Goal: Task Accomplishment & Management: Complete application form

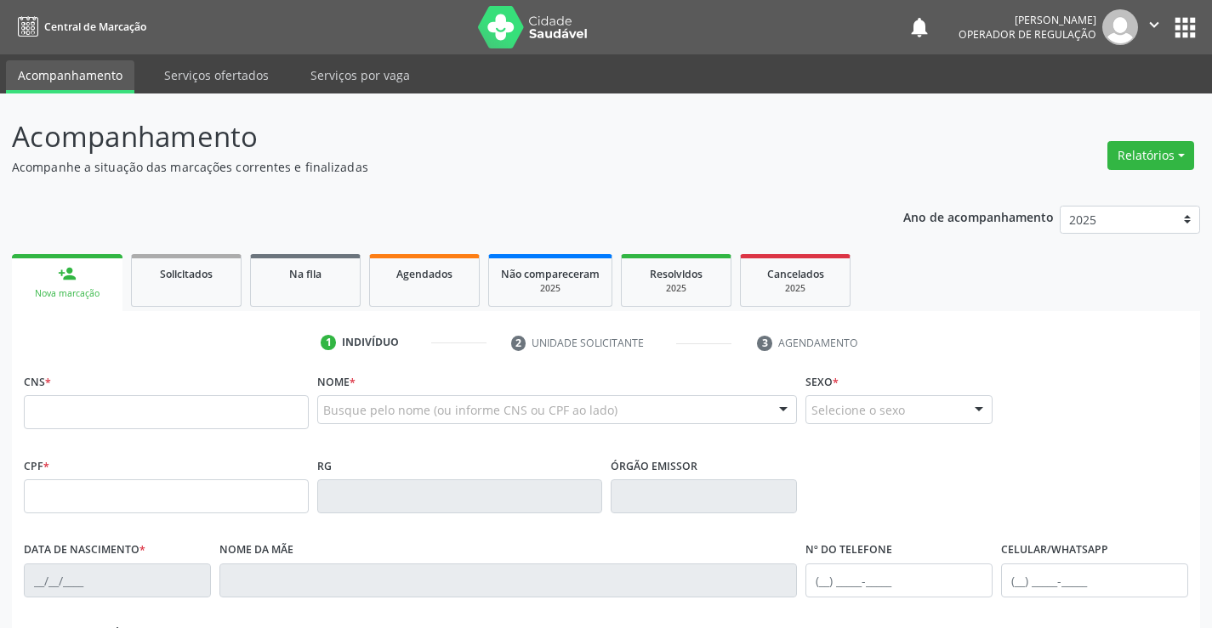
scroll to position [85, 0]
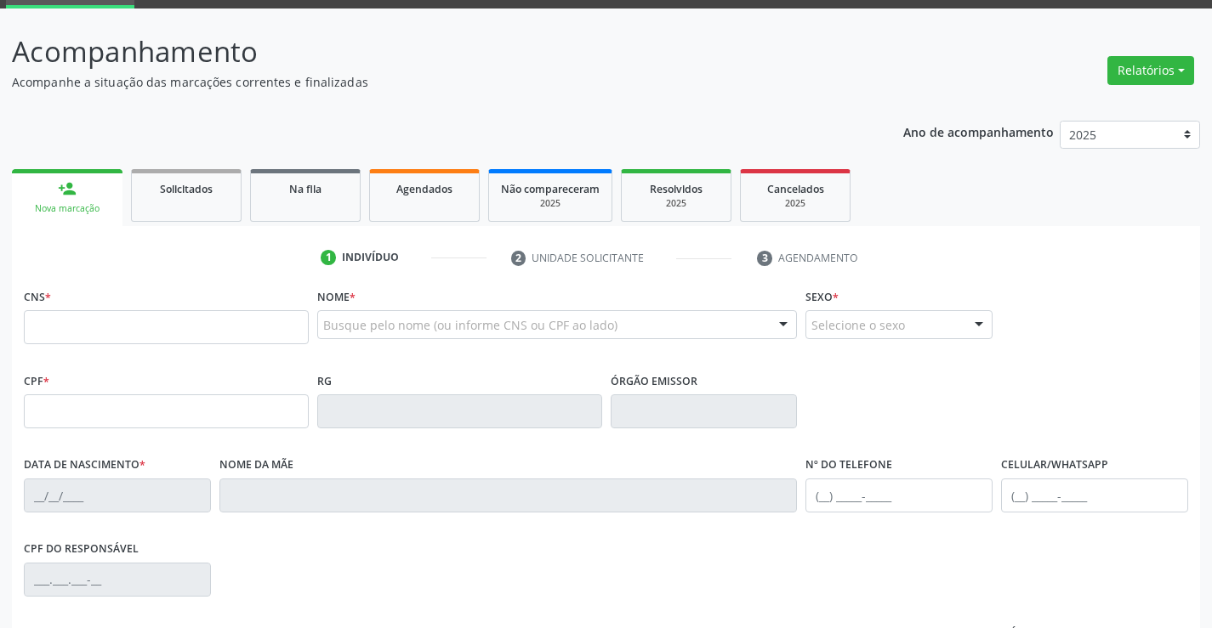
click at [60, 331] on input "text" at bounding box center [166, 327] width 285 height 34
type input "704 5023 8905 3419"
type input "1209429250"
type input "09/09/1974"
type input "(74) 99138-1097"
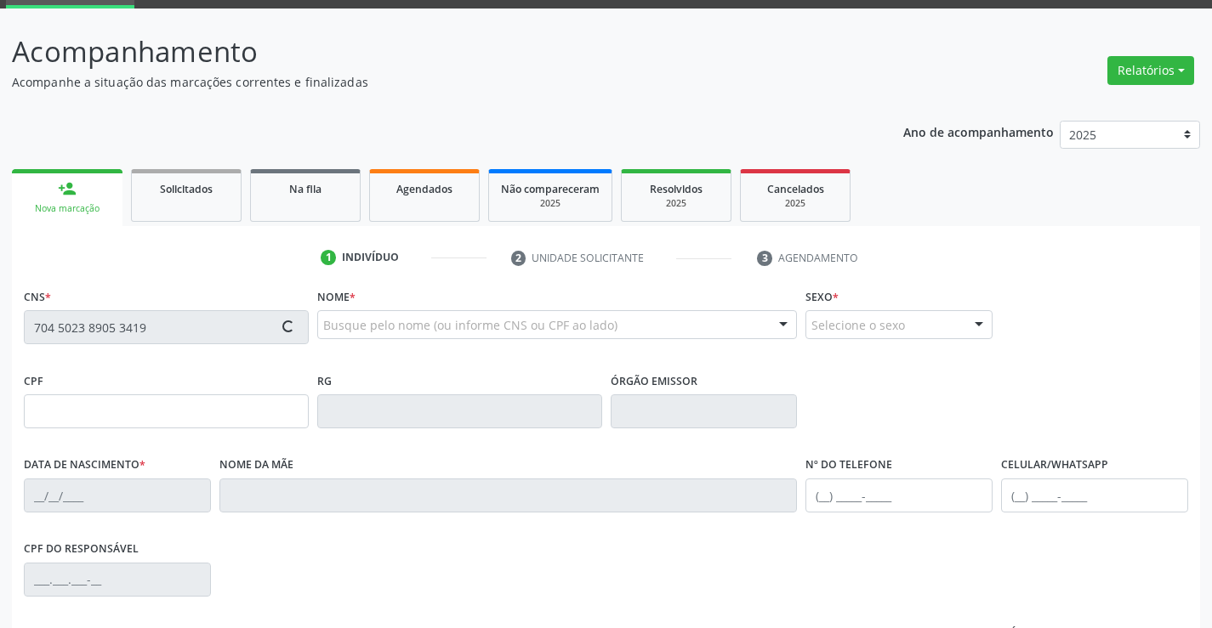
type input "(74) 99109-1616"
type input "004.322.925-51"
type input "S/N"
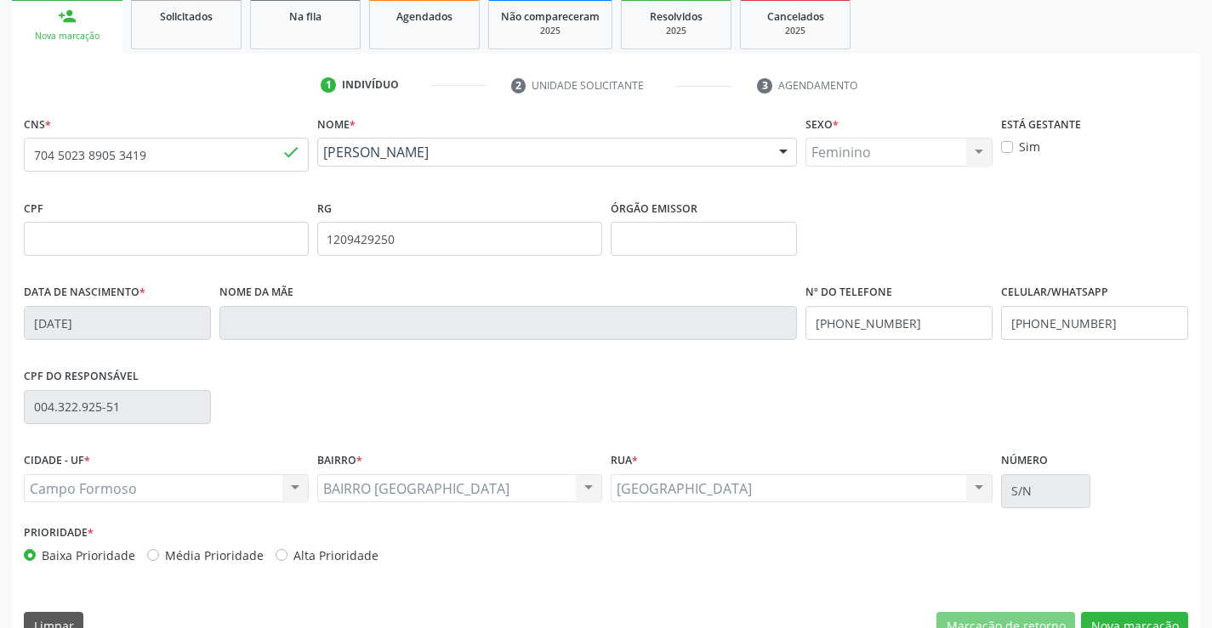
scroll to position [293, 0]
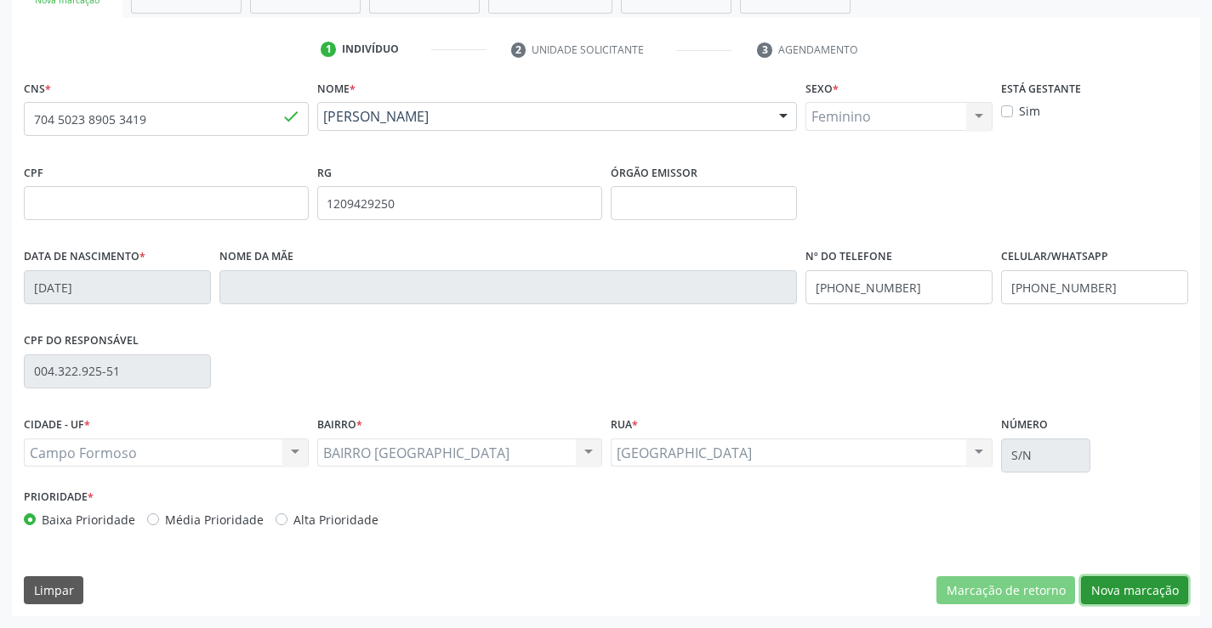
click at [1134, 595] on button "Nova marcação" at bounding box center [1134, 590] width 107 height 29
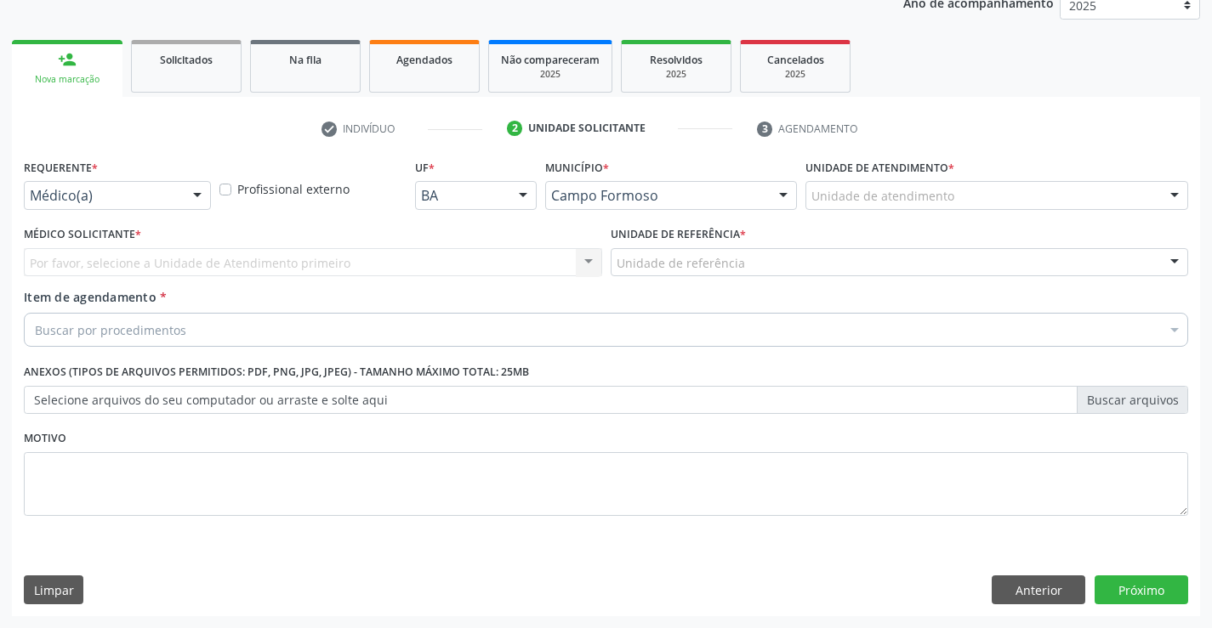
scroll to position [214, 0]
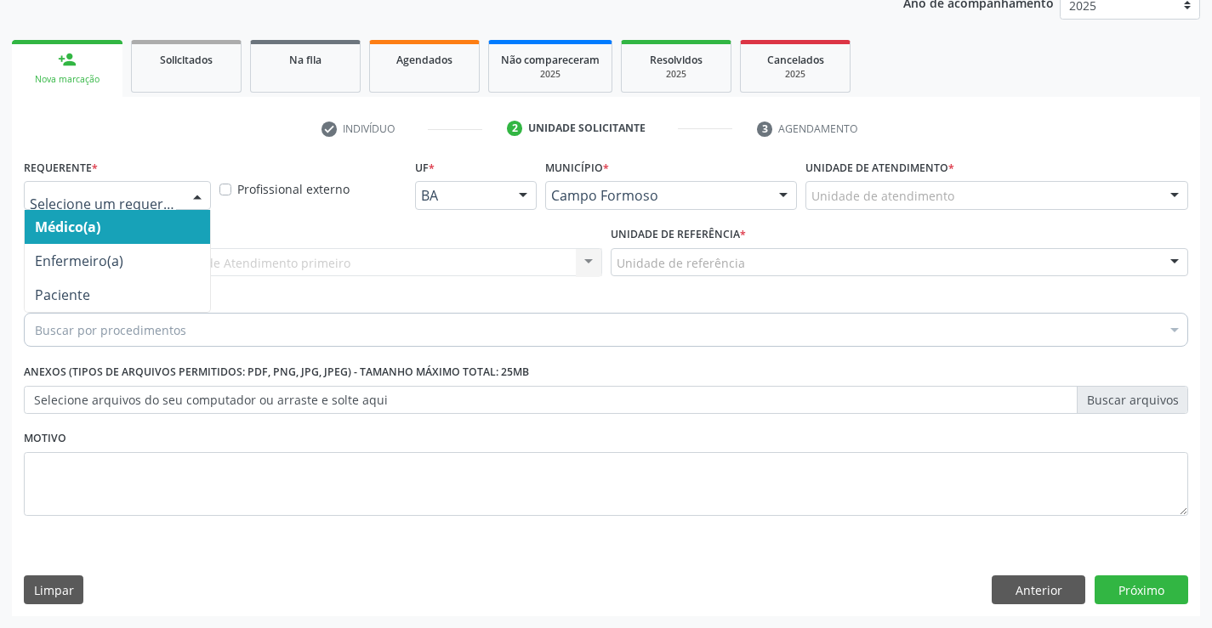
click at [197, 196] on div at bounding box center [197, 196] width 26 height 29
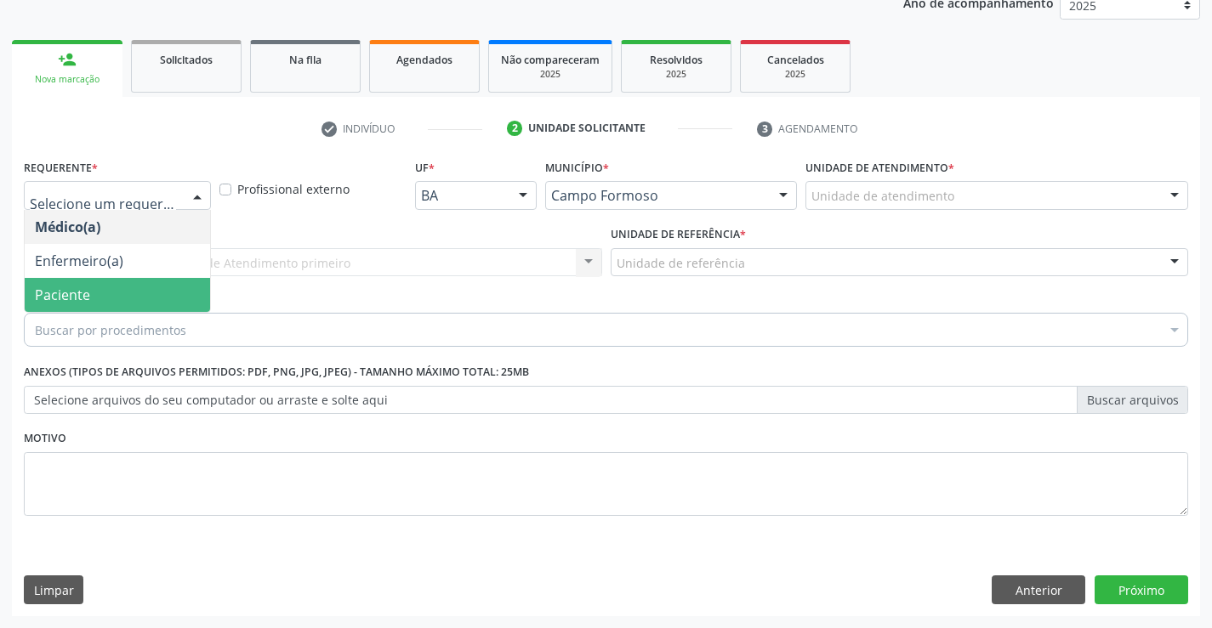
click at [137, 286] on span "Paciente" at bounding box center [117, 295] width 185 height 34
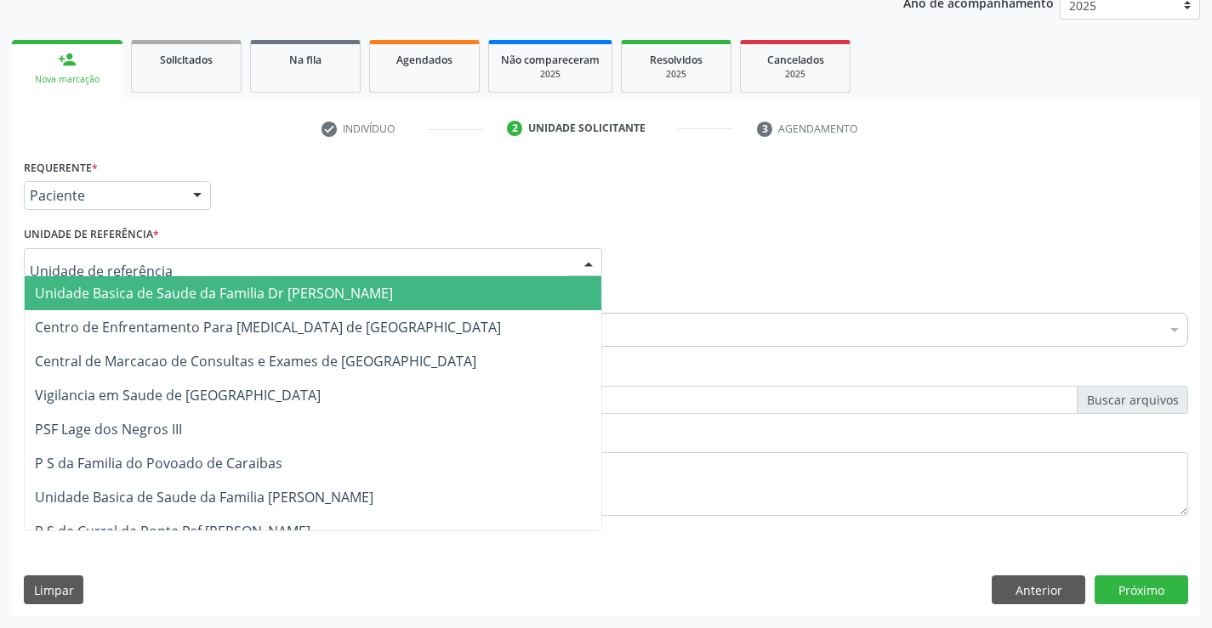
click at [164, 264] on div at bounding box center [313, 262] width 578 height 29
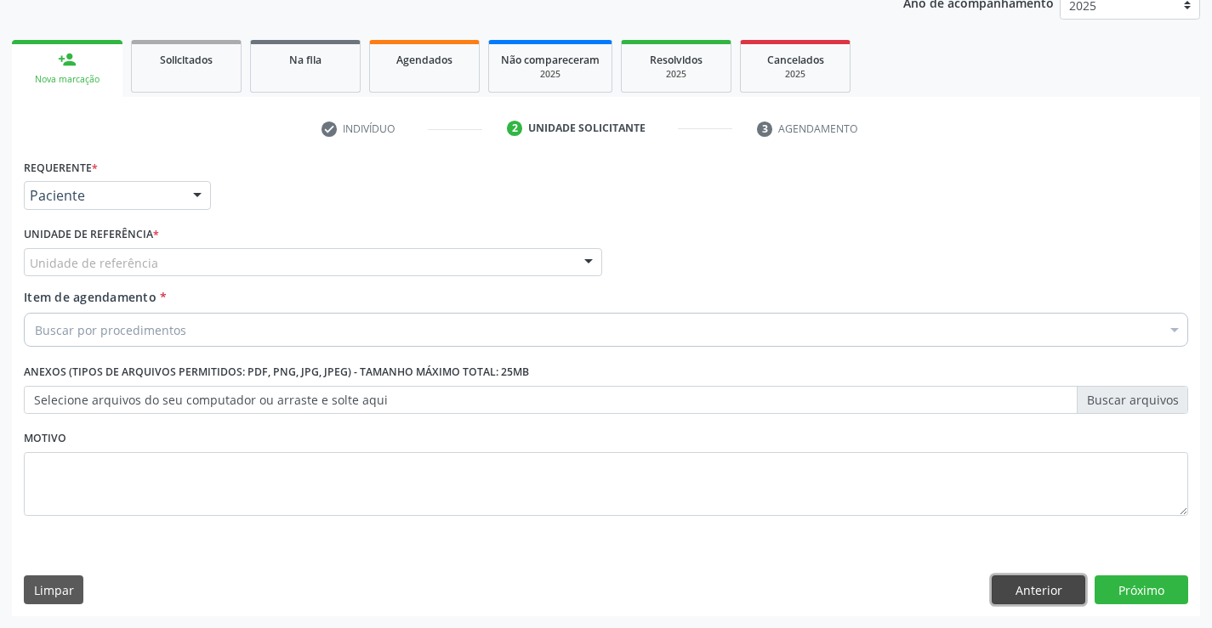
click at [1017, 585] on button "Anterior" at bounding box center [1038, 590] width 94 height 29
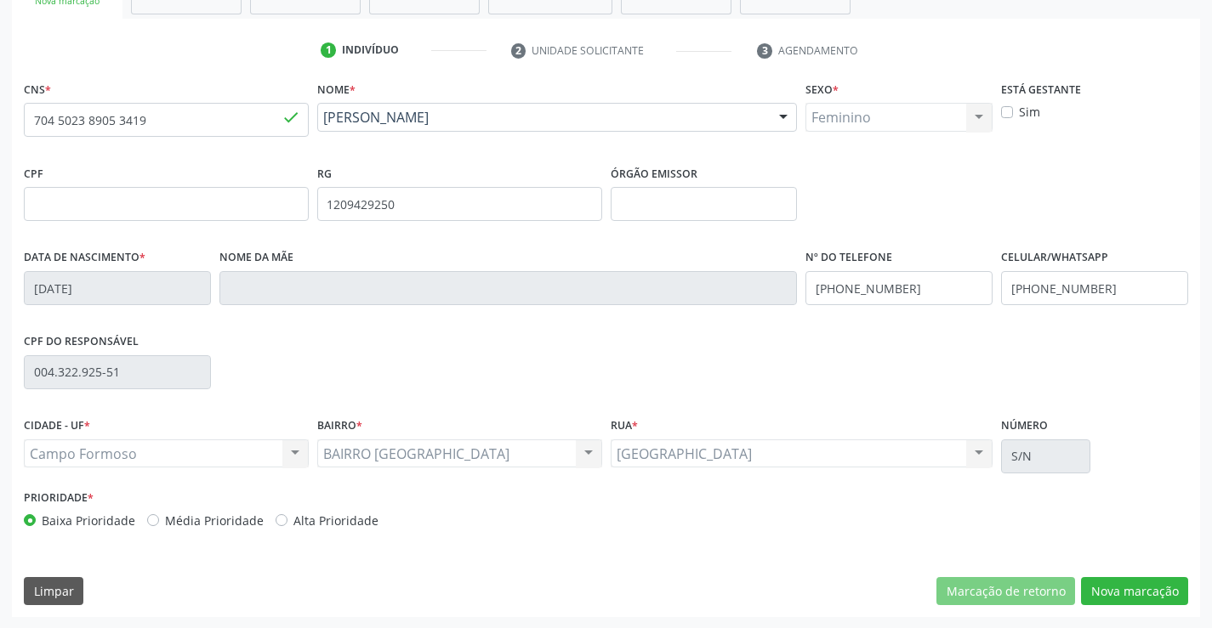
scroll to position [293, 0]
click at [1105, 590] on button "Nova marcação" at bounding box center [1134, 590] width 107 height 29
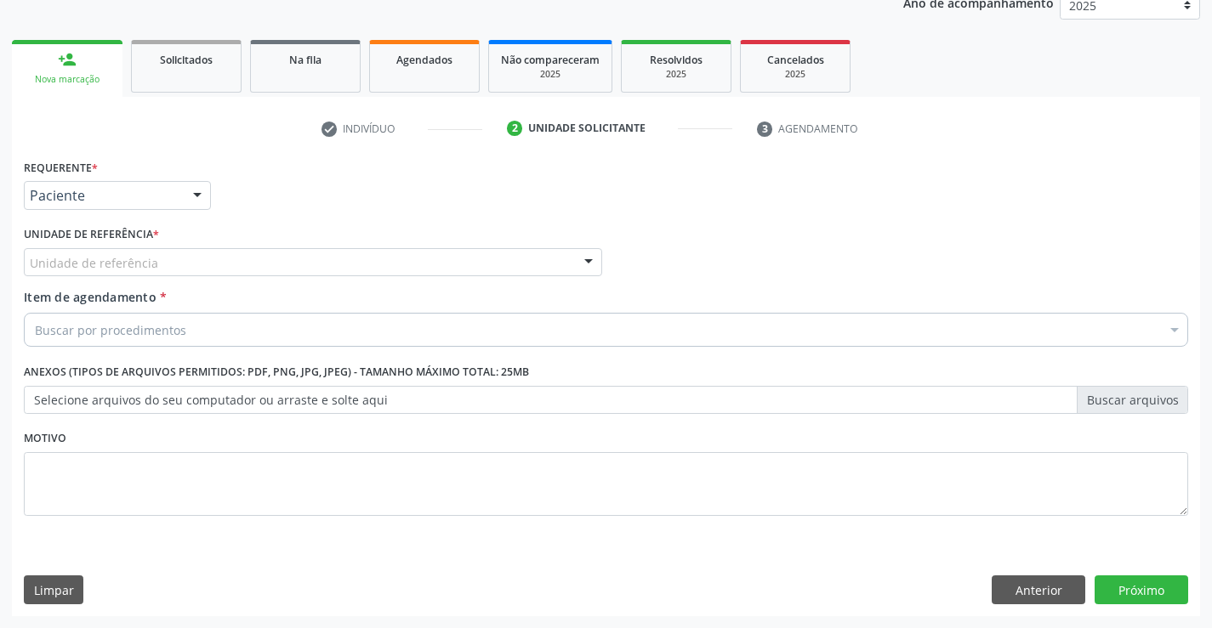
scroll to position [214, 0]
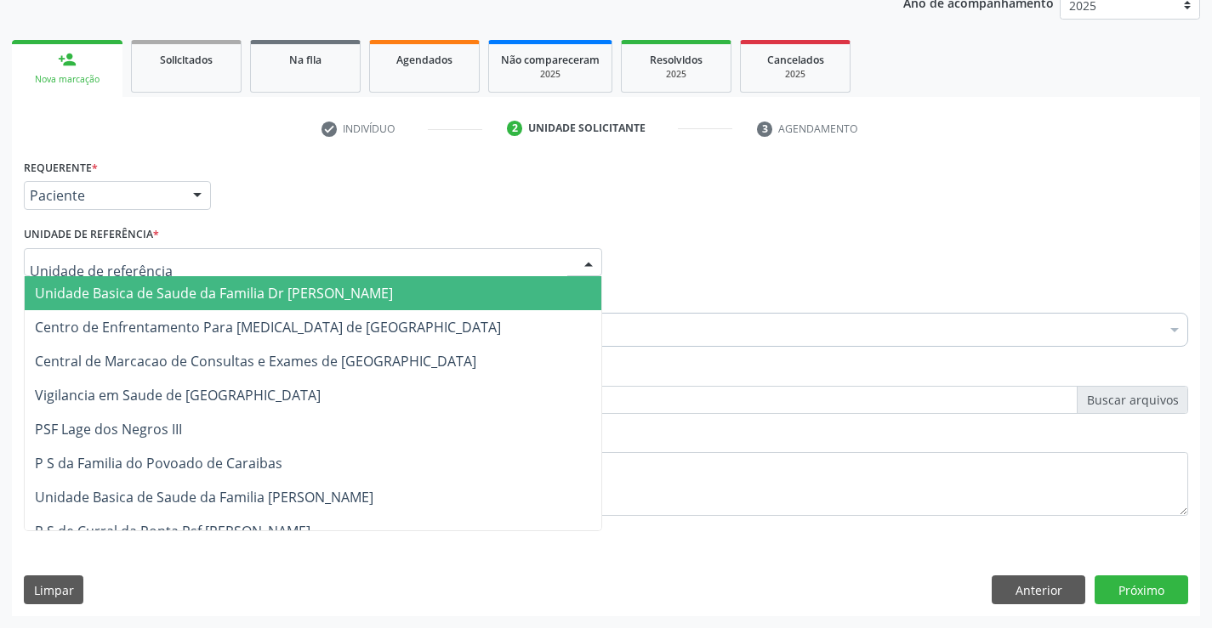
click at [198, 269] on div at bounding box center [313, 262] width 578 height 29
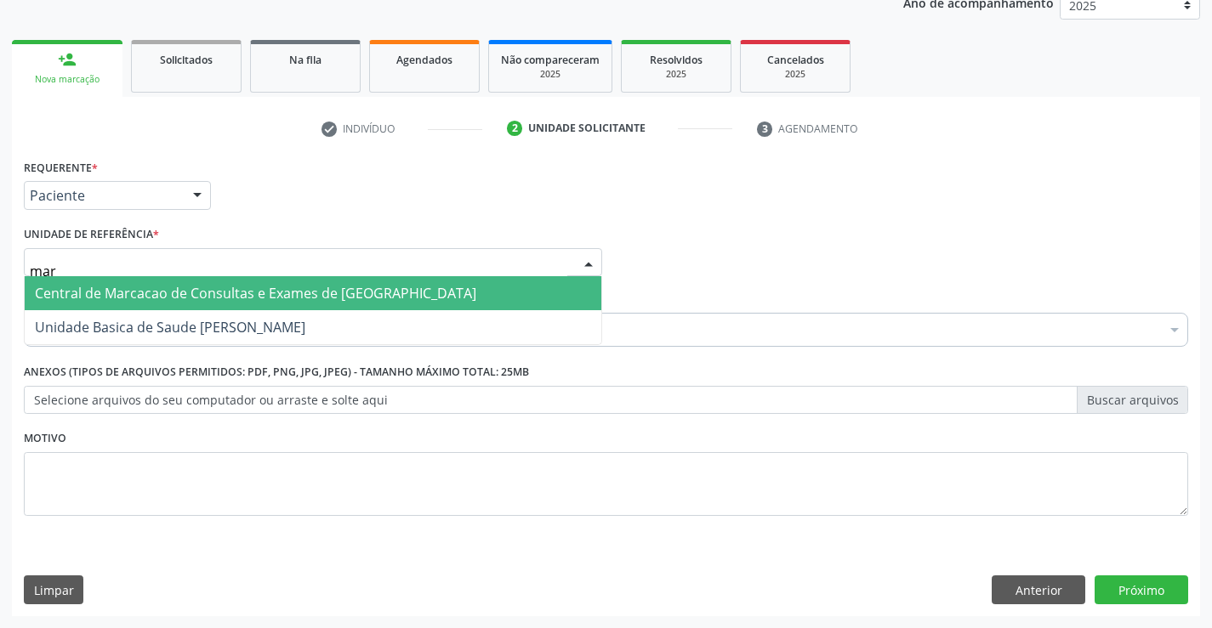
type input "mari"
click at [241, 297] on span "Unidade Basica de Saude [PERSON_NAME]" at bounding box center [170, 293] width 270 height 19
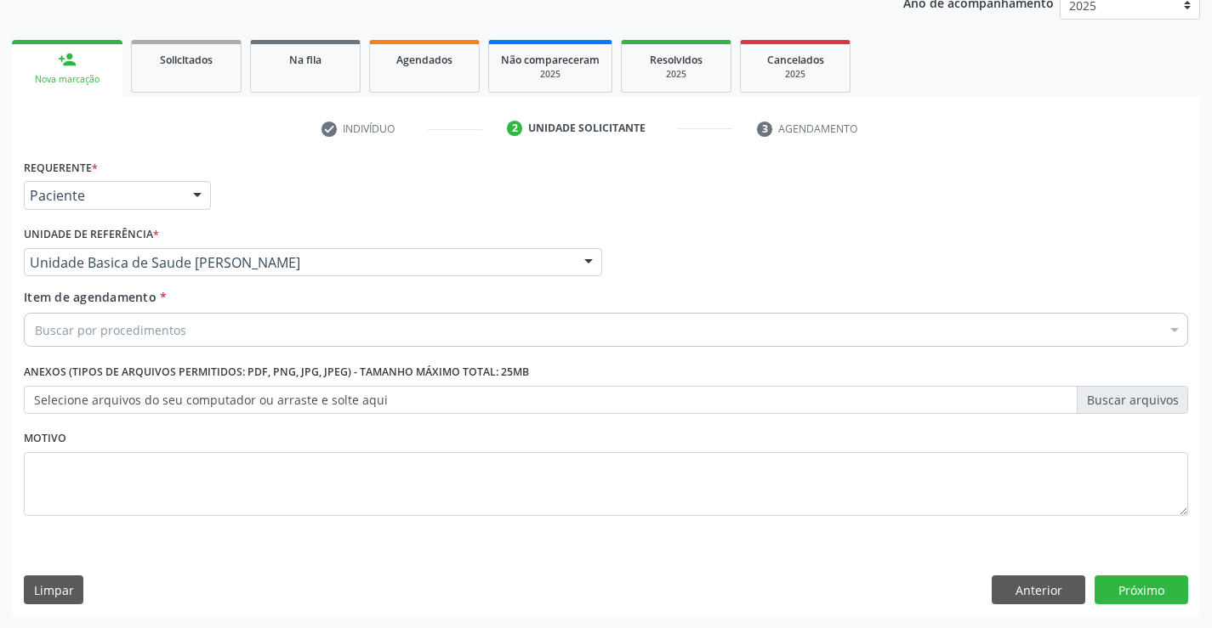
click at [221, 331] on div "Buscar por procedimentos" at bounding box center [606, 330] width 1164 height 34
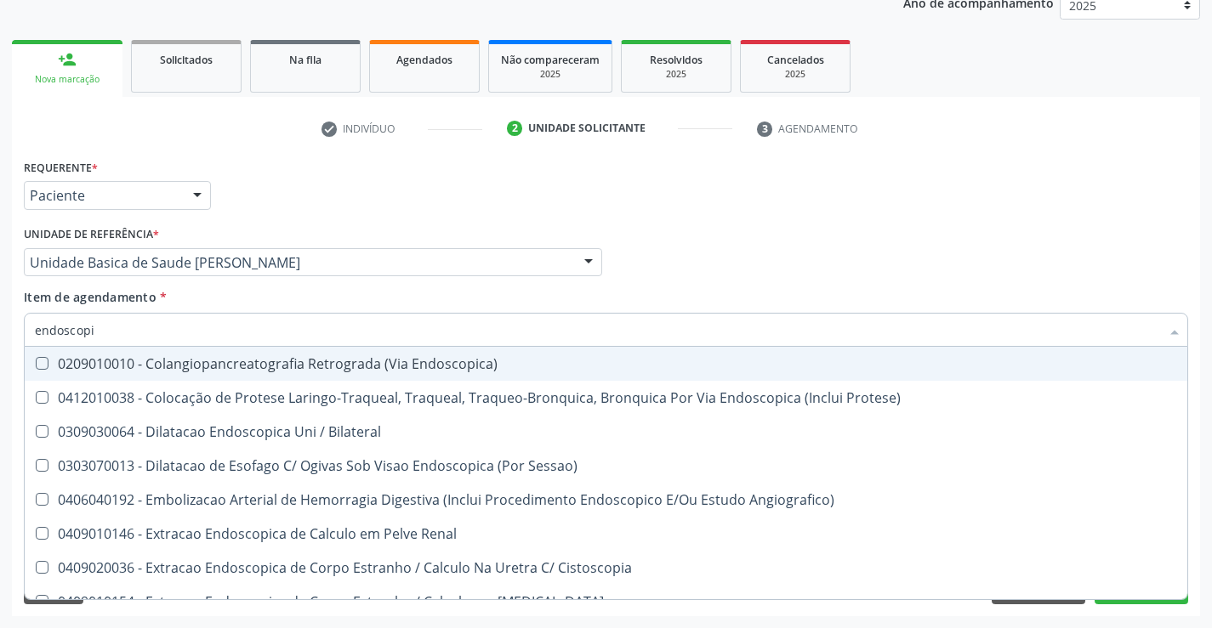
type input "endoscopia"
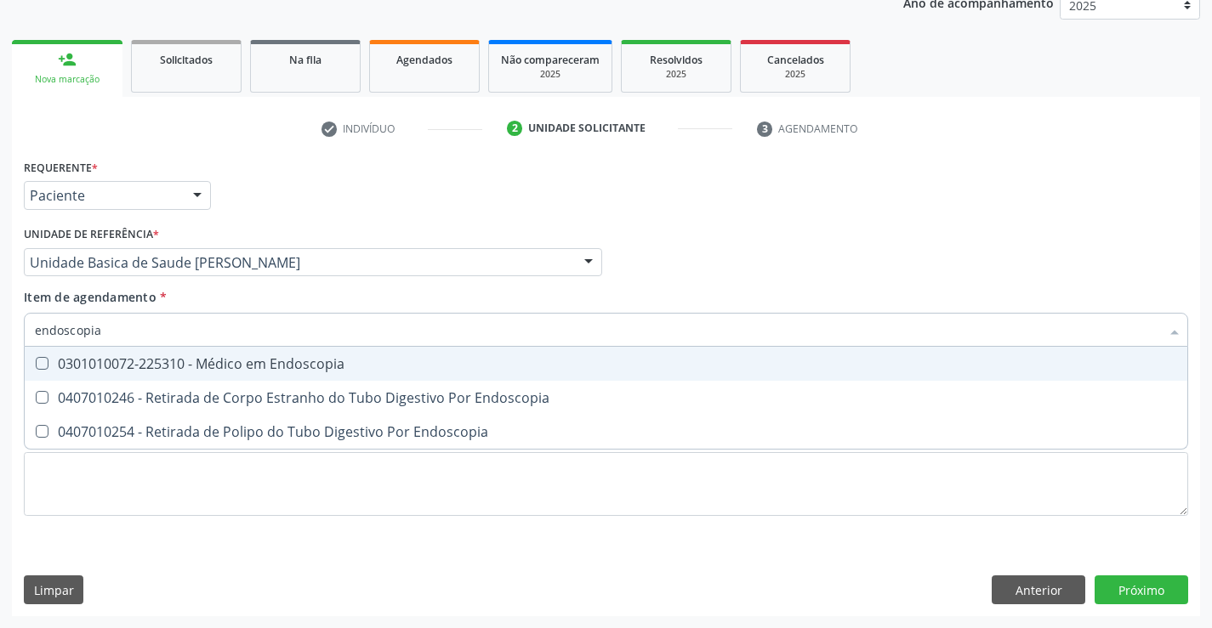
click at [238, 367] on div "0301010072-225310 - Médico em Endoscopia" at bounding box center [606, 364] width 1142 height 14
checkbox Endoscopia "true"
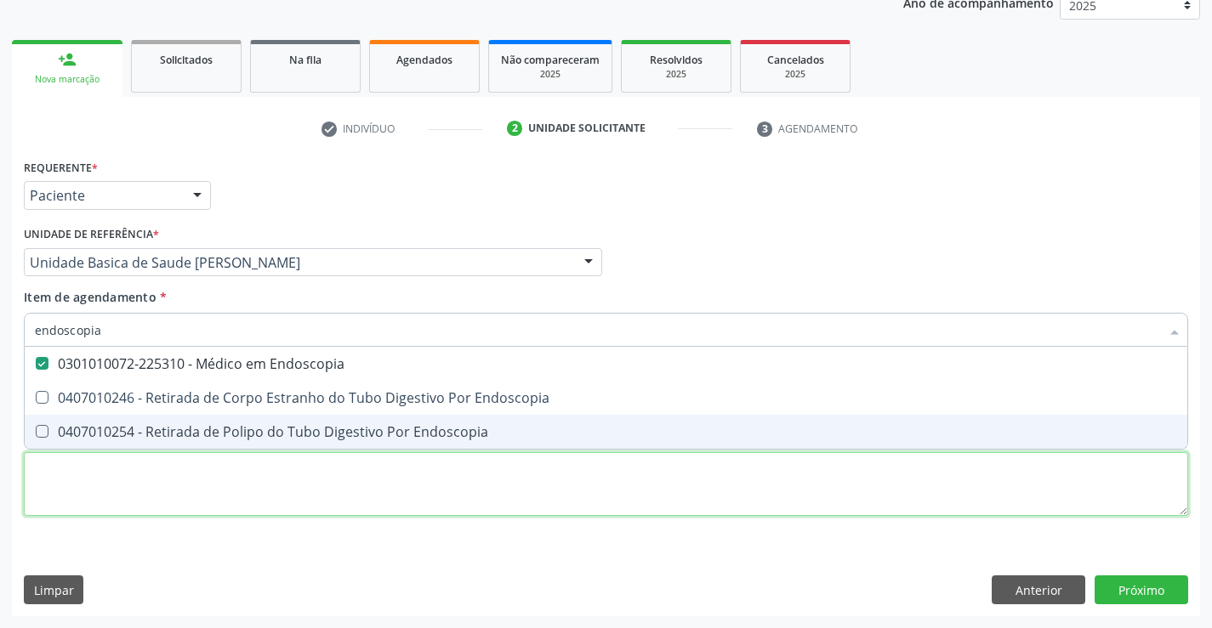
click at [232, 483] on div "Requerente * Paciente Médico(a) Enfermeiro(a) Paciente Nenhum resultado encontr…" at bounding box center [606, 347] width 1164 height 385
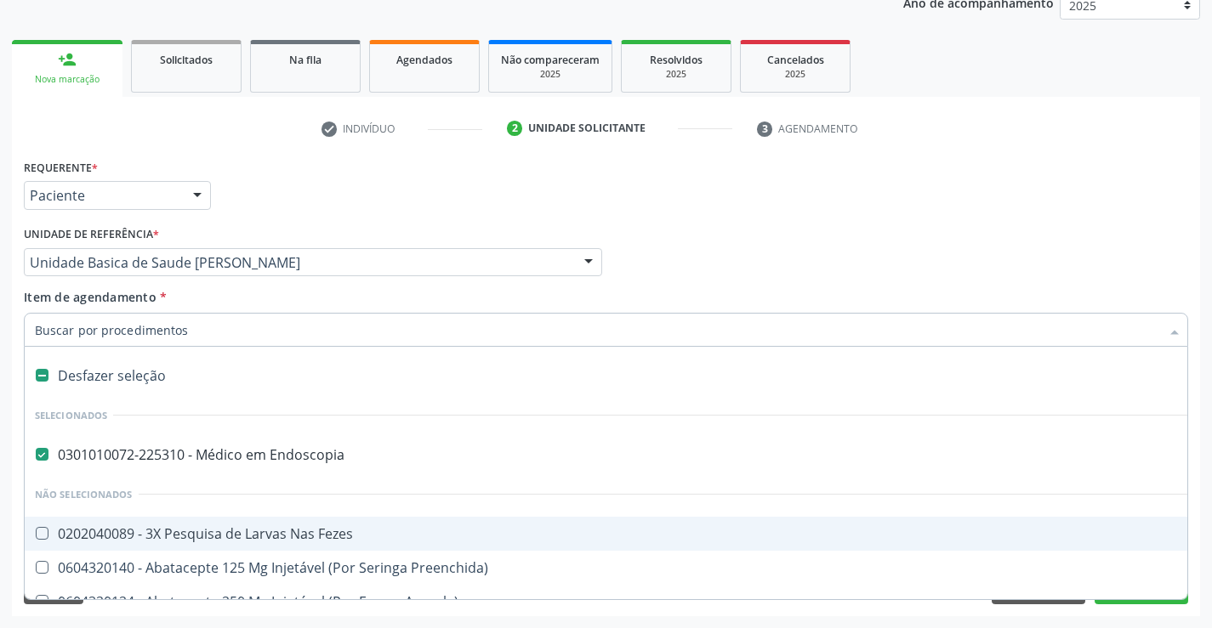
click at [219, 334] on input "Item de agendamento *" at bounding box center [597, 330] width 1125 height 34
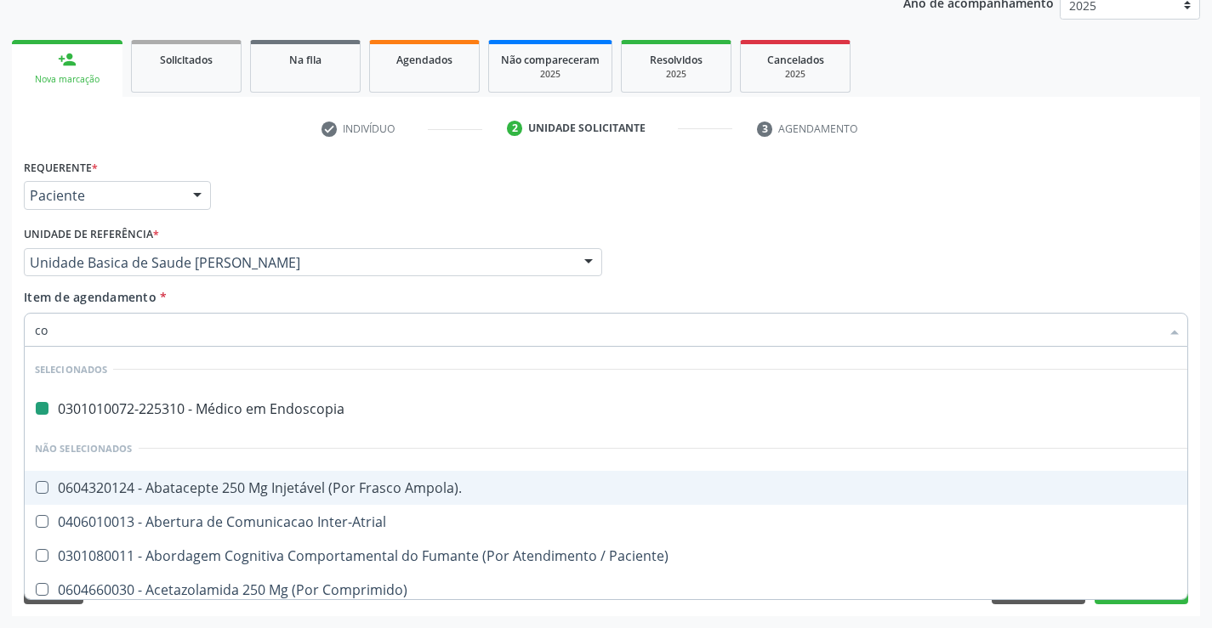
type input "col"
checkbox Endoscopia "false"
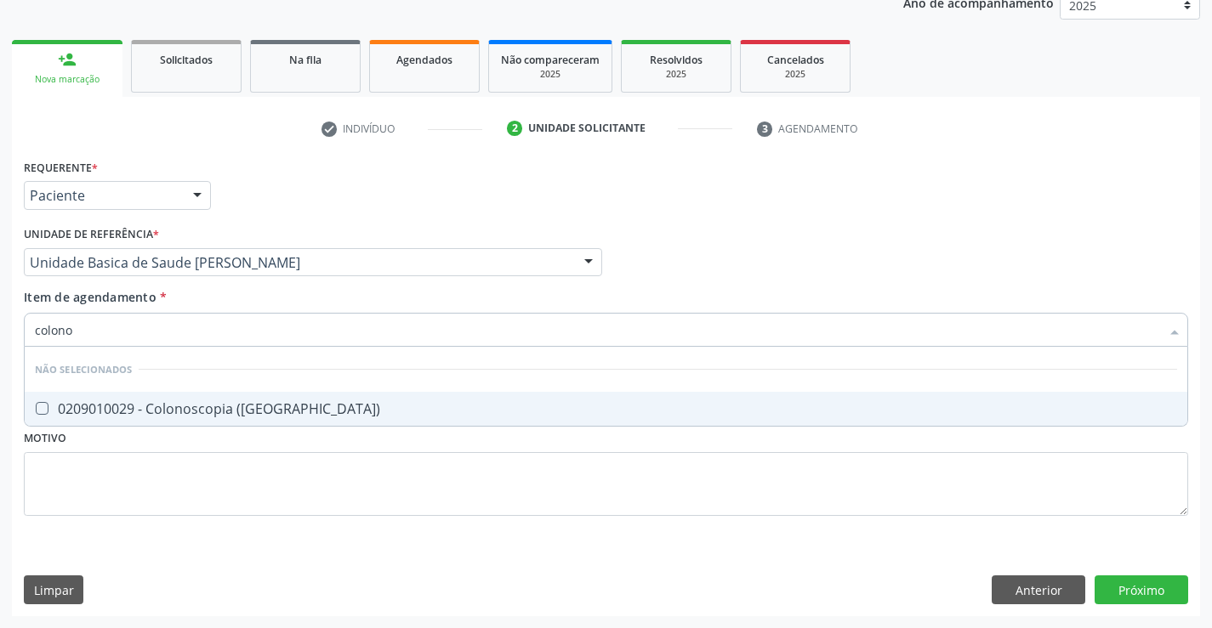
type input "colonos"
click at [211, 402] on div "0209010029 - Colonoscopia ([GEOGRAPHIC_DATA])" at bounding box center [606, 409] width 1142 height 14
checkbox \(Coloscopia\) "true"
click at [207, 474] on div "Requerente * Paciente Médico(a) Enfermeiro(a) Paciente Nenhum resultado encontr…" at bounding box center [606, 347] width 1164 height 385
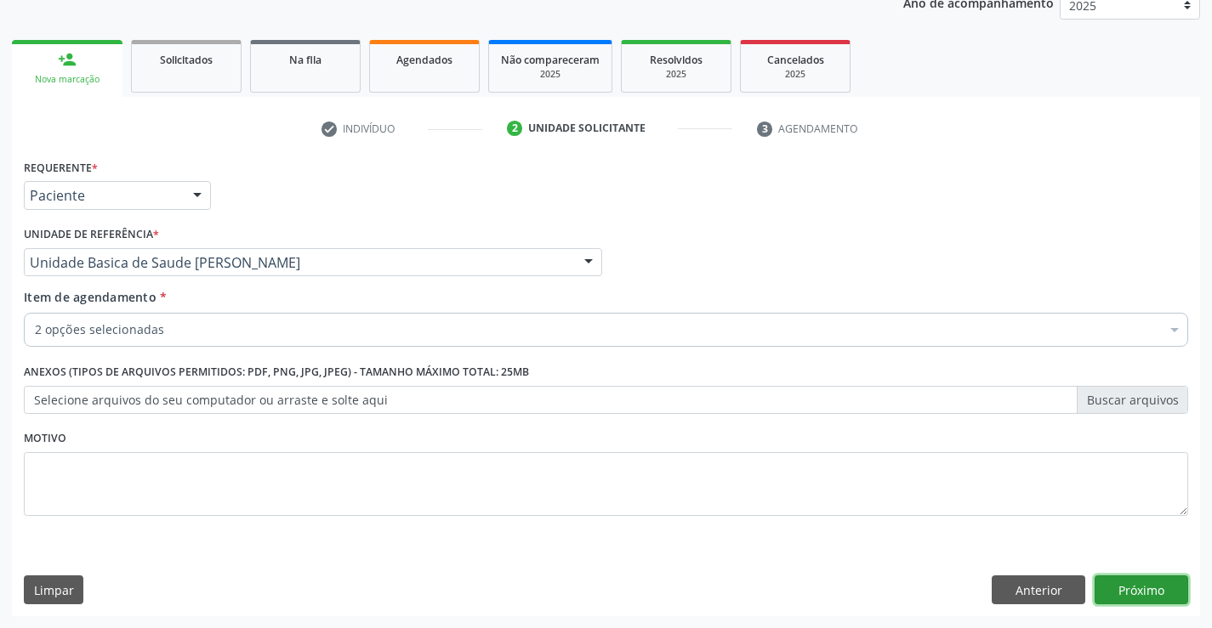
click at [1115, 583] on button "Próximo" at bounding box center [1141, 590] width 94 height 29
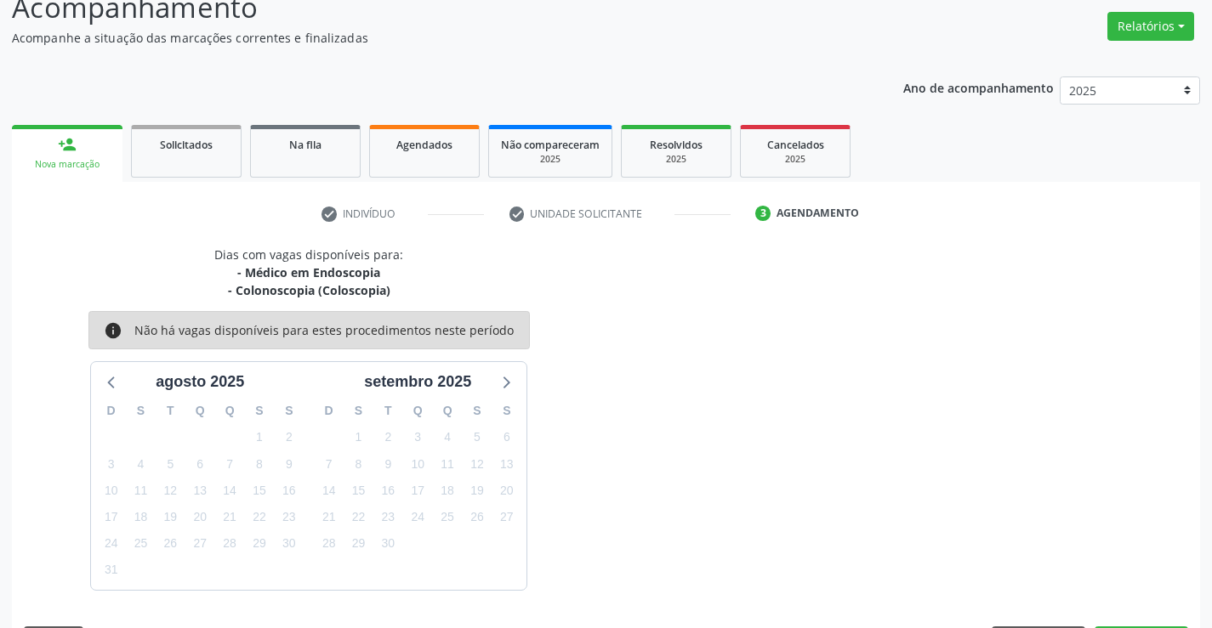
scroll to position [179, 0]
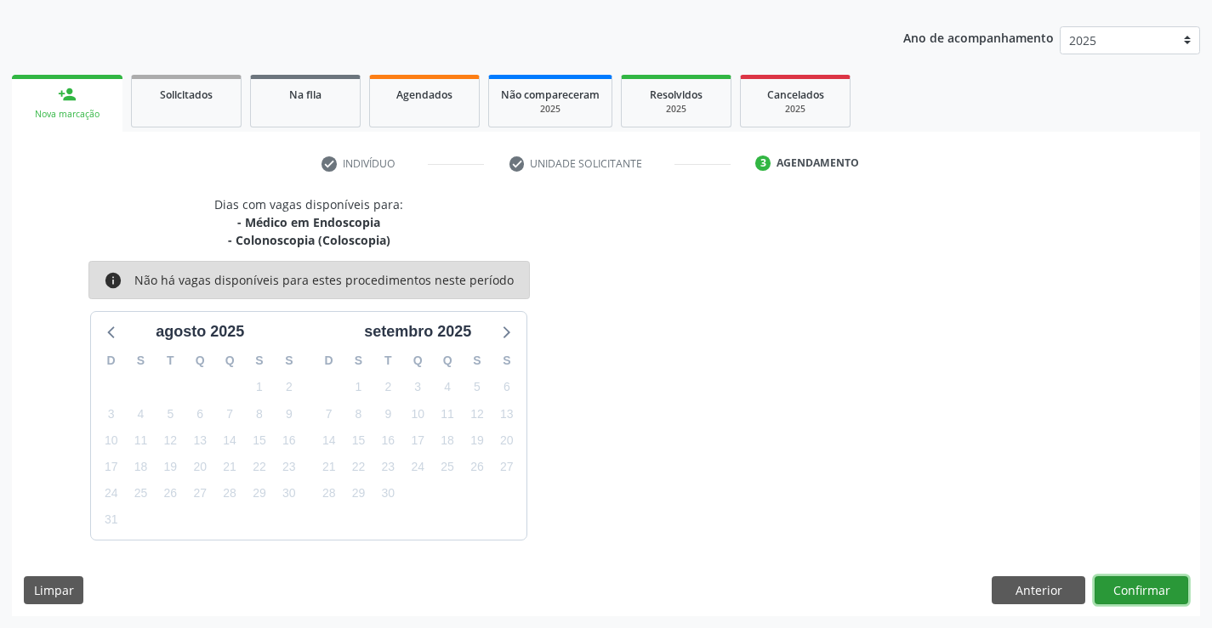
click at [1124, 588] on button "Confirmar" at bounding box center [1141, 590] width 94 height 29
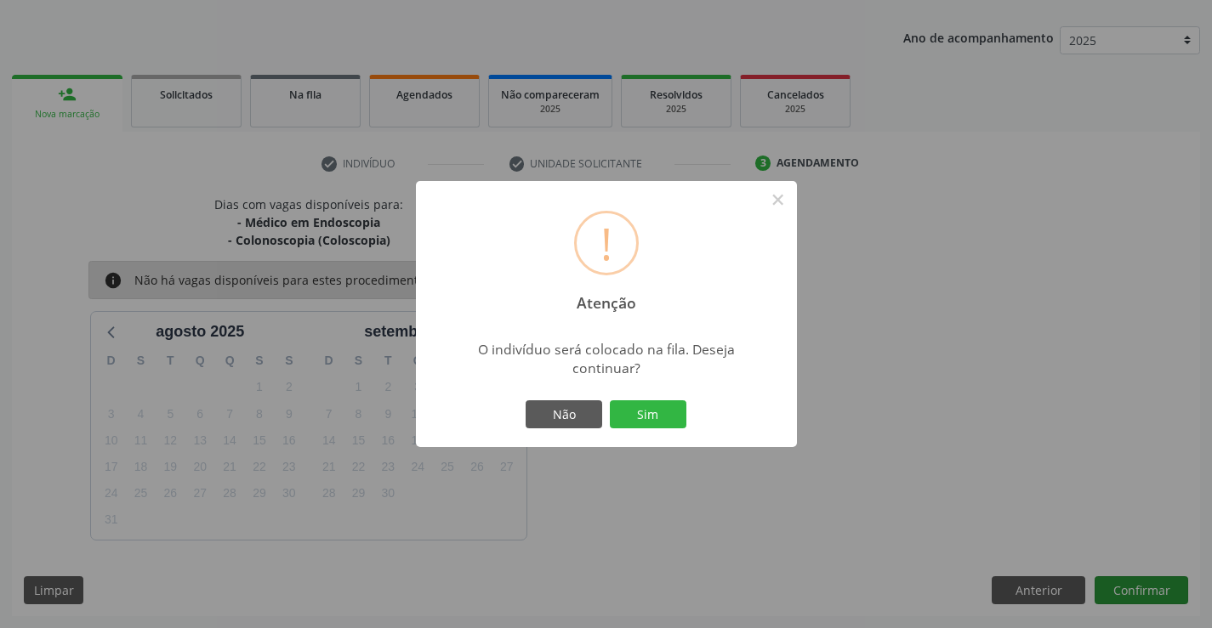
click at [610, 400] on button "Sim" at bounding box center [648, 414] width 77 height 29
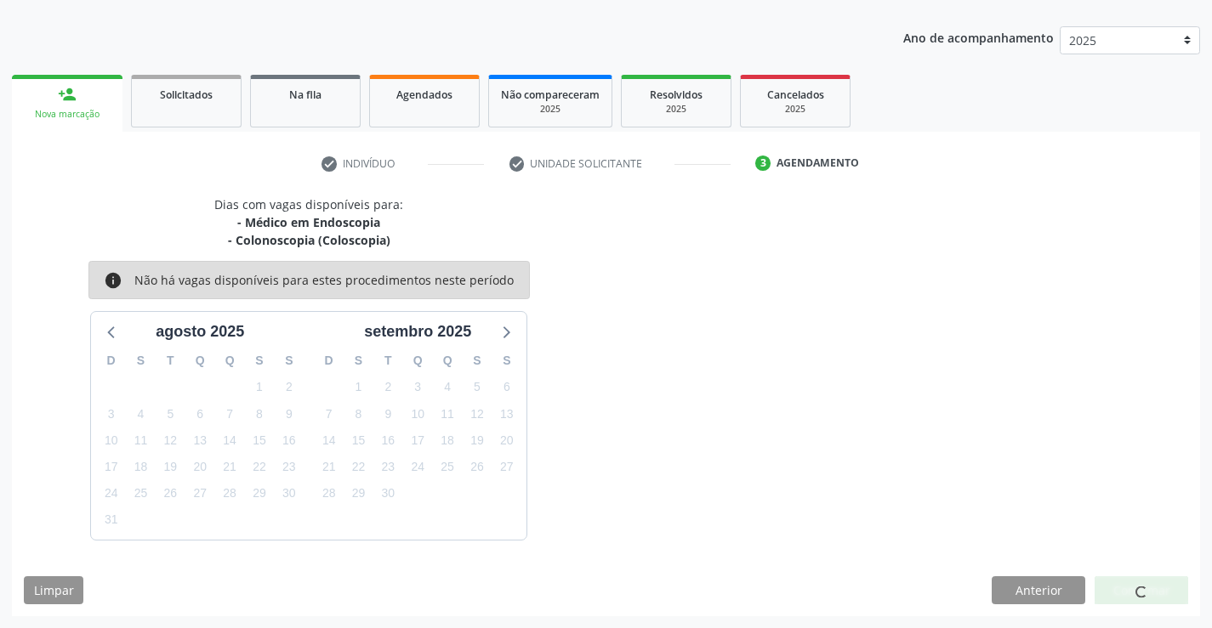
scroll to position [0, 0]
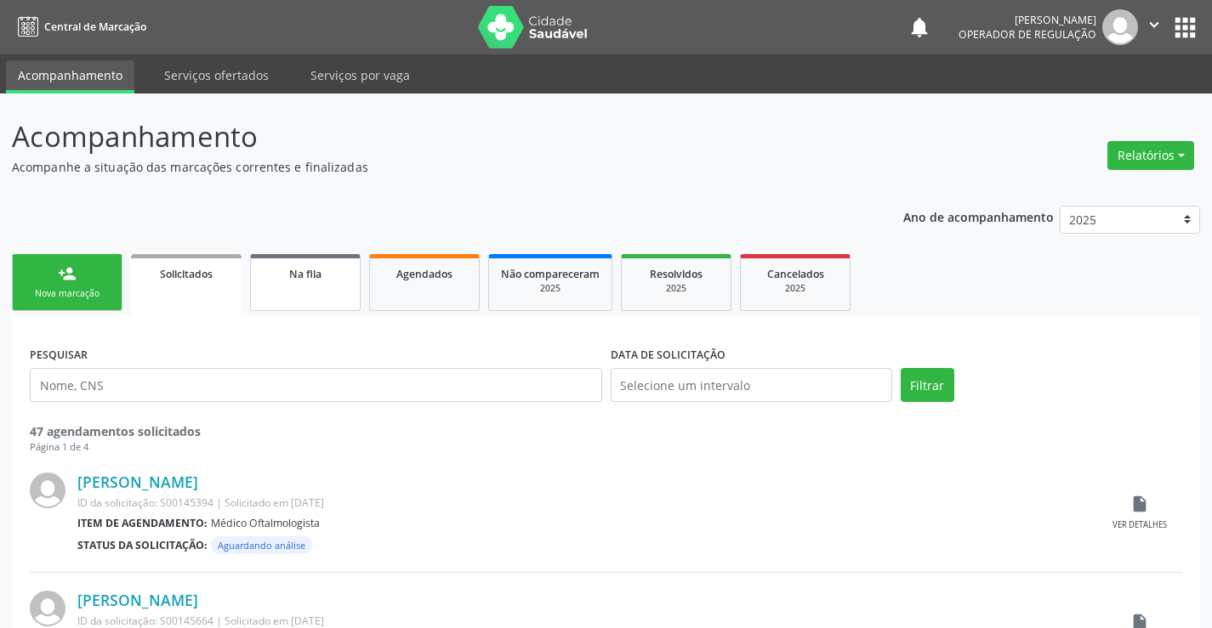
click at [318, 299] on link "Na fila" at bounding box center [305, 282] width 111 height 57
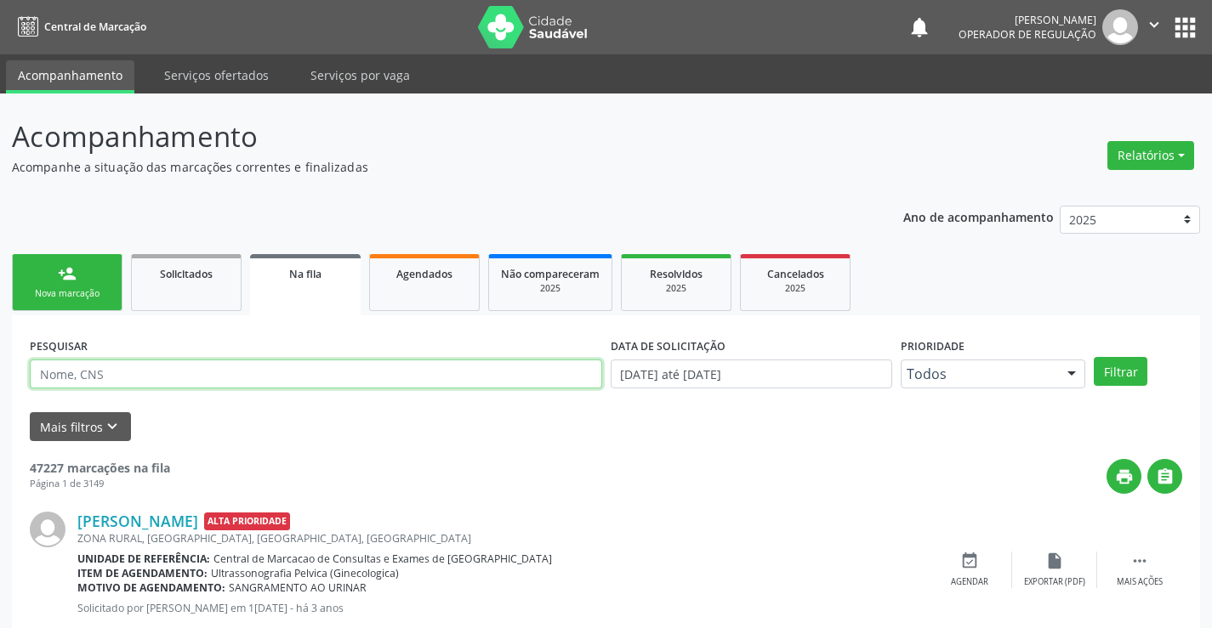
click at [145, 375] on input "text" at bounding box center [316, 374] width 572 height 29
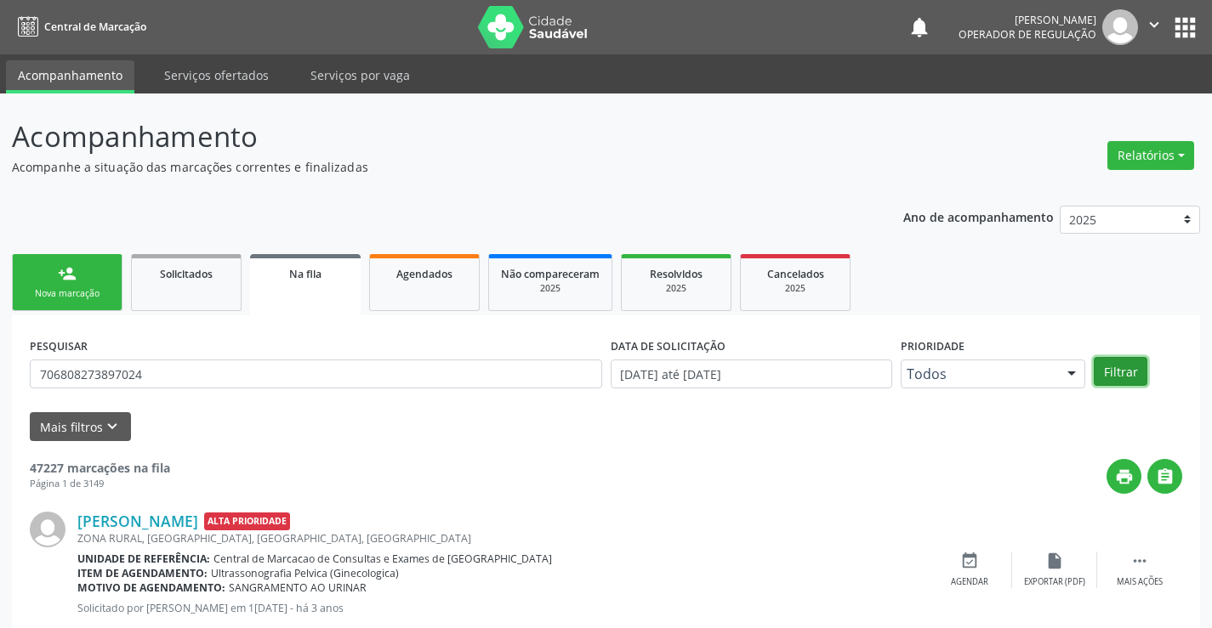
click at [1114, 378] on button "Filtrar" at bounding box center [1120, 371] width 54 height 29
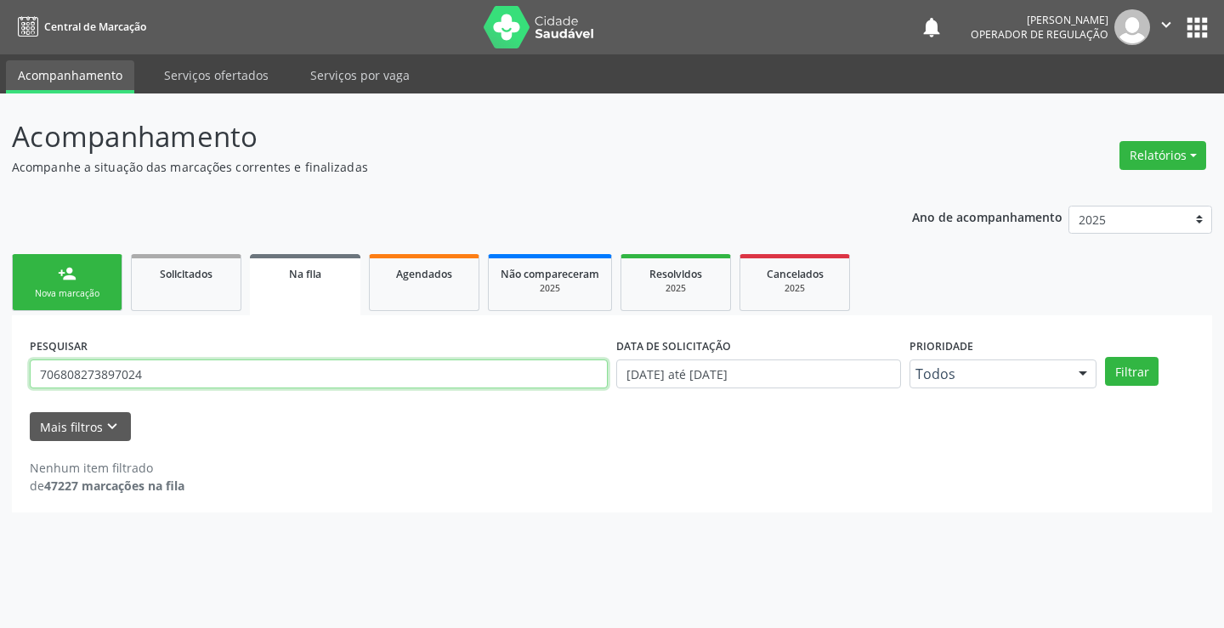
click at [175, 364] on input "706808273897024" at bounding box center [319, 374] width 578 height 29
type input "7"
type input "706808273897024"
click at [1138, 372] on button "Filtrar" at bounding box center [1132, 371] width 54 height 29
click at [96, 281] on link "person_add Nova marcação" at bounding box center [67, 282] width 111 height 57
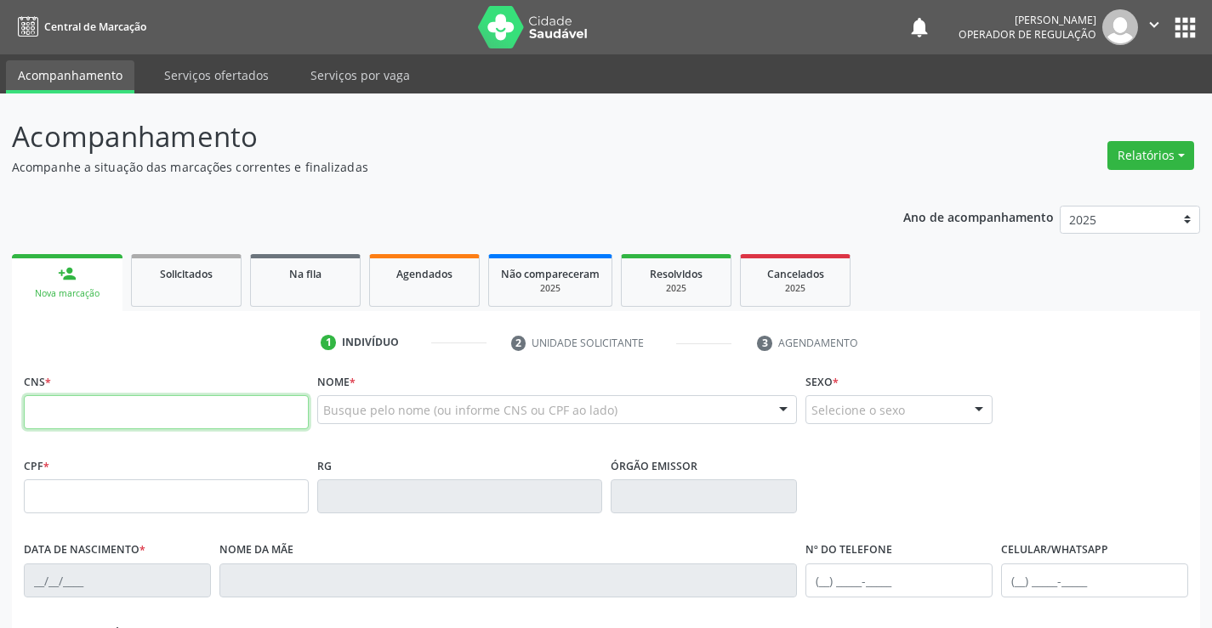
click at [95, 409] on input "text" at bounding box center [166, 412] width 285 height 34
type input "706 8082 7389 7024"
type input "0646297406"
type input "04/06/1974"
type input "(74) 99130-5671"
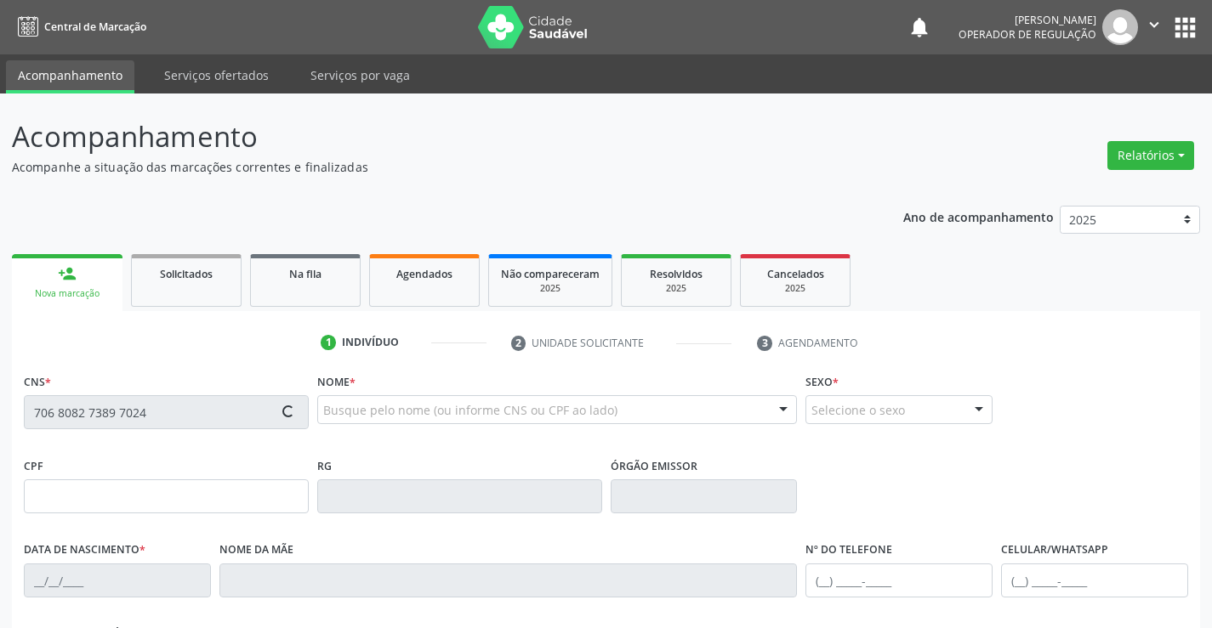
type input "67"
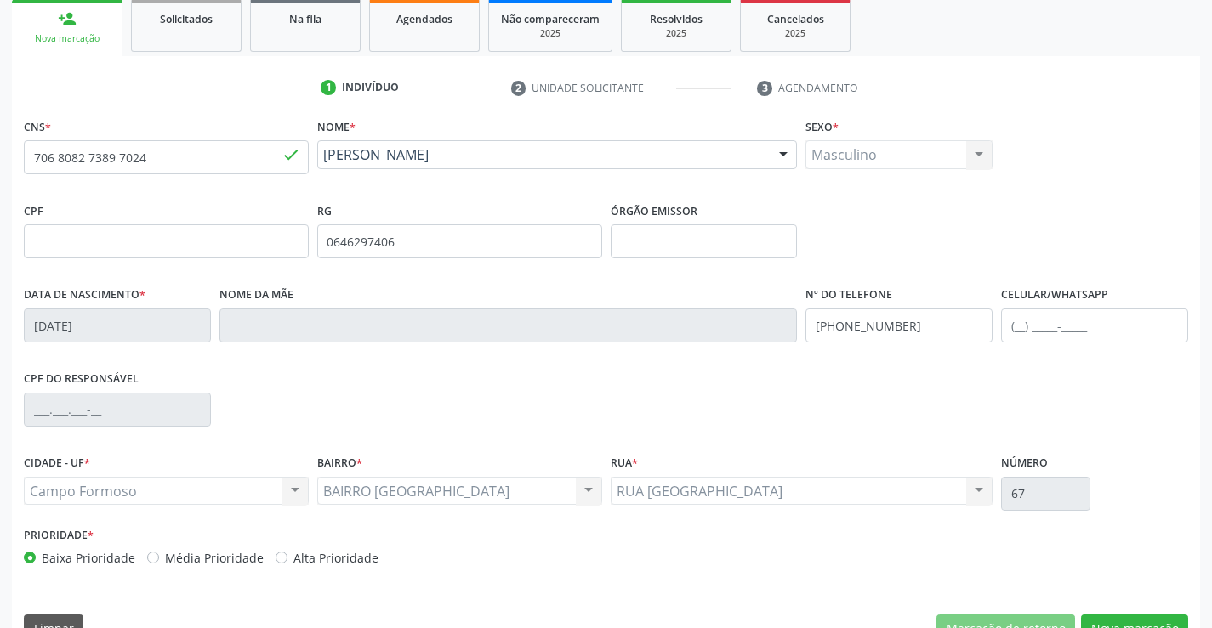
scroll to position [293, 0]
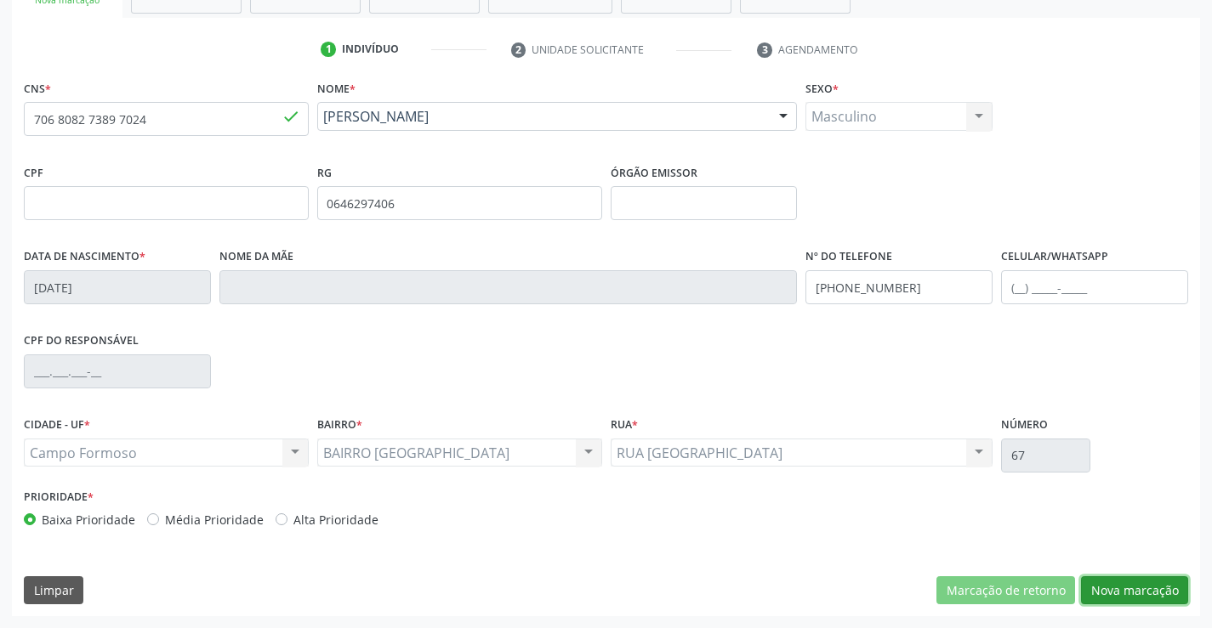
click at [1138, 590] on button "Nova marcação" at bounding box center [1134, 590] width 107 height 29
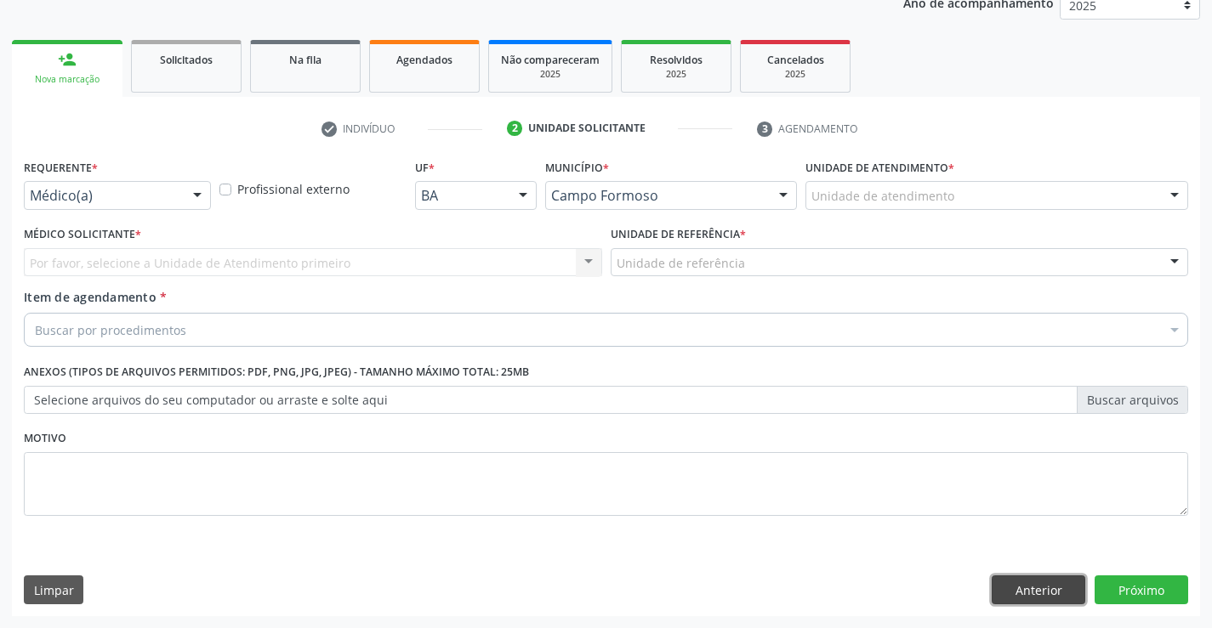
click at [1007, 590] on button "Anterior" at bounding box center [1038, 590] width 94 height 29
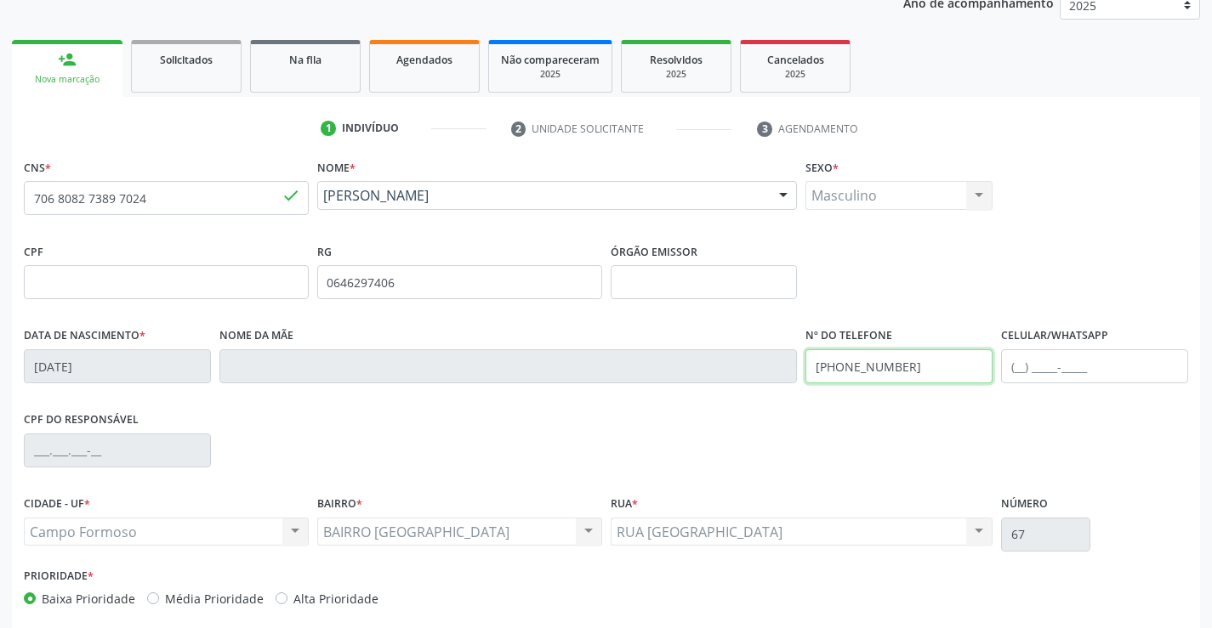
click at [910, 367] on input "(74) 99130-5671" at bounding box center [898, 366] width 187 height 34
type input "(79) 9138-1097"
click at [1023, 369] on input "text" at bounding box center [1094, 366] width 187 height 34
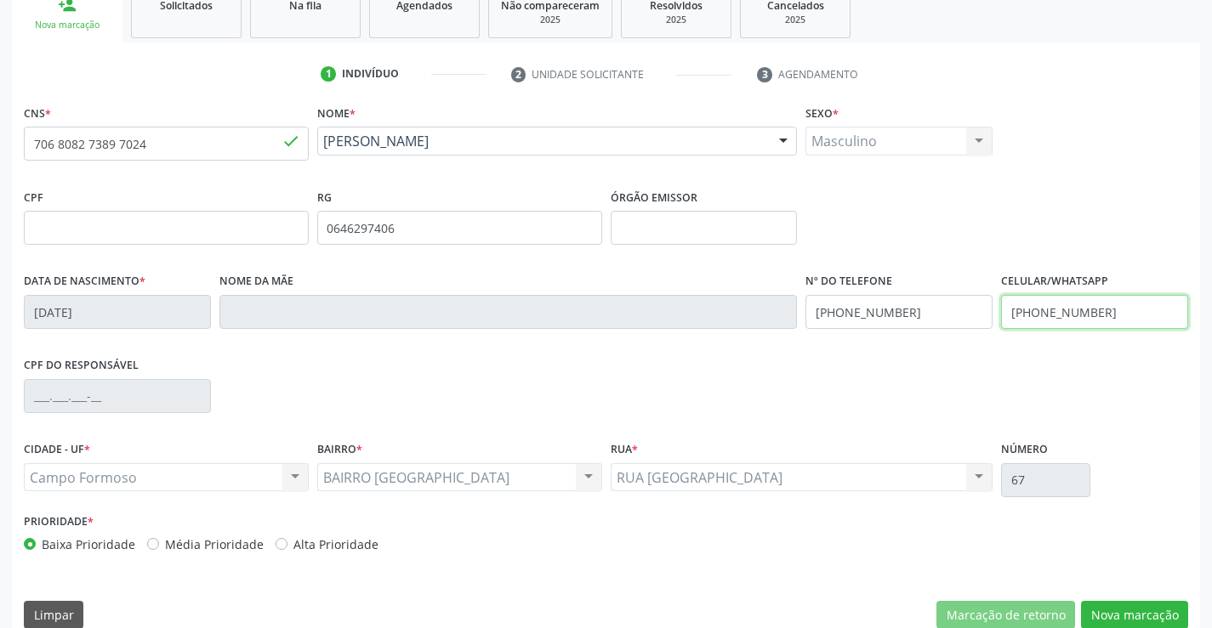
scroll to position [293, 0]
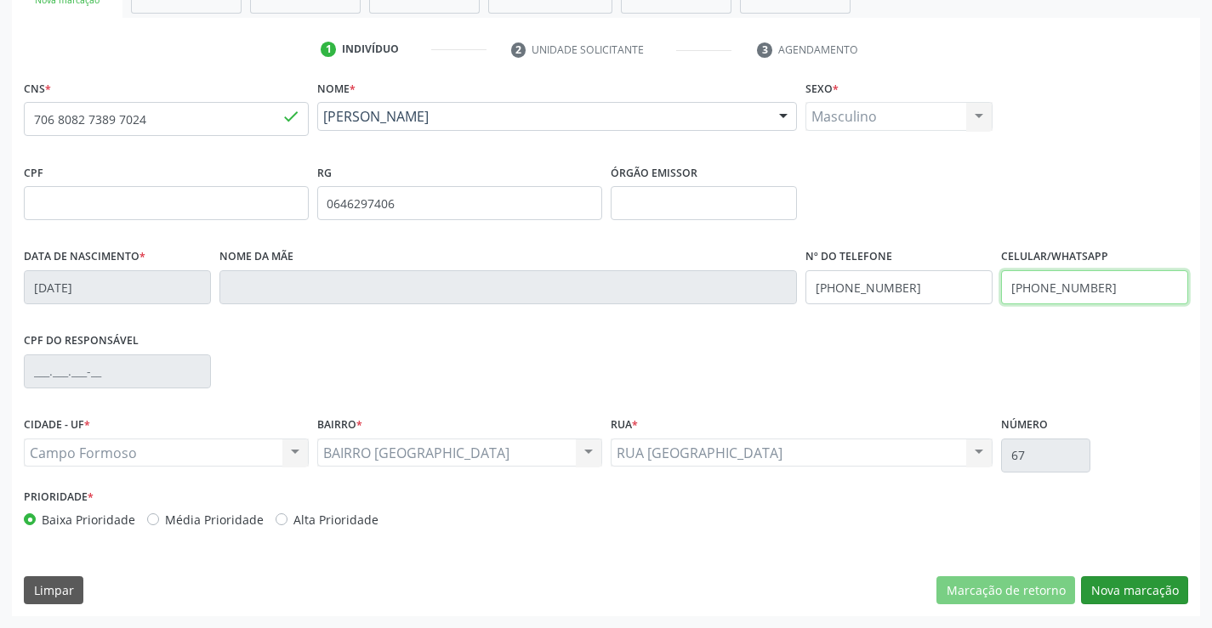
type input "(74) 99109-1616"
click at [1127, 583] on button "Nova marcação" at bounding box center [1134, 590] width 107 height 29
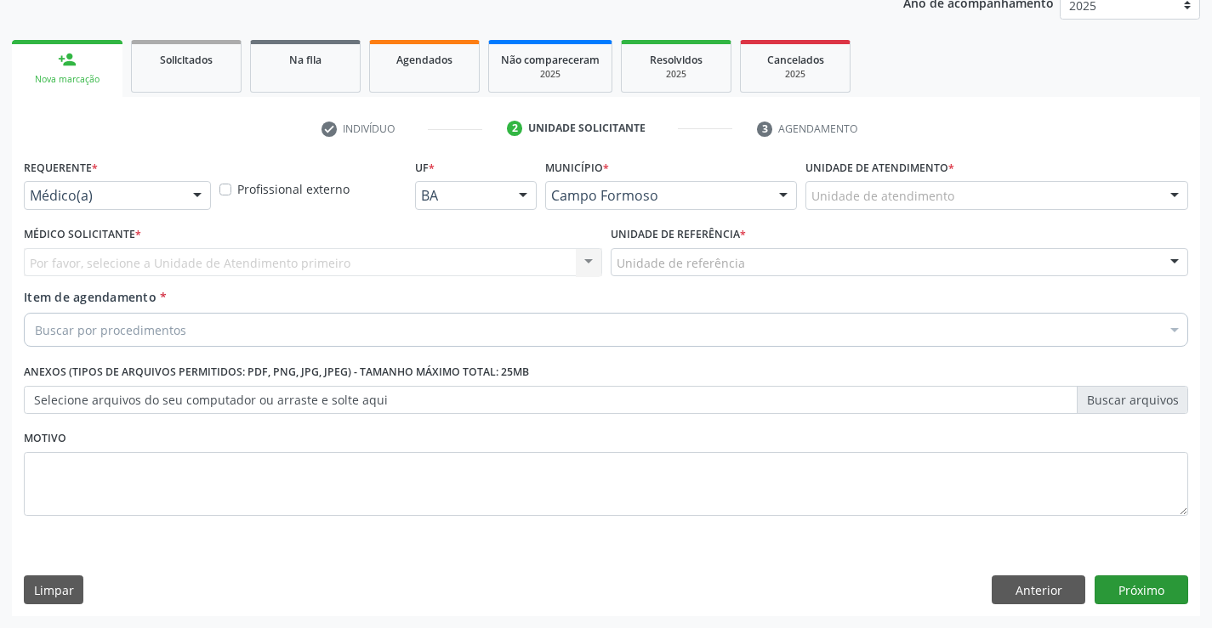
scroll to position [214, 0]
click at [187, 195] on div at bounding box center [197, 196] width 26 height 29
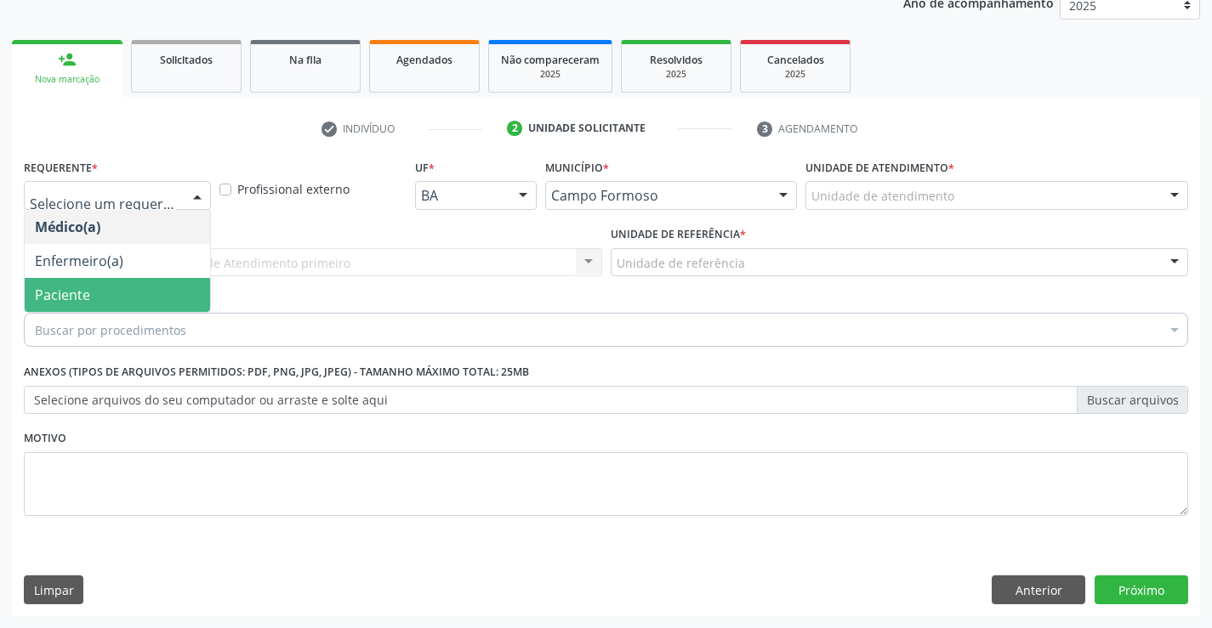
drag, startPoint x: 132, startPoint y: 297, endPoint x: 150, endPoint y: 268, distance: 34.0
click at [133, 296] on span "Paciente" at bounding box center [117, 295] width 185 height 34
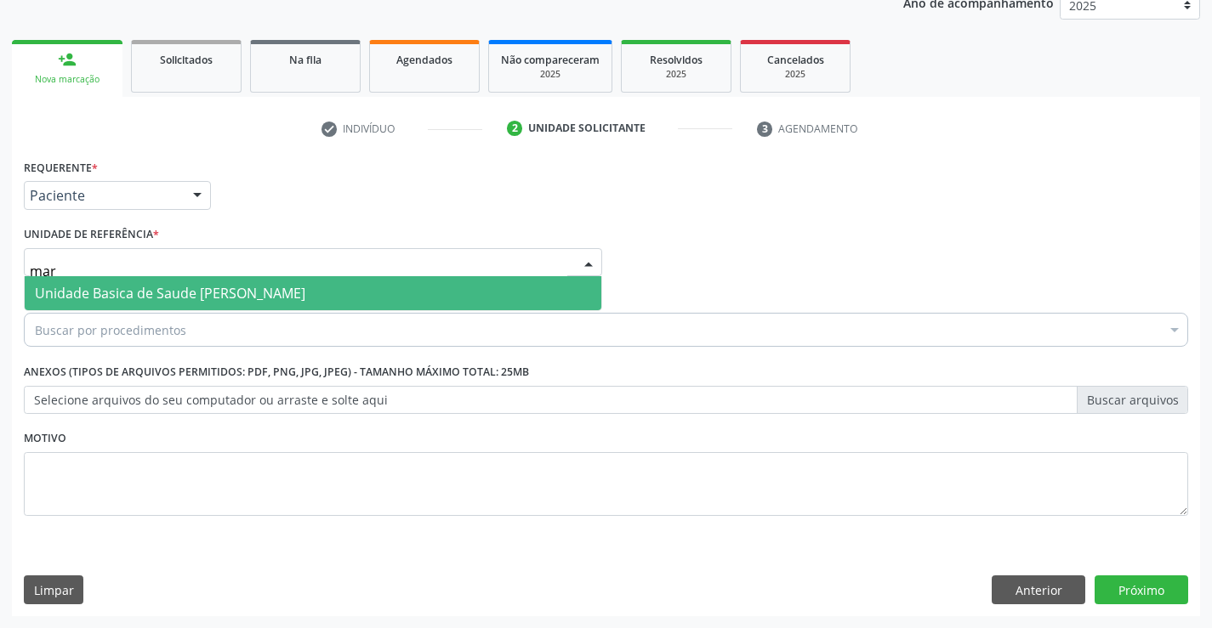
type input "mari"
click at [161, 288] on span "Unidade Basica de Saude [PERSON_NAME]" at bounding box center [170, 293] width 270 height 19
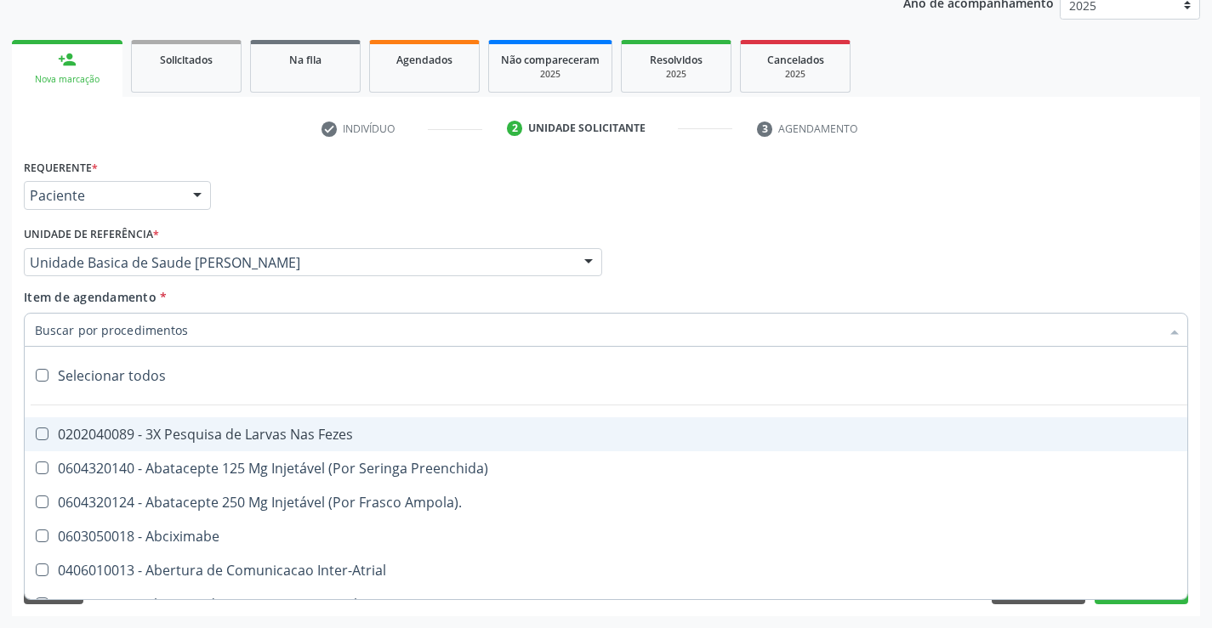
click at [208, 332] on div at bounding box center [606, 330] width 1164 height 34
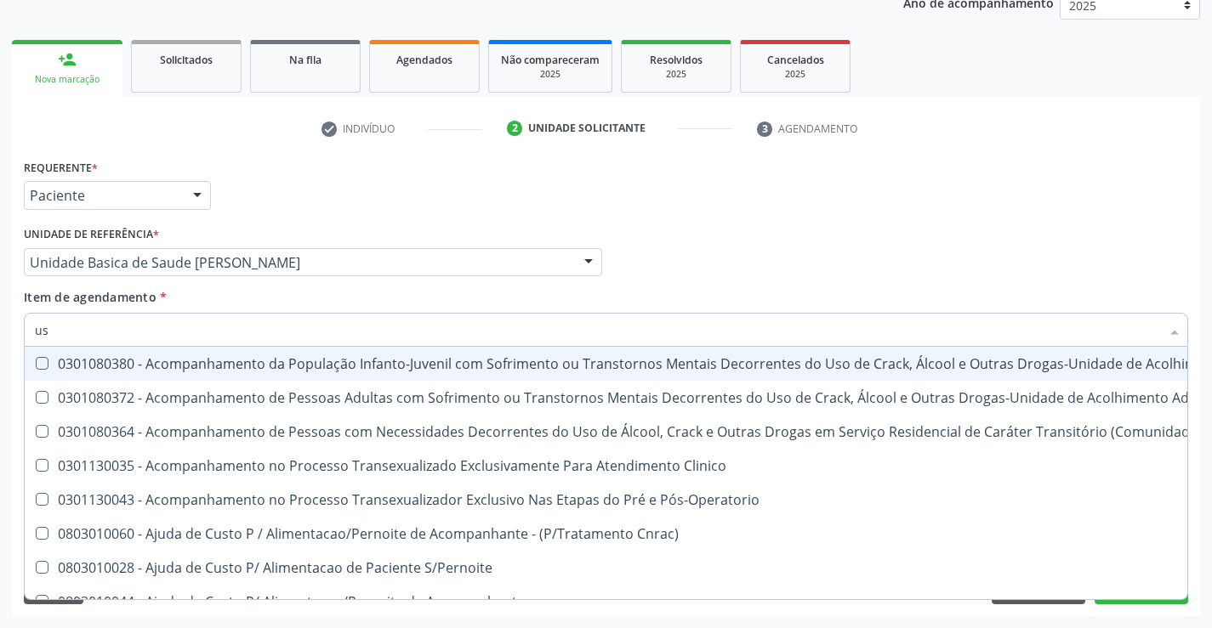
type input "usg"
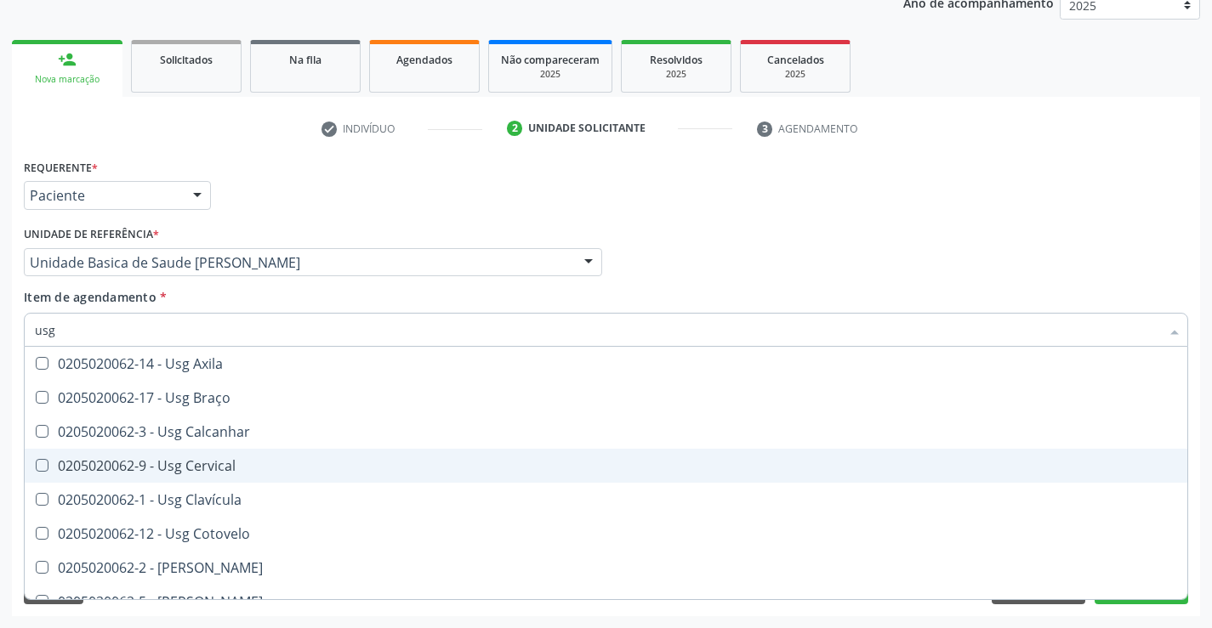
click at [210, 455] on span "0205020062-9 - Usg Cervical" at bounding box center [606, 466] width 1162 height 34
checkbox Cervical "true"
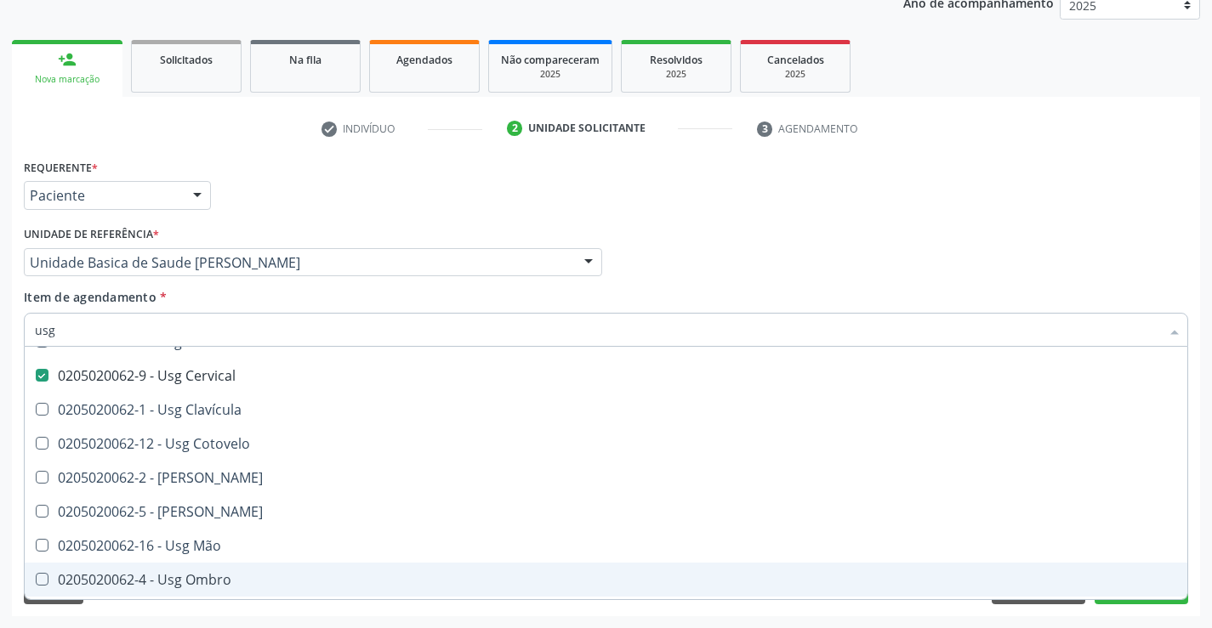
scroll to position [170, 0]
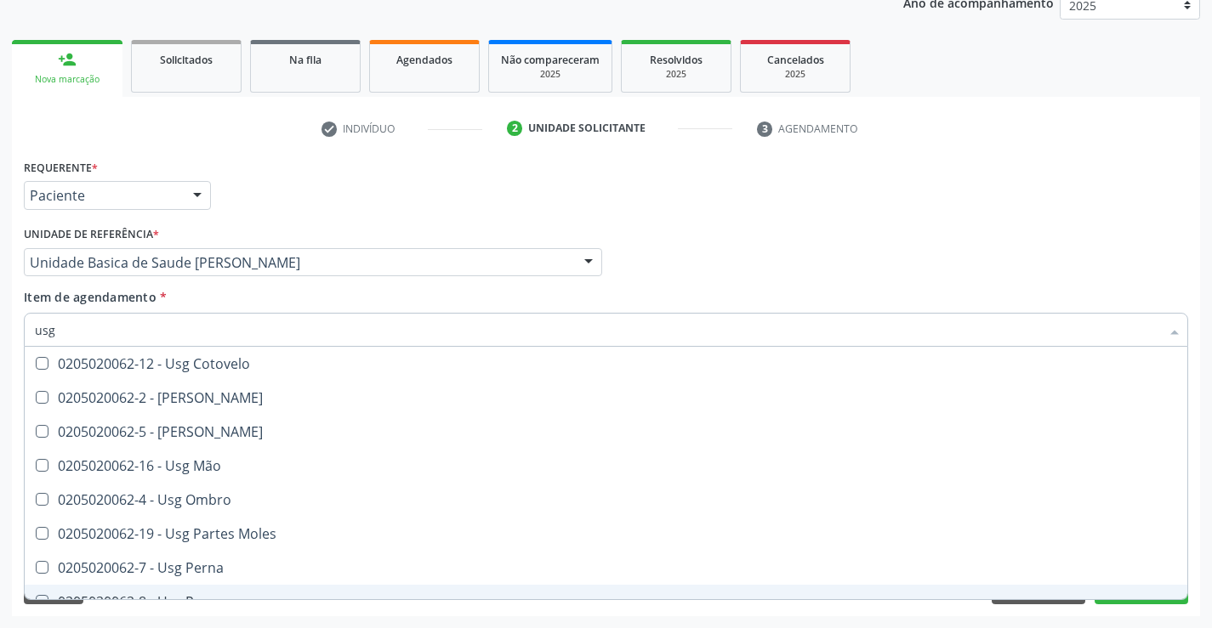
click at [296, 620] on div "Acompanhamento Acompanhe a situação das marcações correntes e finalizadas Relat…" at bounding box center [606, 253] width 1212 height 749
checkbox Braço "true"
checkbox Cervical "false"
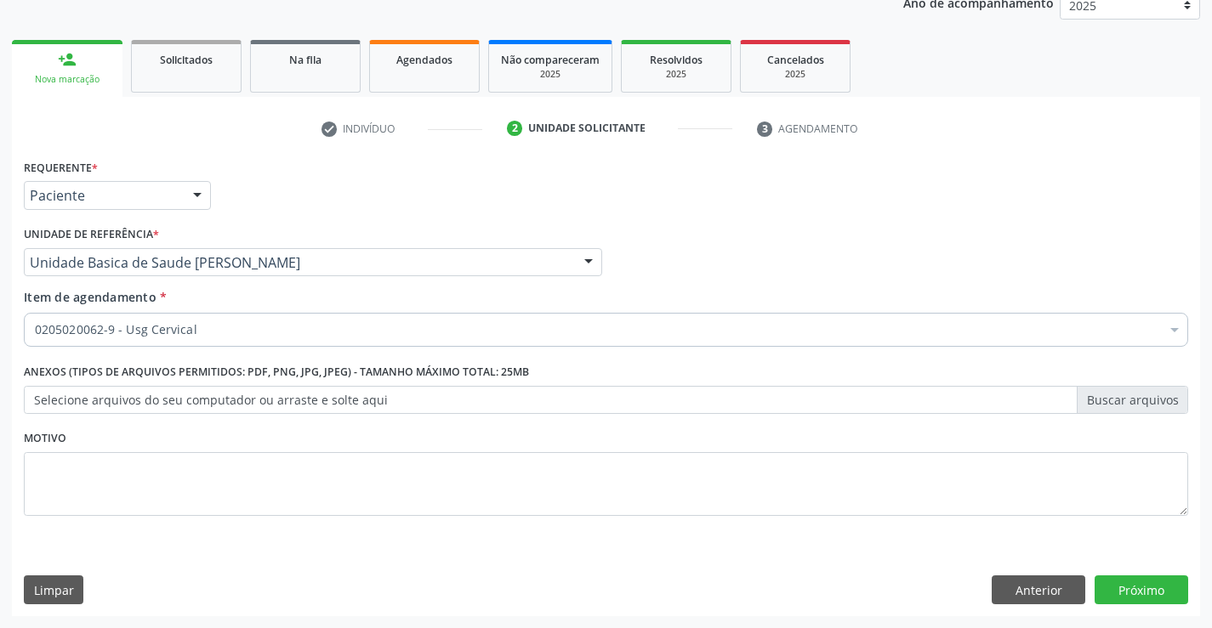
scroll to position [0, 0]
click at [1139, 584] on button "Próximo" at bounding box center [1141, 590] width 94 height 29
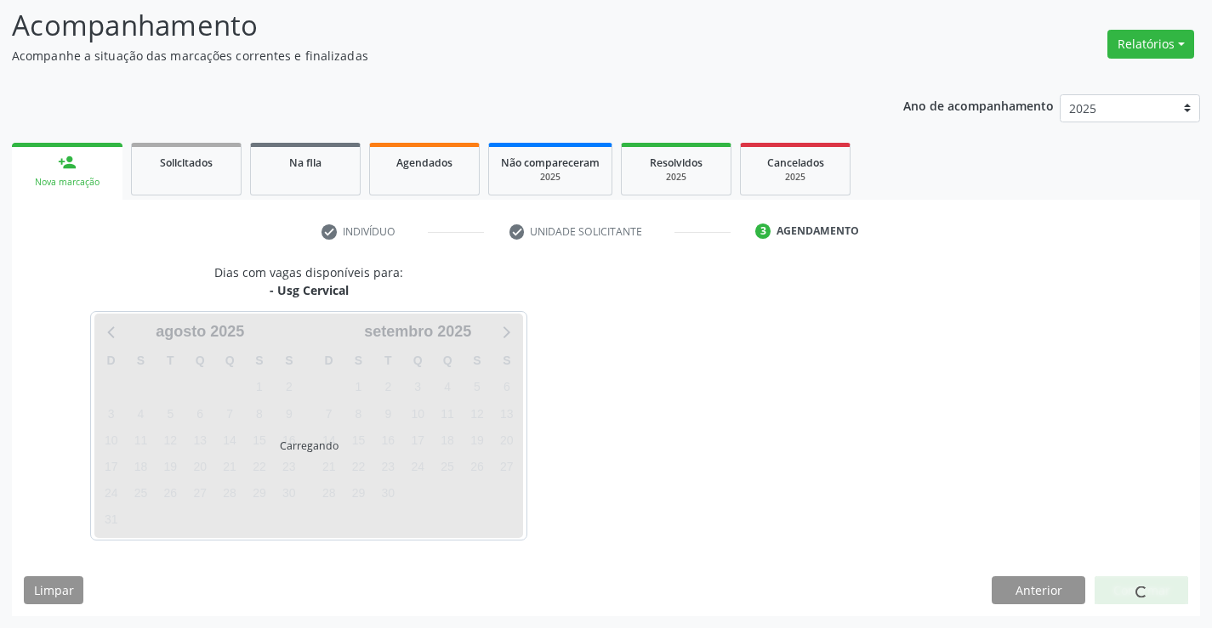
scroll to position [111, 0]
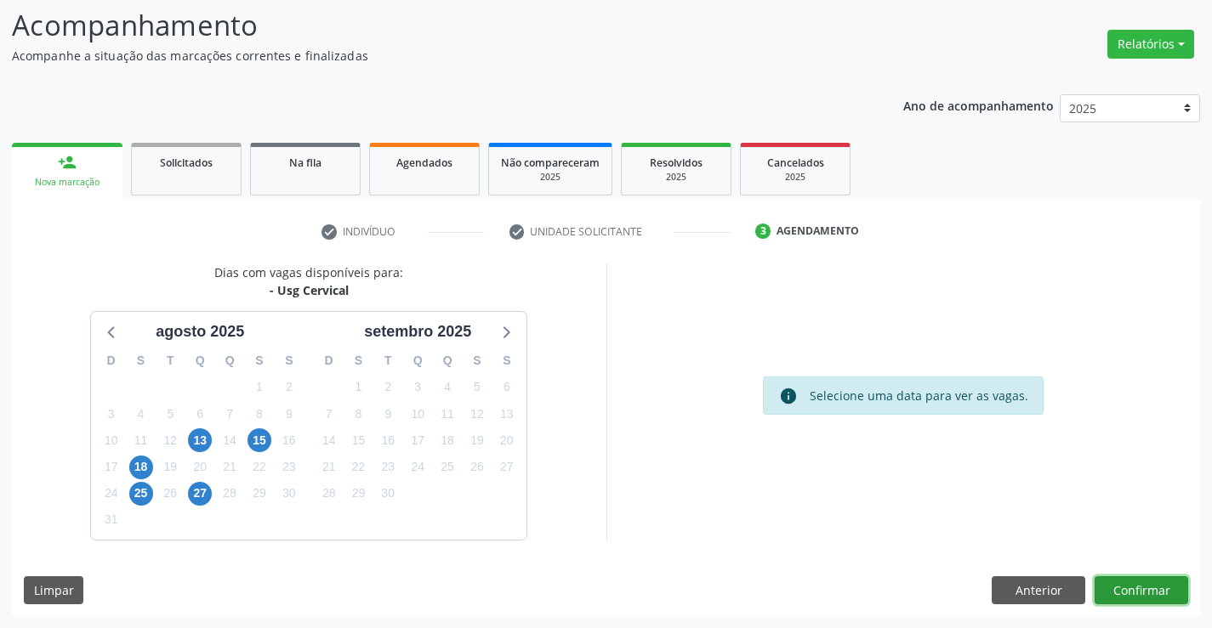
click at [1136, 586] on button "Confirmar" at bounding box center [1141, 590] width 94 height 29
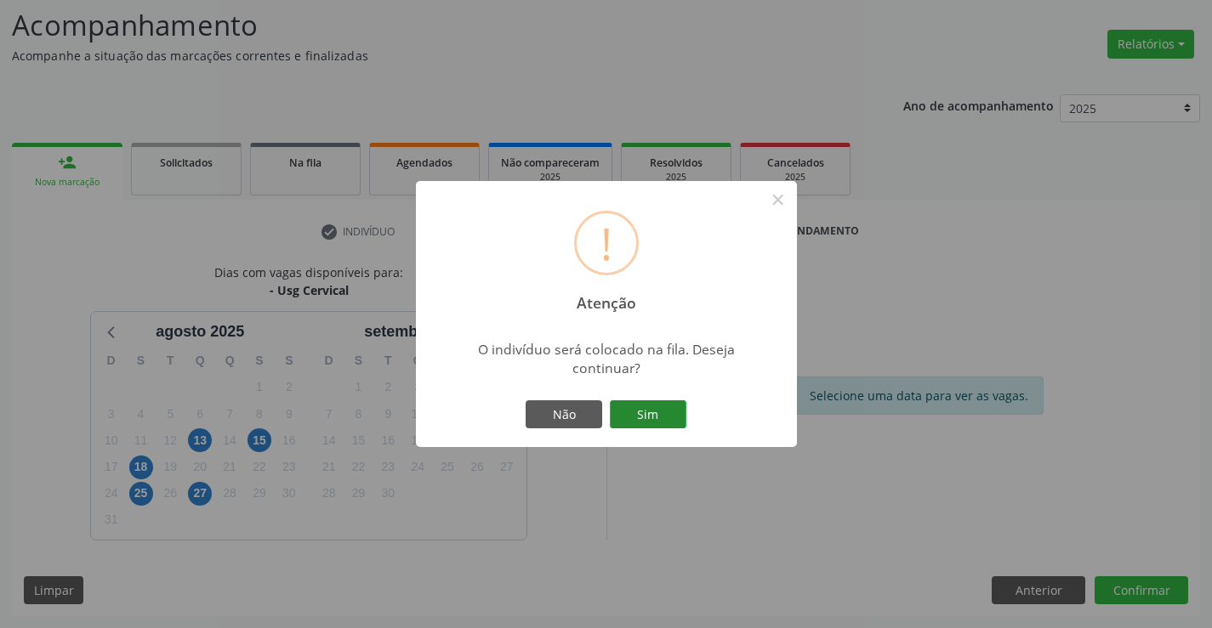
click at [648, 408] on button "Sim" at bounding box center [648, 414] width 77 height 29
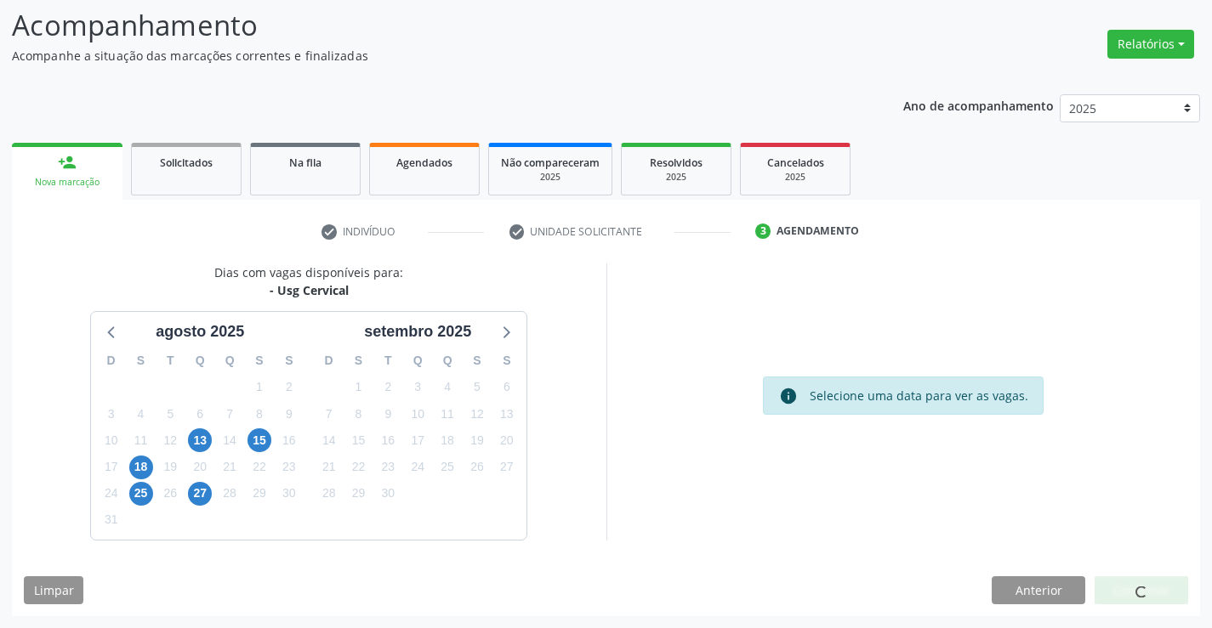
scroll to position [0, 0]
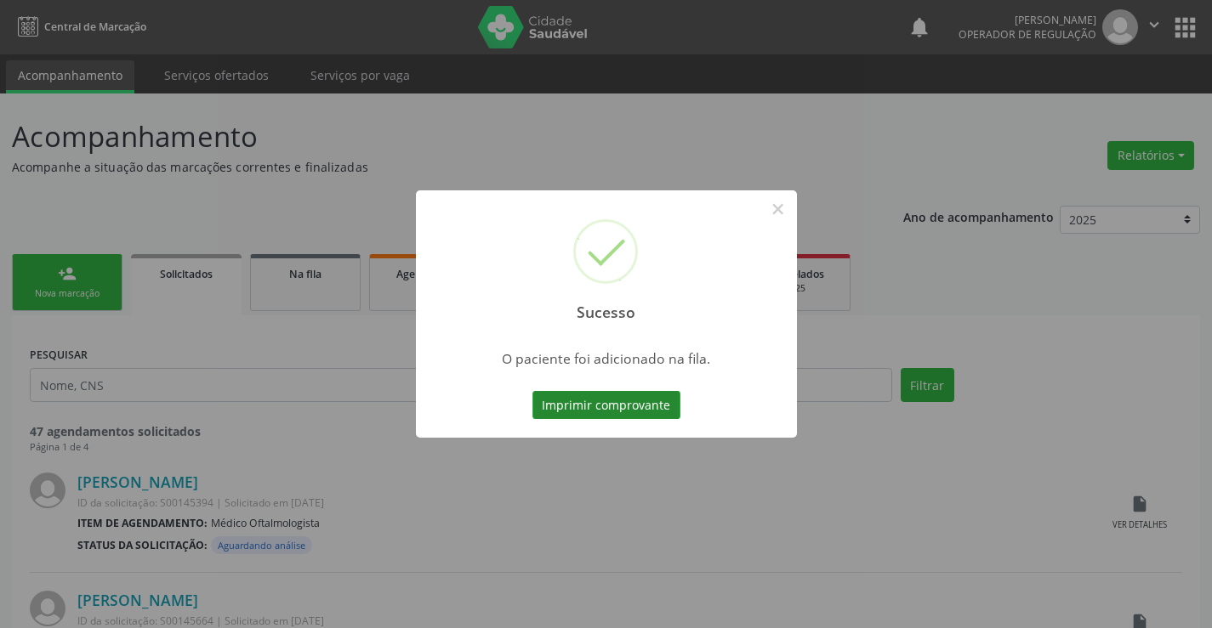
click at [656, 406] on button "Imprimir comprovante" at bounding box center [606, 405] width 148 height 29
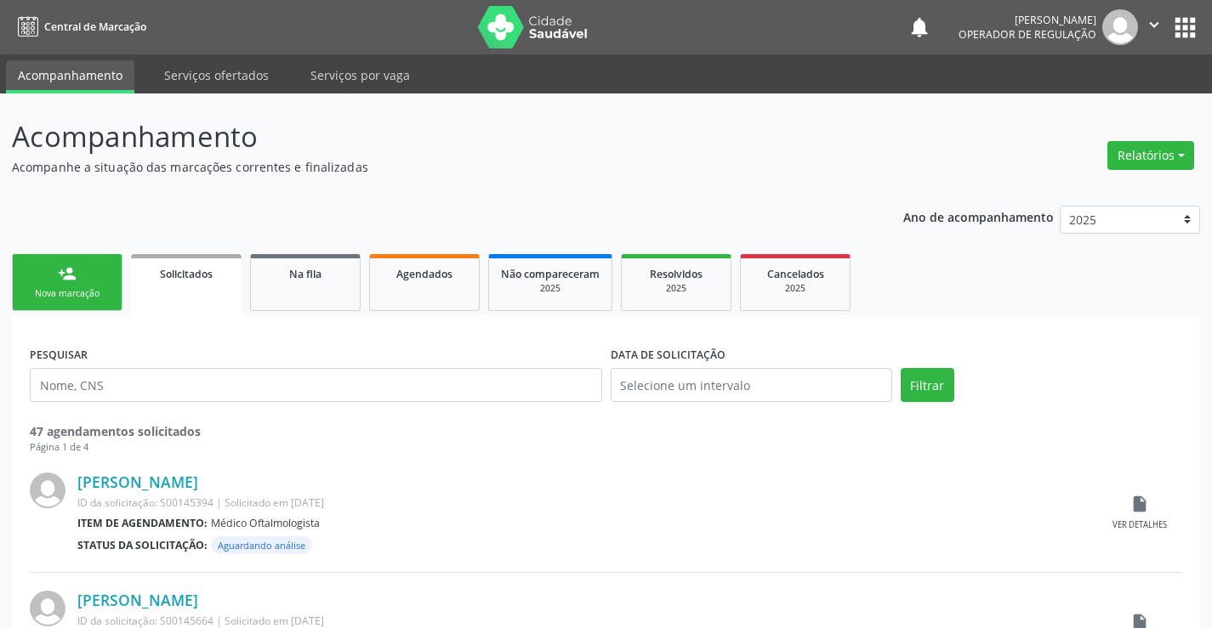
click at [92, 289] on div "Nova marcação" at bounding box center [67, 293] width 85 height 13
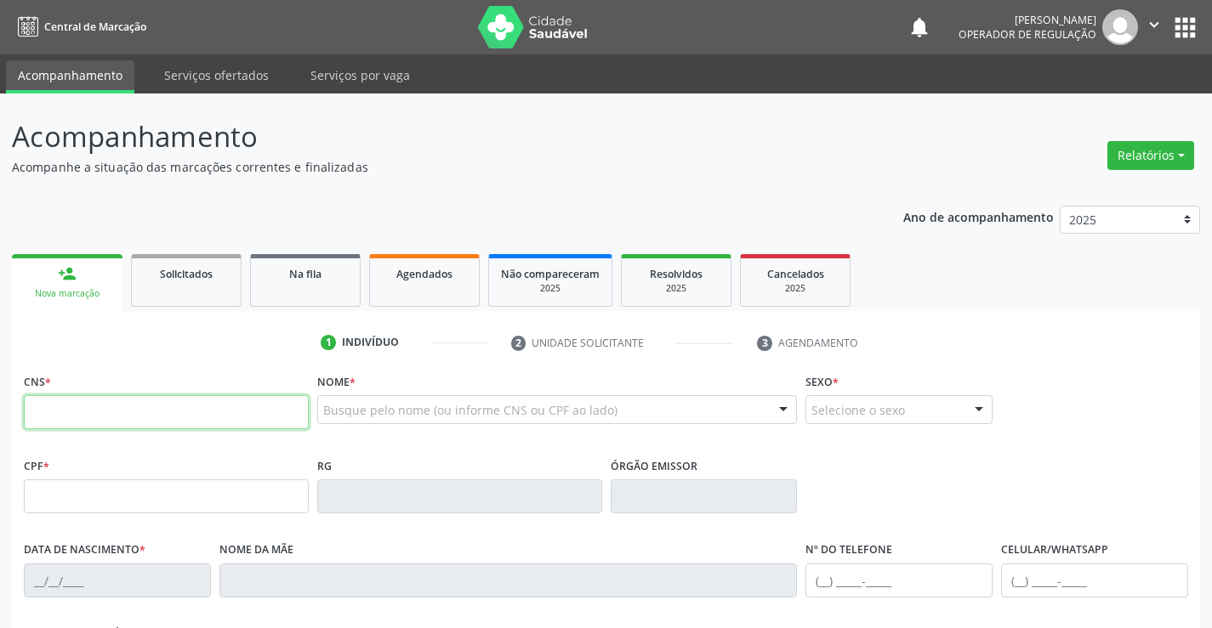
click at [124, 411] on input "text" at bounding box center [166, 412] width 285 height 34
click at [122, 411] on input "text" at bounding box center [166, 412] width 285 height 34
type input "702 3091 6984 1118"
type input "12/07/2025"
type input "(74) 98152-3149"
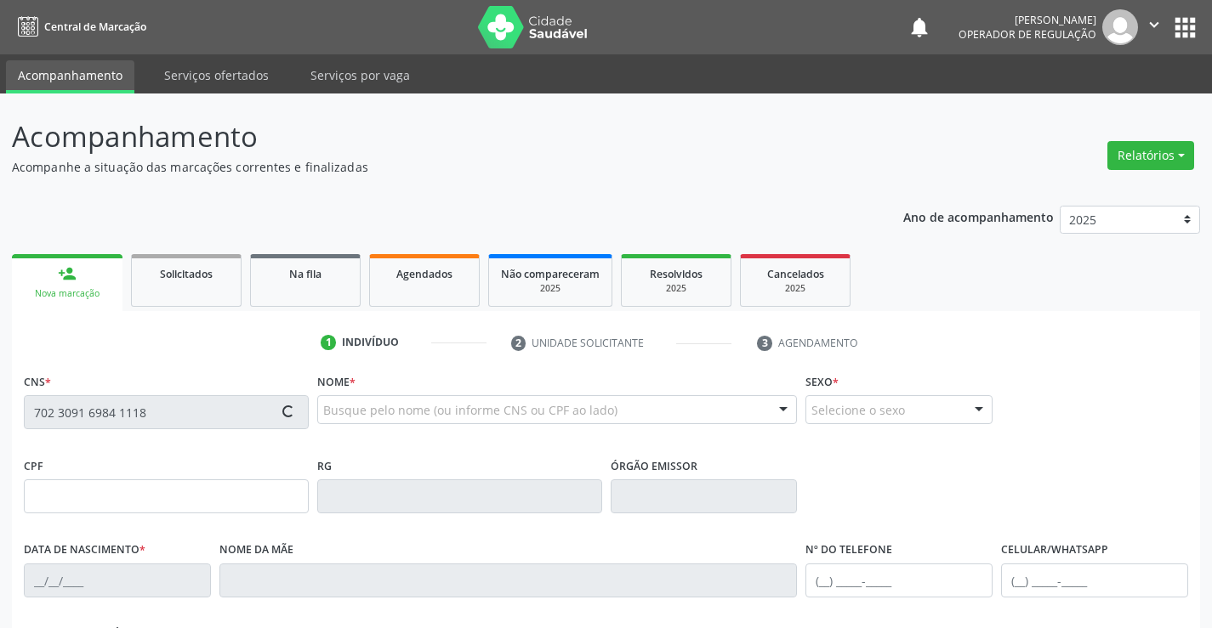
type input "S/N"
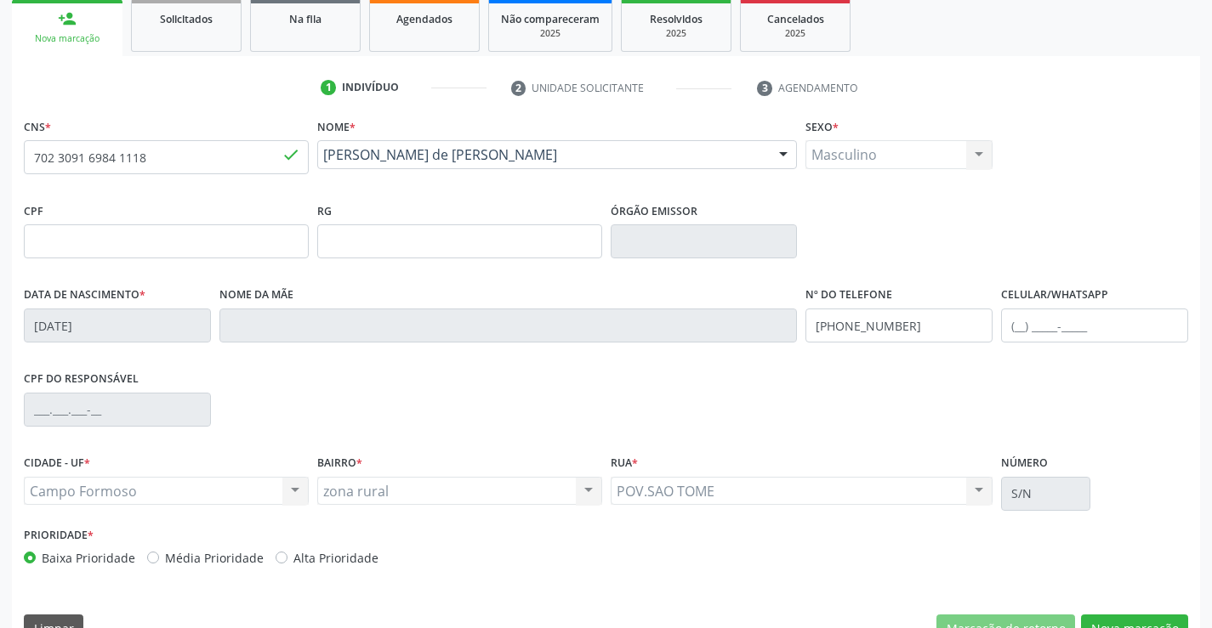
scroll to position [293, 0]
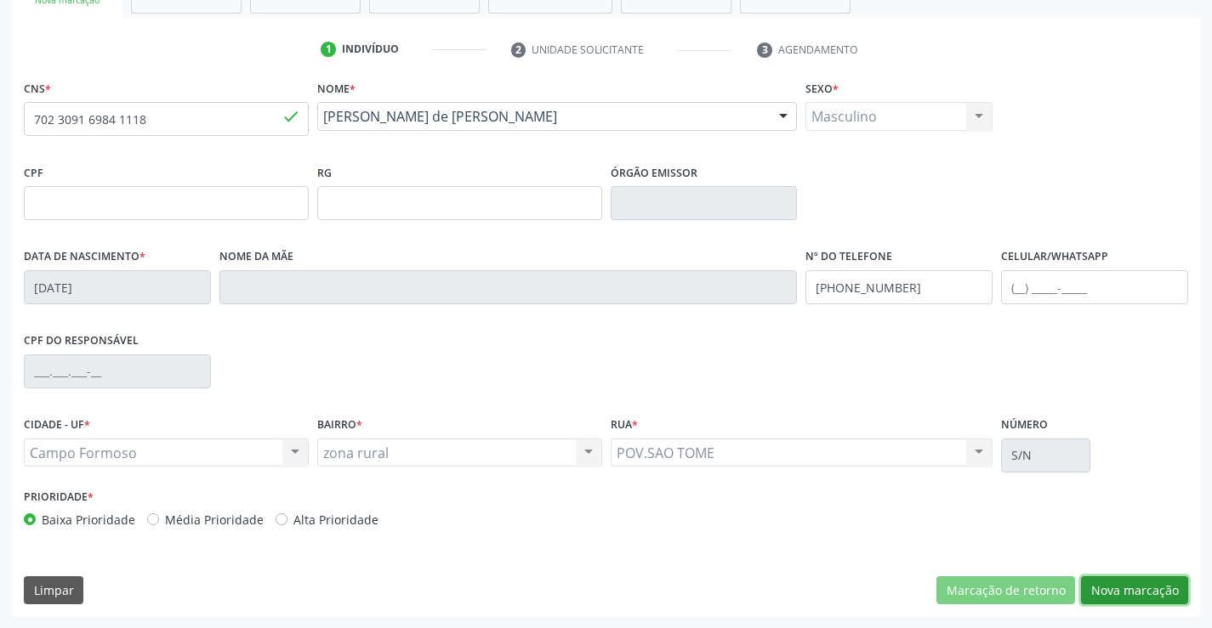
click at [1127, 591] on button "Nova marcação" at bounding box center [1134, 590] width 107 height 29
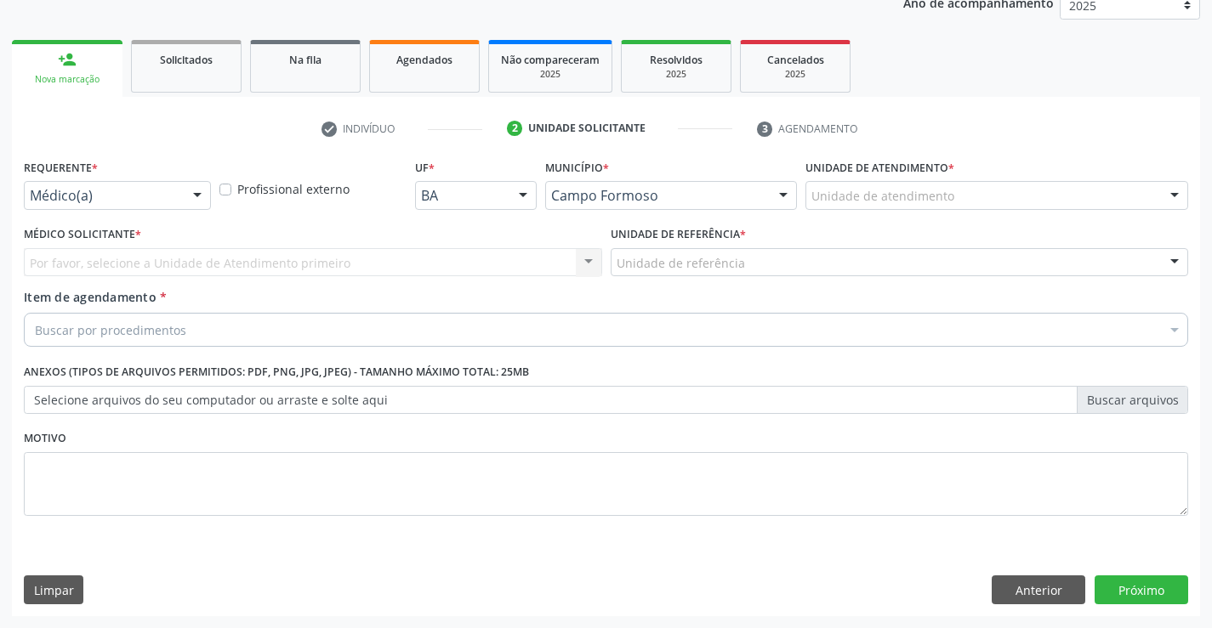
scroll to position [214, 0]
click at [197, 193] on div at bounding box center [197, 196] width 26 height 29
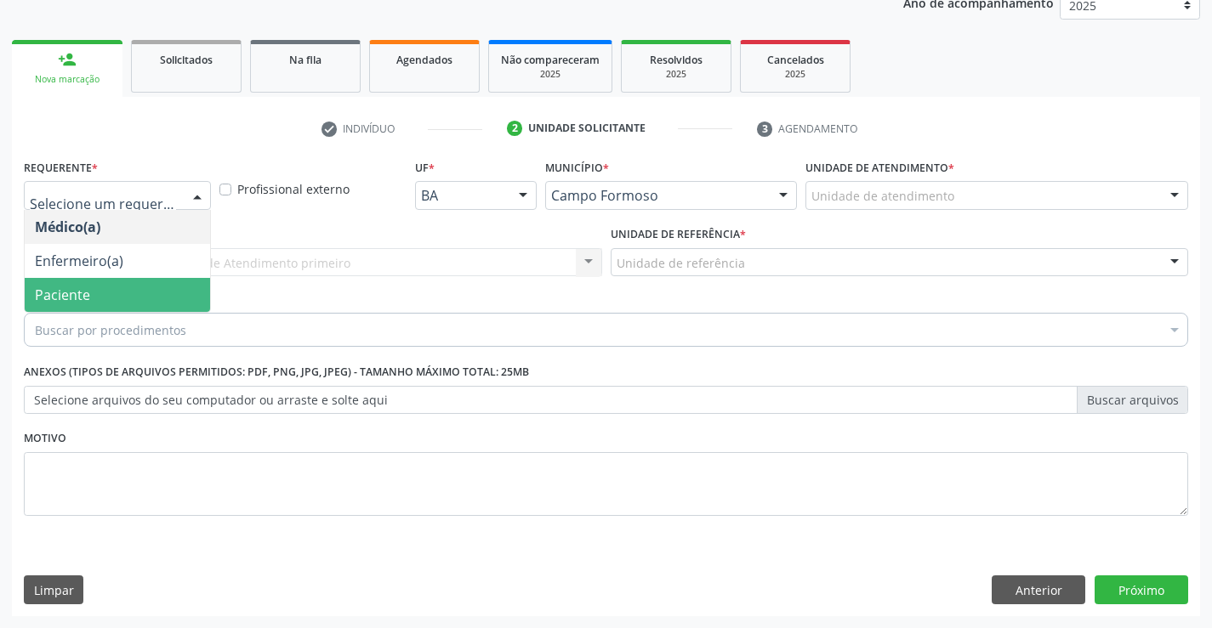
click at [118, 297] on span "Paciente" at bounding box center [117, 295] width 185 height 34
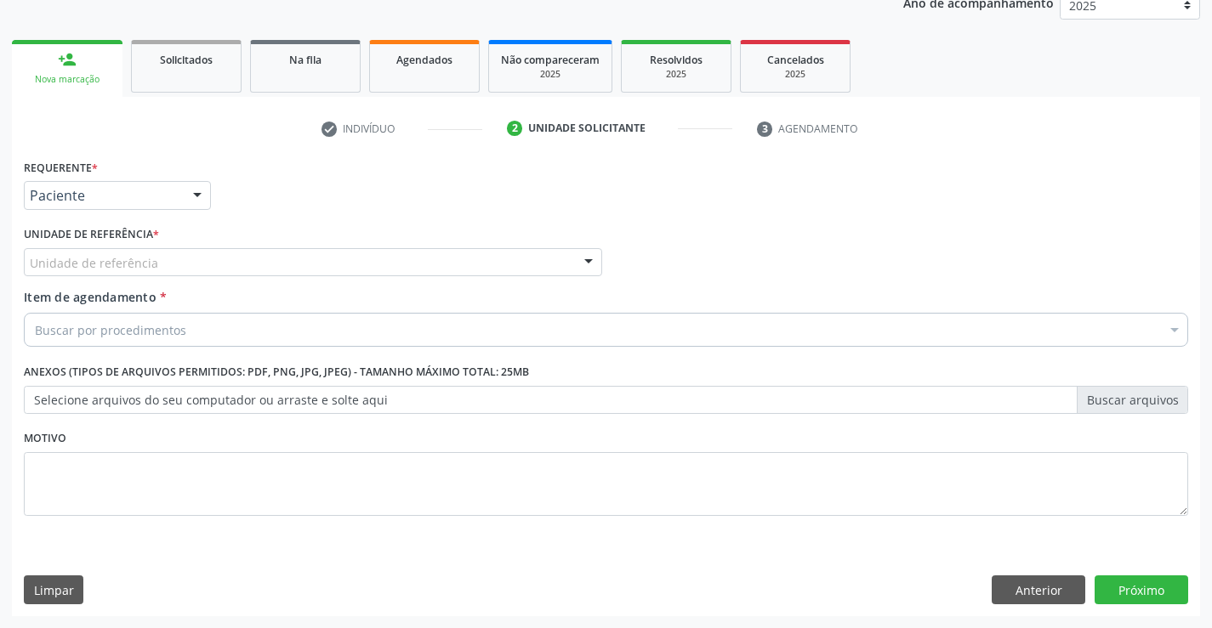
click at [155, 260] on div "Unidade de referência" at bounding box center [313, 262] width 578 height 29
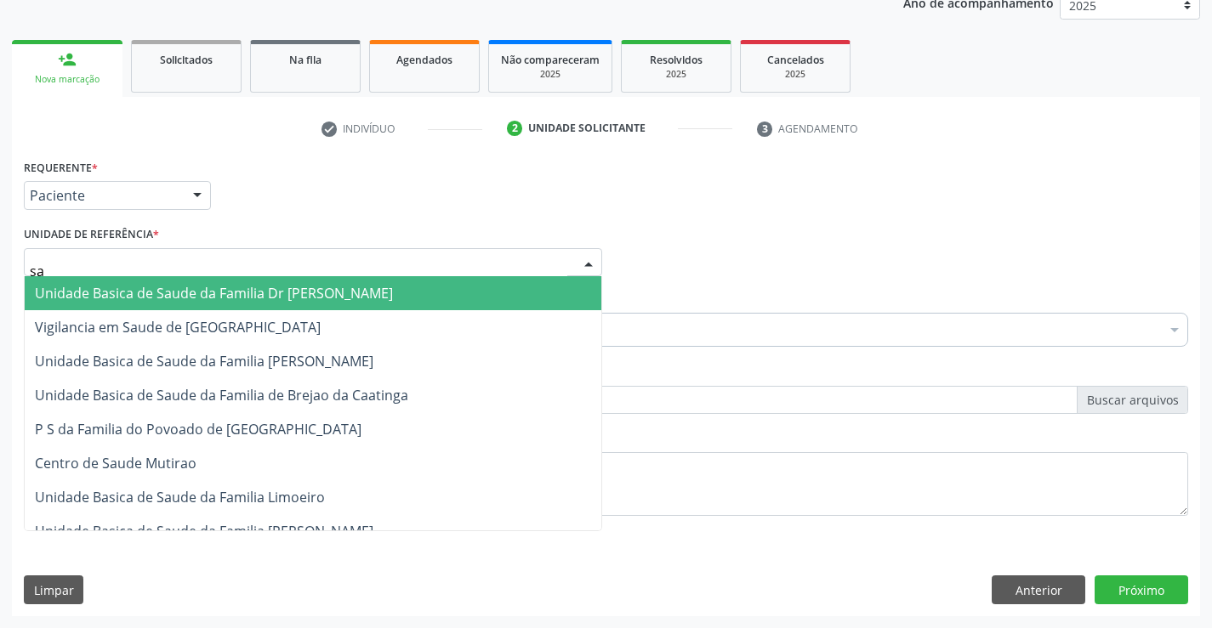
type input "sao"
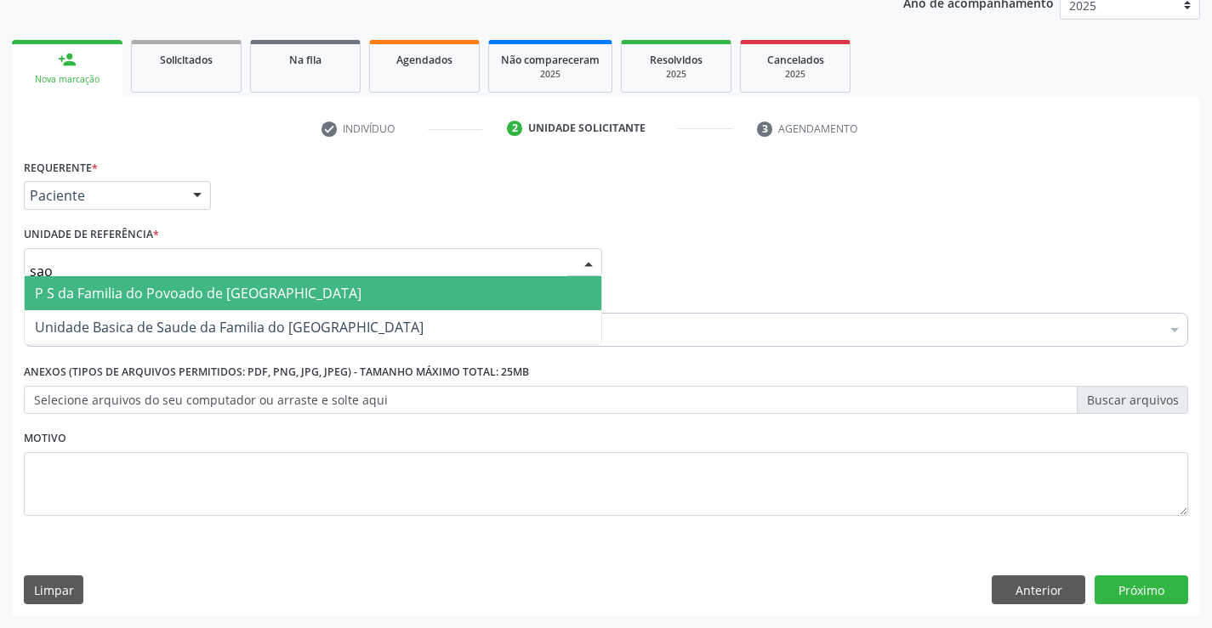
click at [178, 297] on span "P S da Familia do Povoado de [GEOGRAPHIC_DATA]" at bounding box center [198, 293] width 326 height 19
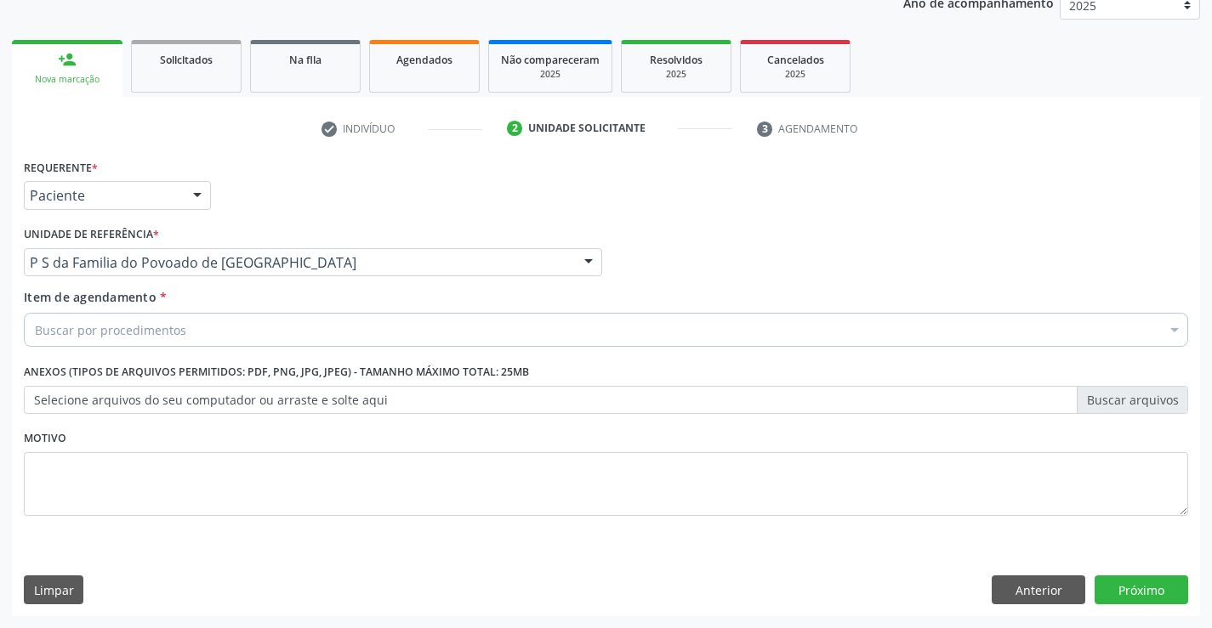
click at [190, 331] on div "Buscar por procedimentos" at bounding box center [606, 330] width 1164 height 34
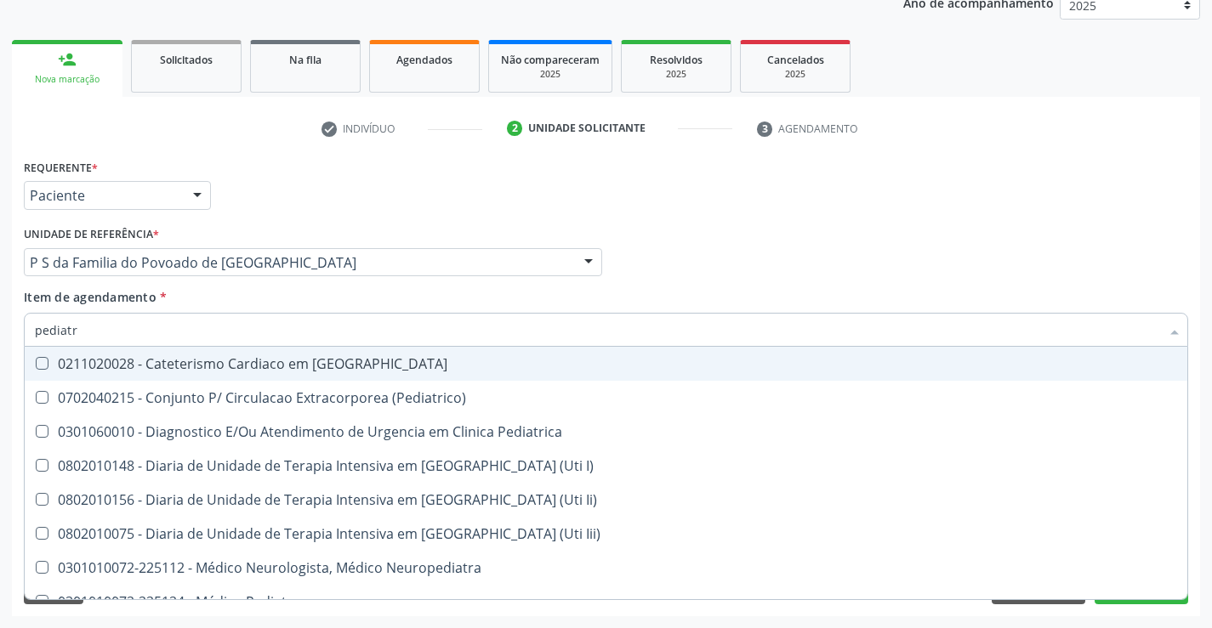
type input "pediatra"
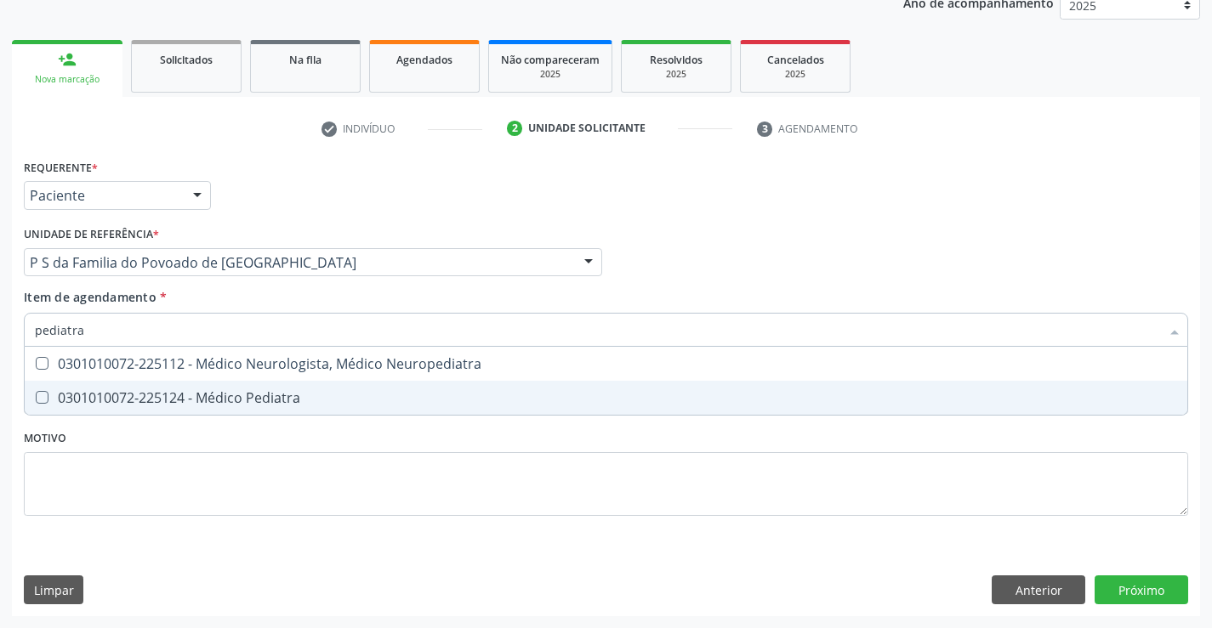
click at [258, 395] on div "0301010072-225124 - Médico Pediatra" at bounding box center [606, 398] width 1142 height 14
checkbox Pediatra "true"
click at [252, 468] on div "Requerente * Paciente Médico(a) Enfermeiro(a) Paciente Nenhum resultado encontr…" at bounding box center [606, 347] width 1164 height 385
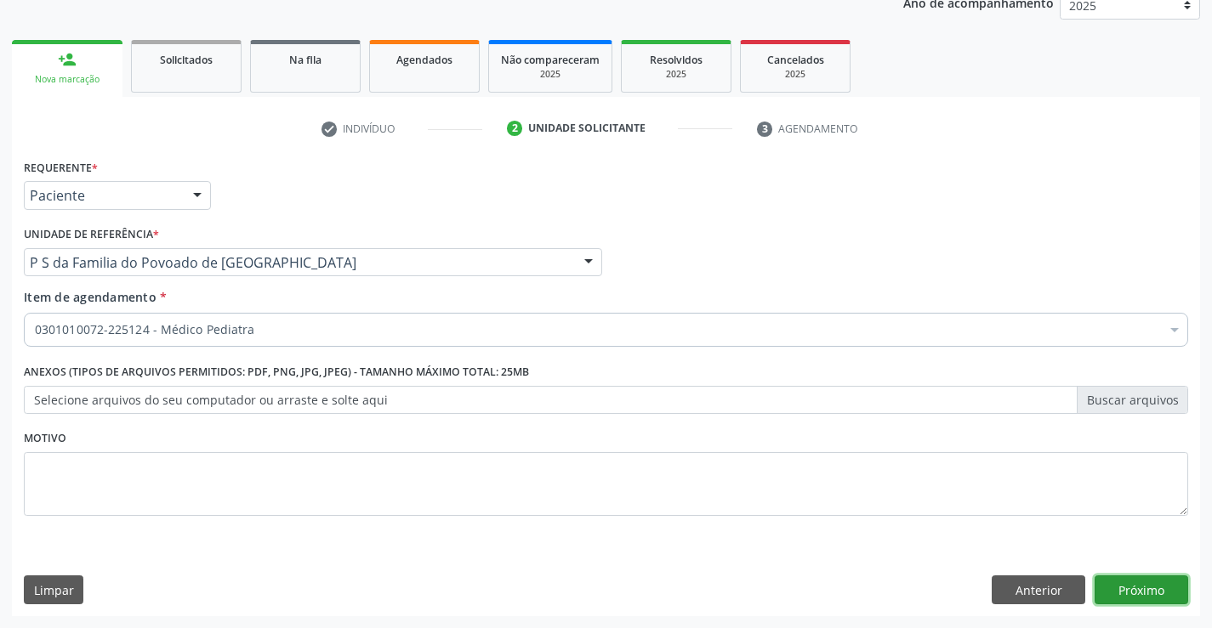
click at [1144, 588] on button "Próximo" at bounding box center [1141, 590] width 94 height 29
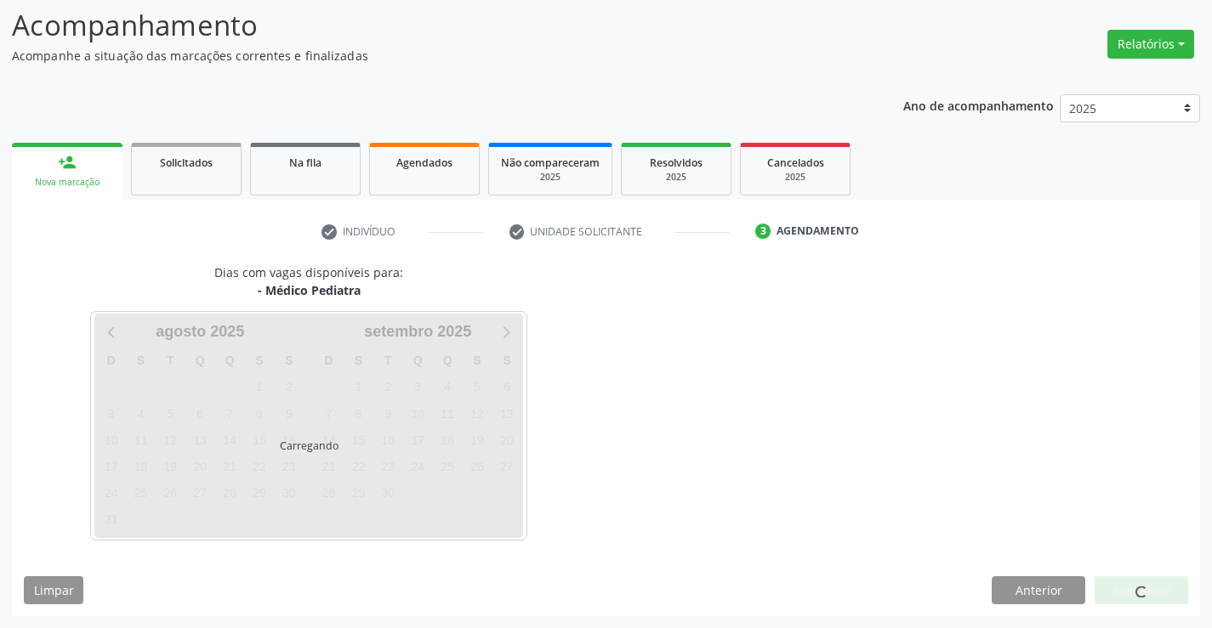
scroll to position [111, 0]
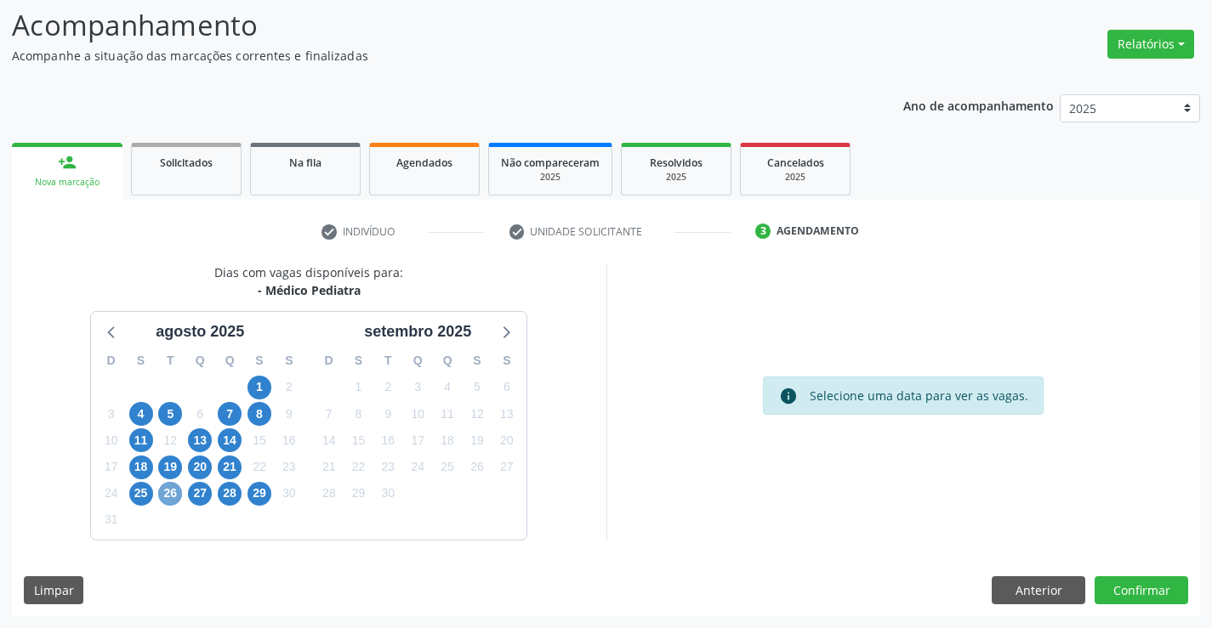
click at [170, 496] on span "26" at bounding box center [170, 494] width 24 height 24
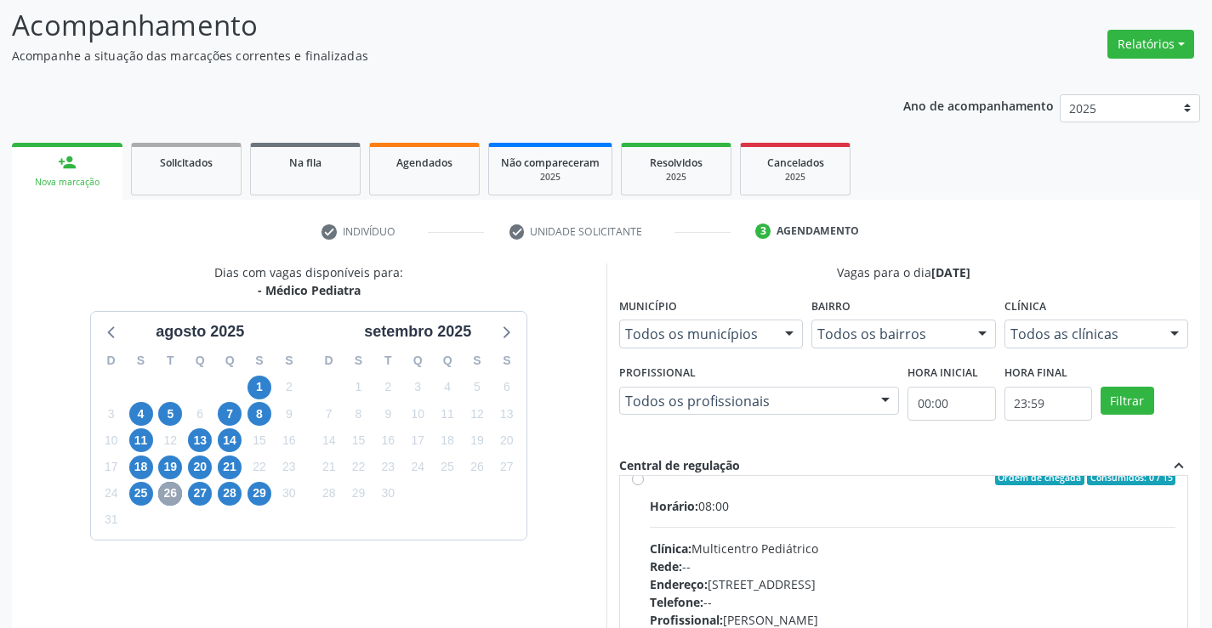
scroll to position [0, 0]
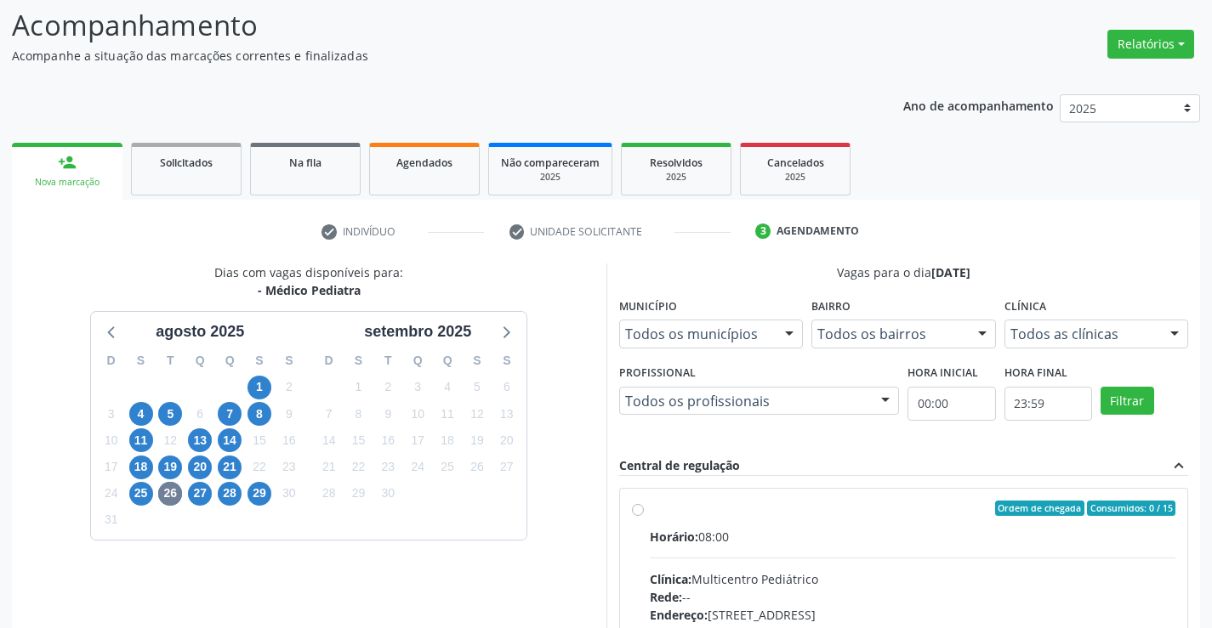
click at [650, 508] on label "Ordem de chegada Consumidos: 0 / 15 Horário: 08:00 Clínica: Multicentro Pediátr…" at bounding box center [913, 631] width 526 height 261
click at [638, 508] on input "Ordem de chegada Consumidos: 0 / 15 Horário: 08:00 Clínica: Multicentro Pediátr…" at bounding box center [638, 508] width 12 height 15
radio input "true"
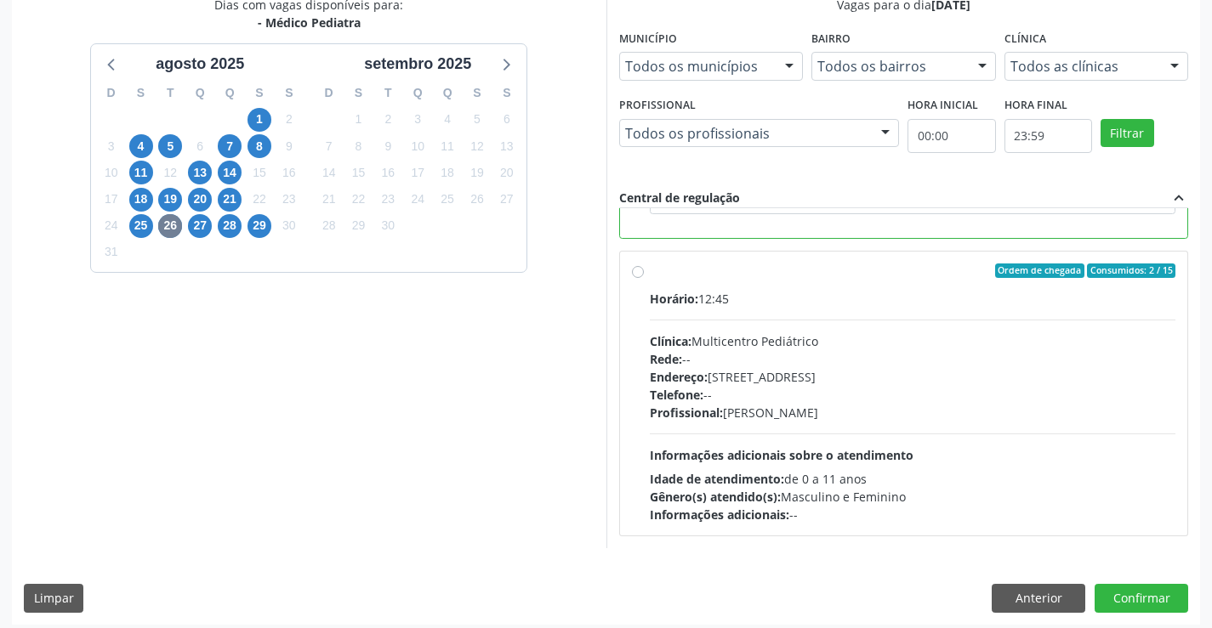
scroll to position [388, 0]
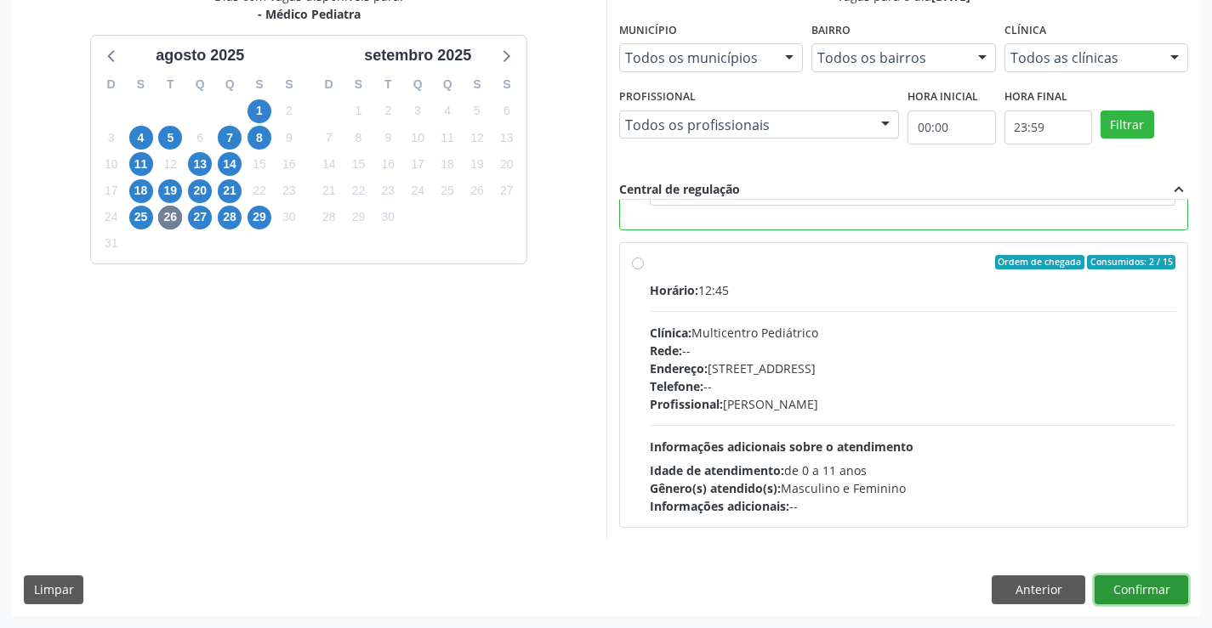
click at [1127, 587] on button "Confirmar" at bounding box center [1141, 590] width 94 height 29
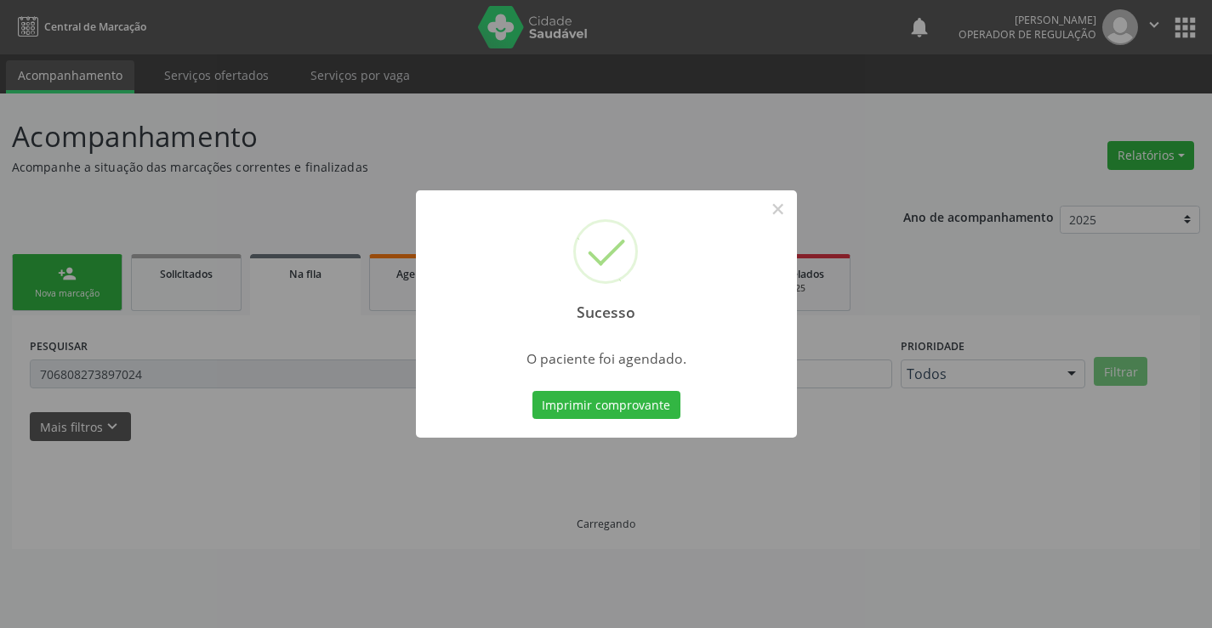
scroll to position [0, 0]
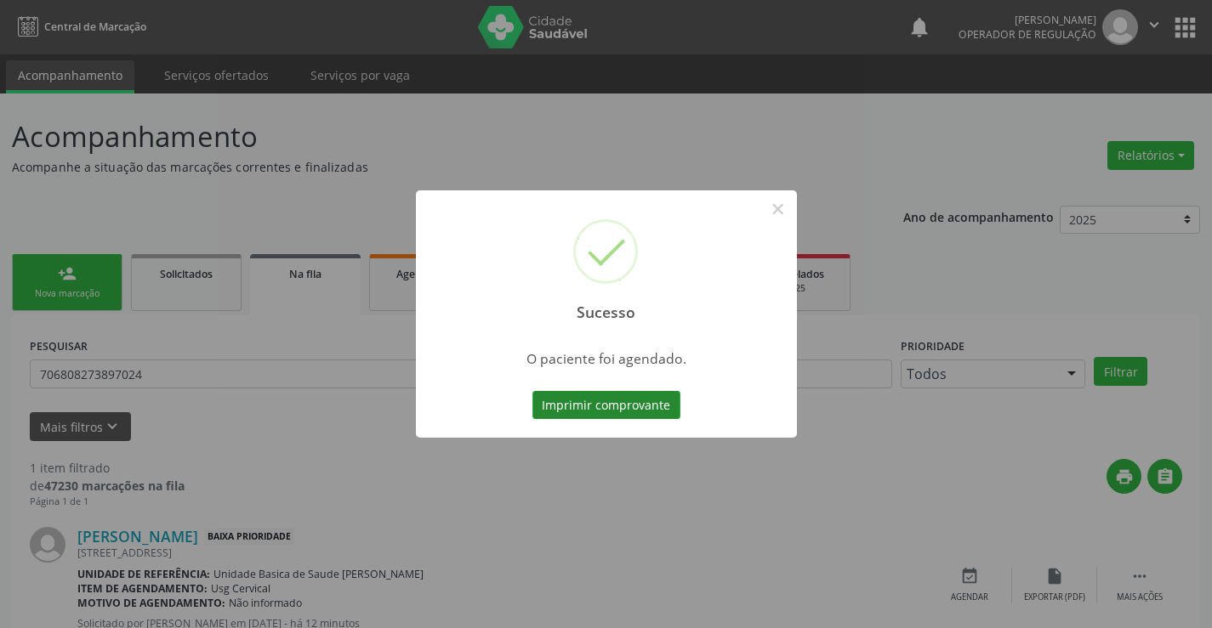
click at [610, 395] on button "Imprimir comprovante" at bounding box center [606, 405] width 148 height 29
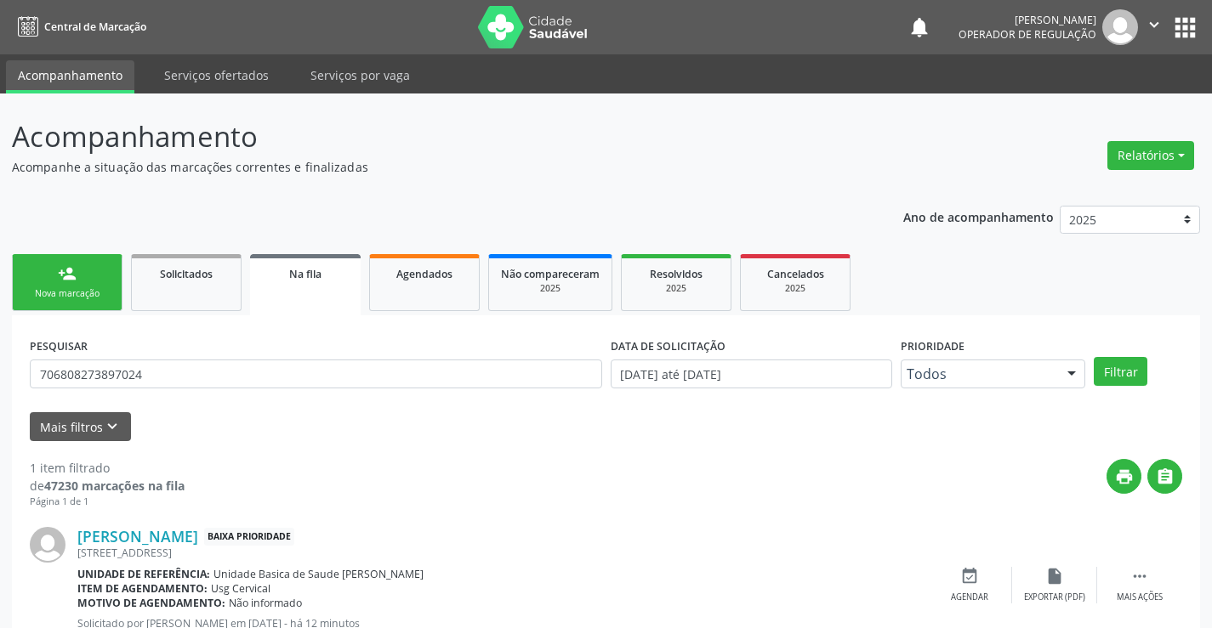
click at [100, 278] on link "person_add Nova marcação" at bounding box center [67, 282] width 111 height 57
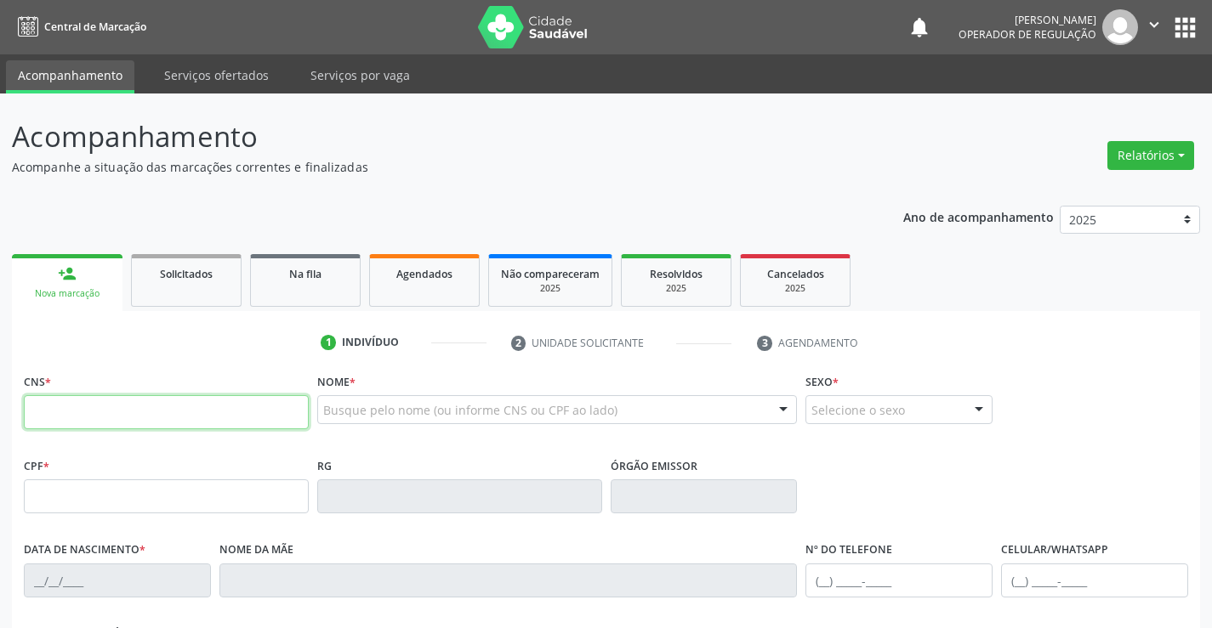
click at [111, 418] on input "text" at bounding box center [166, 412] width 285 height 34
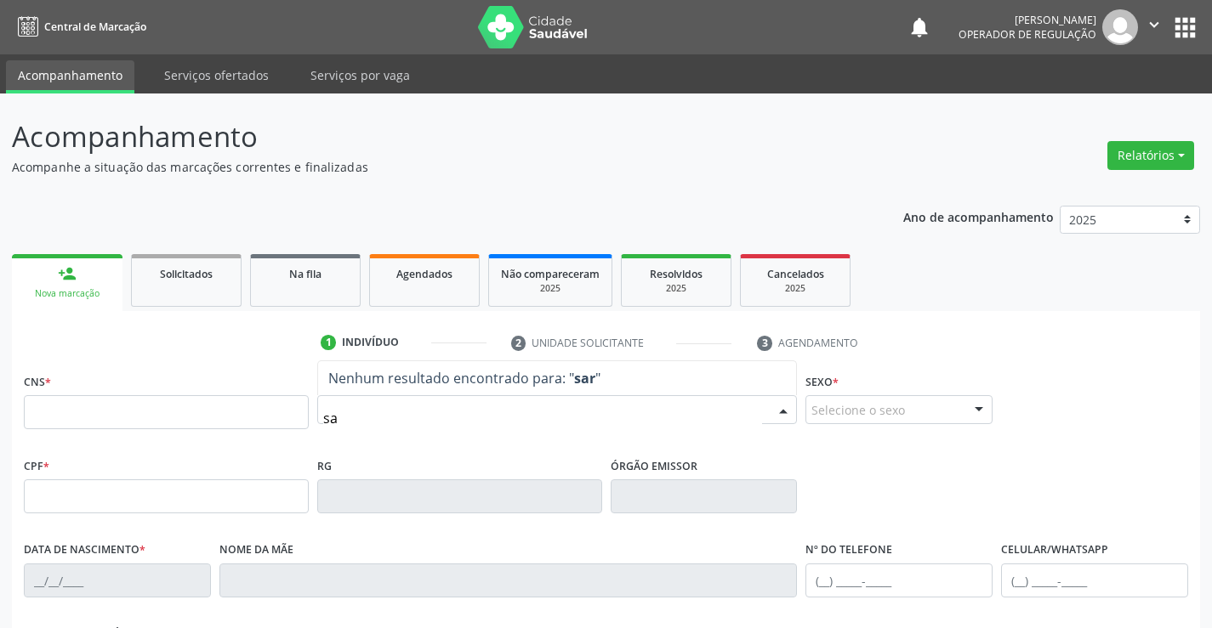
type input "s"
click at [375, 412] on input "text" at bounding box center [543, 418] width 440 height 34
type input "AURORA"
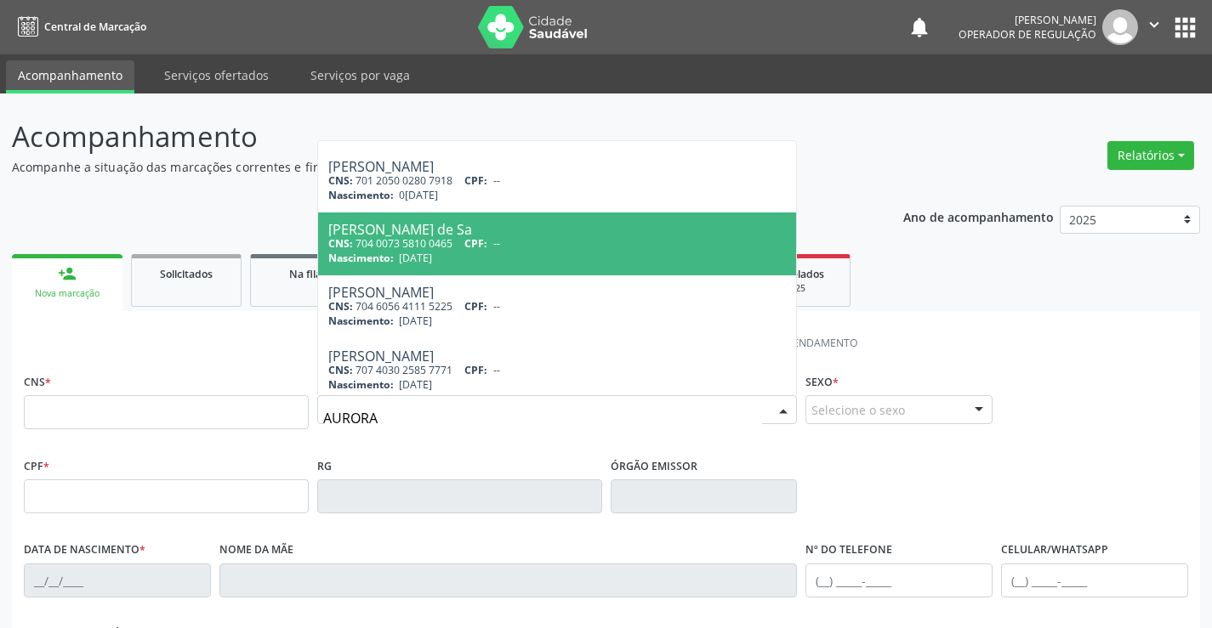
scroll to position [85, 0]
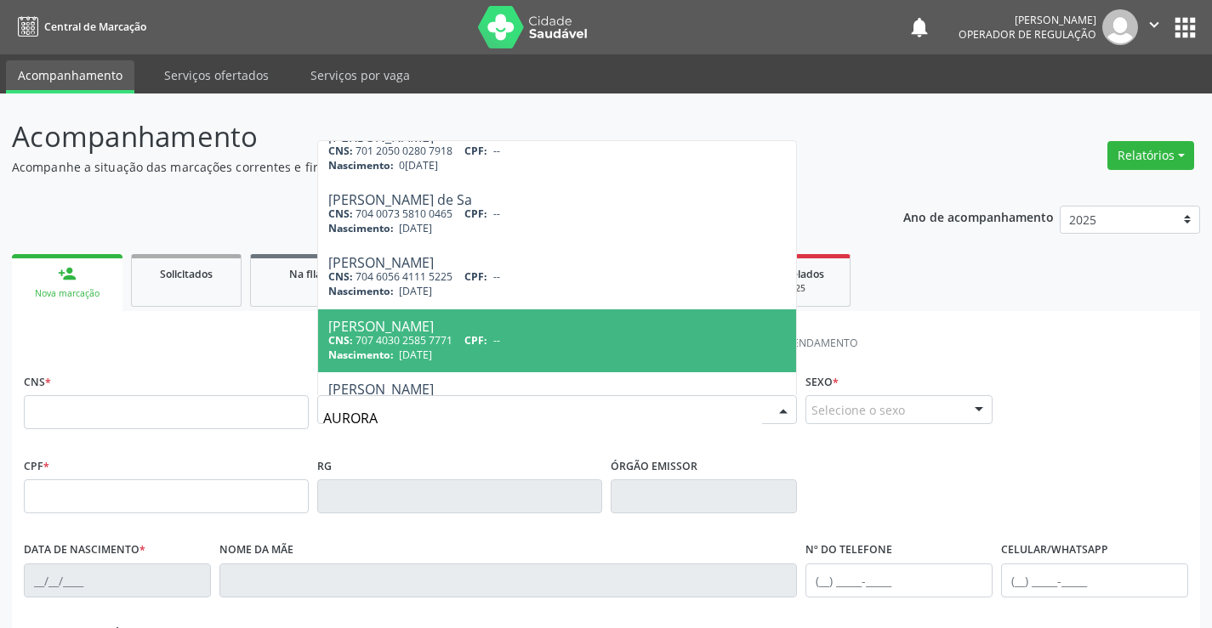
click at [382, 322] on div "Aurora Dantas Vieira Serafim de Souza" at bounding box center [557, 327] width 458 height 14
type input "707 4030 2585 7771"
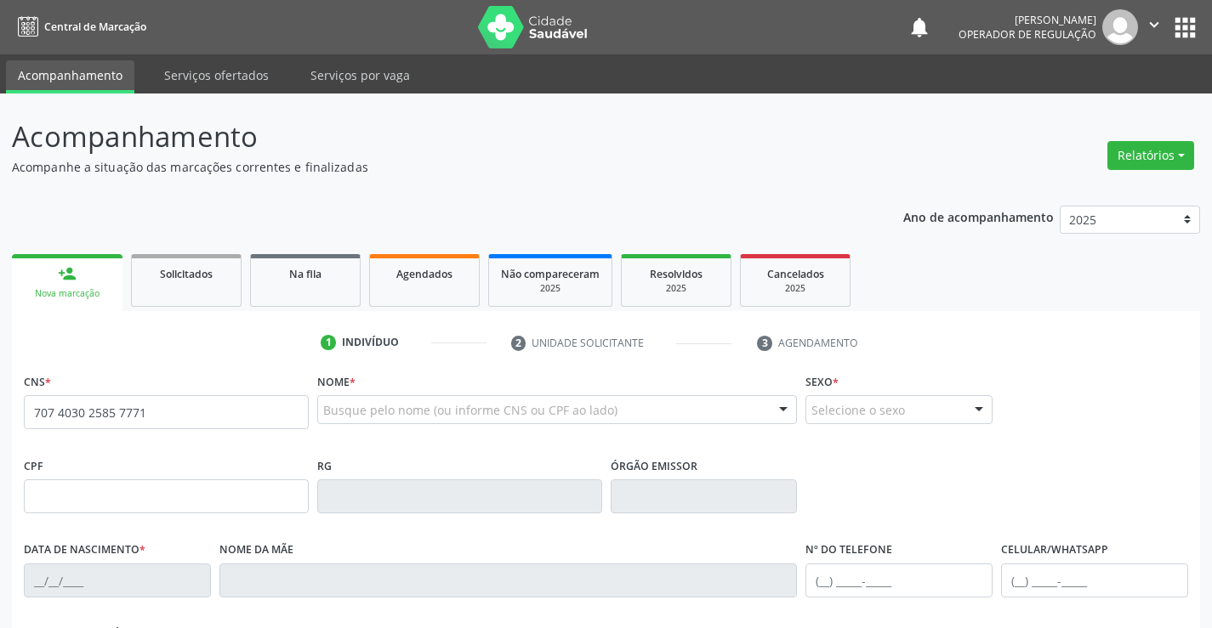
scroll to position [0, 0]
type input "01/08/2022"
type input "(74) 98821-1433"
type input "129.643.025-10"
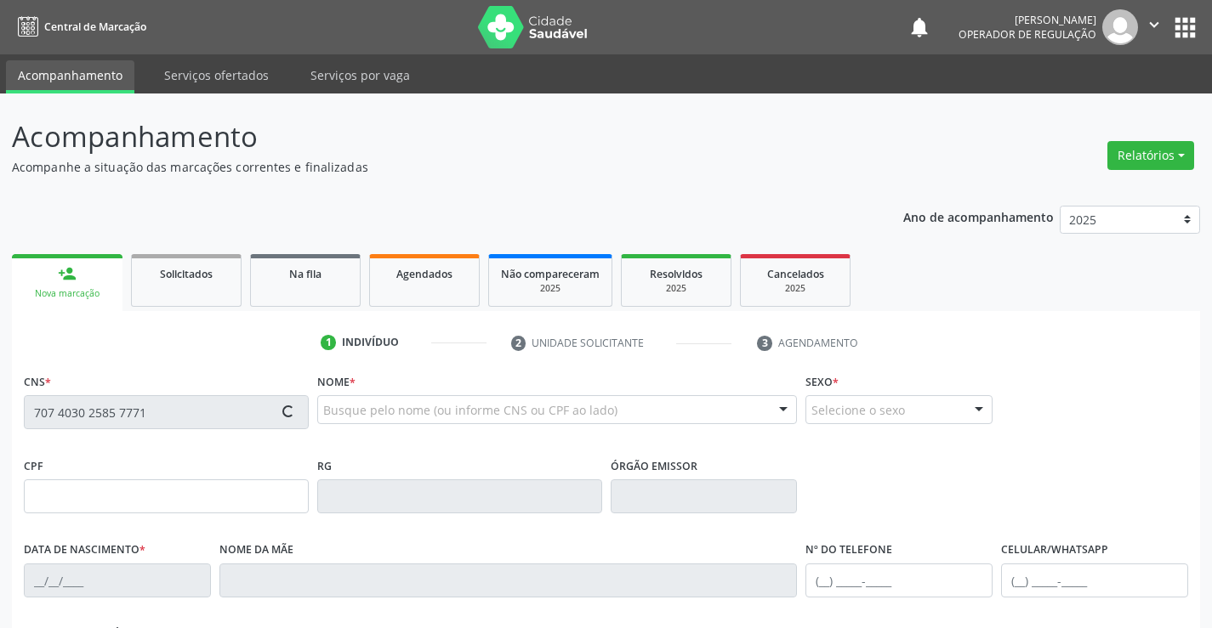
type input "94"
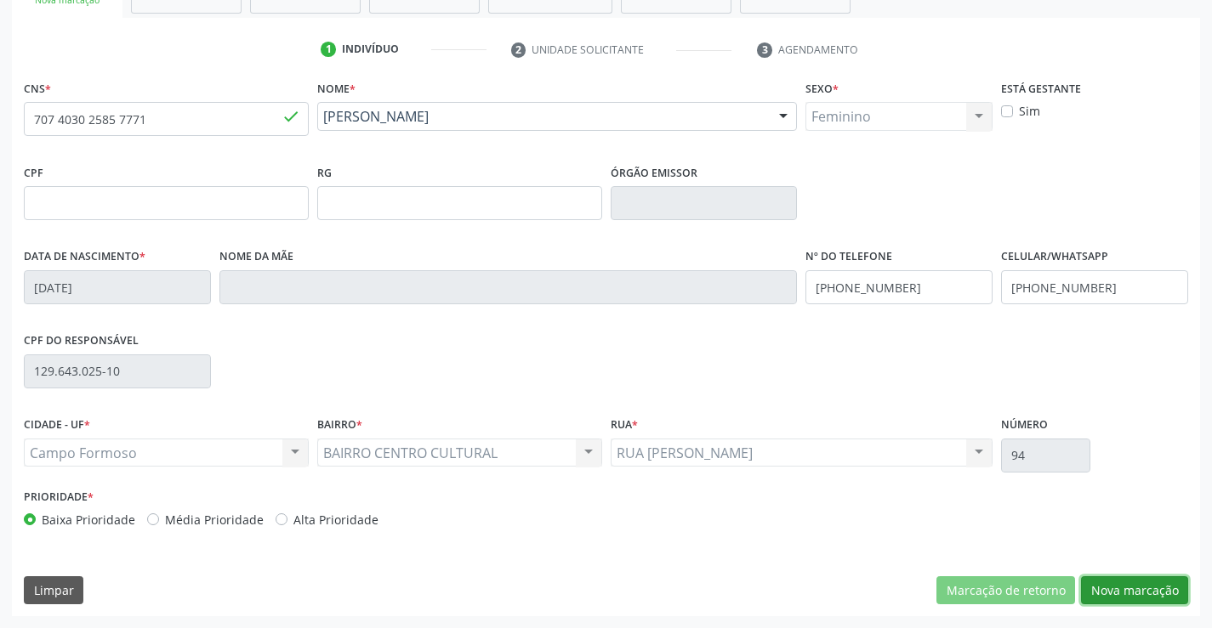
click at [1122, 589] on button "Nova marcação" at bounding box center [1134, 590] width 107 height 29
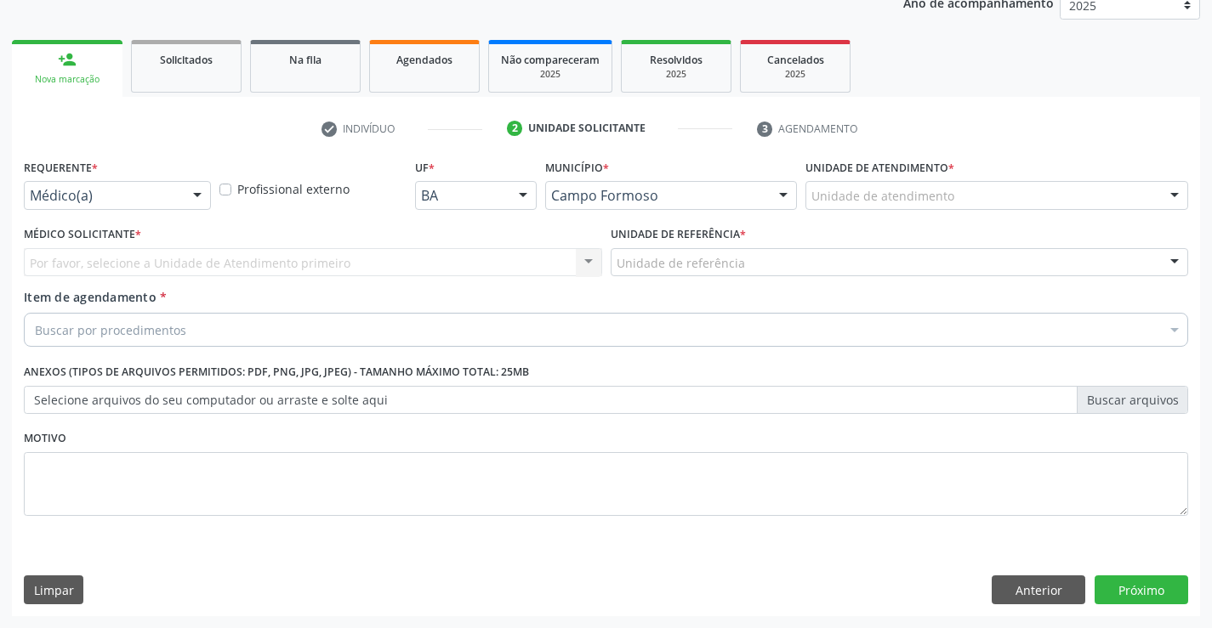
scroll to position [214, 0]
click at [196, 190] on div at bounding box center [197, 196] width 26 height 29
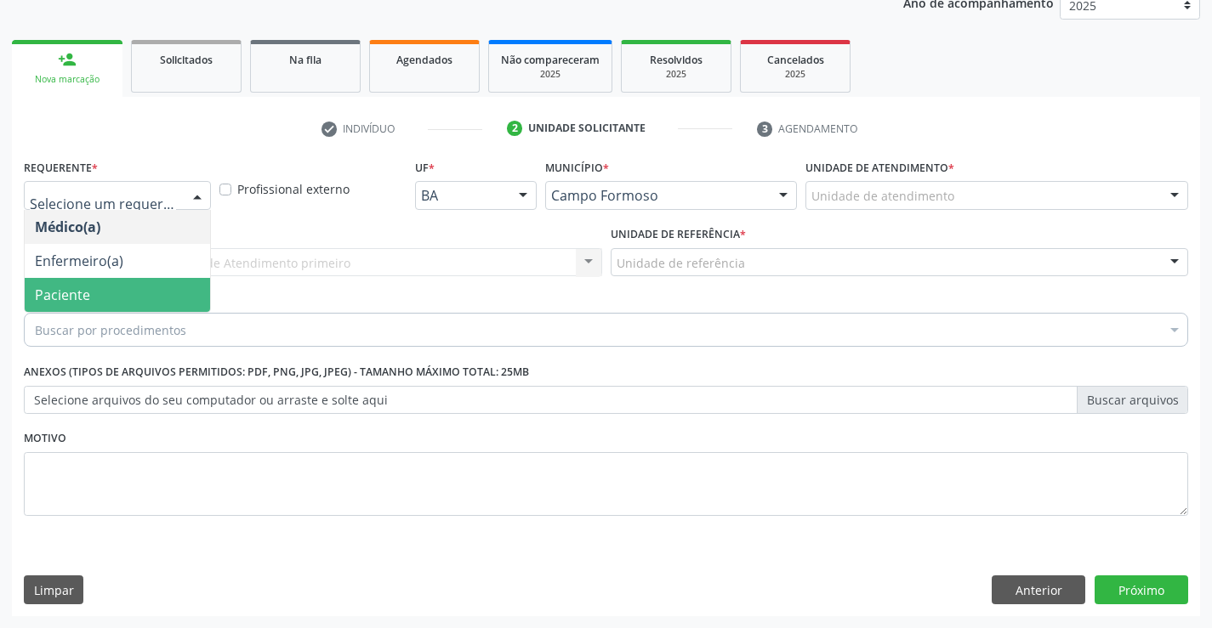
click at [169, 298] on span "Paciente" at bounding box center [117, 295] width 185 height 34
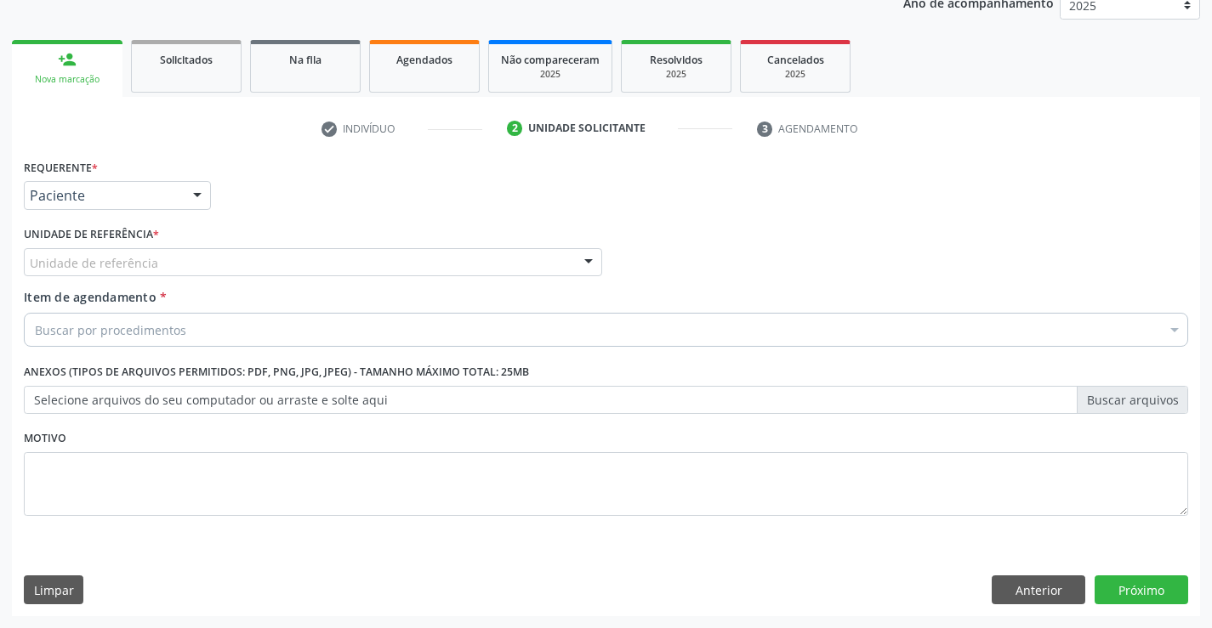
click at [199, 266] on div "Unidade de referência" at bounding box center [313, 262] width 578 height 29
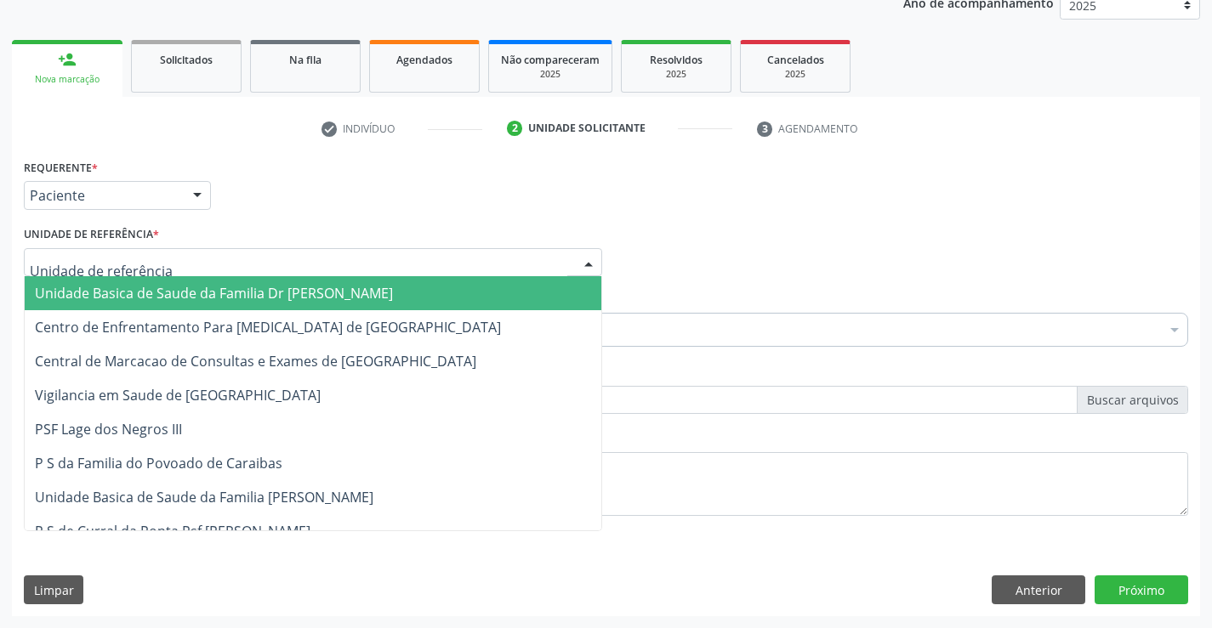
click at [199, 289] on span "Unidade Basica de Saude da Familia Dr [PERSON_NAME]" at bounding box center [214, 293] width 358 height 19
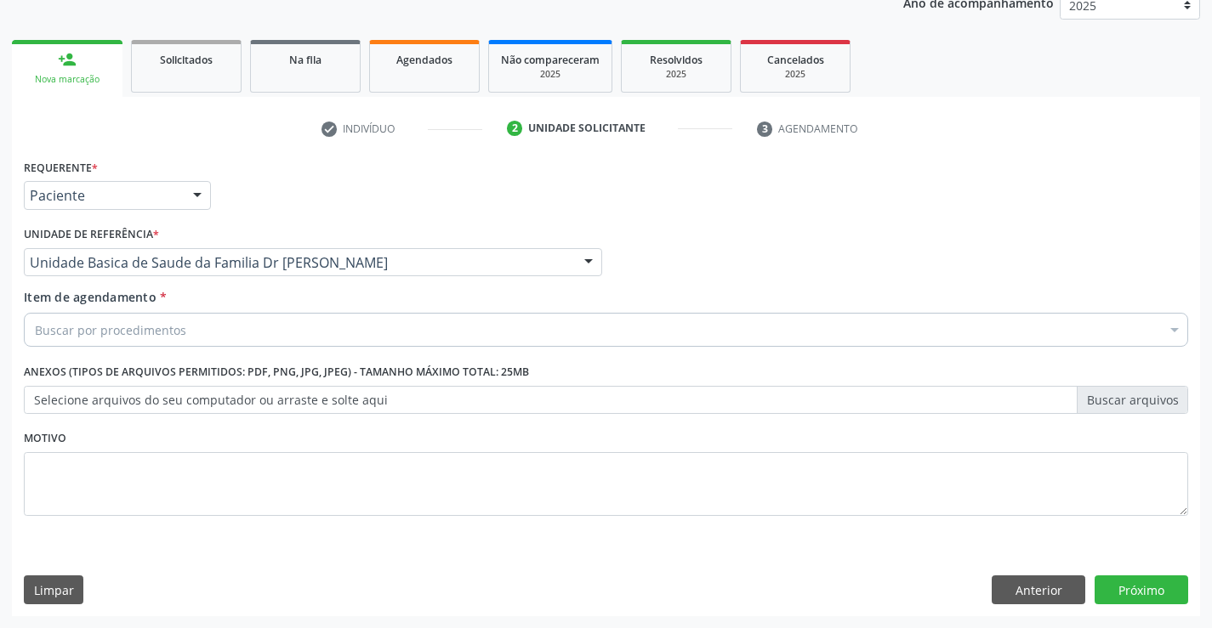
click at [201, 326] on div "Buscar por procedimentos" at bounding box center [606, 330] width 1164 height 34
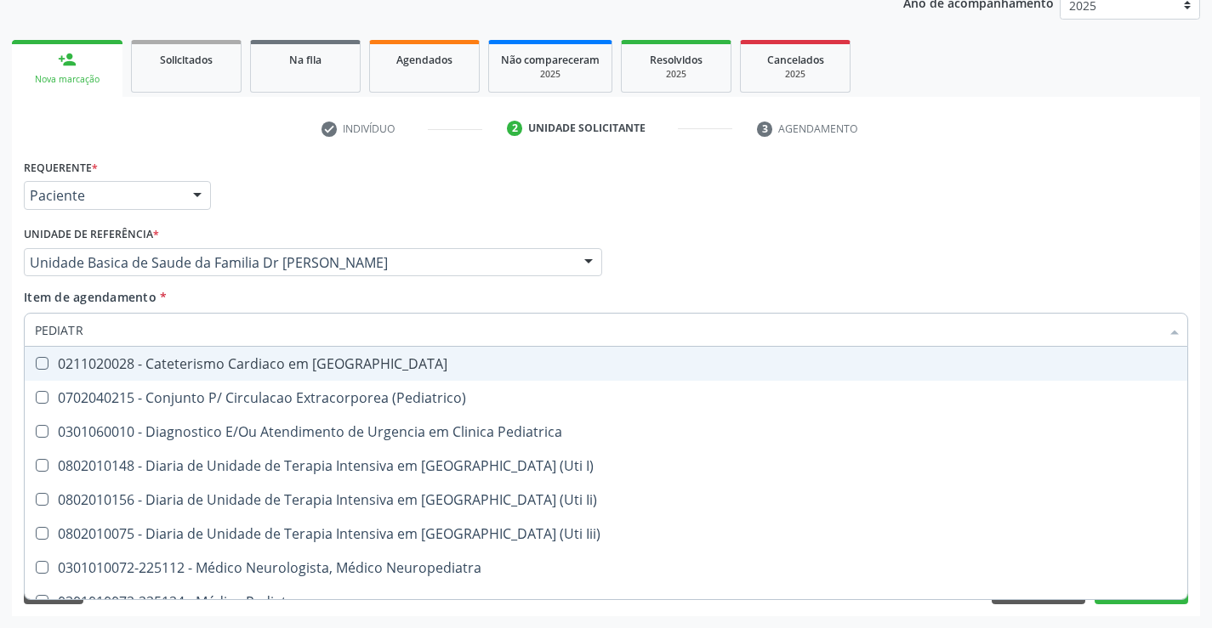
type input "PEDIATRA"
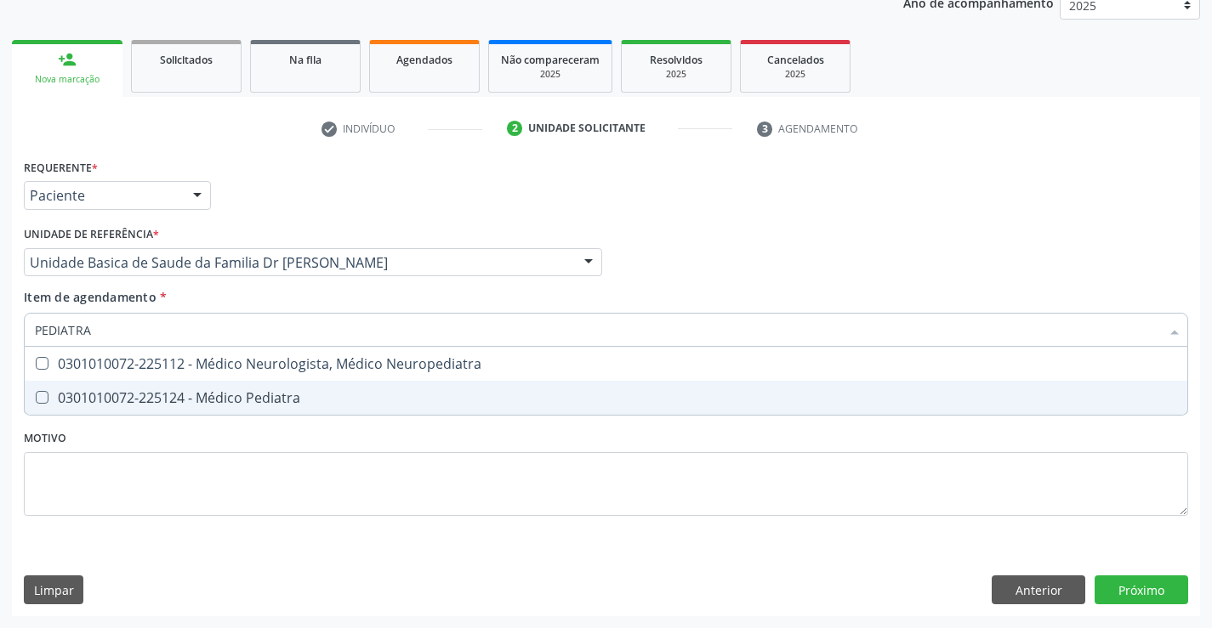
click at [243, 397] on div "0301010072-225124 - Médico Pediatra" at bounding box center [606, 398] width 1142 height 14
checkbox Pediatra "true"
click at [266, 475] on div "Requerente * Paciente Médico(a) Enfermeiro(a) Paciente Nenhum resultado encontr…" at bounding box center [606, 347] width 1164 height 385
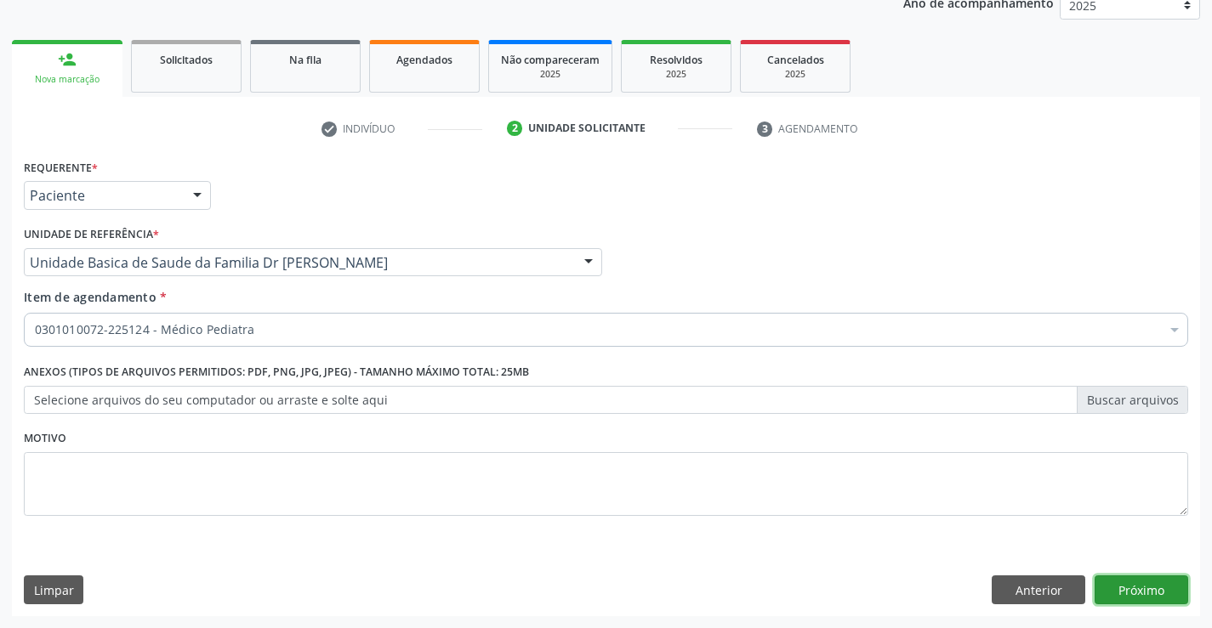
click at [1101, 596] on button "Próximo" at bounding box center [1141, 590] width 94 height 29
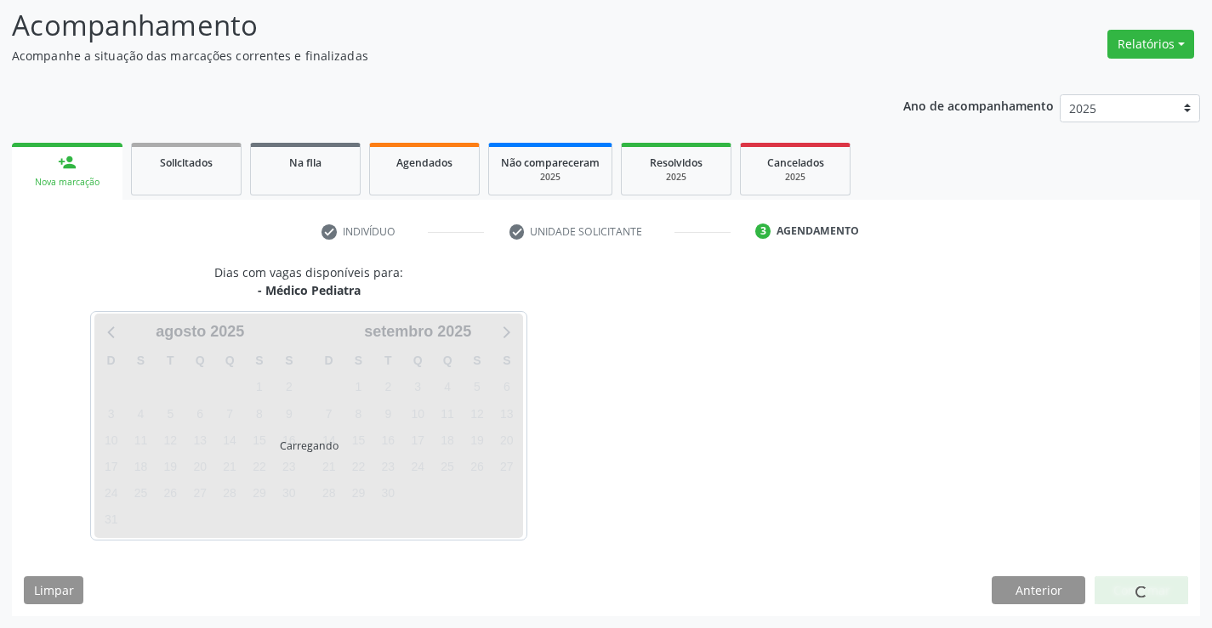
scroll to position [111, 0]
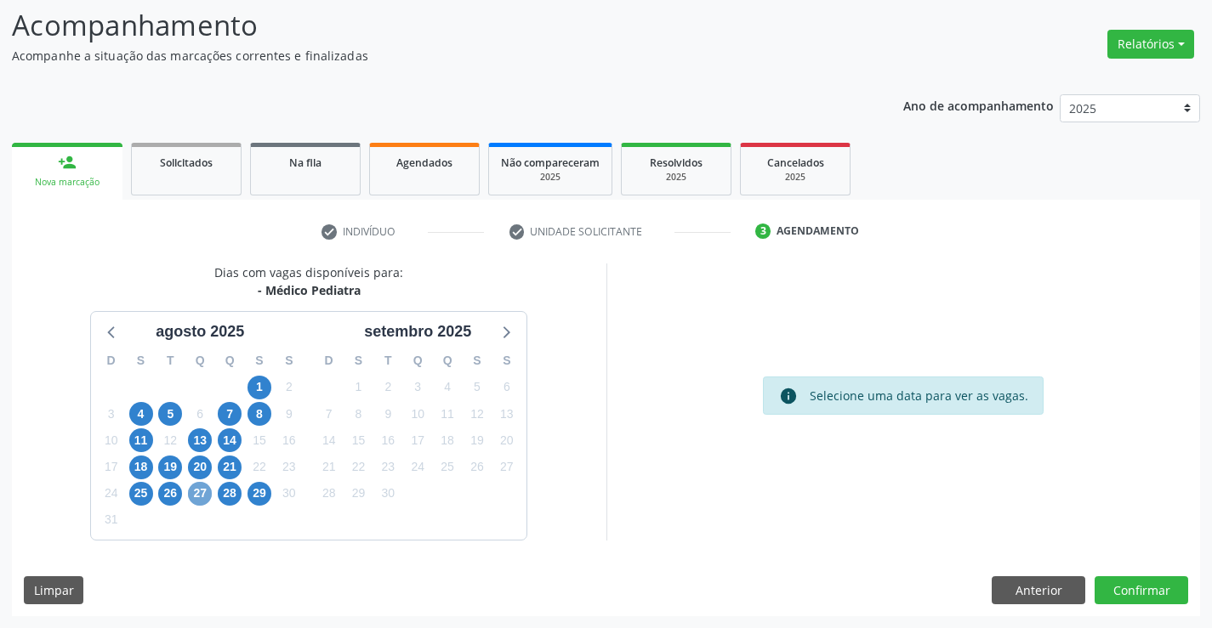
click at [199, 493] on span "27" at bounding box center [200, 494] width 24 height 24
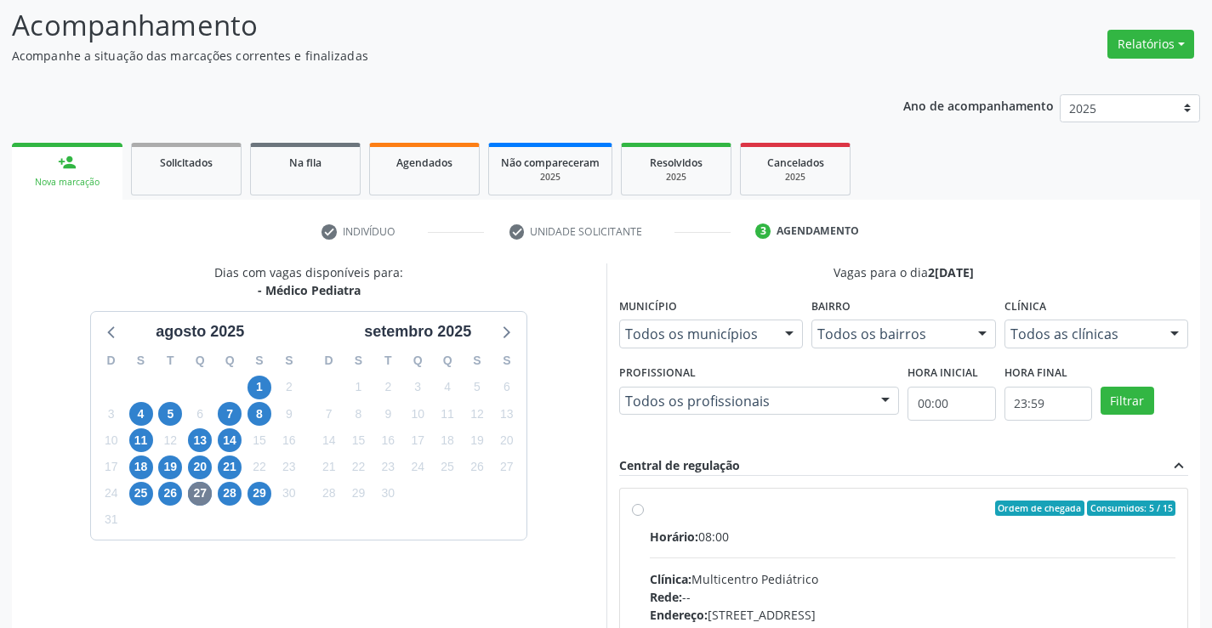
click at [650, 507] on label "Ordem de chegada Consumidos: 5 / 15 Horário: 08:00 Clínica: Multicentro Pediátr…" at bounding box center [913, 631] width 526 height 261
click at [632, 507] on input "Ordem de chegada Consumidos: 5 / 15 Horário: 08:00 Clínica: Multicentro Pediátr…" at bounding box center [638, 508] width 12 height 15
radio input "true"
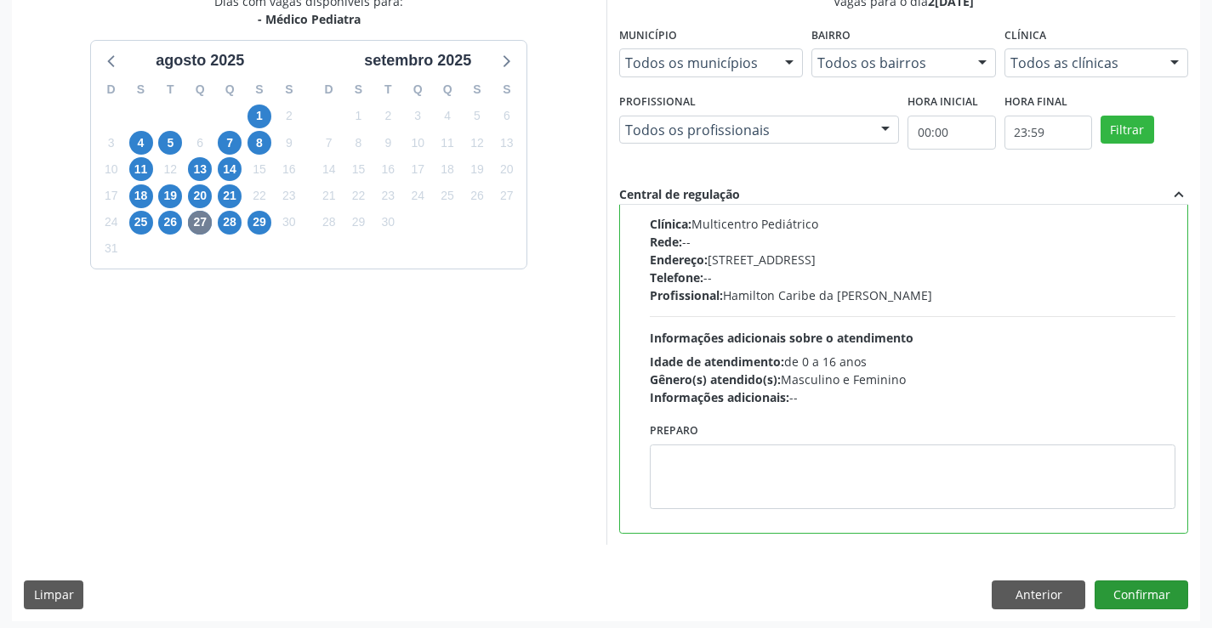
scroll to position [388, 0]
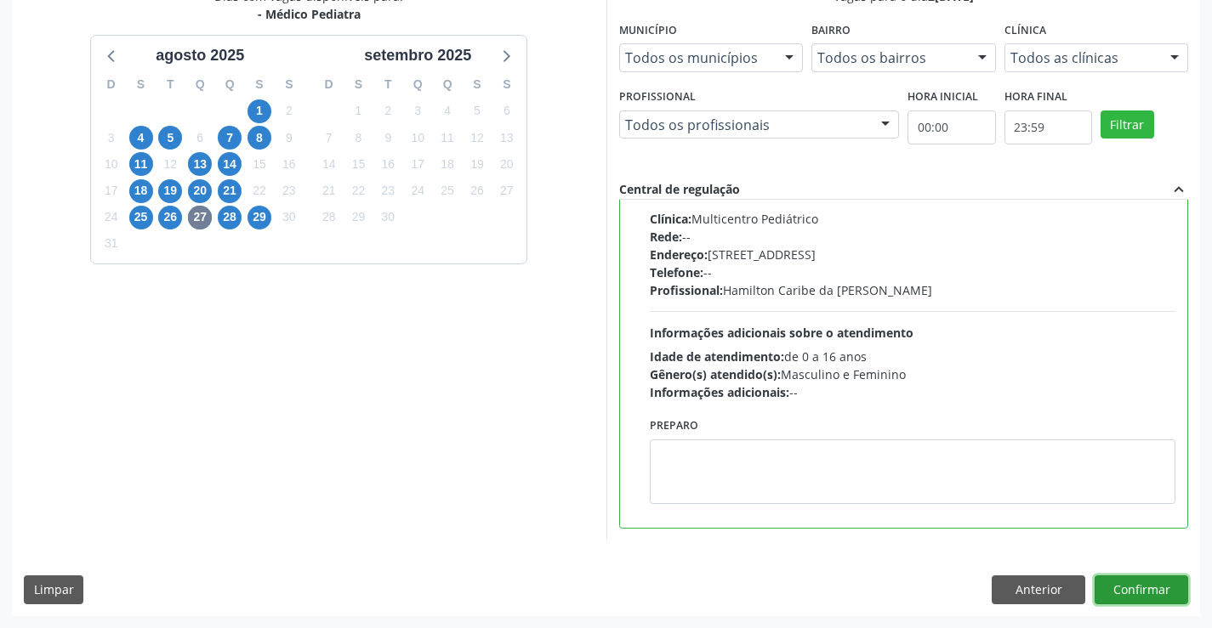
click at [1137, 587] on button "Confirmar" at bounding box center [1141, 590] width 94 height 29
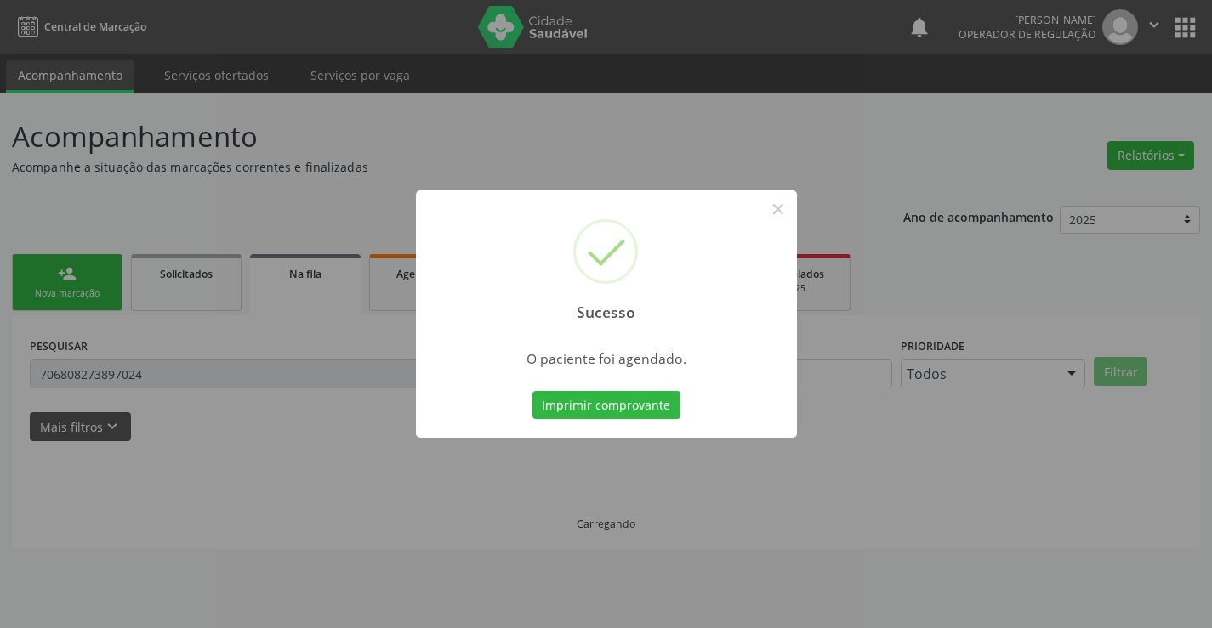
scroll to position [0, 0]
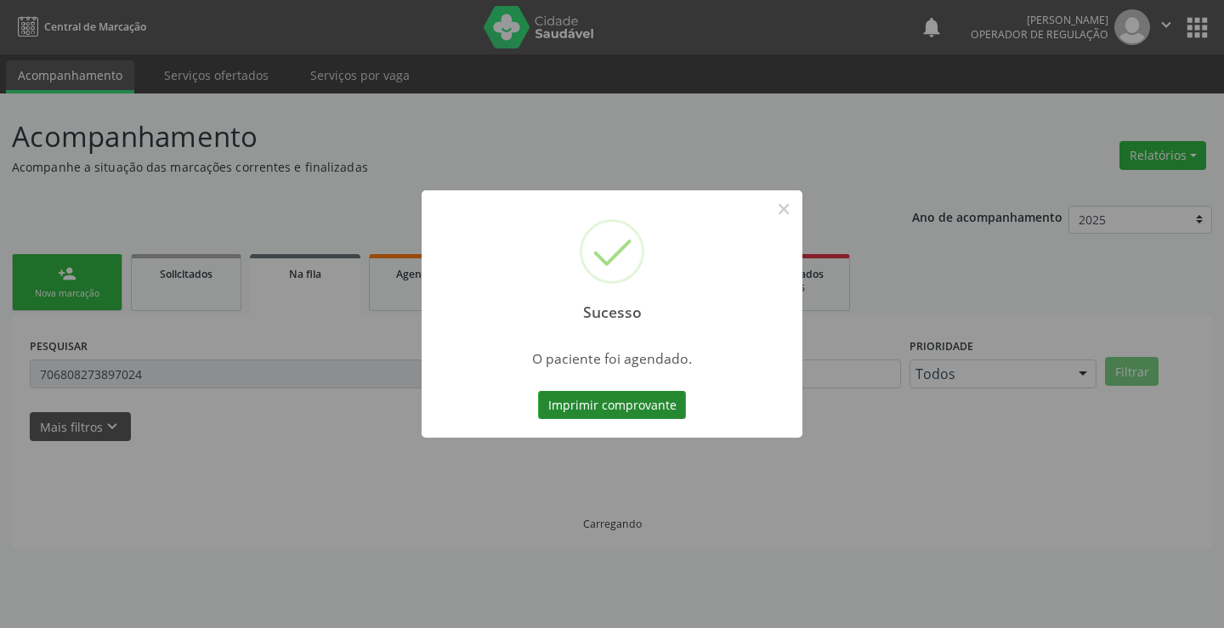
click at [658, 405] on button "Imprimir comprovante" at bounding box center [612, 405] width 148 height 29
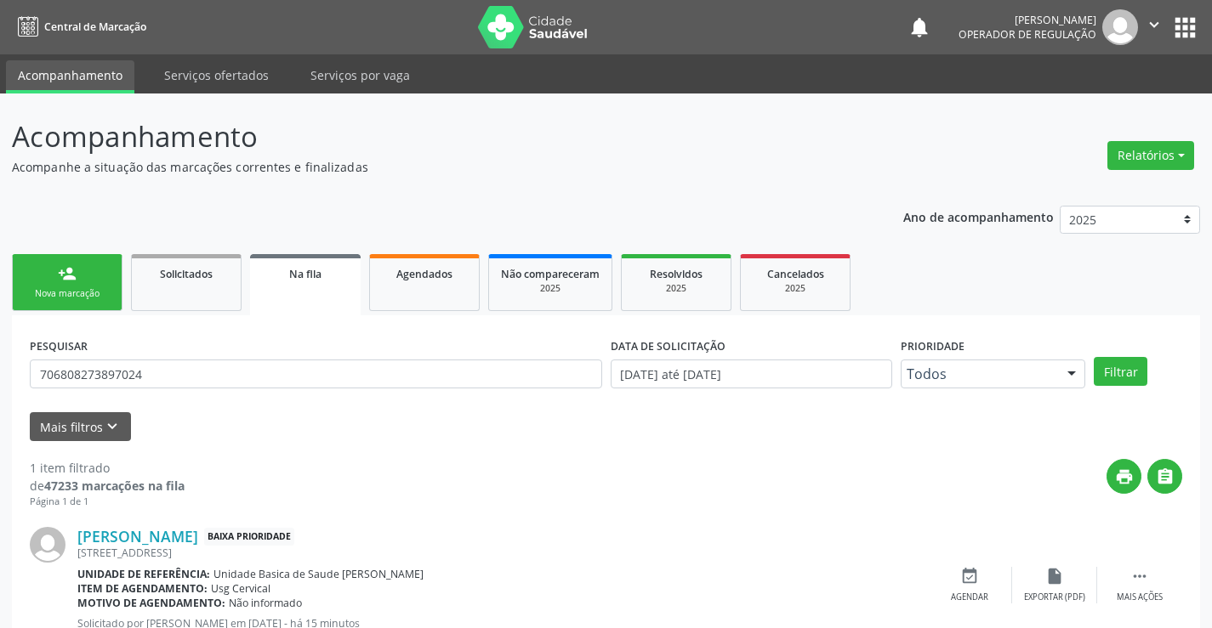
click at [94, 287] on div "Nova marcação" at bounding box center [67, 293] width 85 height 13
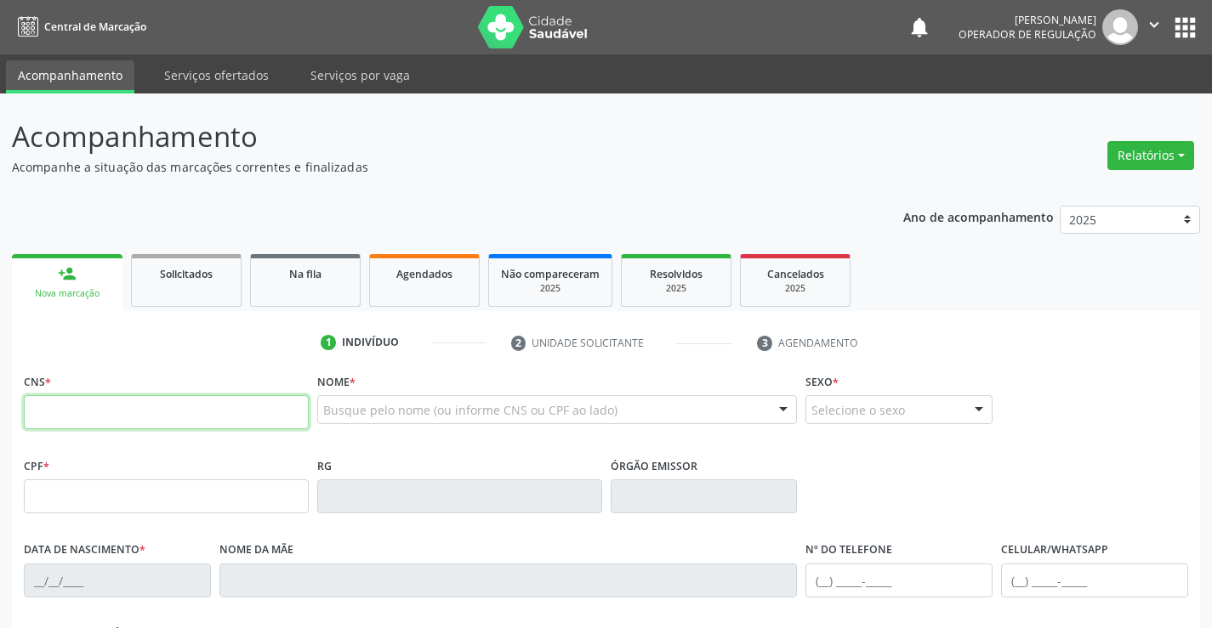
click at [105, 414] on input "text" at bounding box center [166, 412] width 285 height 34
type input "705 8044 4134 4633"
type input "0532216059"
type input "15/07/1970"
type input "(81) 99254-7009"
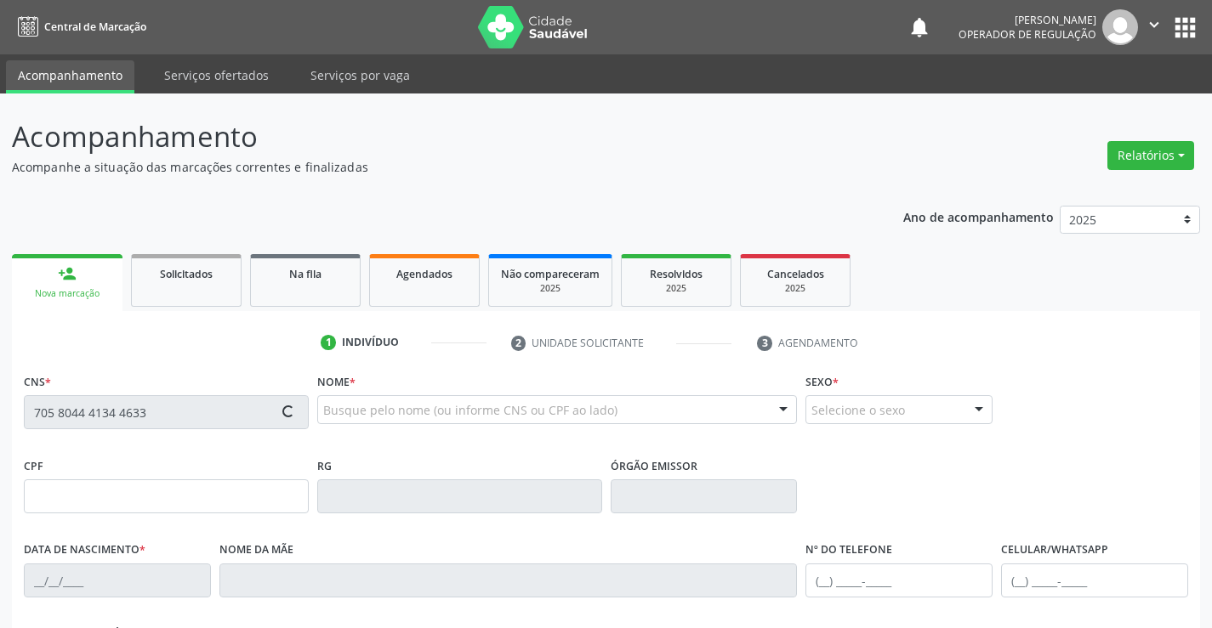
type input "976.810.675-15"
type input "S/N"
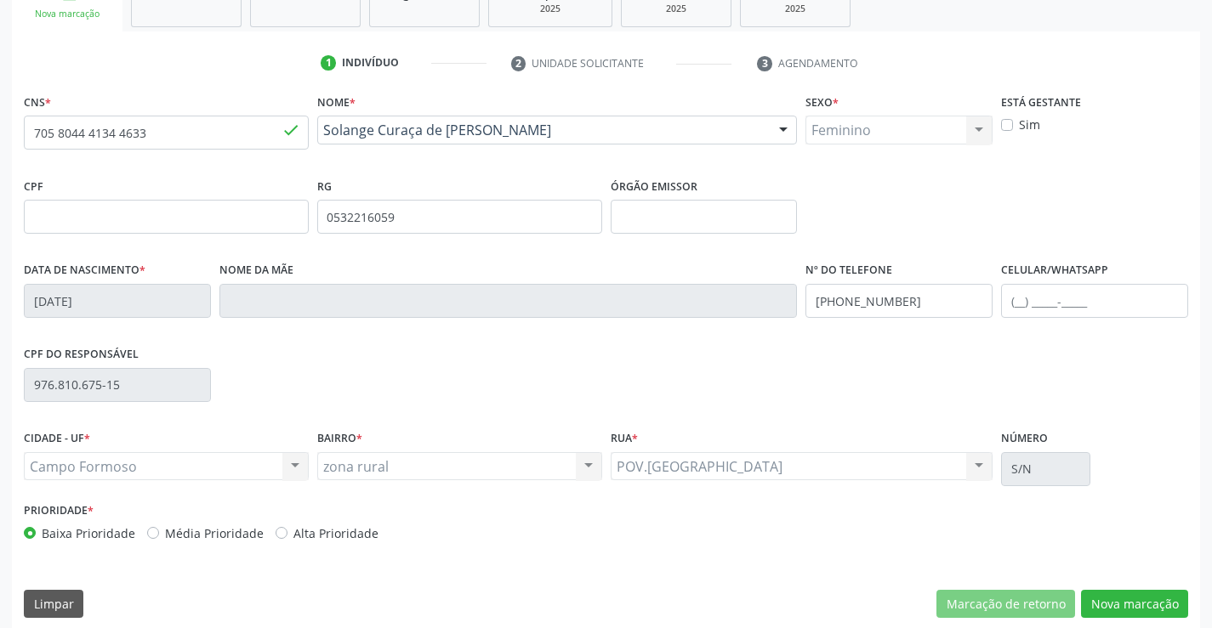
scroll to position [293, 0]
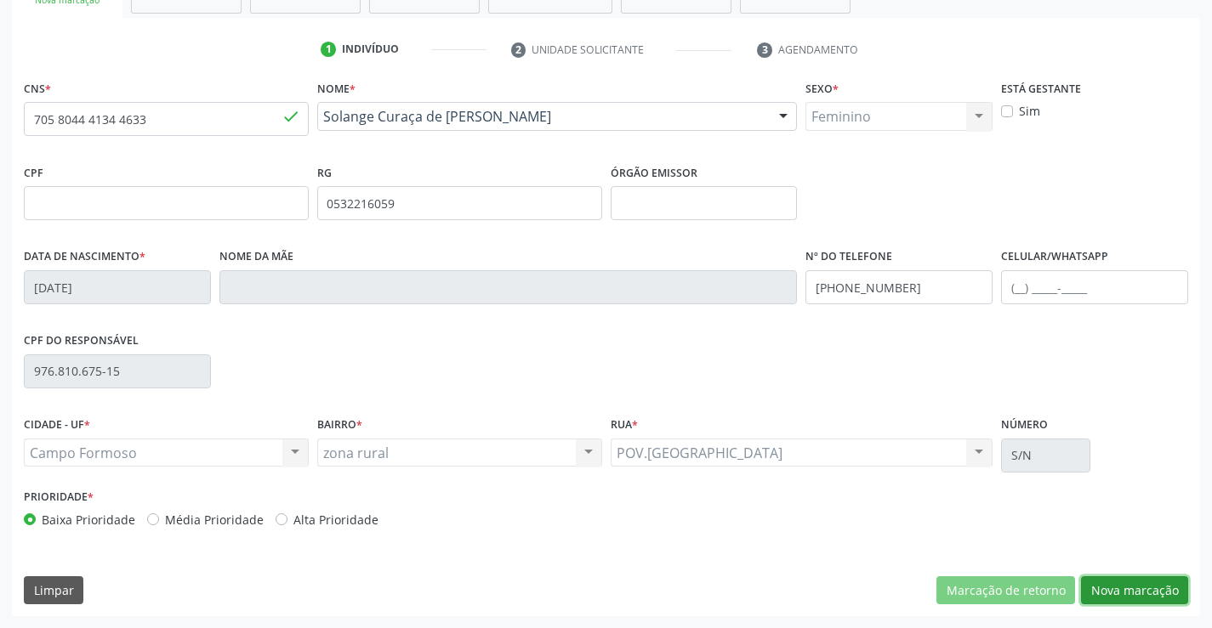
click at [1136, 589] on button "Nova marcação" at bounding box center [1134, 590] width 107 height 29
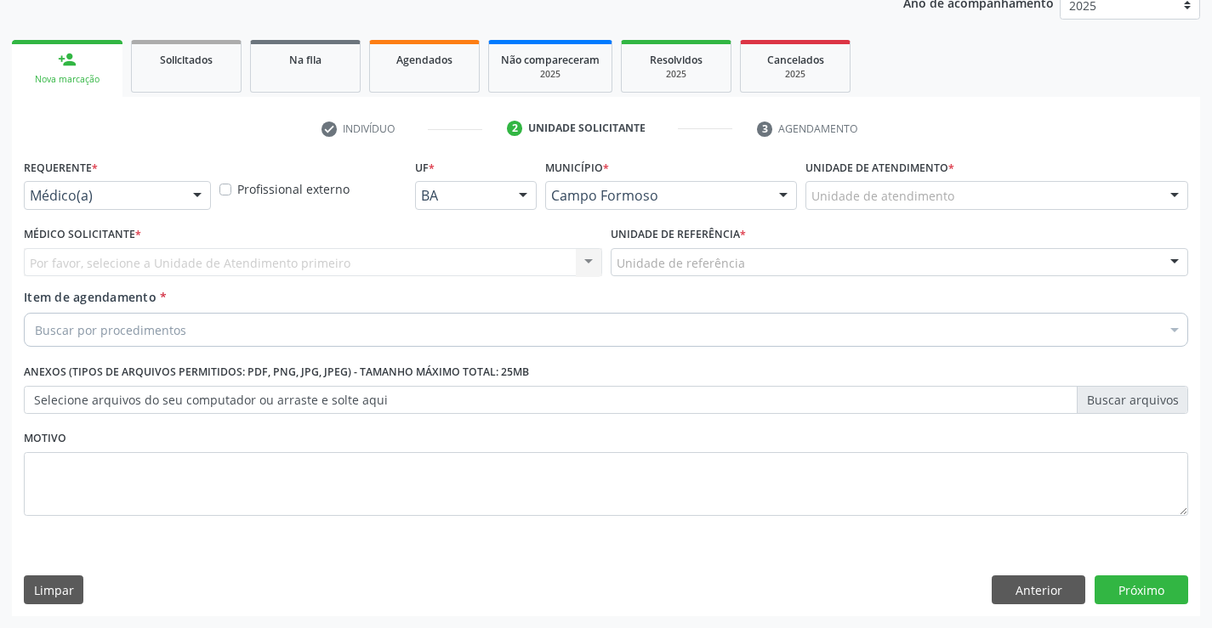
scroll to position [214, 0]
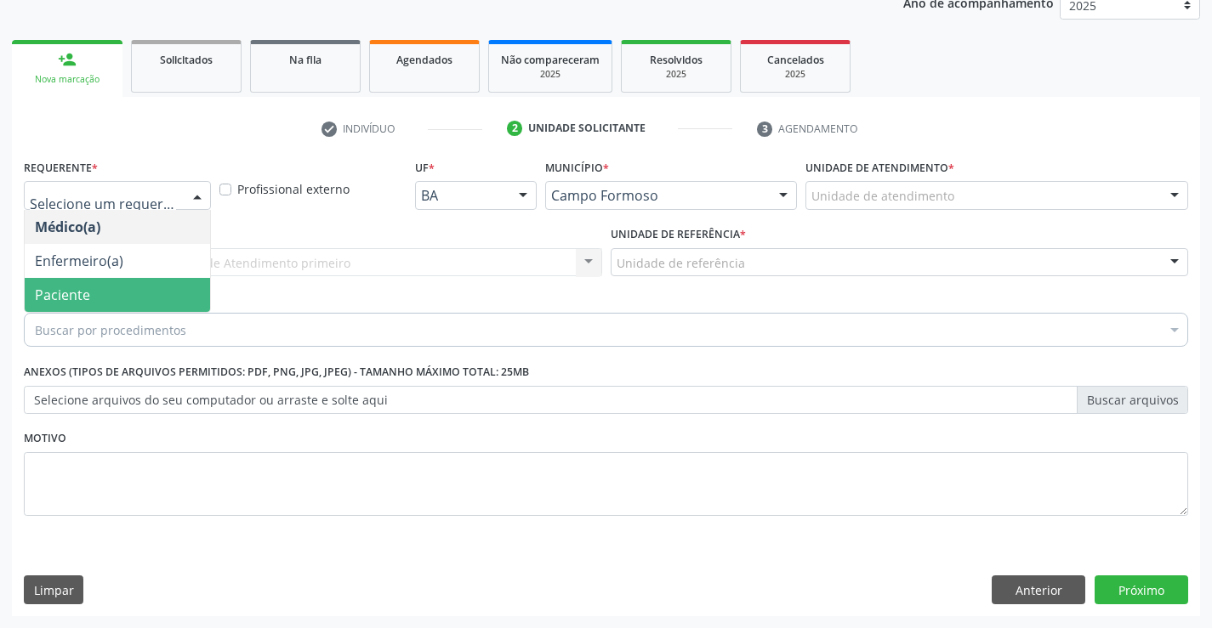
click at [120, 296] on span "Paciente" at bounding box center [117, 295] width 185 height 34
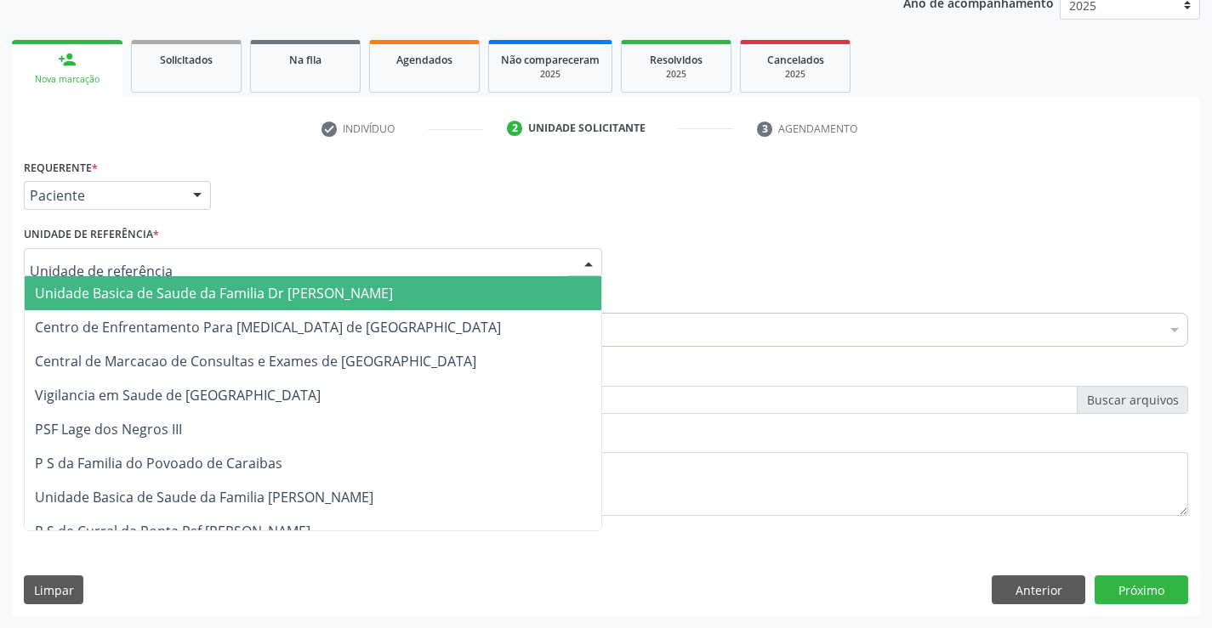
click at [184, 262] on div at bounding box center [313, 262] width 578 height 29
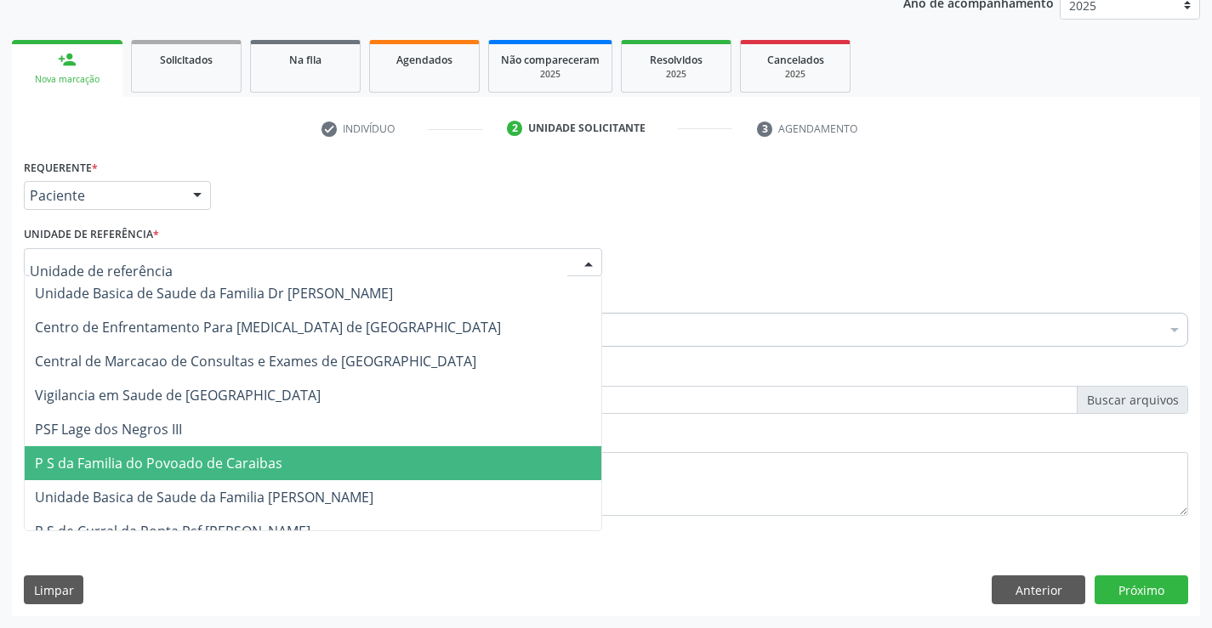
drag, startPoint x: 217, startPoint y: 464, endPoint x: 220, endPoint y: 454, distance: 10.8
click at [218, 464] on span "P S da Familia do Povoado de Caraibas" at bounding box center [158, 463] width 247 height 19
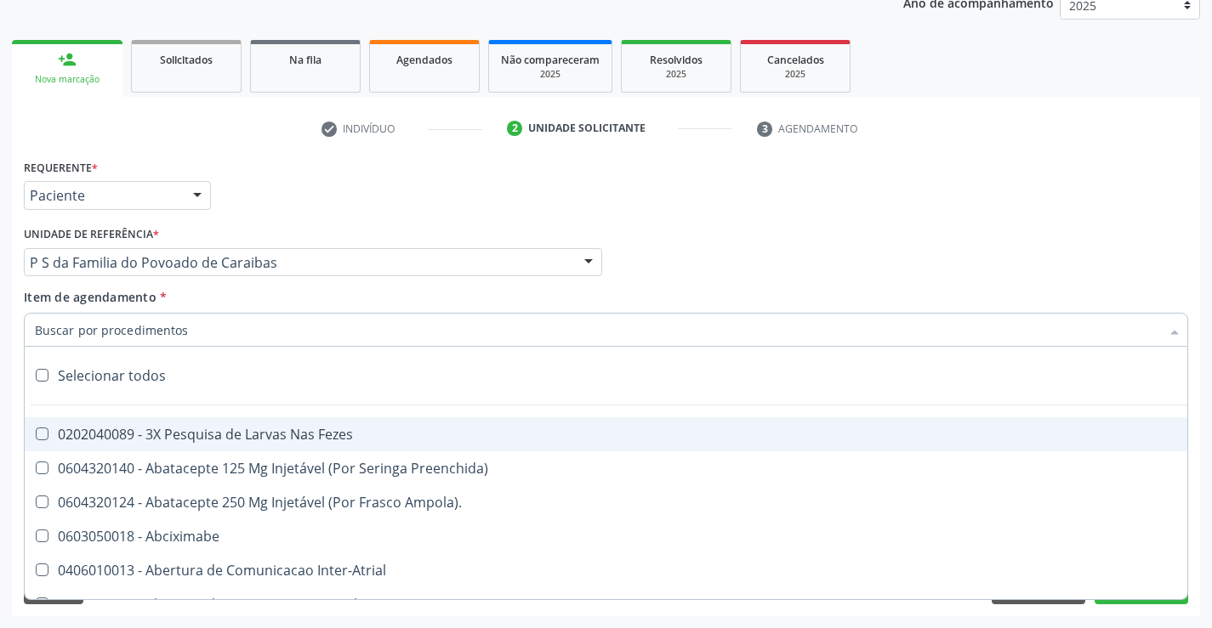
click at [218, 334] on div at bounding box center [606, 330] width 1164 height 34
click at [218, 334] on input "Item de agendamento *" at bounding box center [597, 330] width 1125 height 34
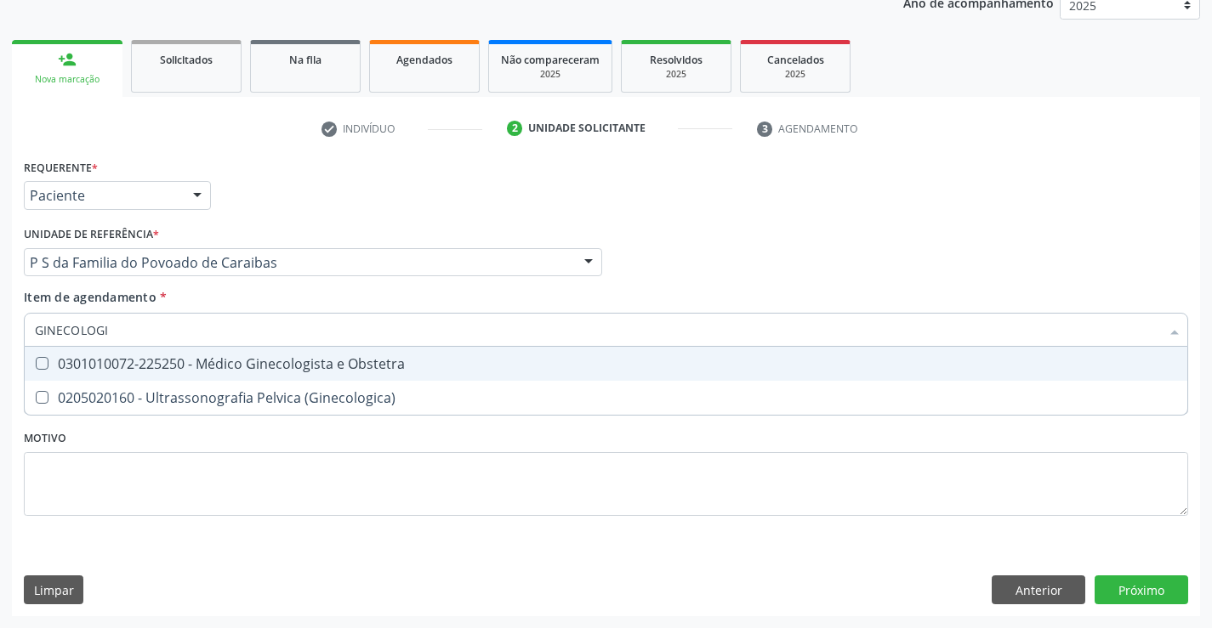
type input "GINECOLOGIS"
click at [275, 369] on div "0301010072-225250 - Médico Ginecologista e Obstetra" at bounding box center [606, 364] width 1142 height 14
checkbox Obstetra "true"
click at [275, 436] on div "Requerente * Paciente Médico(a) Enfermeiro(a) Paciente Nenhum resultado encontr…" at bounding box center [606, 347] width 1164 height 385
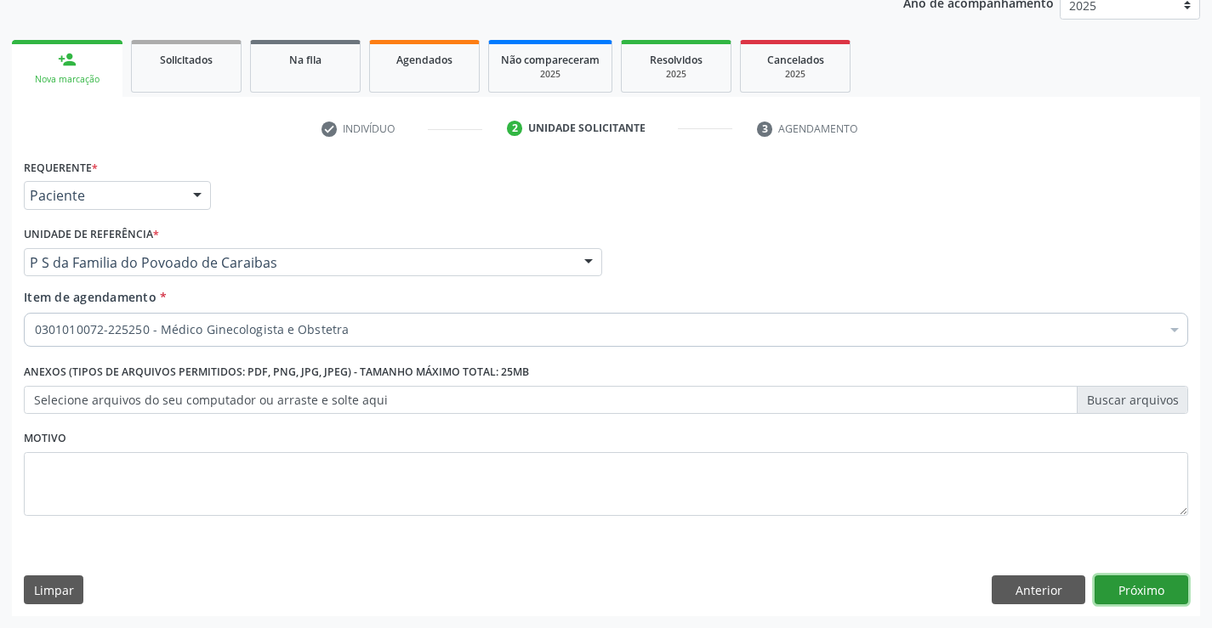
click at [1105, 591] on button "Próximo" at bounding box center [1141, 590] width 94 height 29
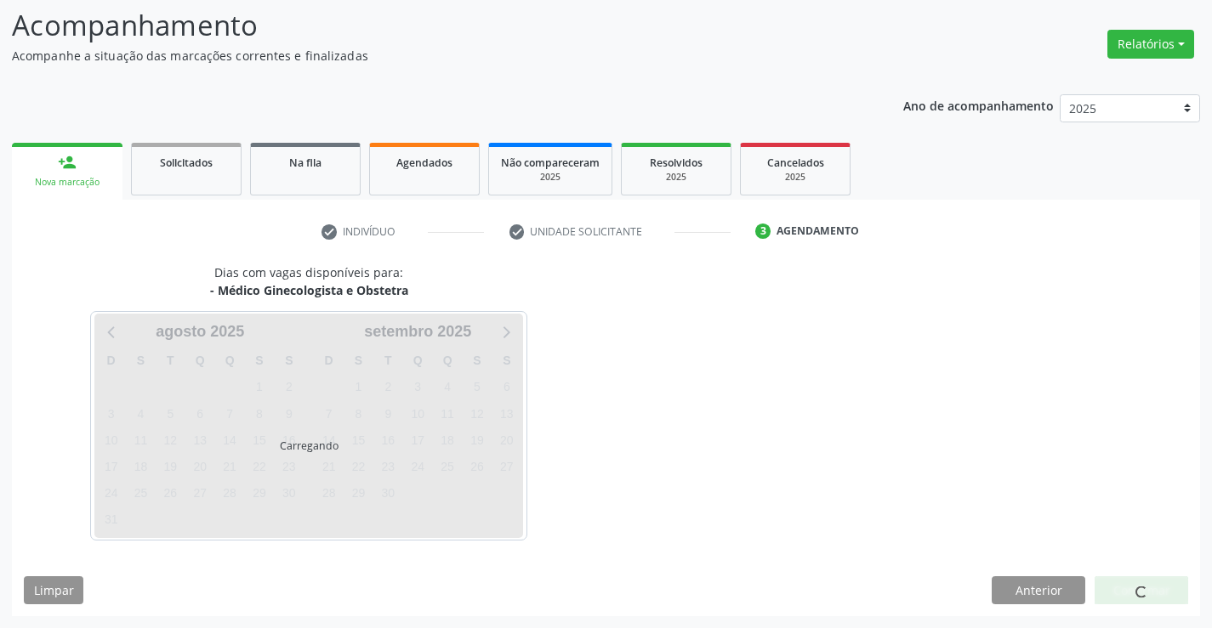
scroll to position [111, 0]
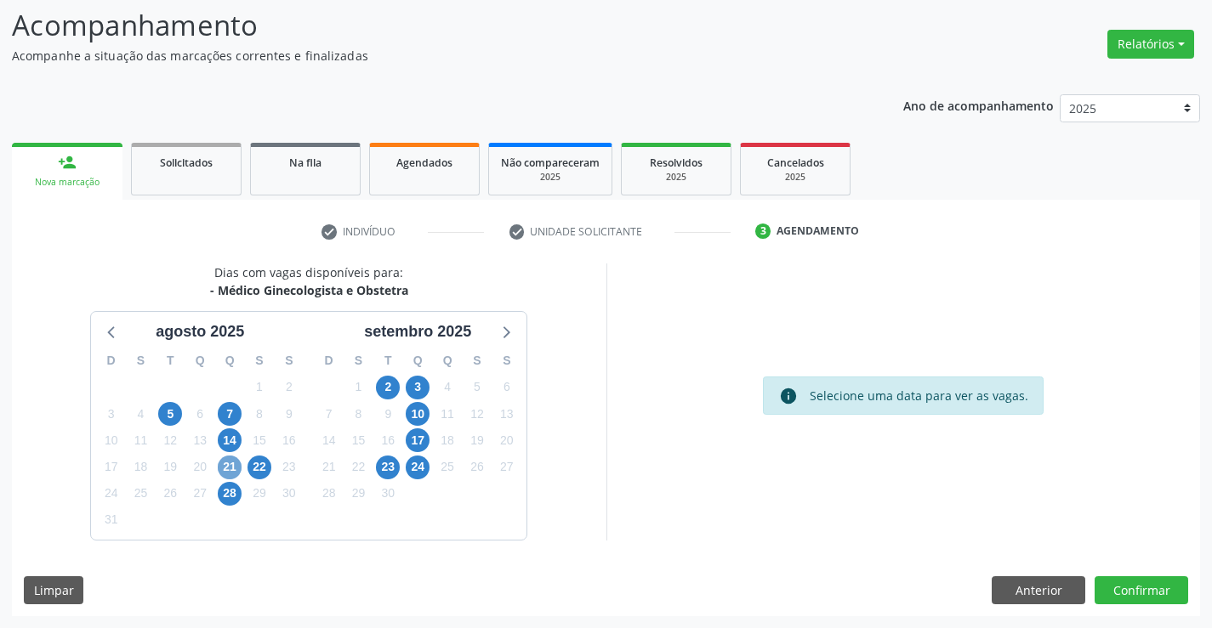
click at [230, 465] on span "21" at bounding box center [230, 468] width 24 height 24
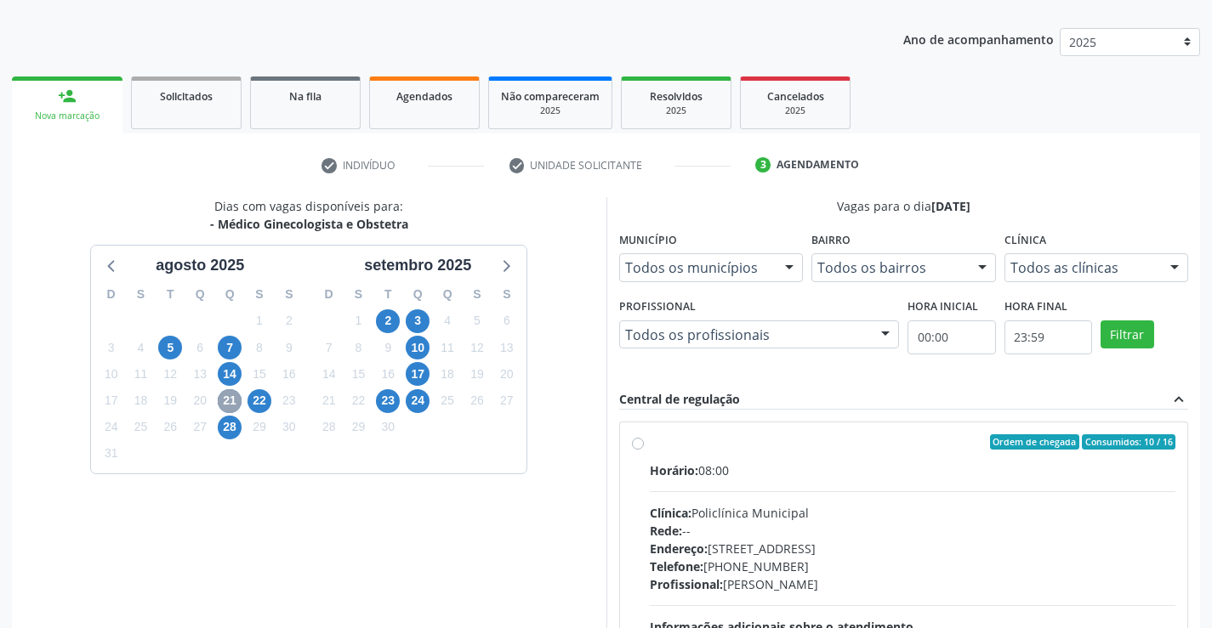
scroll to position [196, 0]
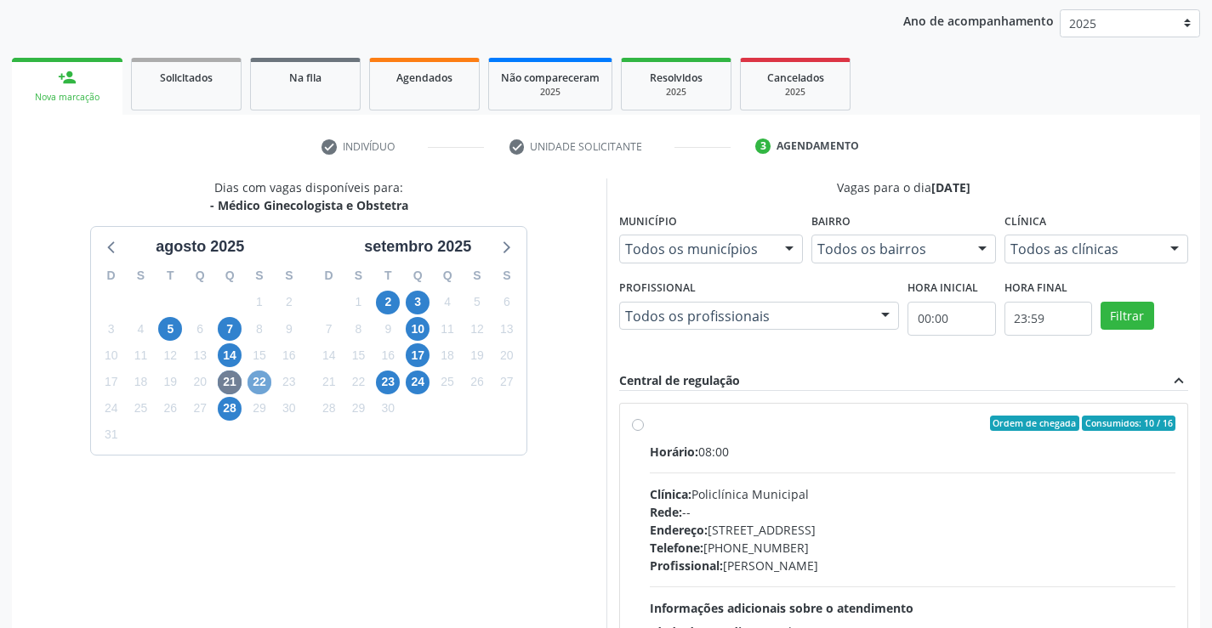
click at [261, 382] on span "22" at bounding box center [259, 383] width 24 height 24
click at [650, 426] on label "Ordem de chegada Consumidos: 12 / 15 Horário: 07:30 Clínica: Policlínica Munici…" at bounding box center [913, 546] width 526 height 261
click at [639, 426] on input "Ordem de chegada Consumidos: 12 / 15 Horário: 07:30 Clínica: Policlínica Munici…" at bounding box center [638, 423] width 12 height 15
radio input "true"
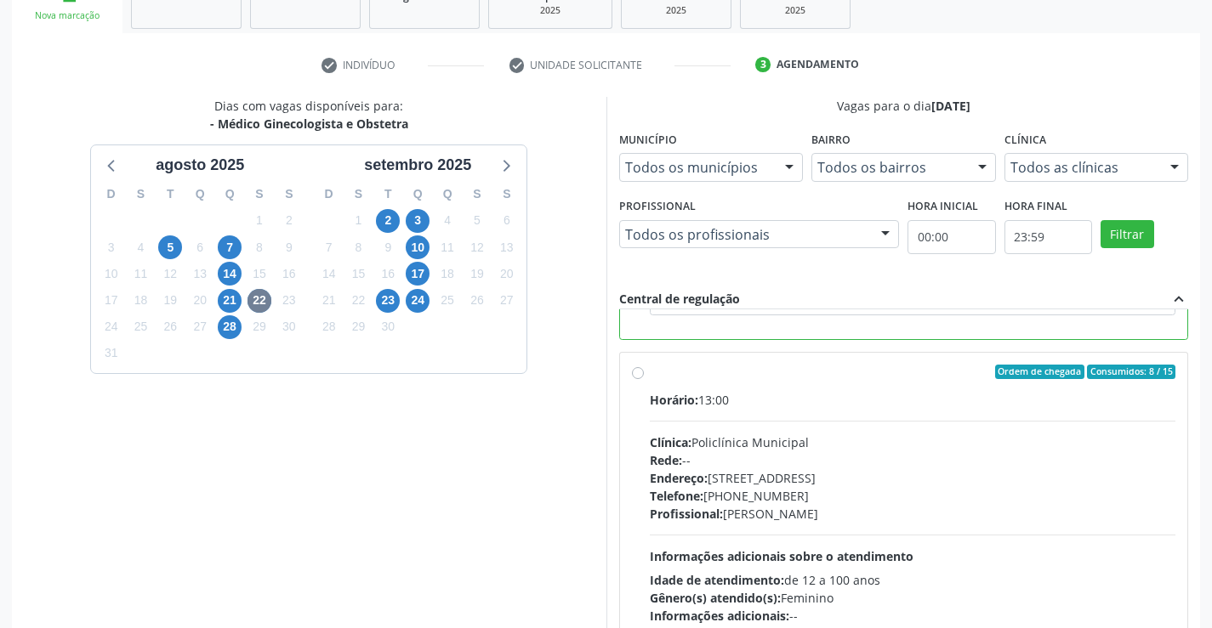
scroll to position [388, 0]
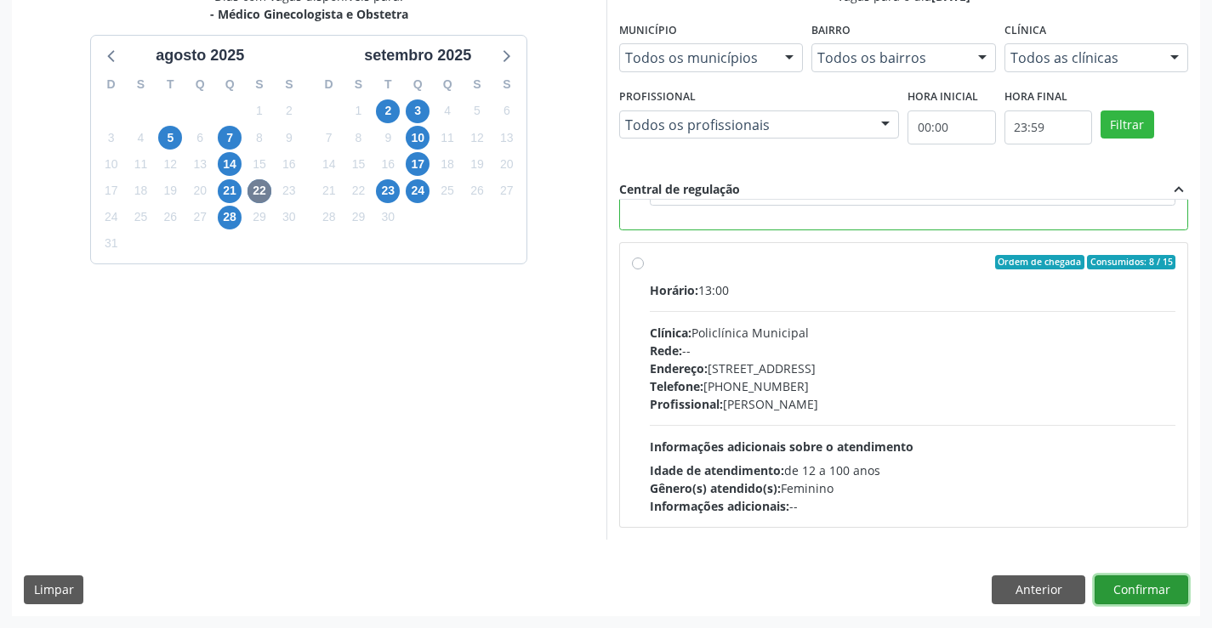
click at [1132, 587] on button "Confirmar" at bounding box center [1141, 590] width 94 height 29
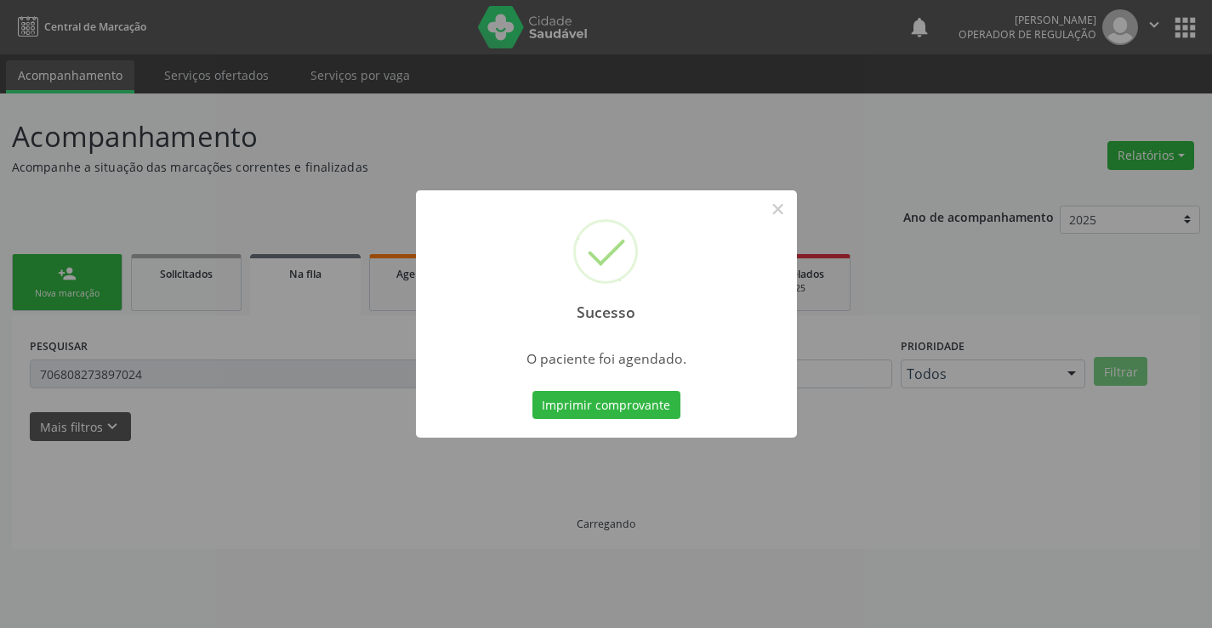
scroll to position [0, 0]
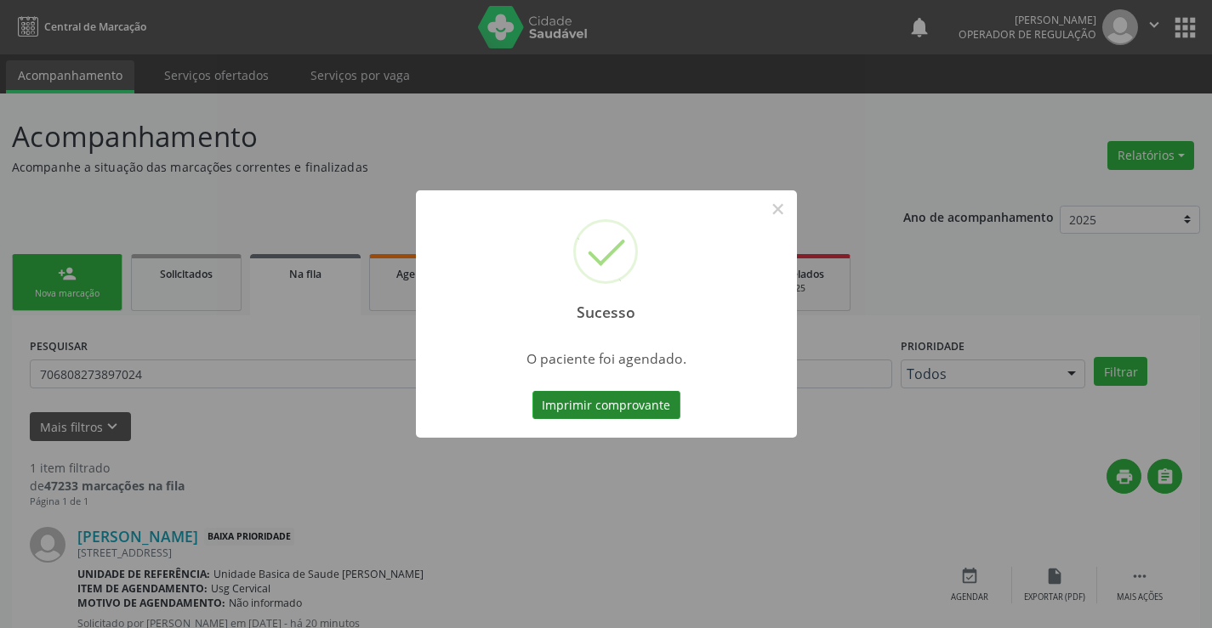
click at [627, 402] on button "Imprimir comprovante" at bounding box center [606, 405] width 148 height 29
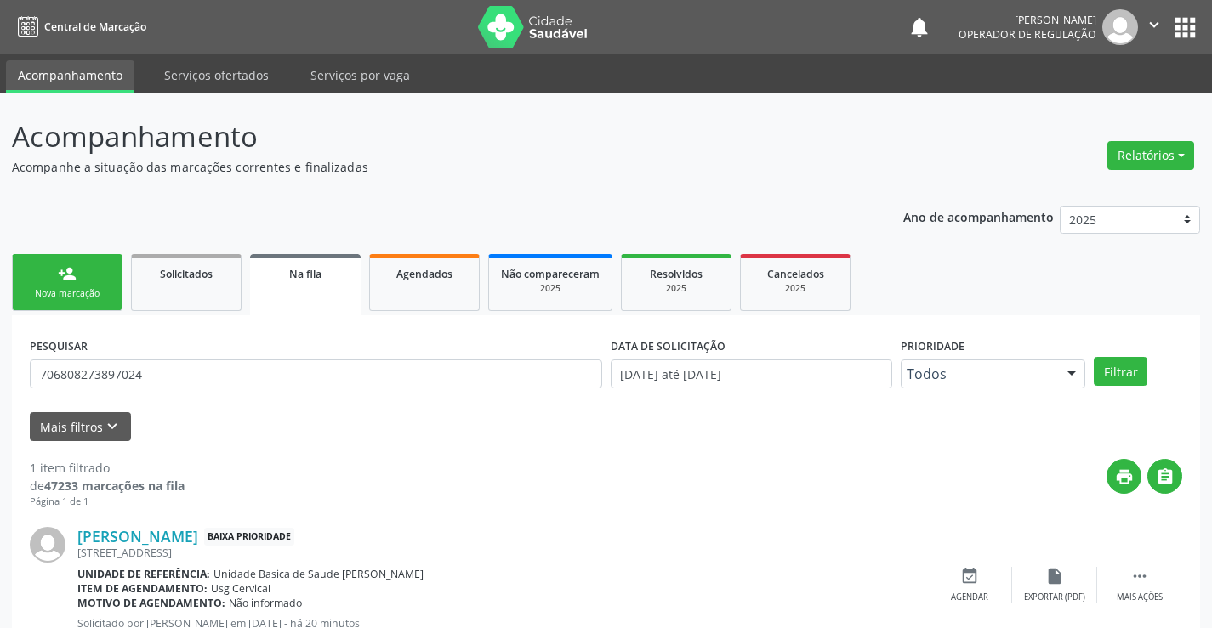
click at [101, 293] on div "Nova marcação" at bounding box center [67, 293] width 85 height 13
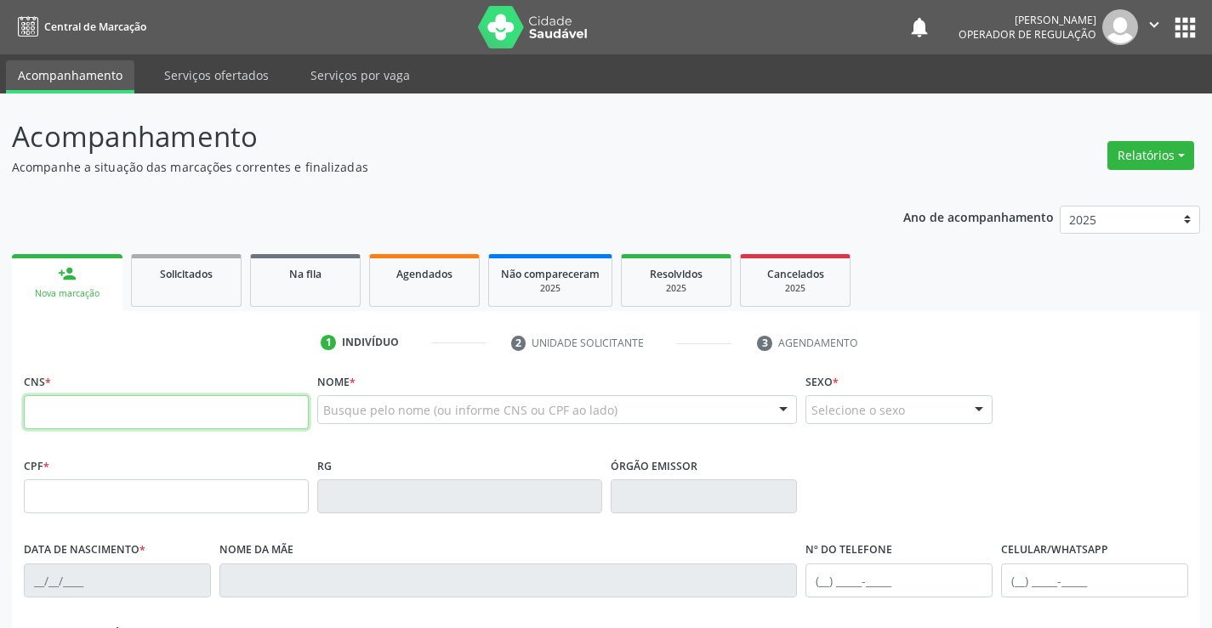
click at [113, 411] on input "text" at bounding box center [166, 412] width 285 height 34
type input "706 2030 9321 5260"
type input "579910775"
type input "11/01/1990"
type input "(81) 9254-7009"
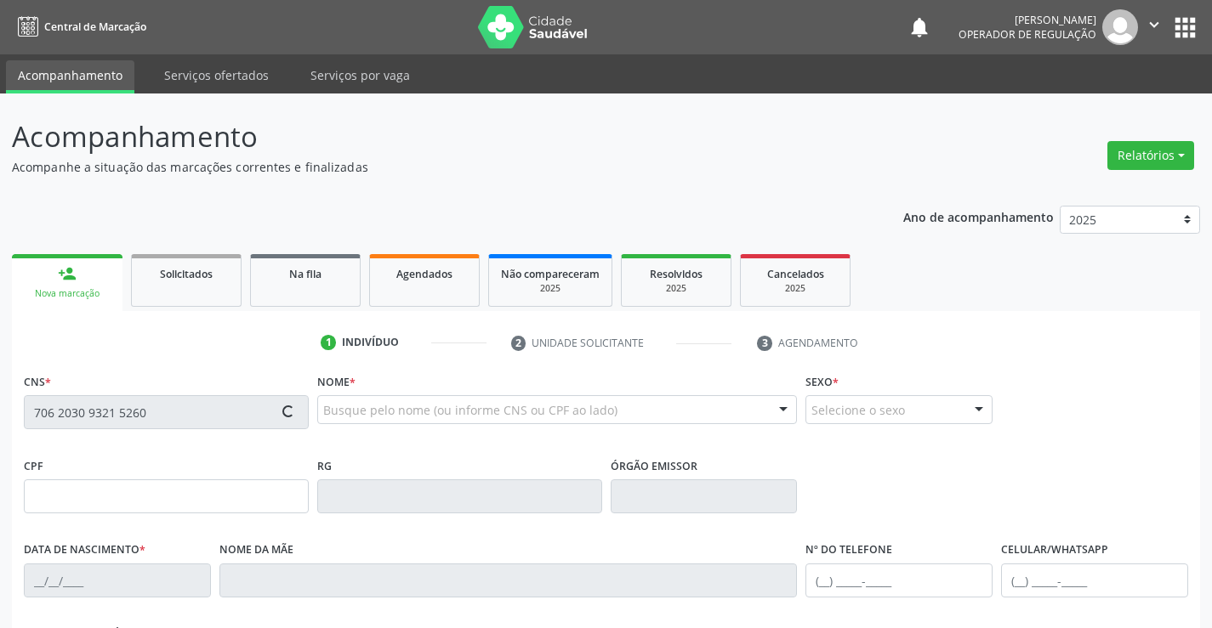
type input "(81) 9254-7009"
type input "S/N"
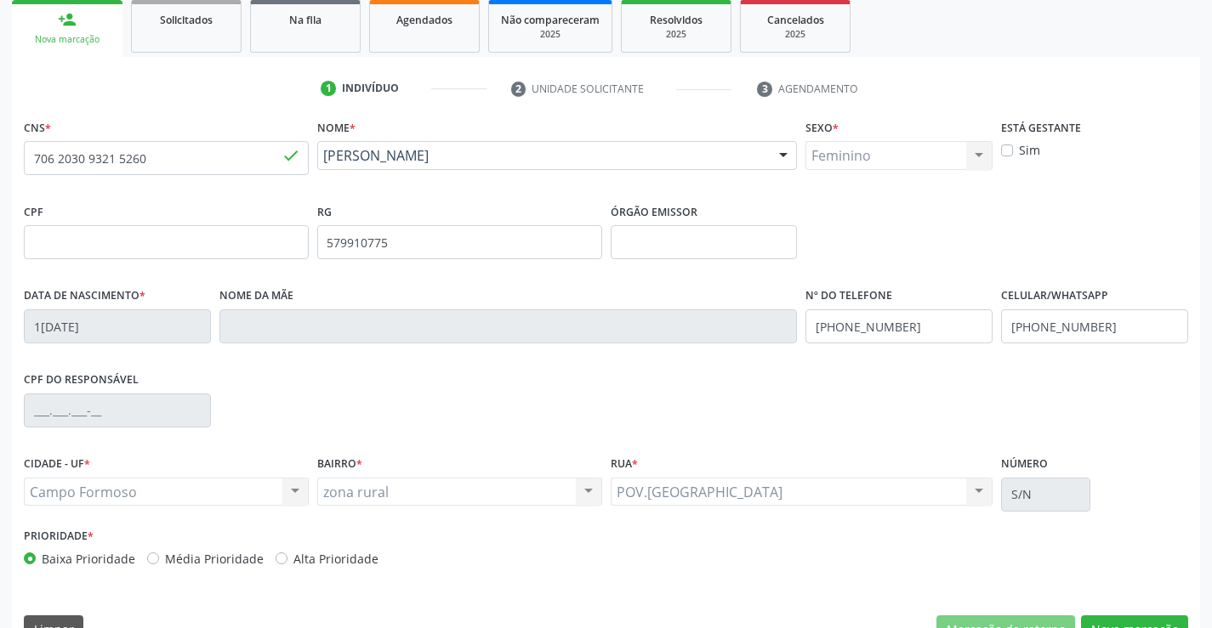
scroll to position [255, 0]
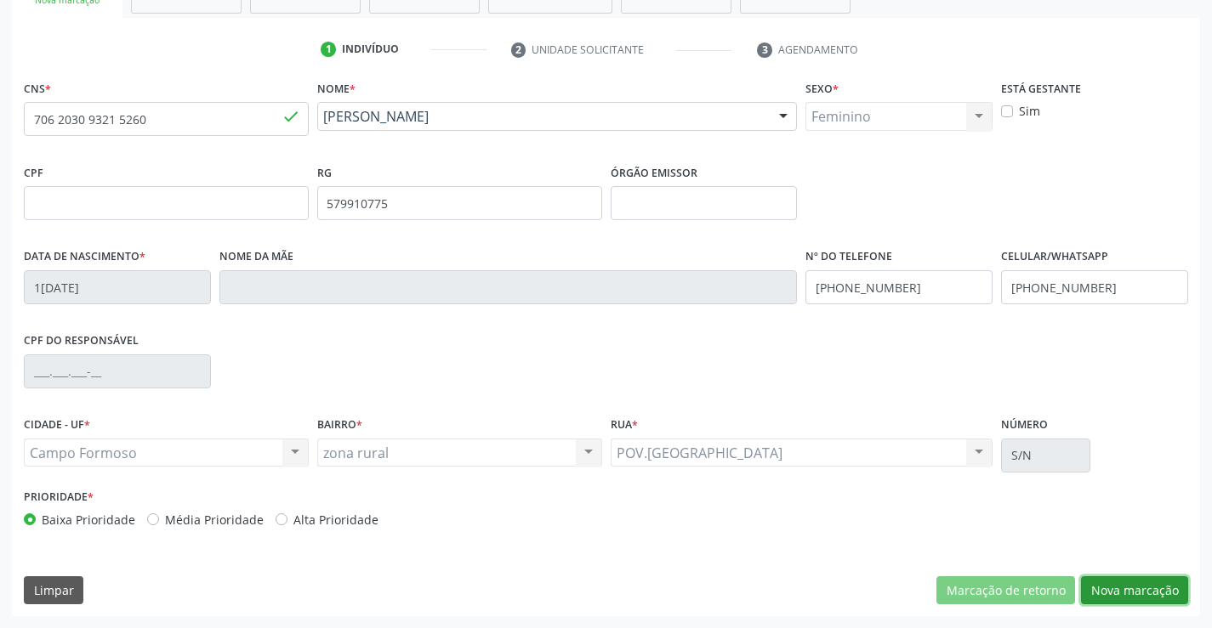
click at [1095, 588] on button "Nova marcação" at bounding box center [1134, 590] width 107 height 29
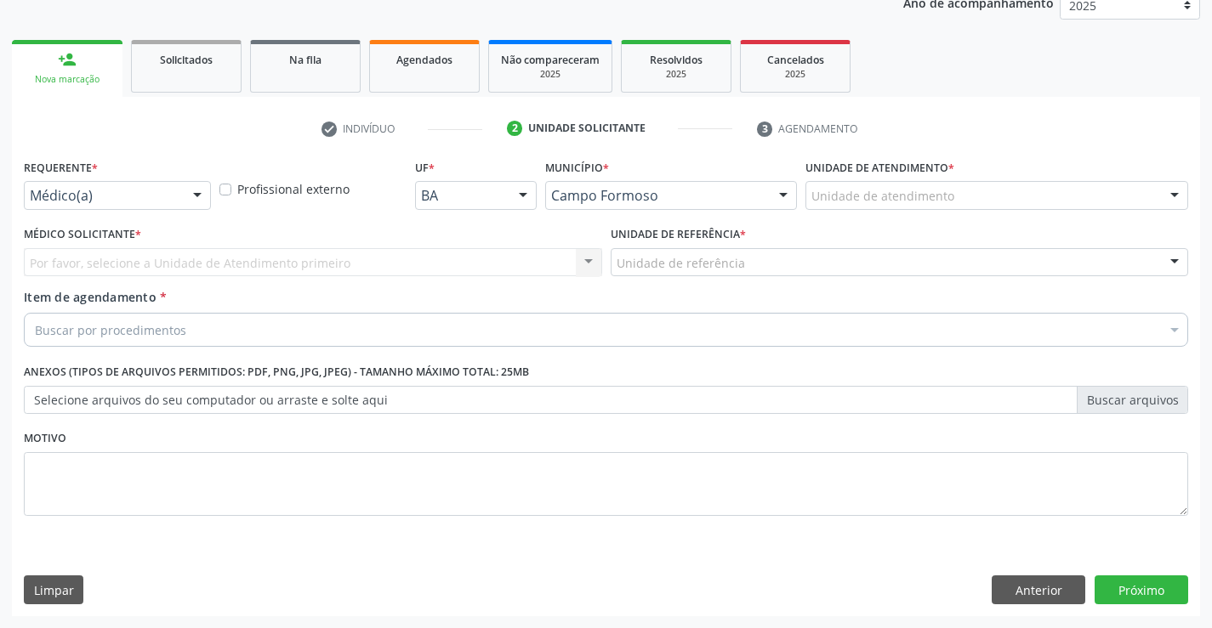
scroll to position [214, 0]
click at [142, 184] on div at bounding box center [117, 195] width 187 height 29
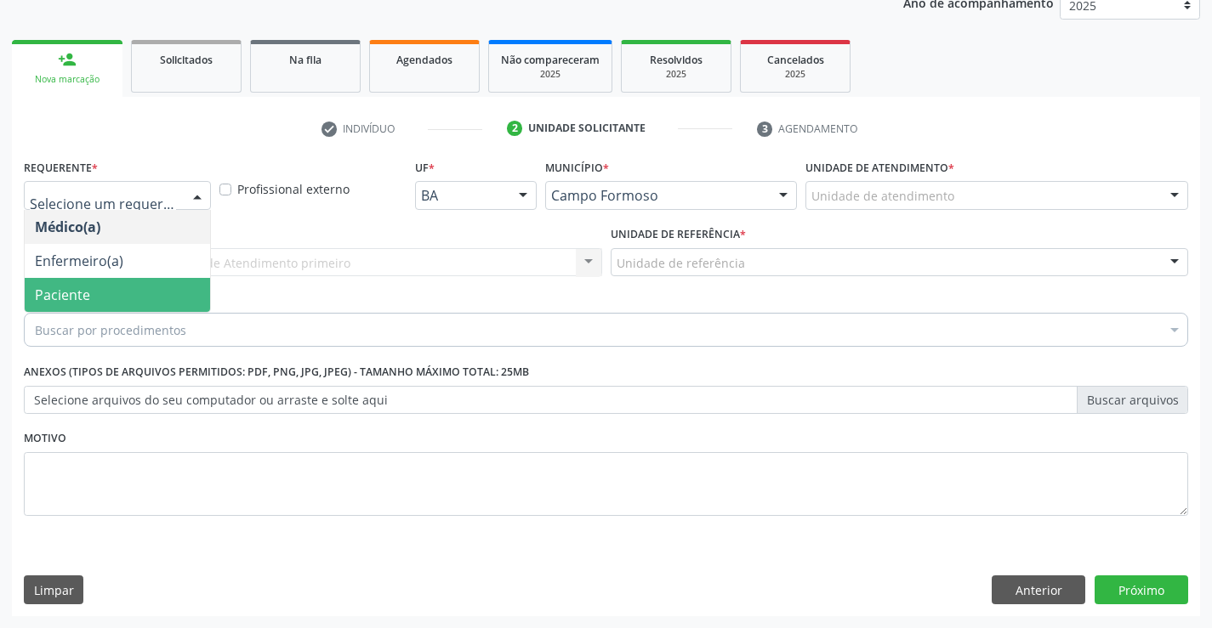
click at [133, 292] on span "Paciente" at bounding box center [117, 295] width 185 height 34
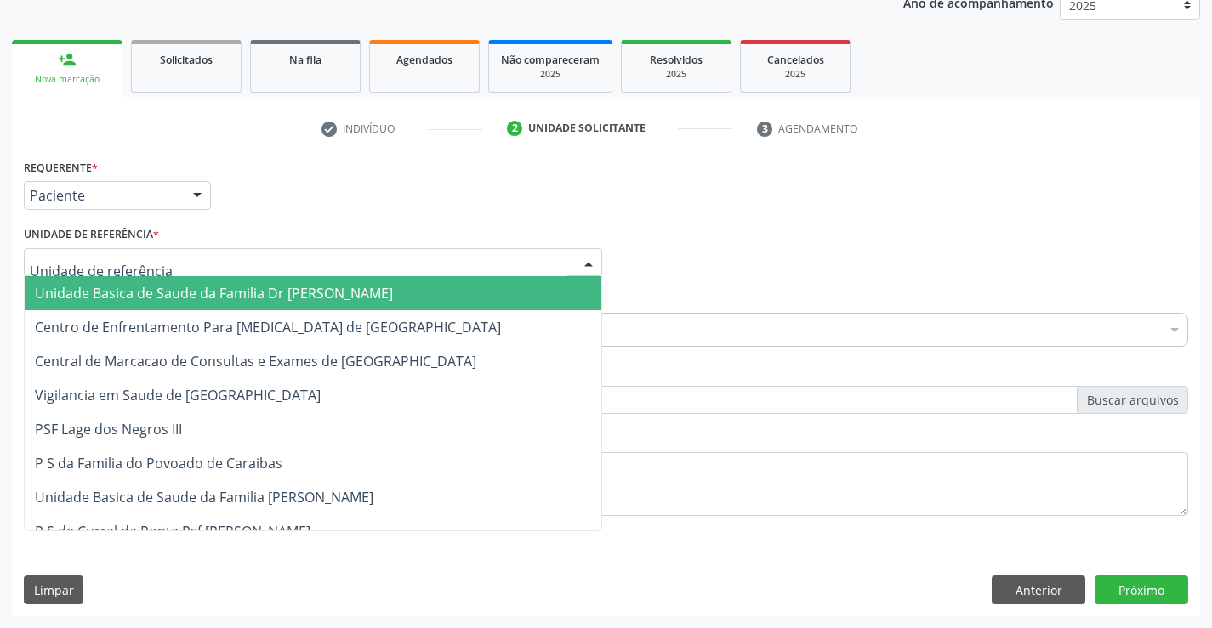
click at [155, 268] on div at bounding box center [313, 262] width 578 height 29
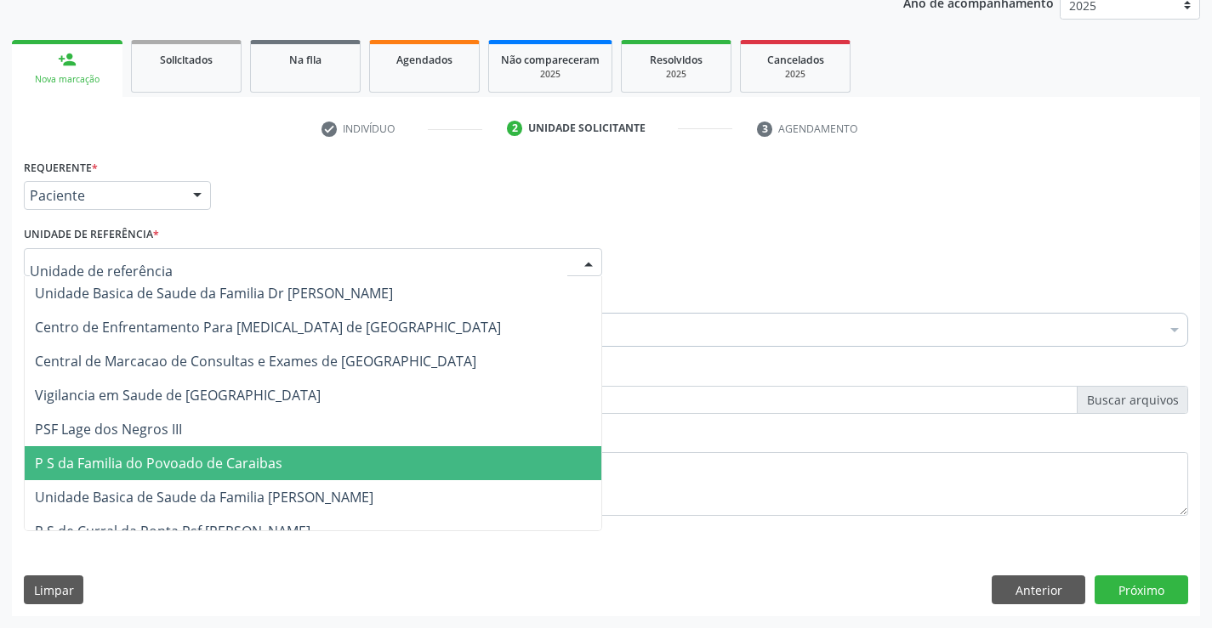
click at [203, 467] on span "P S da Familia do Povoado de Caraibas" at bounding box center [158, 463] width 247 height 19
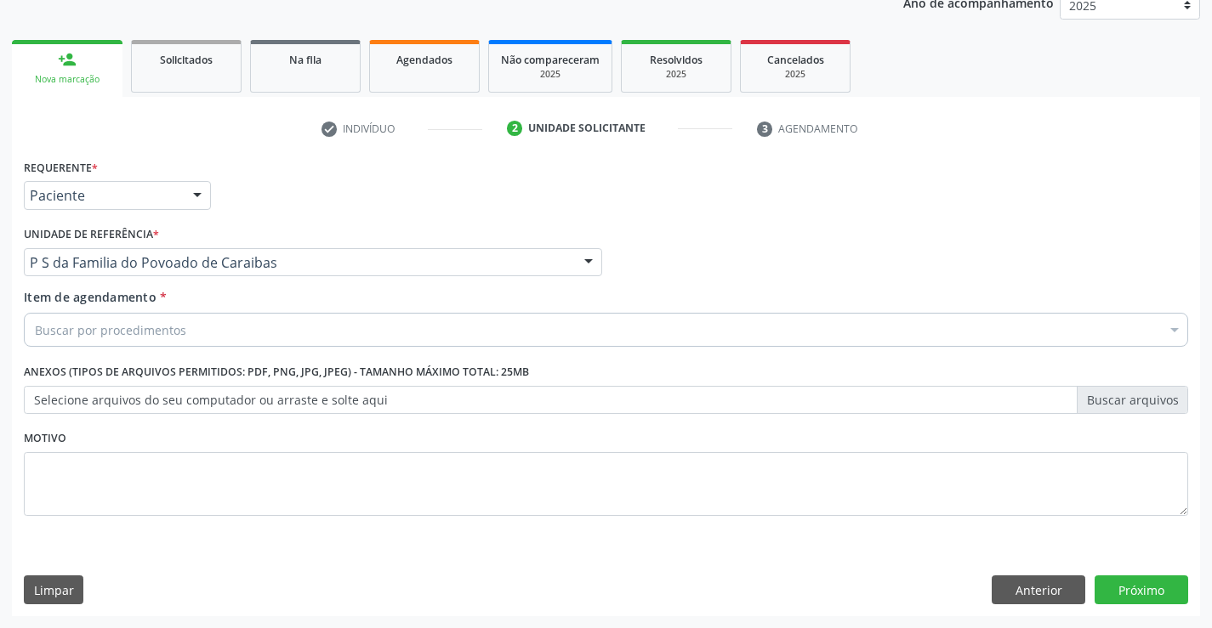
click at [199, 328] on div "Buscar por procedimentos" at bounding box center [606, 330] width 1164 height 34
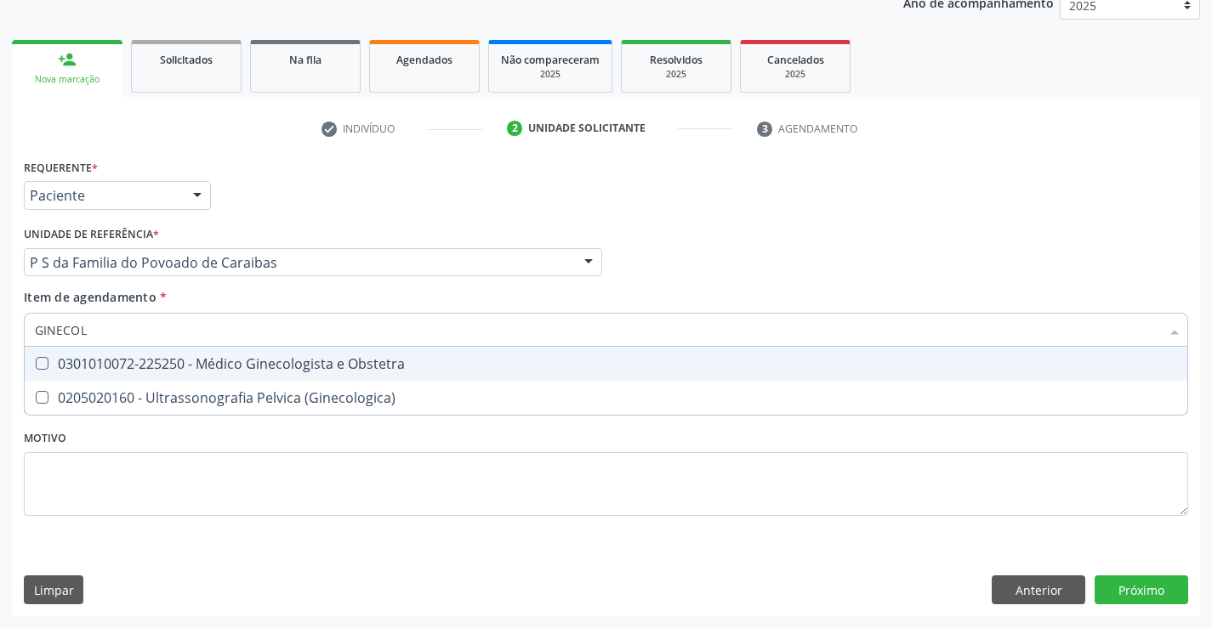
type input "GINECOLO"
click at [230, 365] on div "0301010072-225250 - Médico Ginecologista e Obstetra" at bounding box center [606, 364] width 1142 height 14
checkbox Obstetra "true"
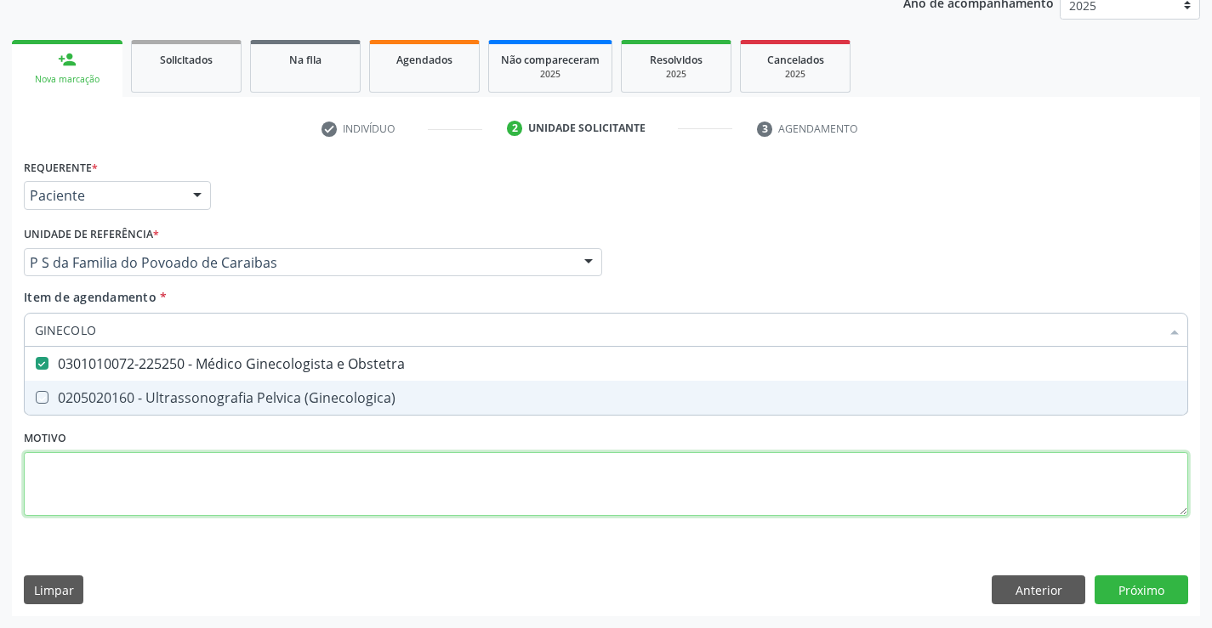
click at [190, 463] on div "Requerente * Paciente Médico(a) Enfermeiro(a) Paciente Nenhum resultado encontr…" at bounding box center [606, 347] width 1164 height 385
checkbox \(Ginecologica\) "true"
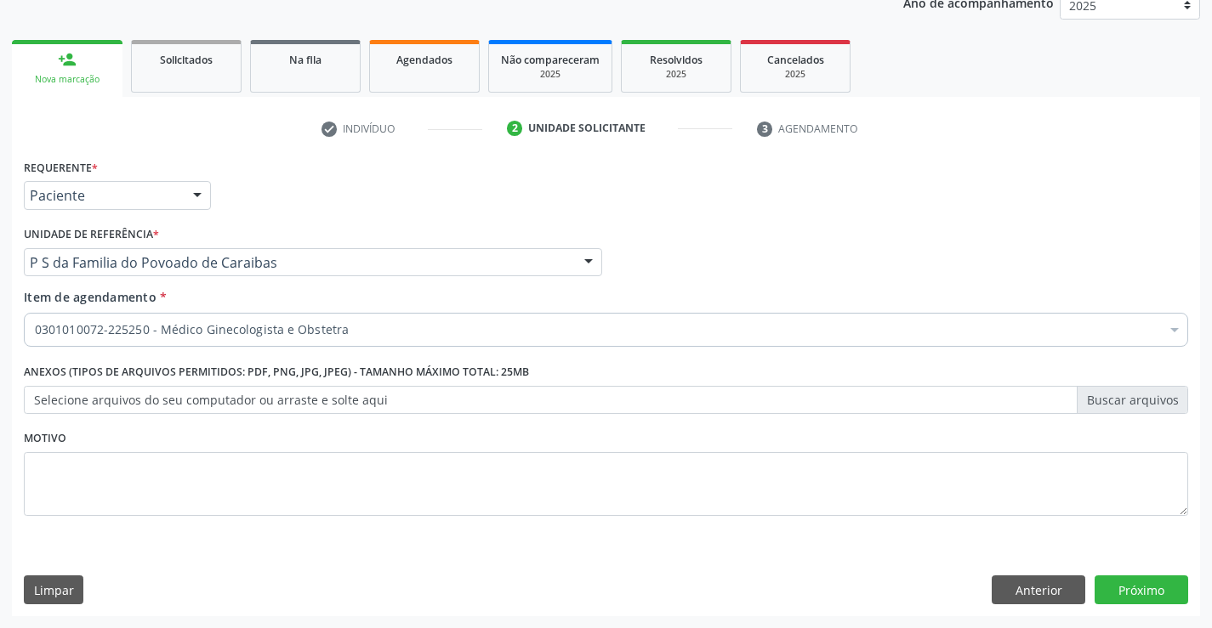
scroll to position [214, 0]
click at [1111, 591] on button "Próximo" at bounding box center [1141, 590] width 94 height 29
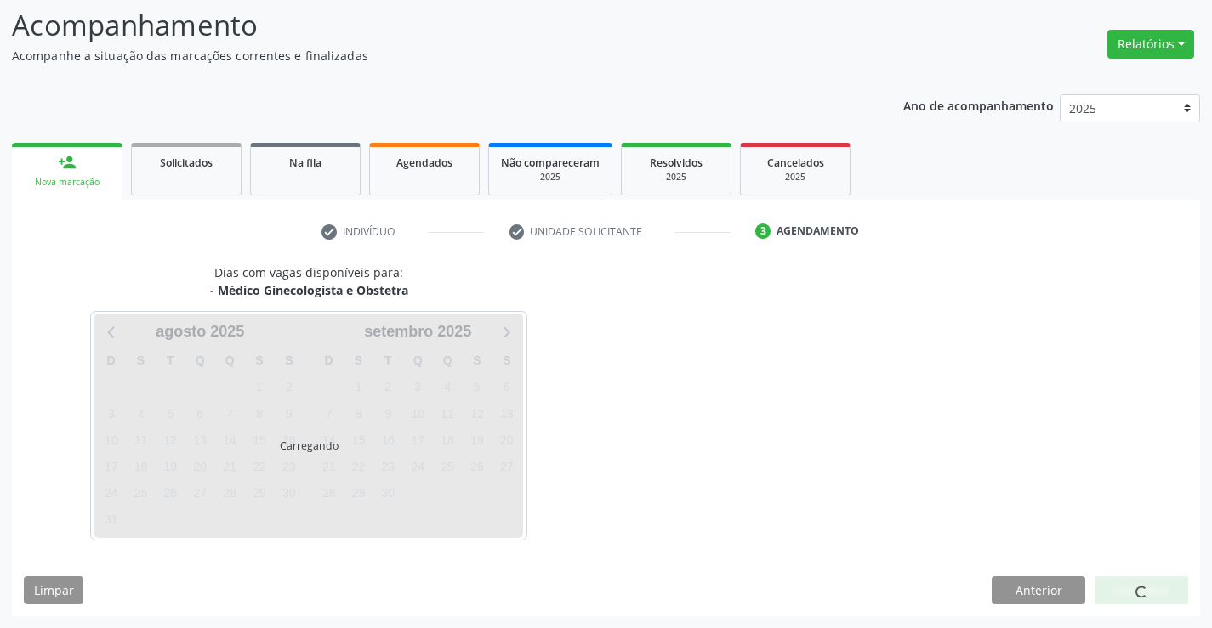
scroll to position [111, 0]
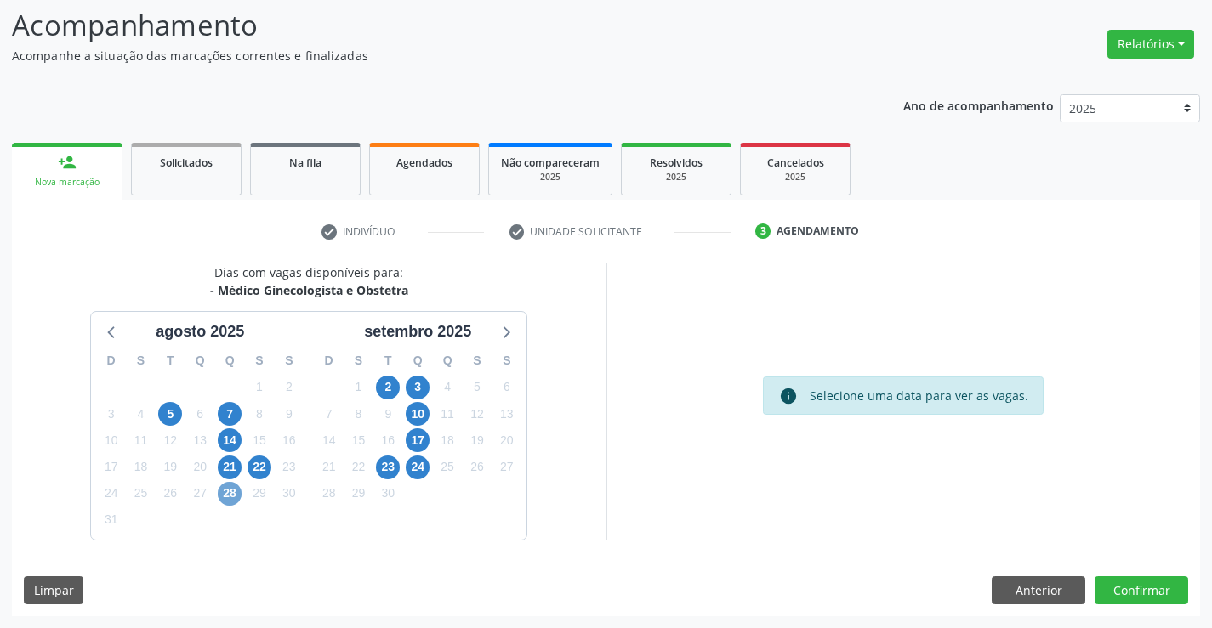
click at [230, 493] on span "28" at bounding box center [230, 494] width 24 height 24
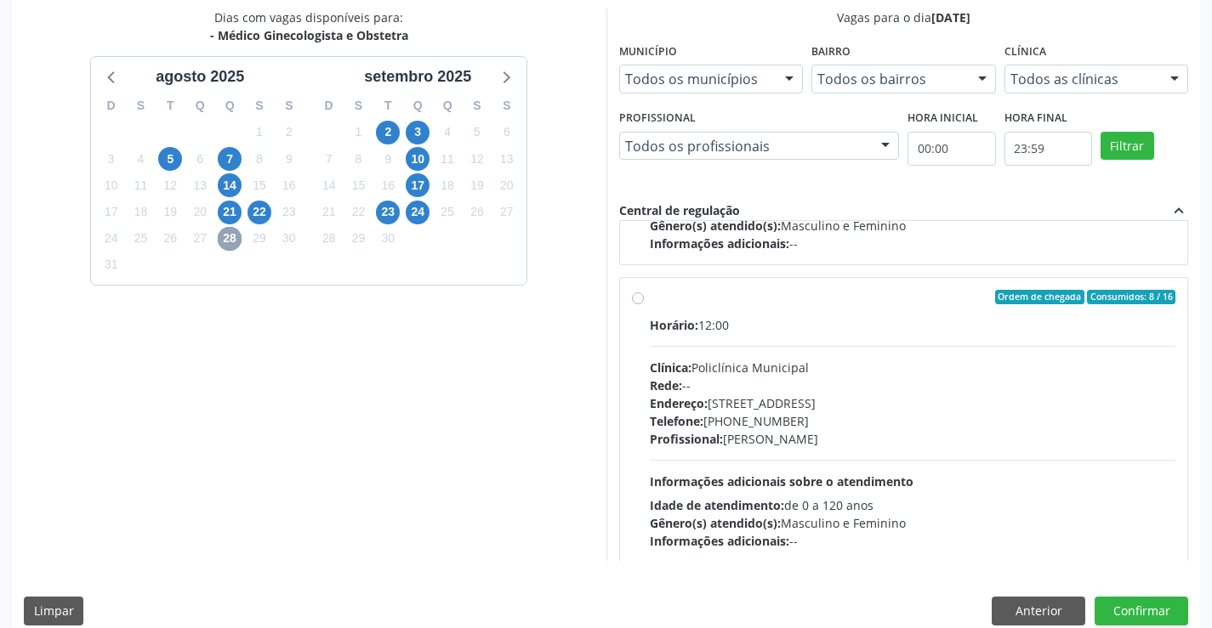
scroll to position [255, 0]
click at [259, 213] on span "22" at bounding box center [259, 213] width 24 height 24
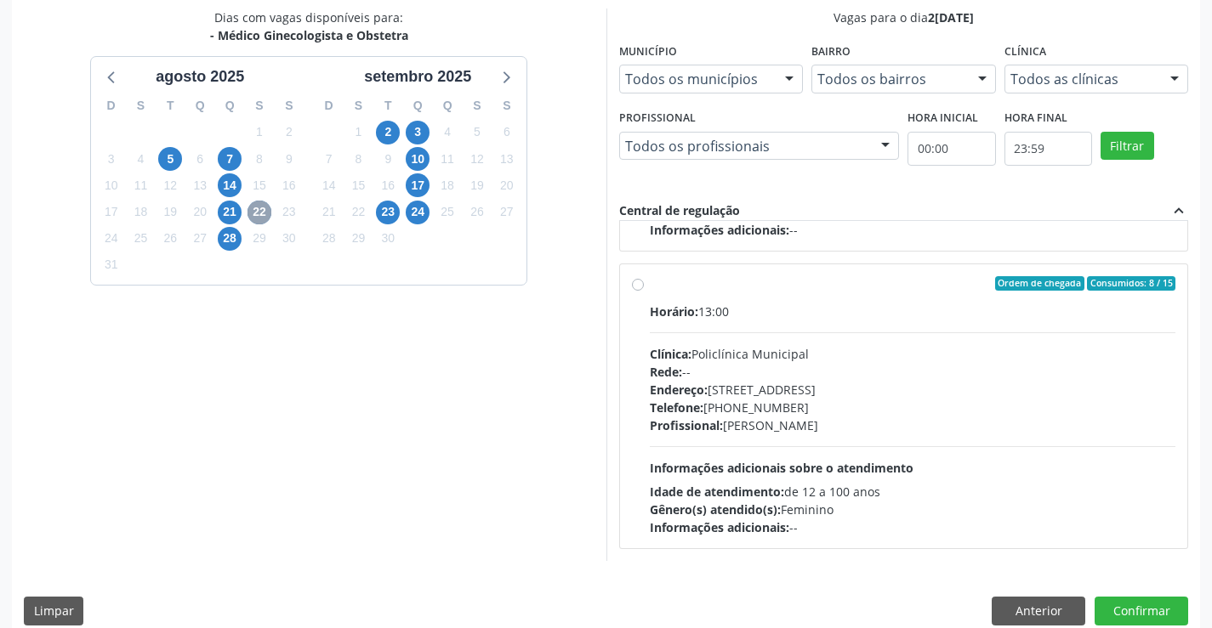
scroll to position [13, 0]
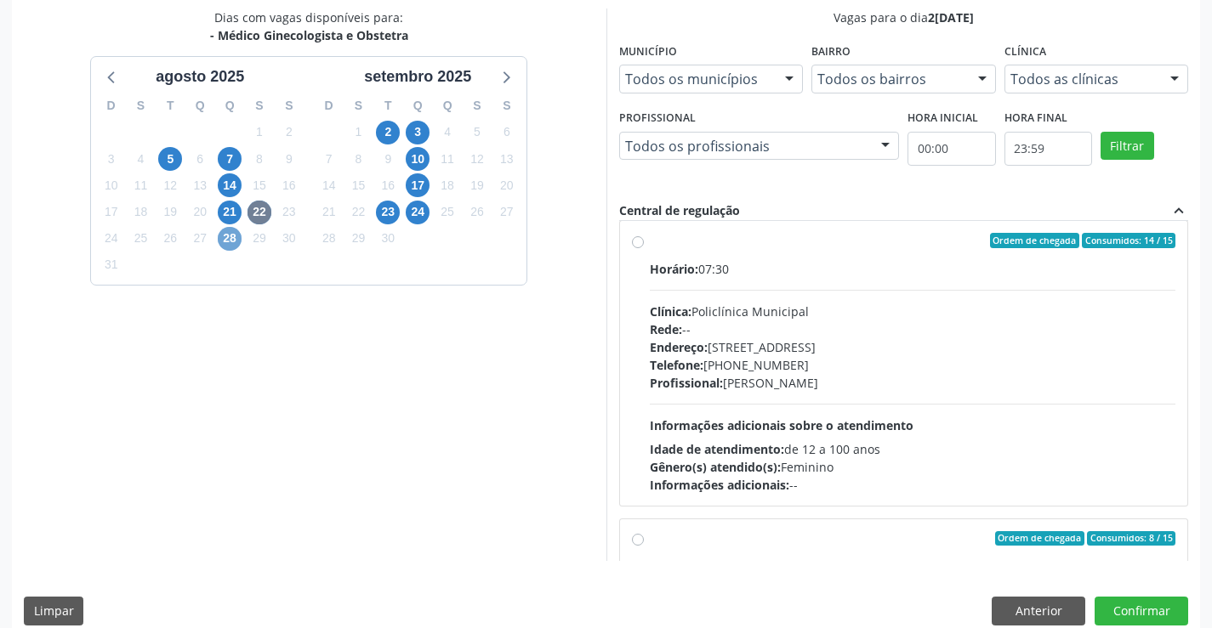
click at [231, 241] on span "28" at bounding box center [230, 239] width 24 height 24
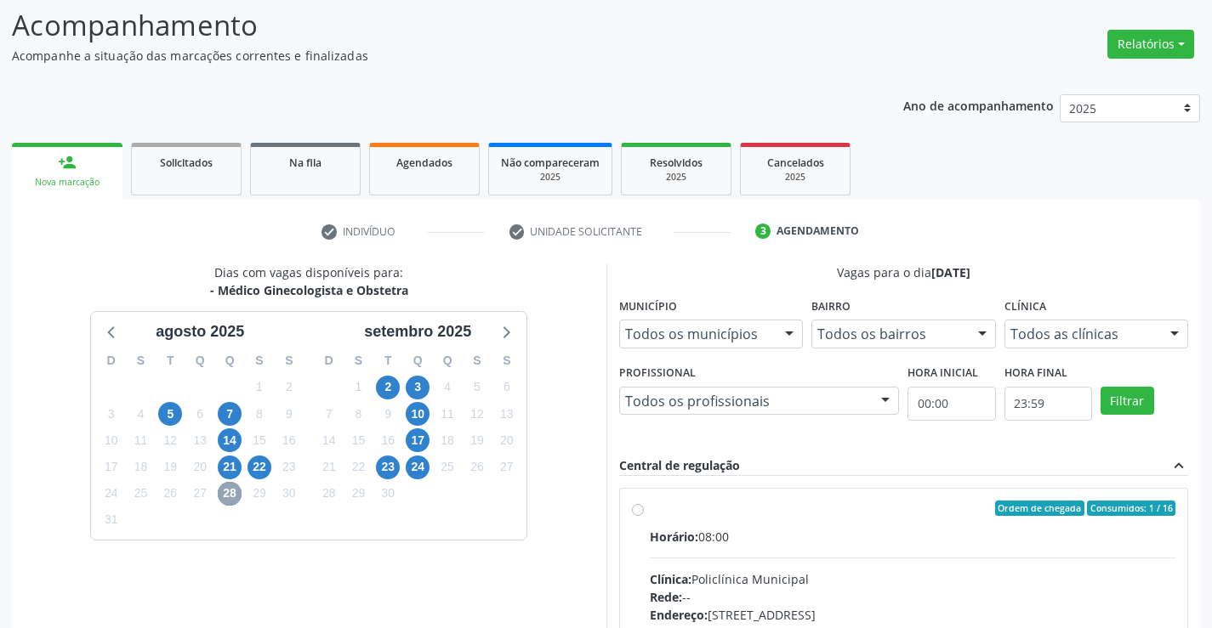
scroll to position [366, 0]
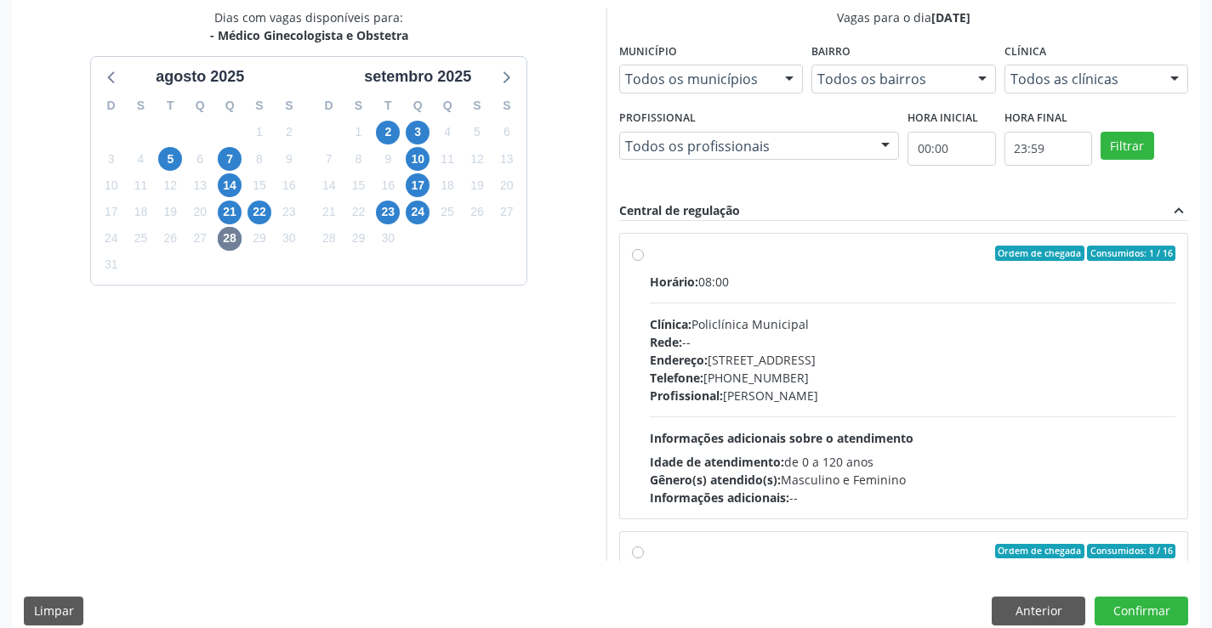
click at [650, 254] on label "Ordem de chegada Consumidos: 1 / 16 Horário: 08:00 Clínica: Policlínica Municip…" at bounding box center [913, 376] width 526 height 261
click at [640, 254] on input "Ordem de chegada Consumidos: 1 / 16 Horário: 08:00 Clínica: Policlínica Municip…" at bounding box center [638, 253] width 12 height 15
radio input "true"
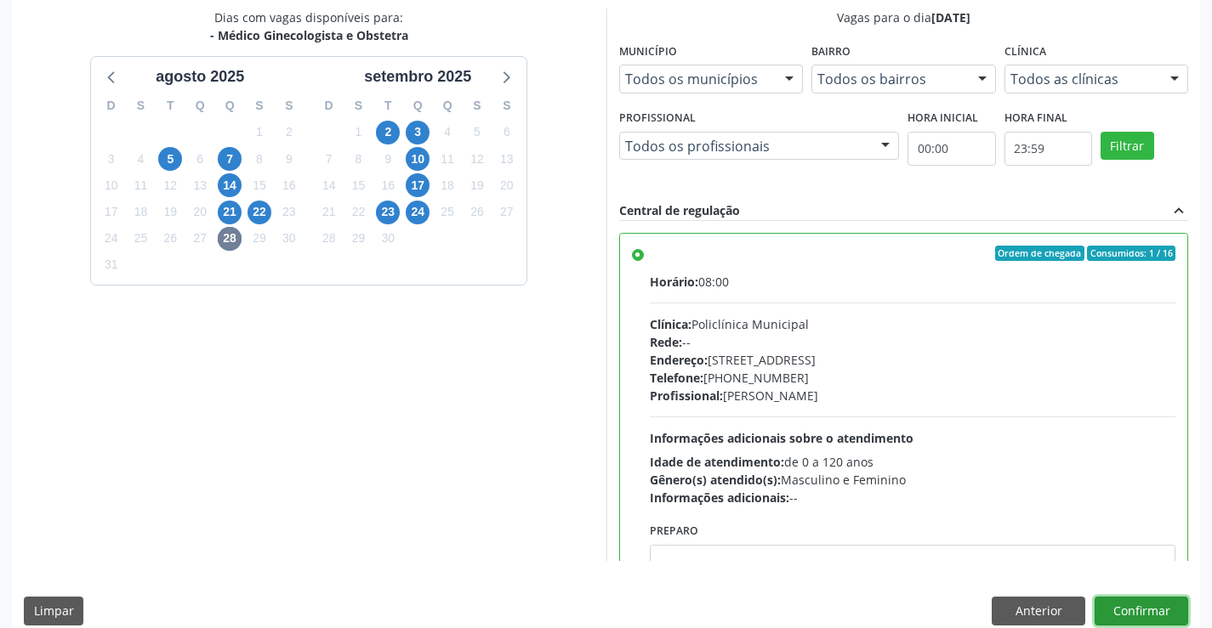
click at [1140, 614] on button "Confirmar" at bounding box center [1141, 611] width 94 height 29
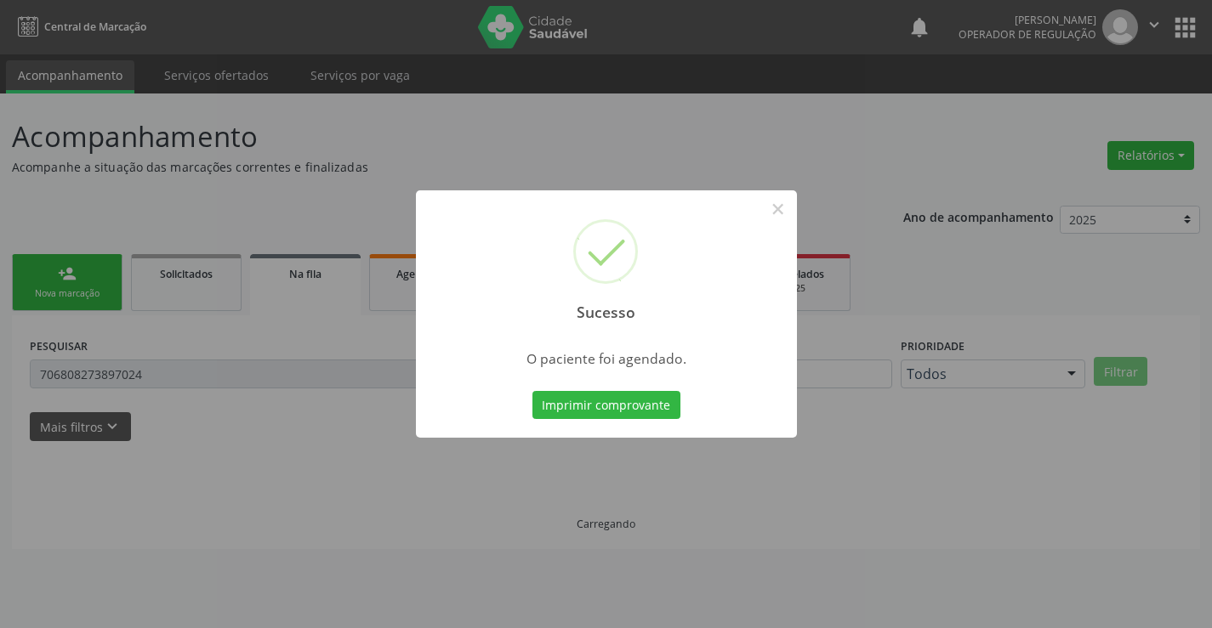
scroll to position [0, 0]
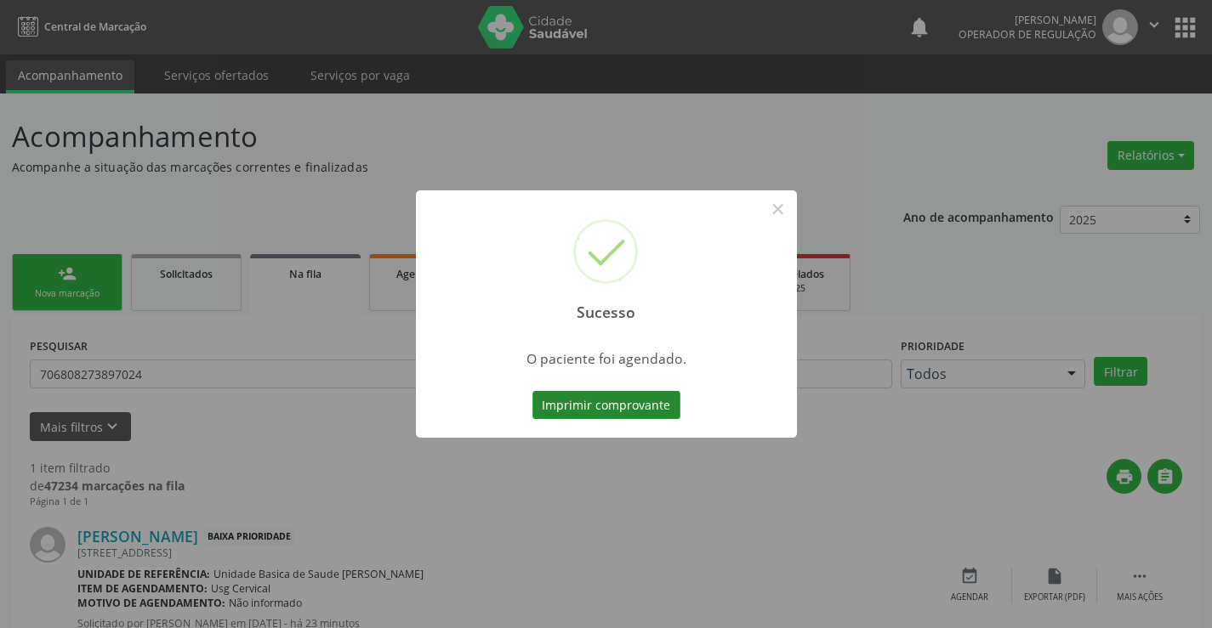
click at [654, 405] on button "Imprimir comprovante" at bounding box center [606, 405] width 148 height 29
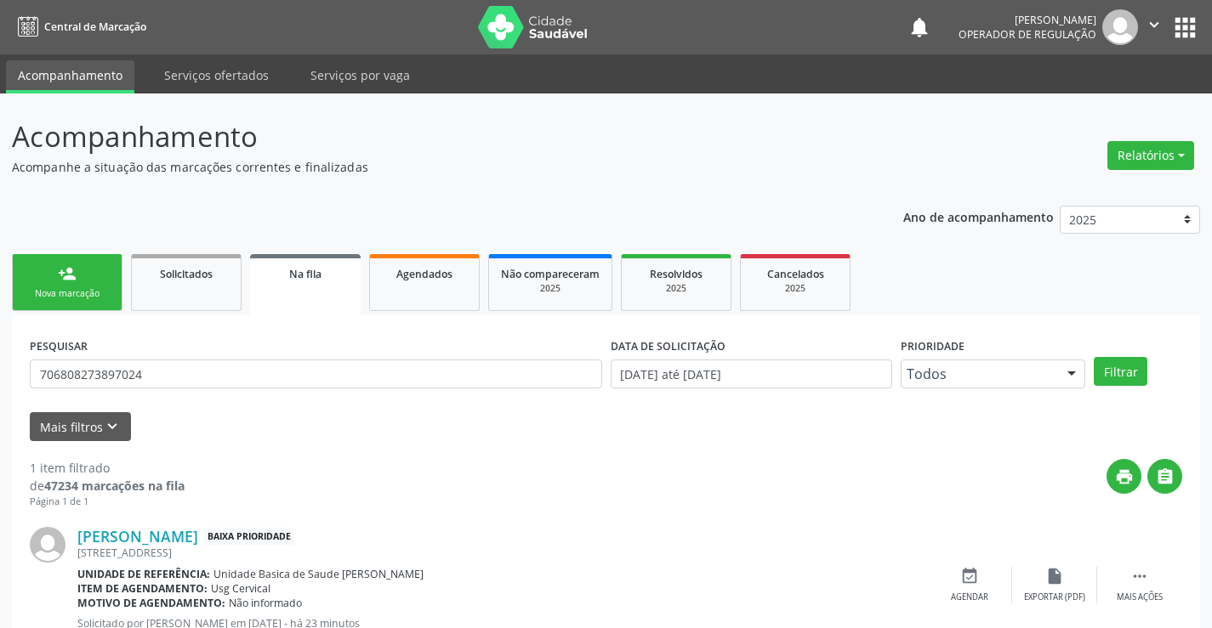
click at [105, 281] on link "person_add Nova marcação" at bounding box center [67, 282] width 111 height 57
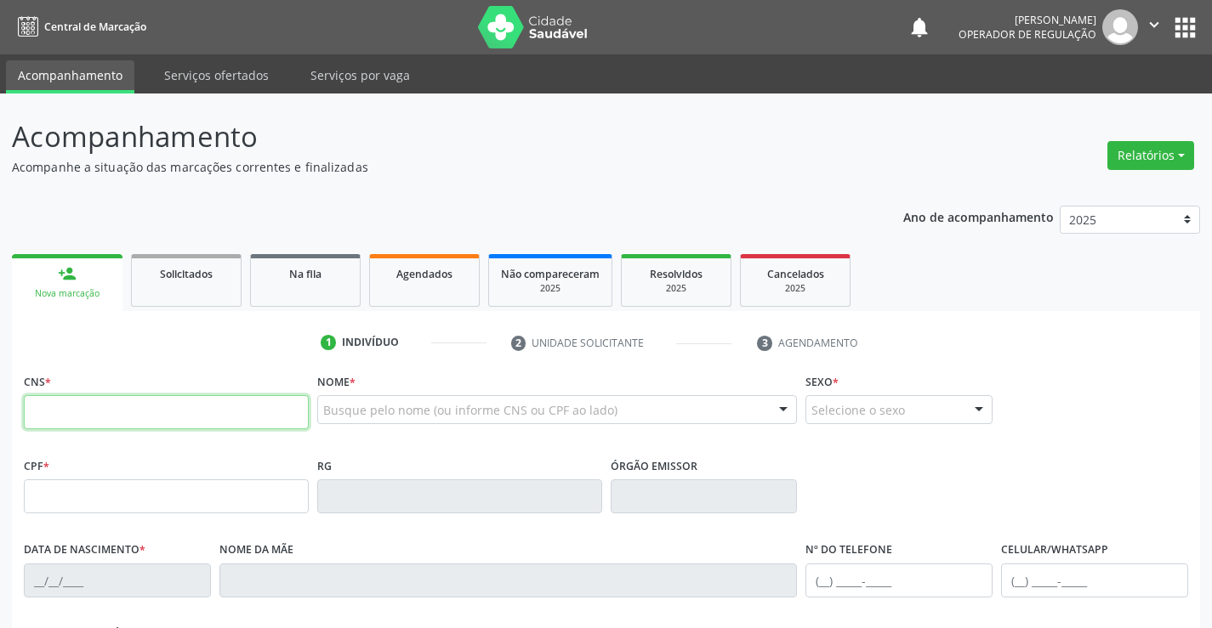
click at [65, 418] on input "text" at bounding box center [166, 412] width 285 height 34
type input "704 2082 2738 4388"
type input "21/06/2025"
type input "(74) 98825-1448"
type input "S/N"
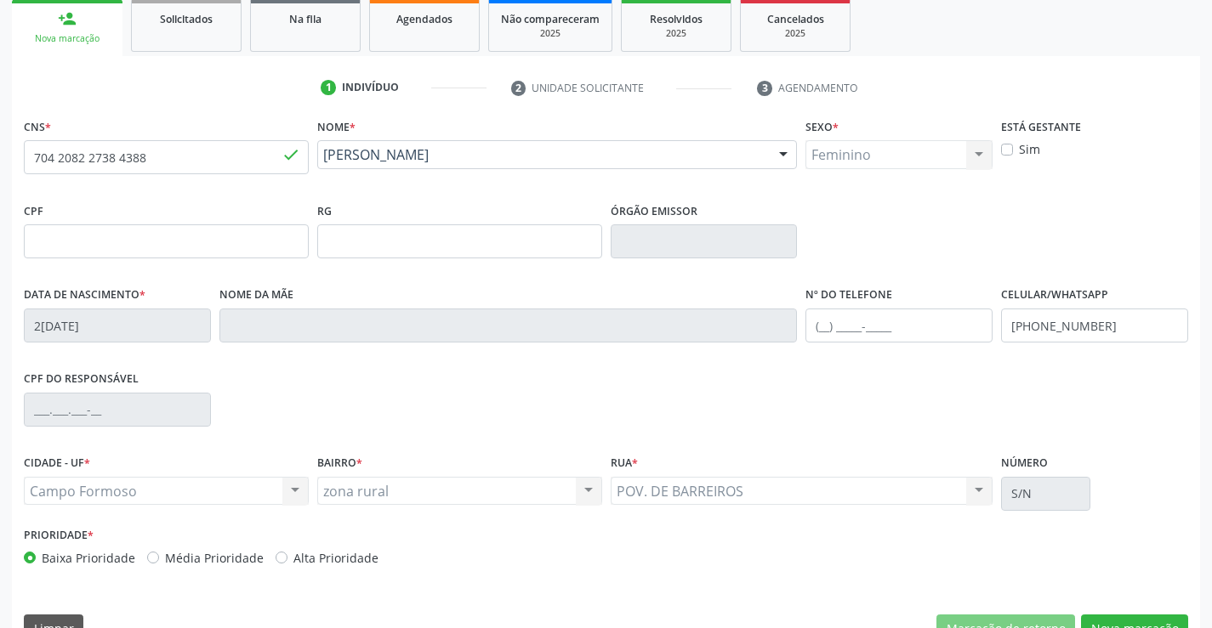
scroll to position [293, 0]
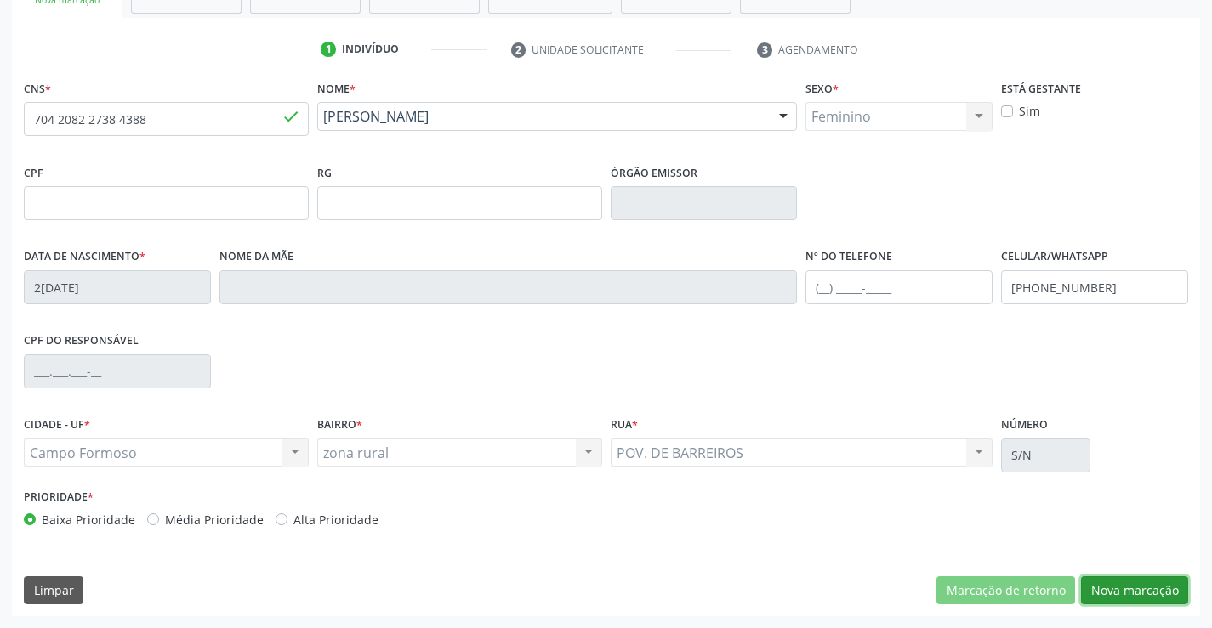
click at [1104, 587] on button "Nova marcação" at bounding box center [1134, 590] width 107 height 29
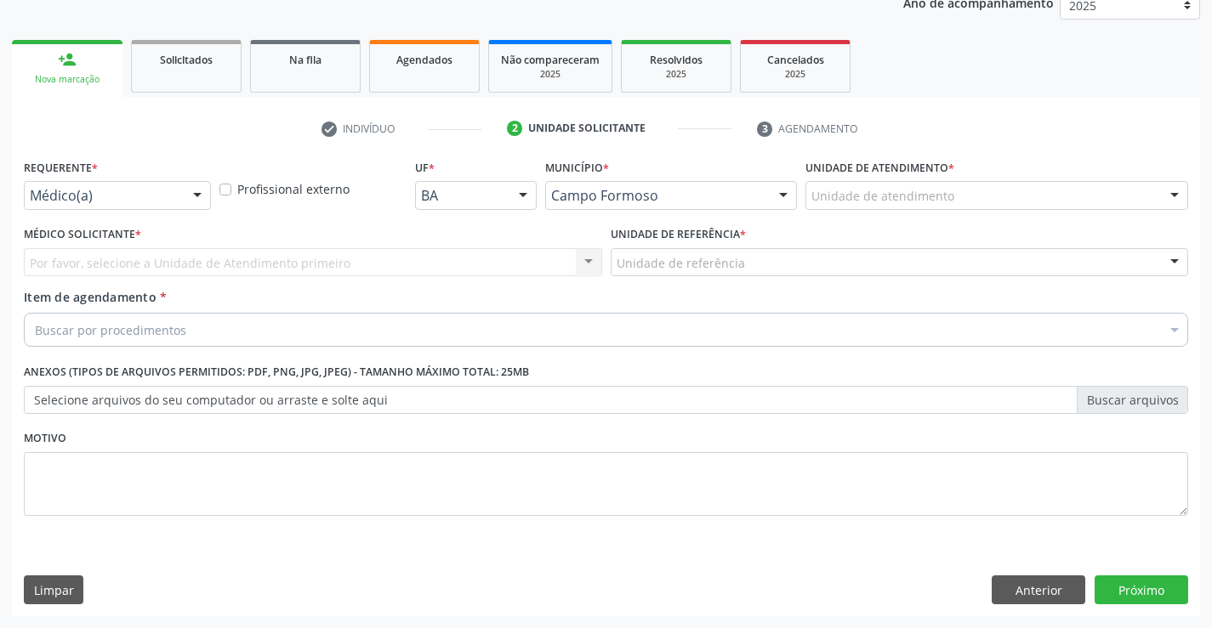
scroll to position [214, 0]
click at [183, 195] on div "Médico(a)" at bounding box center [117, 195] width 187 height 29
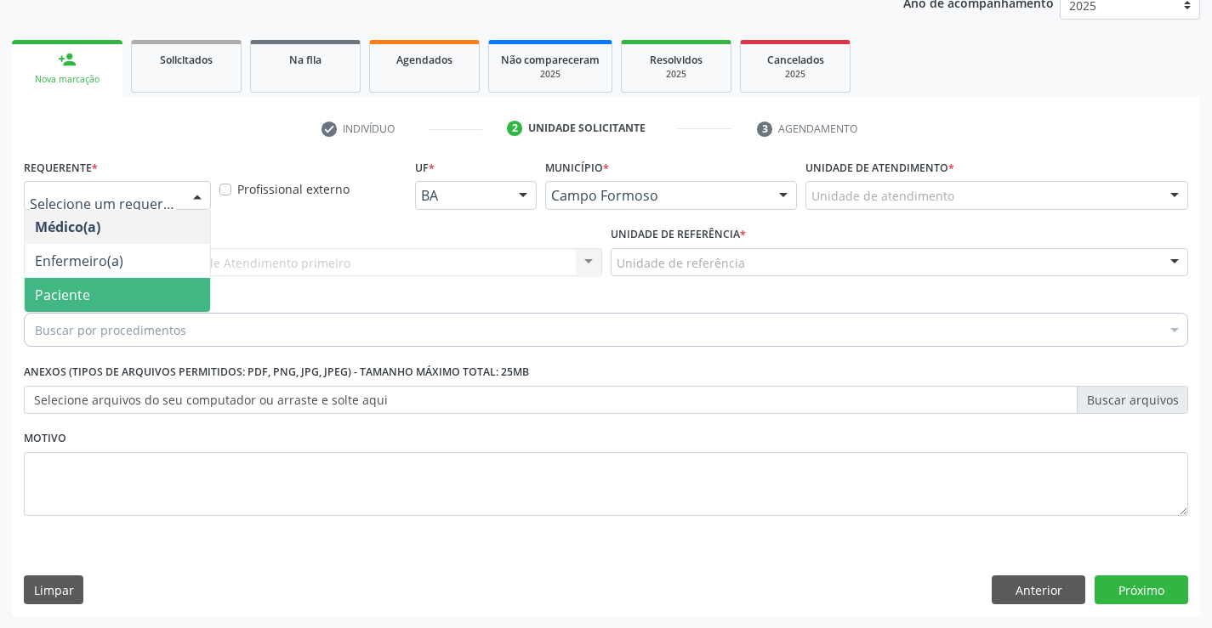
click at [142, 292] on span "Paciente" at bounding box center [117, 295] width 185 height 34
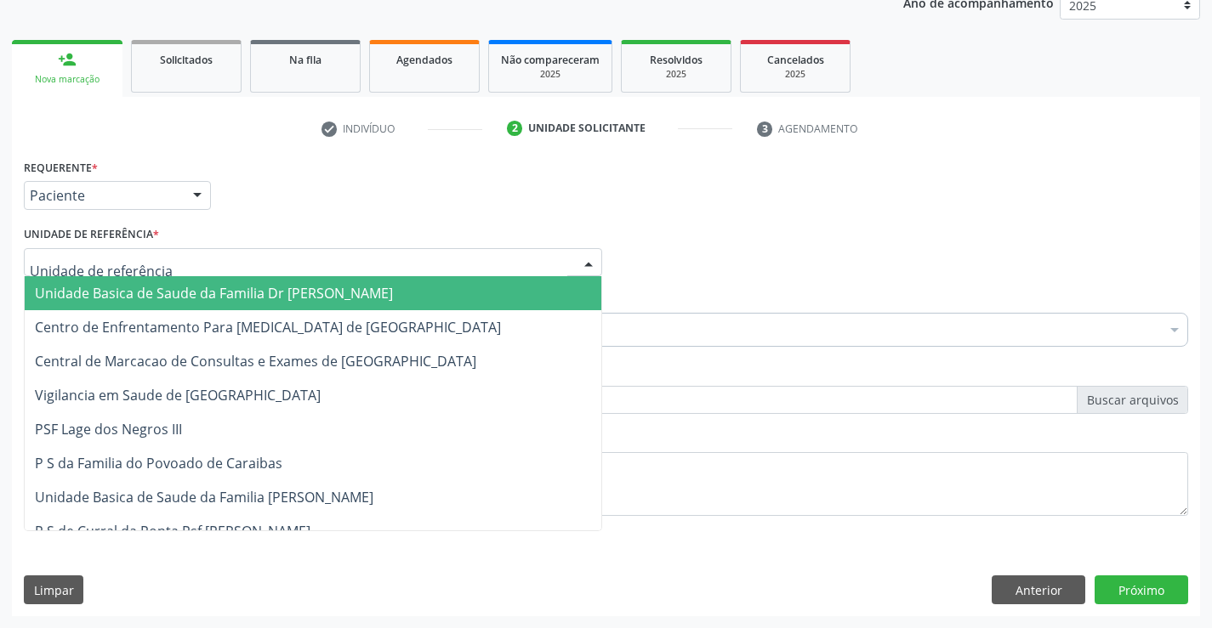
click at [161, 264] on div at bounding box center [313, 262] width 578 height 29
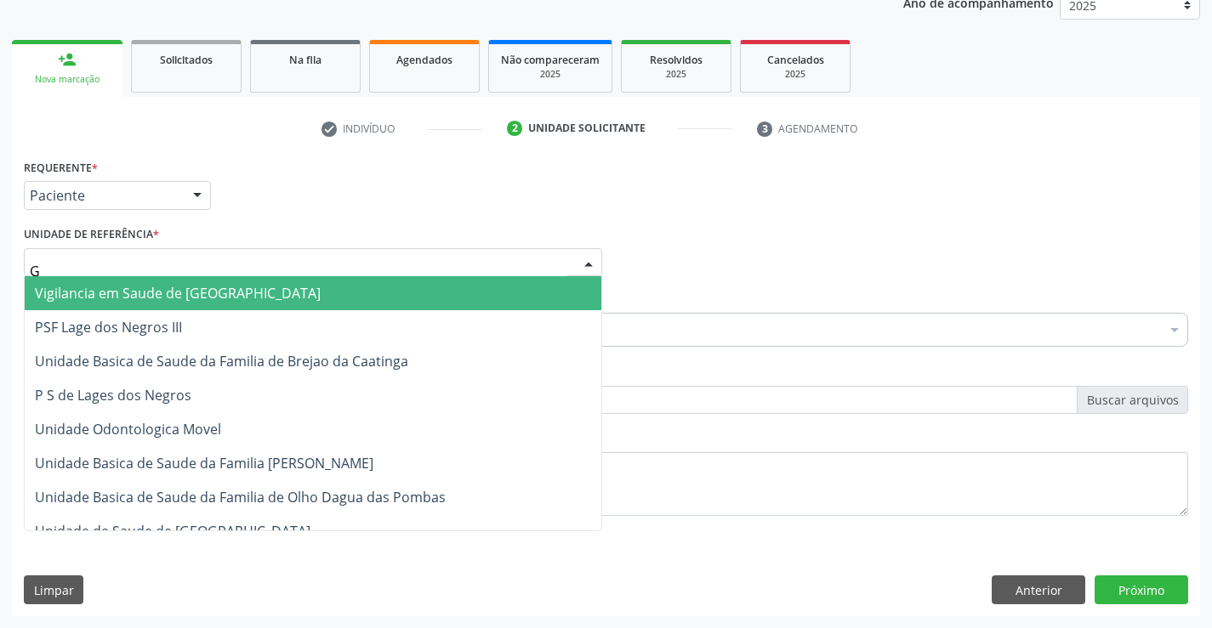
type input "GO"
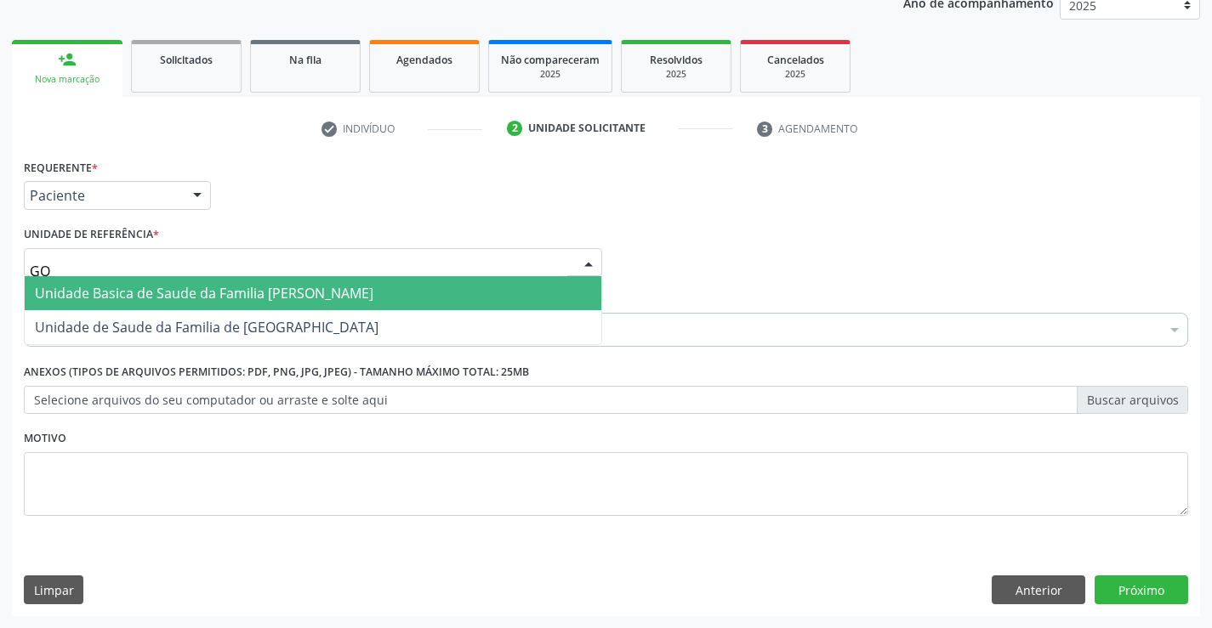
click at [240, 293] on span "Unidade Basica de Saude da Familia [PERSON_NAME]" at bounding box center [204, 293] width 338 height 19
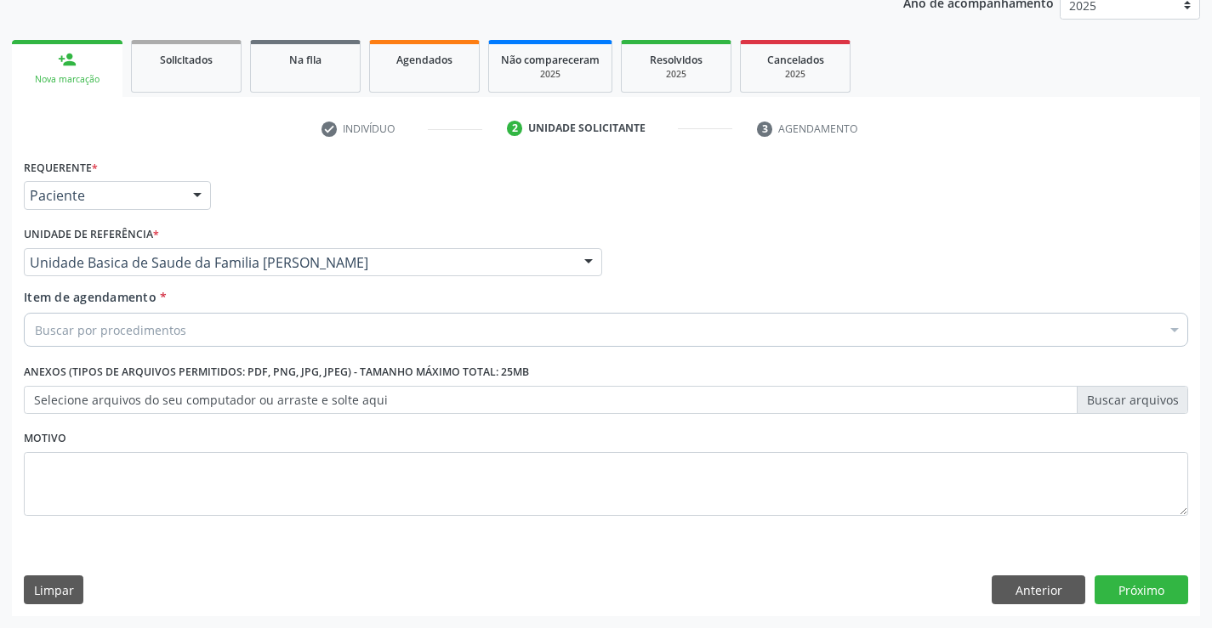
click at [222, 328] on div "Buscar por procedimentos" at bounding box center [606, 330] width 1164 height 34
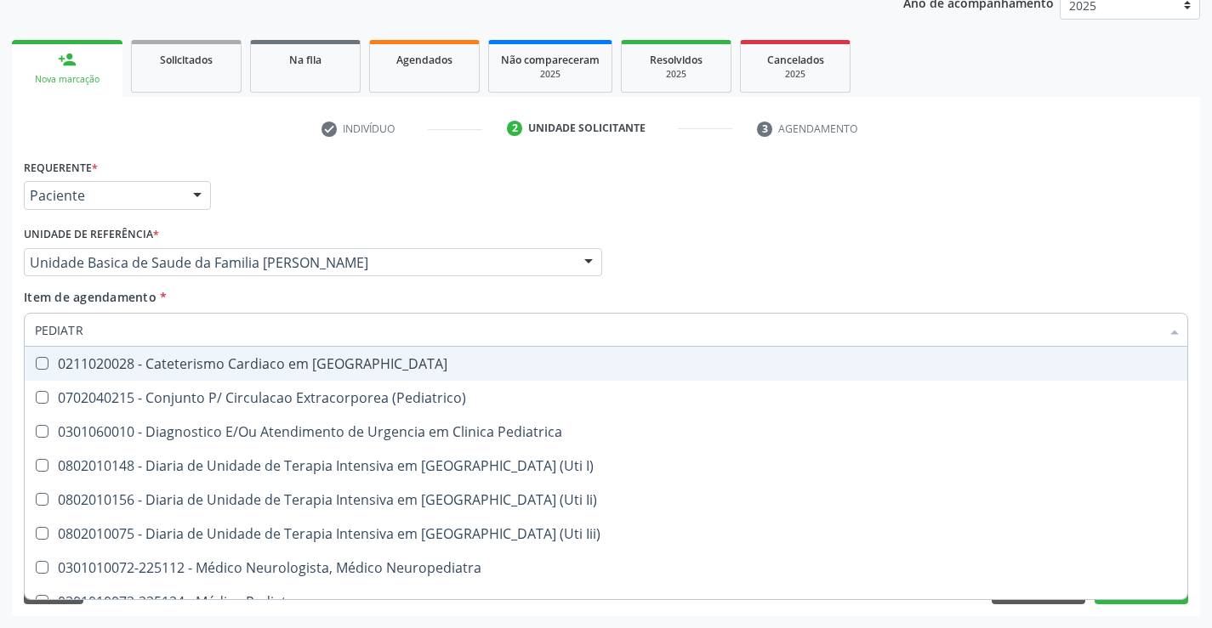
type input "PEDIATRA"
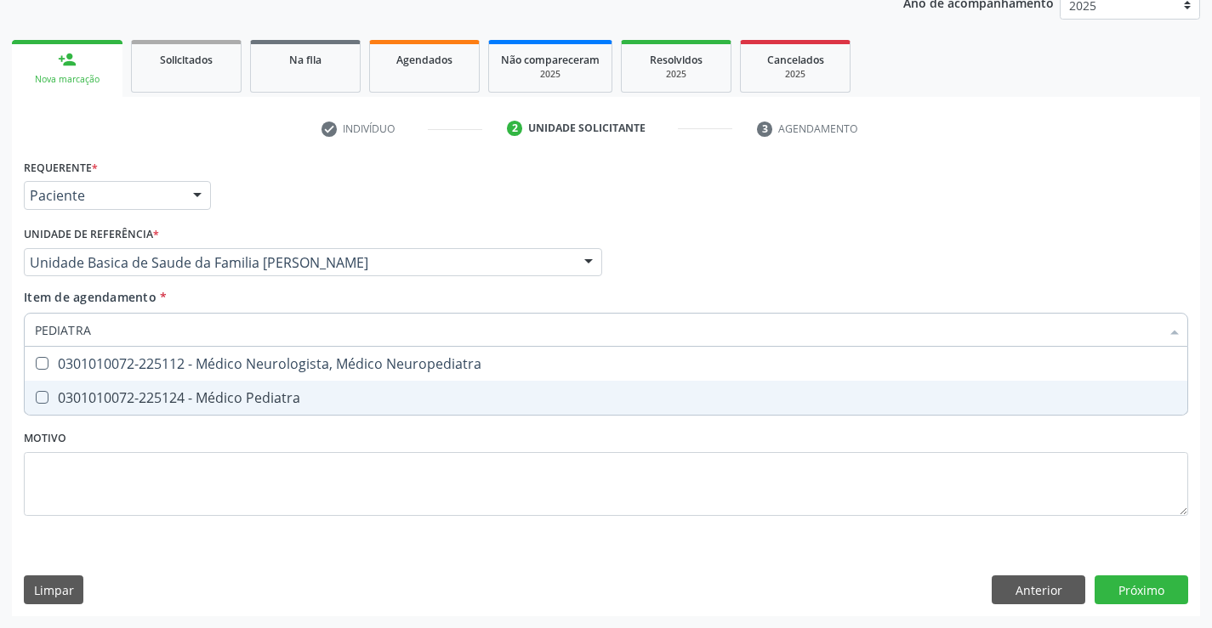
click at [208, 393] on div "0301010072-225124 - Médico Pediatra" at bounding box center [606, 398] width 1142 height 14
checkbox Pediatra "true"
click at [207, 469] on div "Requerente * Paciente Médico(a) Enfermeiro(a) Paciente Nenhum resultado encontr…" at bounding box center [606, 347] width 1164 height 385
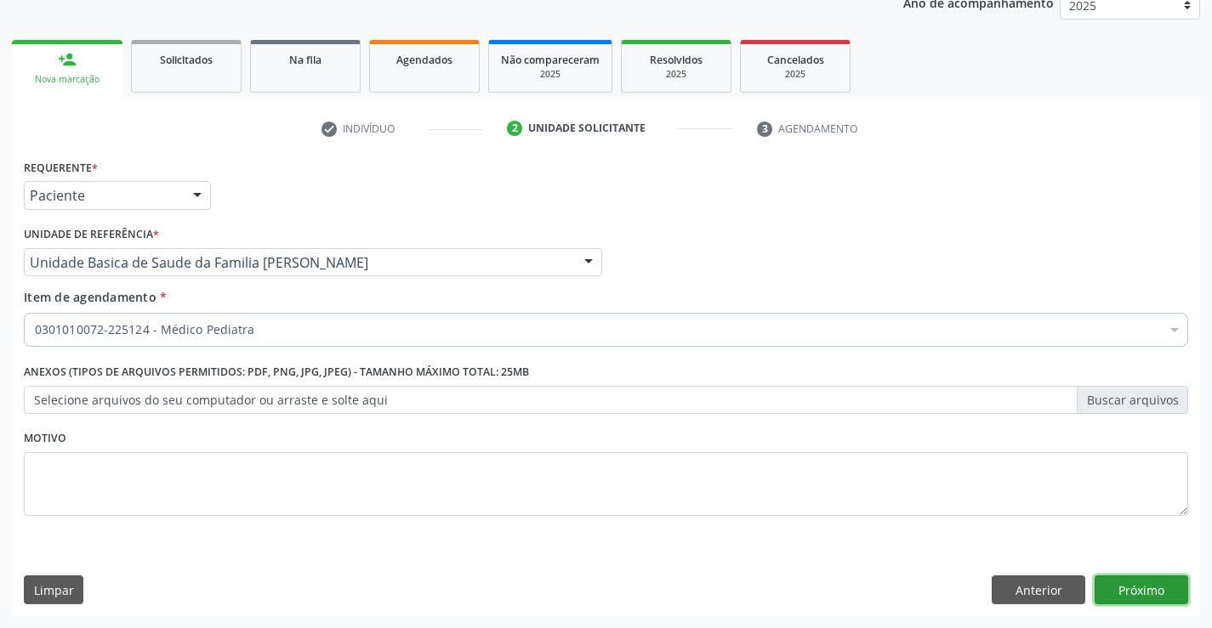
click at [1127, 590] on button "Próximo" at bounding box center [1141, 590] width 94 height 29
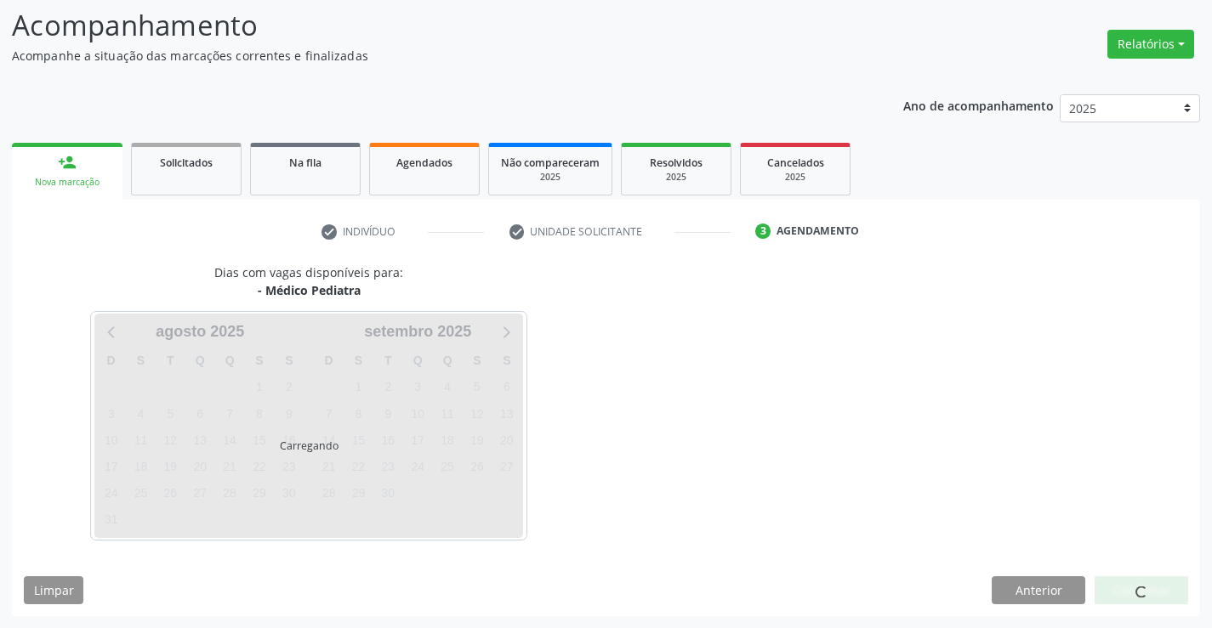
scroll to position [111, 0]
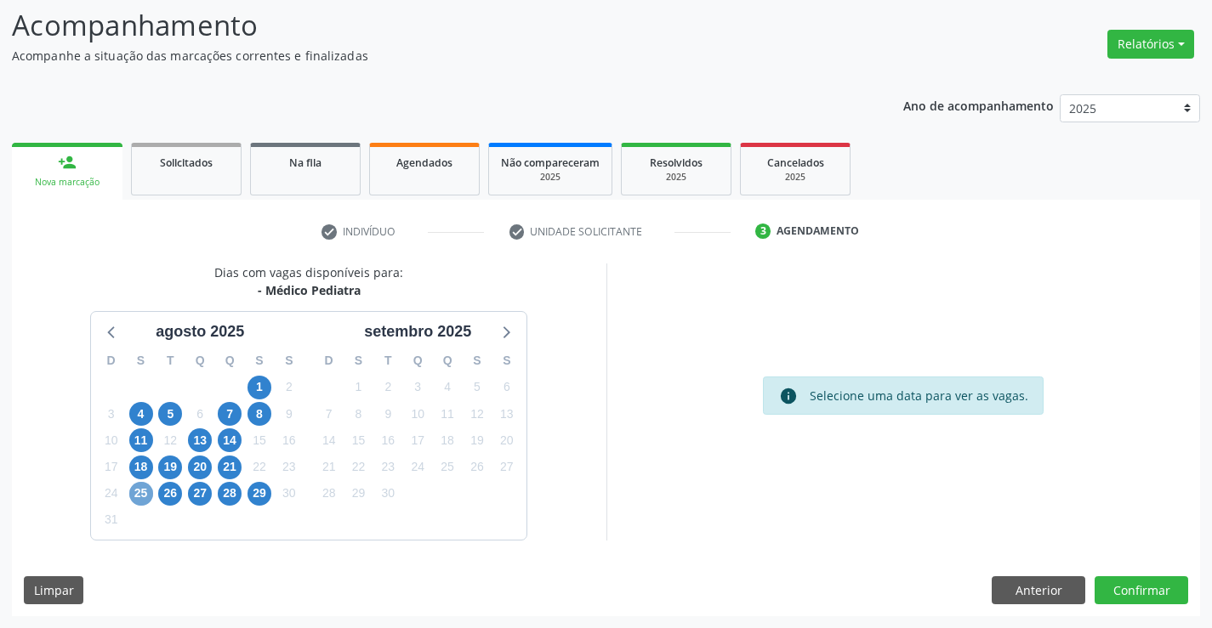
click at [143, 491] on span "25" at bounding box center [141, 494] width 24 height 24
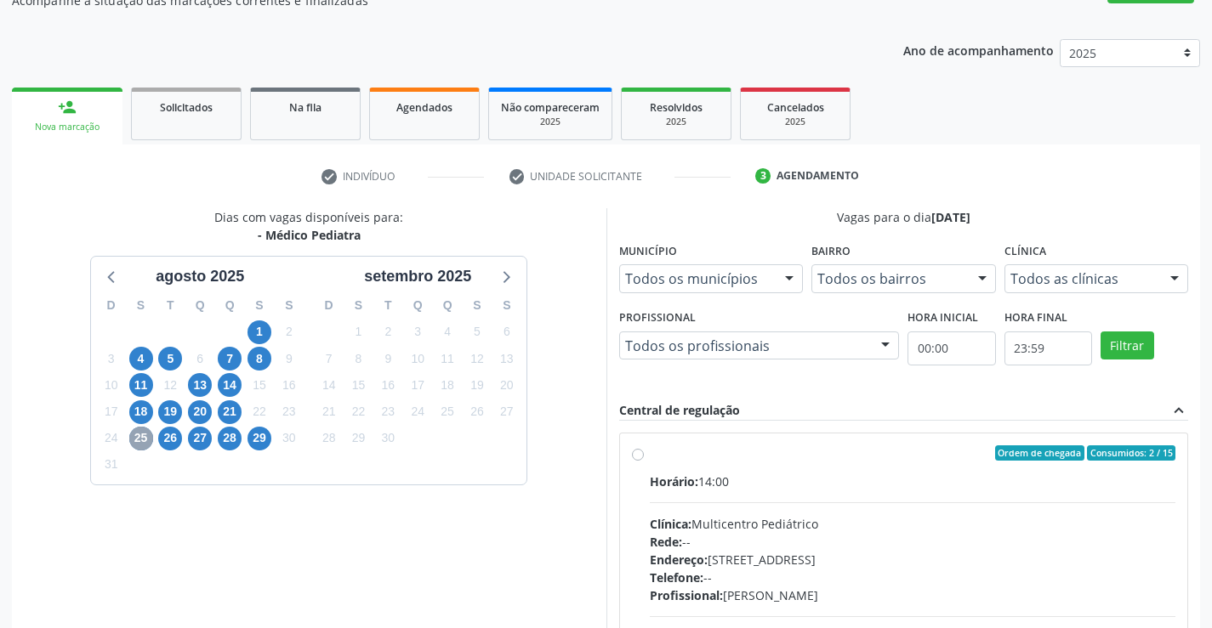
scroll to position [196, 0]
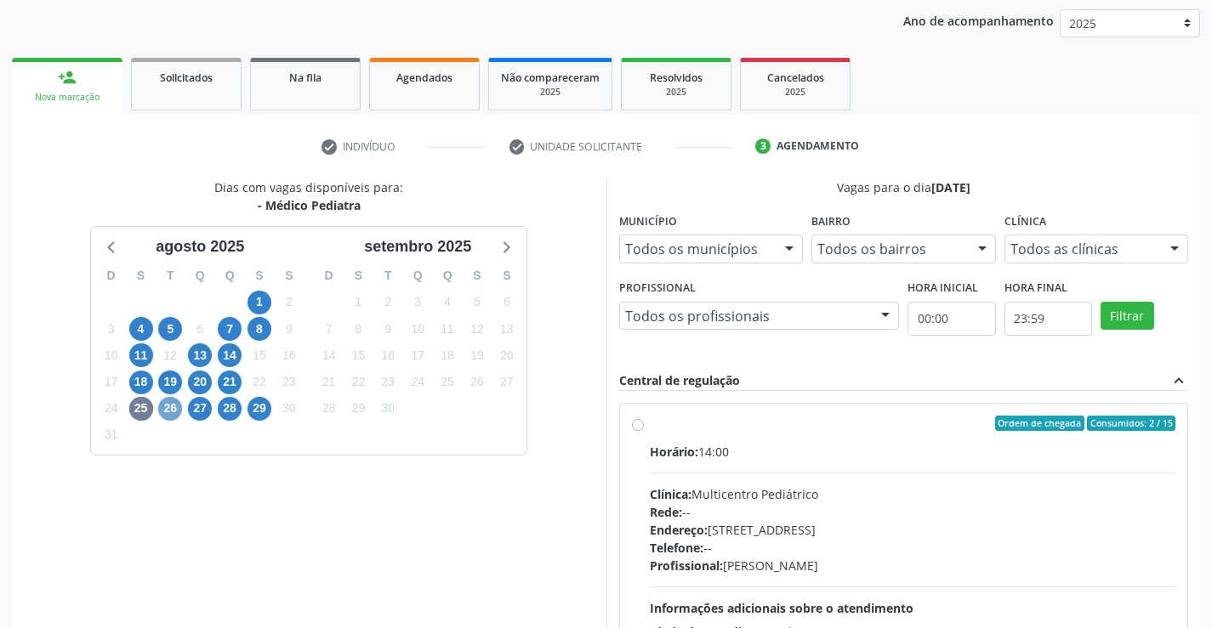
click at [170, 408] on span "26" at bounding box center [170, 409] width 24 height 24
click at [650, 425] on label "Ordem de chegada Consumidos: 1 / 15 Horário: 08:00 Clínica: Multicentro Pediátr…" at bounding box center [913, 546] width 526 height 261
click at [637, 425] on input "Ordem de chegada Consumidos: 1 / 15 Horário: 08:00 Clínica: Multicentro Pediátr…" at bounding box center [638, 423] width 12 height 15
radio input "true"
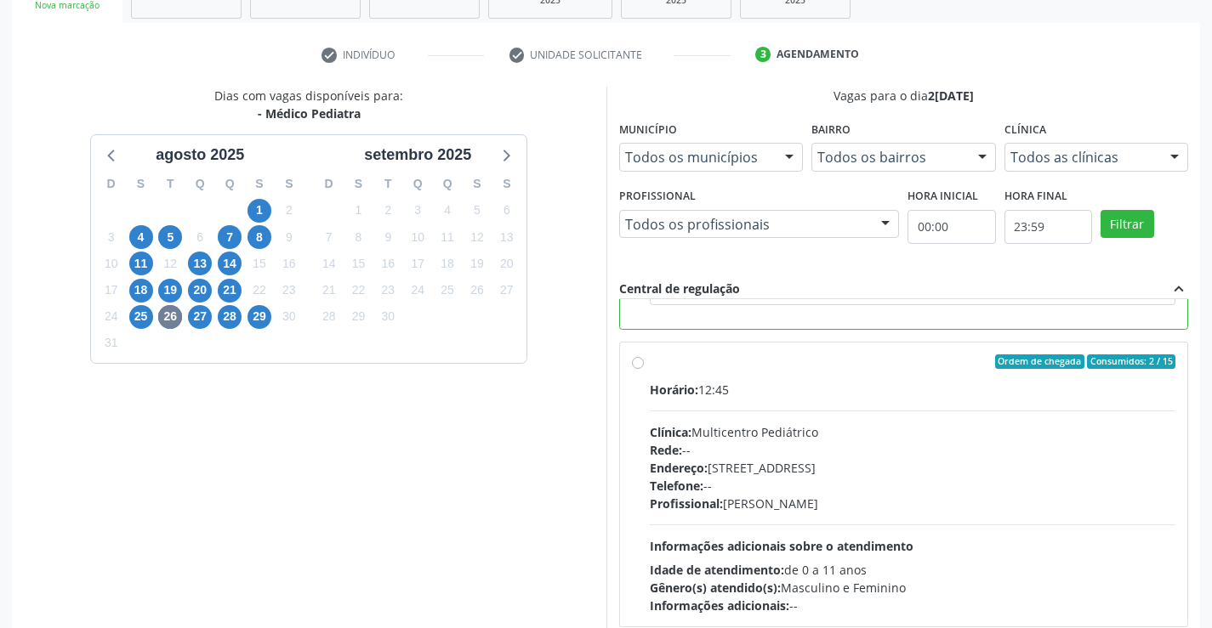
scroll to position [388, 0]
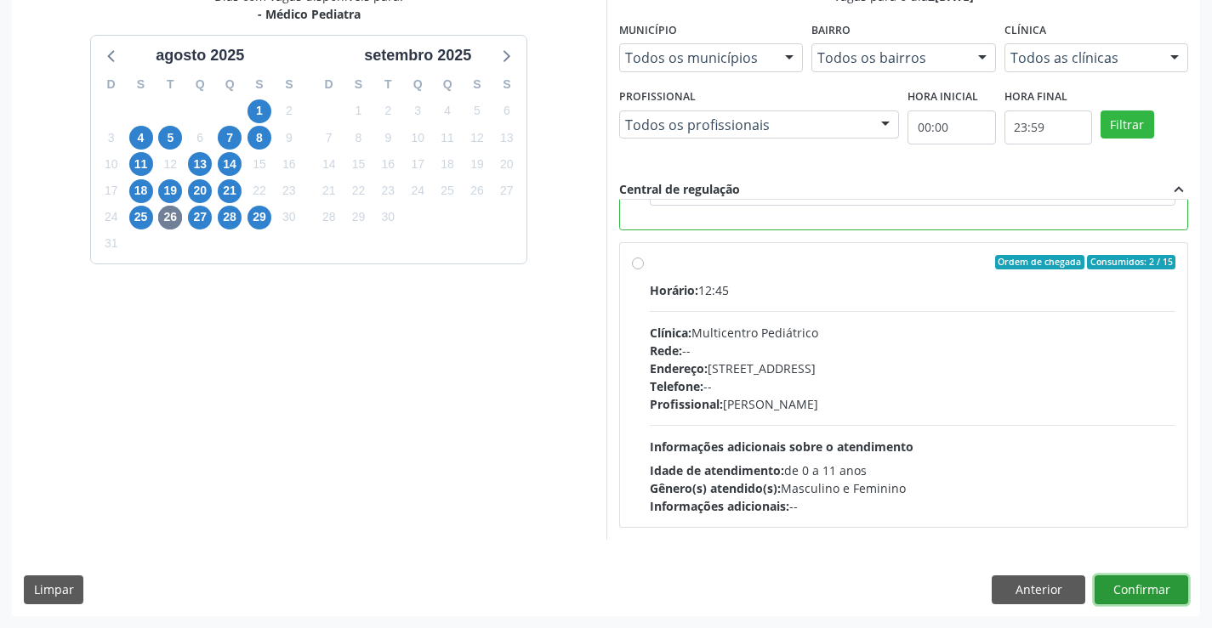
click at [1130, 587] on button "Confirmar" at bounding box center [1141, 590] width 94 height 29
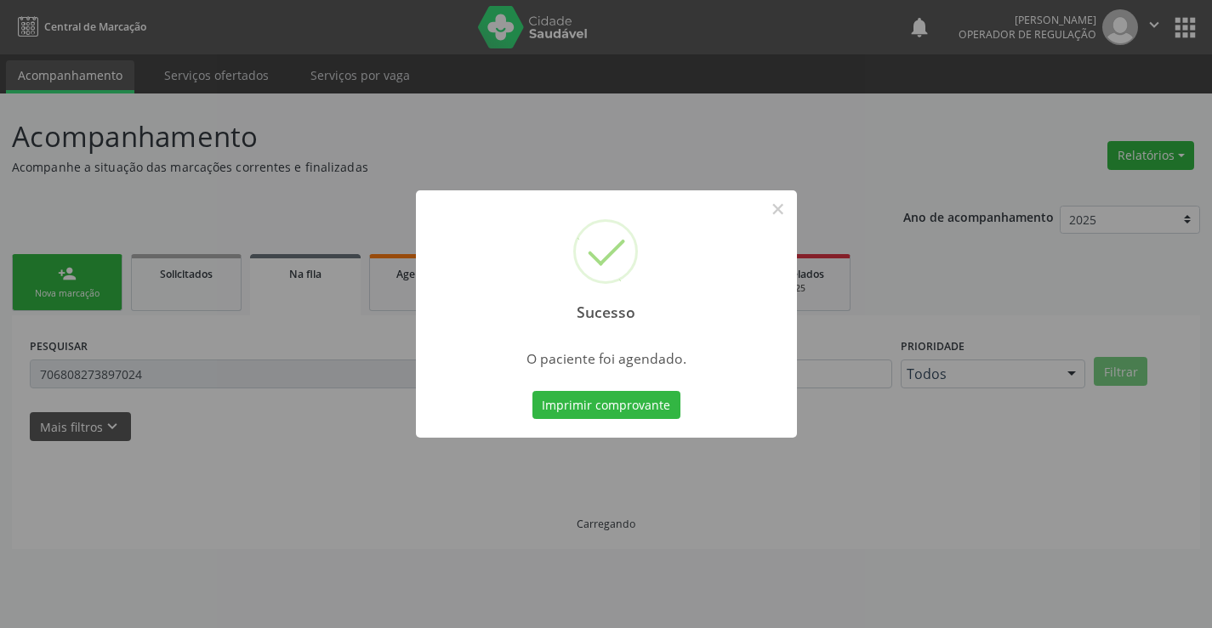
scroll to position [0, 0]
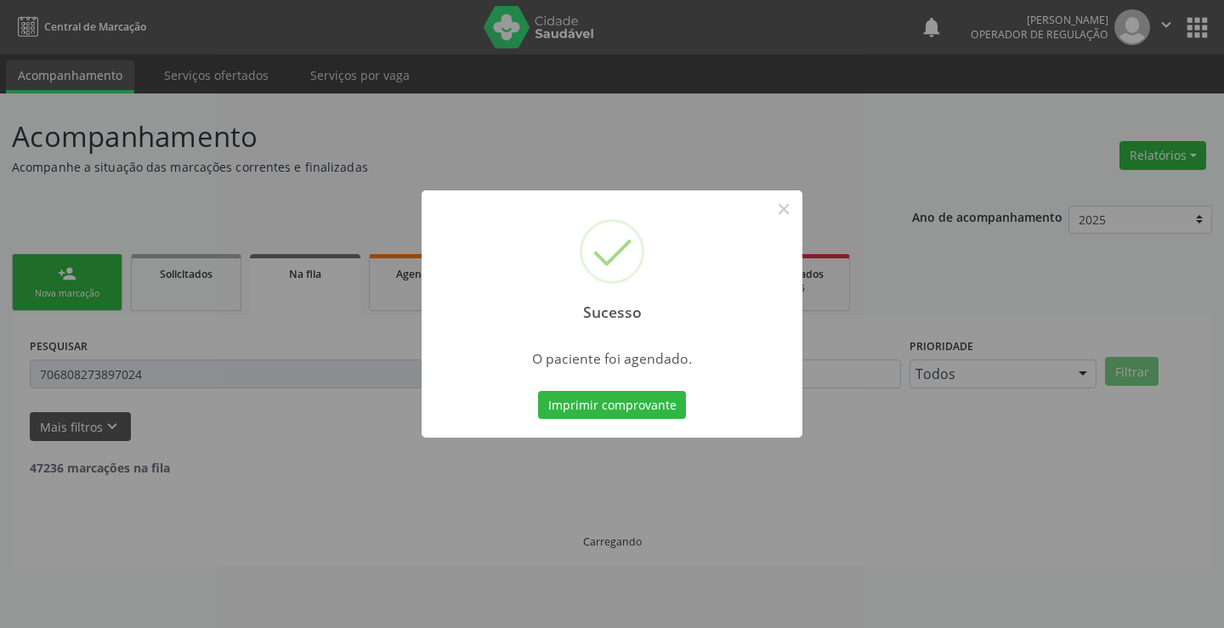
click at [538, 391] on button "Imprimir comprovante" at bounding box center [612, 405] width 148 height 29
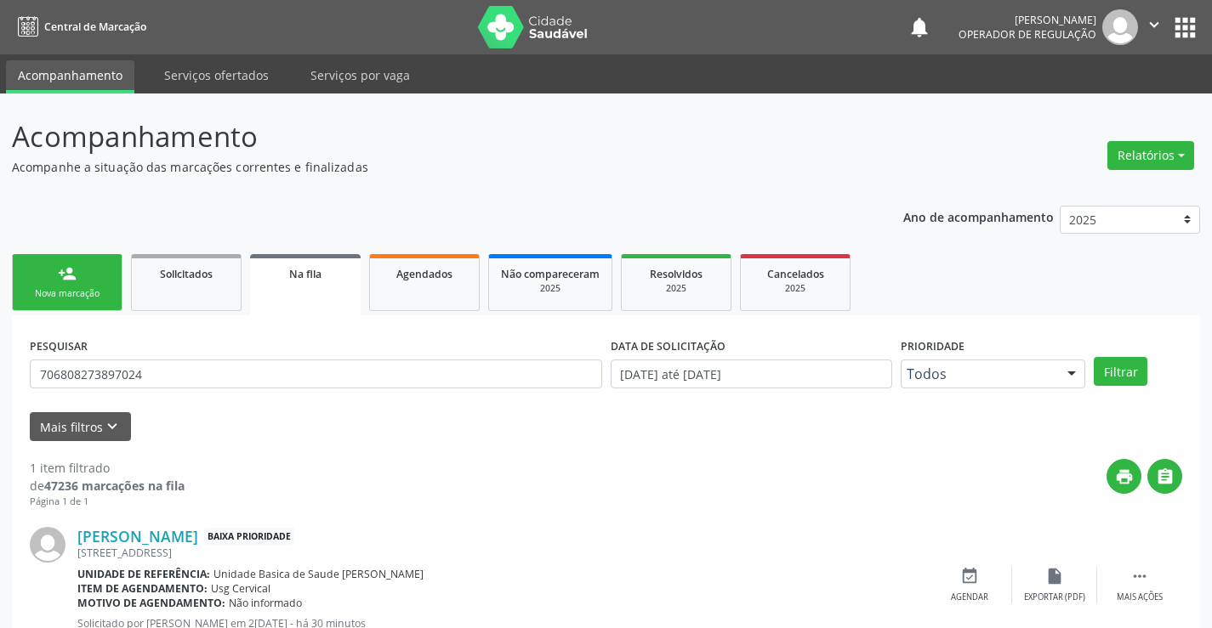
click at [100, 290] on div "Nova marcação" at bounding box center [67, 293] width 85 height 13
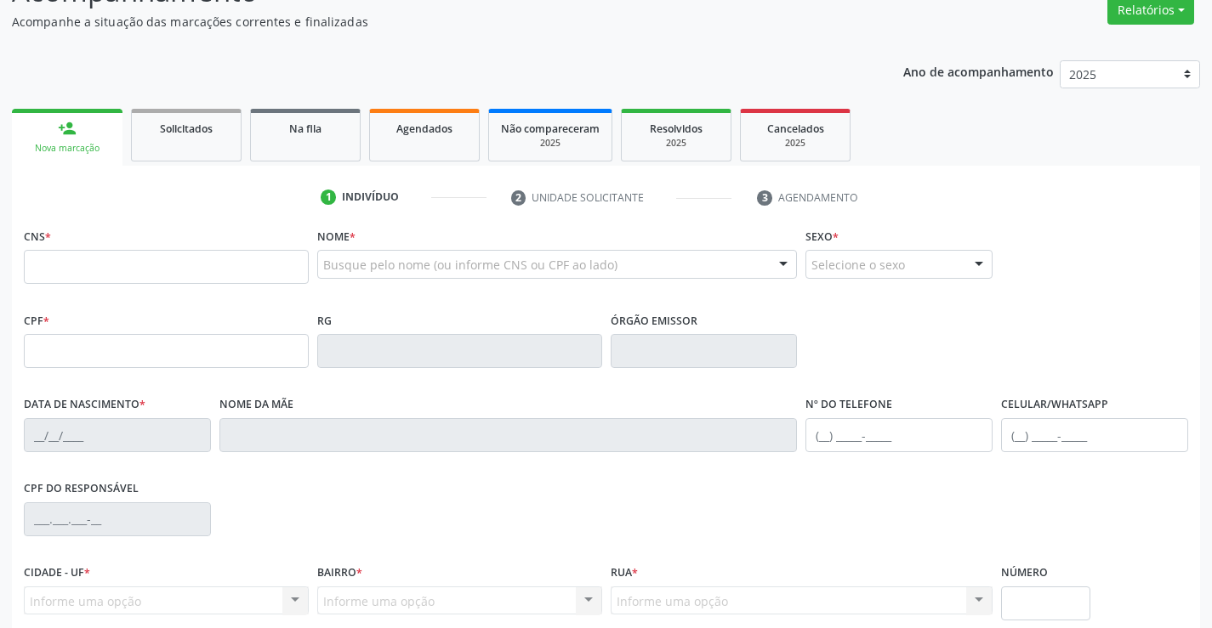
scroll to position [170, 0]
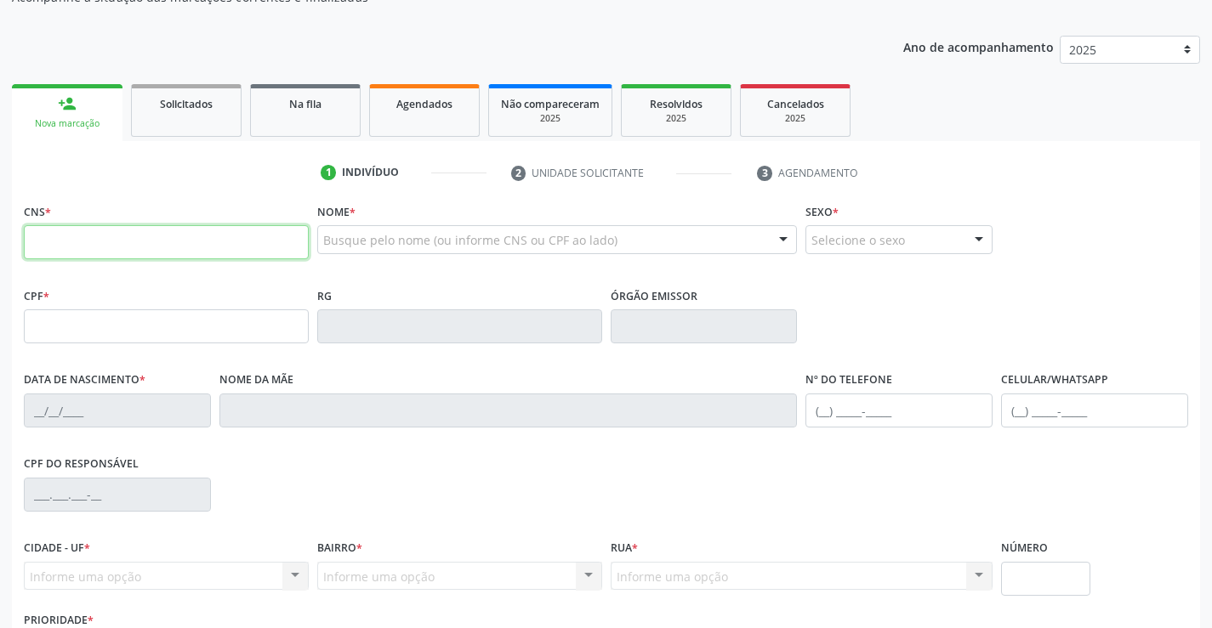
click at [102, 241] on input "text" at bounding box center [166, 242] width 285 height 34
type input "701 8072 5093 2271"
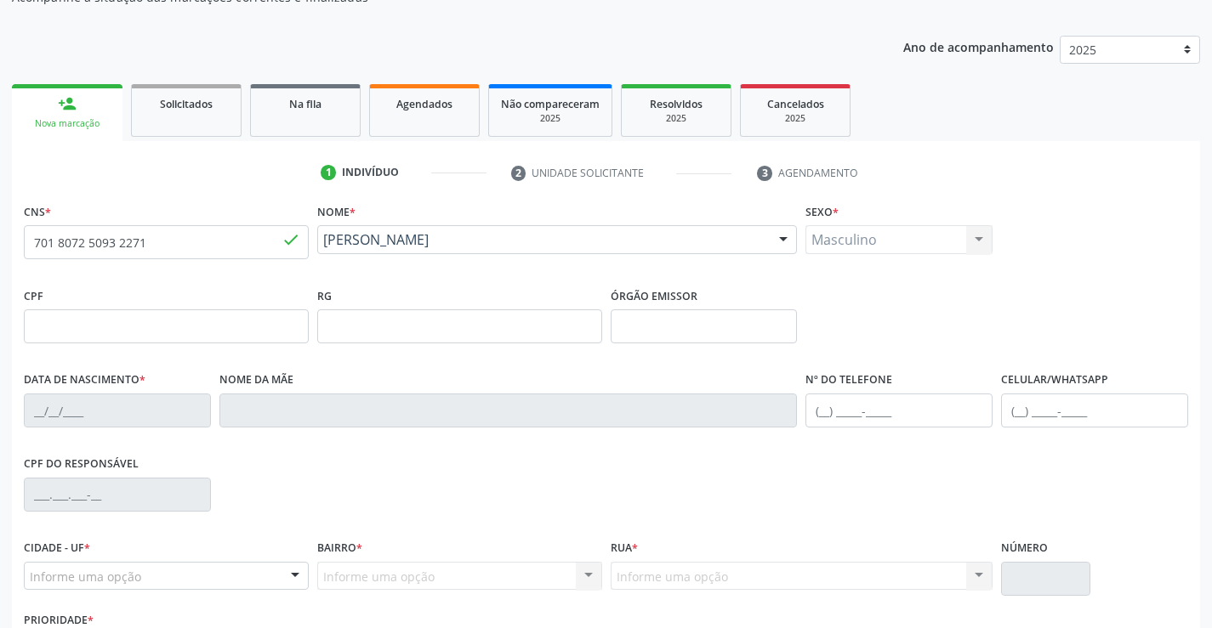
type input "0502219815"
type input "04/07/1962"
type input "(74) 98863-4225"
type input "SN"
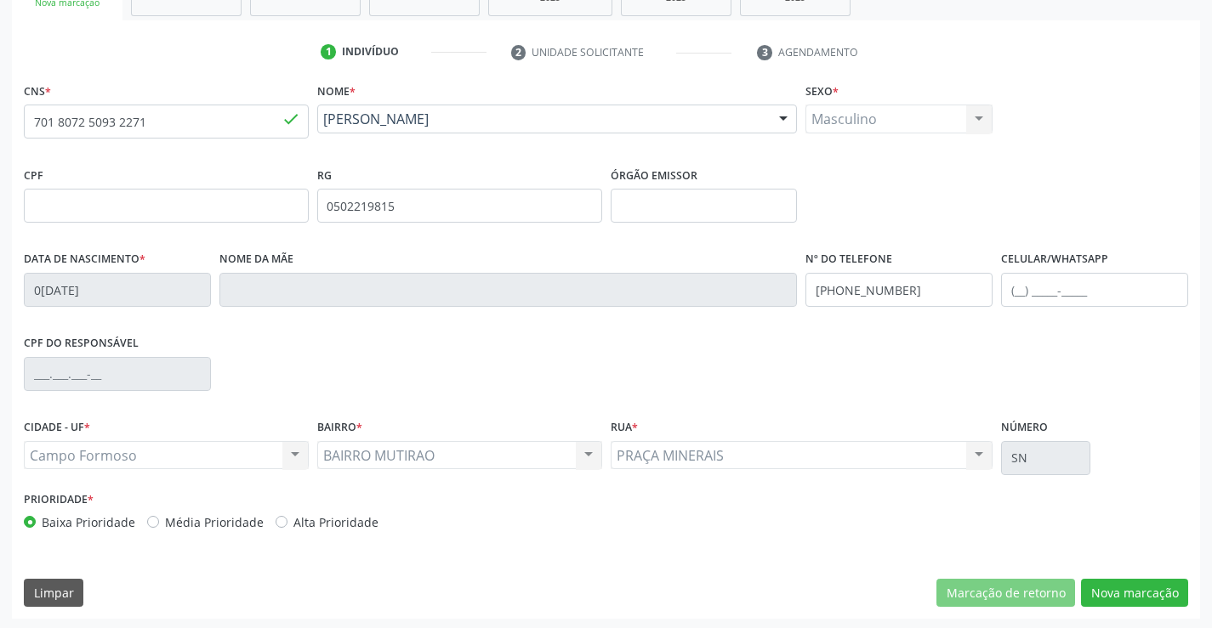
scroll to position [293, 0]
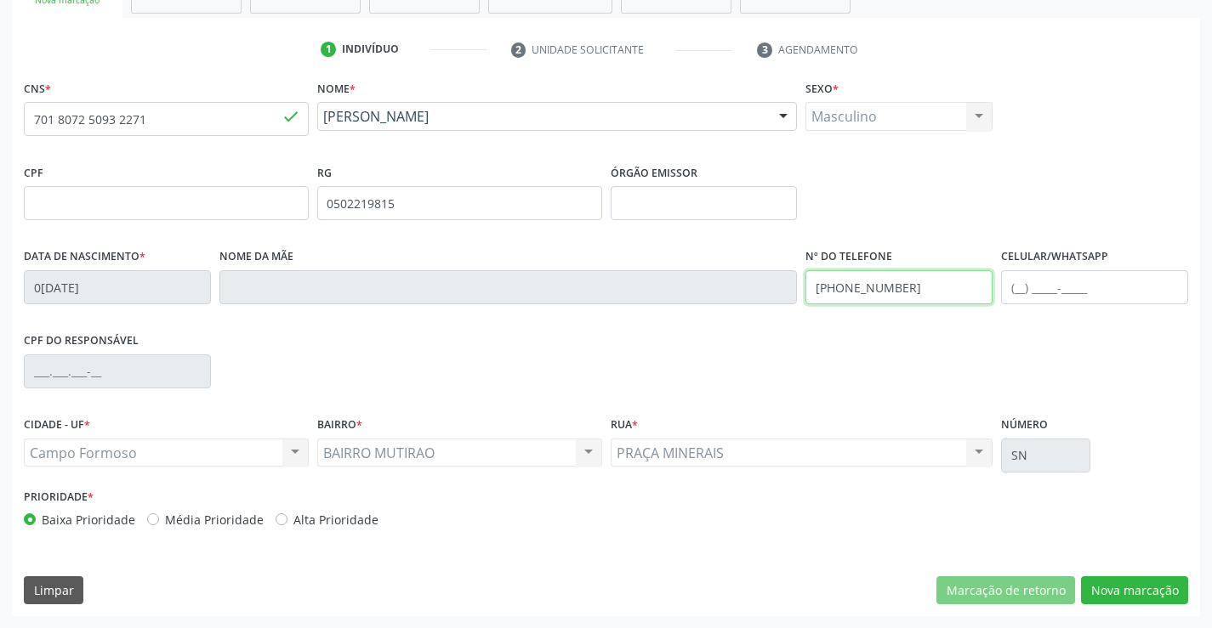
click at [905, 290] on input "(74) 98863-4225" at bounding box center [898, 287] width 187 height 34
type input "(74) 99145-4371"
click at [1145, 587] on button "Nova marcação" at bounding box center [1134, 590] width 107 height 29
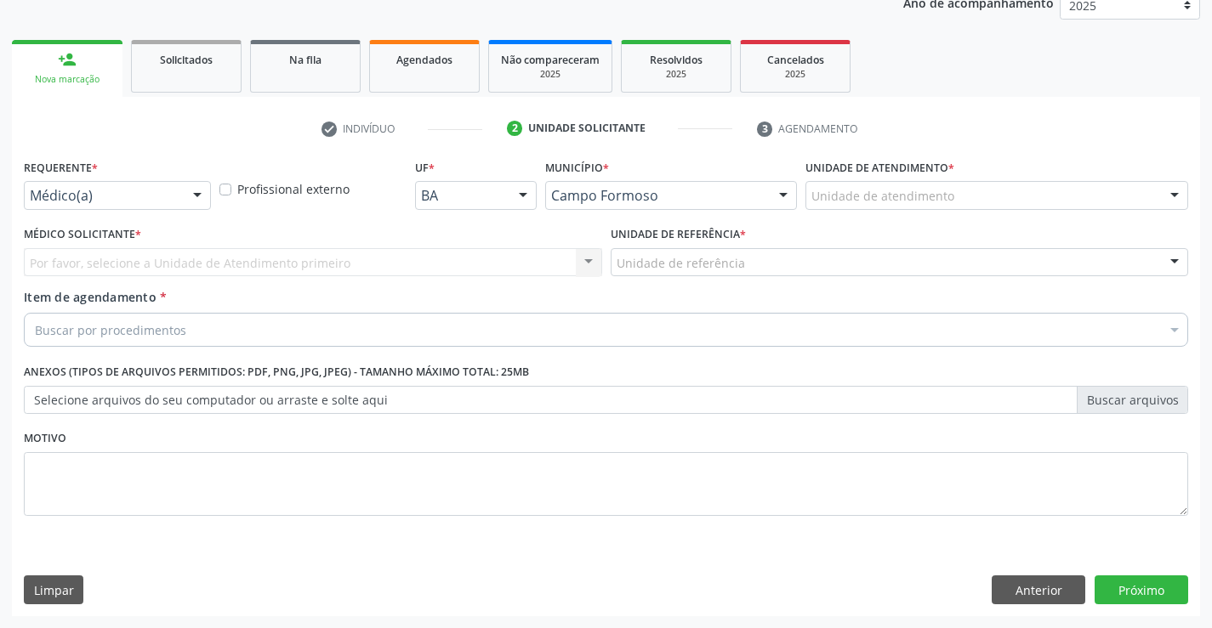
scroll to position [214, 0]
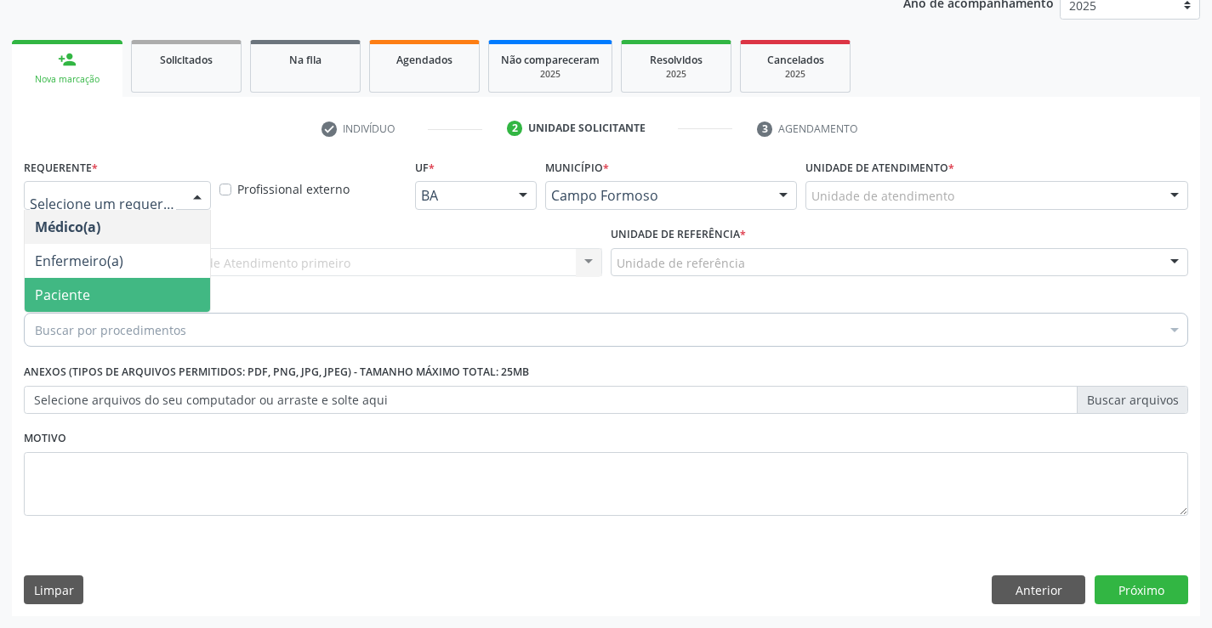
click at [150, 296] on span "Paciente" at bounding box center [117, 295] width 185 height 34
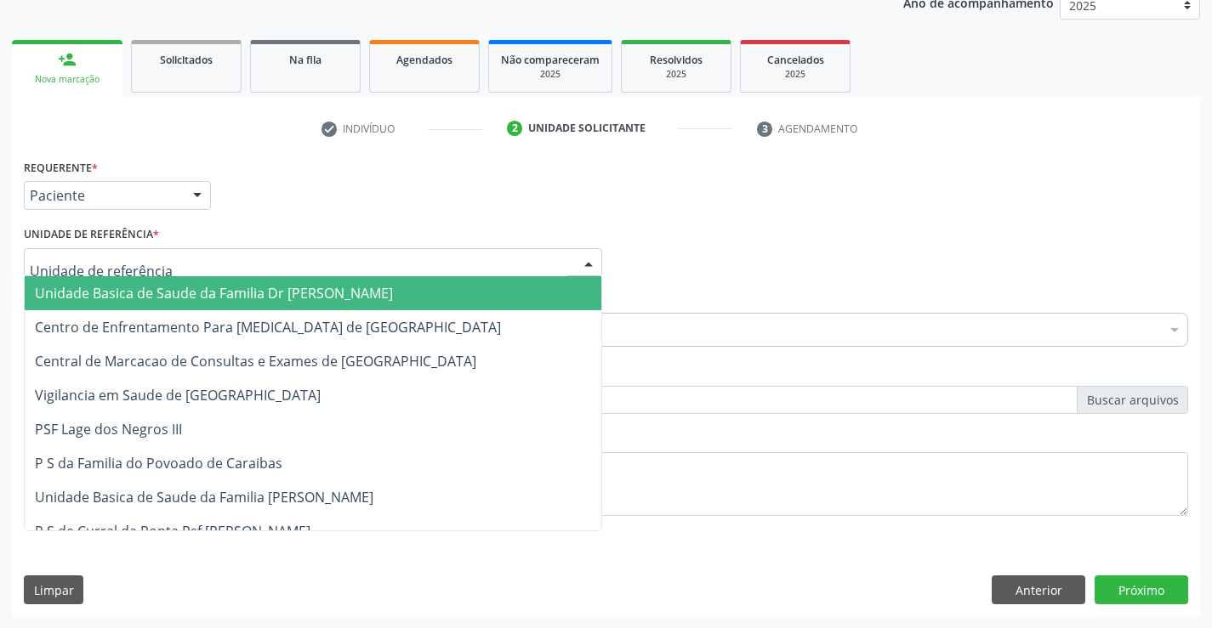
click at [162, 269] on div at bounding box center [313, 262] width 578 height 29
click at [163, 301] on span "Unidade Basica de Saude da Familia Dr [PERSON_NAME]" at bounding box center [214, 293] width 358 height 19
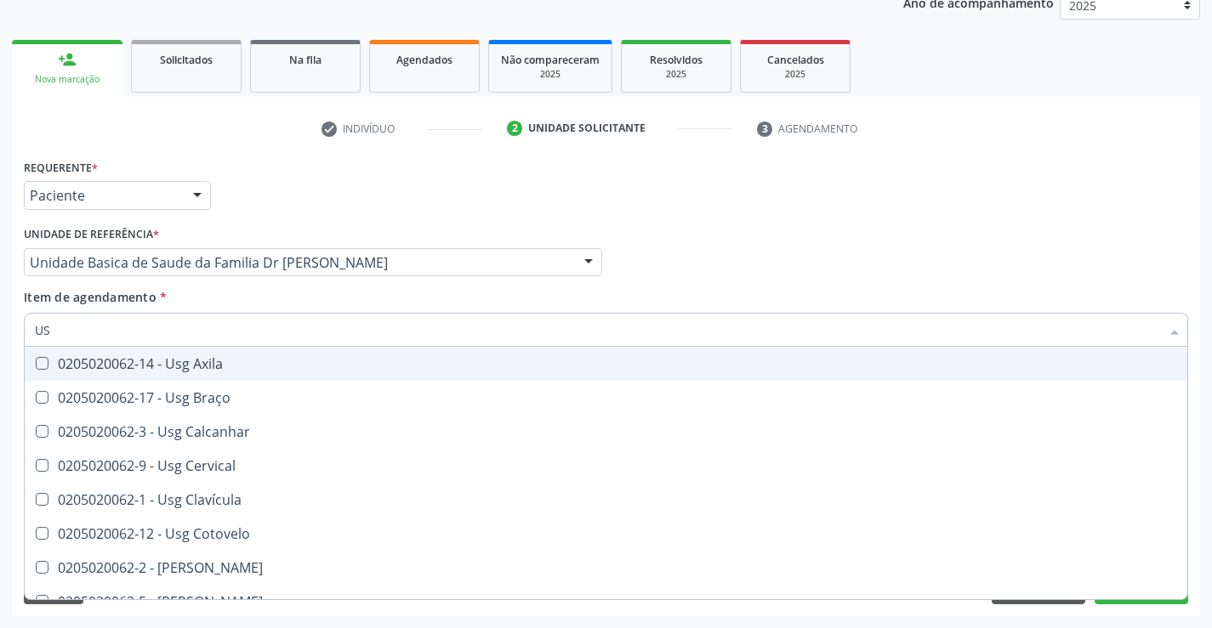
type input "USG"
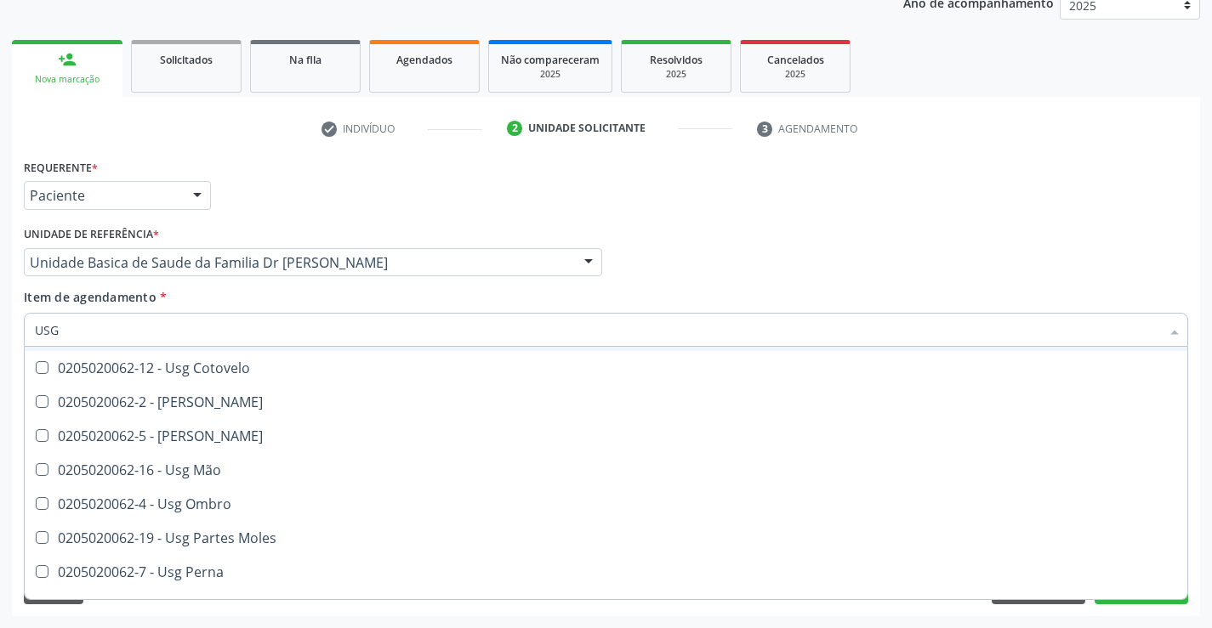
scroll to position [170, 0]
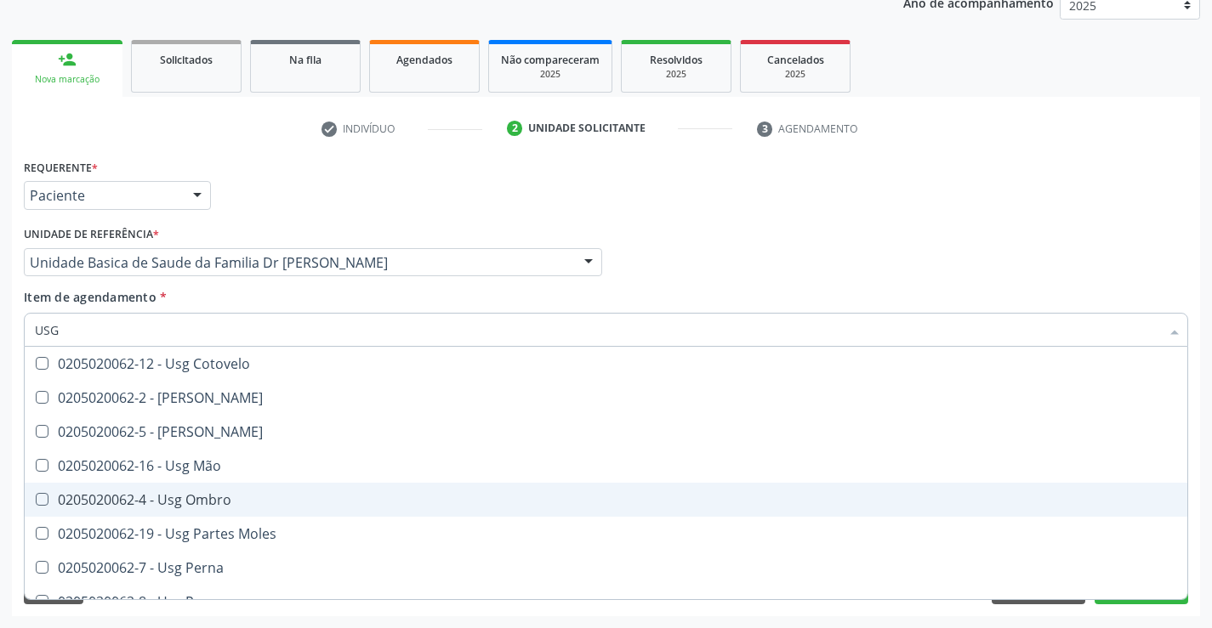
click at [245, 501] on div "0205020062-4 - Usg Ombro" at bounding box center [606, 500] width 1142 height 14
checkbox Ombro "true"
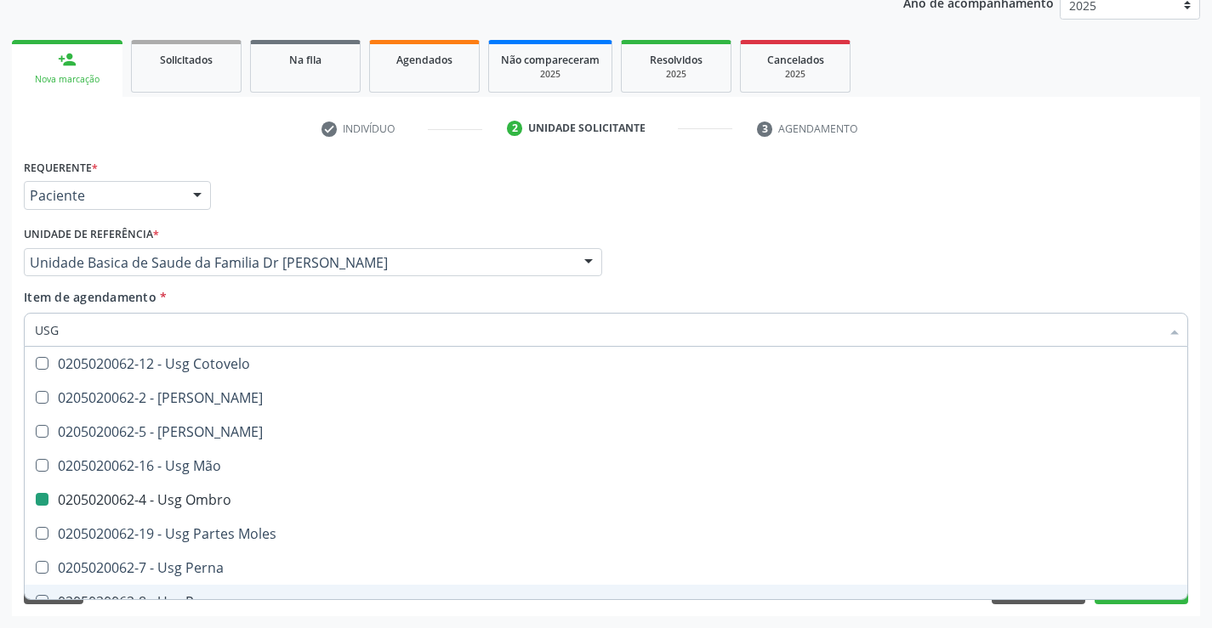
click at [355, 608] on div "Requerente * Paciente Médico(a) Enfermeiro(a) Paciente Nenhum resultado encontr…" at bounding box center [606, 386] width 1188 height 462
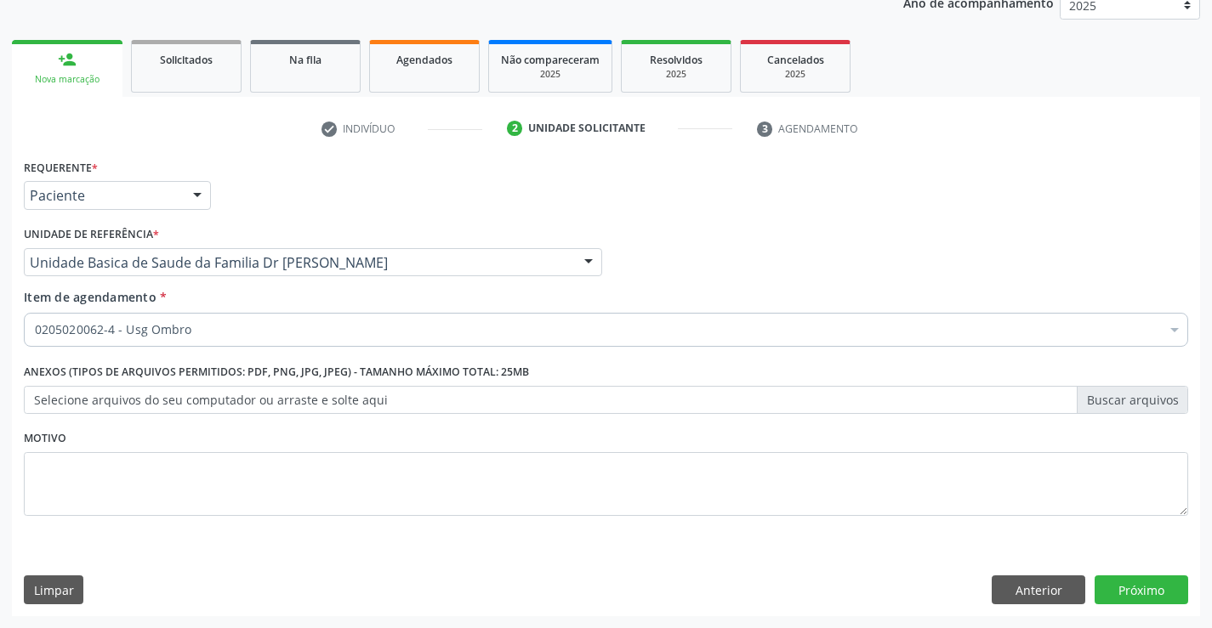
scroll to position [0, 0]
click at [1136, 587] on button "Próximo" at bounding box center [1141, 590] width 94 height 29
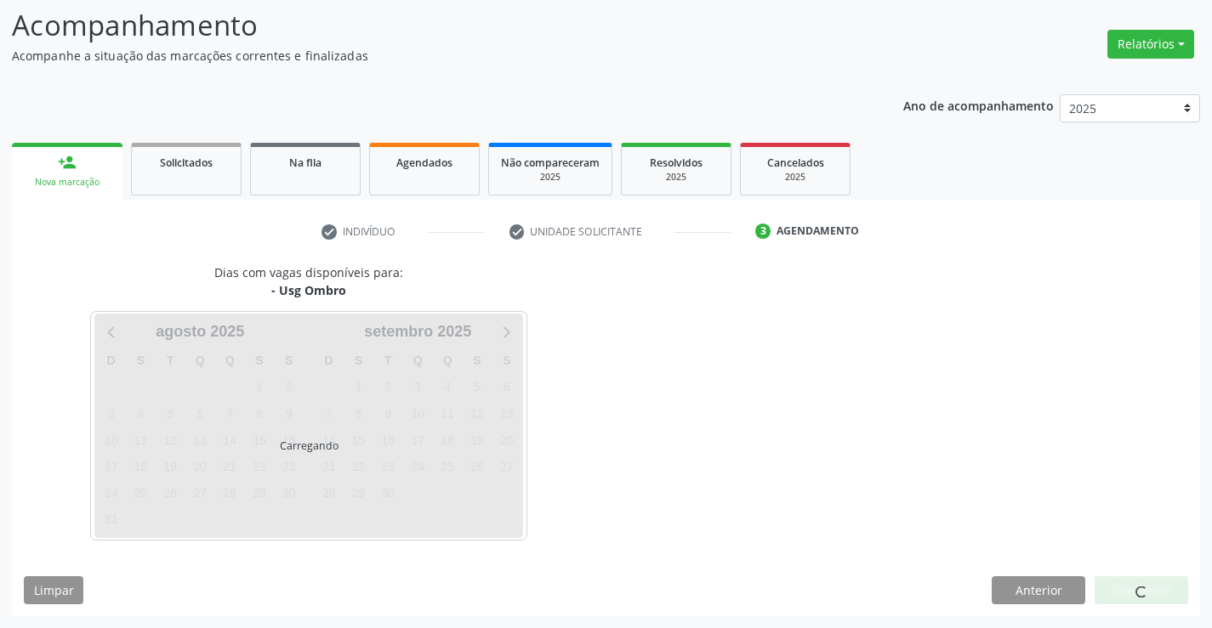
scroll to position [111, 0]
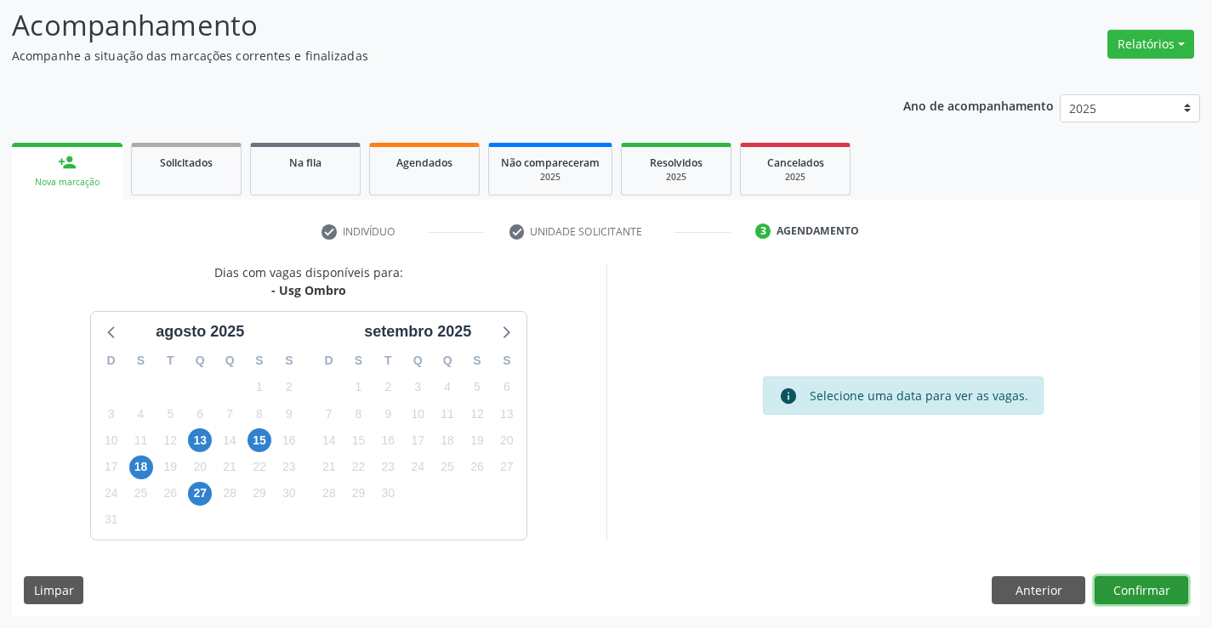
click at [1110, 587] on button "Confirmar" at bounding box center [1141, 590] width 94 height 29
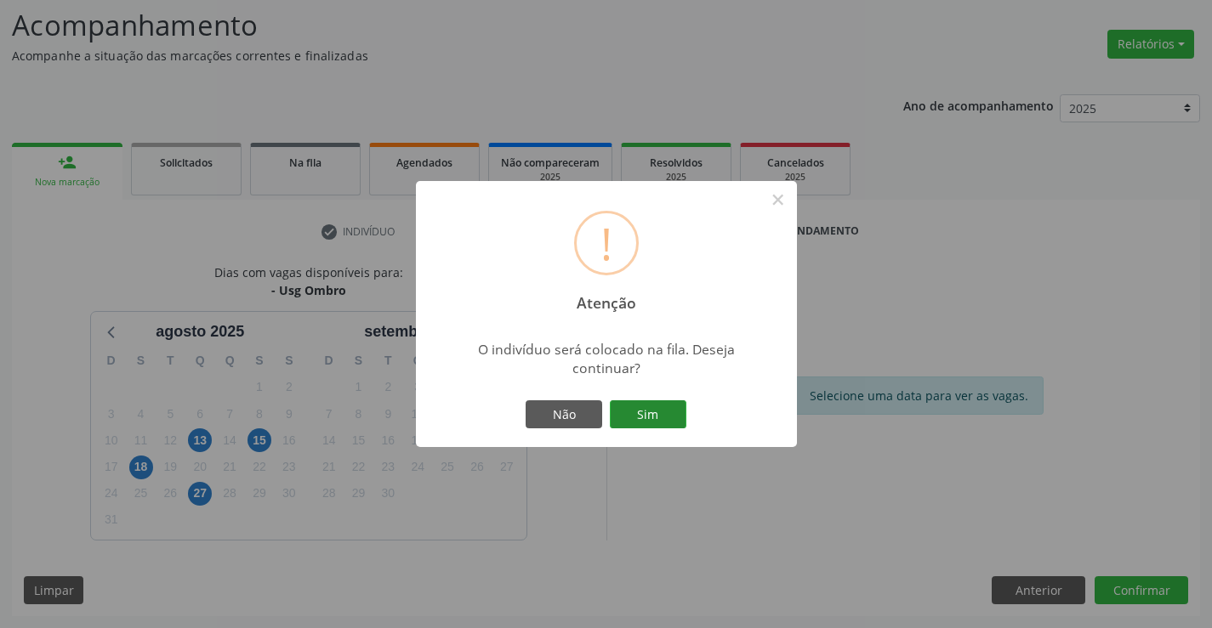
click at [644, 411] on button "Sim" at bounding box center [648, 414] width 77 height 29
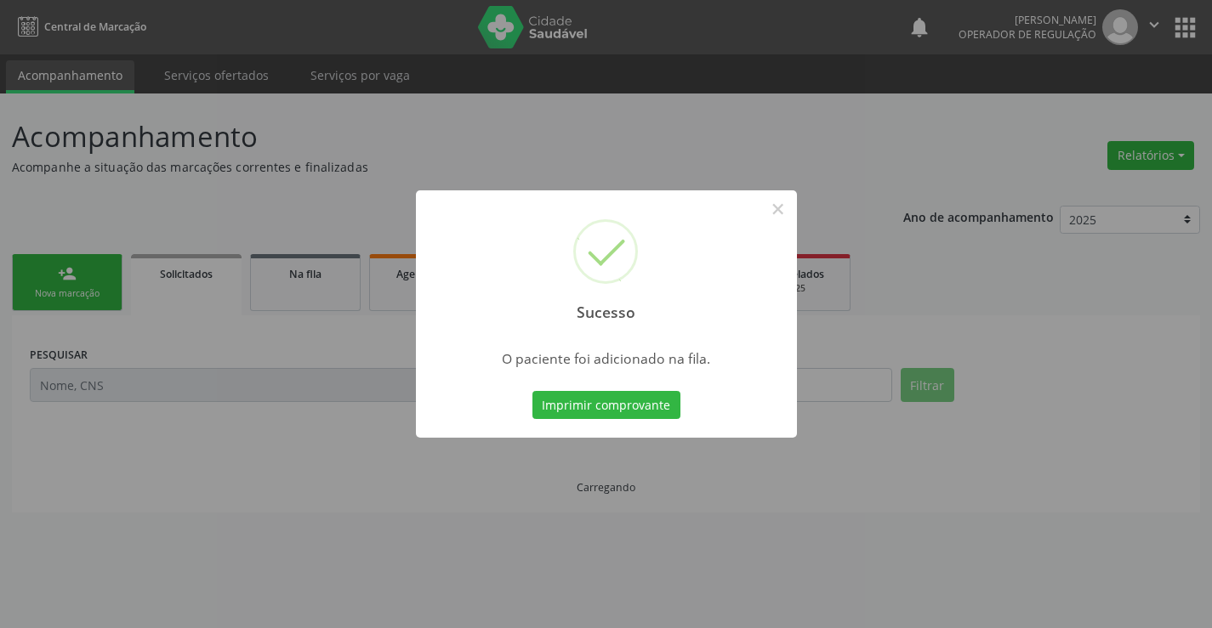
scroll to position [0, 0]
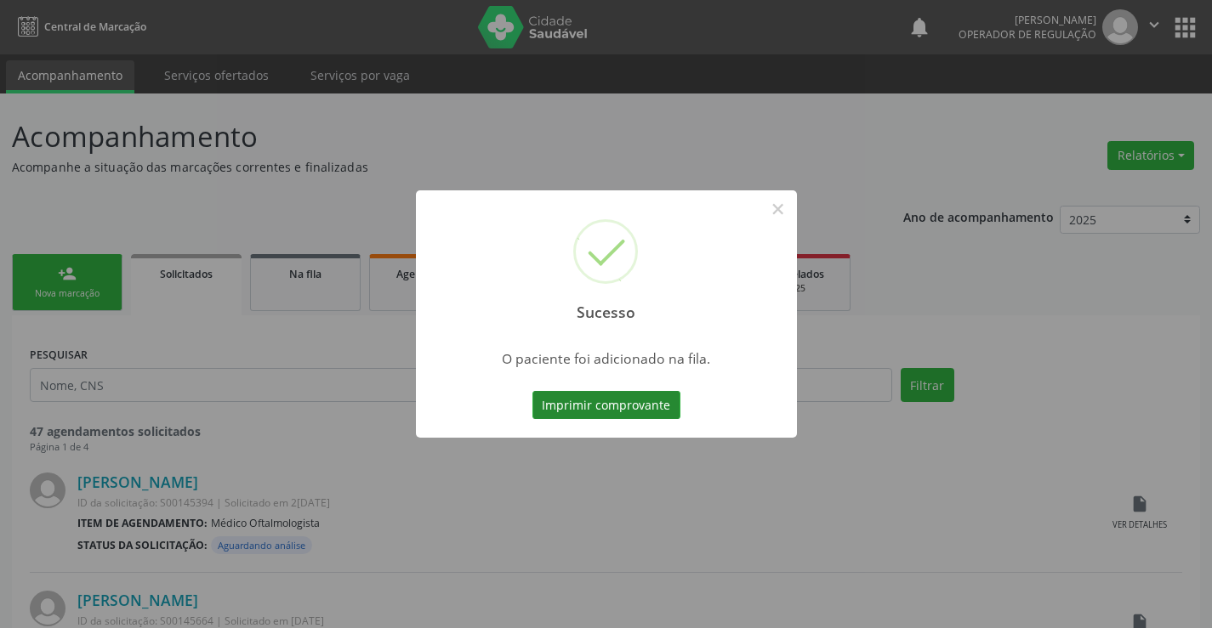
click at [644, 403] on button "Imprimir comprovante" at bounding box center [606, 405] width 148 height 29
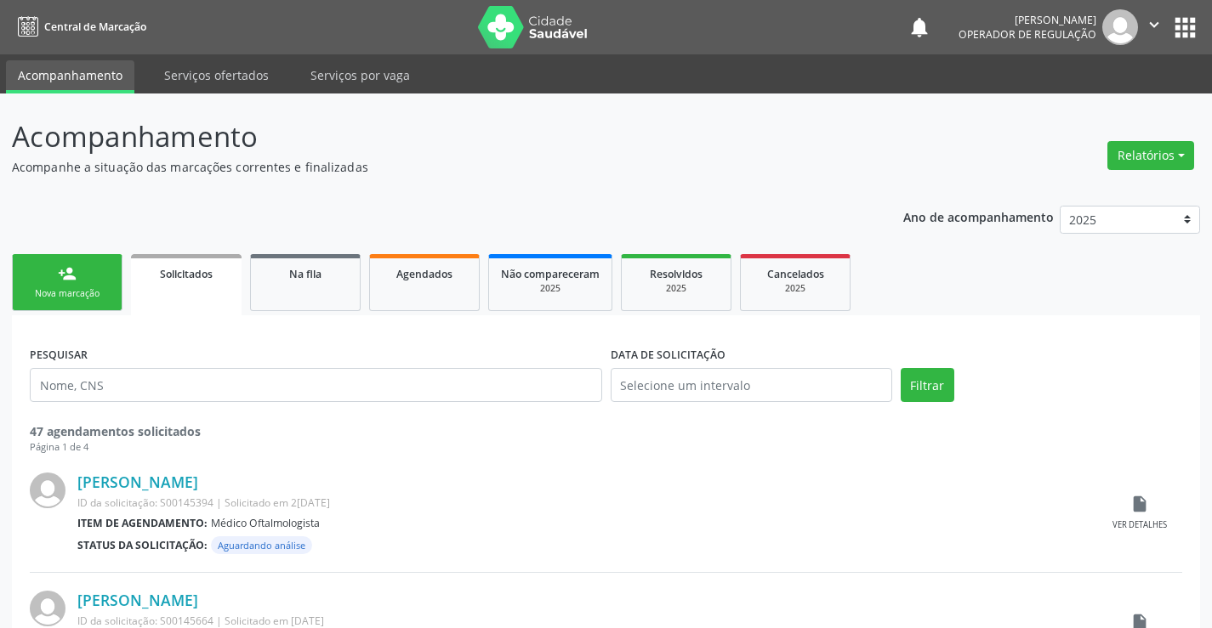
click at [110, 298] on link "person_add Nova marcação" at bounding box center [67, 282] width 111 height 57
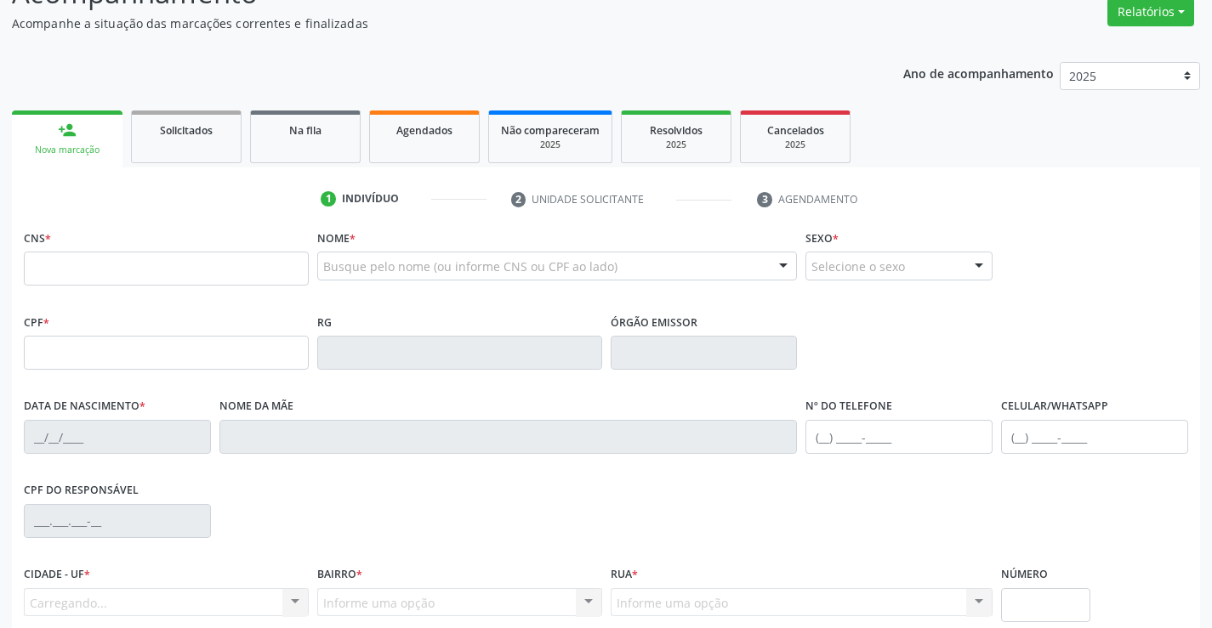
scroll to position [170, 0]
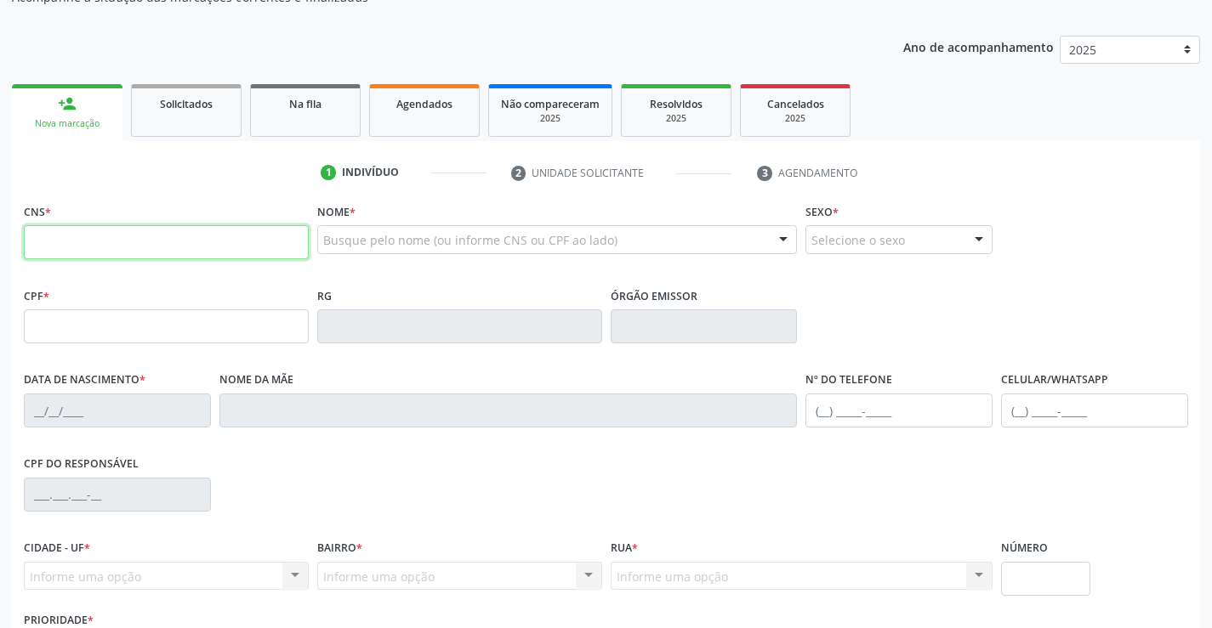
click at [60, 238] on input "text" at bounding box center [166, 242] width 285 height 34
type input "700 4039 6362 5741"
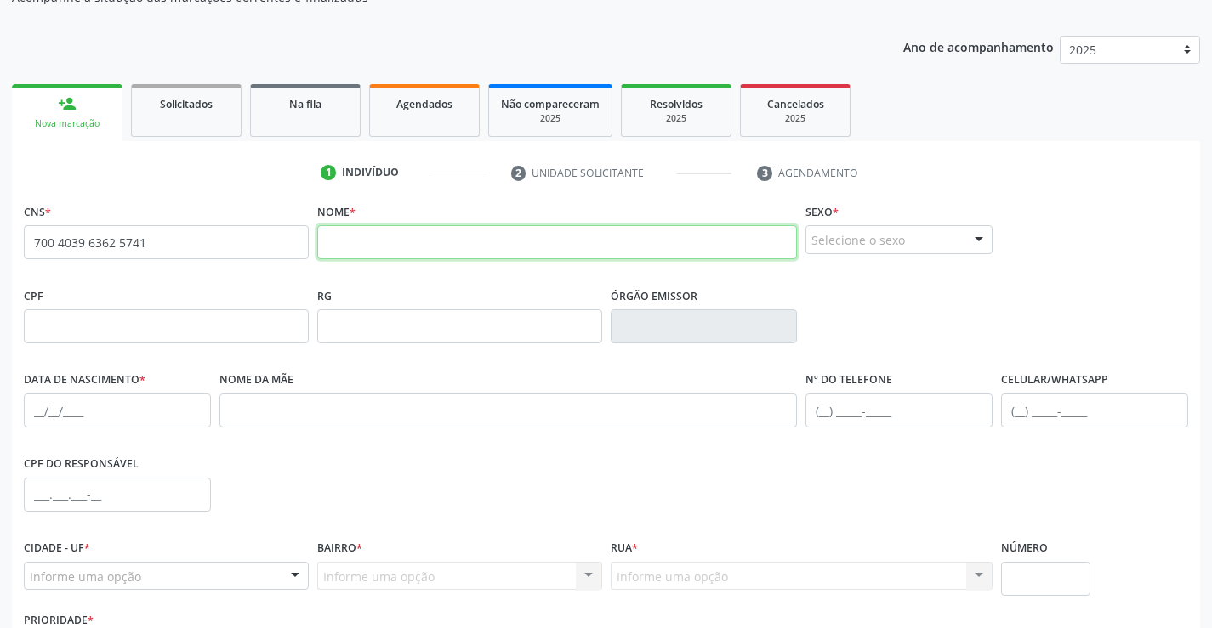
click at [380, 244] on input "text" at bounding box center [557, 242] width 480 height 34
type input "CINTIA DE SOUZA GOMES"
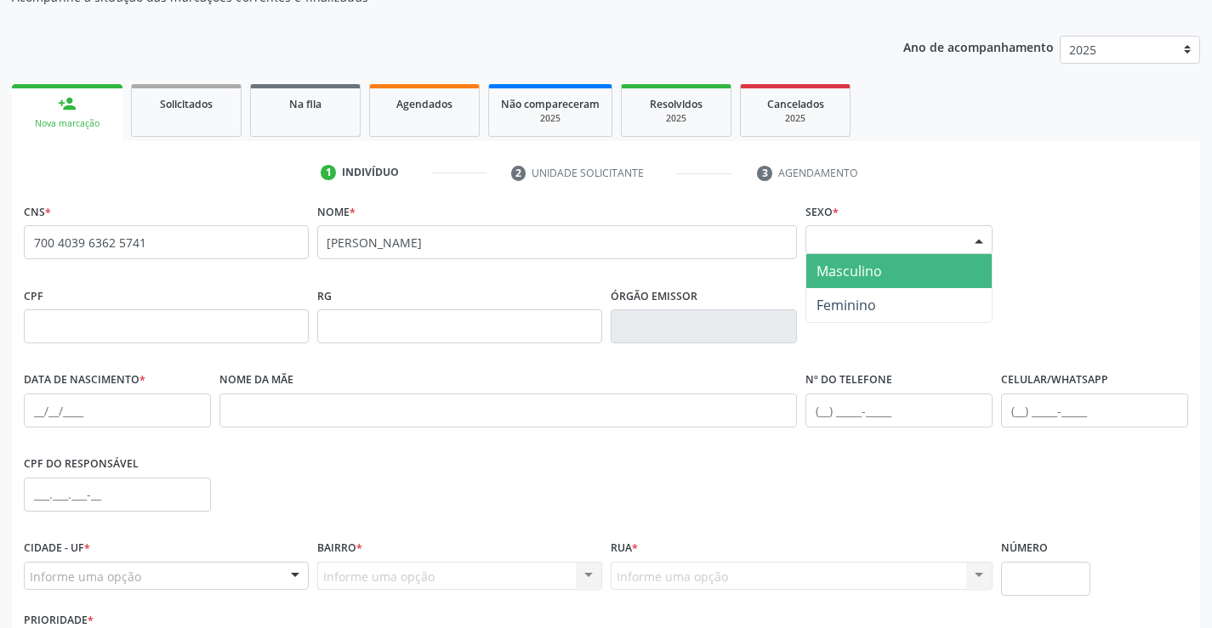
click at [982, 233] on div at bounding box center [979, 240] width 26 height 29
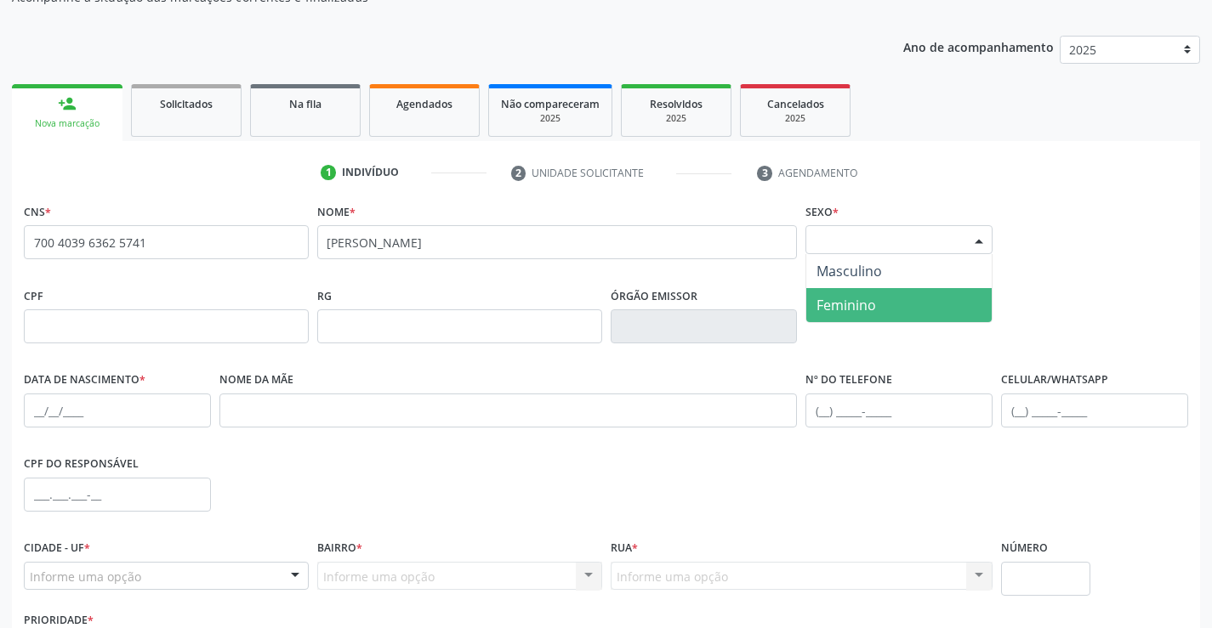
click at [849, 292] on span "Feminino" at bounding box center [898, 305] width 185 height 34
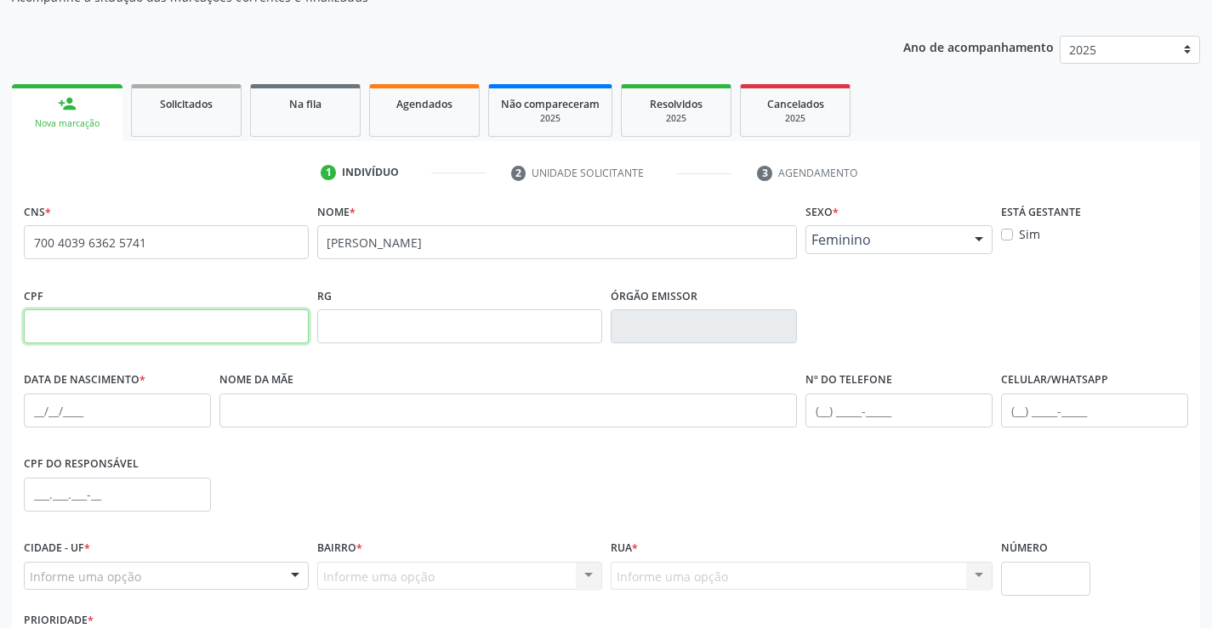
click at [85, 325] on input "text" at bounding box center [166, 326] width 285 height 34
type input "078.316.826-86"
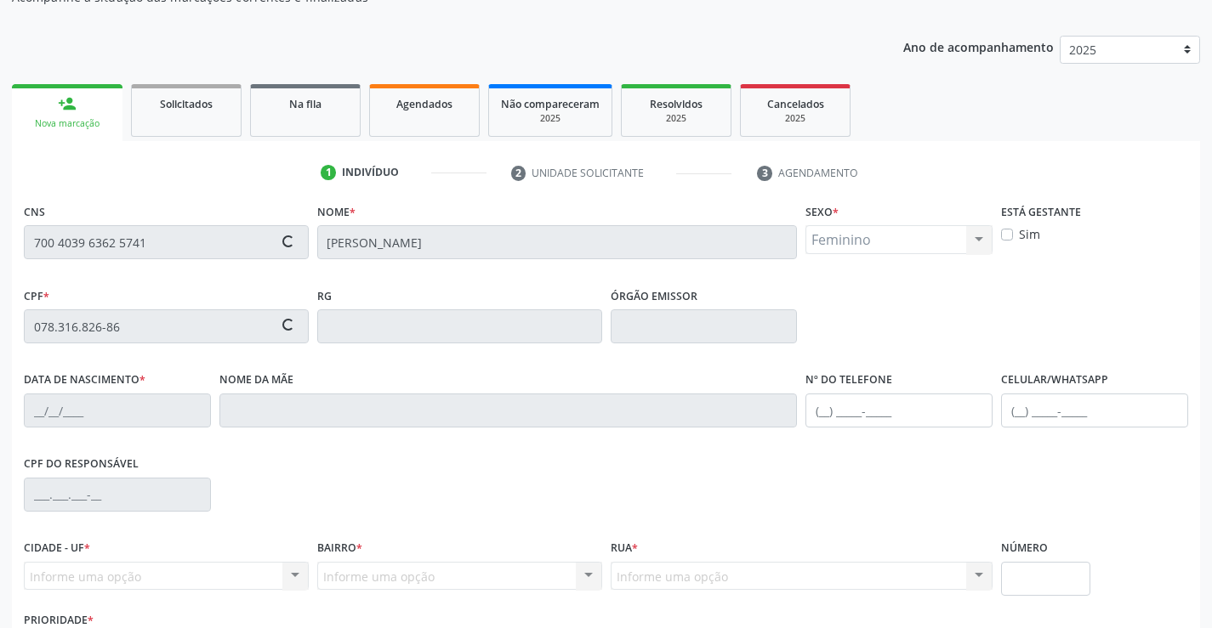
type input "29/03/1985"
type input "Dionisia de Souza Gomes"
type input "(74) 9967-2679"
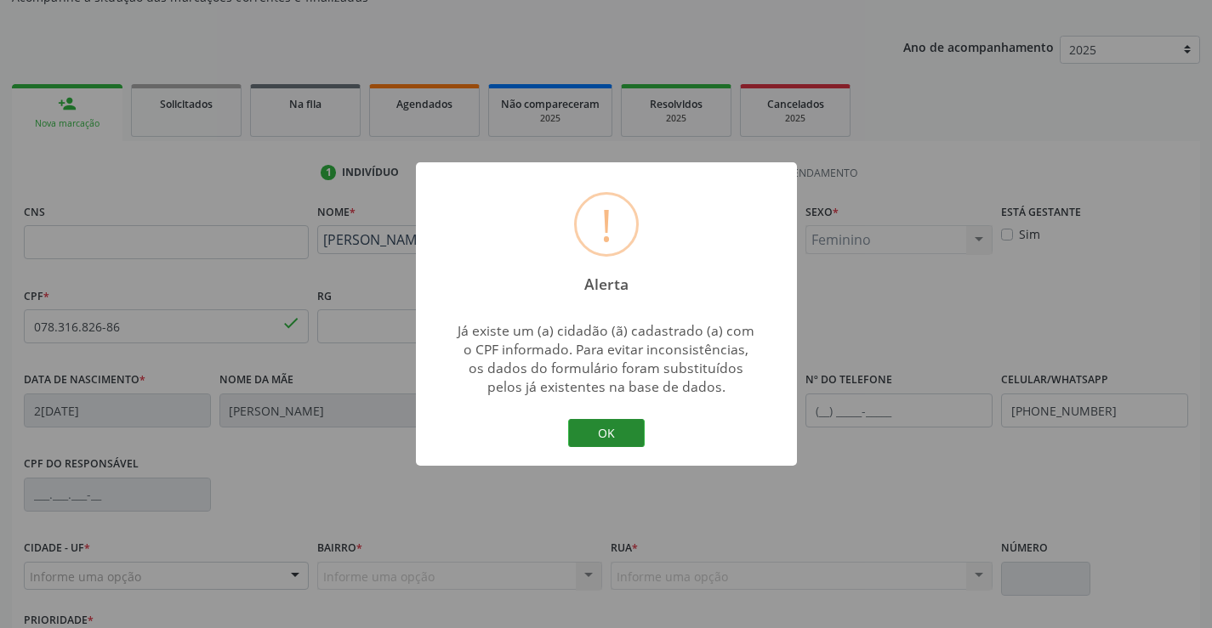
click at [606, 434] on button "OK" at bounding box center [606, 433] width 77 height 29
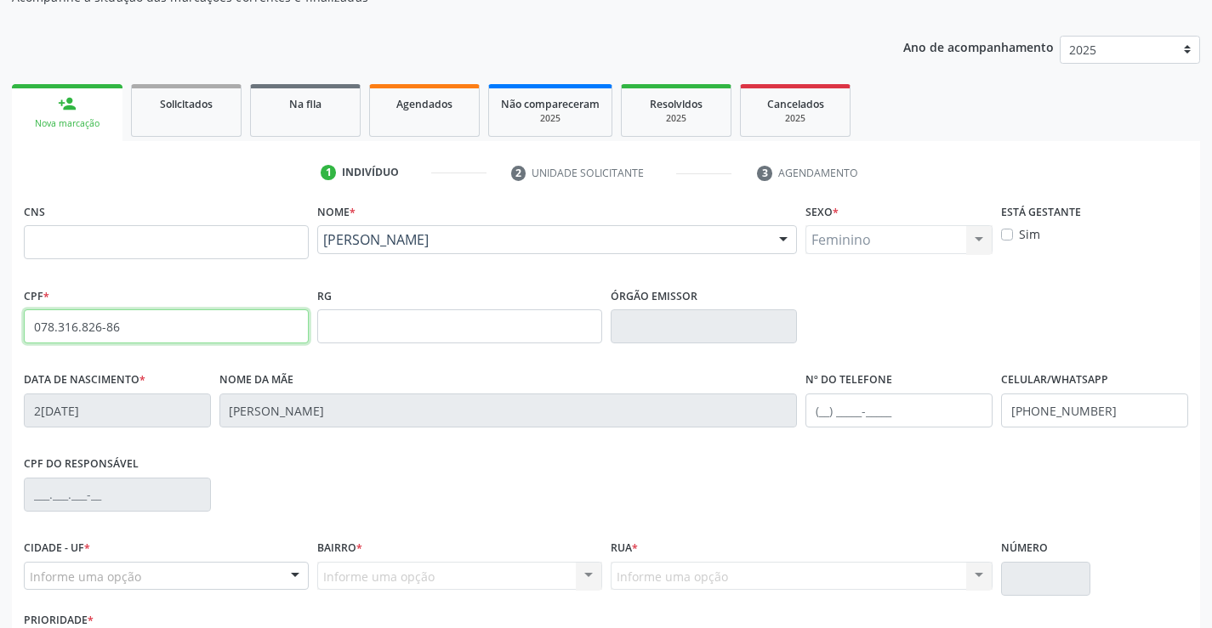
click at [264, 322] on input "078.316.826-86" at bounding box center [166, 326] width 285 height 34
type input "0"
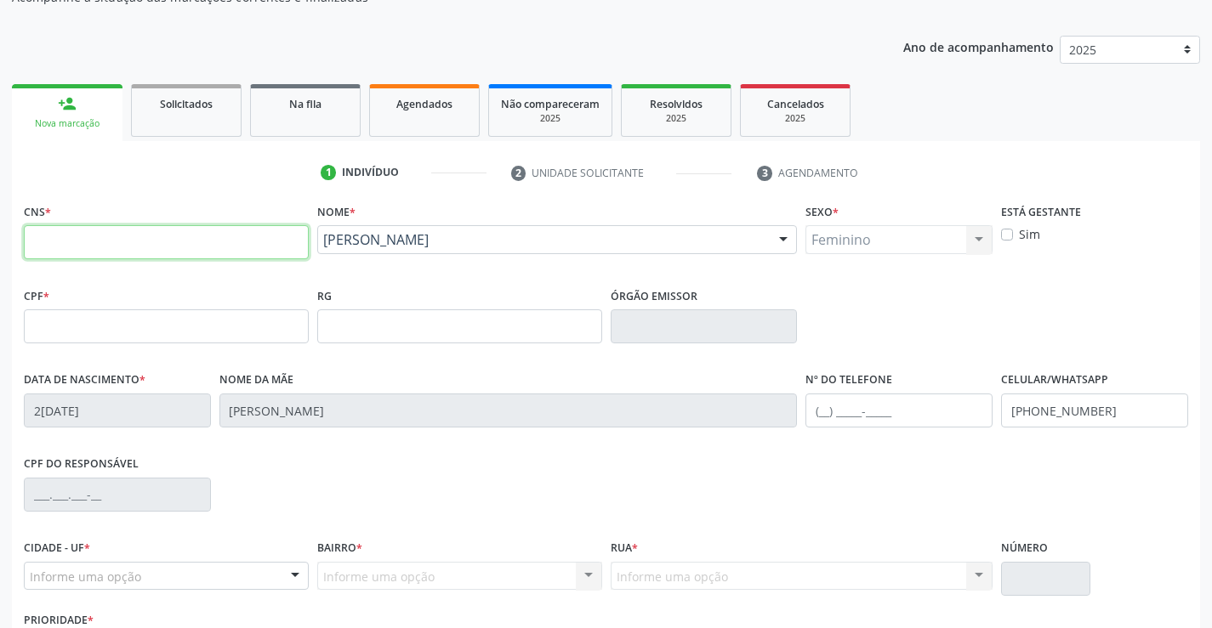
click at [94, 233] on input "text" at bounding box center [166, 242] width 285 height 34
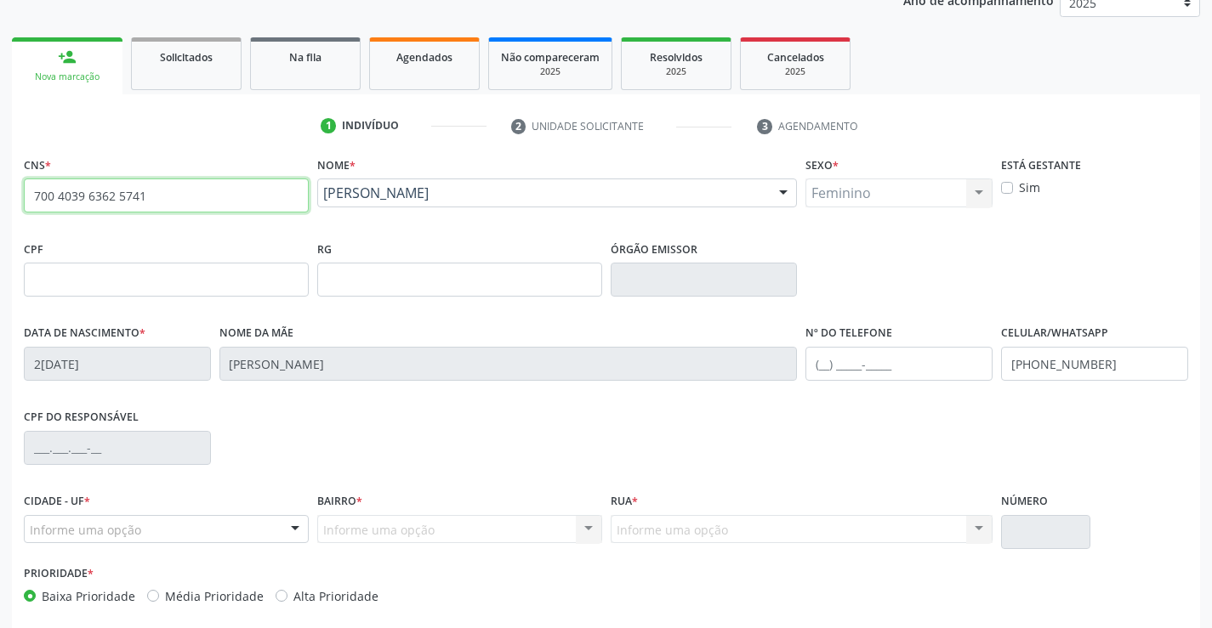
scroll to position [255, 0]
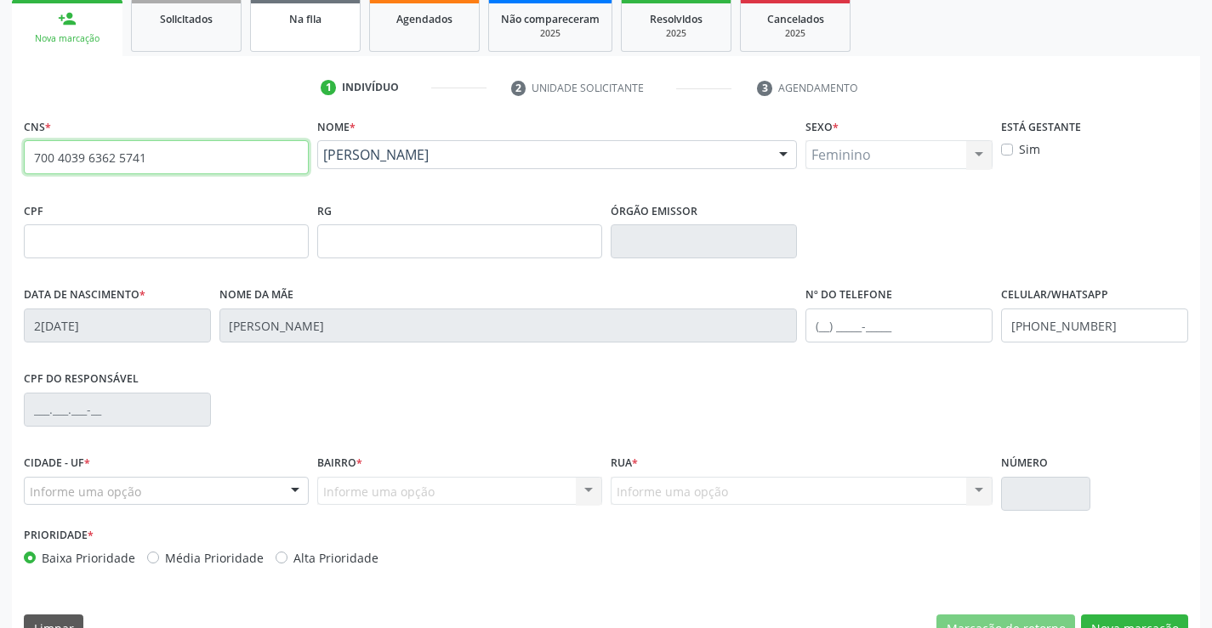
type input "700 4039 6362 5741"
click at [301, 28] on link "Na fila" at bounding box center [305, 25] width 111 height 53
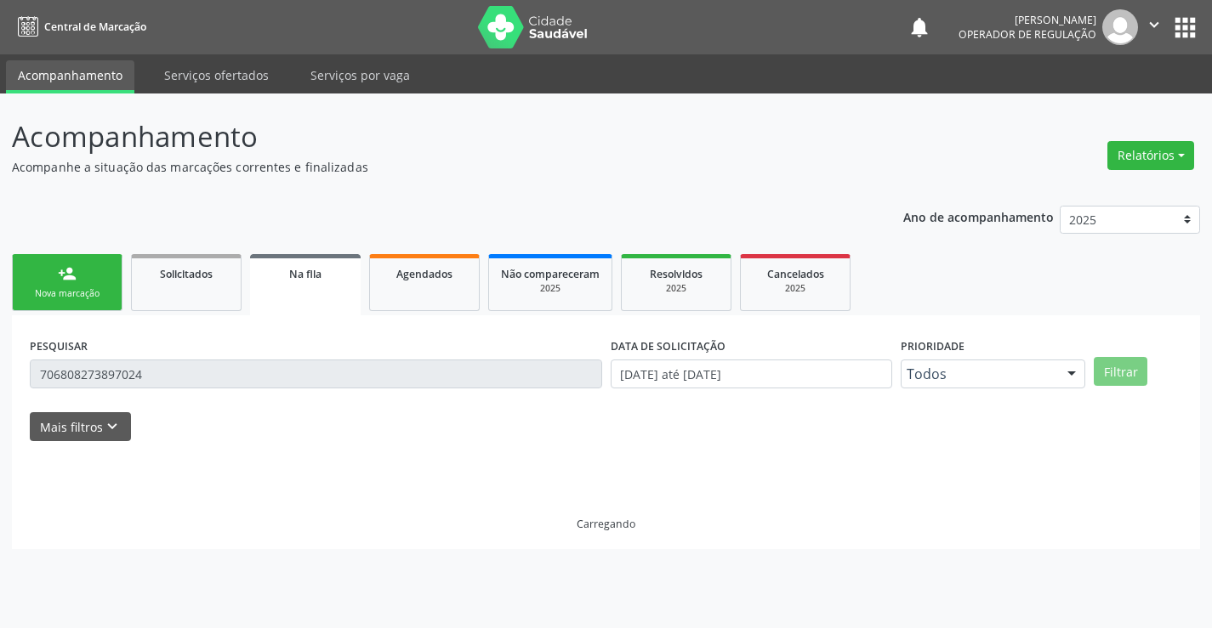
scroll to position [0, 0]
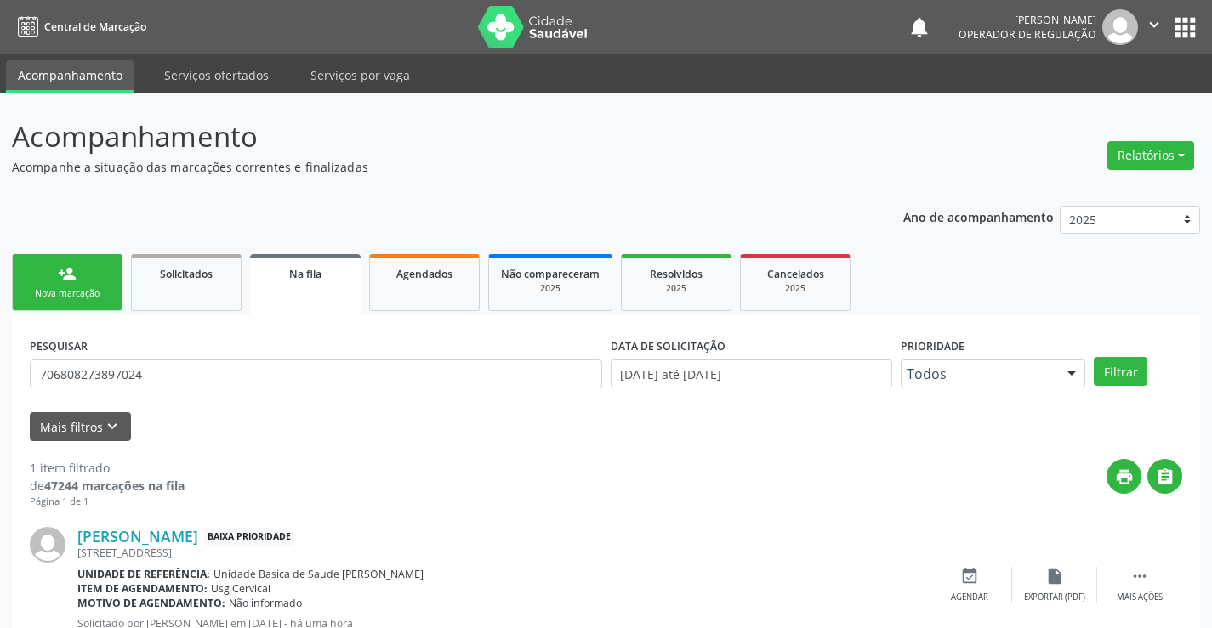
click at [105, 289] on div "Nova marcação" at bounding box center [67, 293] width 85 height 13
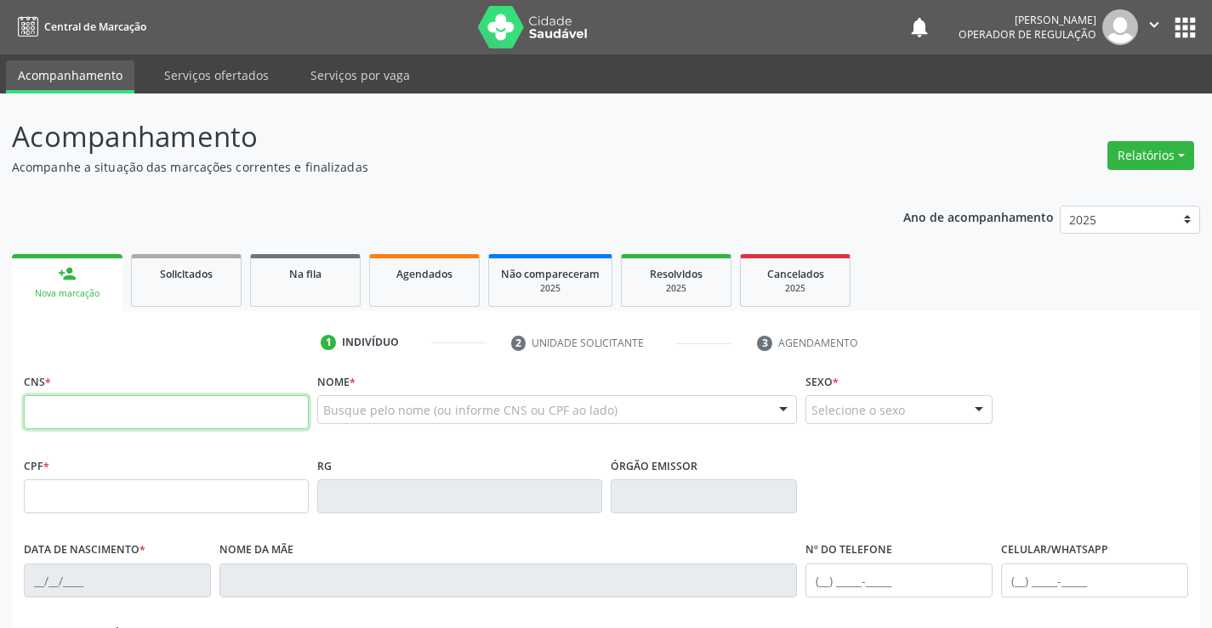
click at [91, 411] on input "text" at bounding box center [166, 412] width 285 height 34
type input "700 4039 6362 5741"
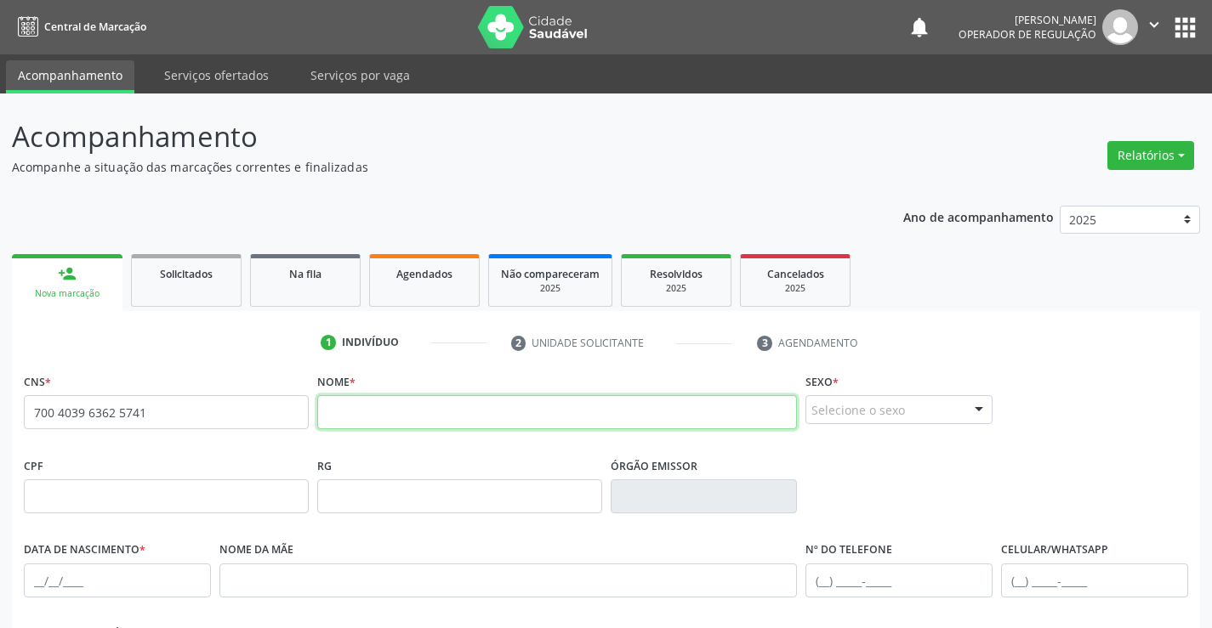
click at [398, 409] on input "text" at bounding box center [557, 412] width 480 height 34
type input "CINTIA DE SOUZA GOMES"
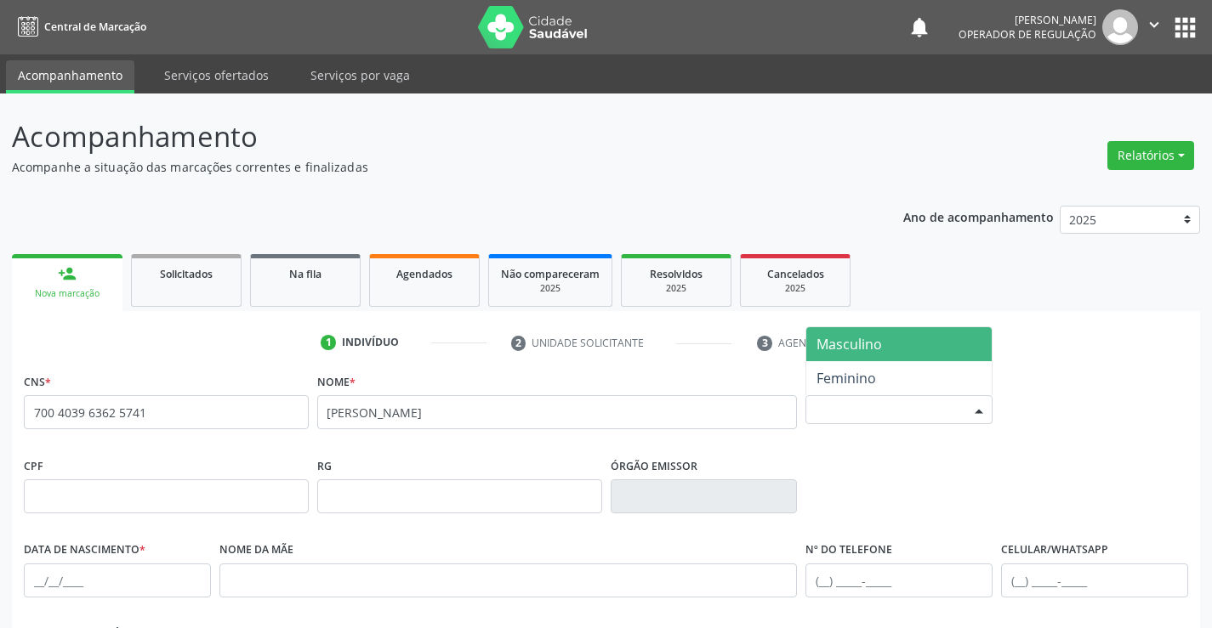
click at [981, 401] on div at bounding box center [979, 410] width 26 height 29
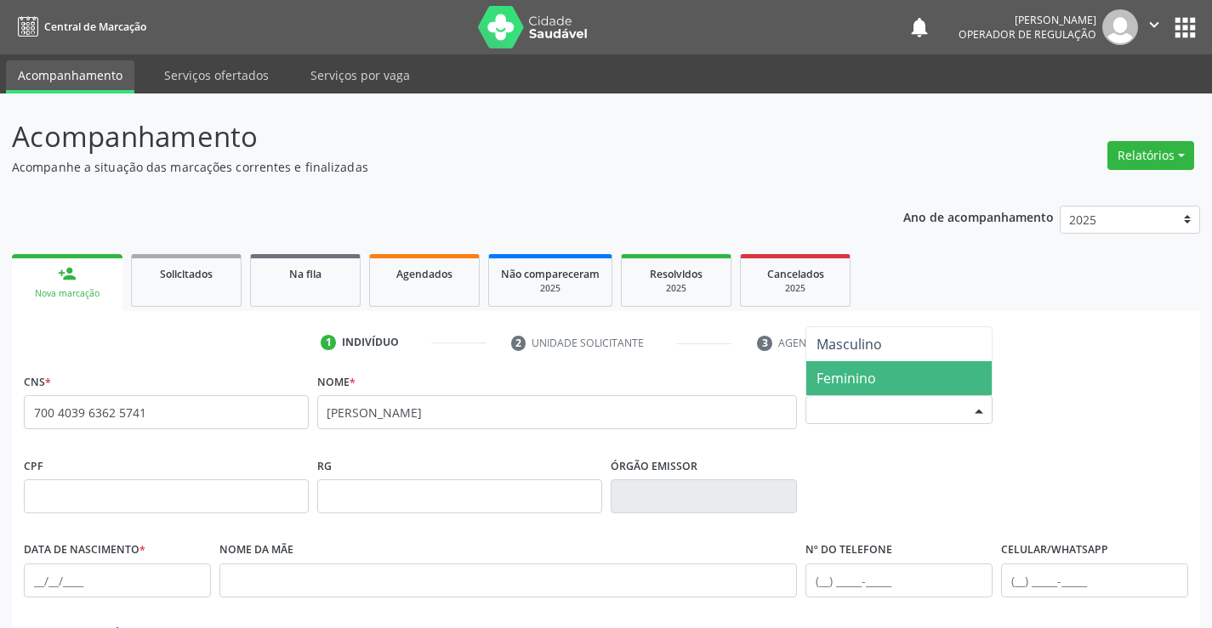
click at [871, 372] on span "Feminino" at bounding box center [846, 378] width 60 height 19
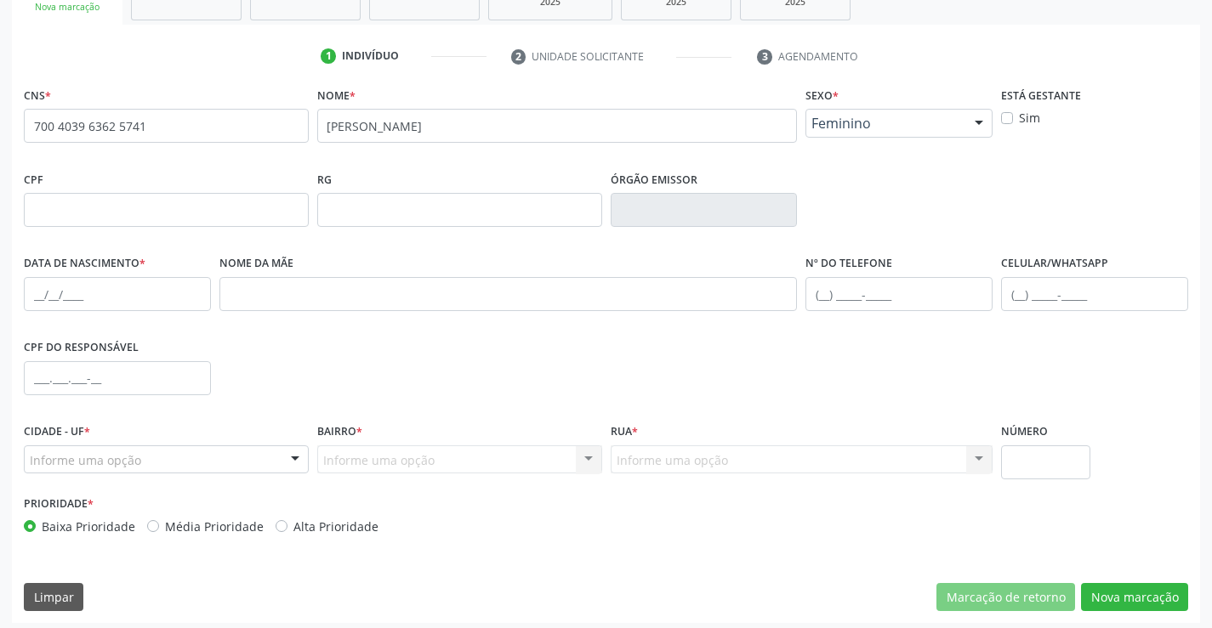
scroll to position [293, 0]
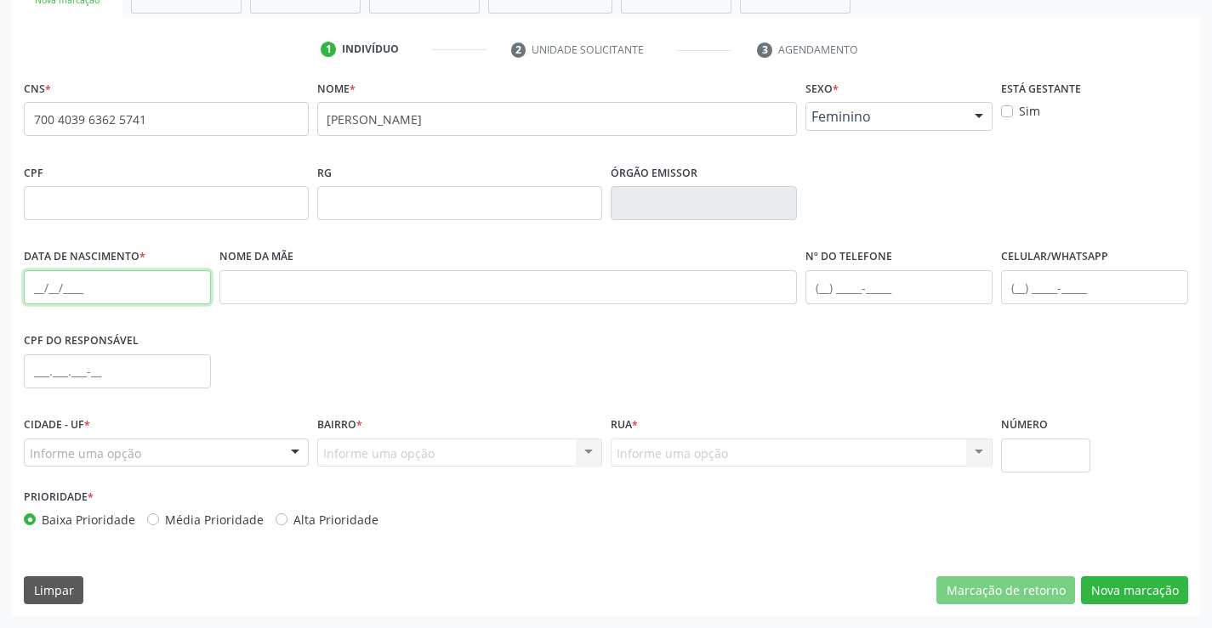
click at [58, 292] on input "text" at bounding box center [117, 287] width 187 height 34
type input "29/03/1985"
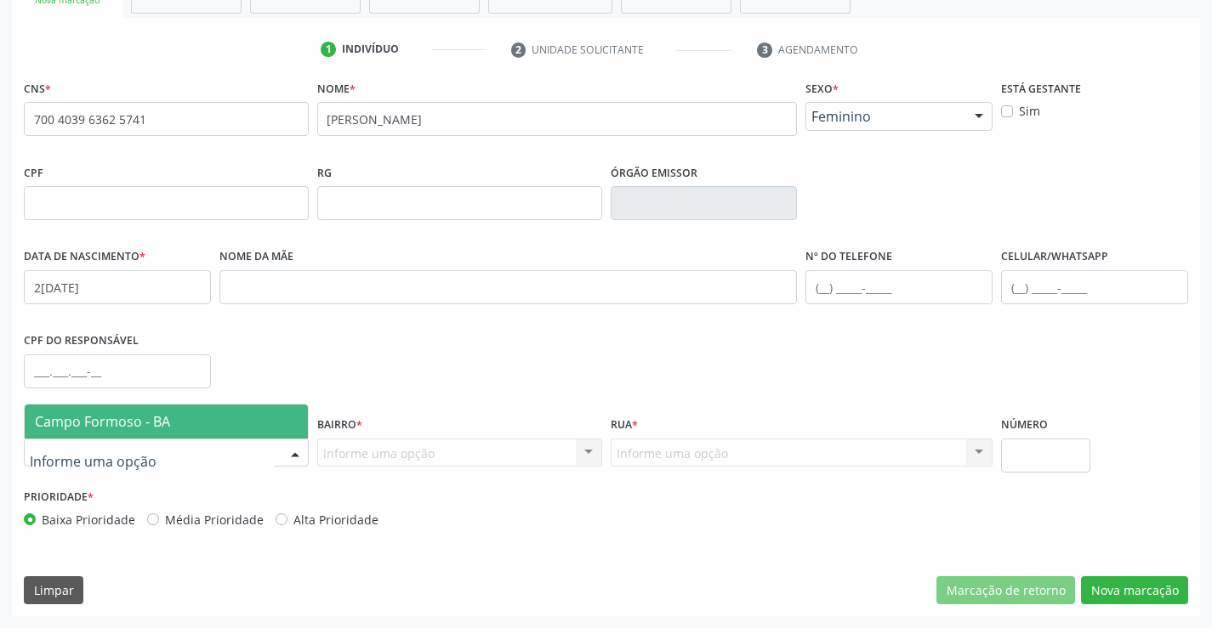
click at [294, 450] on div at bounding box center [295, 454] width 26 height 29
click at [247, 419] on span "Campo Formoso - BA" at bounding box center [166, 422] width 283 height 34
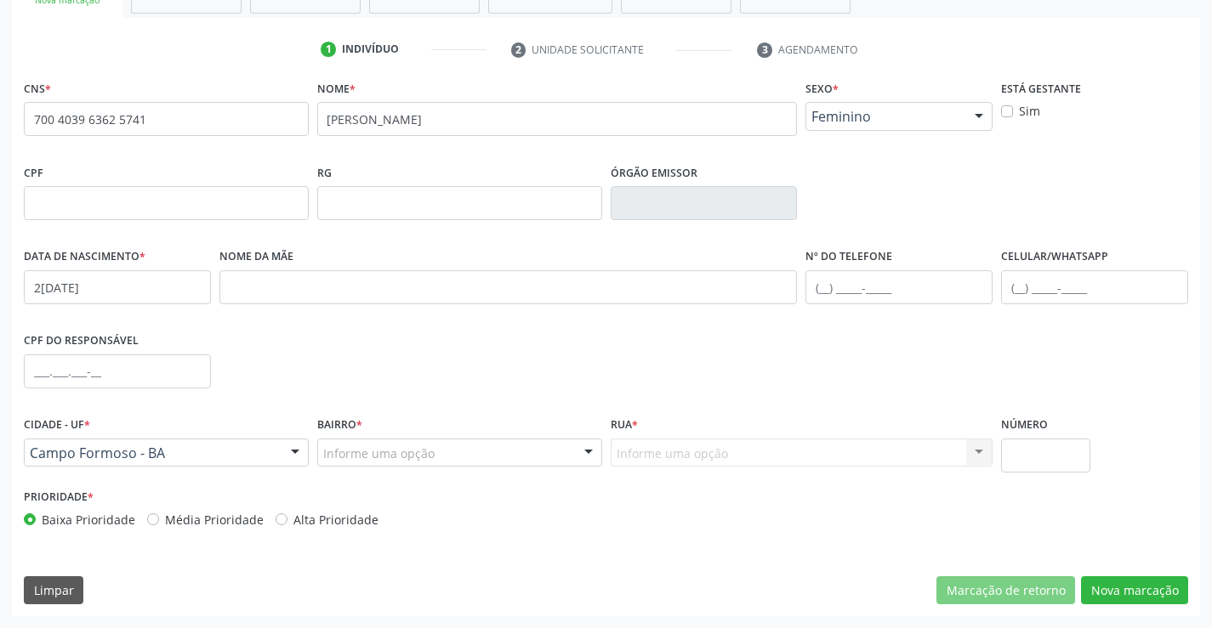
click at [593, 444] on div at bounding box center [589, 454] width 26 height 29
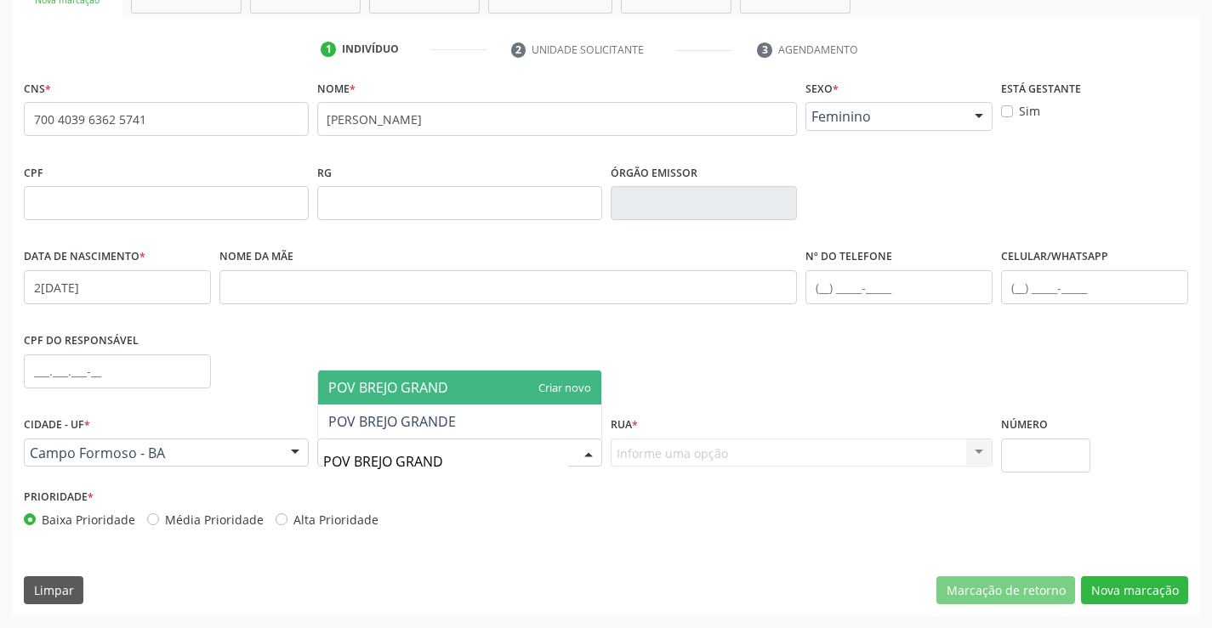
type input "POV BREJO GRANDE"
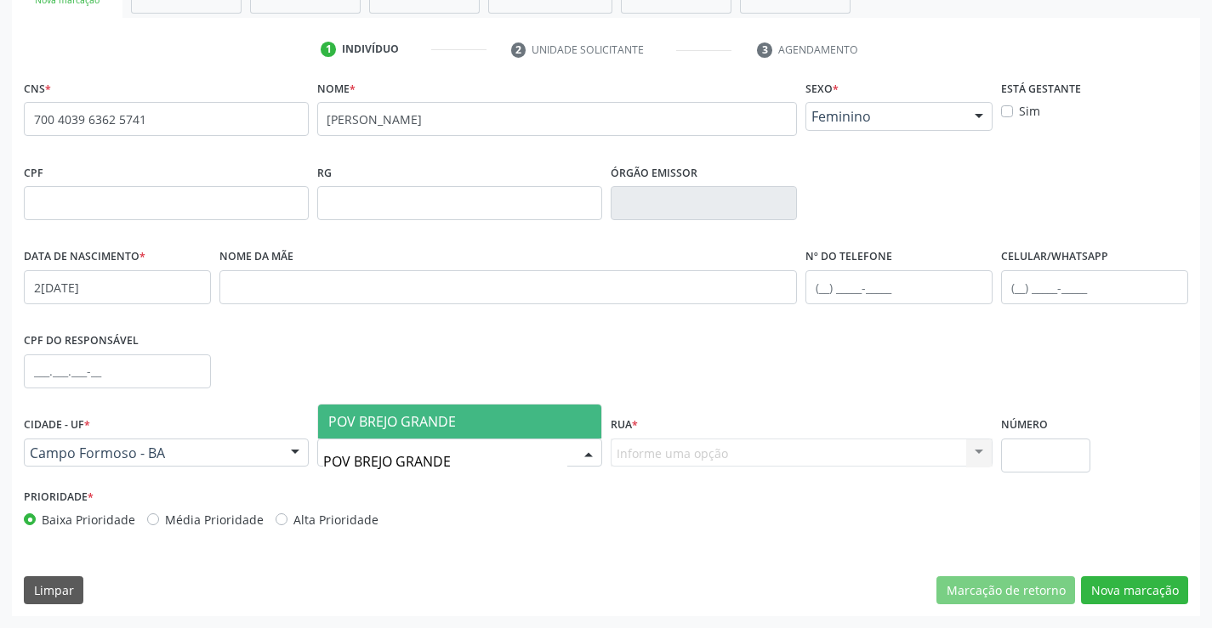
click at [576, 415] on span "POV BREJO GRANDE" at bounding box center [459, 422] width 283 height 34
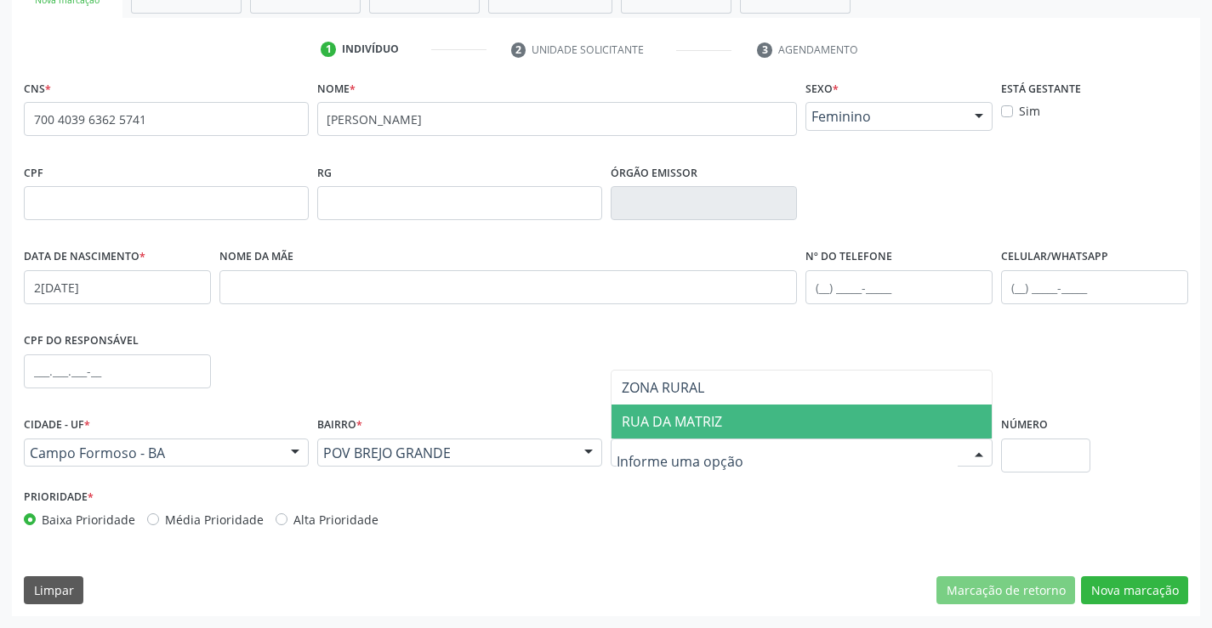
click at [673, 424] on span "RUA DA MATRIZ" at bounding box center [671, 421] width 100 height 19
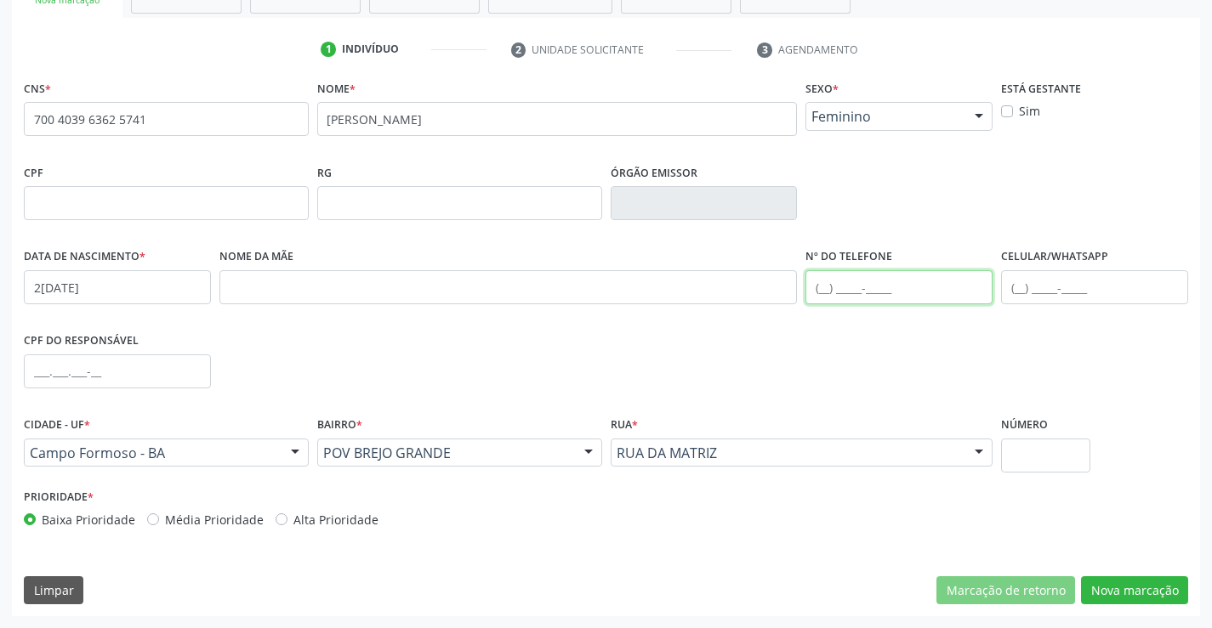
click at [827, 292] on input "text" at bounding box center [898, 287] width 187 height 34
type input "(74) 99968-0395"
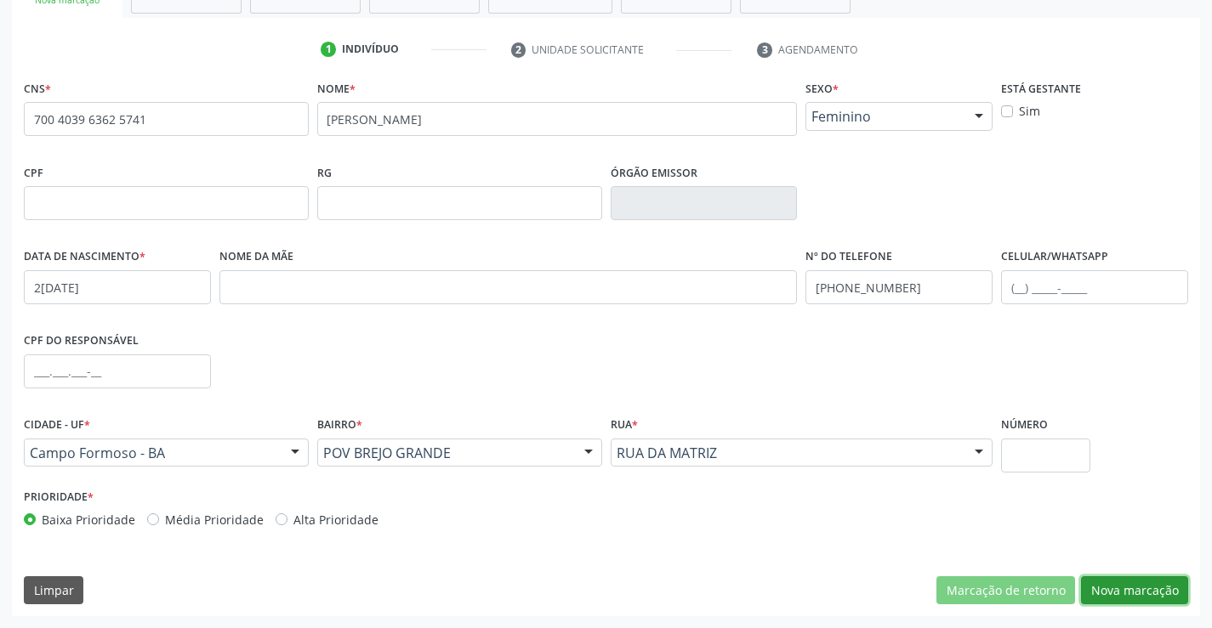
click at [1111, 591] on button "Nova marcação" at bounding box center [1134, 590] width 107 height 29
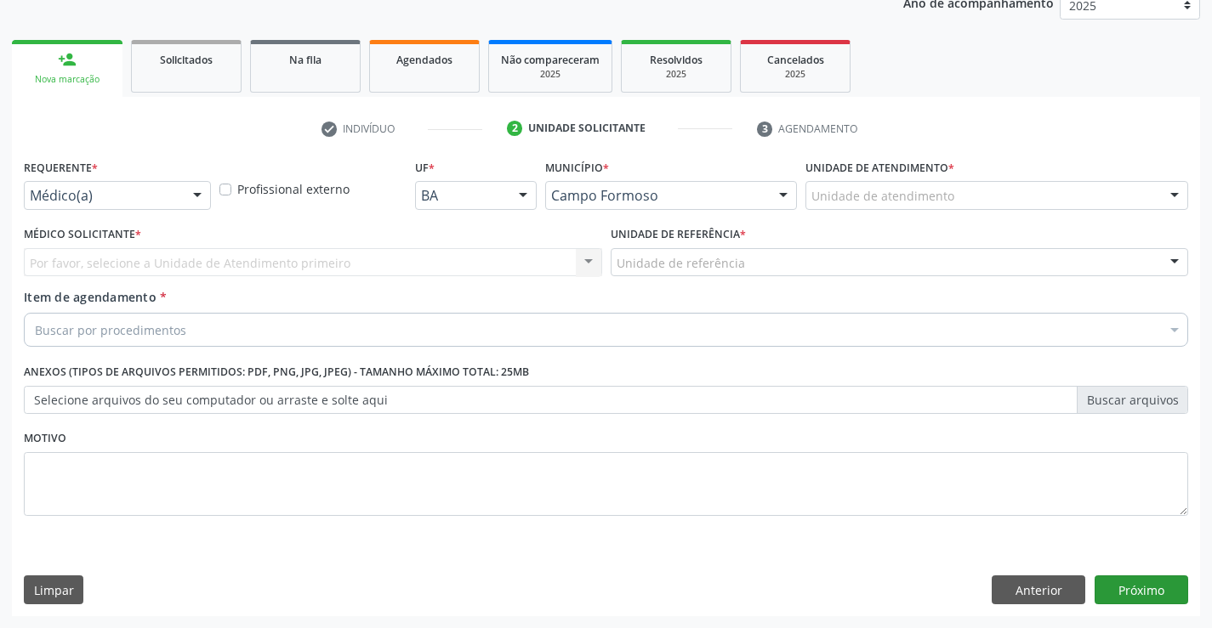
scroll to position [214, 0]
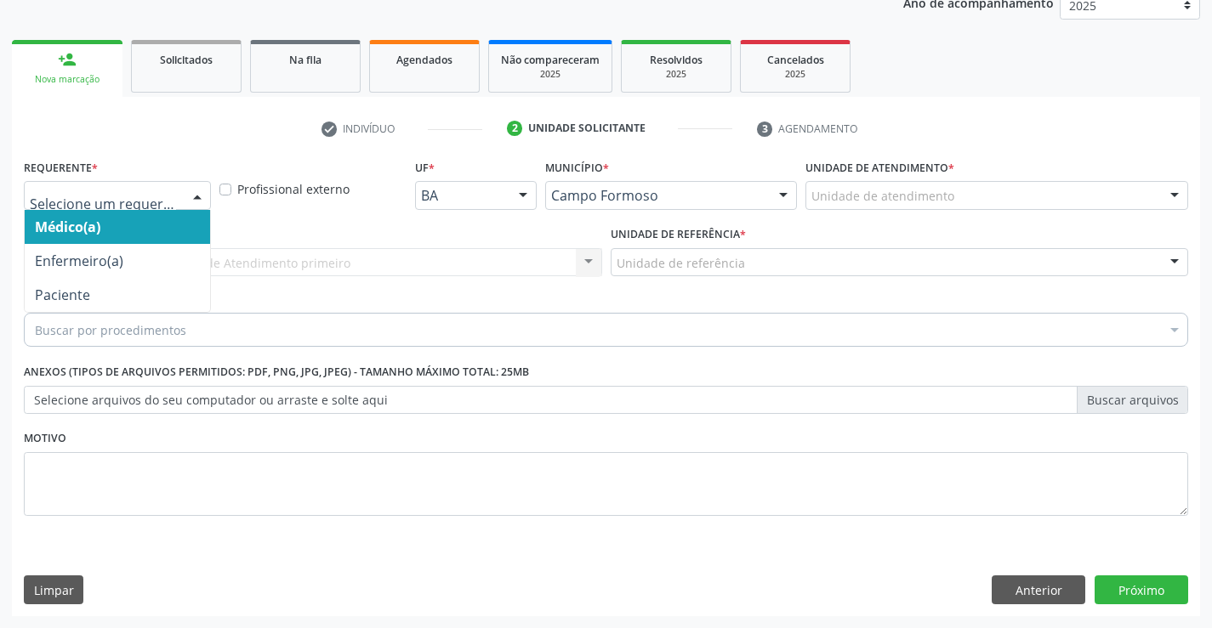
click at [201, 192] on div at bounding box center [197, 196] width 26 height 29
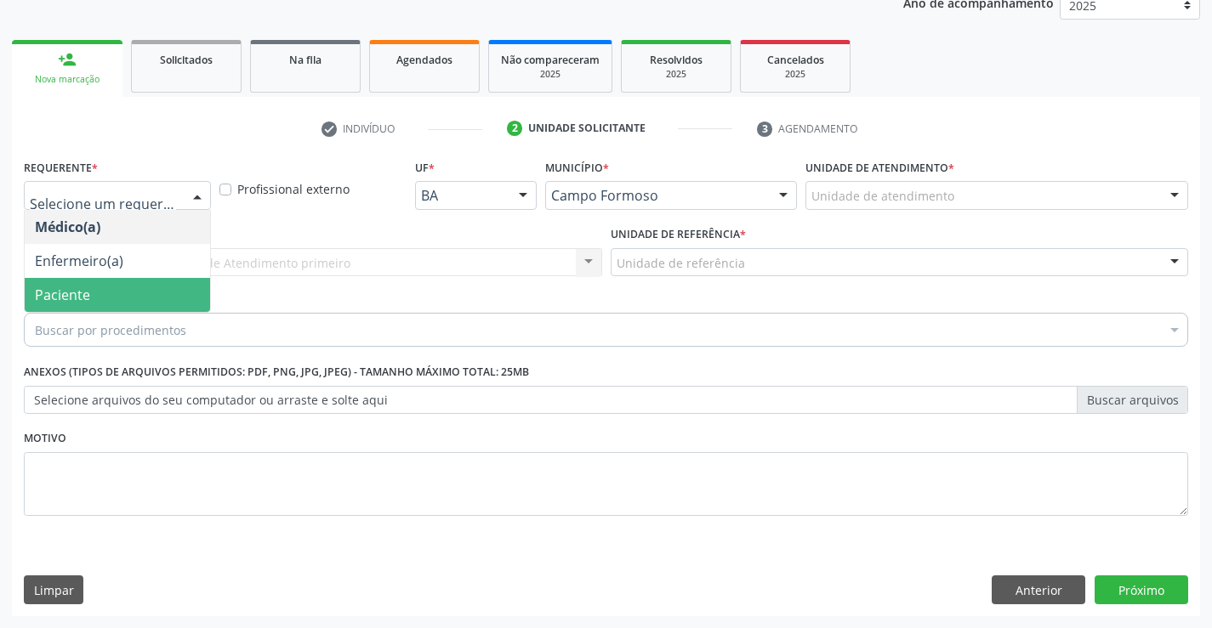
drag, startPoint x: 137, startPoint y: 300, endPoint x: 152, endPoint y: 282, distance: 23.5
click at [138, 298] on span "Paciente" at bounding box center [117, 295] width 185 height 34
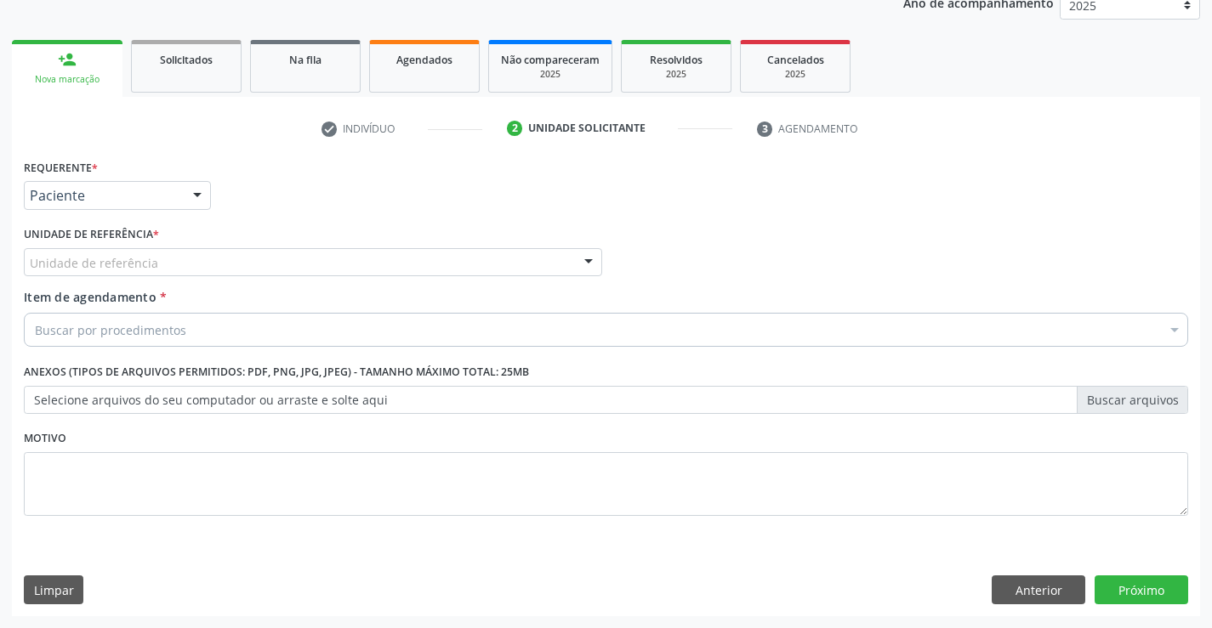
click at [170, 264] on div "Unidade de referência" at bounding box center [313, 262] width 578 height 29
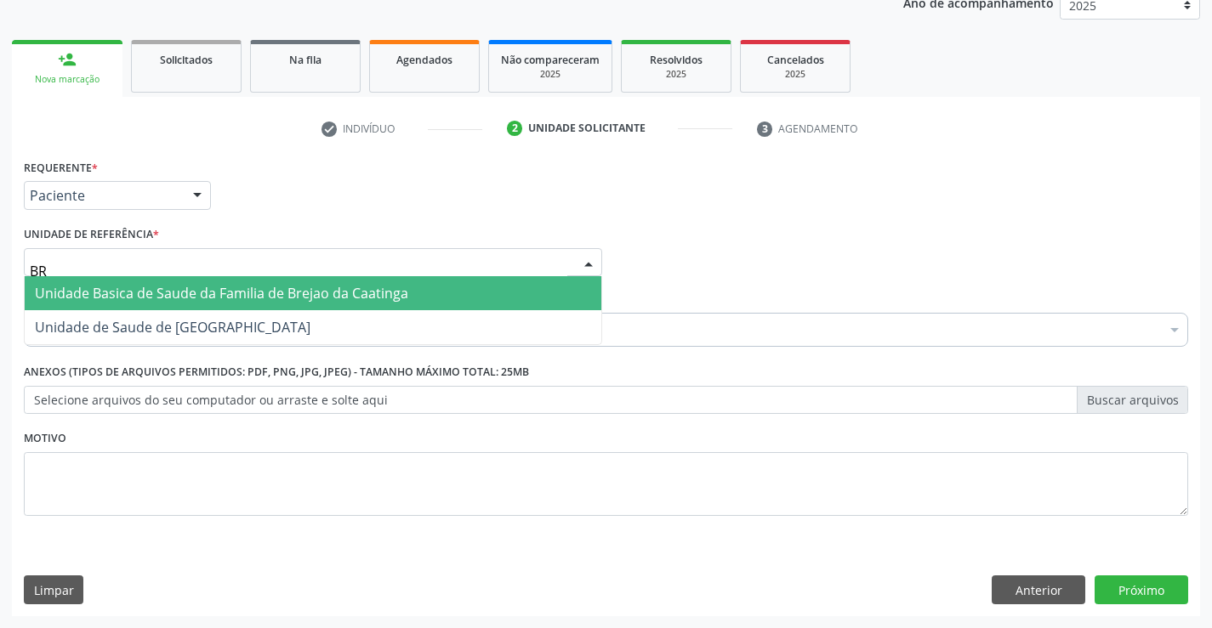
type input "BRE"
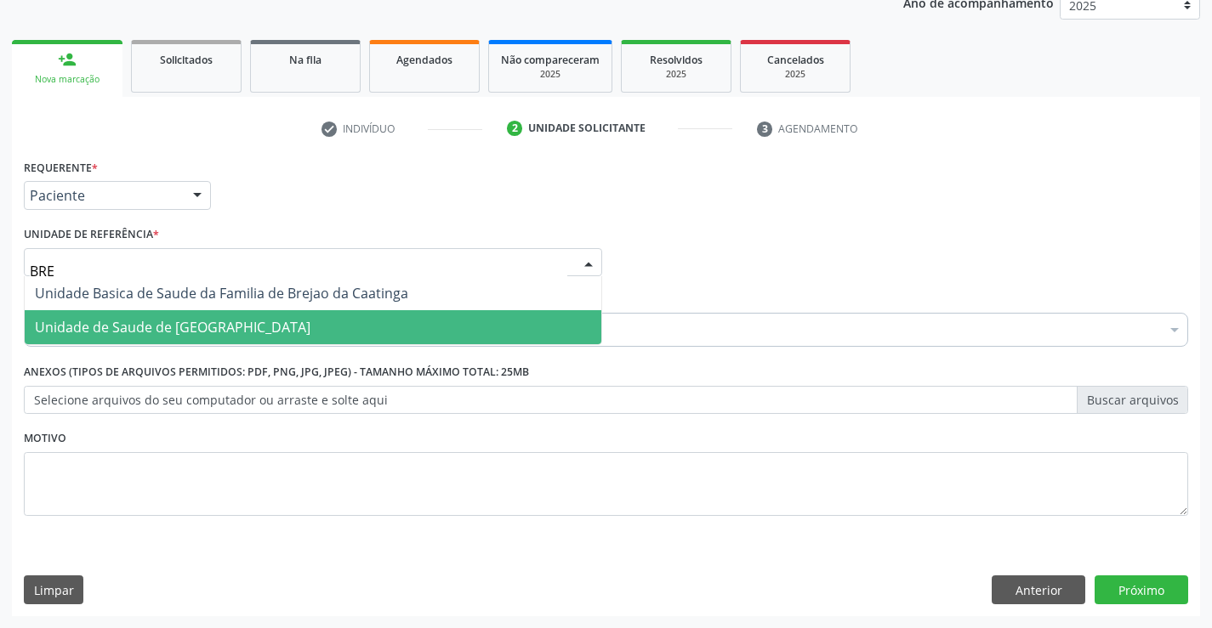
click at [183, 333] on span "Unidade de Saude de [GEOGRAPHIC_DATA]" at bounding box center [172, 327] width 275 height 19
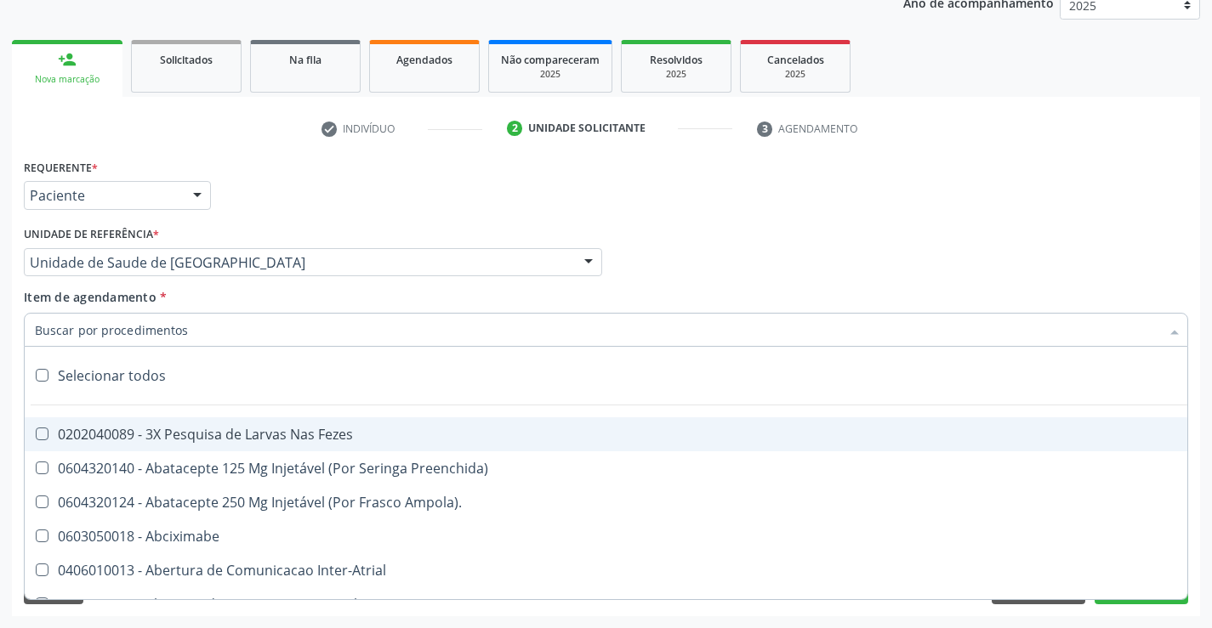
click at [195, 334] on div at bounding box center [606, 330] width 1164 height 34
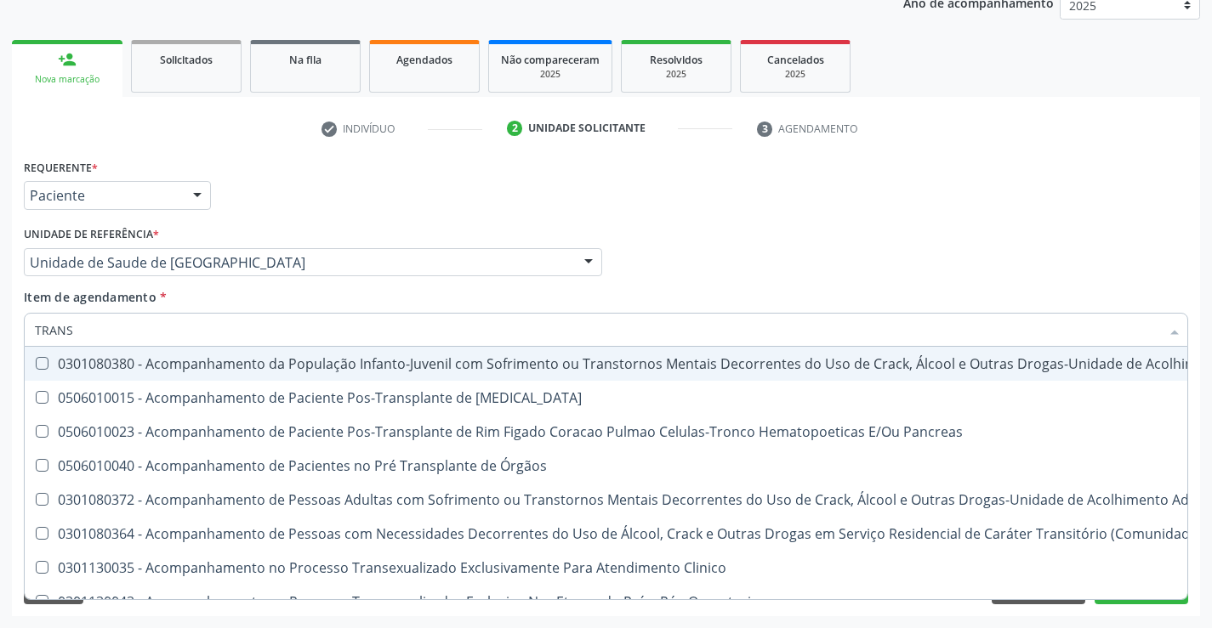
type input "TRANSV"
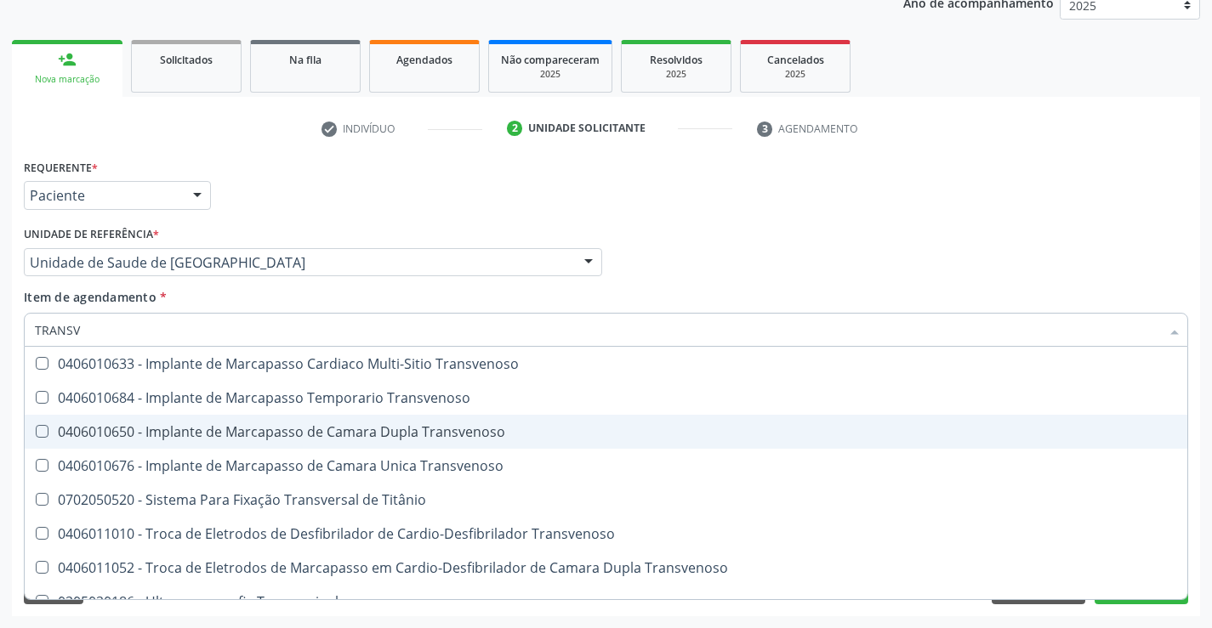
scroll to position [190, 0]
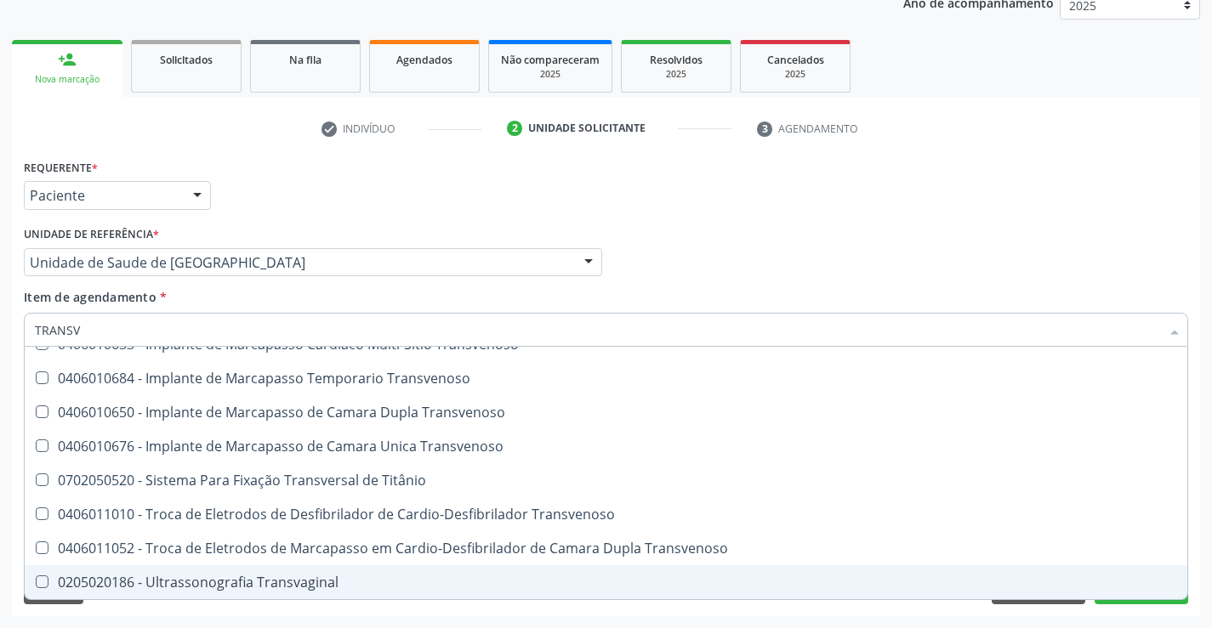
click at [248, 576] on div "0205020186 - Ultrassonografia Transvaginal" at bounding box center [606, 583] width 1142 height 14
checkbox Transvaginal "true"
click at [349, 623] on div "Acompanhamento Acompanhe a situação das marcações correntes e finalizadas Relat…" at bounding box center [606, 253] width 1212 height 749
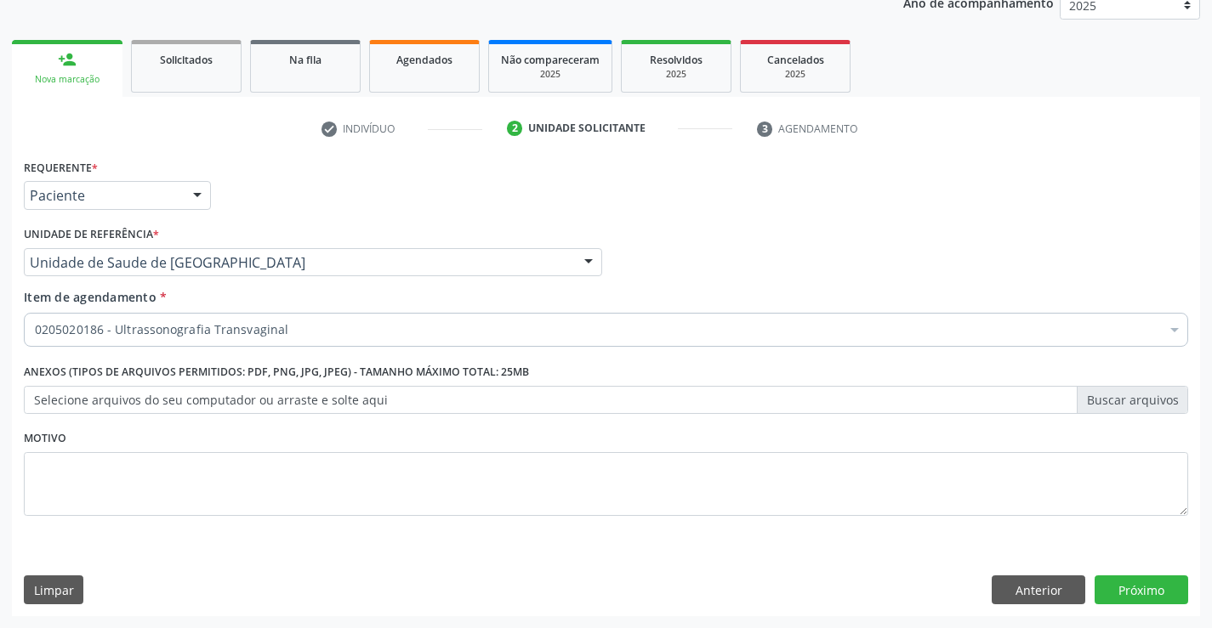
scroll to position [0, 0]
click at [1121, 584] on button "Próximo" at bounding box center [1141, 590] width 94 height 29
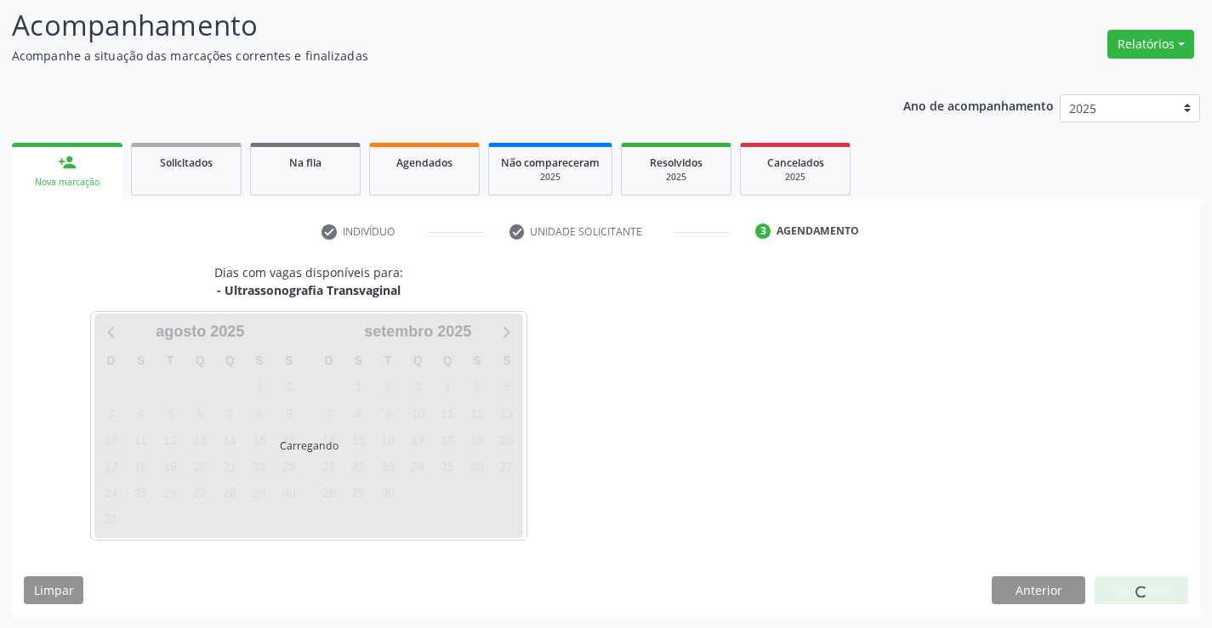
scroll to position [111, 0]
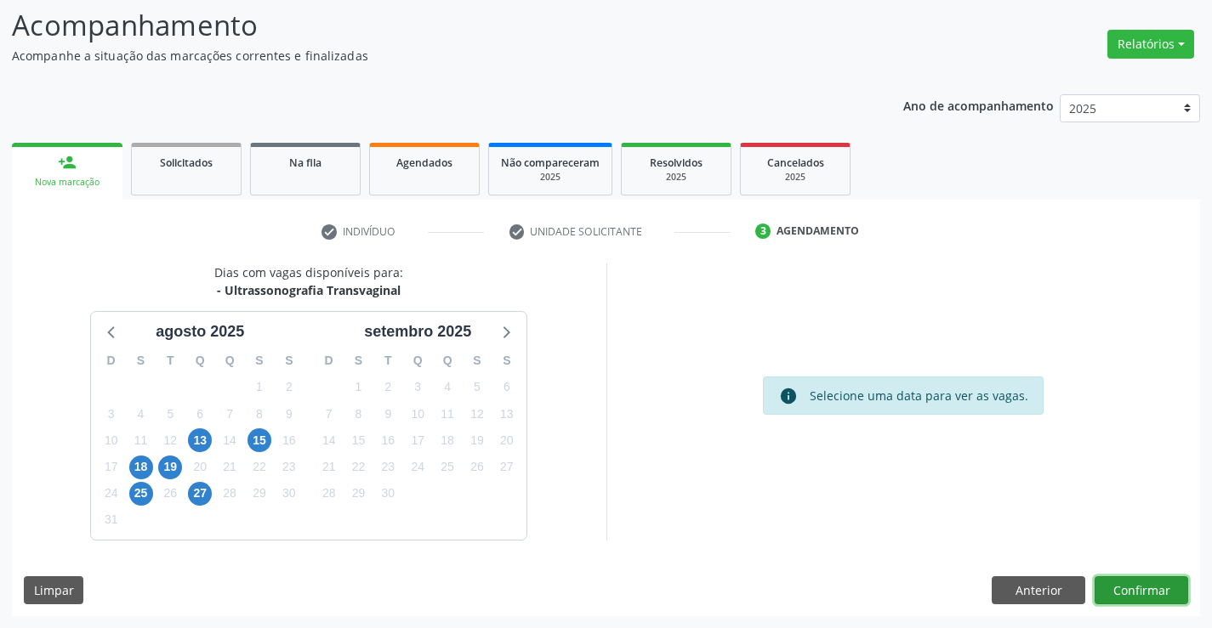
click at [1137, 588] on button "Confirmar" at bounding box center [1141, 590] width 94 height 29
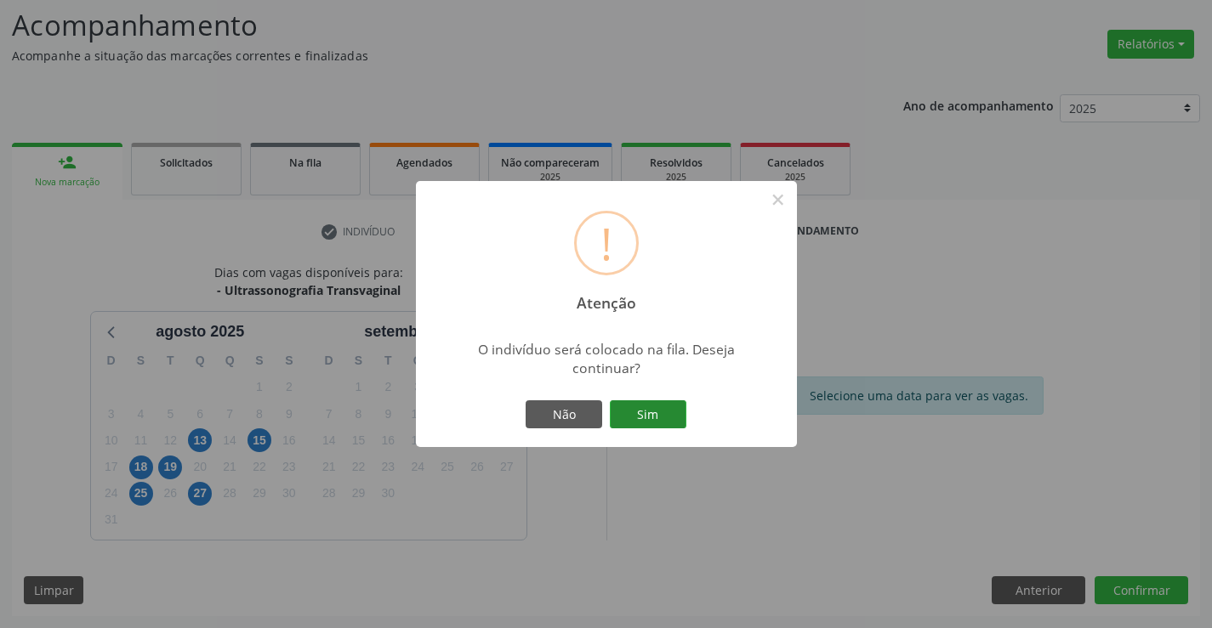
click at [662, 412] on button "Sim" at bounding box center [648, 414] width 77 height 29
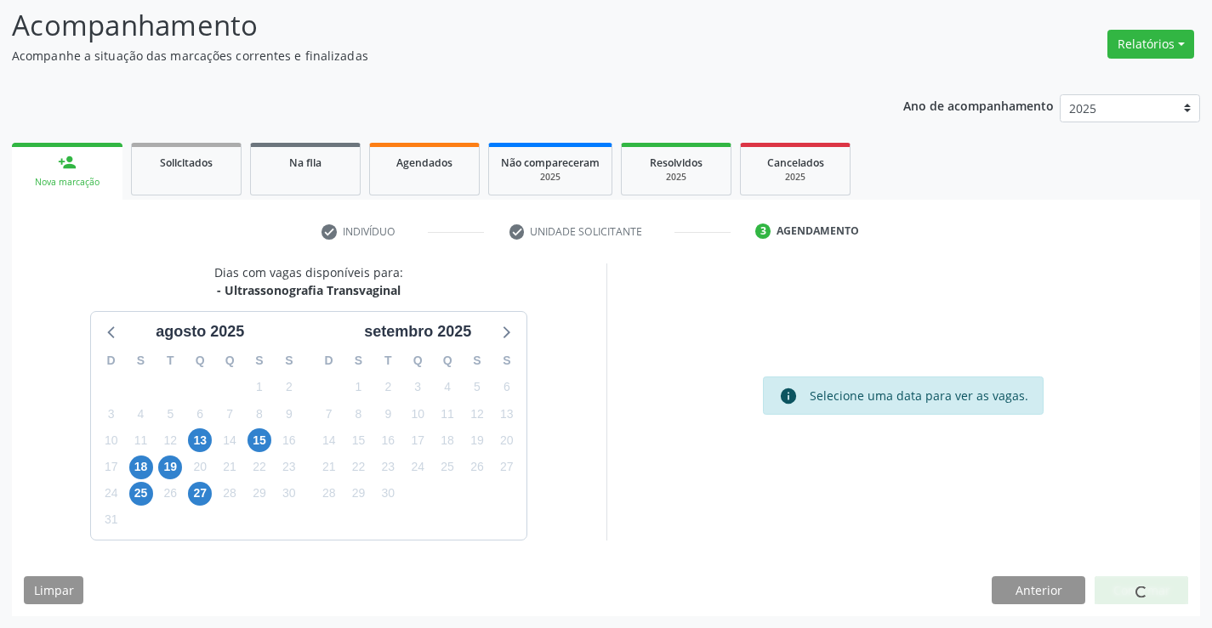
scroll to position [0, 0]
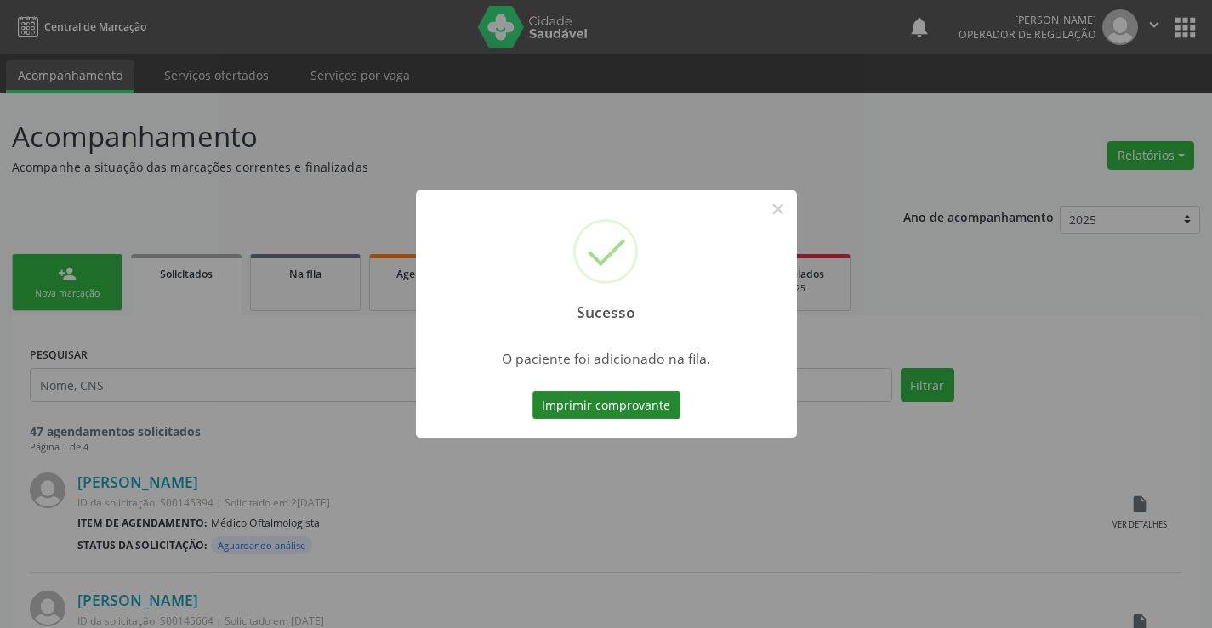
click at [662, 404] on button "Imprimir comprovante" at bounding box center [606, 405] width 148 height 29
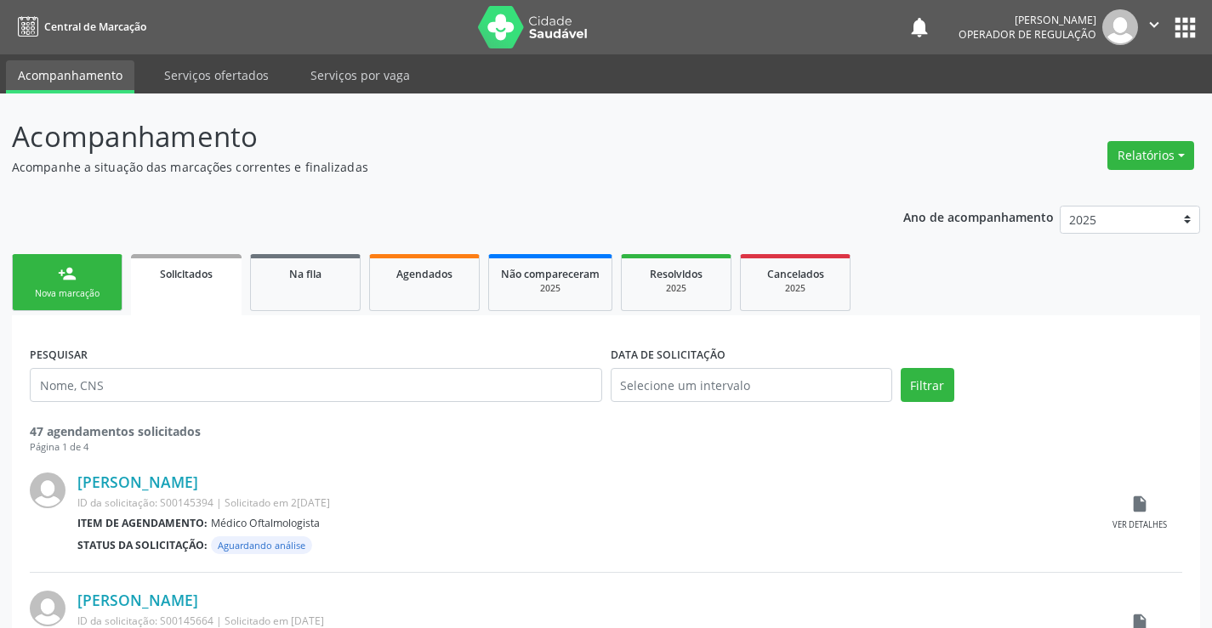
click at [102, 292] on div "Nova marcação" at bounding box center [67, 293] width 85 height 13
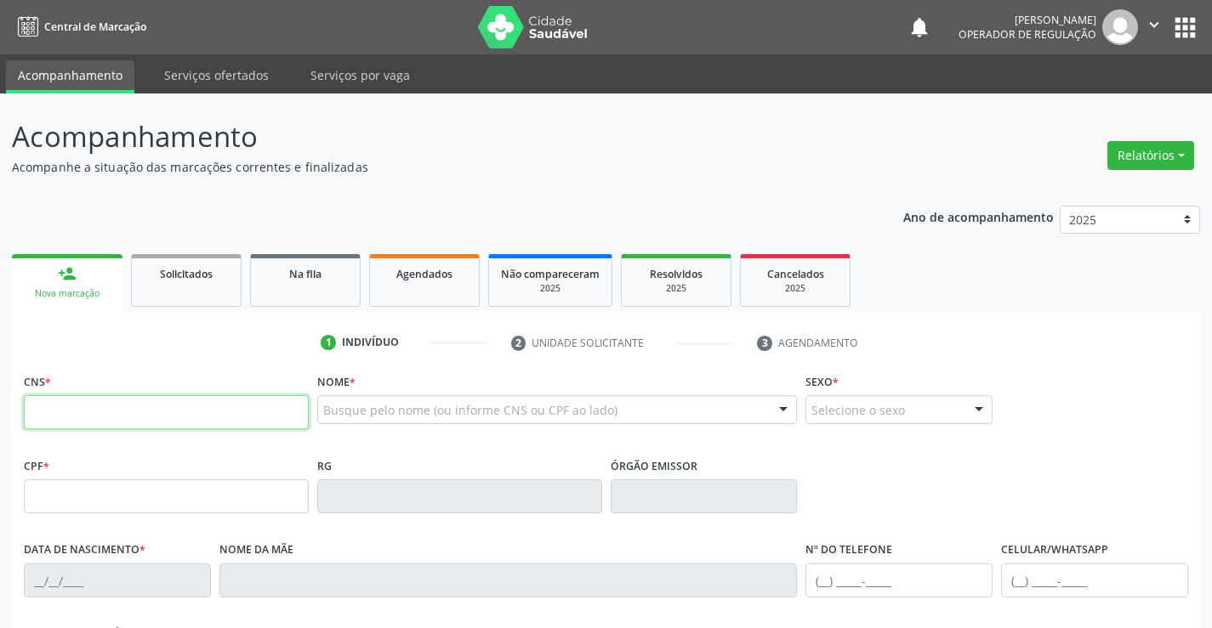
click at [135, 418] on input "text" at bounding box center [166, 412] width 285 height 34
type input "706 5013 1299 2297"
type input "864.662.925-25"
type input "2209103088"
type input "23/12/1999"
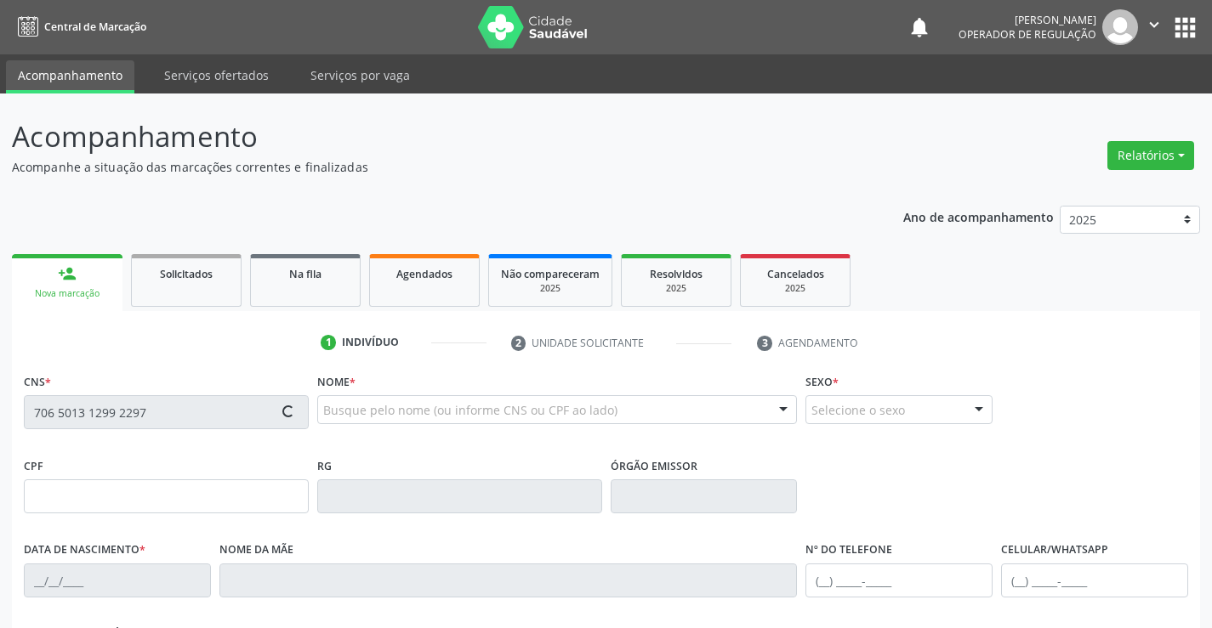
type input "(74) 98145-0646"
type input "(74) 8814-7621"
type input "864.662.925-25"
type input "S/N"
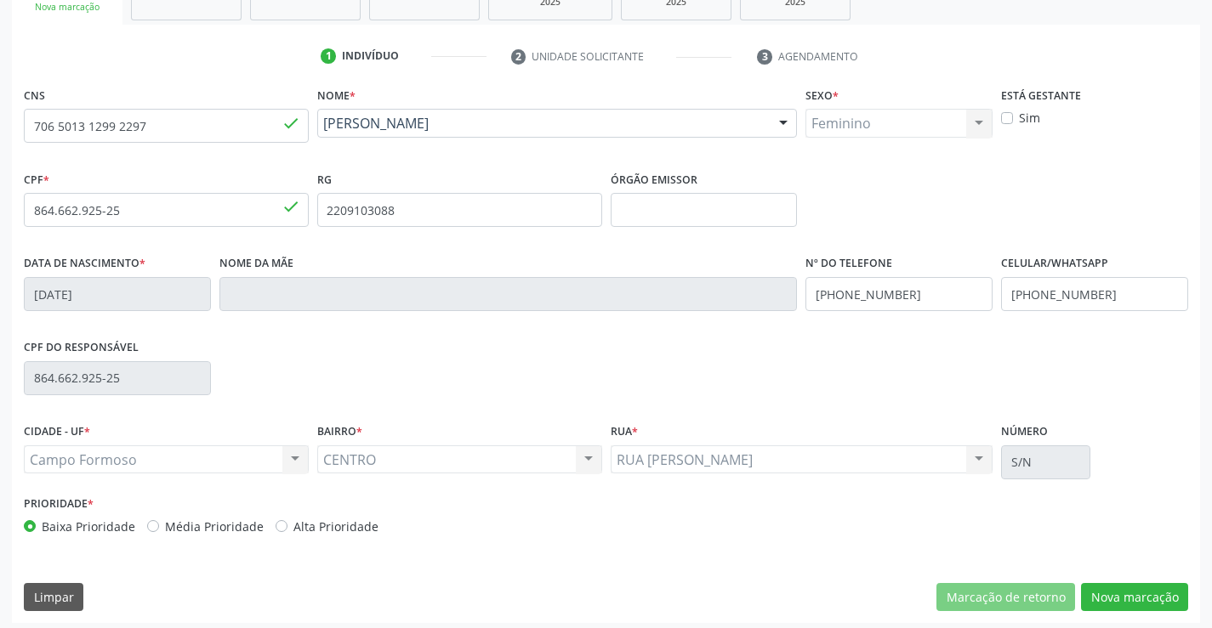
scroll to position [293, 0]
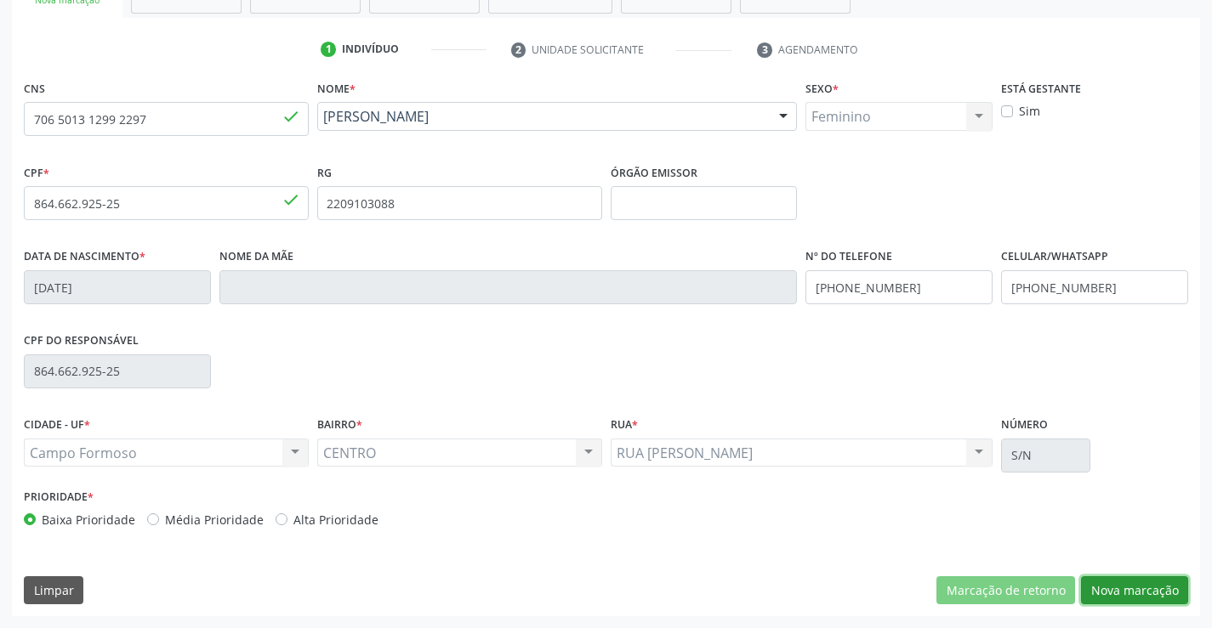
click at [1126, 585] on button "Nova marcação" at bounding box center [1134, 590] width 107 height 29
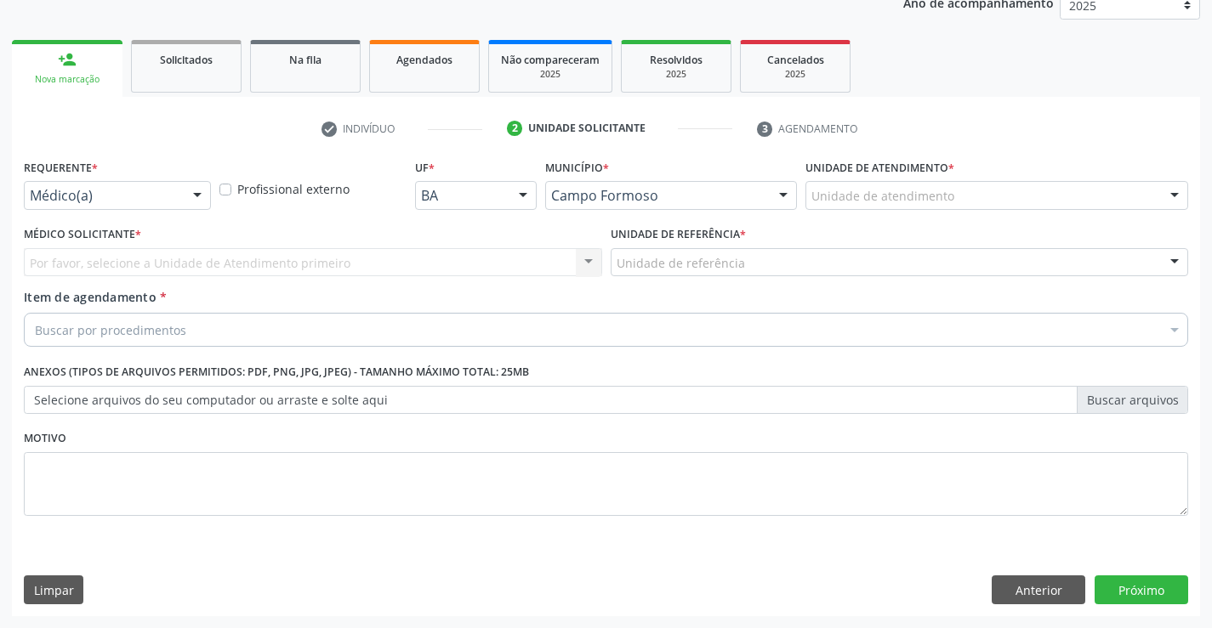
click at [181, 190] on div "Médico(a)" at bounding box center [117, 195] width 187 height 29
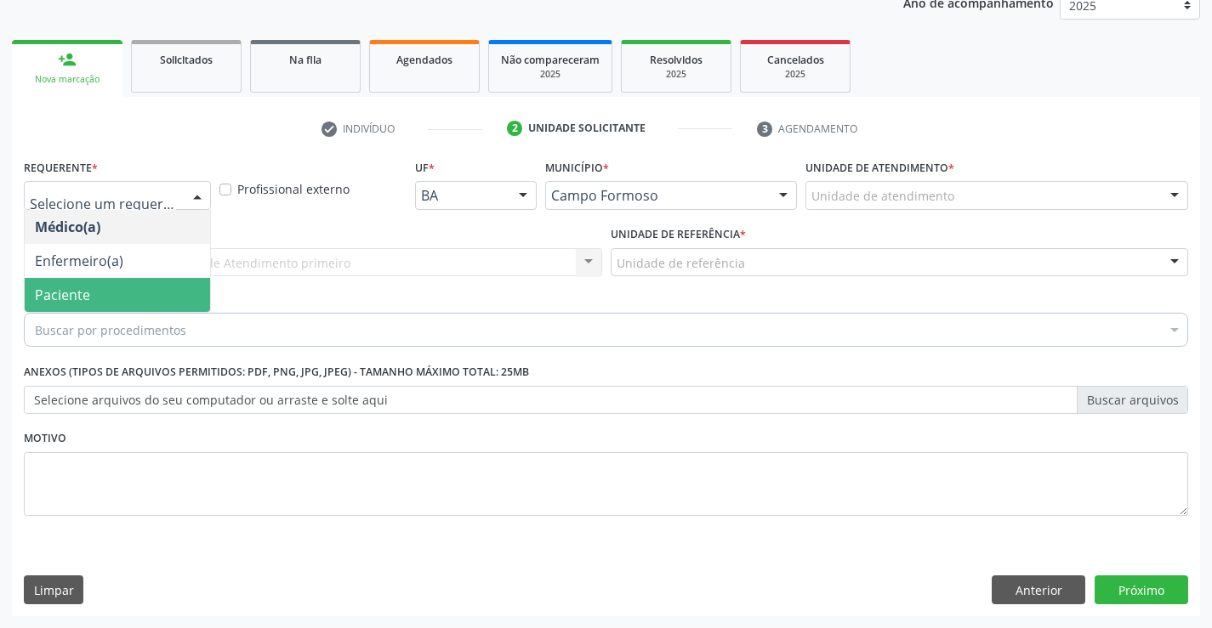
click at [128, 298] on span "Paciente" at bounding box center [117, 295] width 185 height 34
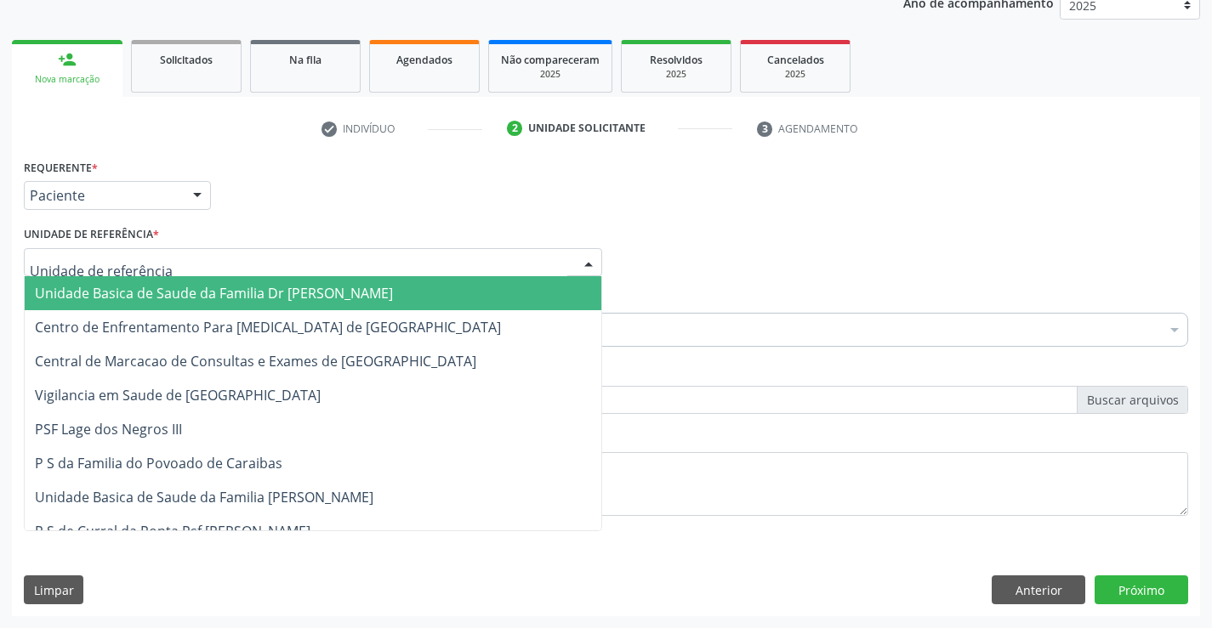
click at [168, 297] on span "Unidade Basica de Saude da Familia Dr [PERSON_NAME]" at bounding box center [214, 293] width 358 height 19
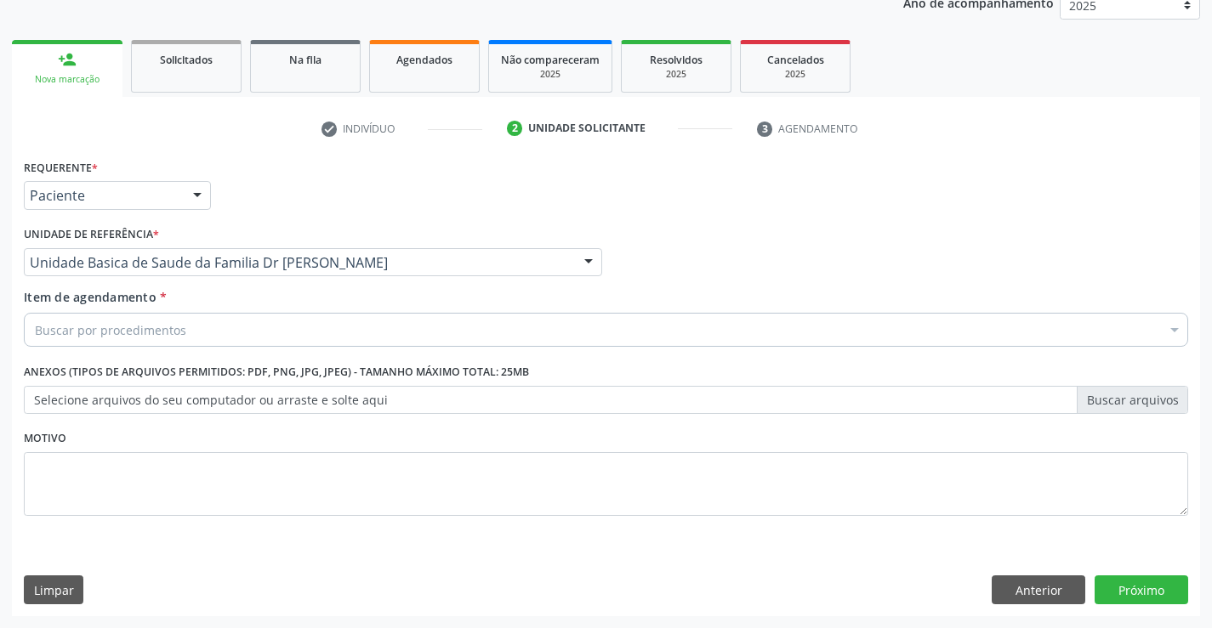
click at [200, 338] on div "Buscar por procedimentos" at bounding box center [606, 330] width 1164 height 34
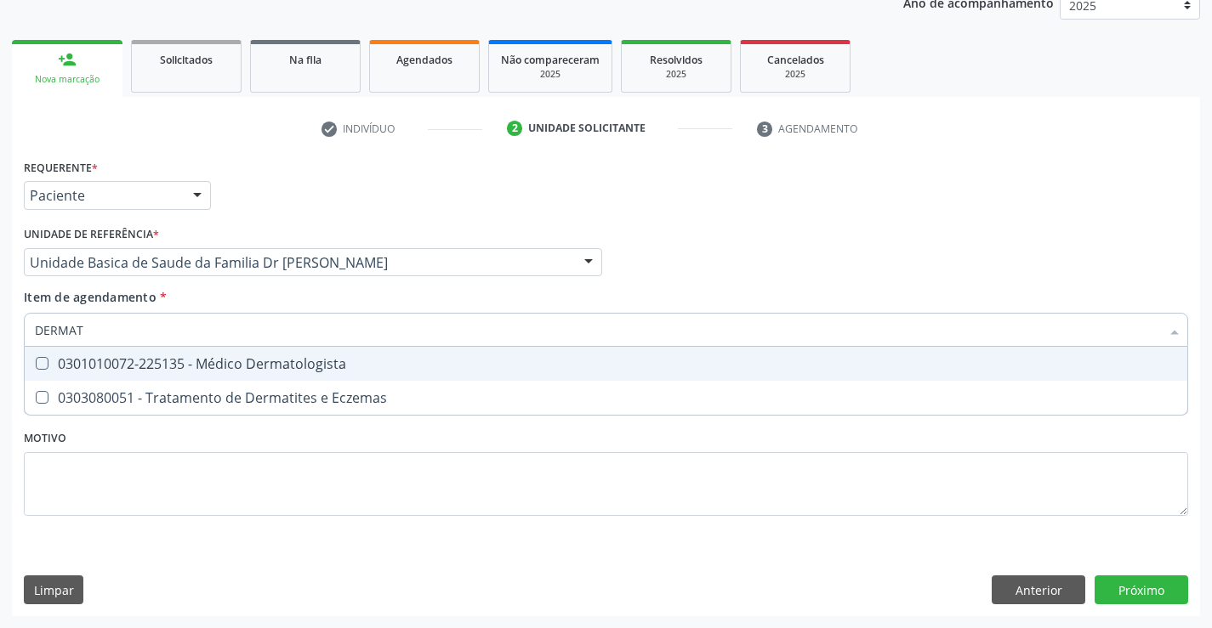
type input "DERMATO"
click at [223, 371] on div "0301010072-225135 - Médico Dermatologista" at bounding box center [606, 364] width 1142 height 14
checkbox Dermatologista "true"
click at [232, 448] on div "Requerente * Paciente Médico(a) Enfermeiro(a) Paciente Nenhum resultado encontr…" at bounding box center [606, 347] width 1164 height 385
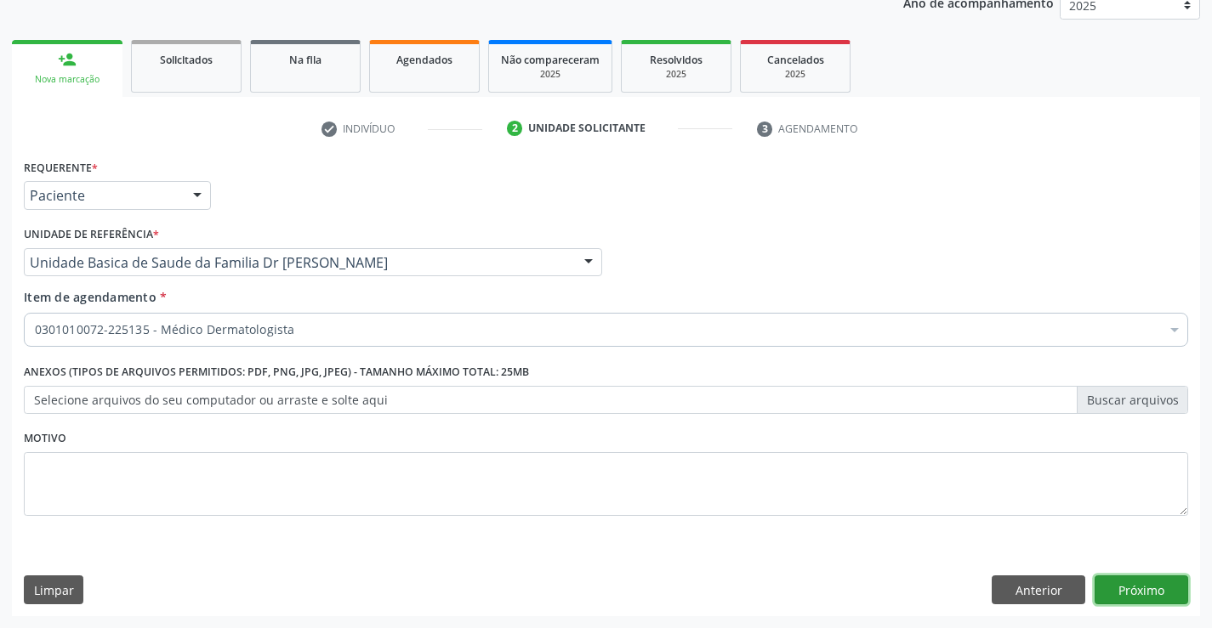
click at [1138, 585] on button "Próximo" at bounding box center [1141, 590] width 94 height 29
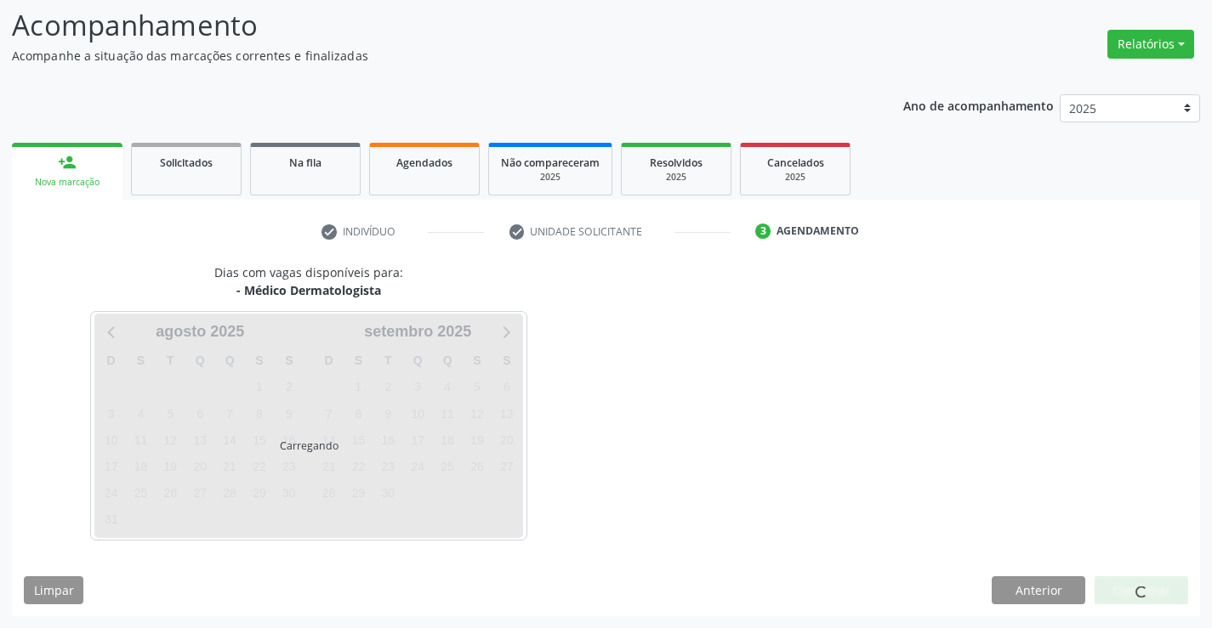
scroll to position [111, 0]
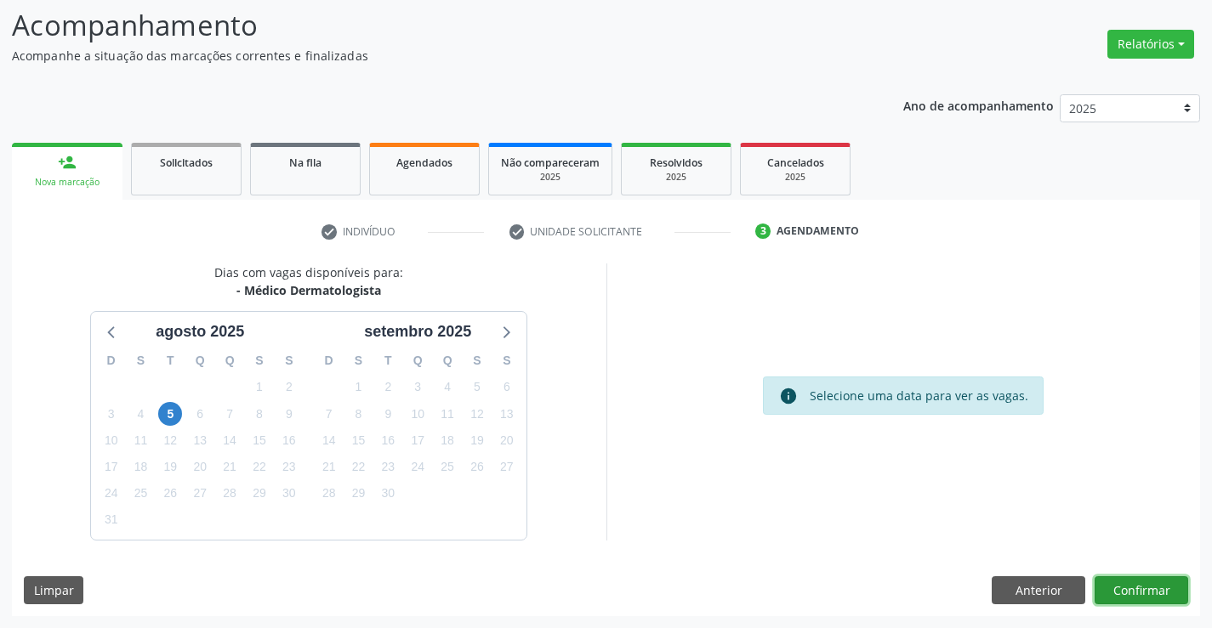
click at [1138, 585] on button "Confirmar" at bounding box center [1141, 590] width 94 height 29
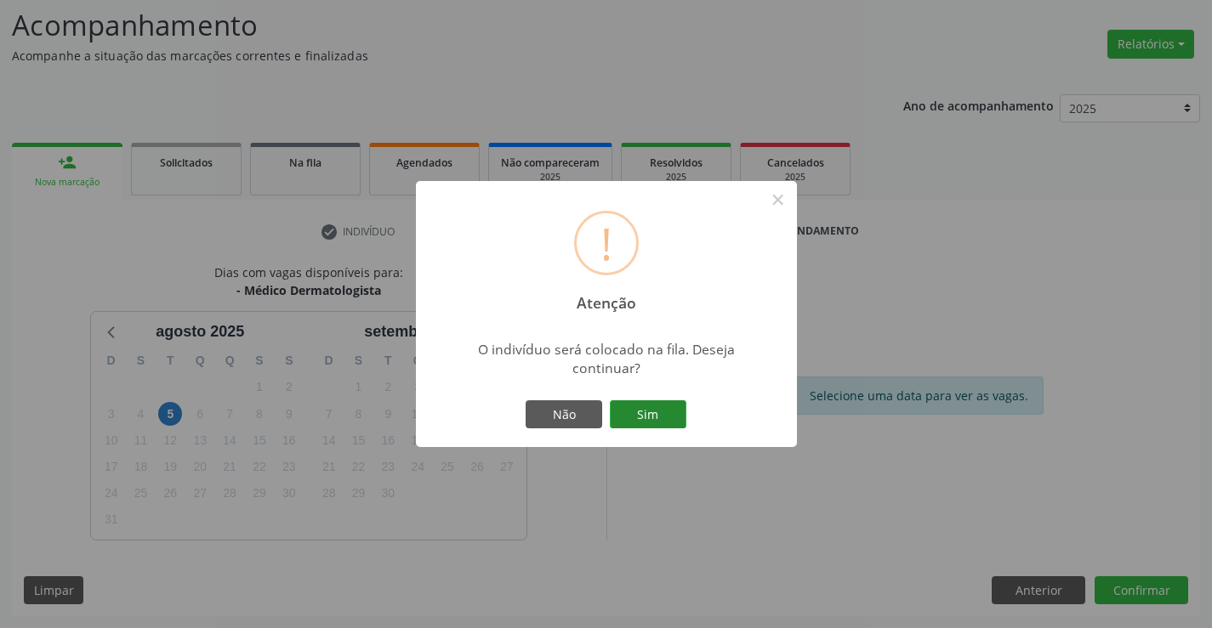
click at [667, 412] on button "Sim" at bounding box center [648, 414] width 77 height 29
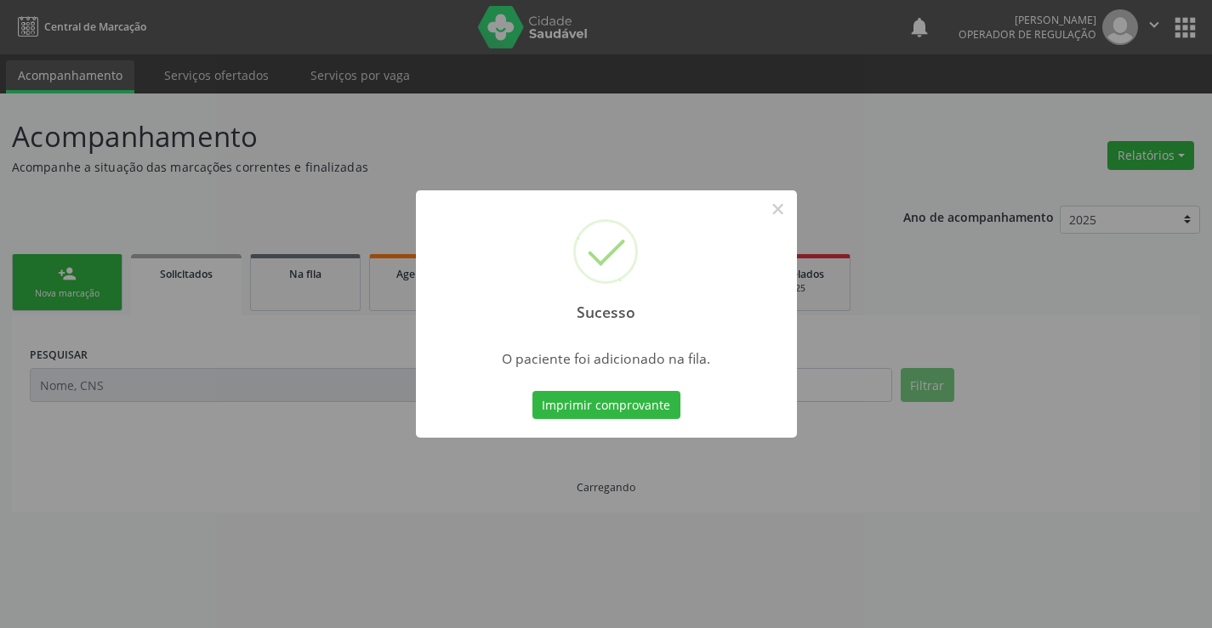
scroll to position [0, 0]
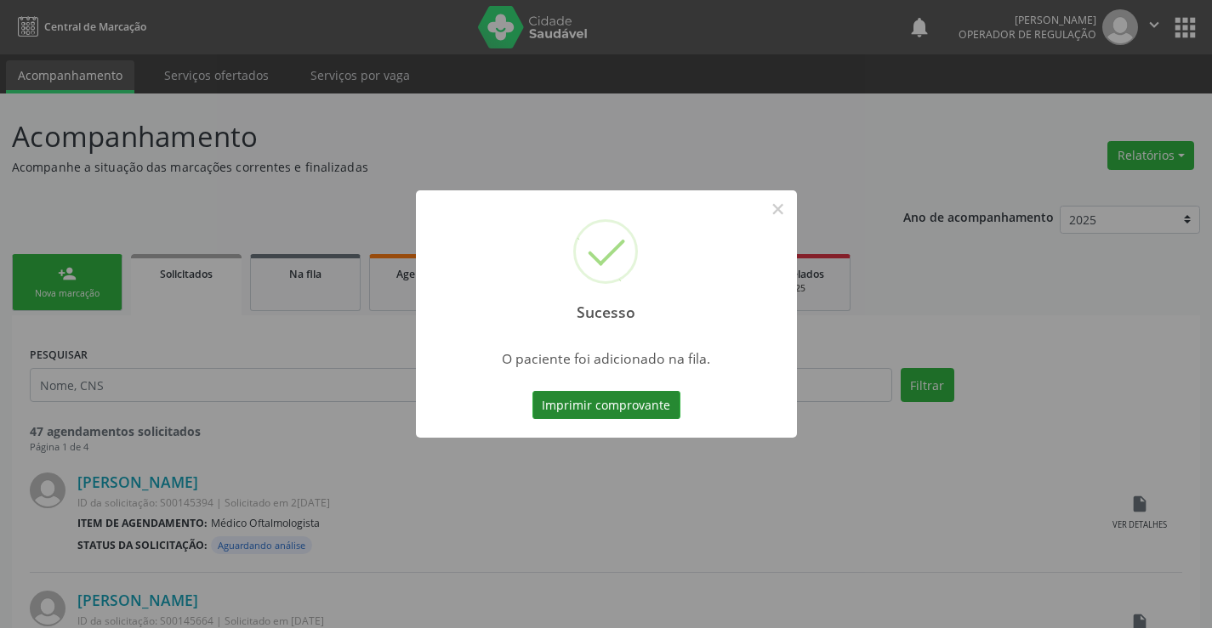
click at [666, 402] on button "Imprimir comprovante" at bounding box center [606, 405] width 148 height 29
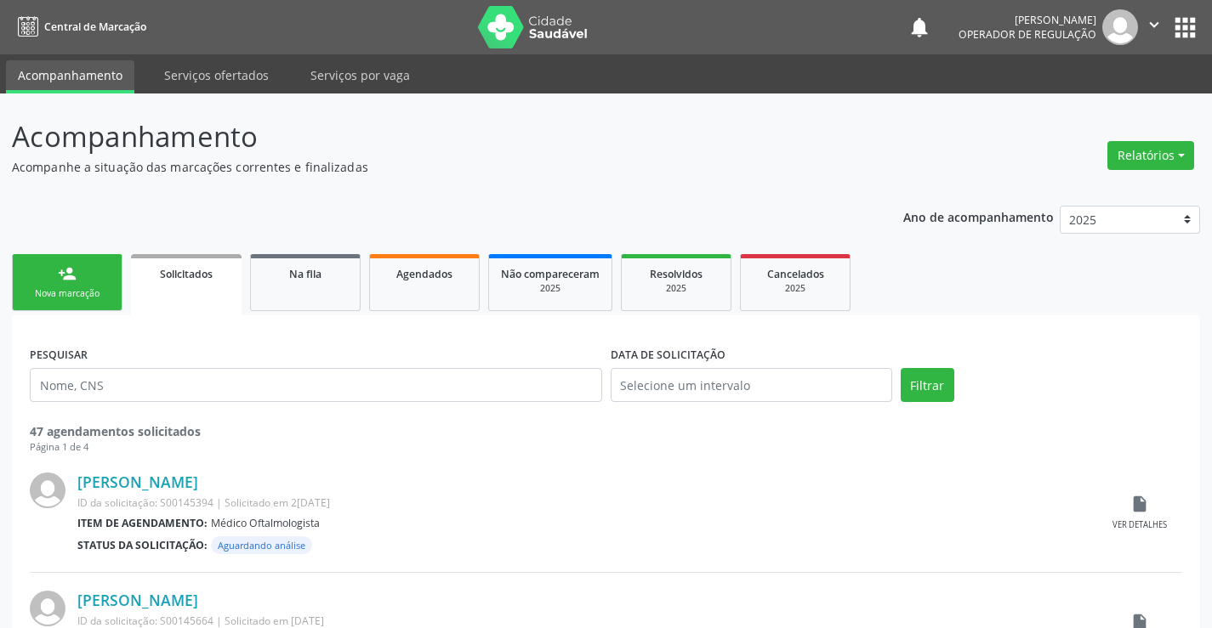
click at [103, 282] on link "person_add Nova marcação" at bounding box center [67, 282] width 111 height 57
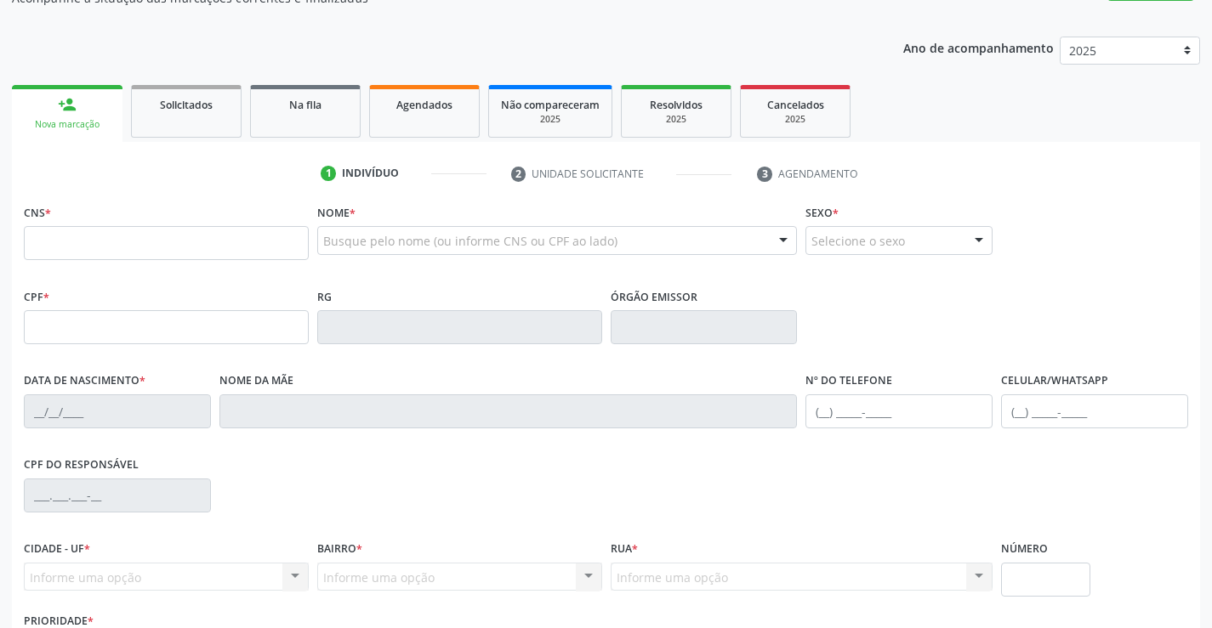
scroll to position [170, 0]
click at [85, 235] on input "text" at bounding box center [166, 242] width 285 height 34
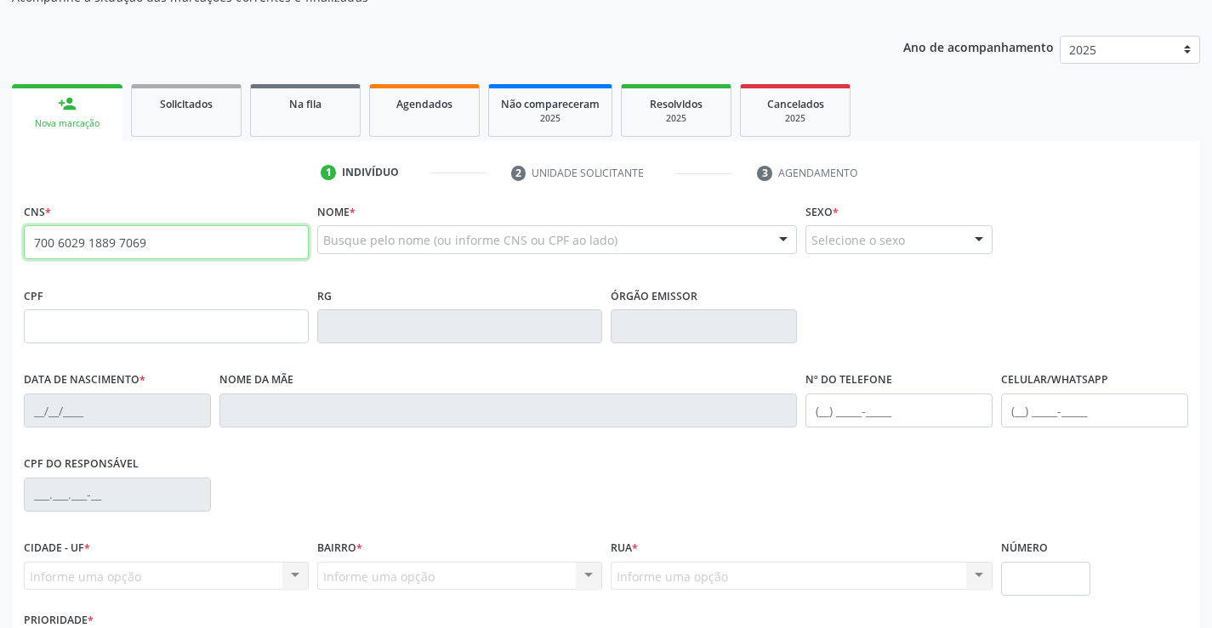
type input "700 6029 1889 7069"
type input "2300635518"
type input "29/03/2014"
type input "(74) 9191-4426"
type input "SN"
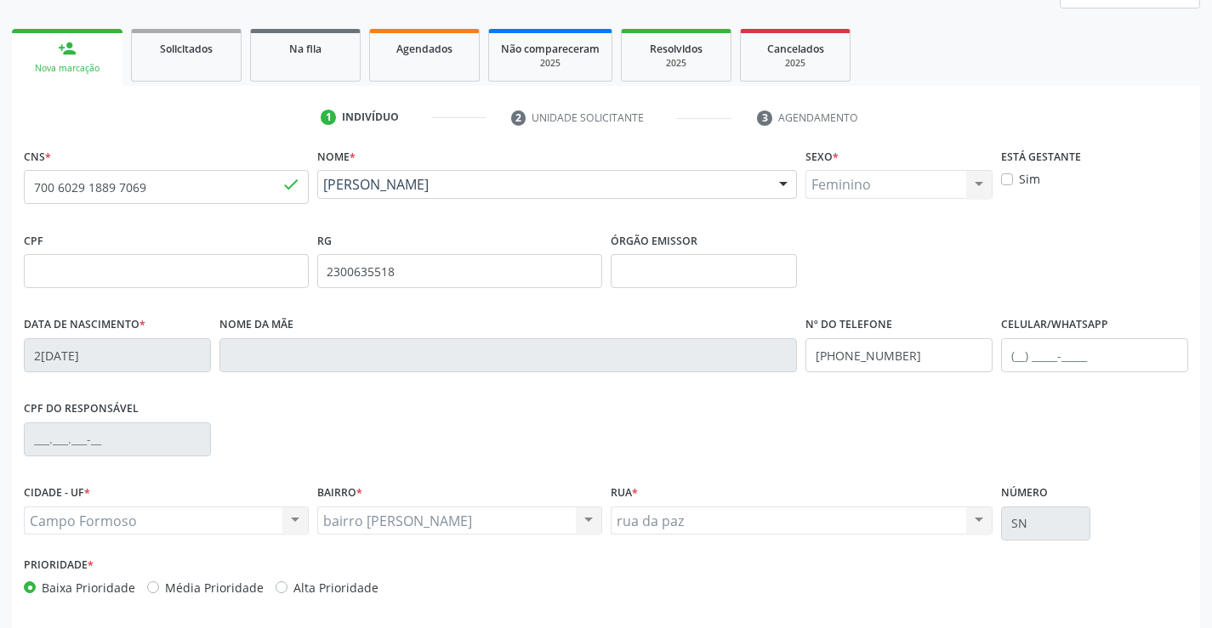
scroll to position [293, 0]
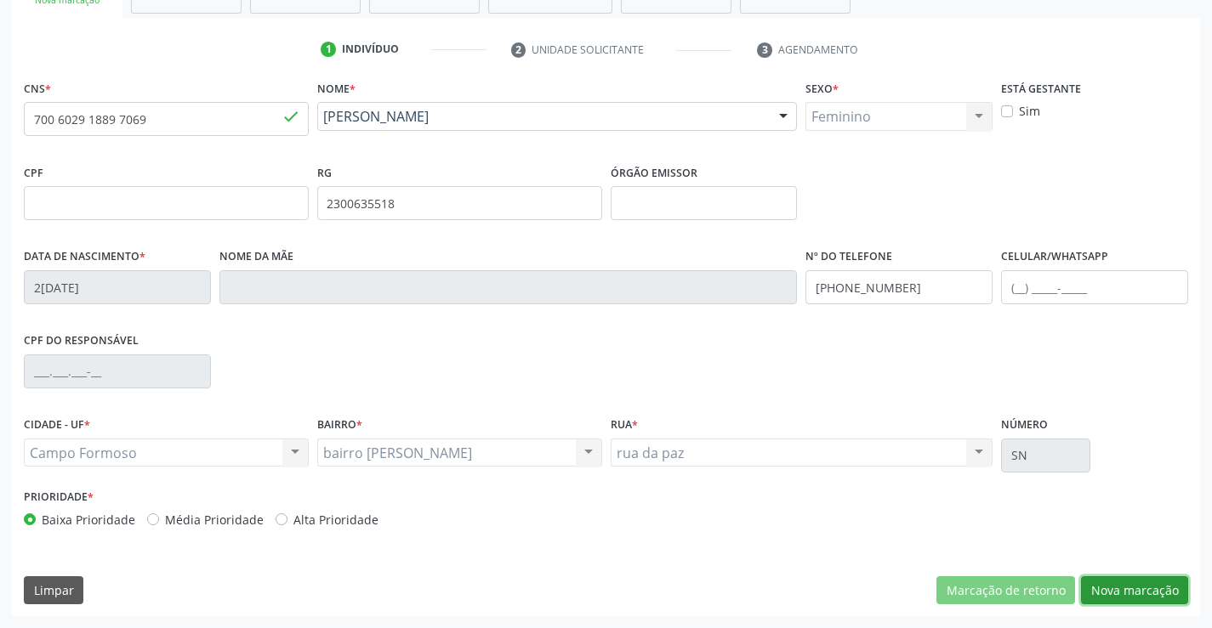
click at [1136, 587] on button "Nova marcação" at bounding box center [1134, 590] width 107 height 29
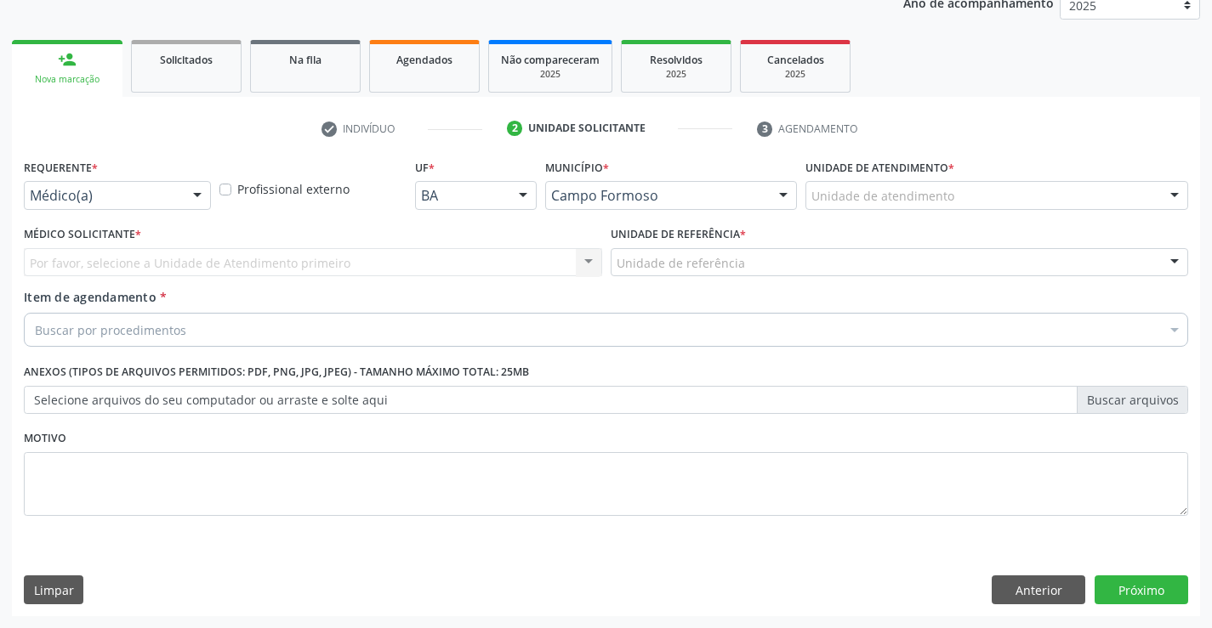
scroll to position [214, 0]
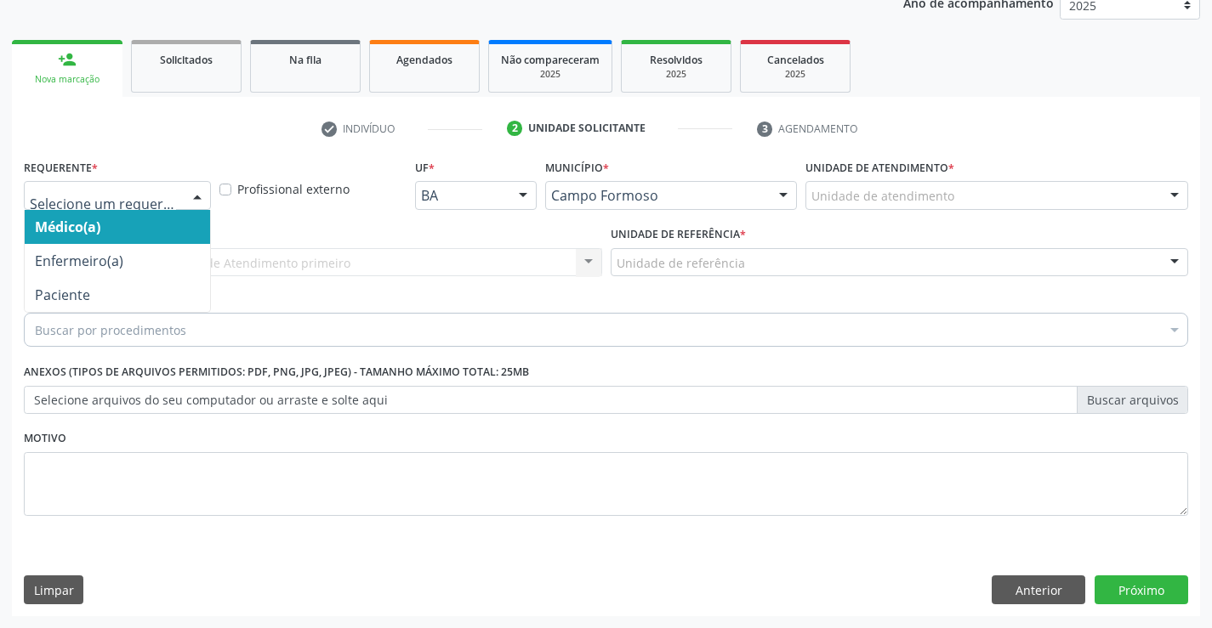
click at [198, 190] on div at bounding box center [197, 196] width 26 height 29
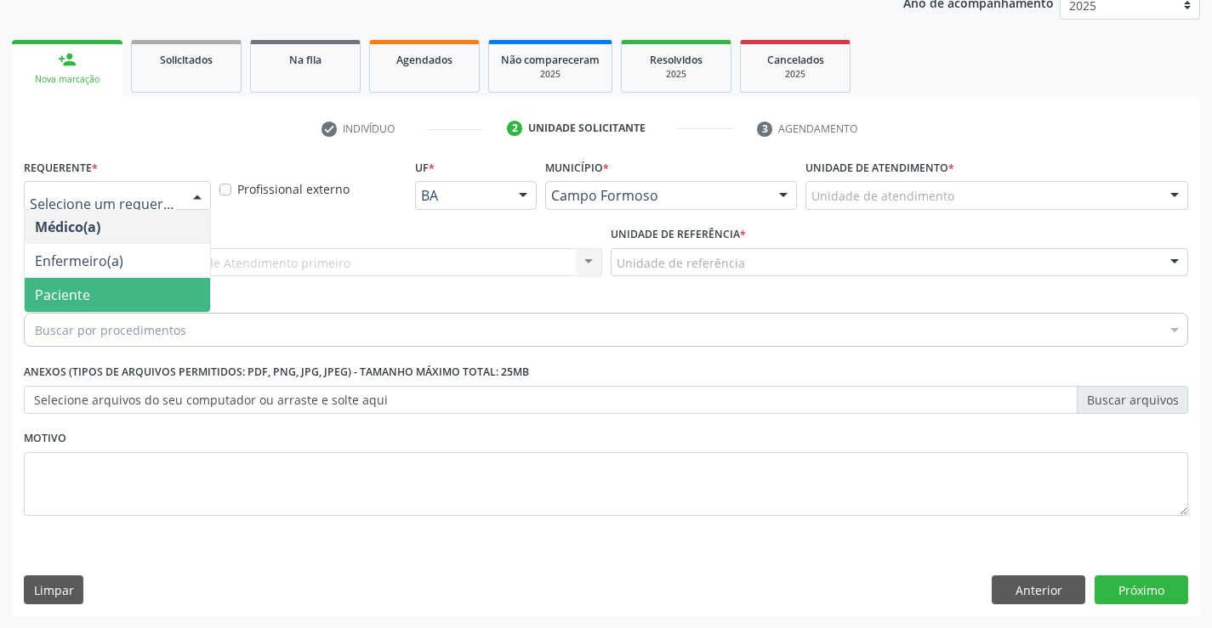
click at [126, 281] on span "Paciente" at bounding box center [117, 295] width 185 height 34
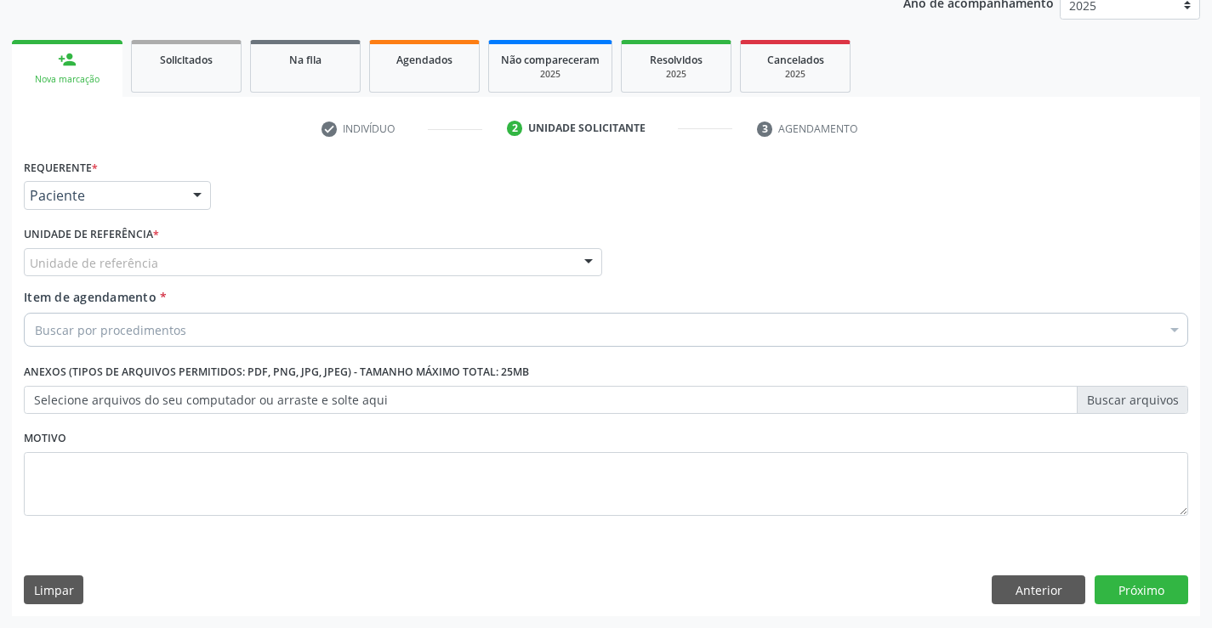
click at [162, 258] on div "Unidade de referência" at bounding box center [313, 262] width 578 height 29
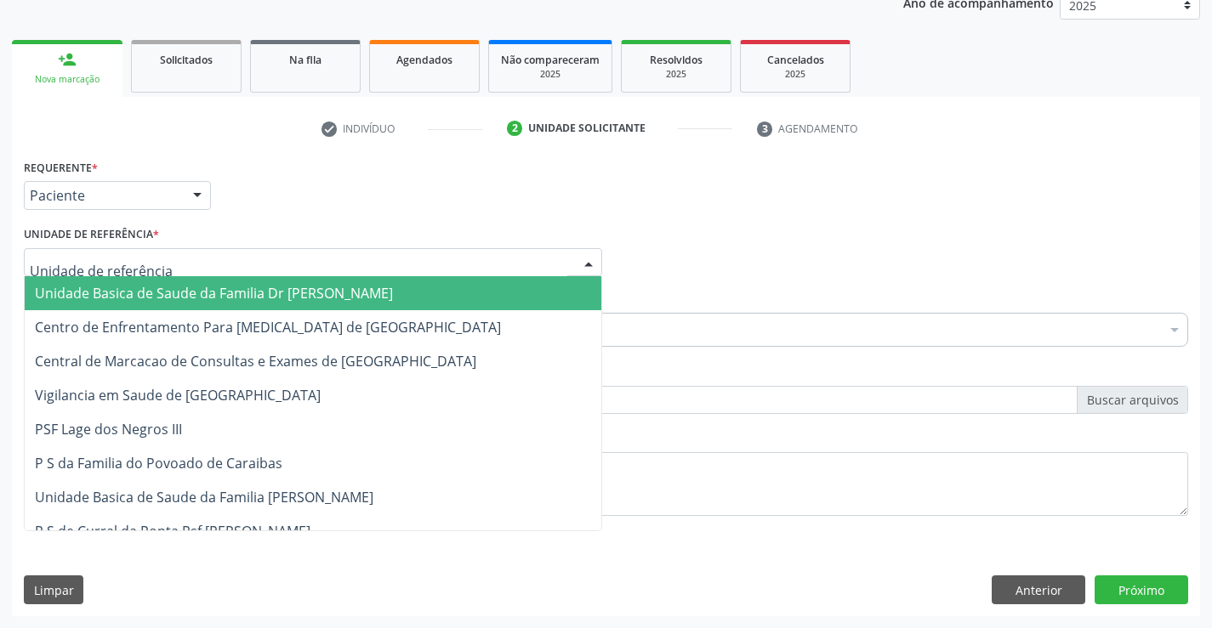
click at [275, 290] on span "Unidade Basica de Saude da Familia Dr [PERSON_NAME]" at bounding box center [214, 293] width 358 height 19
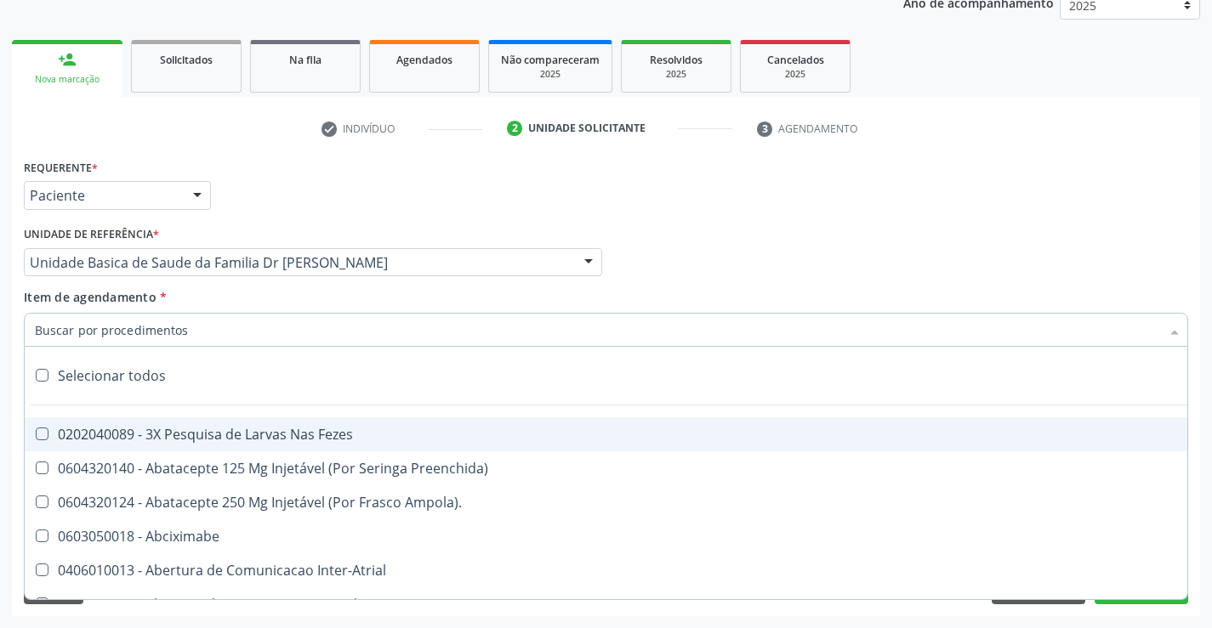
click at [223, 328] on div at bounding box center [606, 330] width 1164 height 34
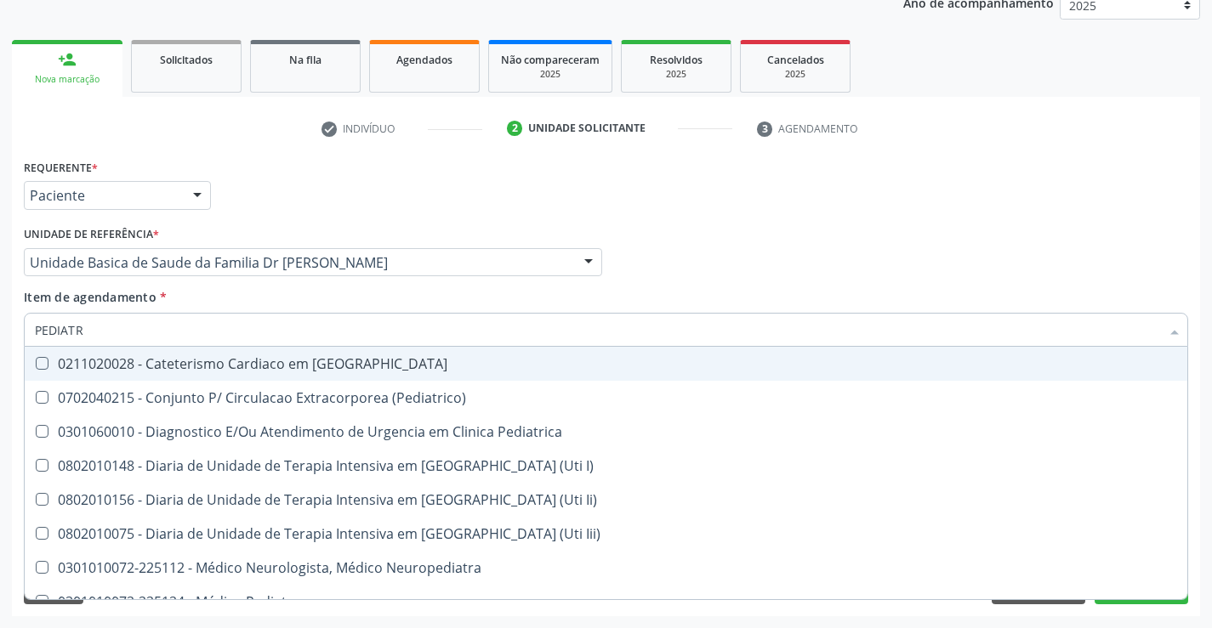
type input "PEDIATRA"
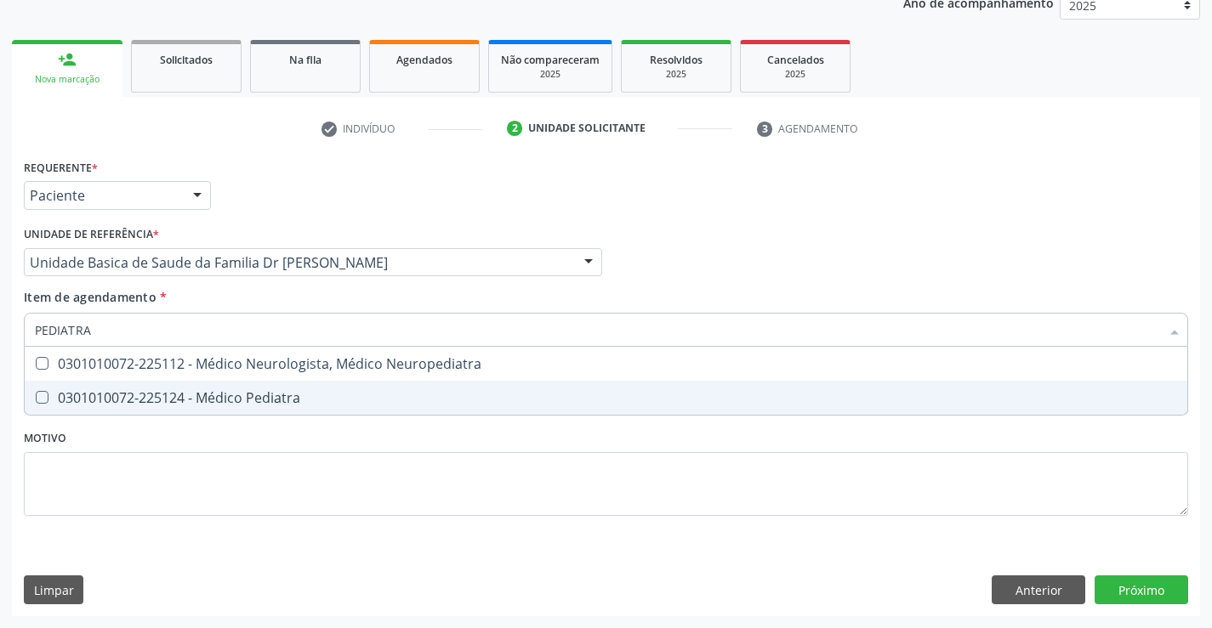
click at [219, 398] on div "0301010072-225124 - Médico Pediatra" at bounding box center [606, 398] width 1142 height 14
checkbox Pediatra "true"
click at [193, 445] on div "Requerente * Paciente Médico(a) Enfermeiro(a) Paciente Nenhum resultado encontr…" at bounding box center [606, 347] width 1164 height 385
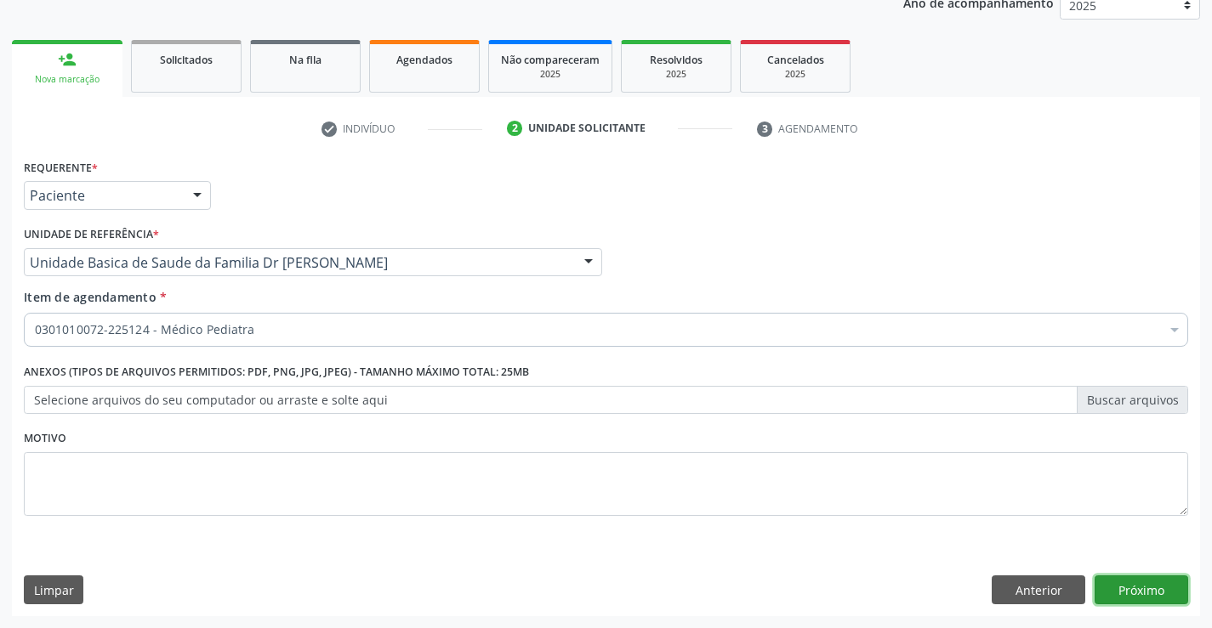
click at [1140, 587] on button "Próximo" at bounding box center [1141, 590] width 94 height 29
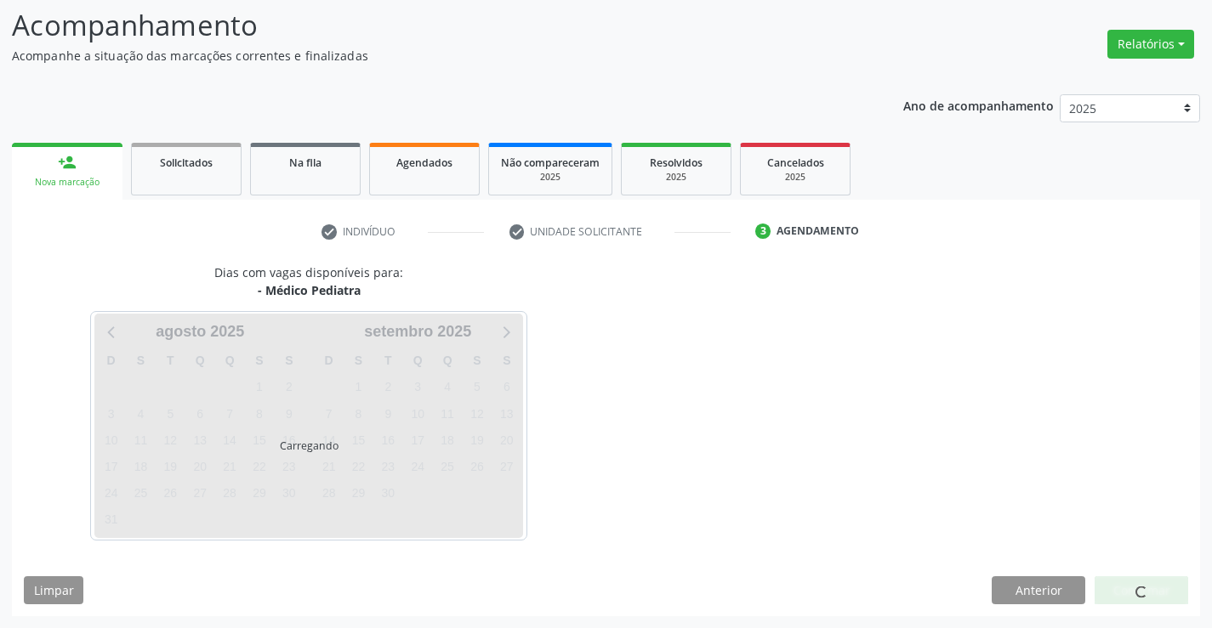
scroll to position [111, 0]
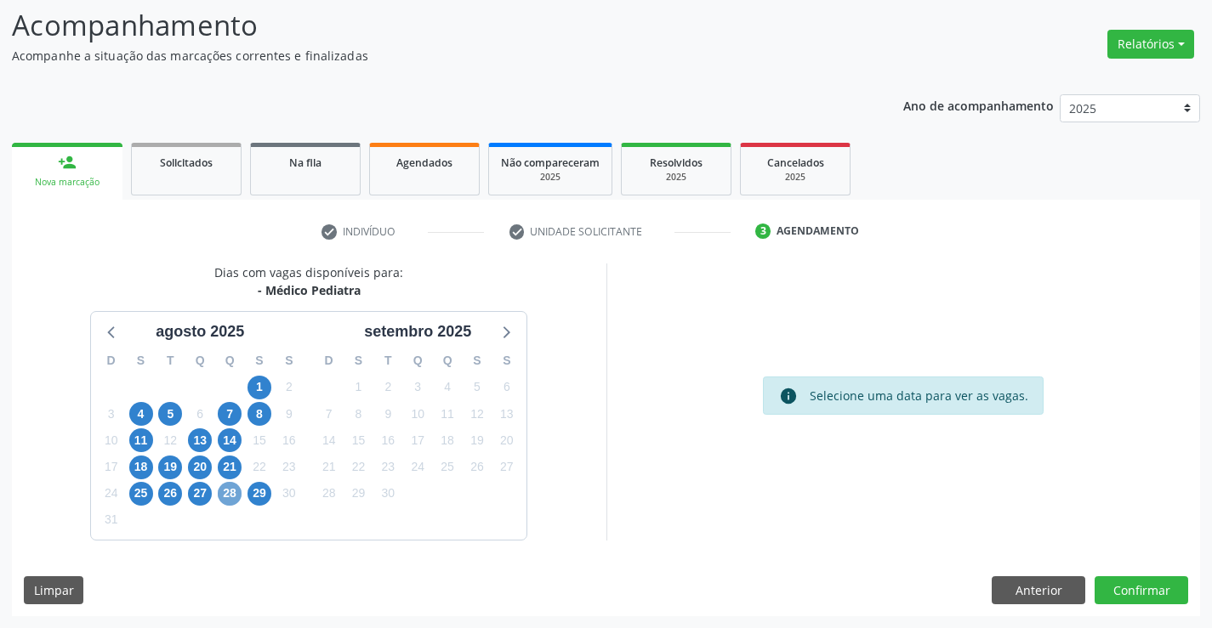
click at [227, 495] on span "28" at bounding box center [230, 494] width 24 height 24
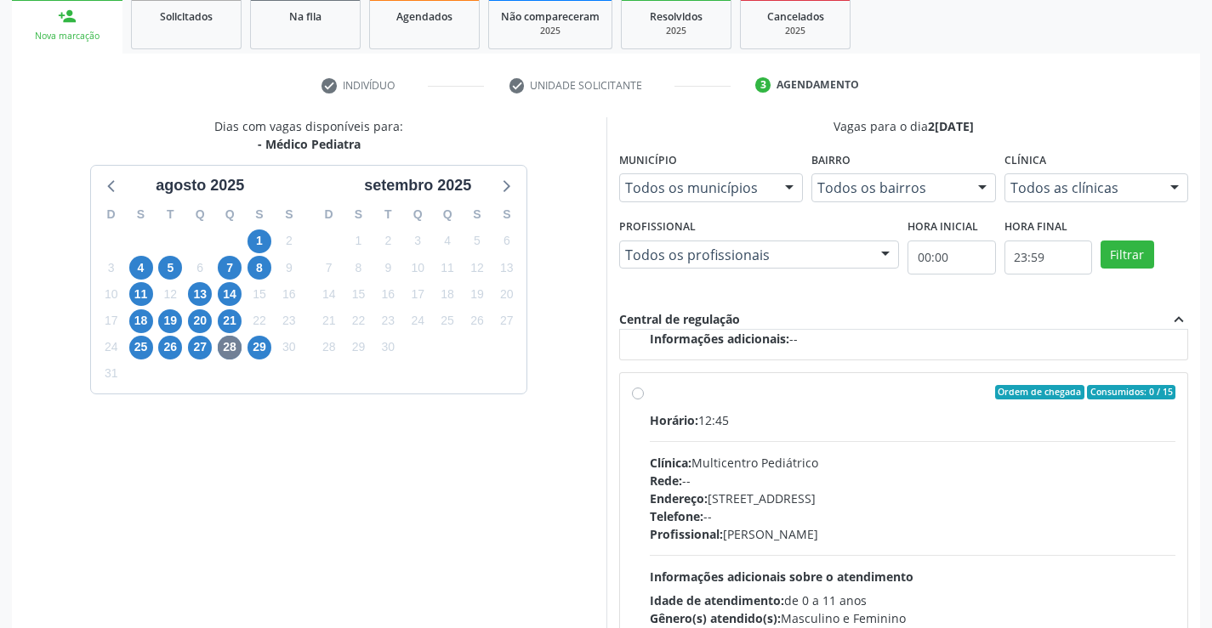
scroll to position [281, 0]
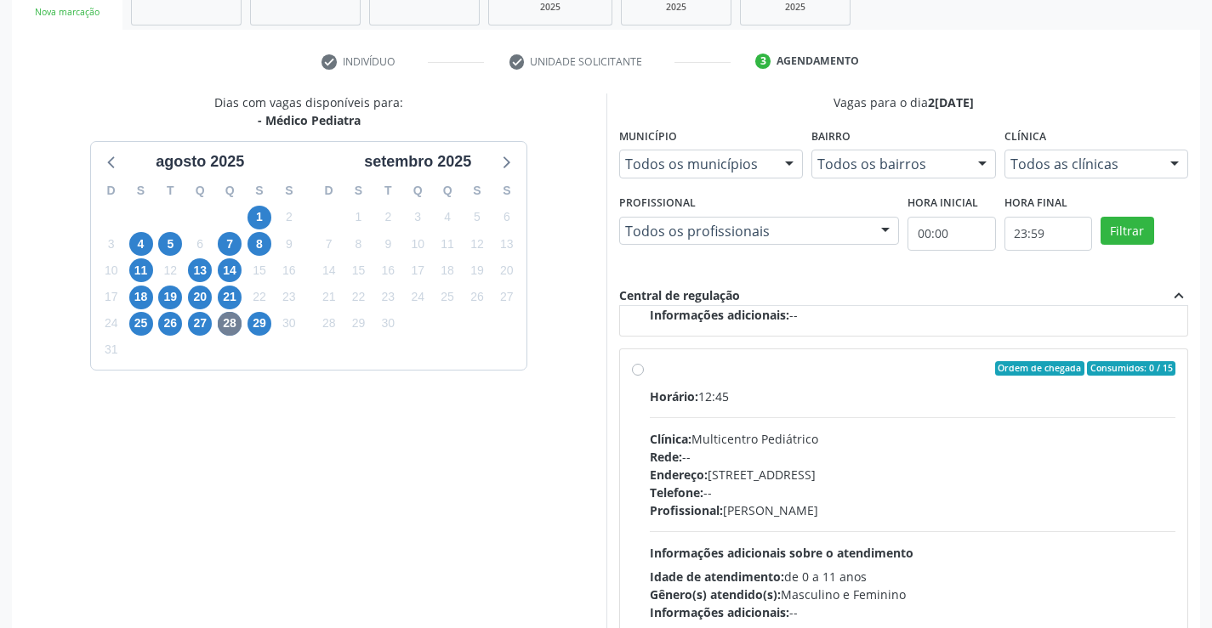
click at [650, 366] on label "Ordem de chegada Consumidos: 0 / 15 Horário: 12:45 Clínica: Multicentro Pediátr…" at bounding box center [913, 491] width 526 height 261
click at [639, 366] on input "Ordem de chegada Consumidos: 0 / 15 Horário: 12:45 Clínica: Multicentro Pediátr…" at bounding box center [638, 368] width 12 height 15
radio input "true"
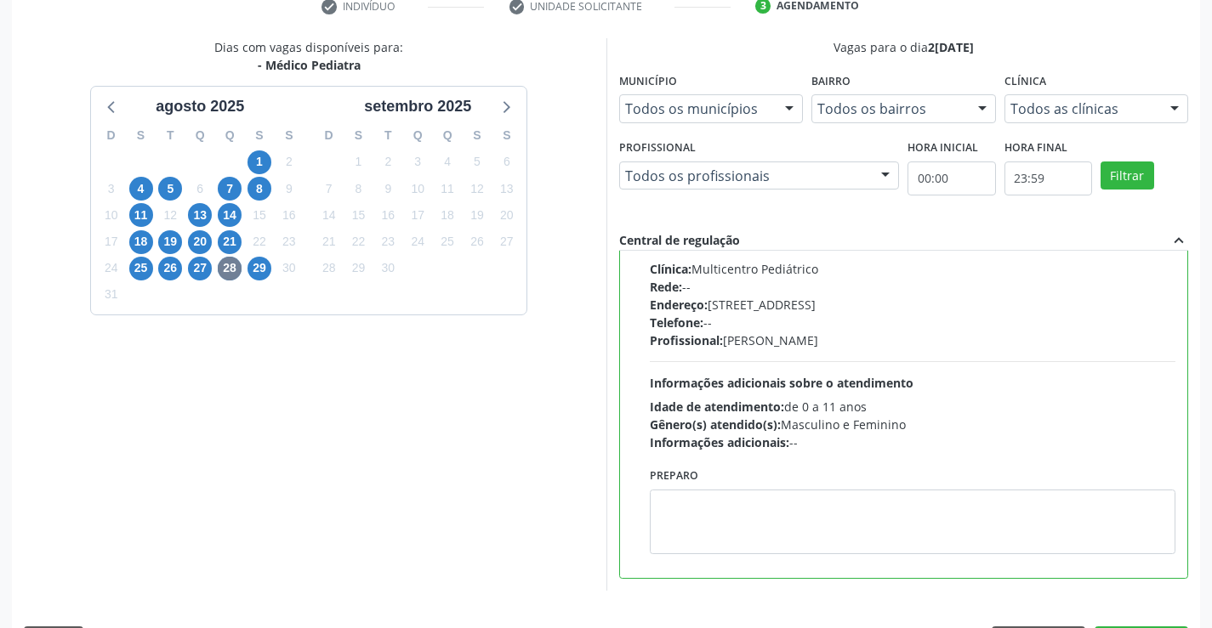
scroll to position [366, 0]
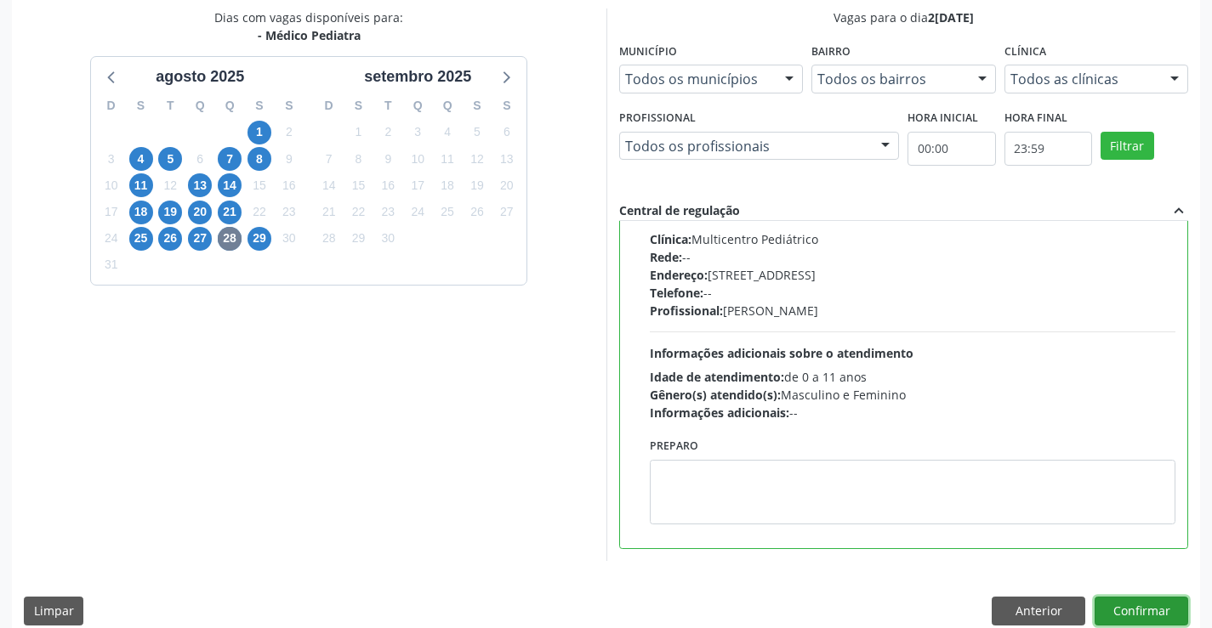
click at [1140, 607] on button "Confirmar" at bounding box center [1141, 611] width 94 height 29
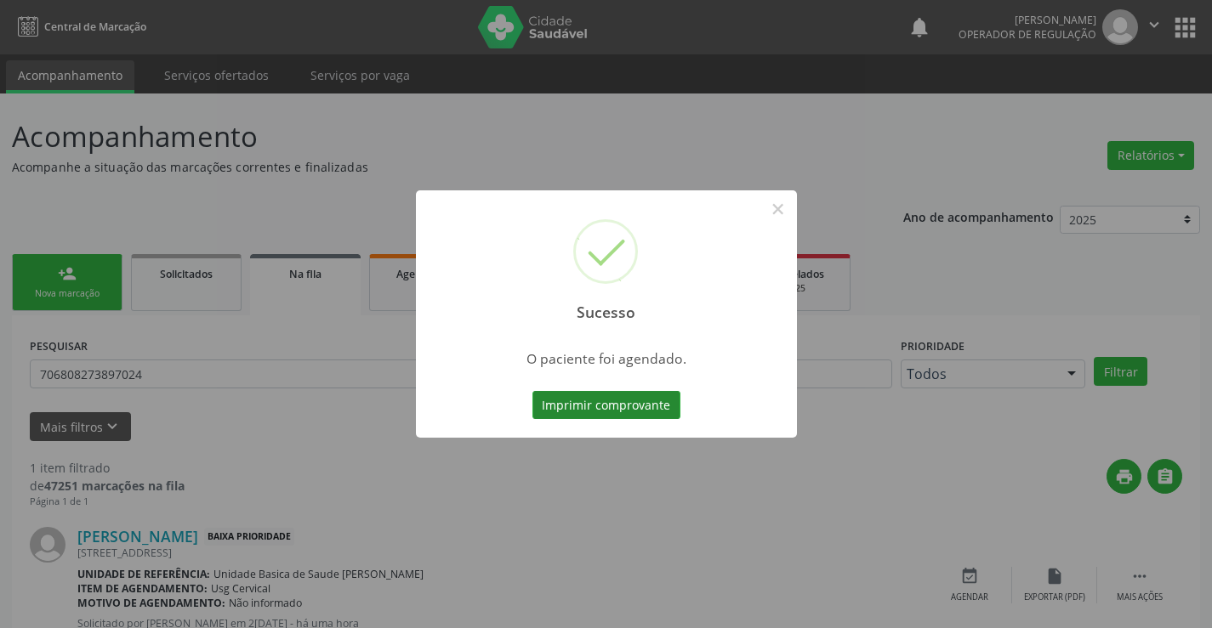
click at [666, 414] on button "Imprimir comprovante" at bounding box center [606, 405] width 148 height 29
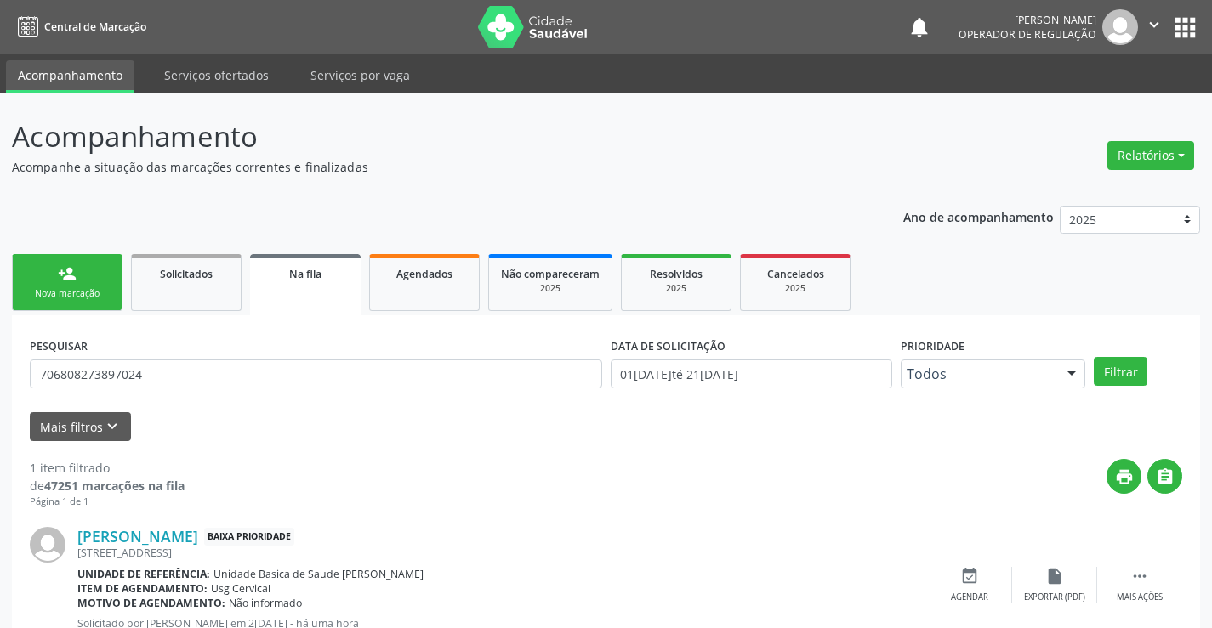
click at [99, 294] on div "Nova marcação" at bounding box center [67, 293] width 85 height 13
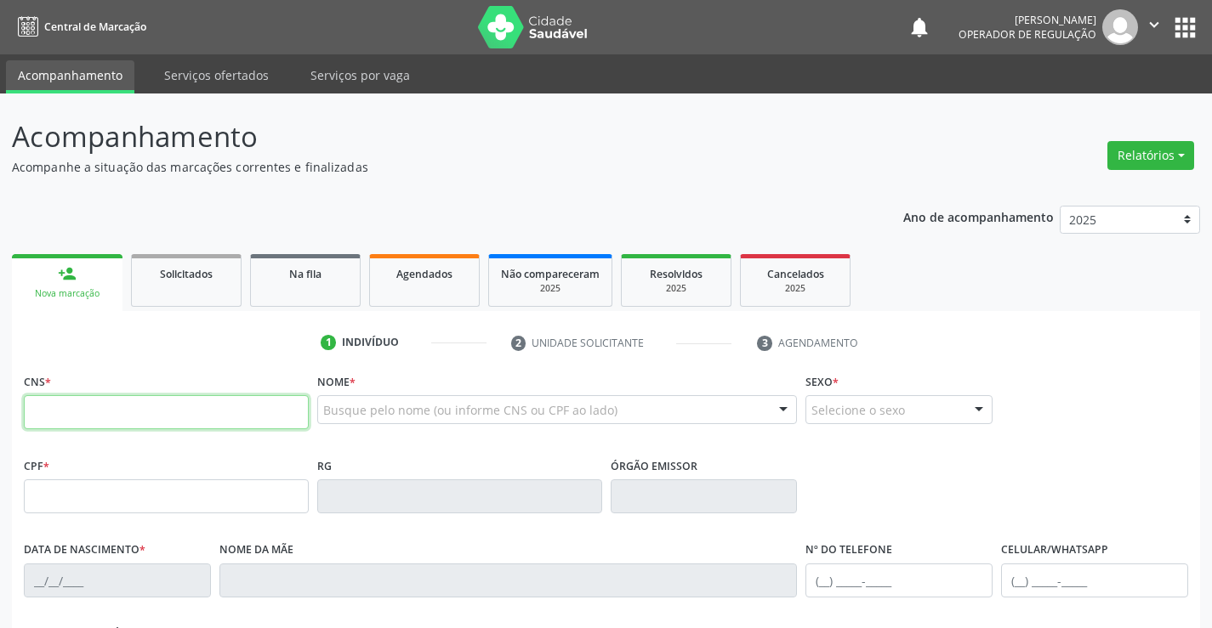
click at [103, 422] on input "text" at bounding box center [166, 412] width 285 height 34
type input "700 0032 3334 1002"
type input "22/06/2021"
type input "(74) 9191-4426"
type input "S/N"
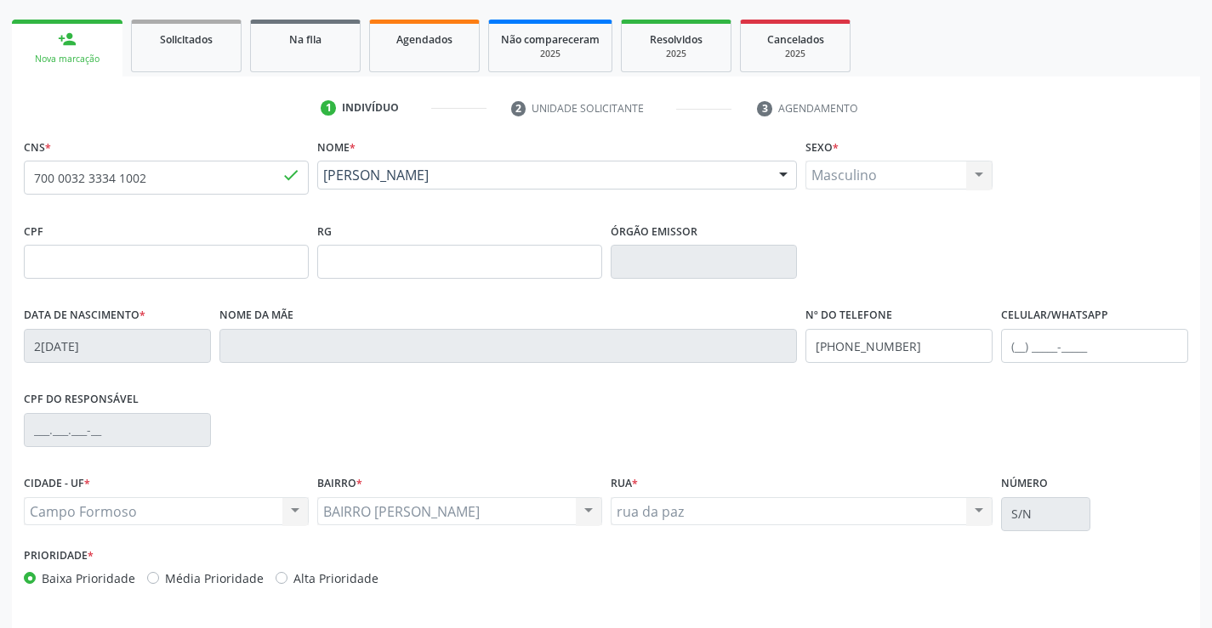
scroll to position [293, 0]
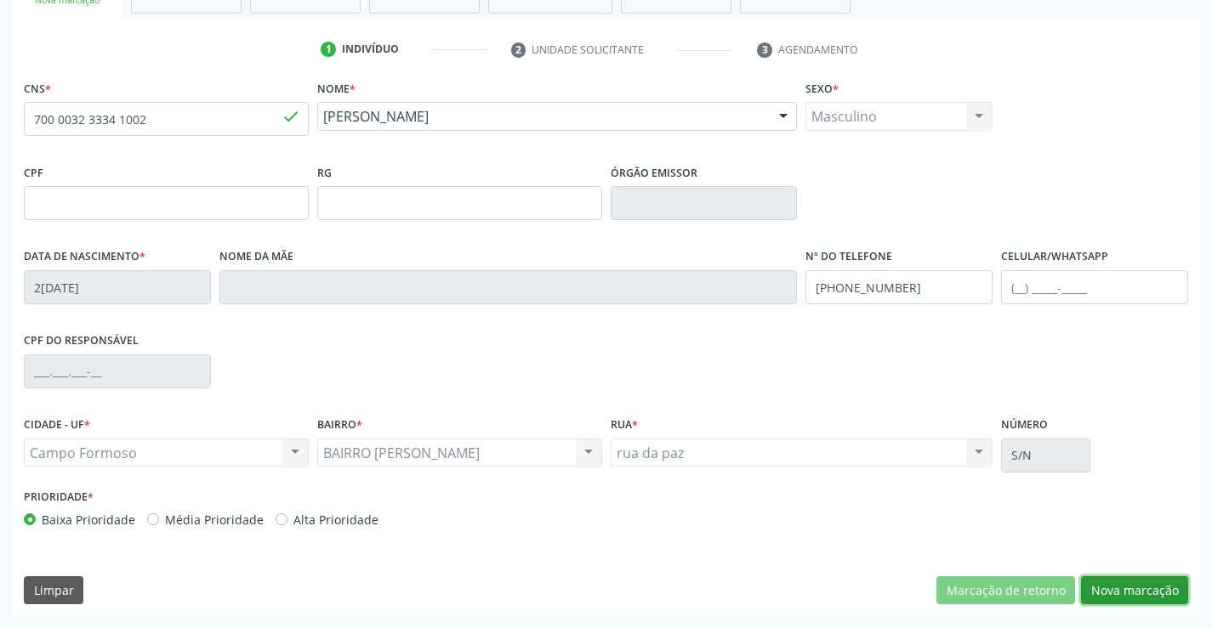
click at [1136, 584] on button "Nova marcação" at bounding box center [1134, 590] width 107 height 29
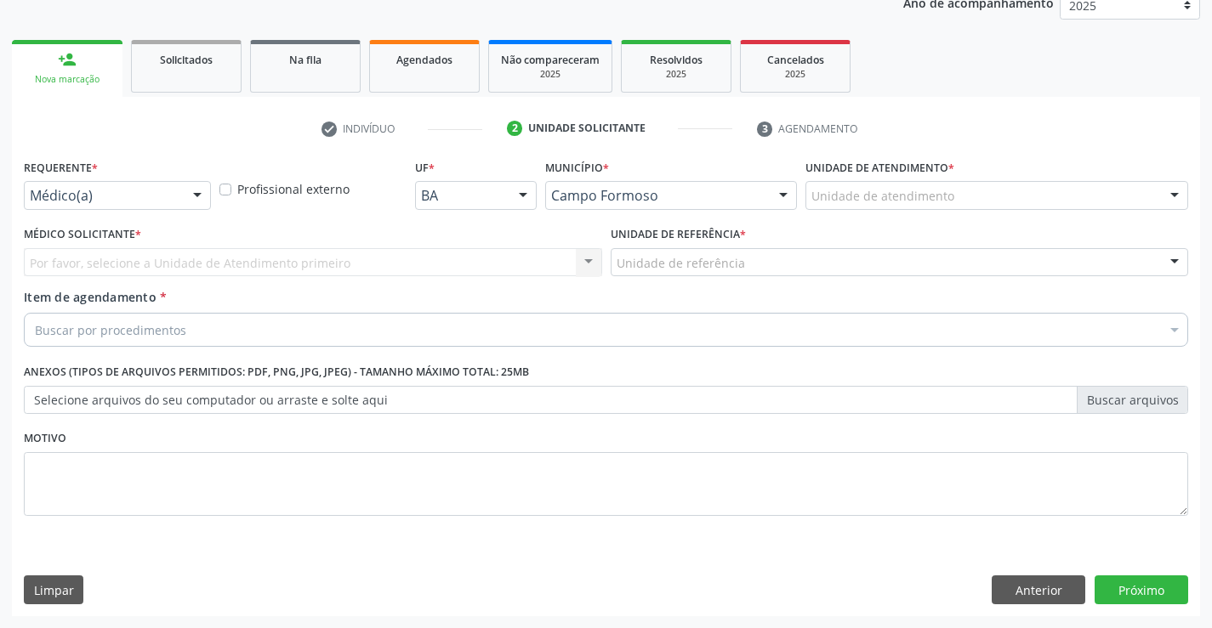
scroll to position [214, 0]
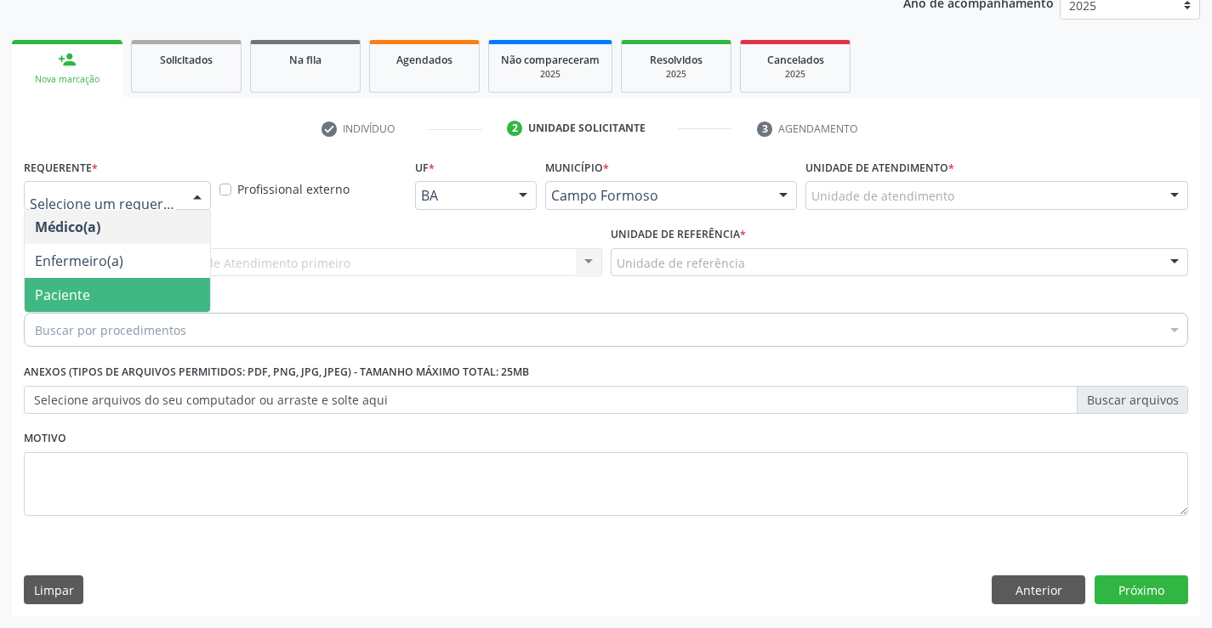
click at [140, 293] on span "Paciente" at bounding box center [117, 295] width 185 height 34
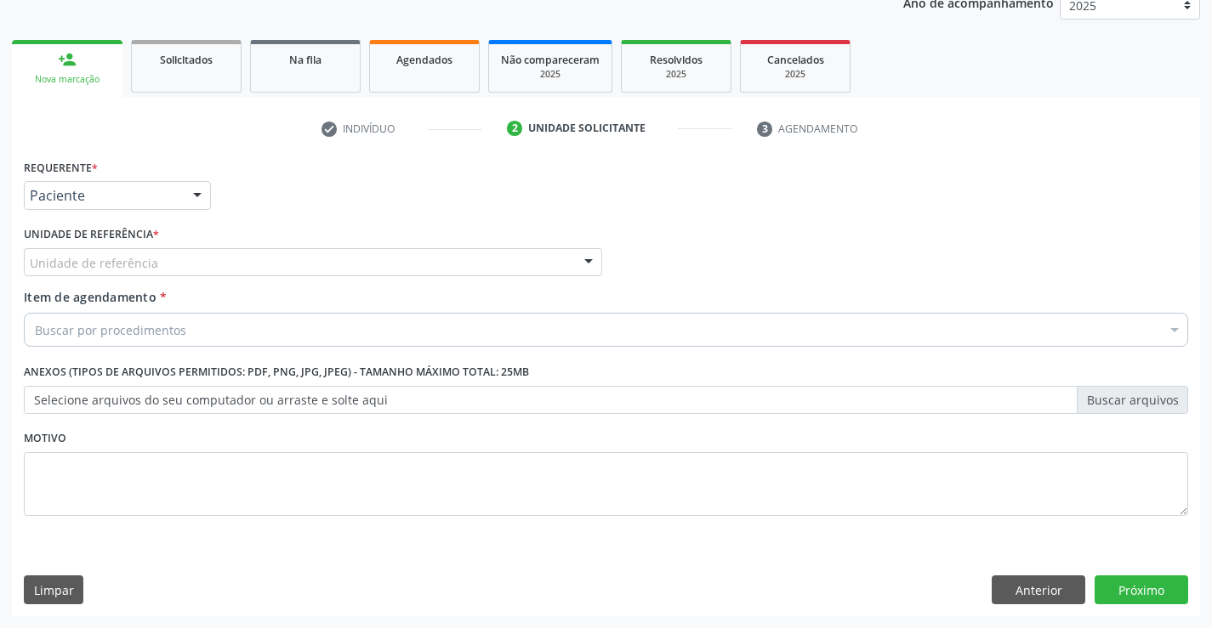
click at [168, 268] on div "Unidade de referência" at bounding box center [313, 262] width 578 height 29
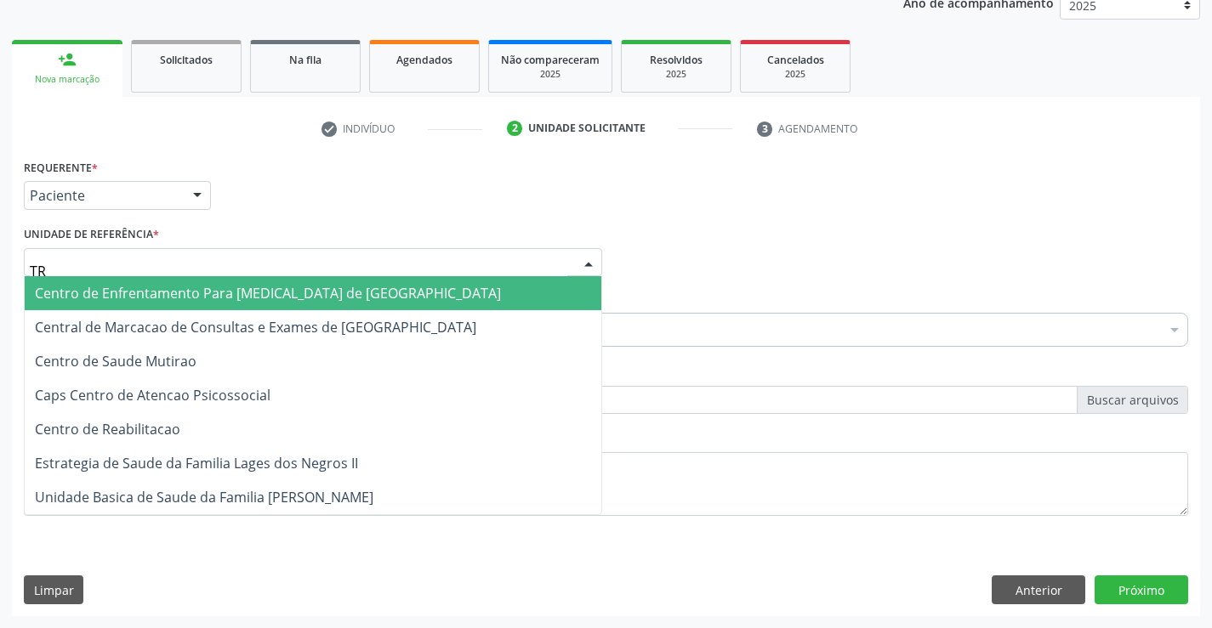
type input "TRA"
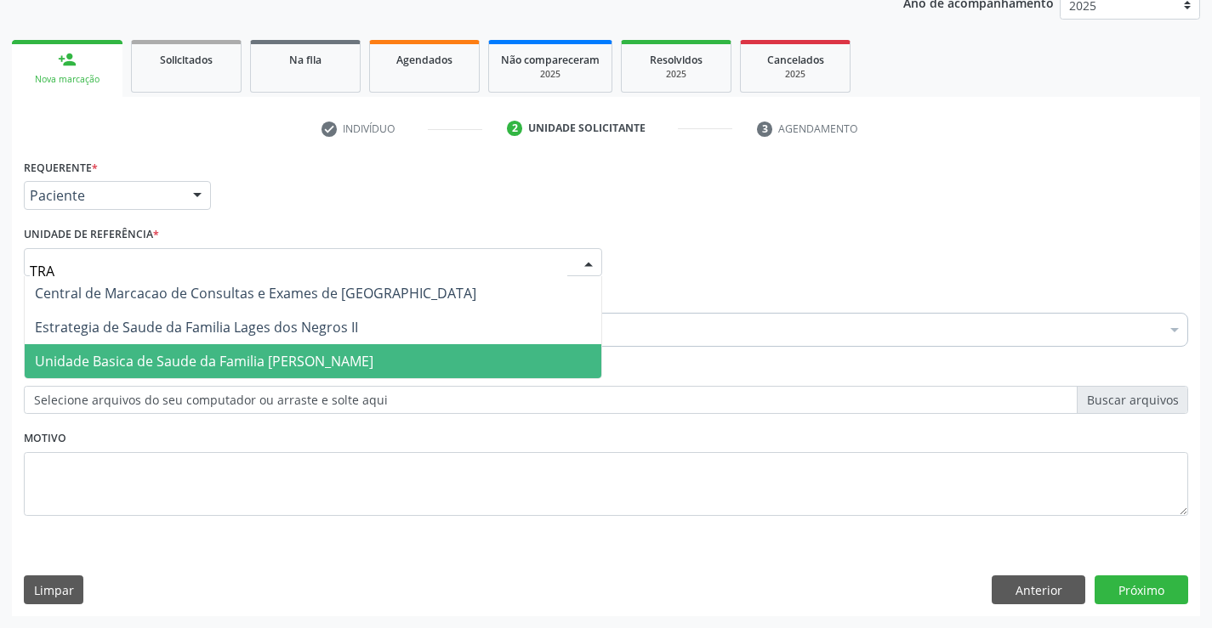
click at [214, 355] on span "Unidade Basica de Saude da Familia [PERSON_NAME]" at bounding box center [204, 361] width 338 height 19
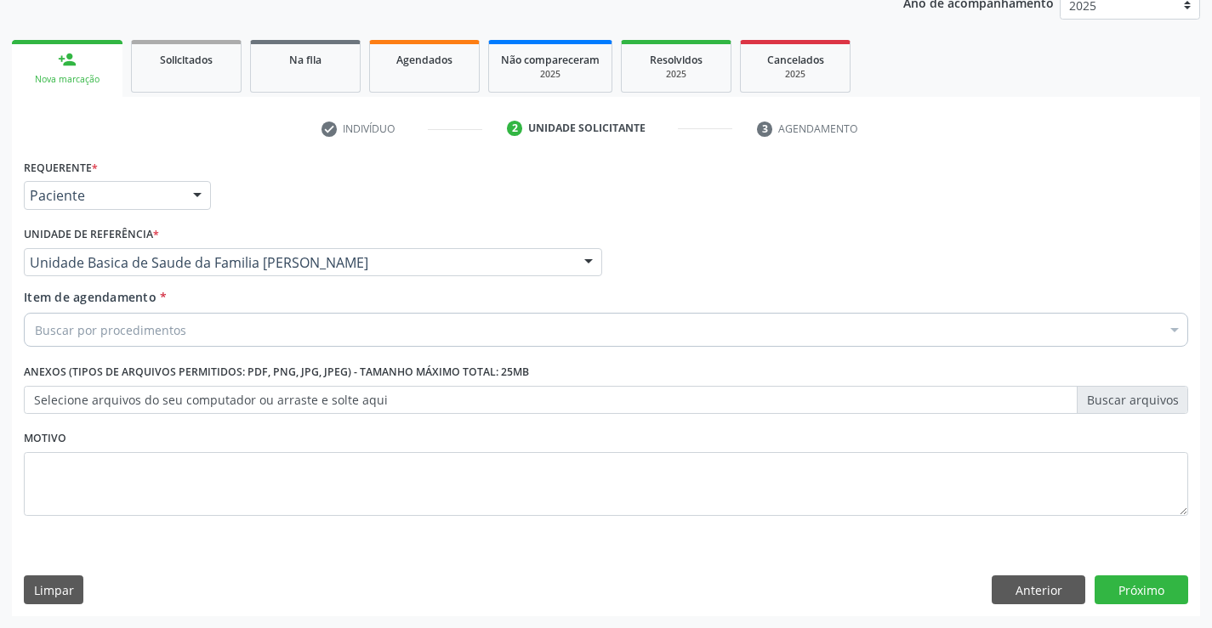
click at [199, 333] on div "Buscar por procedimentos" at bounding box center [606, 330] width 1164 height 34
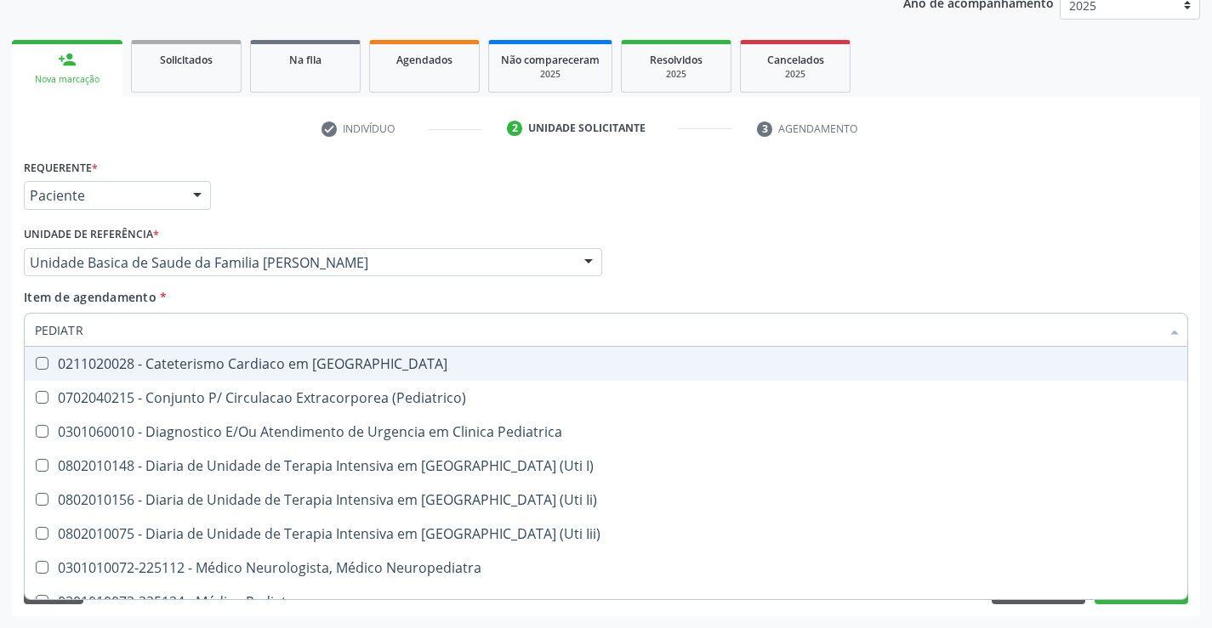
type input "PEDIATRA"
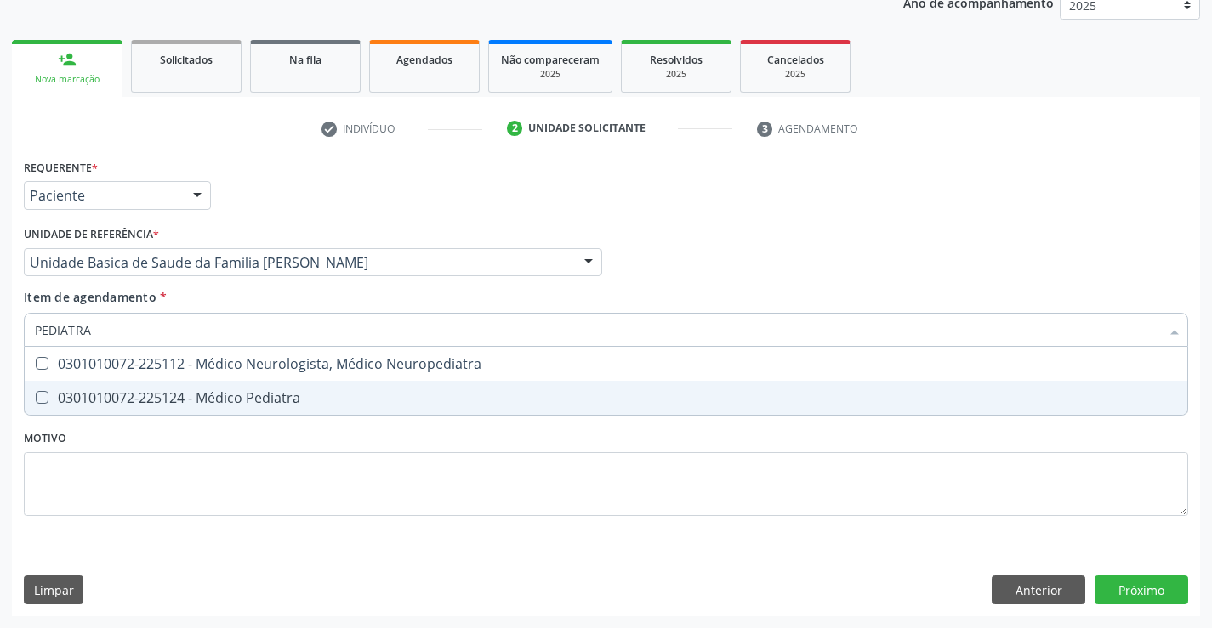
click at [210, 395] on div "0301010072-225124 - Médico Pediatra" at bounding box center [606, 398] width 1142 height 14
checkbox Pediatra "true"
click at [167, 441] on div "Requerente * Paciente Médico(a) Enfermeiro(a) Paciente Nenhum resultado encontr…" at bounding box center [606, 347] width 1164 height 385
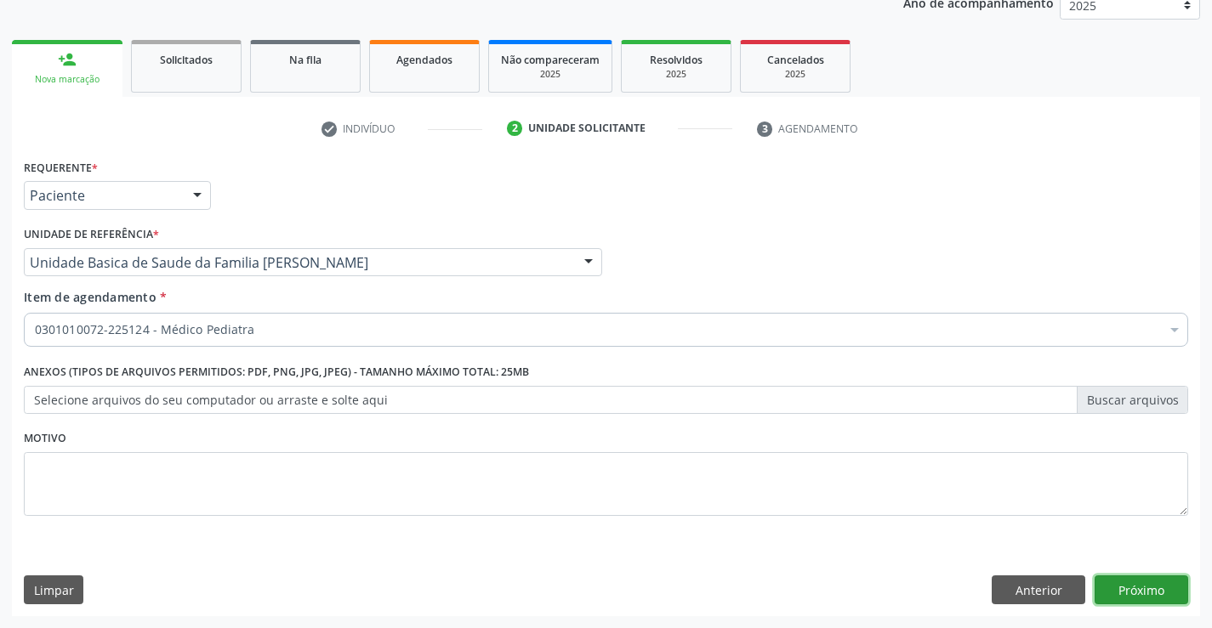
click at [1110, 592] on button "Próximo" at bounding box center [1141, 590] width 94 height 29
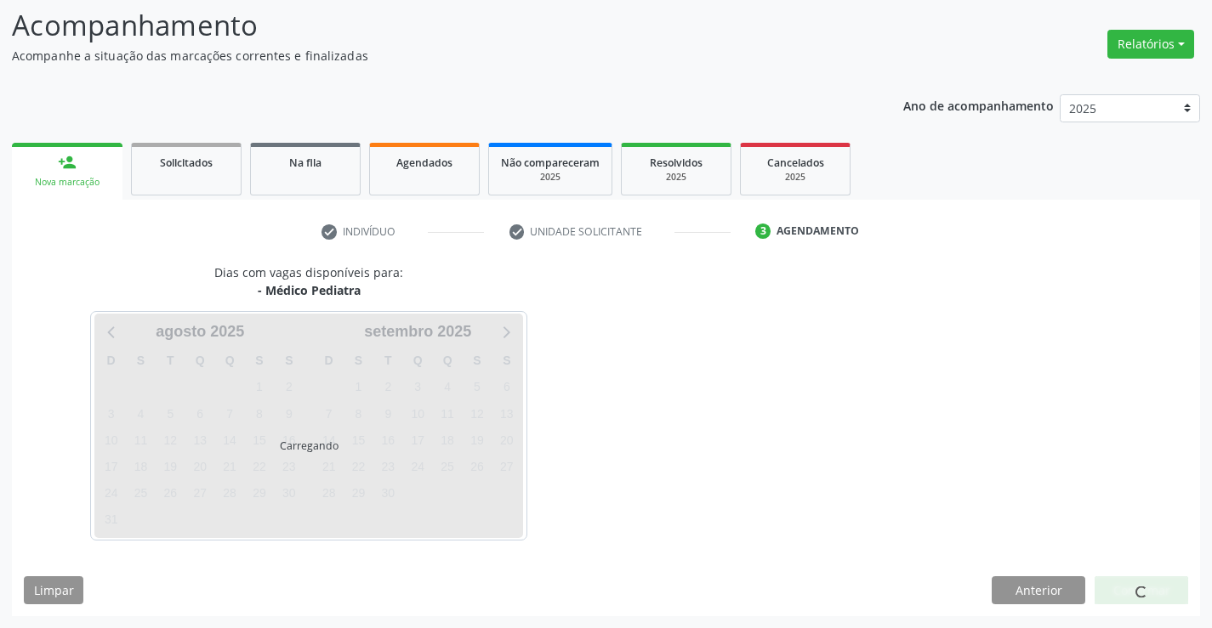
scroll to position [111, 0]
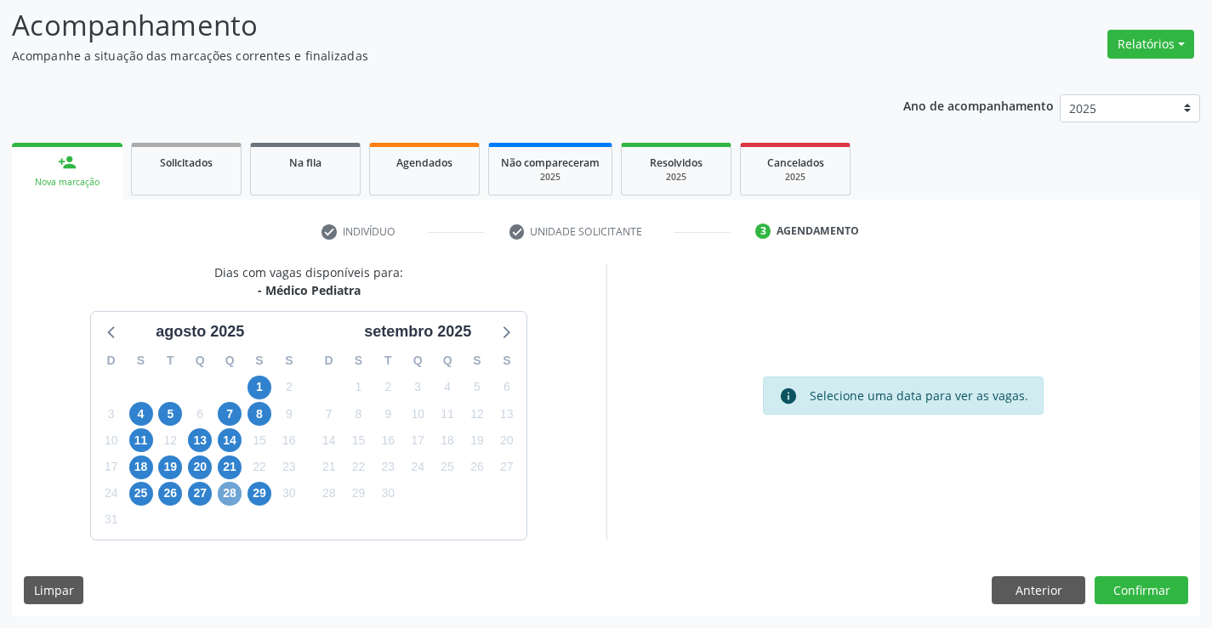
click at [225, 490] on span "28" at bounding box center [230, 494] width 24 height 24
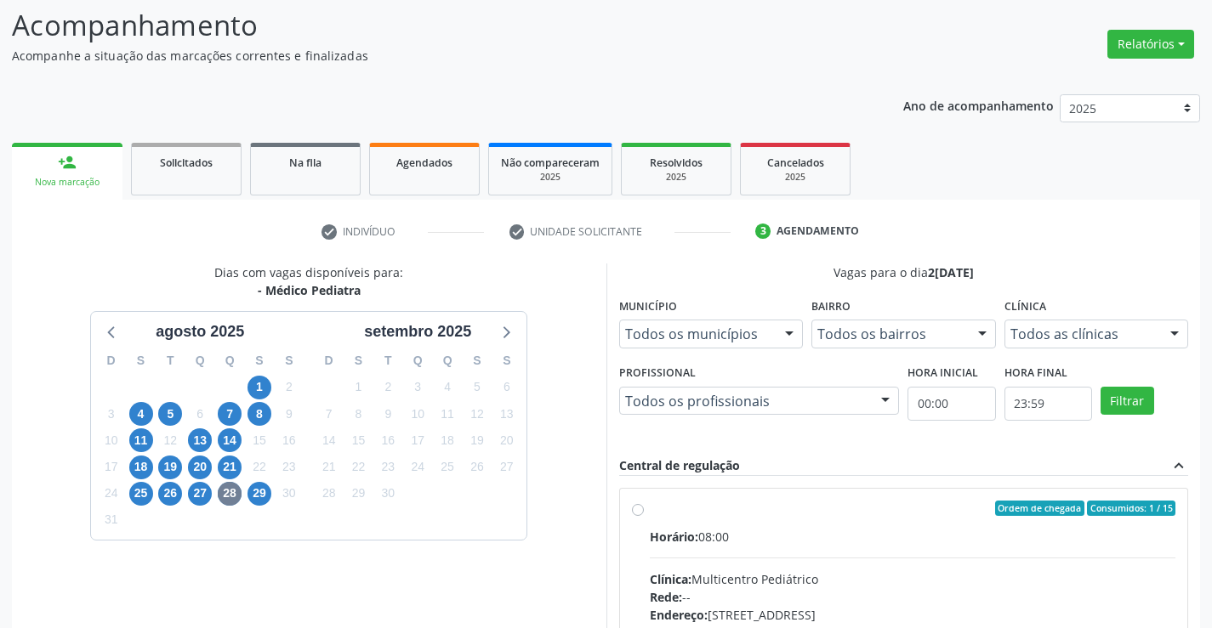
click at [650, 511] on label "Ordem de chegada Consumidos: 1 / 15 Horário: 08:00 Clínica: Multicentro Pediátr…" at bounding box center [913, 631] width 526 height 261
click at [638, 511] on input "Ordem de chegada Consumidos: 1 / 15 Horário: 08:00 Clínica: Multicentro Pediátr…" at bounding box center [638, 508] width 12 height 15
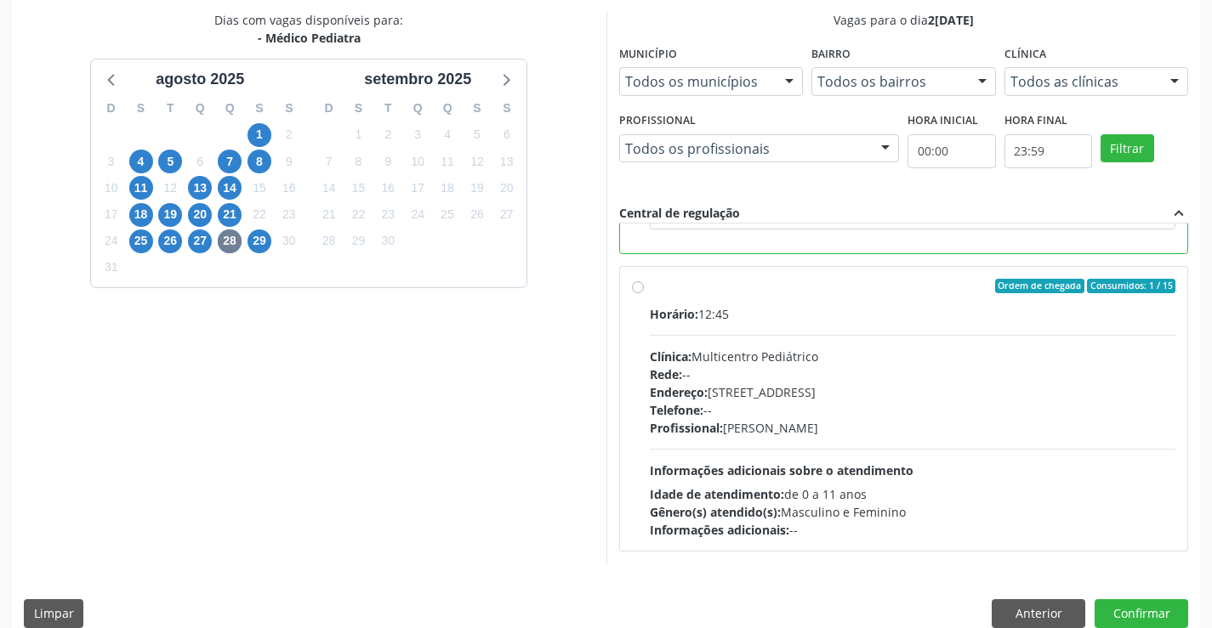
scroll to position [366, 0]
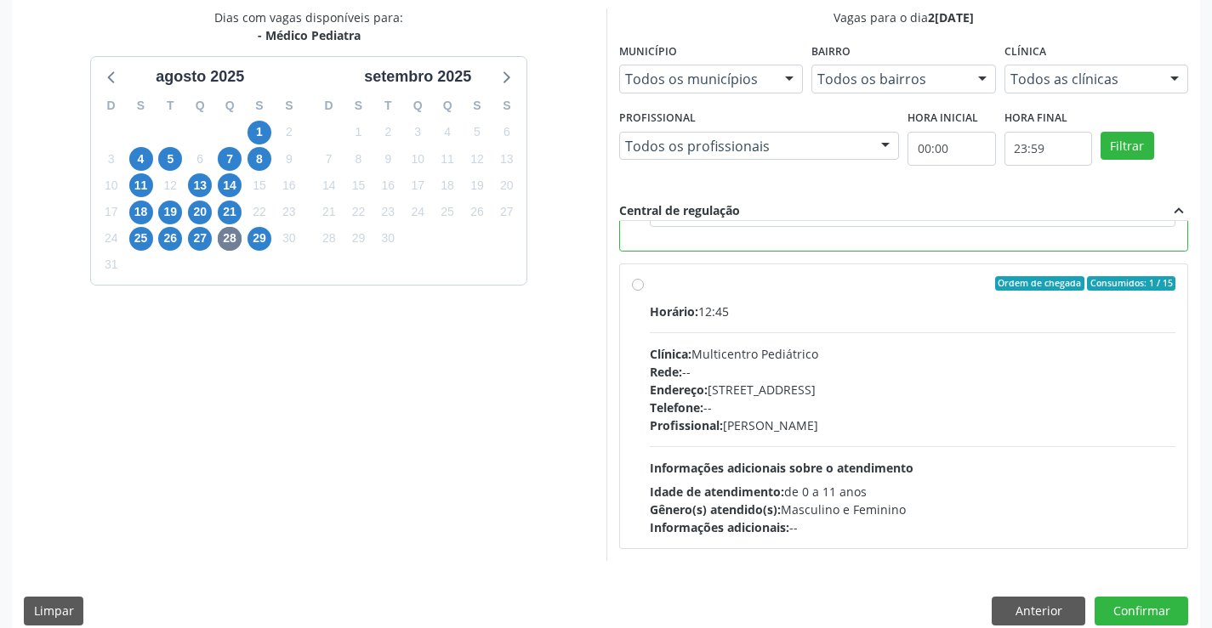
click at [650, 284] on label "Ordem de chegada Consumidos: 1 / 15 Horário: 12:45 Clínica: Multicentro Pediátr…" at bounding box center [913, 406] width 526 height 261
click at [634, 284] on input "Ordem de chegada Consumidos: 1 / 15 Horário: 12:45 Clínica: Multicentro Pediátr…" at bounding box center [638, 283] width 12 height 15
radio input "false"
radio input "true"
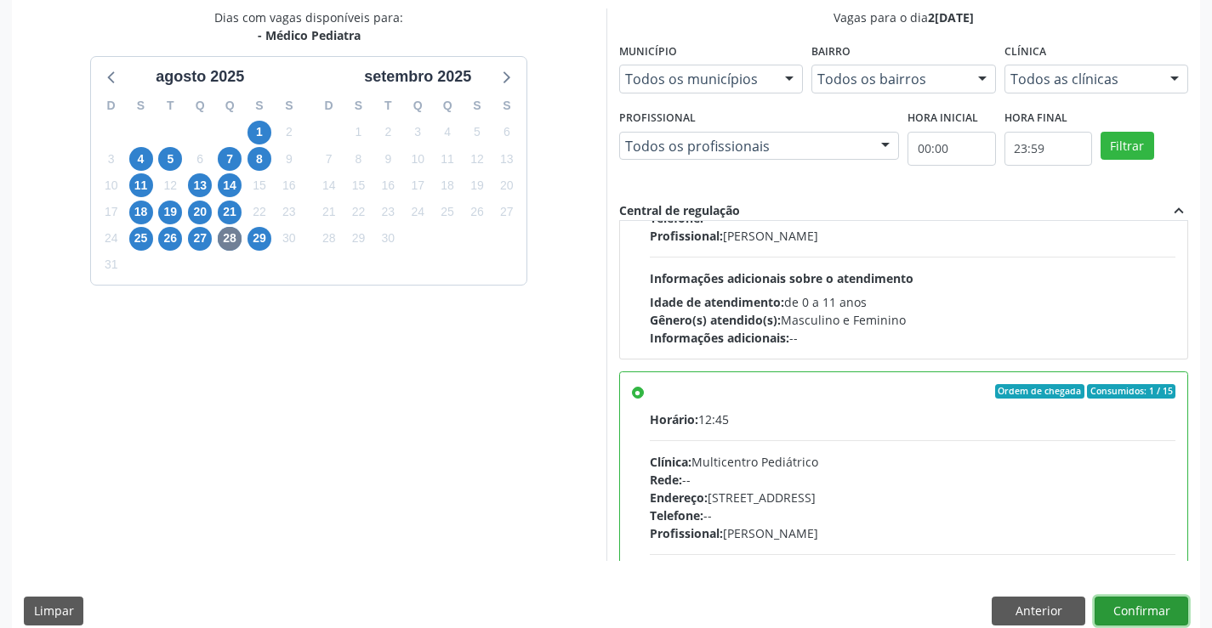
click at [1136, 607] on button "Confirmar" at bounding box center [1141, 611] width 94 height 29
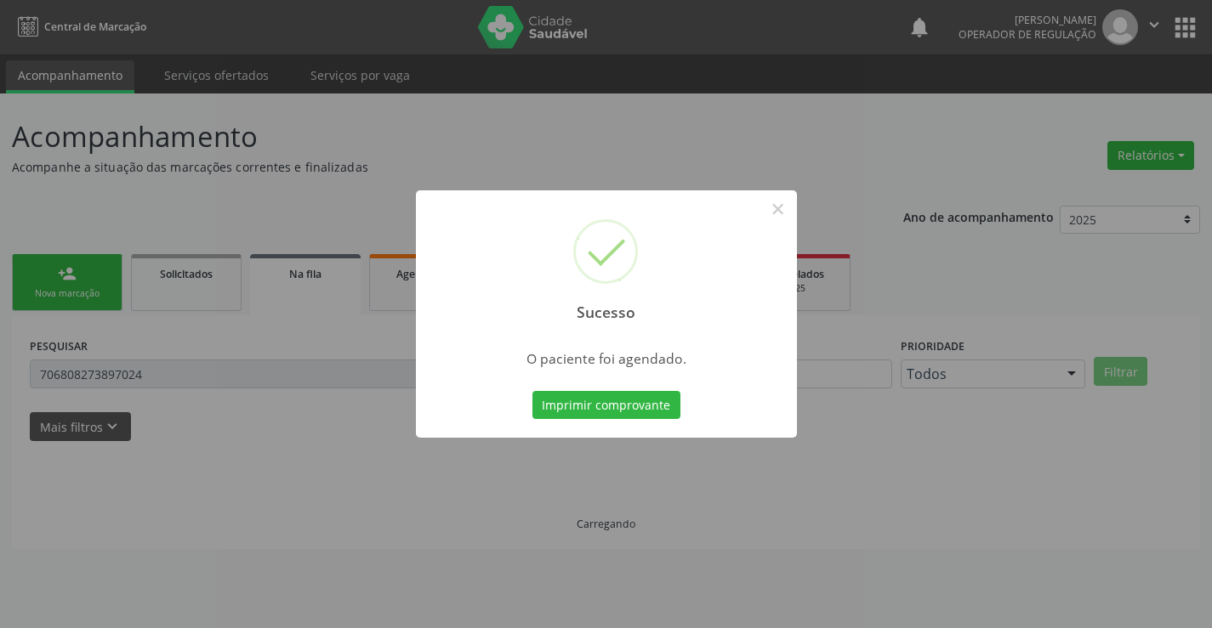
scroll to position [0, 0]
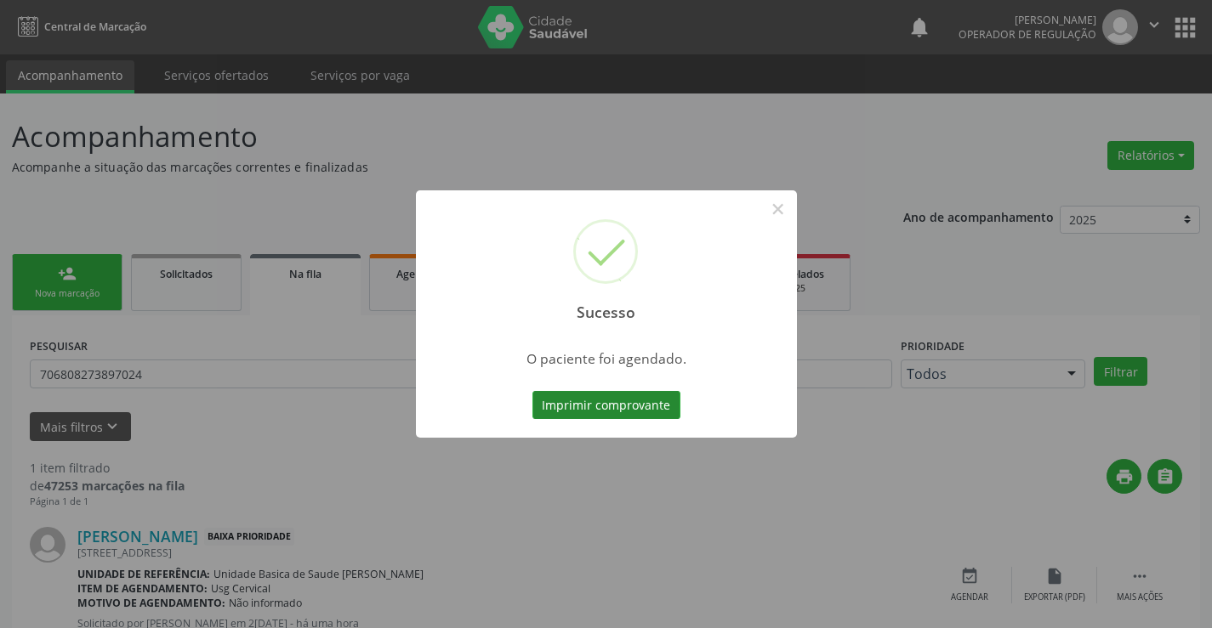
click at [610, 396] on button "Imprimir comprovante" at bounding box center [606, 405] width 148 height 29
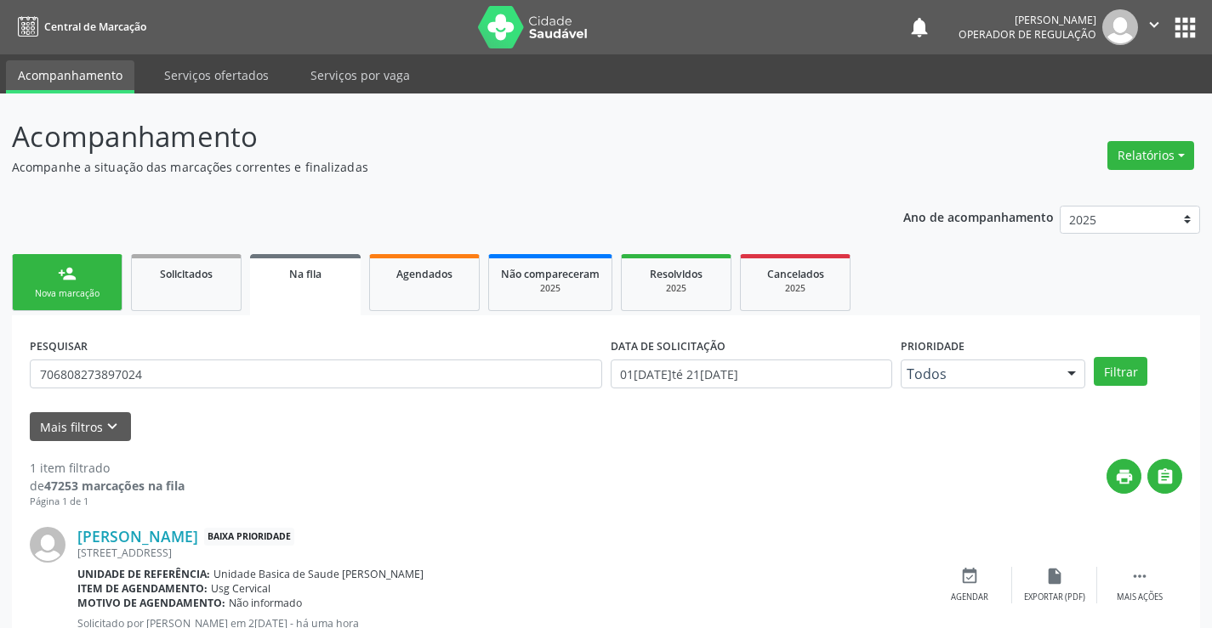
click at [106, 287] on div "Nova marcação" at bounding box center [67, 293] width 85 height 13
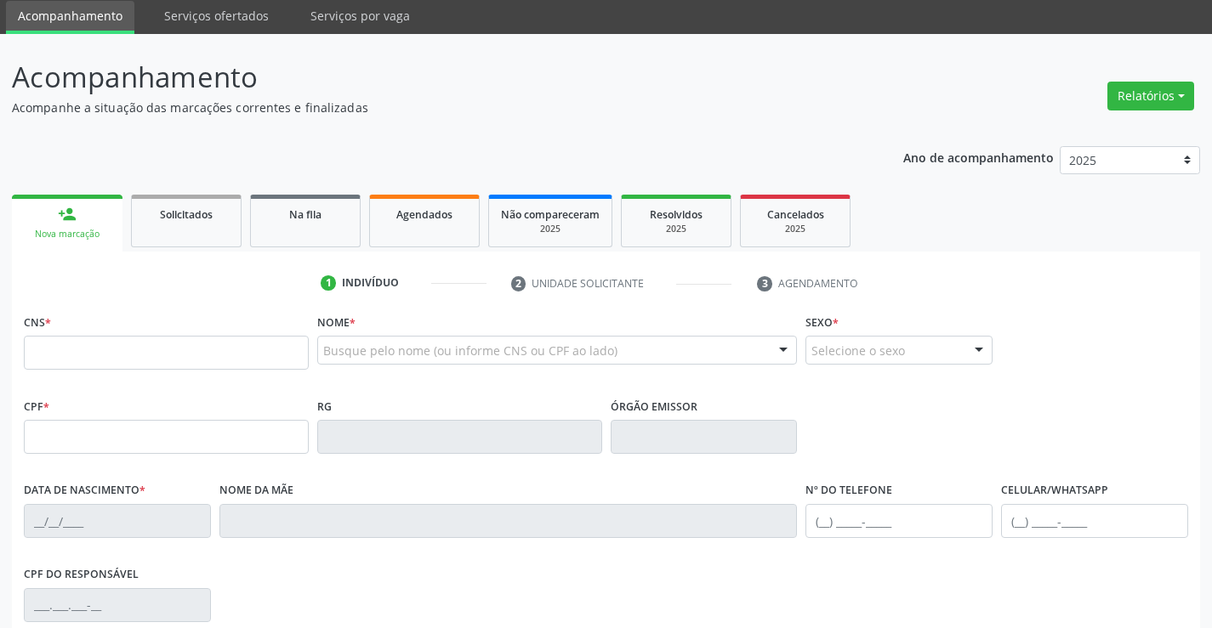
scroll to position [85, 0]
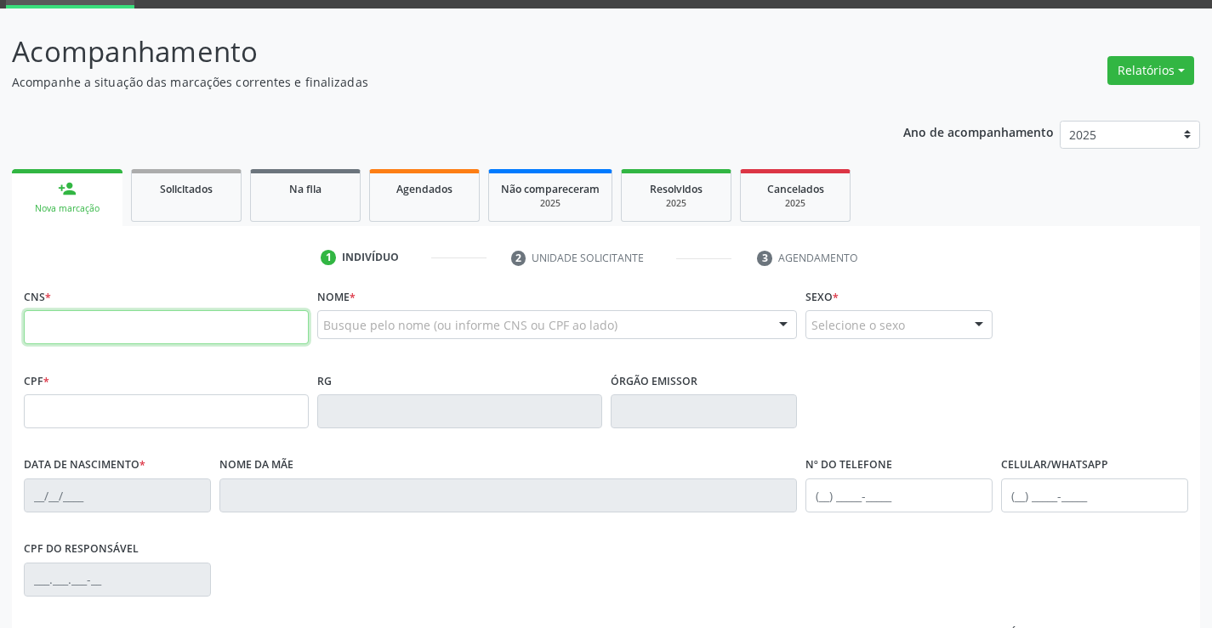
click at [80, 326] on input "text" at bounding box center [166, 327] width 285 height 34
type input "700 0001 6545 8407"
type input "1405108428"
type input "31/05/1995"
type input "Simone Mota Araujo"
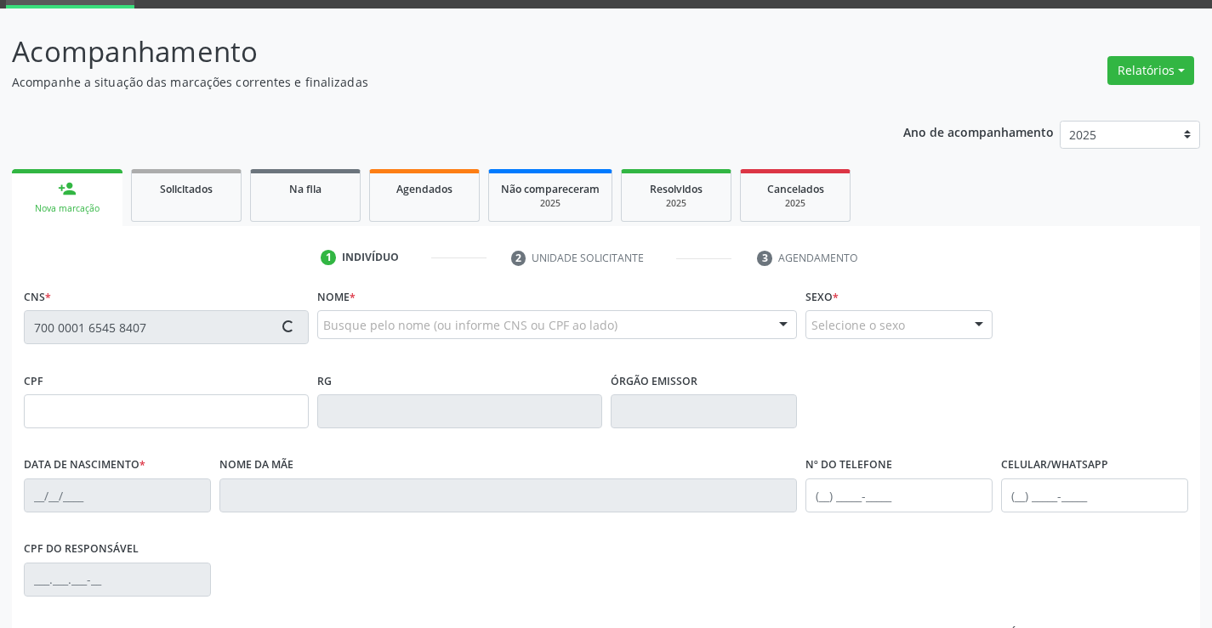
type input "(74) 99110-9212"
type input "054.046.095-83"
type input "SN"
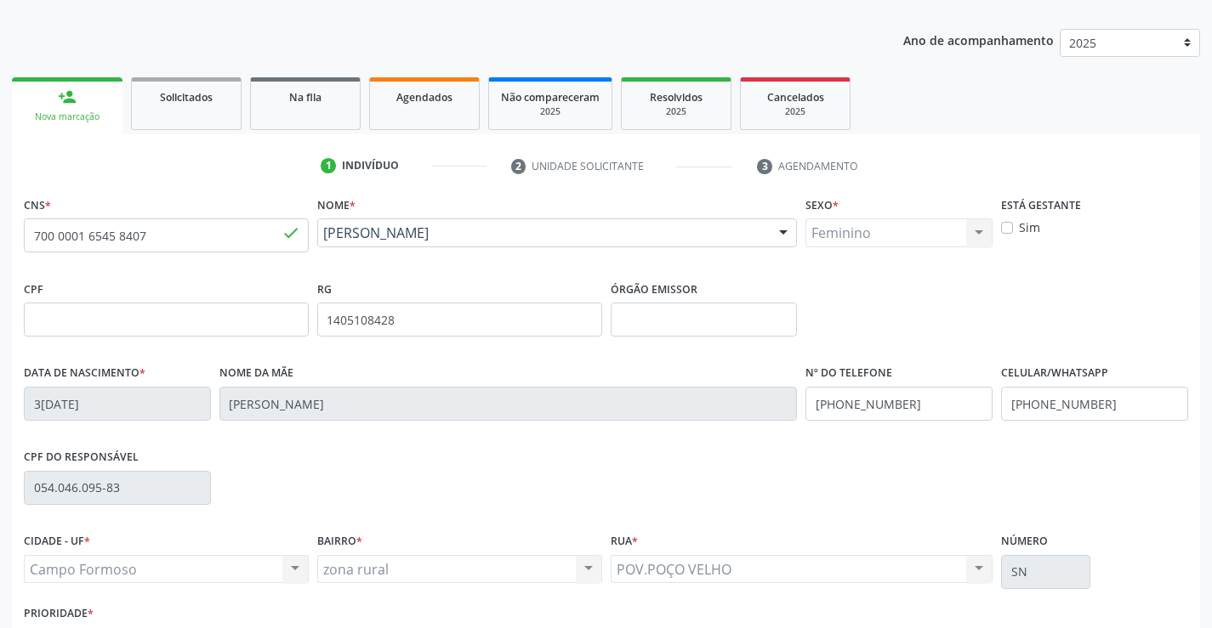
scroll to position [255, 0]
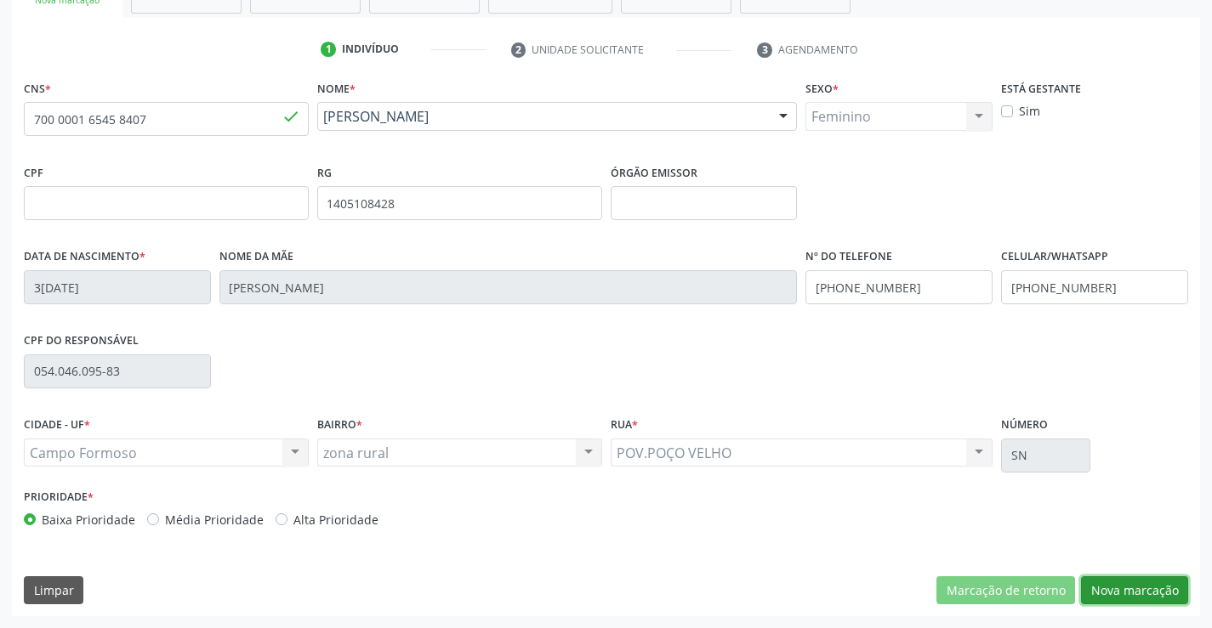
click at [1131, 582] on button "Nova marcação" at bounding box center [1134, 590] width 107 height 29
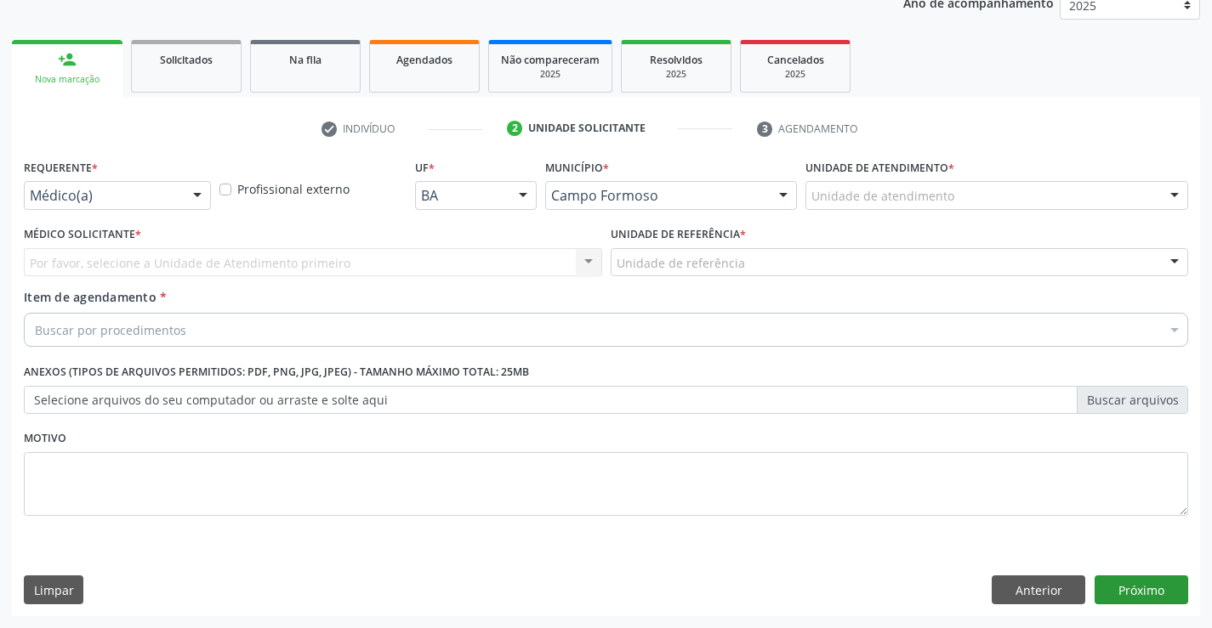
scroll to position [214, 0]
click at [197, 196] on div at bounding box center [197, 196] width 26 height 29
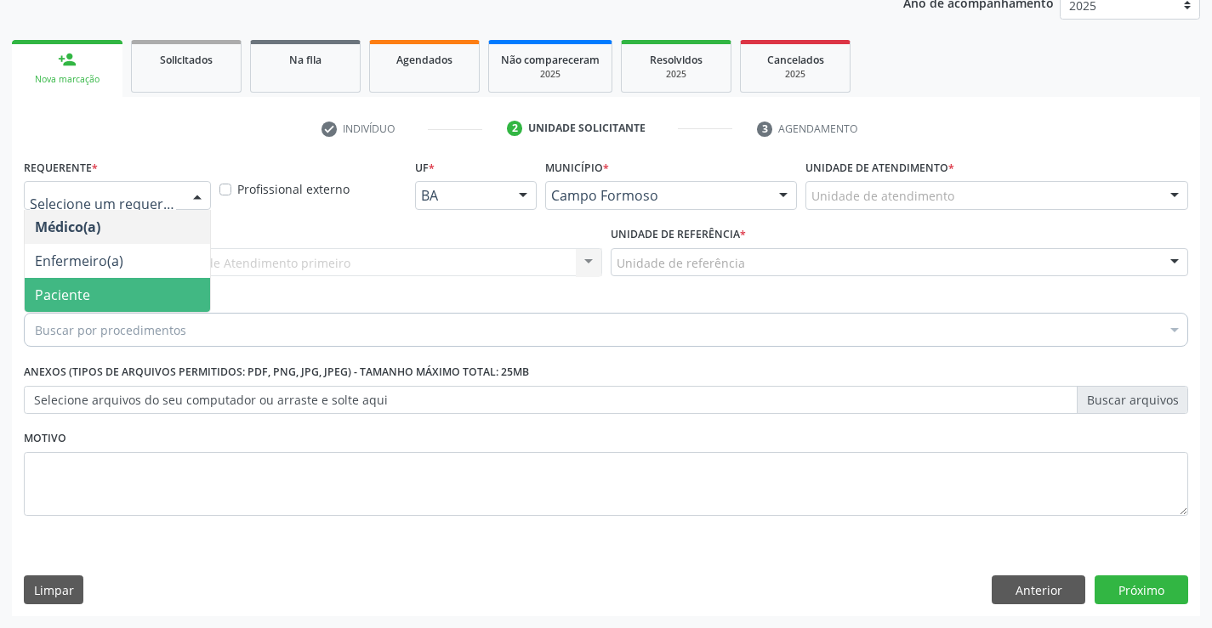
click at [156, 296] on span "Paciente" at bounding box center [117, 295] width 185 height 34
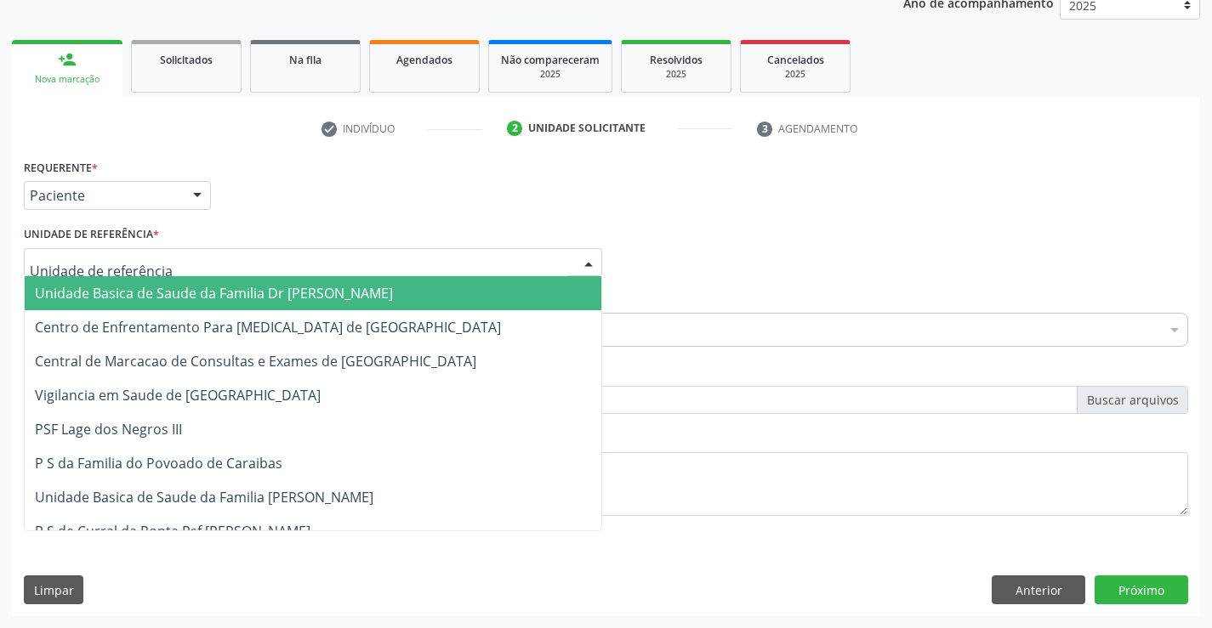
click at [185, 264] on div at bounding box center [313, 262] width 578 height 29
click at [181, 292] on span "Unidade Basica de Saude da Familia Dr [PERSON_NAME]" at bounding box center [214, 293] width 358 height 19
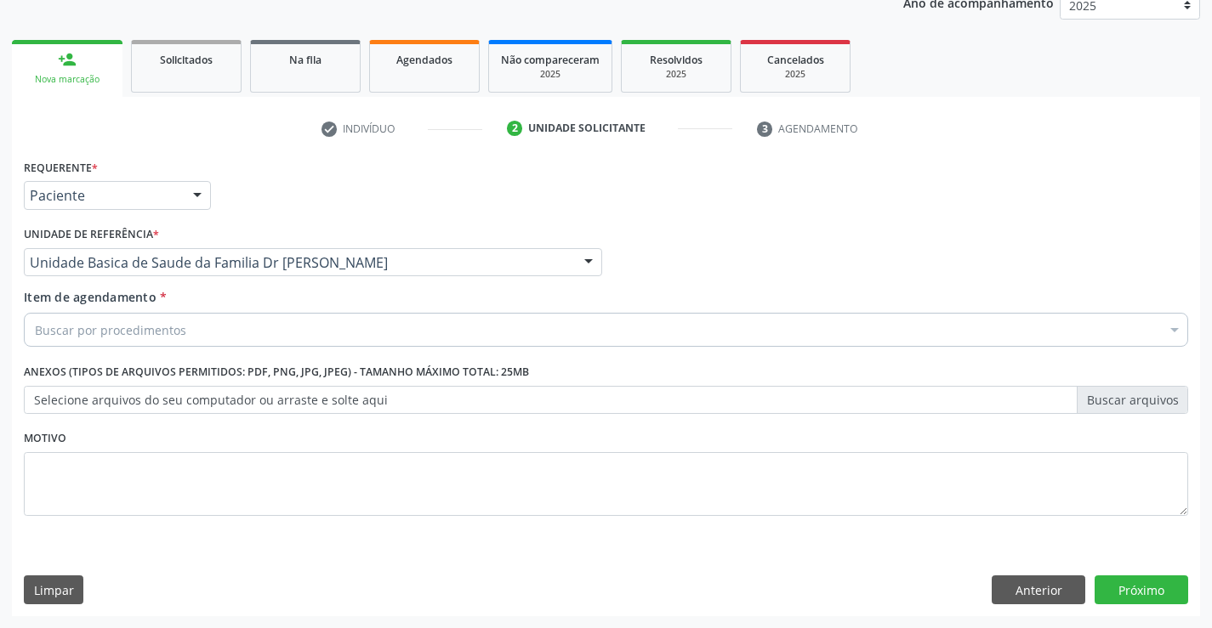
click at [204, 336] on div "Buscar por procedimentos" at bounding box center [606, 330] width 1164 height 34
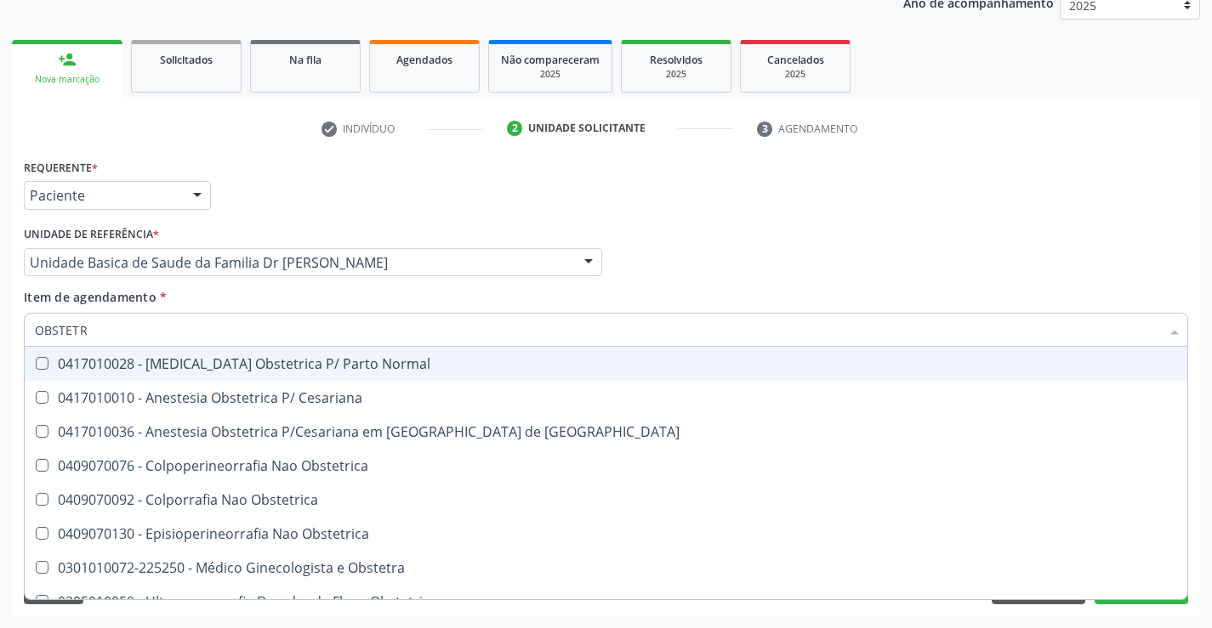
type input "OBSTETRA"
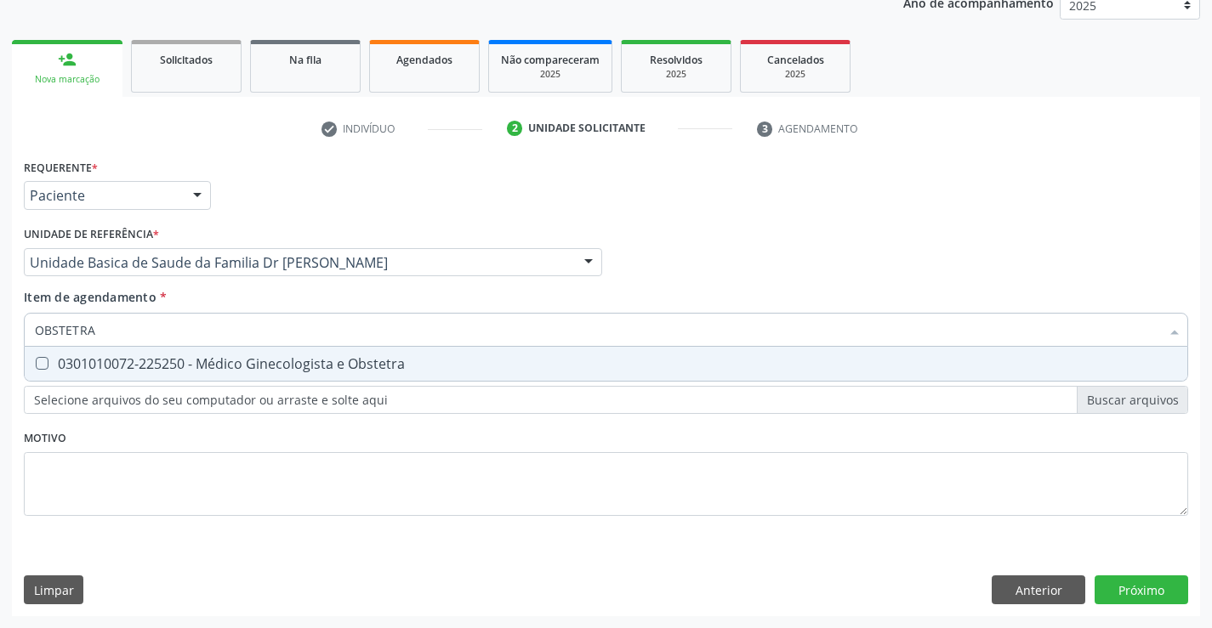
click at [257, 359] on div "0301010072-225250 - Médico Ginecologista e Obstetra" at bounding box center [606, 364] width 1142 height 14
checkbox Obstetra "true"
click at [243, 474] on div "Requerente * Paciente Médico(a) Enfermeiro(a) Paciente Nenhum resultado encontr…" at bounding box center [606, 347] width 1164 height 385
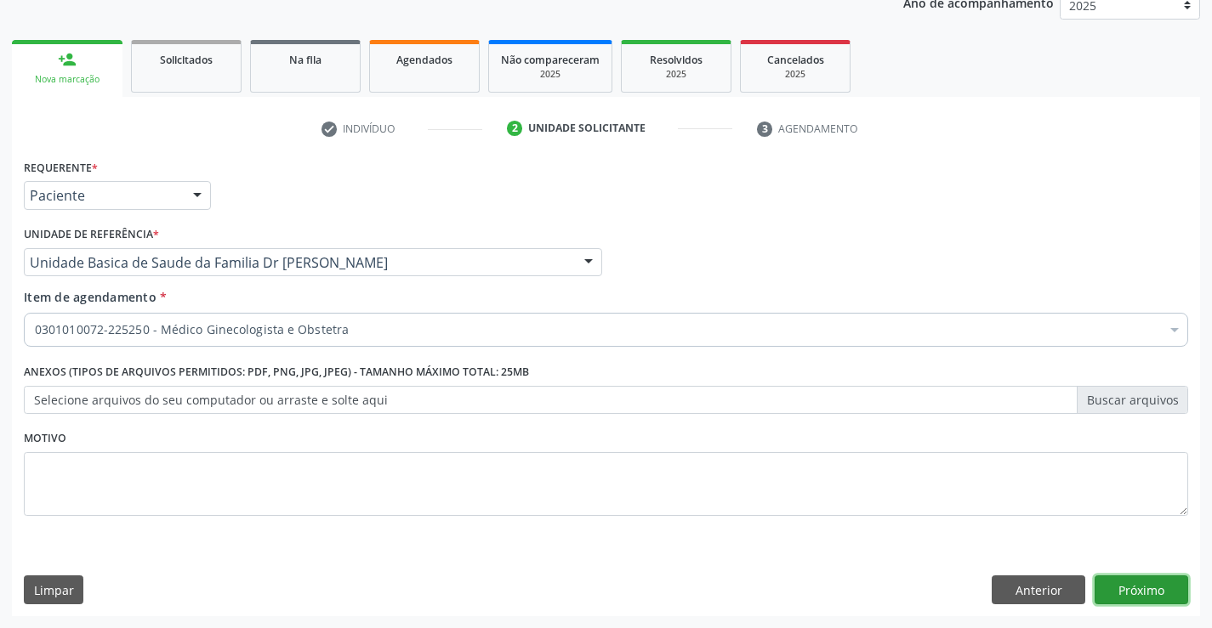
click at [1106, 583] on button "Próximo" at bounding box center [1141, 590] width 94 height 29
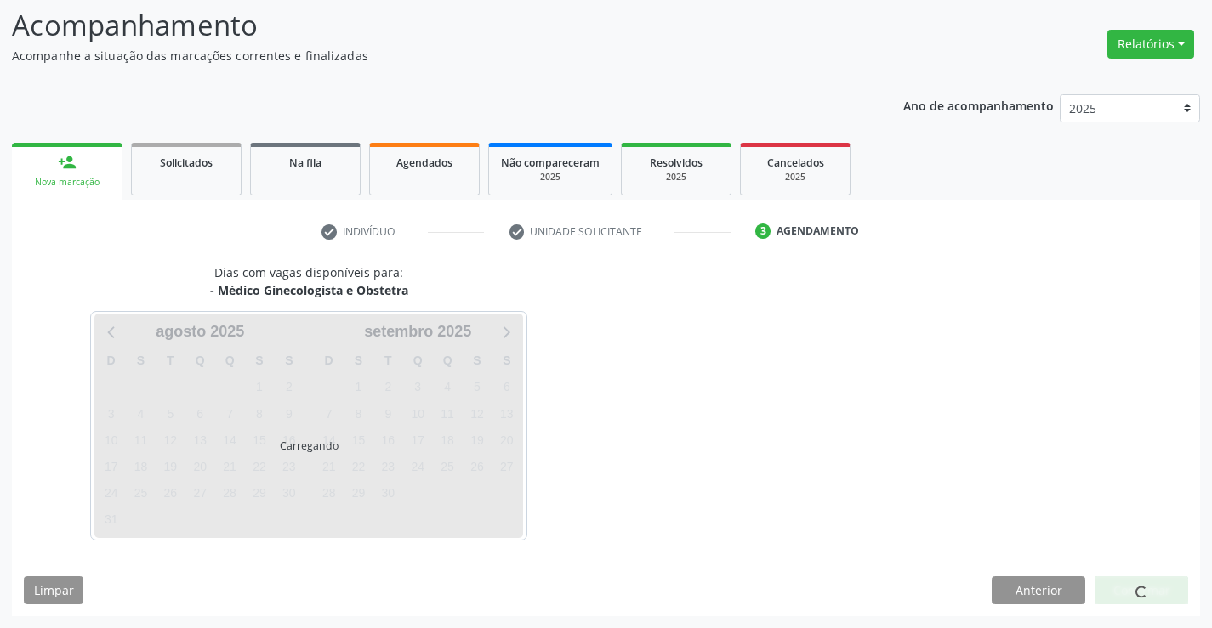
scroll to position [111, 0]
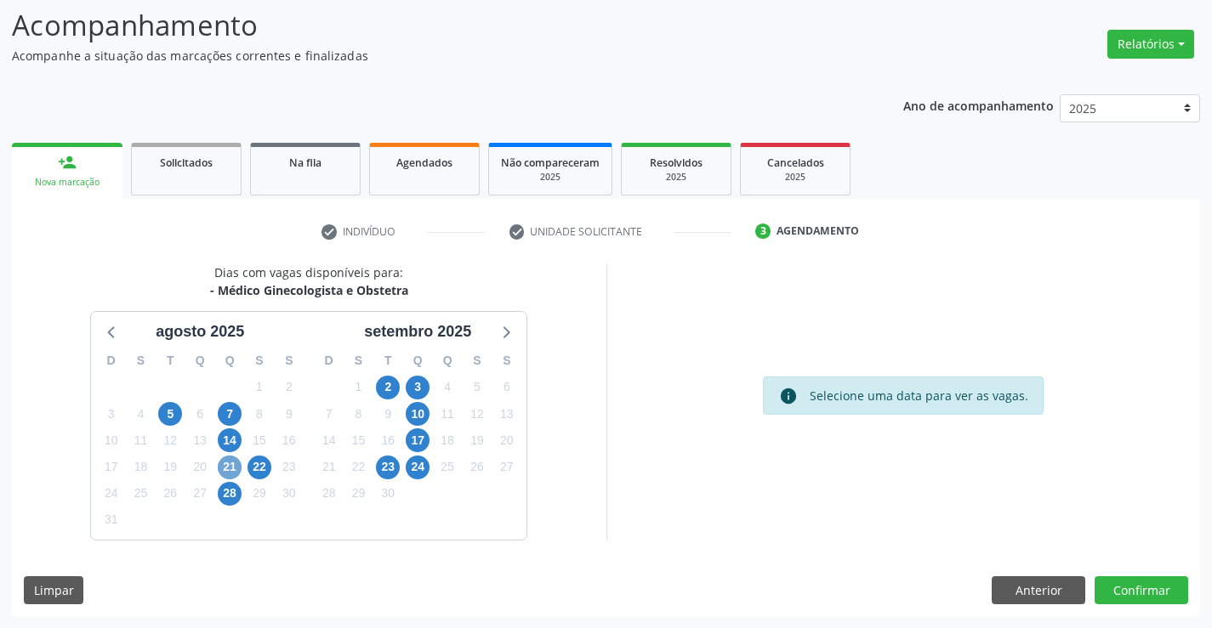
click at [226, 466] on span "21" at bounding box center [230, 468] width 24 height 24
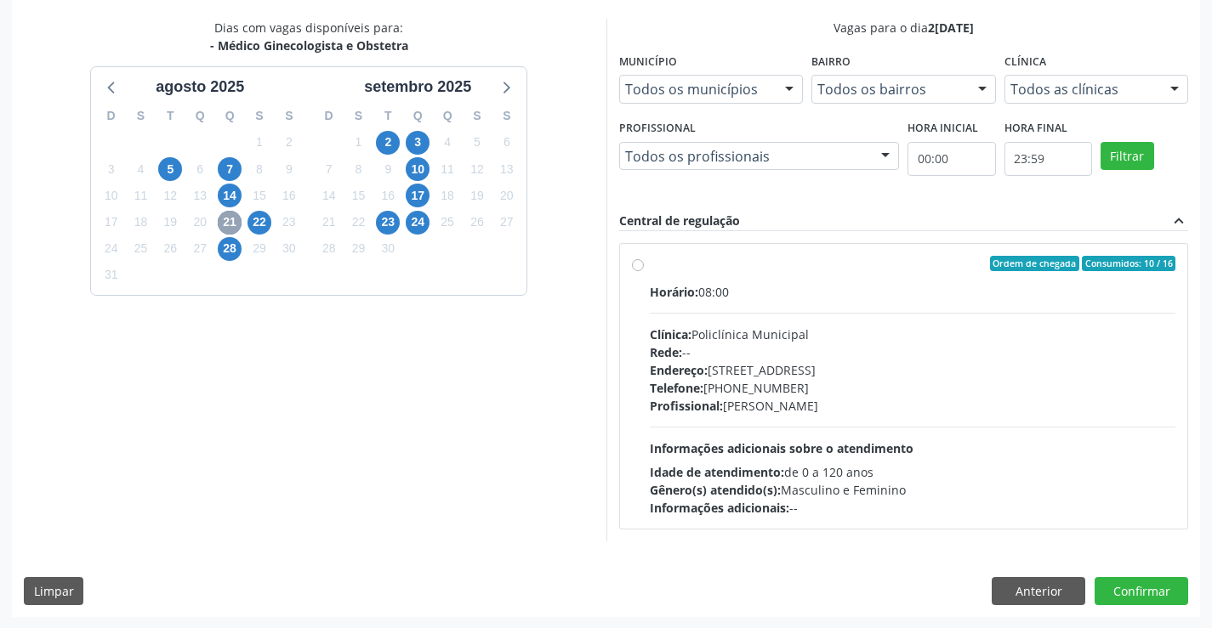
scroll to position [357, 0]
click at [230, 245] on span "28" at bounding box center [230, 248] width 24 height 24
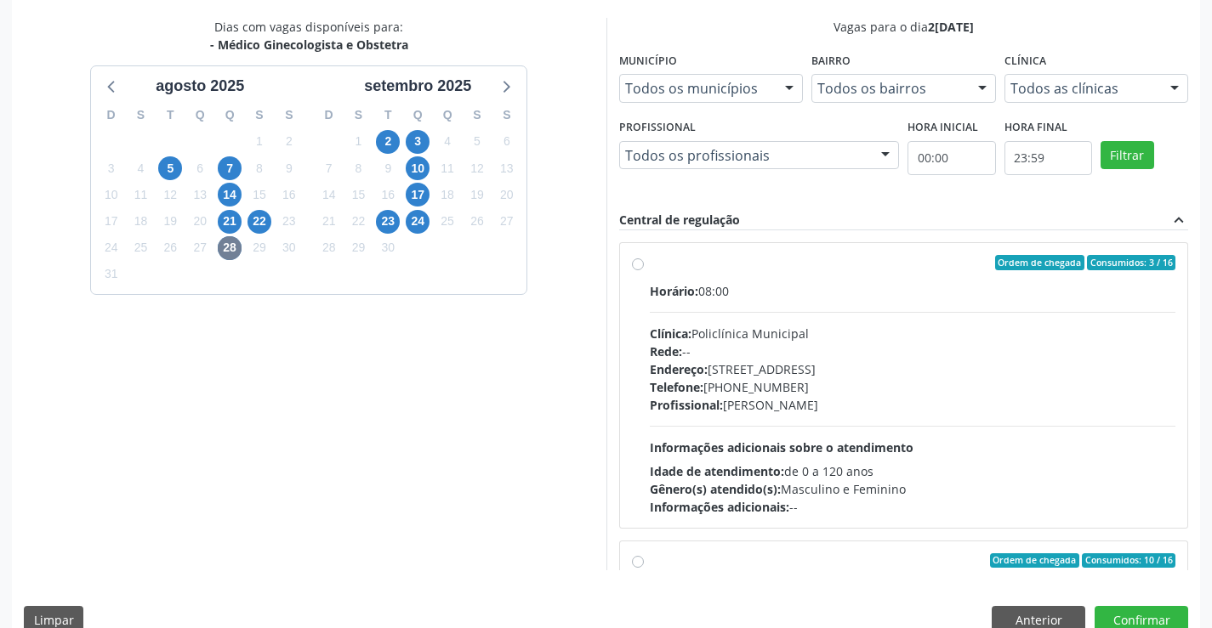
click at [650, 265] on label "Ordem de chegada Consumidos: 3 / 16 Horário: 08:00 Clínica: Policlínica Municip…" at bounding box center [913, 385] width 526 height 261
click at [637, 265] on input "Ordem de chegada Consumidos: 3 / 16 Horário: 08:00 Clínica: Policlínica Municip…" at bounding box center [638, 262] width 12 height 15
radio input "true"
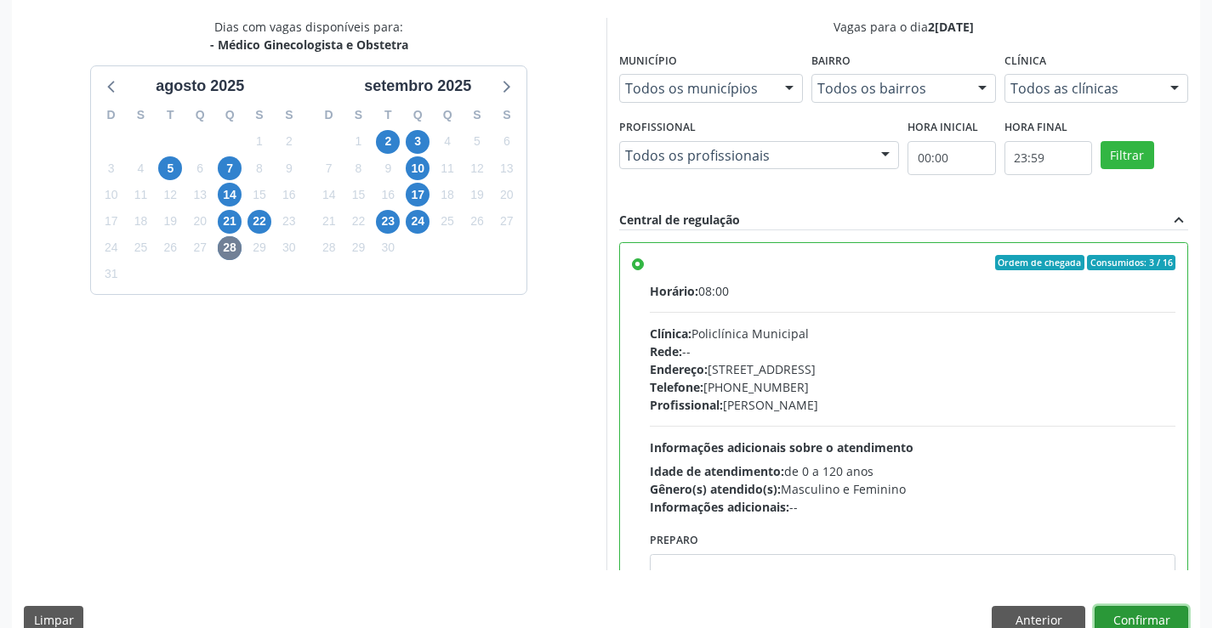
click at [1137, 621] on button "Confirmar" at bounding box center [1141, 620] width 94 height 29
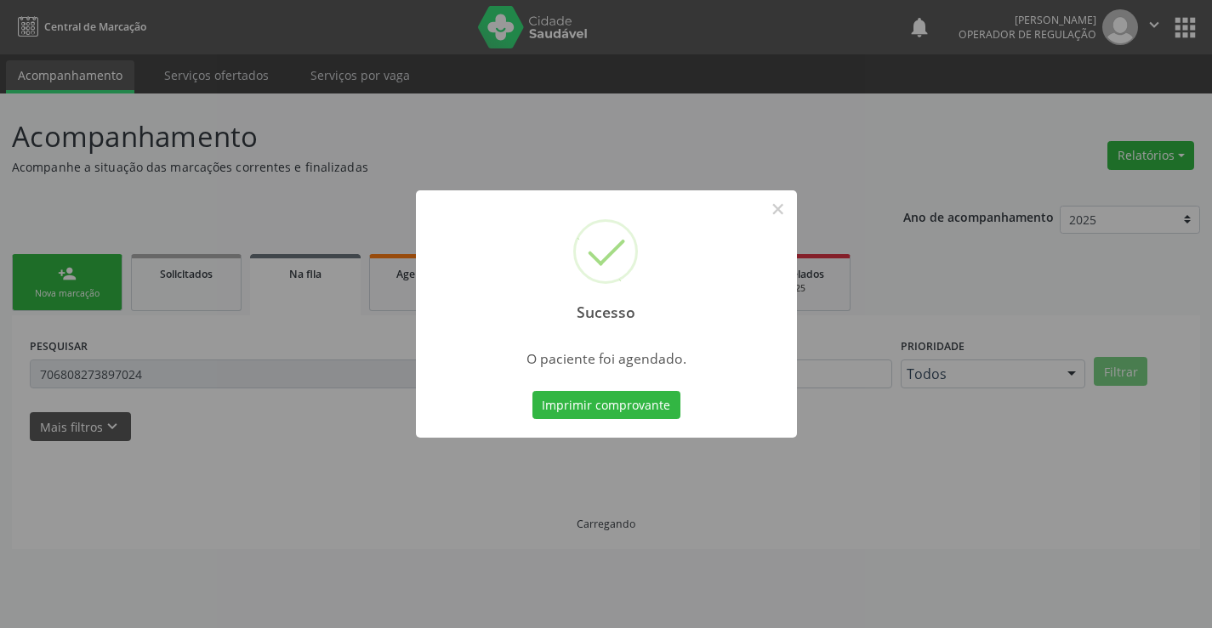
scroll to position [0, 0]
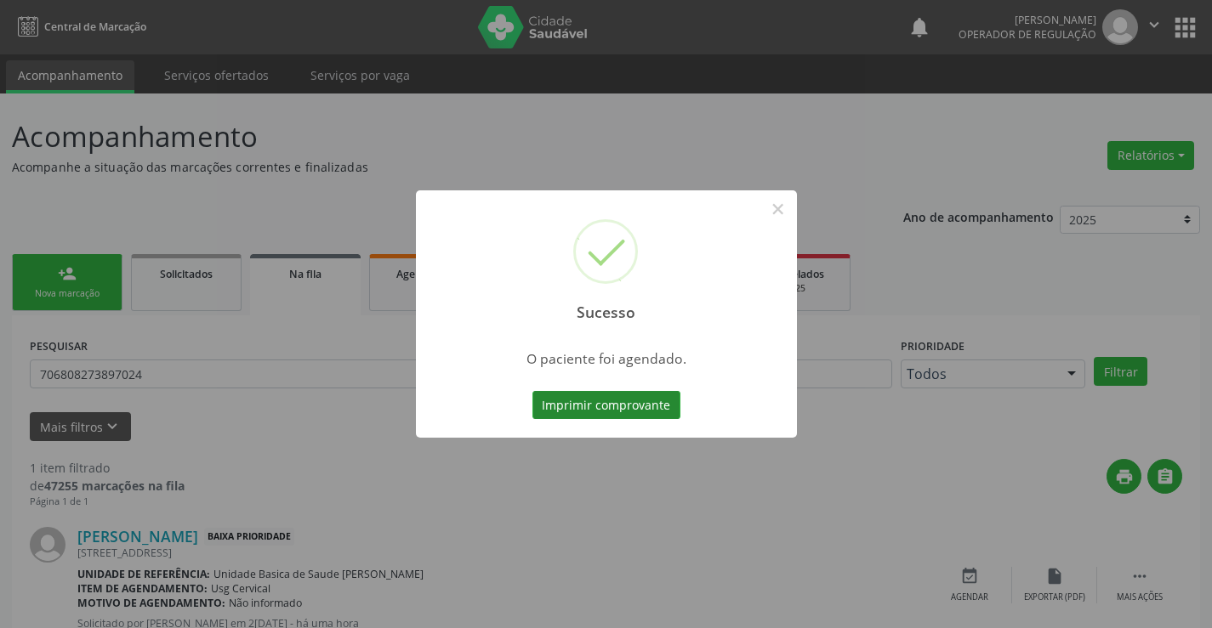
click at [612, 412] on button "Imprimir comprovante" at bounding box center [606, 405] width 148 height 29
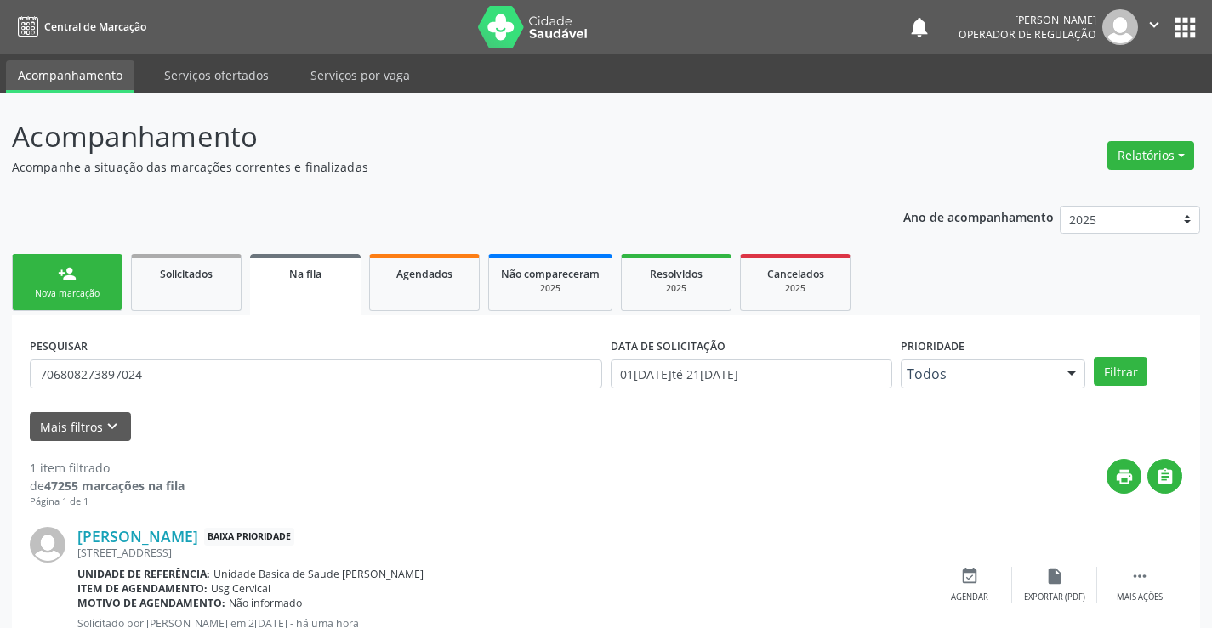
click at [98, 293] on div "Nova marcação" at bounding box center [67, 293] width 85 height 13
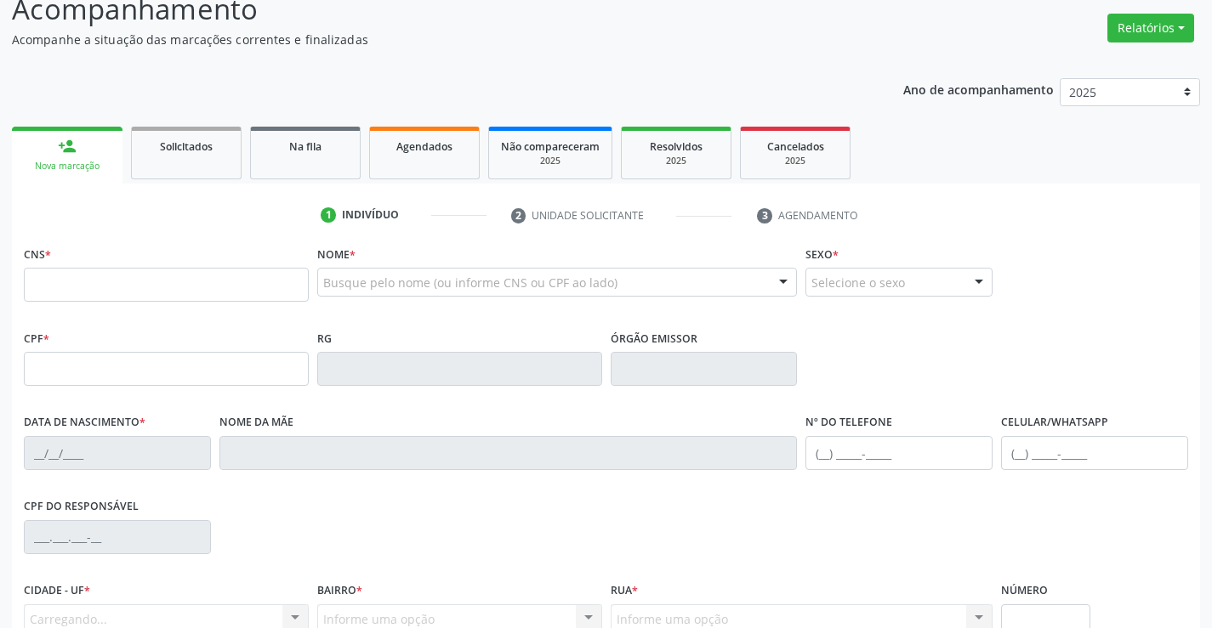
scroll to position [170, 0]
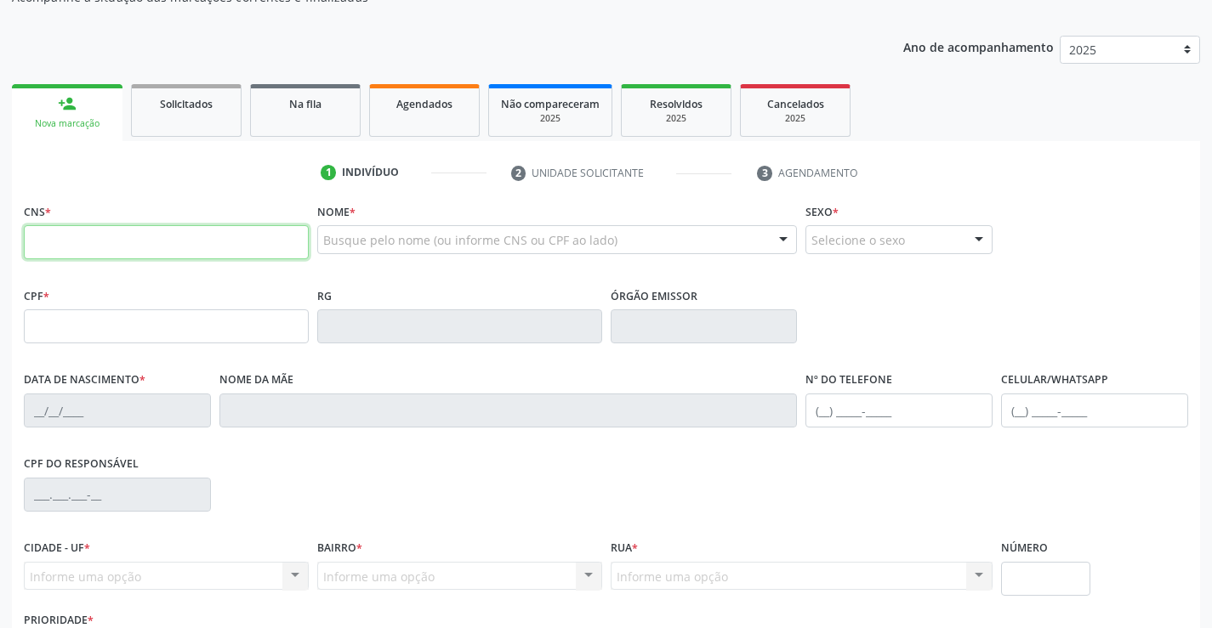
click at [84, 241] on input "text" at bounding box center [166, 242] width 285 height 34
type input "700 7019 8412 4577"
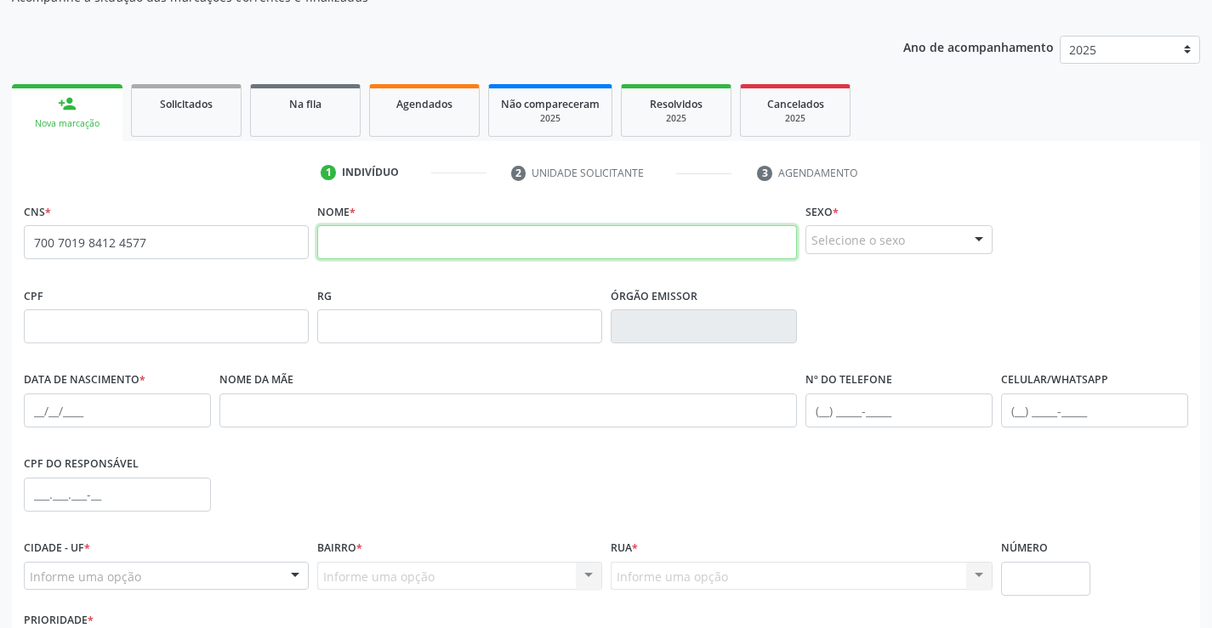
click at [371, 244] on input "text" at bounding box center [557, 242] width 480 height 34
type input "SIMONE MOTA ARAUJO"
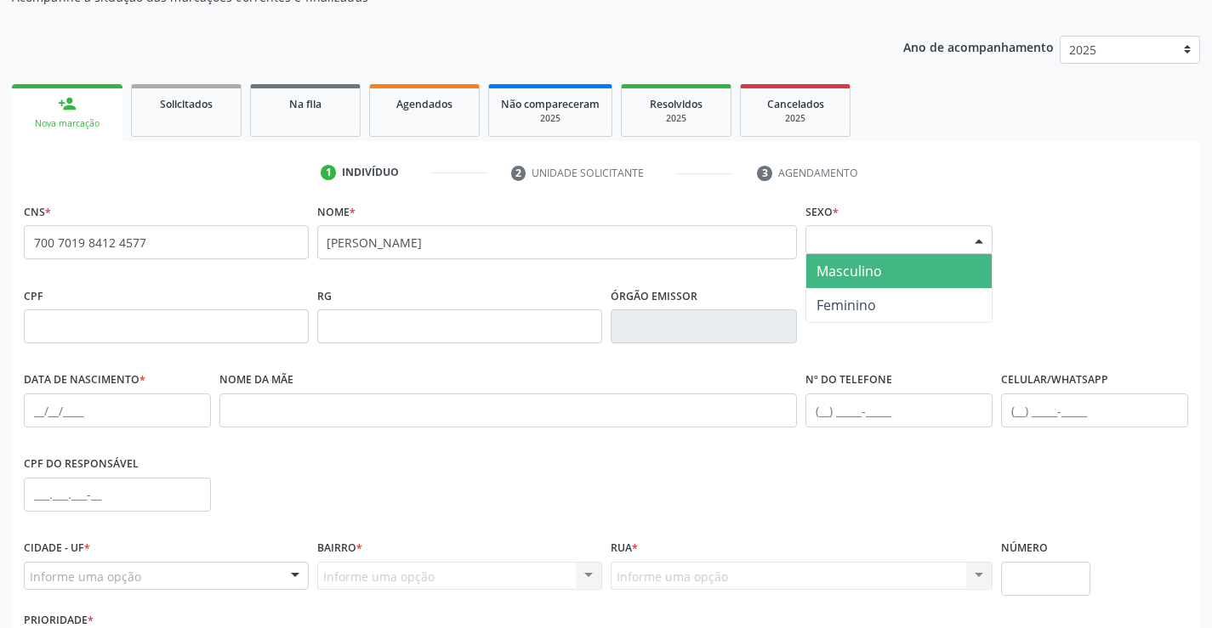
click at [935, 236] on div "Selecione o sexo" at bounding box center [898, 239] width 187 height 29
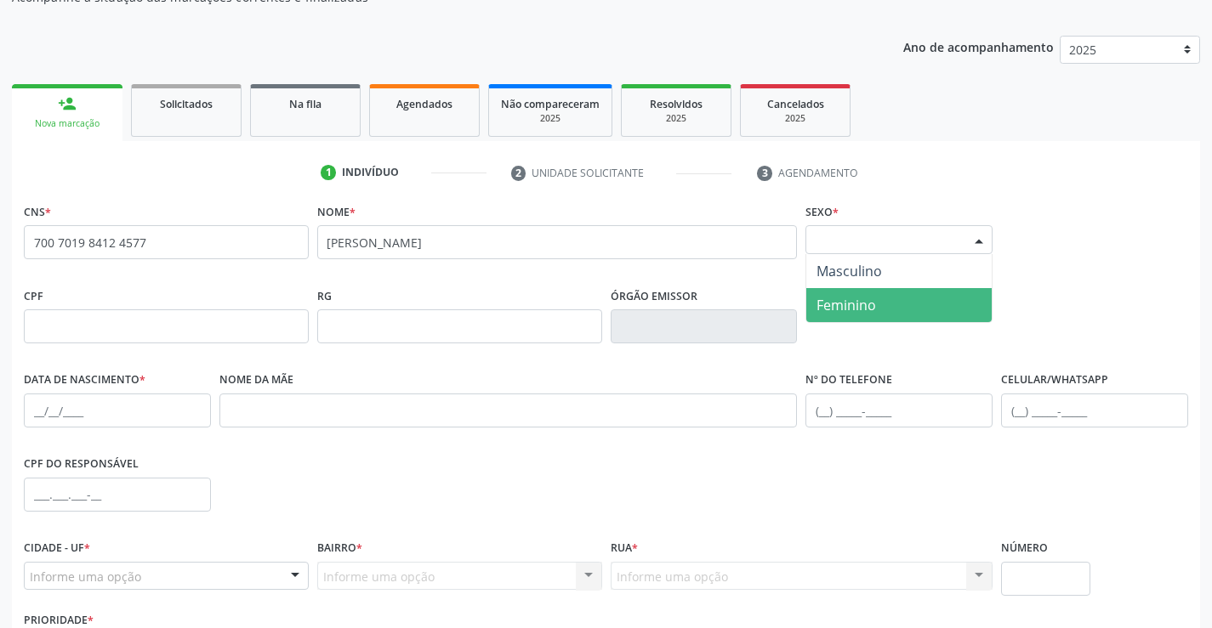
click at [868, 307] on span "Feminino" at bounding box center [846, 305] width 60 height 19
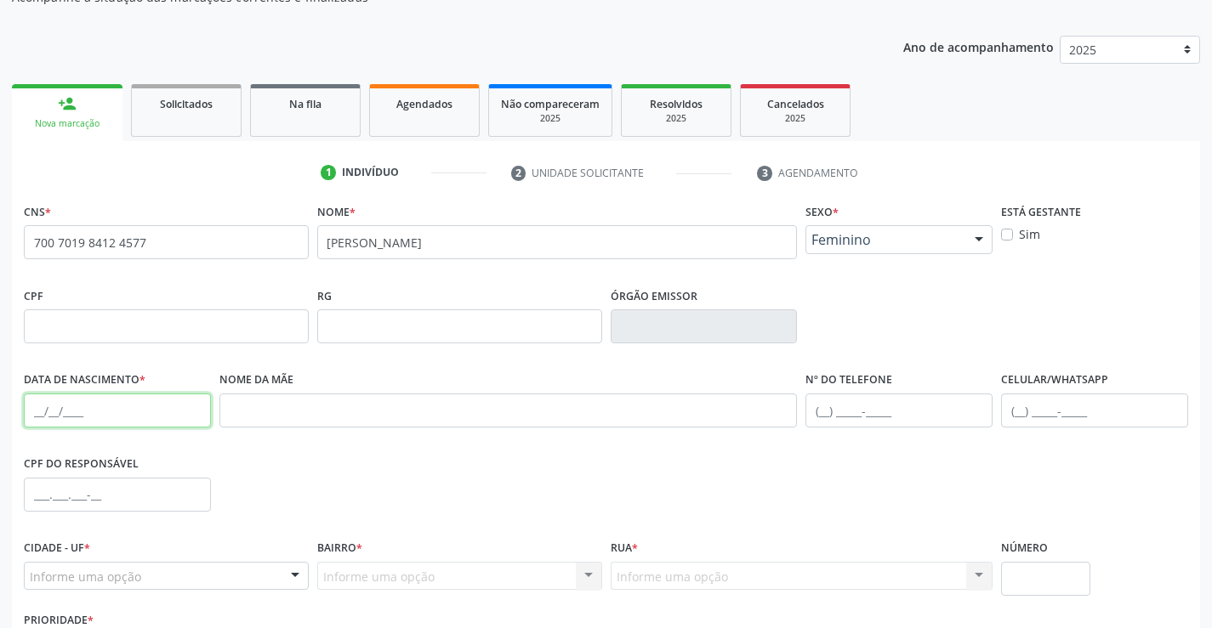
click at [34, 411] on input "text" at bounding box center [117, 411] width 187 height 34
type input "11/03/1976"
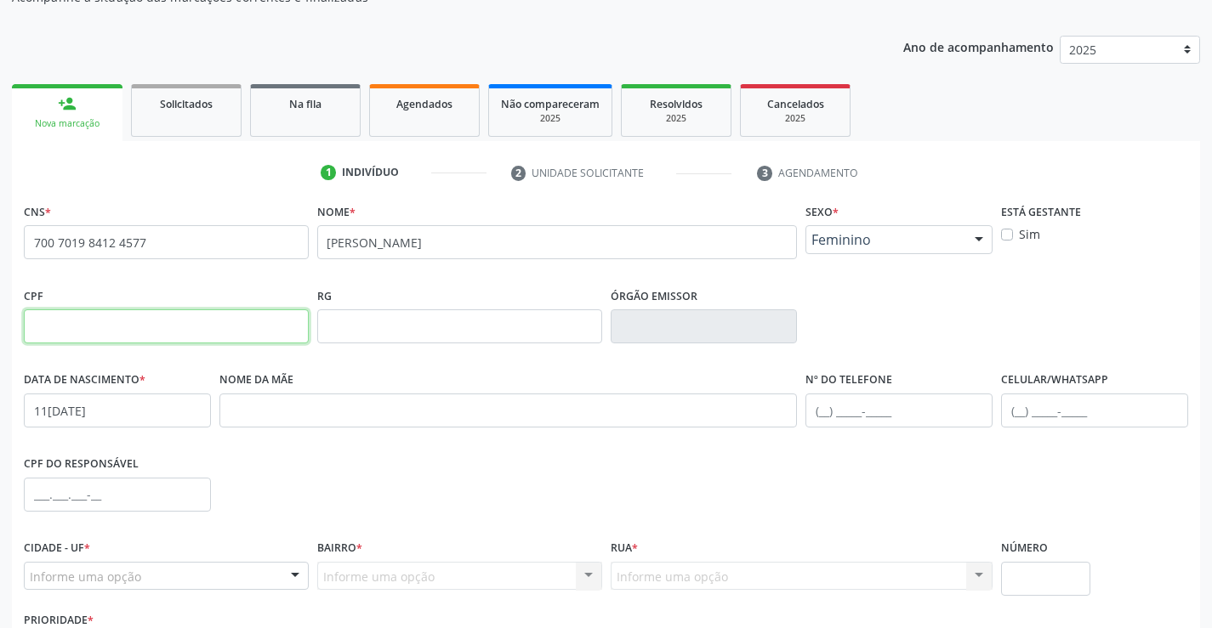
click at [89, 333] on input "text" at bounding box center [166, 326] width 285 height 34
type input "045.818.715-14"
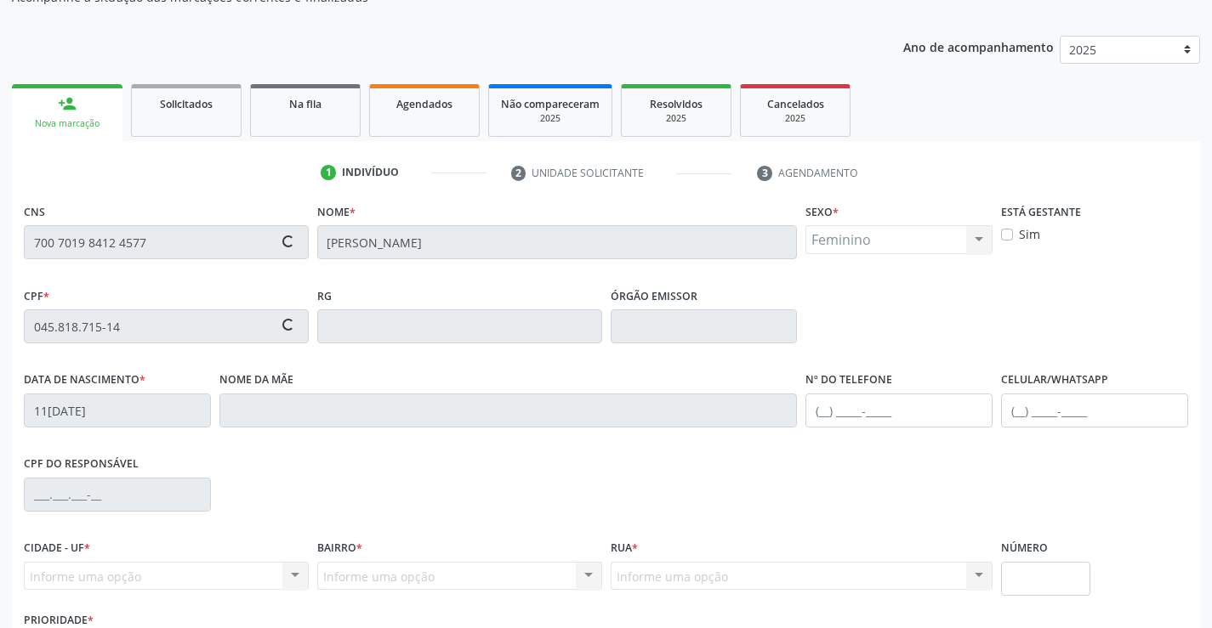
type input "Maria dos Reis Mota Araujo"
type input "(71) 99972-1133"
type input "92"
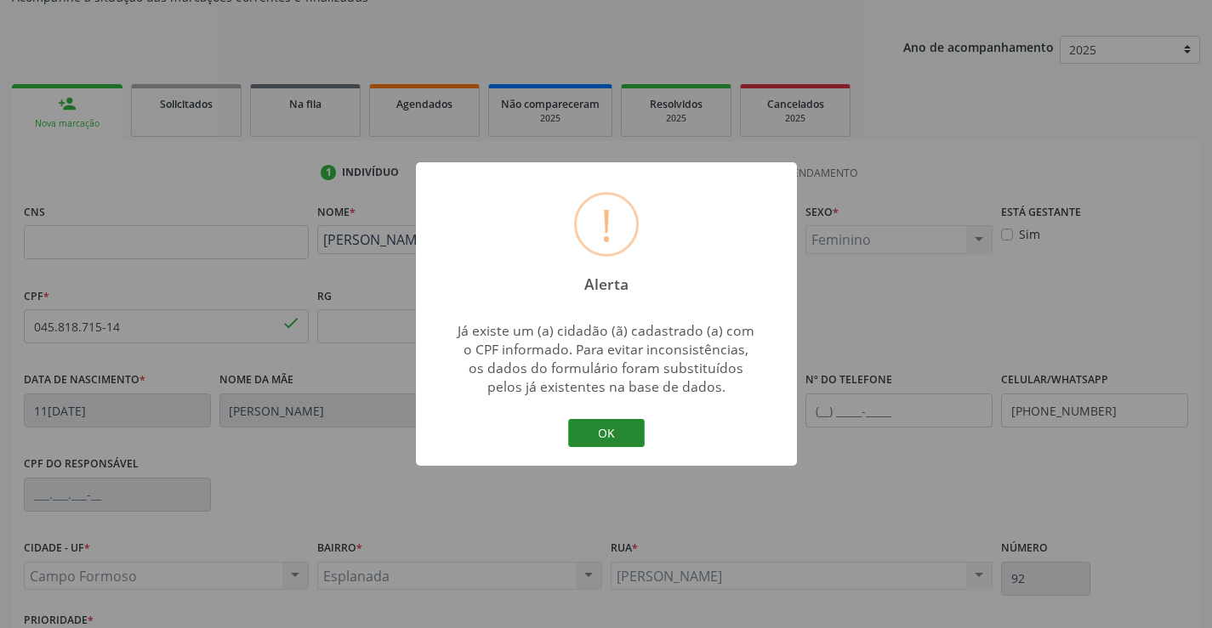
click at [602, 438] on button "OK" at bounding box center [606, 433] width 77 height 29
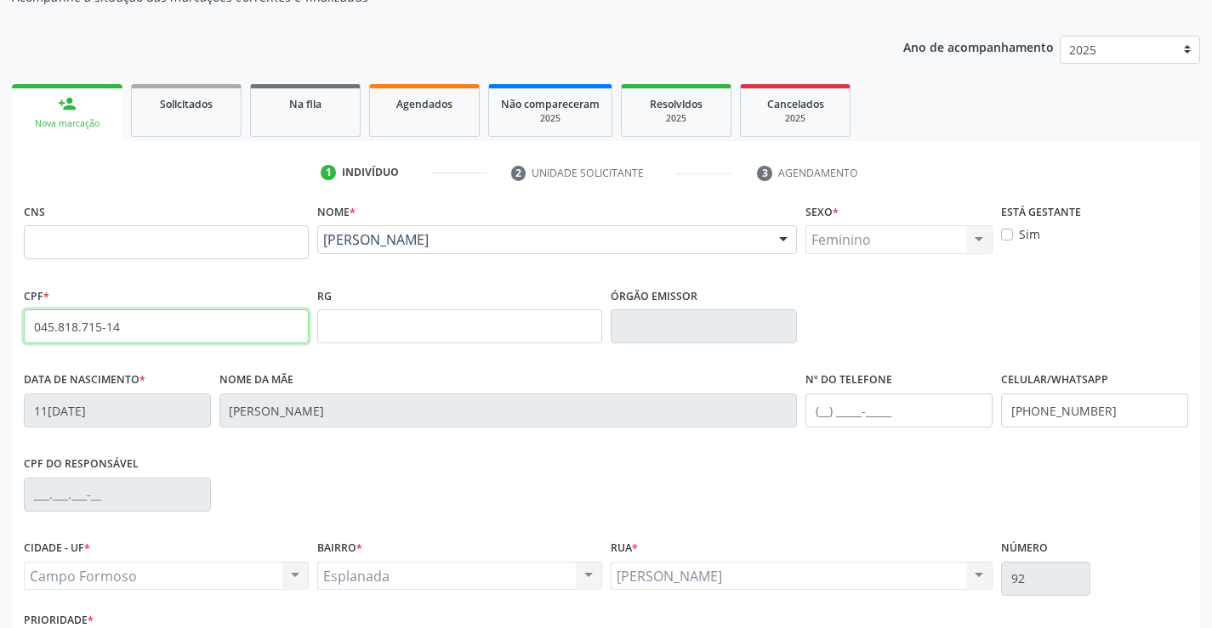
click at [181, 331] on input "045.818.715-14" at bounding box center [166, 326] width 285 height 34
type input "0"
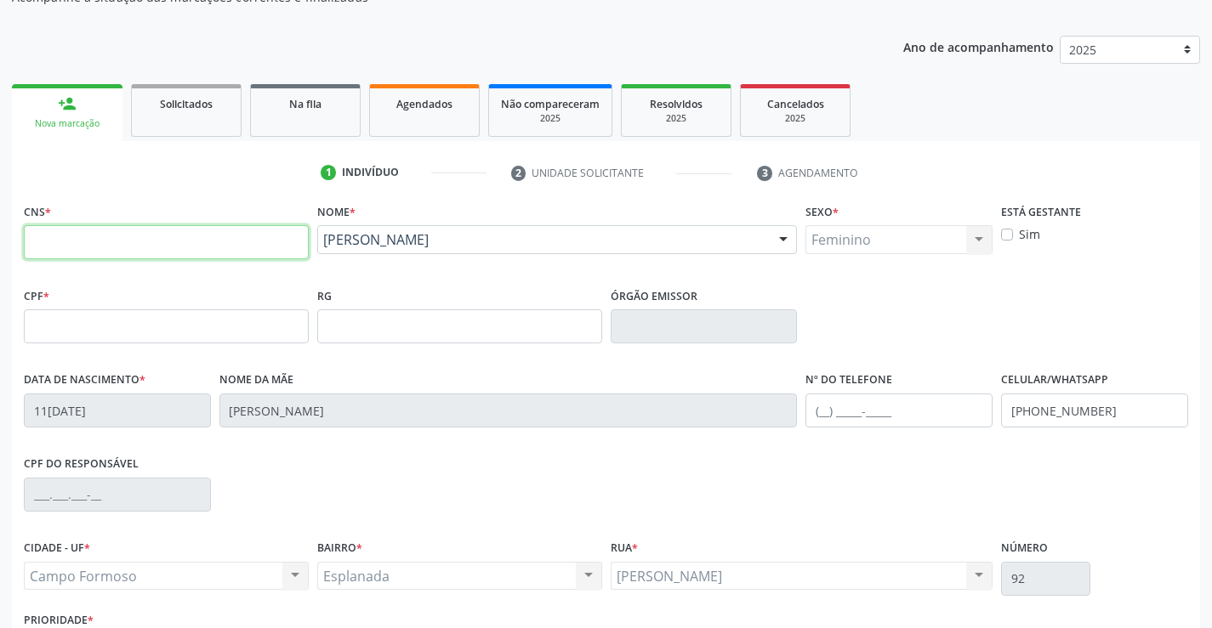
click at [54, 242] on input "text" at bounding box center [166, 242] width 285 height 34
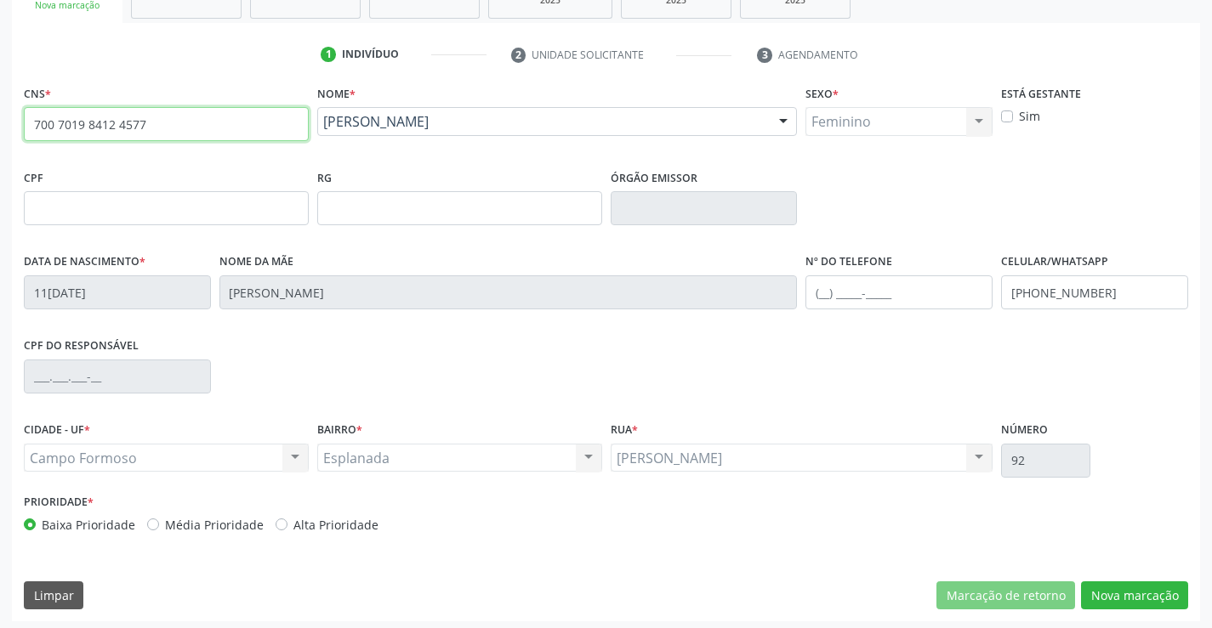
scroll to position [293, 0]
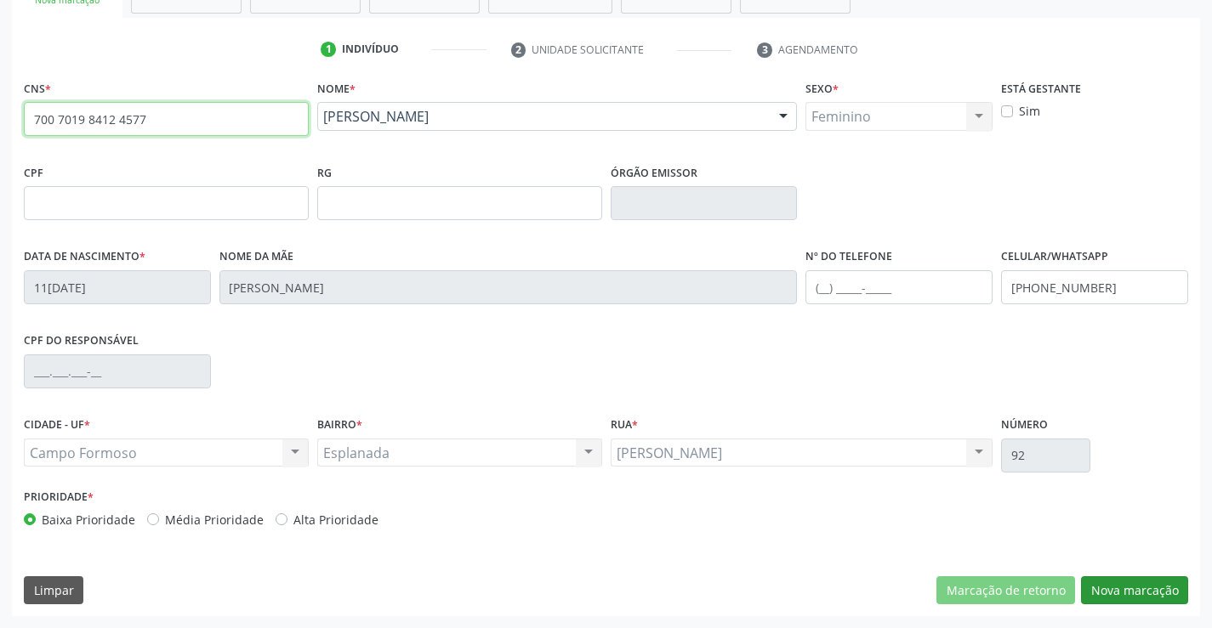
type input "700 7019 8412 4577"
click at [1150, 593] on button "Nova marcação" at bounding box center [1134, 590] width 107 height 29
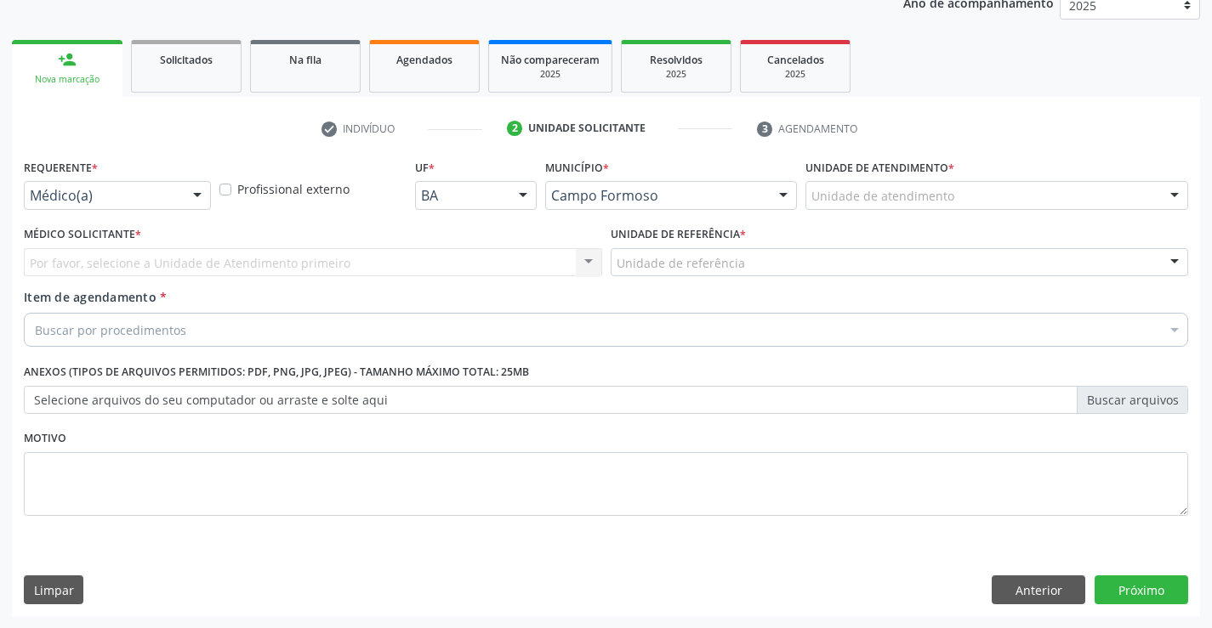
scroll to position [214, 0]
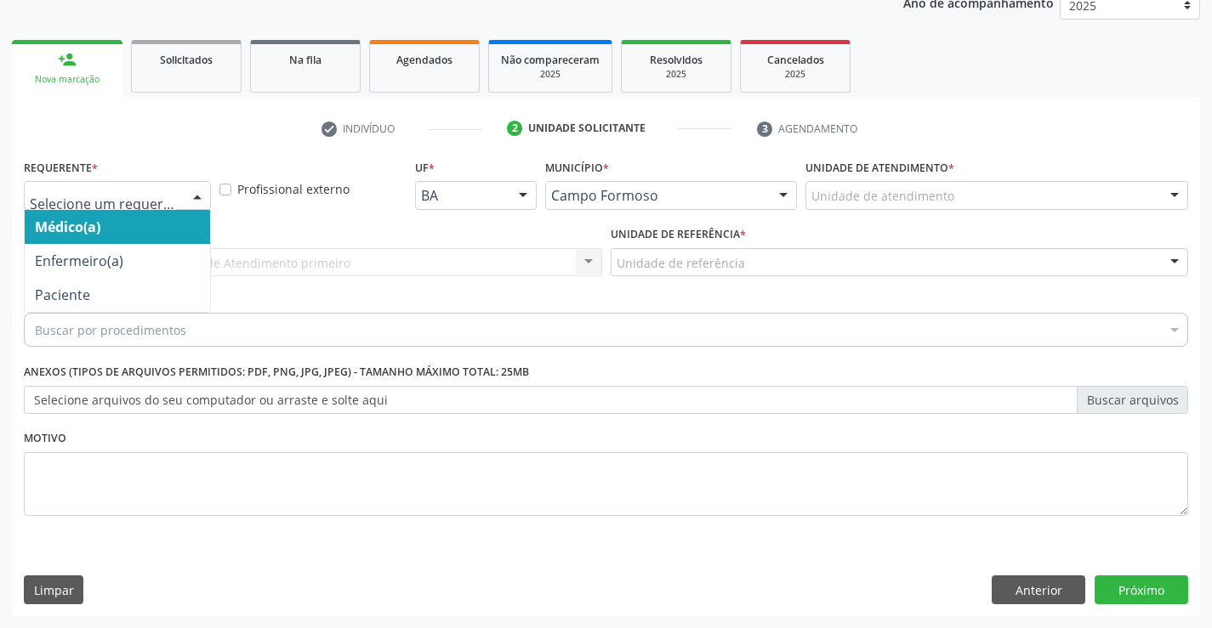
click at [198, 191] on div at bounding box center [197, 196] width 26 height 29
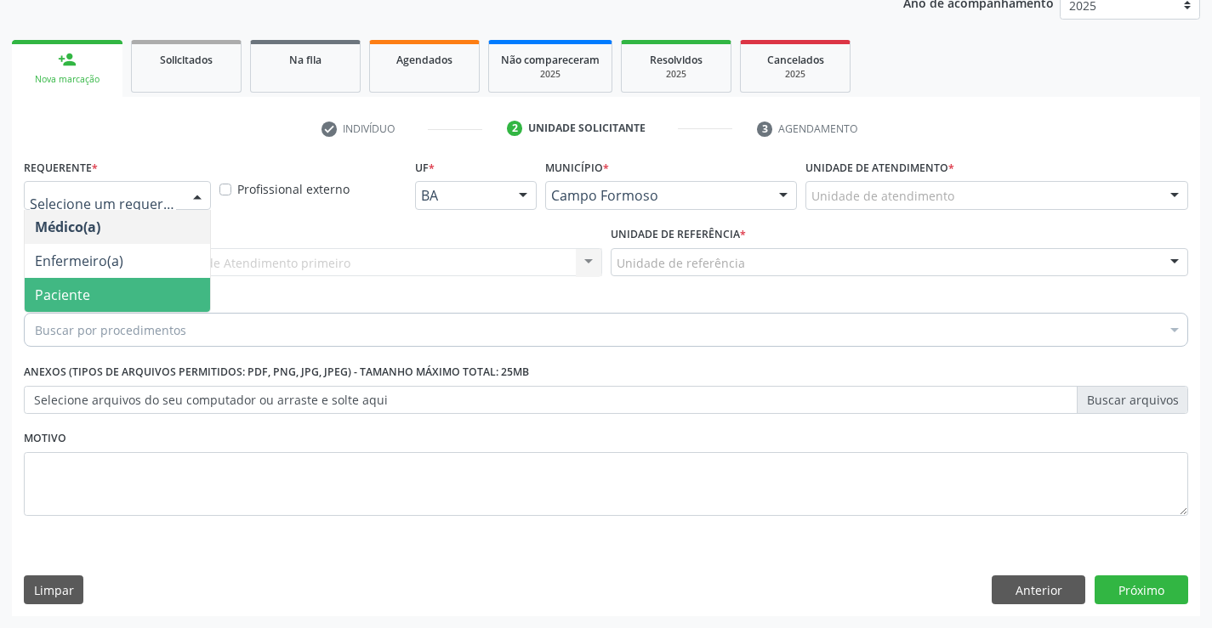
drag, startPoint x: 89, startPoint y: 301, endPoint x: 118, endPoint y: 253, distance: 55.7
click at [96, 287] on span "Paciente" at bounding box center [117, 295] width 185 height 34
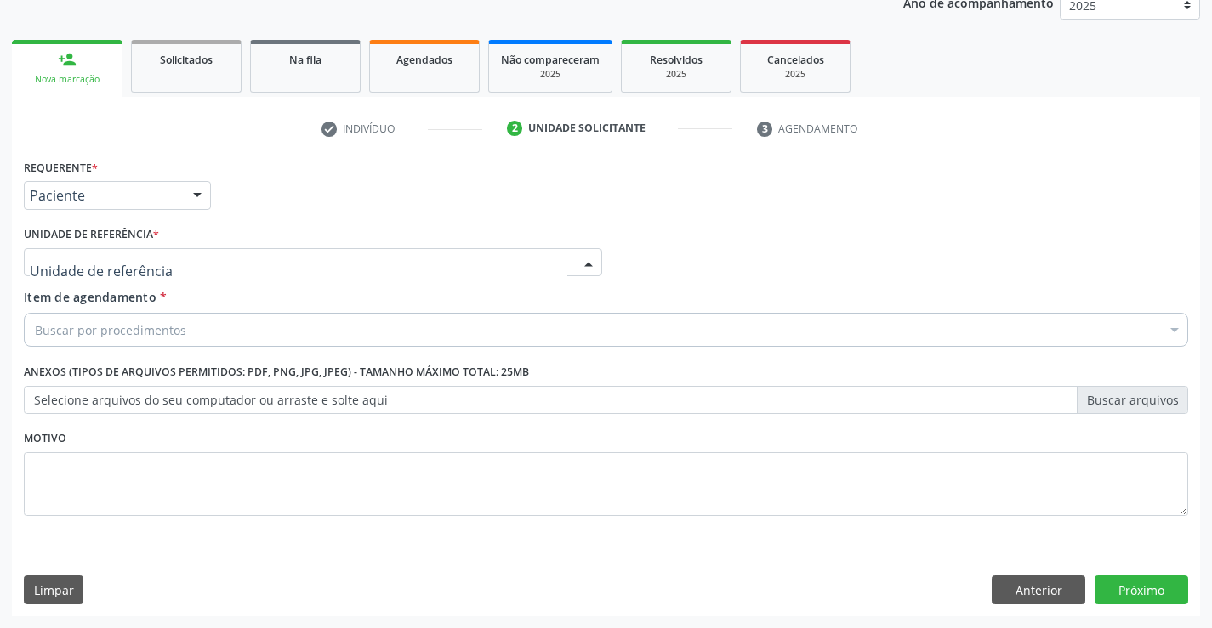
click at [180, 266] on div at bounding box center [313, 262] width 578 height 29
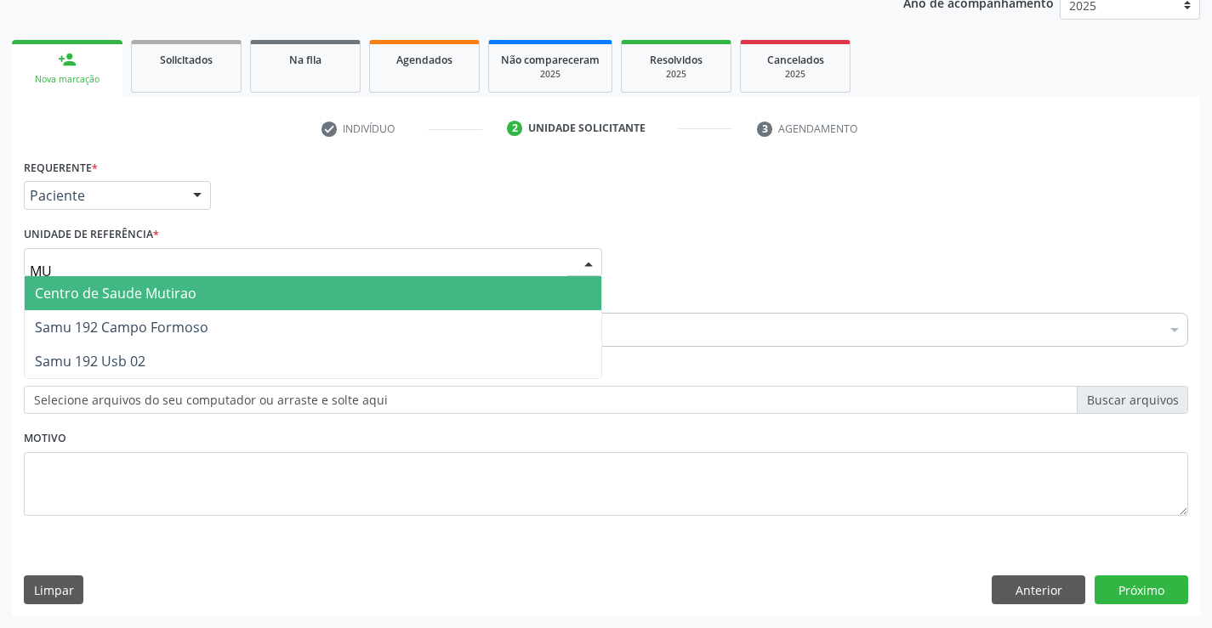
type input "MUT"
click at [179, 298] on span "Centro de Saude Mutirao" at bounding box center [116, 293] width 162 height 19
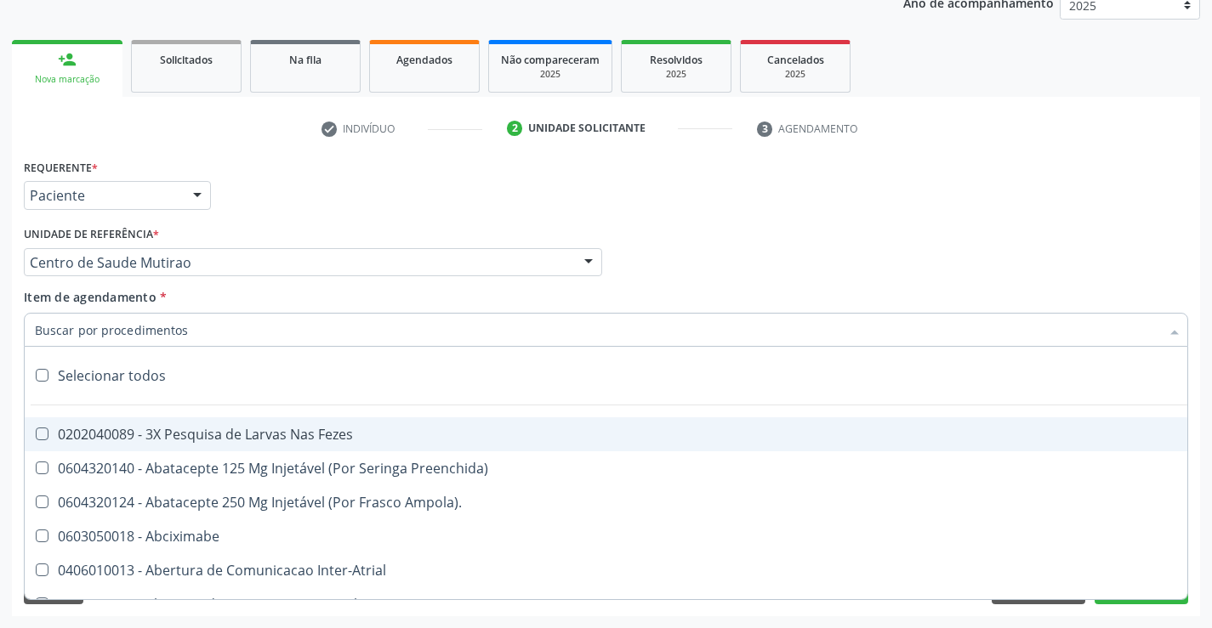
click at [213, 326] on div at bounding box center [606, 330] width 1164 height 34
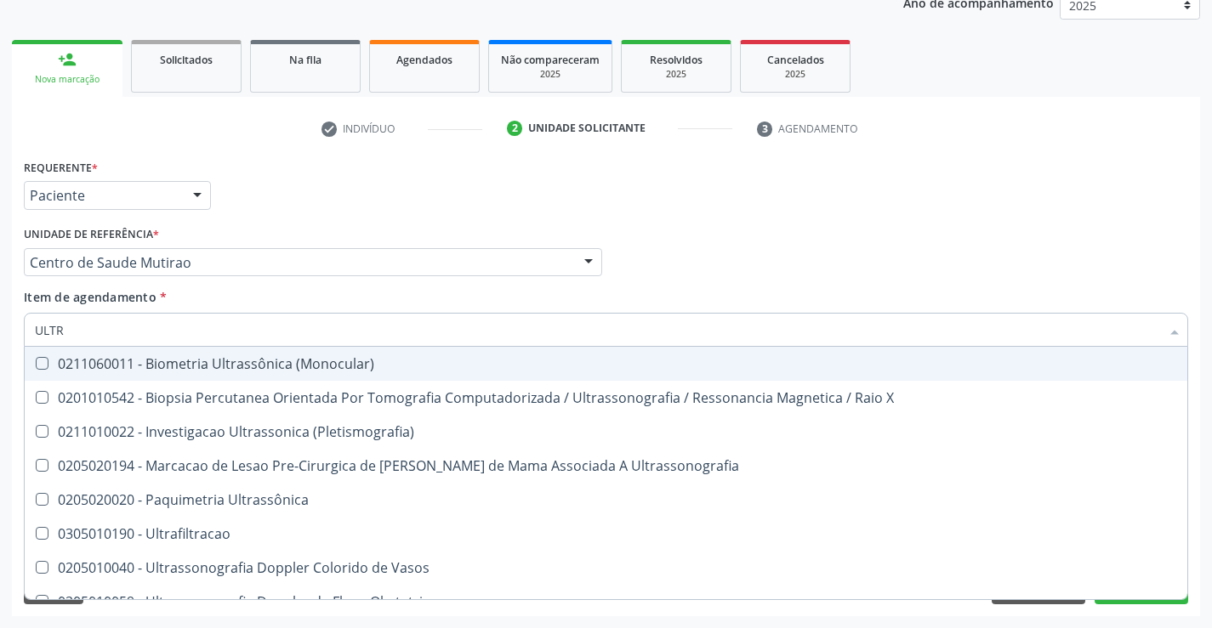
type input "ULTRA"
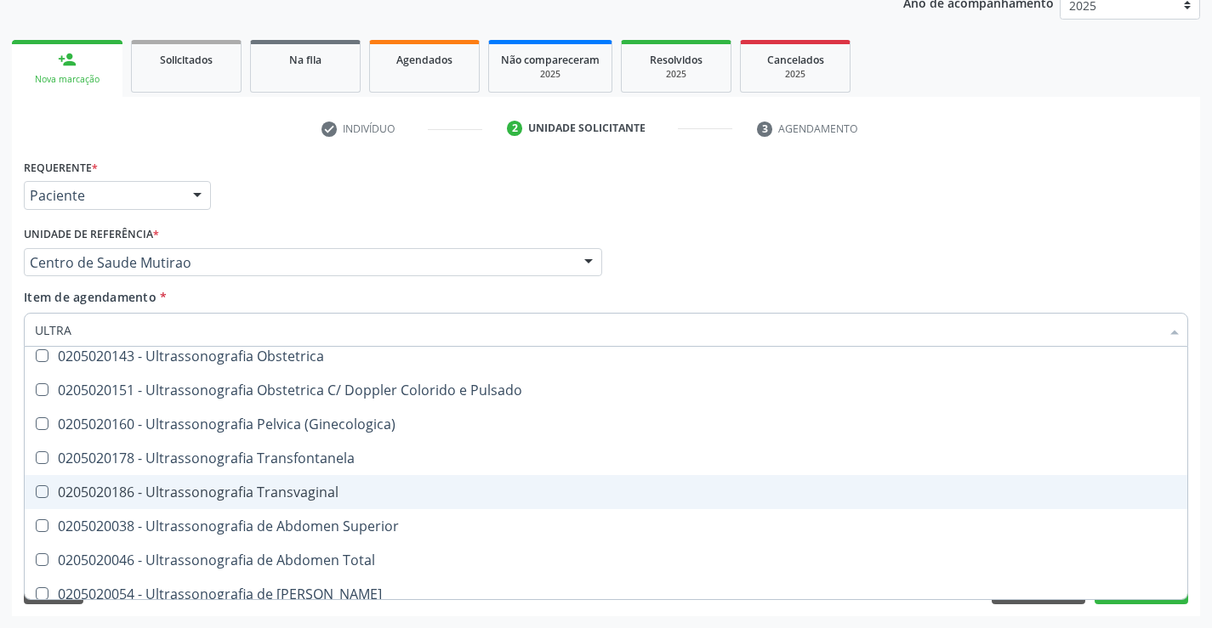
scroll to position [340, 0]
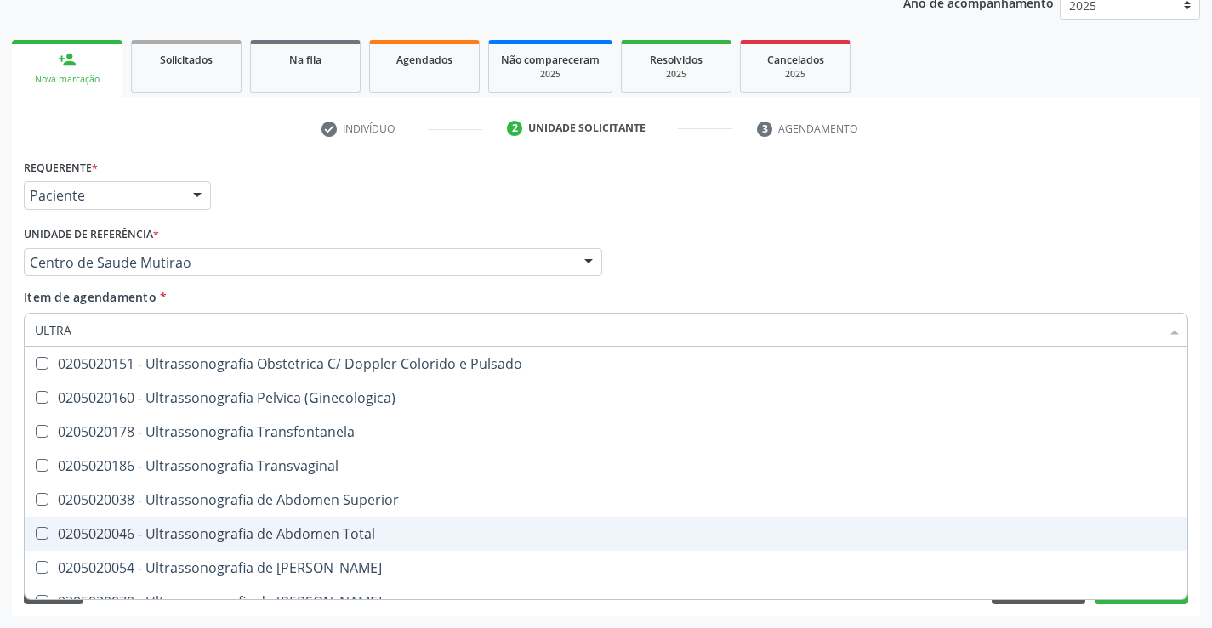
click at [292, 533] on div "0205020046 - Ultrassonografia de Abdomen Total" at bounding box center [606, 534] width 1142 height 14
checkbox Total "true"
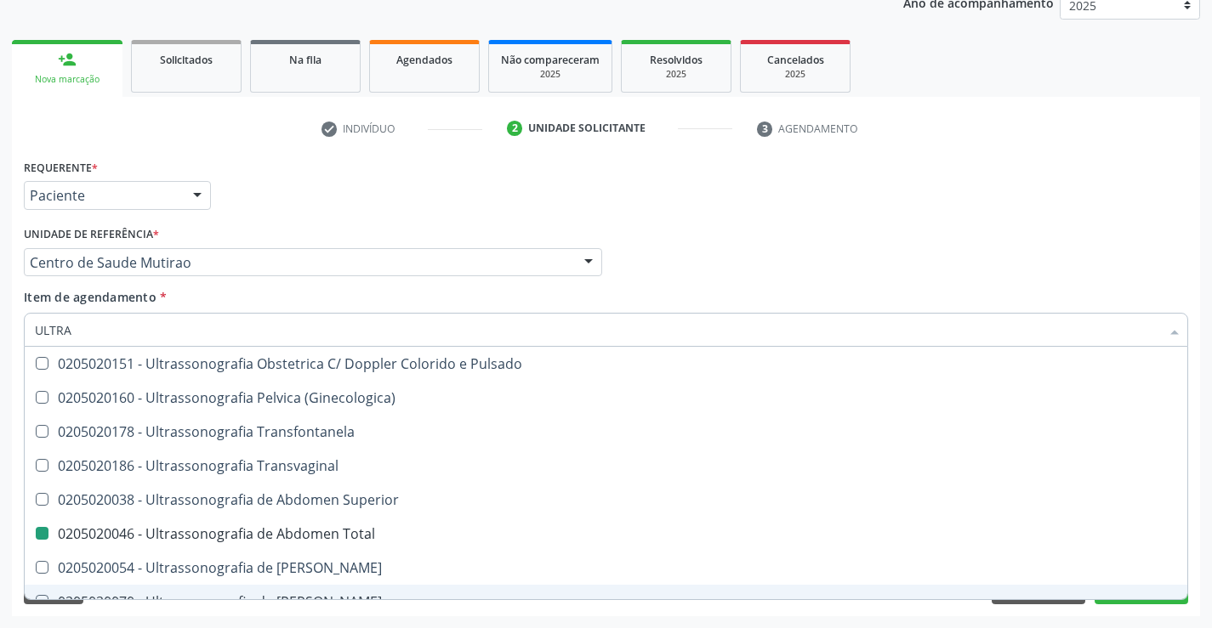
click at [501, 626] on div "Acompanhamento Acompanhe a situação das marcações correntes e finalizadas Relat…" at bounding box center [606, 253] width 1212 height 749
checkbox X "true"
checkbox Total "false"
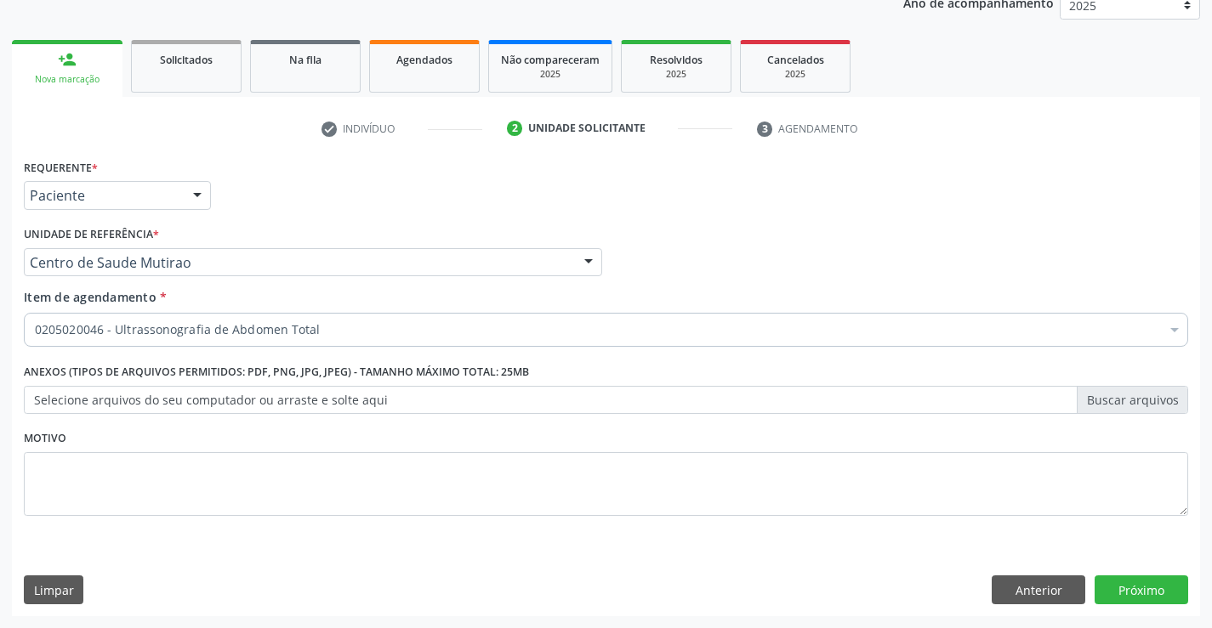
scroll to position [0, 0]
click at [1112, 582] on button "Próximo" at bounding box center [1141, 590] width 94 height 29
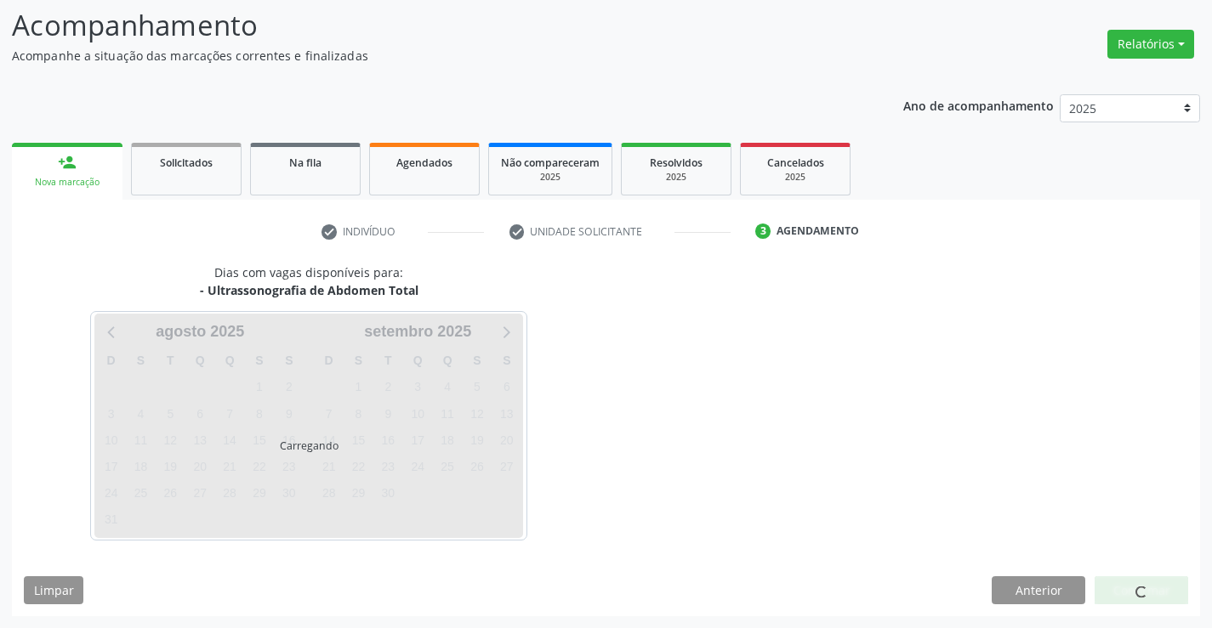
scroll to position [111, 0]
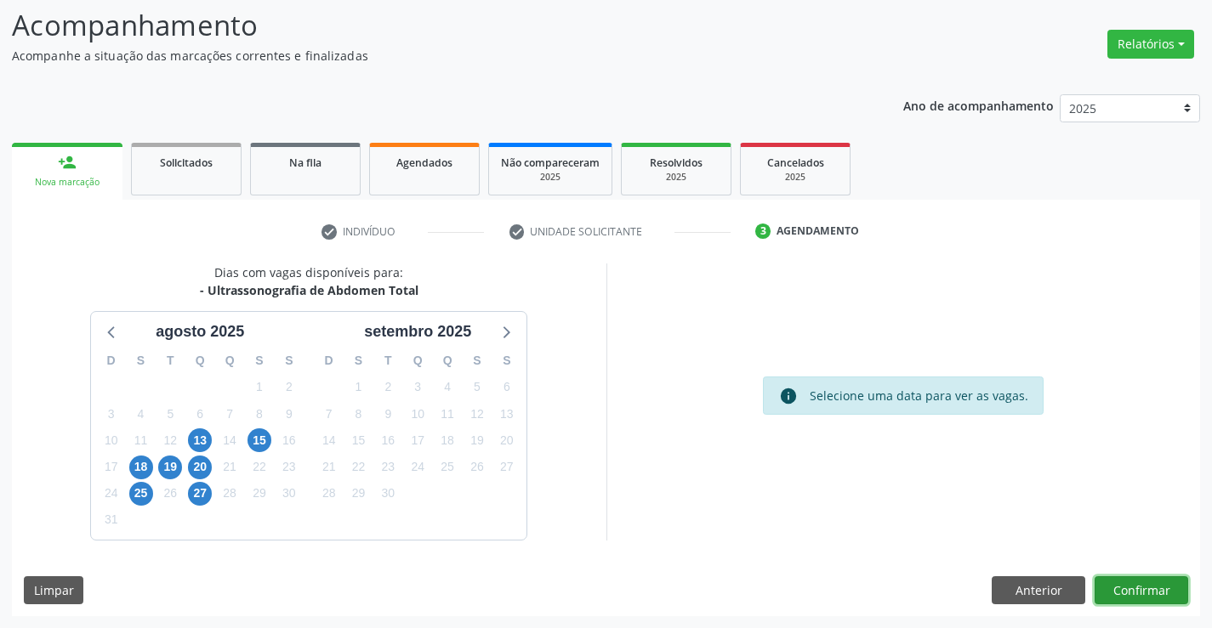
click at [1134, 591] on button "Confirmar" at bounding box center [1141, 590] width 94 height 29
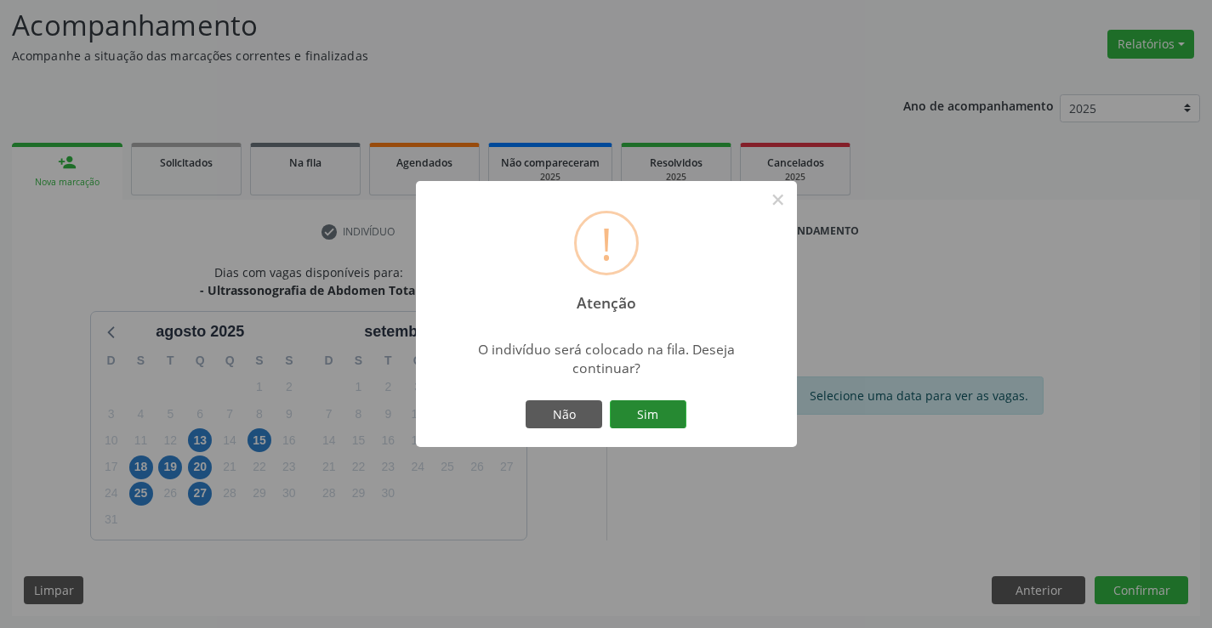
click at [654, 405] on button "Sim" at bounding box center [648, 414] width 77 height 29
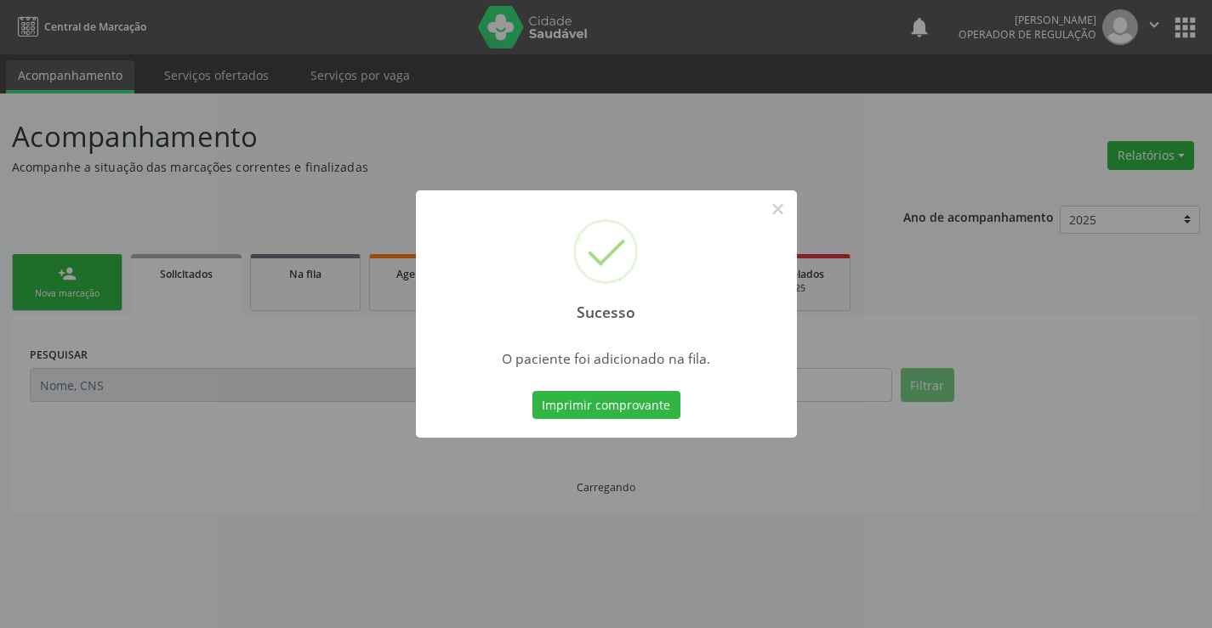
scroll to position [0, 0]
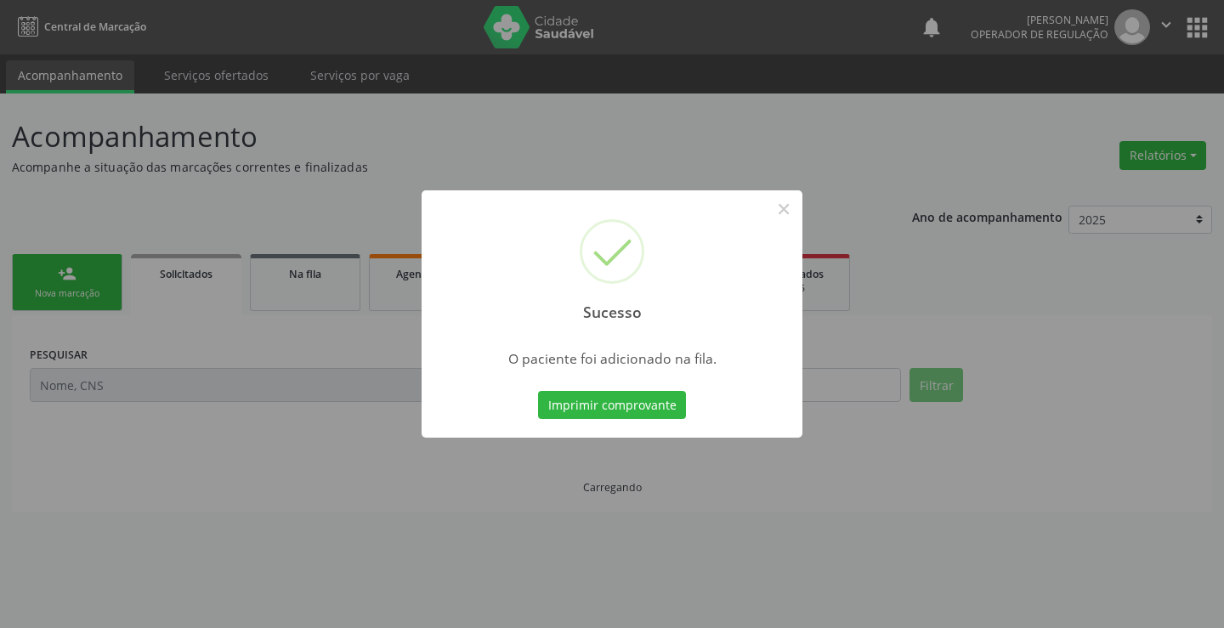
click at [654, 405] on button "Imprimir comprovante" at bounding box center [612, 405] width 148 height 29
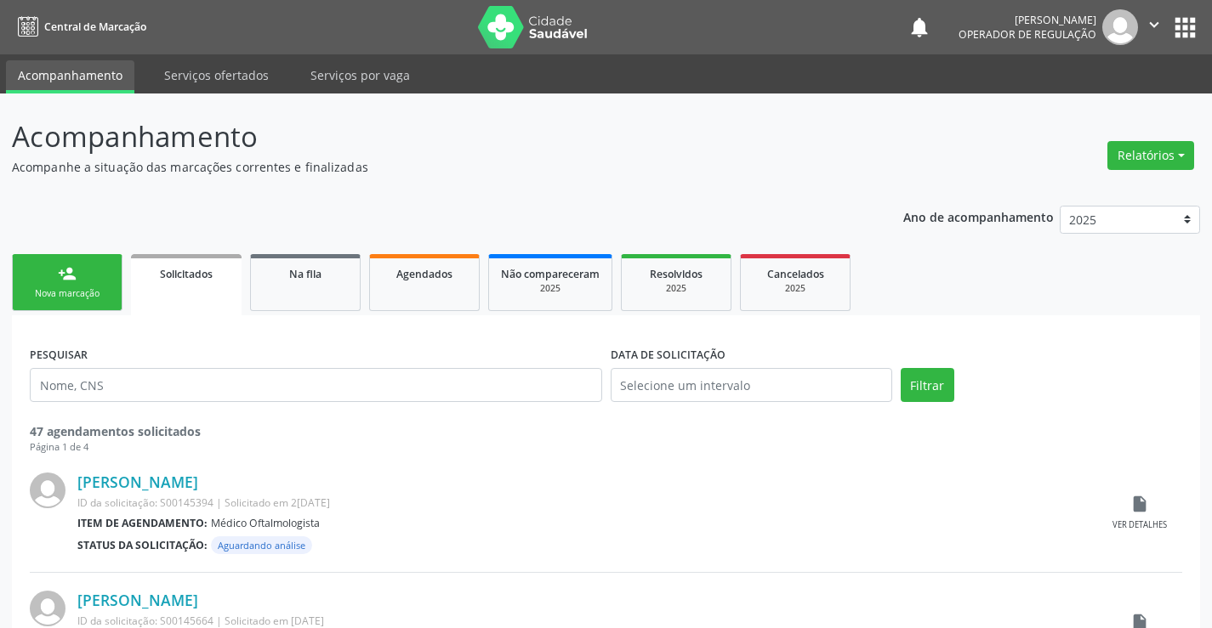
click at [94, 298] on div "Nova marcação" at bounding box center [67, 293] width 85 height 13
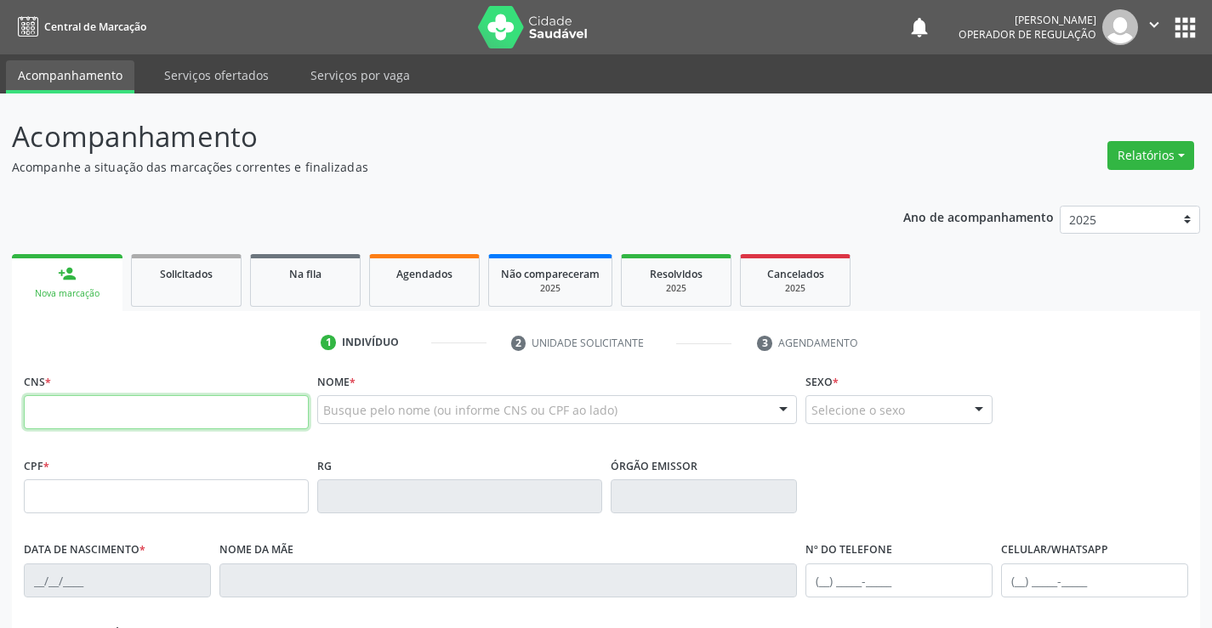
click at [96, 426] on input "text" at bounding box center [166, 412] width 285 height 34
type input "701 0048 7910 9498"
type input "0378804200"
type input "29/09/1967"
type input "(74) 99144-1975"
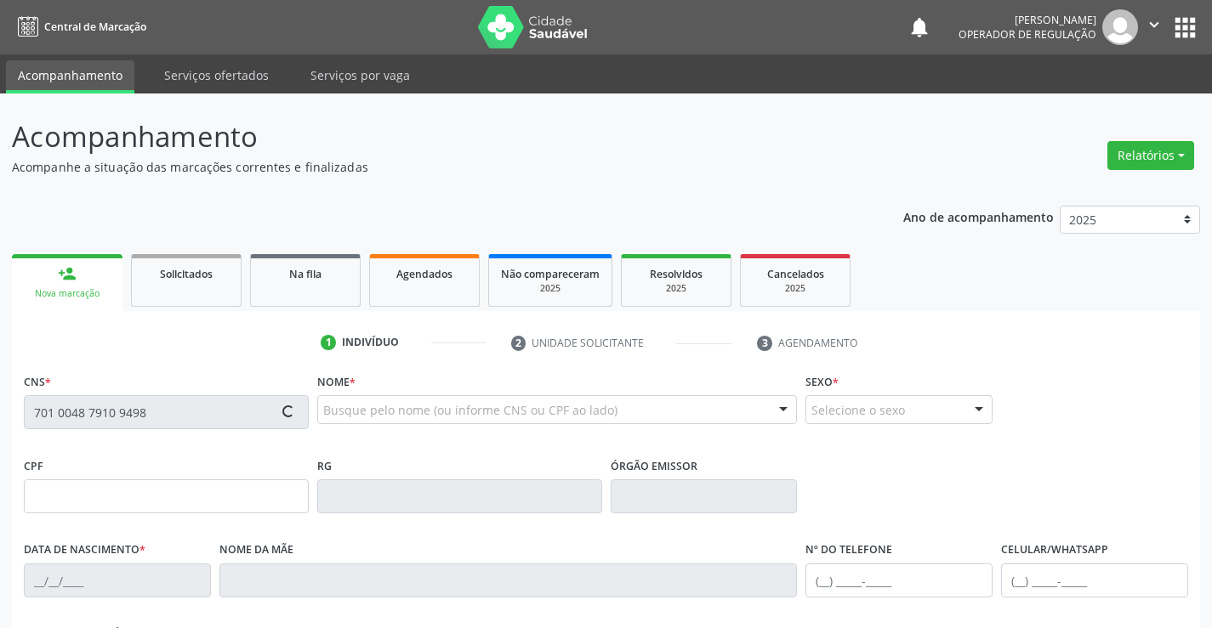
type input "(74) 99144-1975"
type input "416.518.555-87"
type input "S/N"
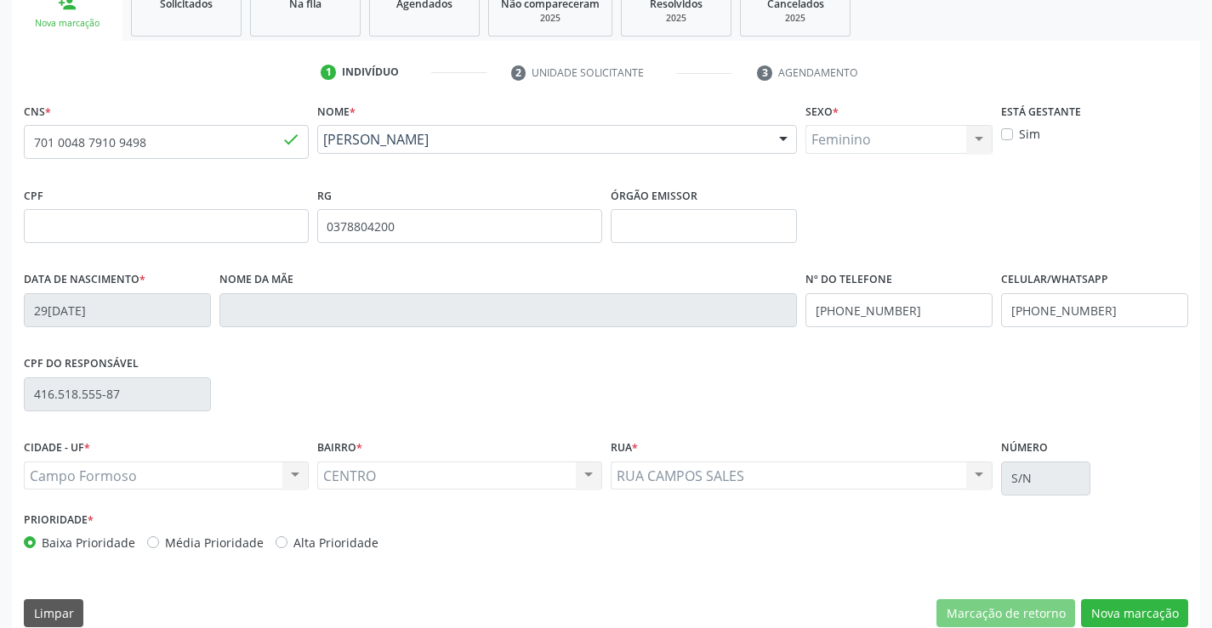
scroll to position [293, 0]
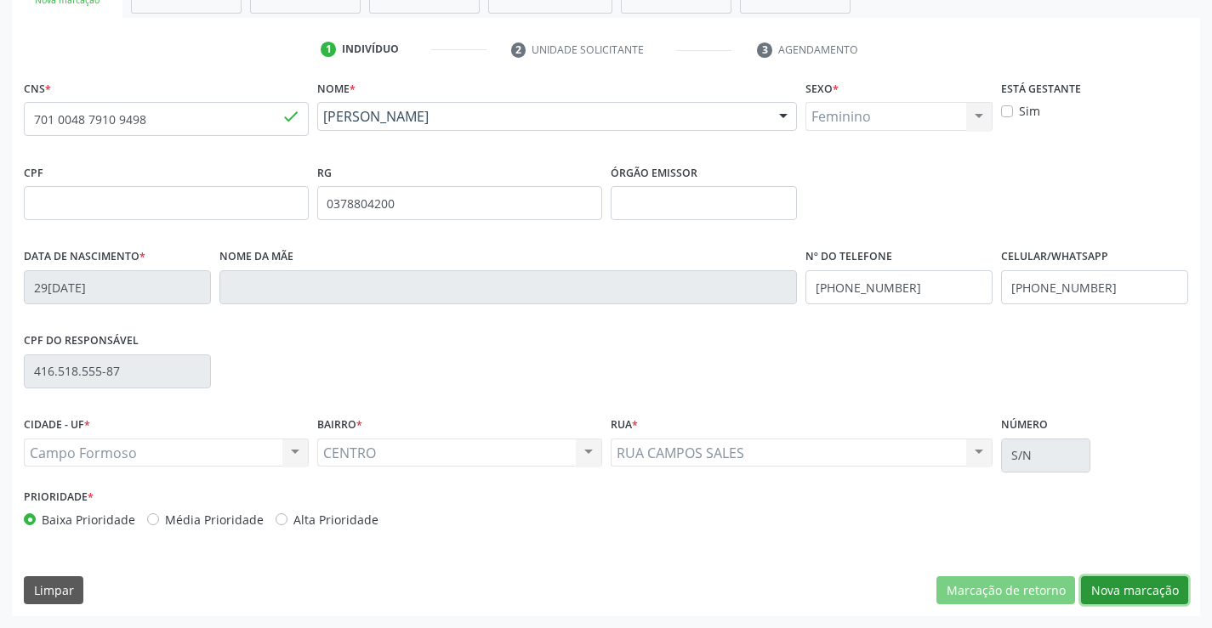
click at [1123, 580] on button "Nova marcação" at bounding box center [1134, 590] width 107 height 29
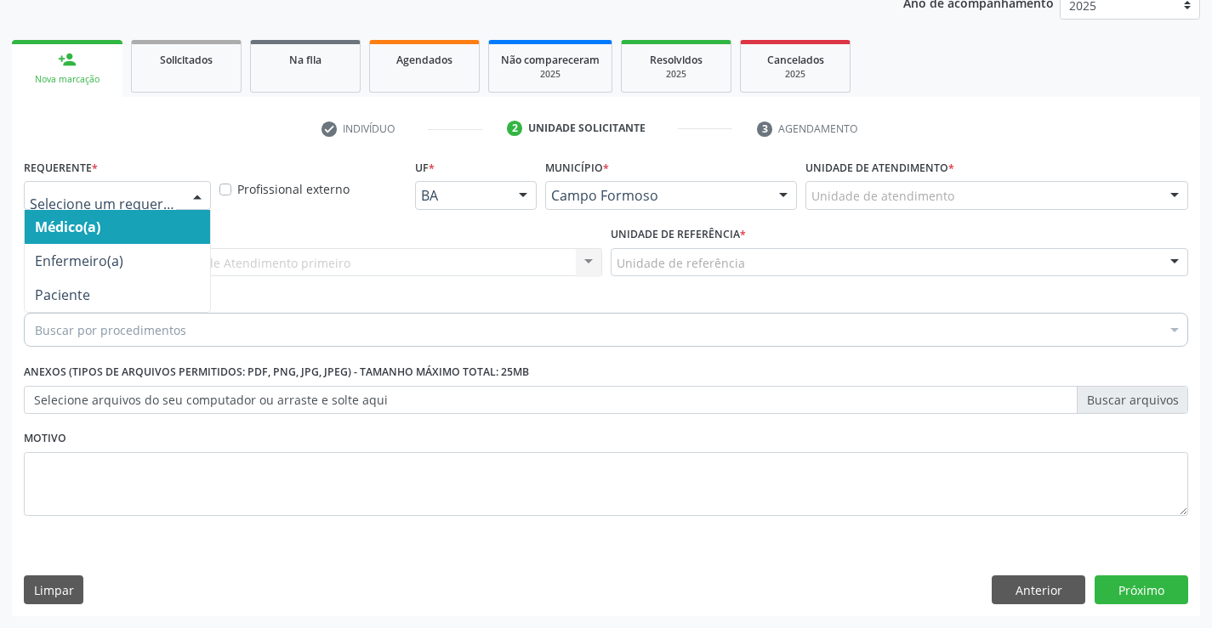
click at [196, 196] on div at bounding box center [197, 196] width 26 height 29
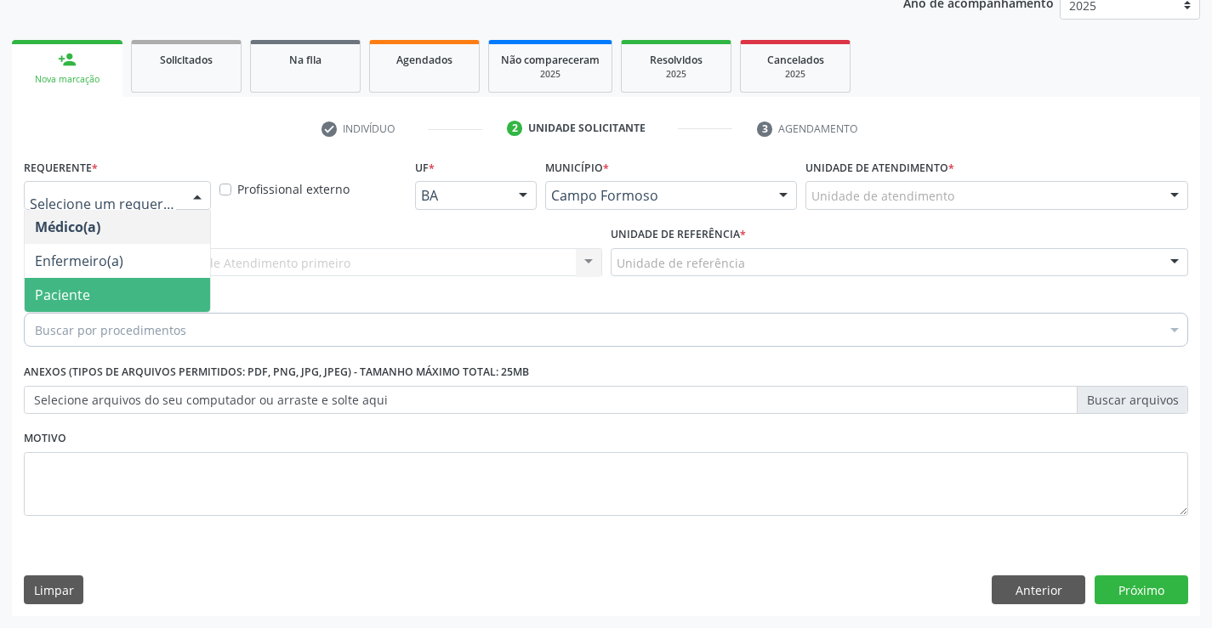
click at [145, 299] on span "Paciente" at bounding box center [117, 295] width 185 height 34
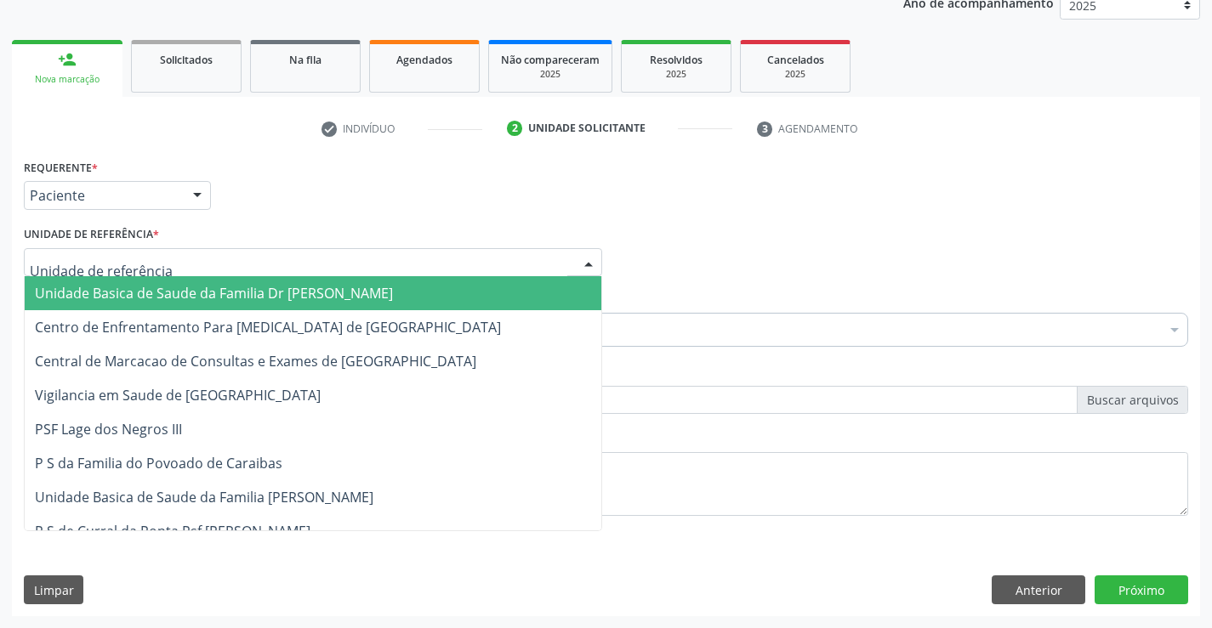
click at [168, 258] on div at bounding box center [313, 262] width 578 height 29
click at [174, 295] on span "Unidade Basica de Saude da Familia Dr [PERSON_NAME]" at bounding box center [214, 293] width 358 height 19
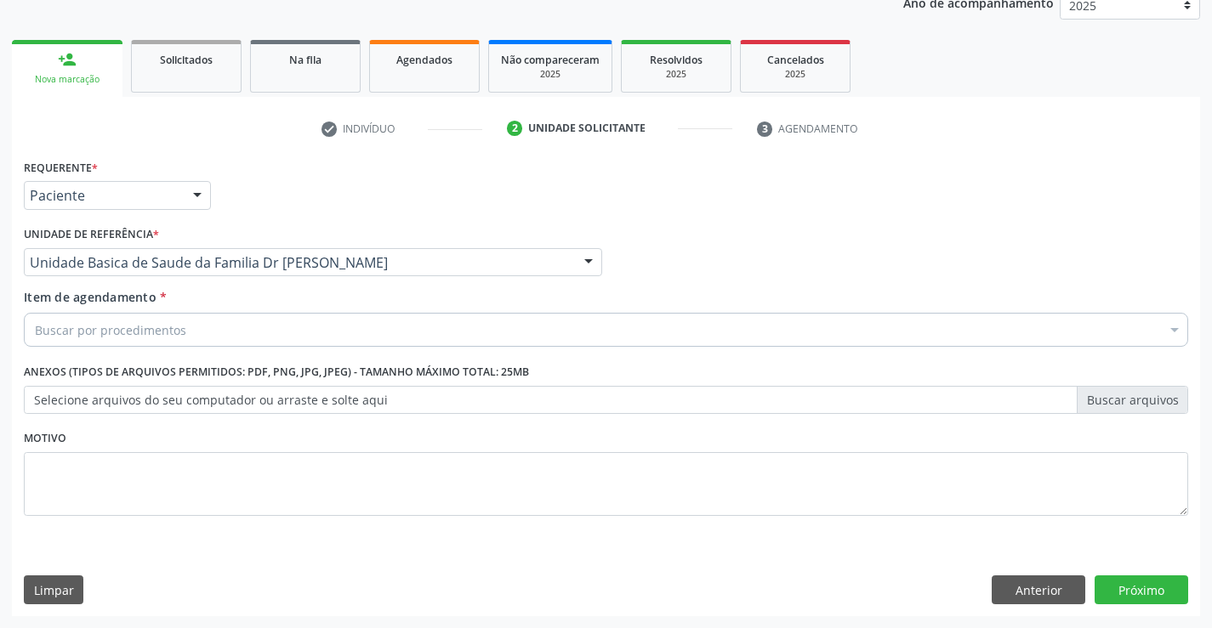
click at [191, 331] on div "Buscar por procedimentos" at bounding box center [606, 330] width 1164 height 34
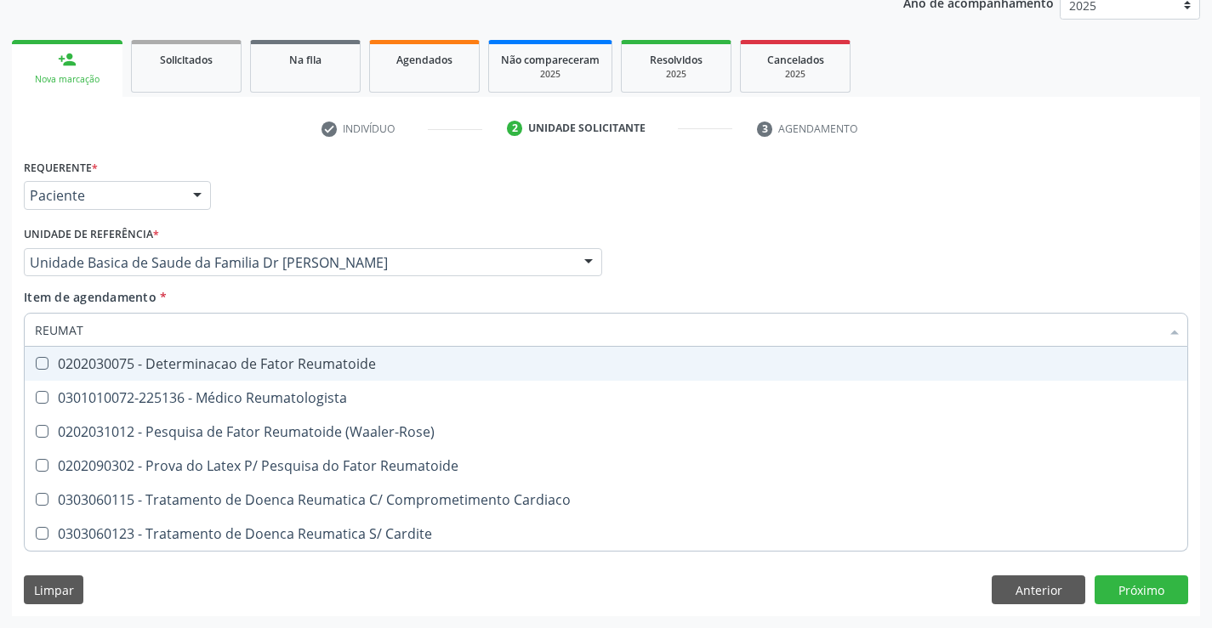
type input "REUMATO"
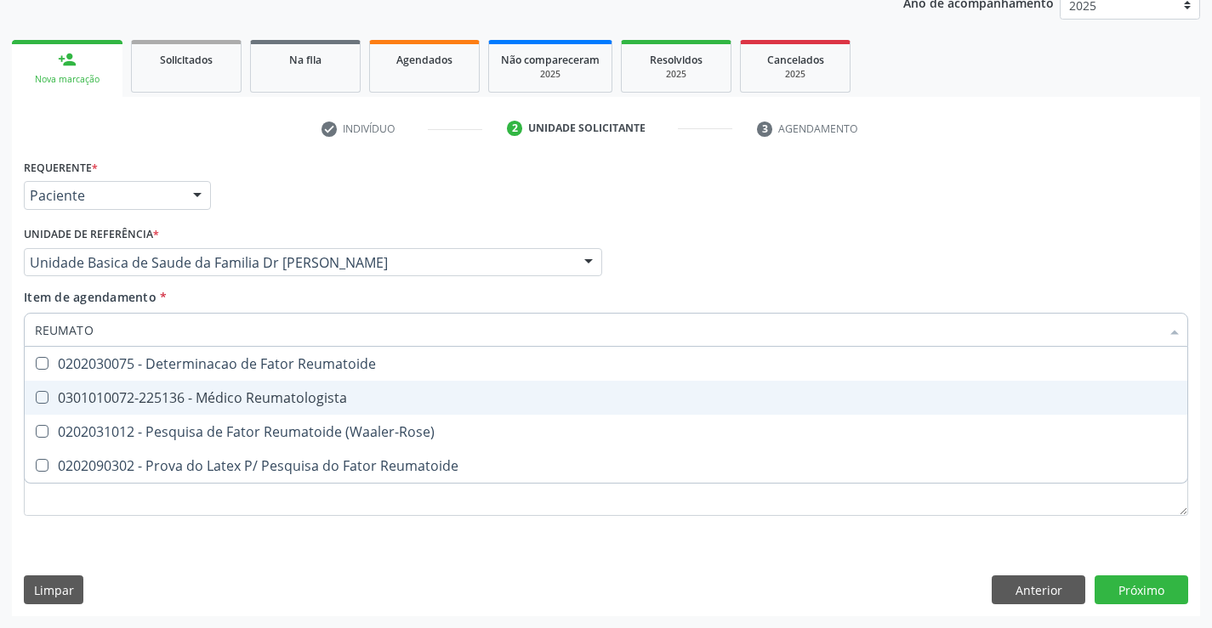
click at [232, 401] on div "0301010072-225136 - Médico Reumatologista" at bounding box center [606, 398] width 1142 height 14
checkbox Reumatologista "true"
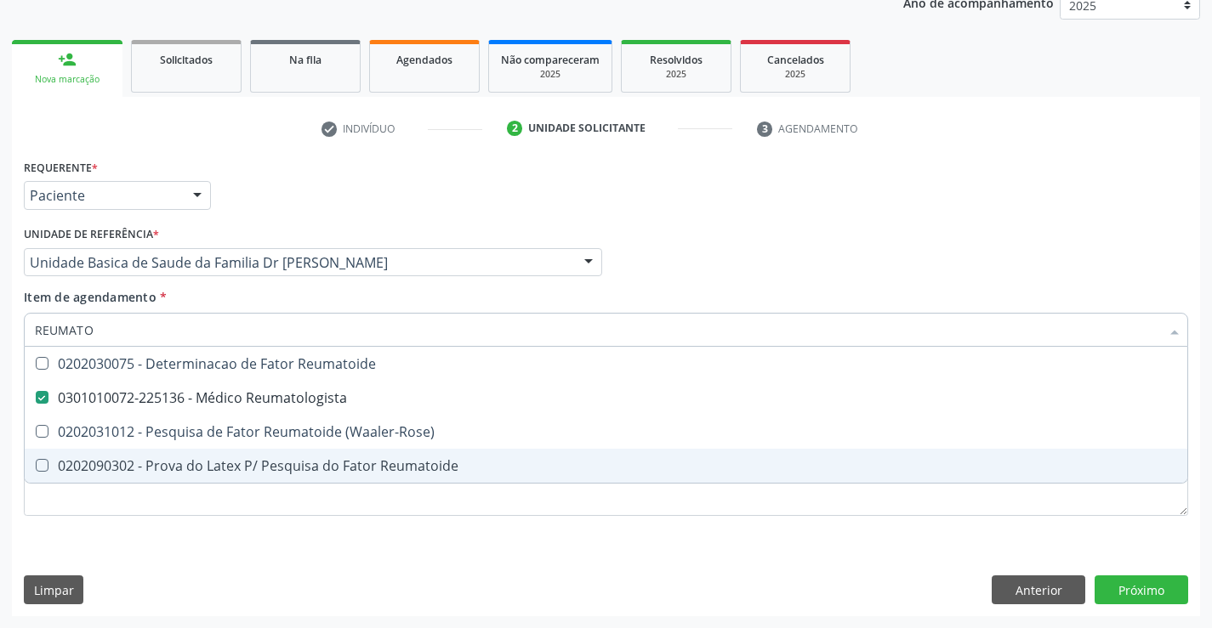
click at [260, 531] on div "Requerente * Paciente Médico(a) Enfermeiro(a) Paciente Nenhum resultado encontr…" at bounding box center [606, 347] width 1164 height 385
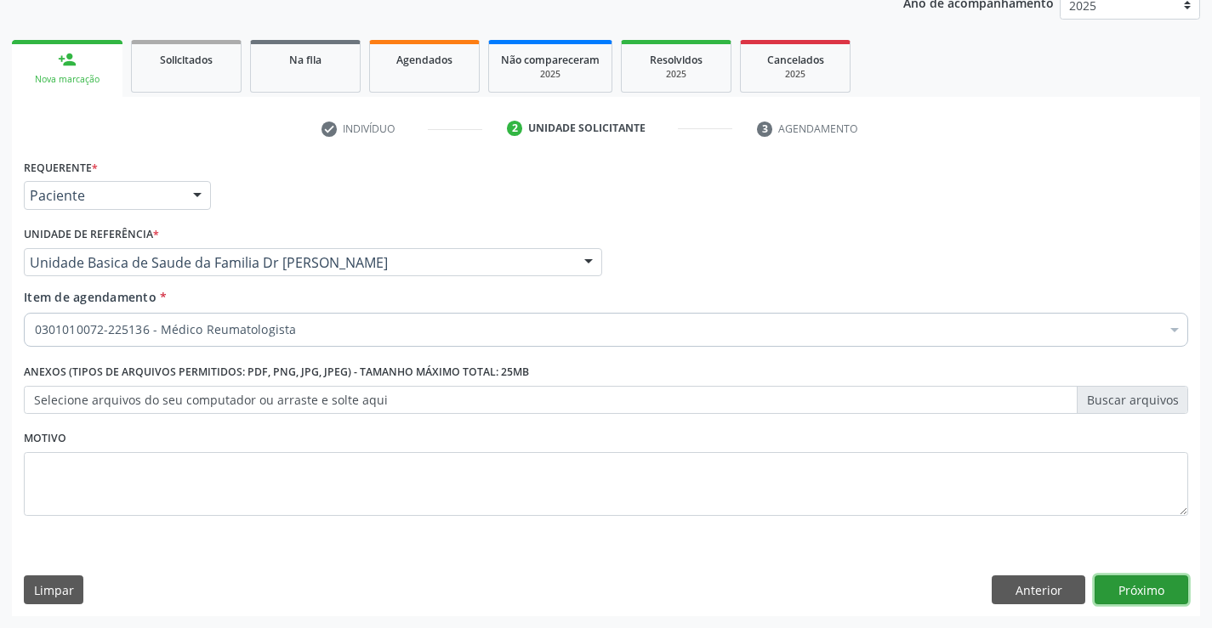
click at [1140, 585] on button "Próximo" at bounding box center [1141, 590] width 94 height 29
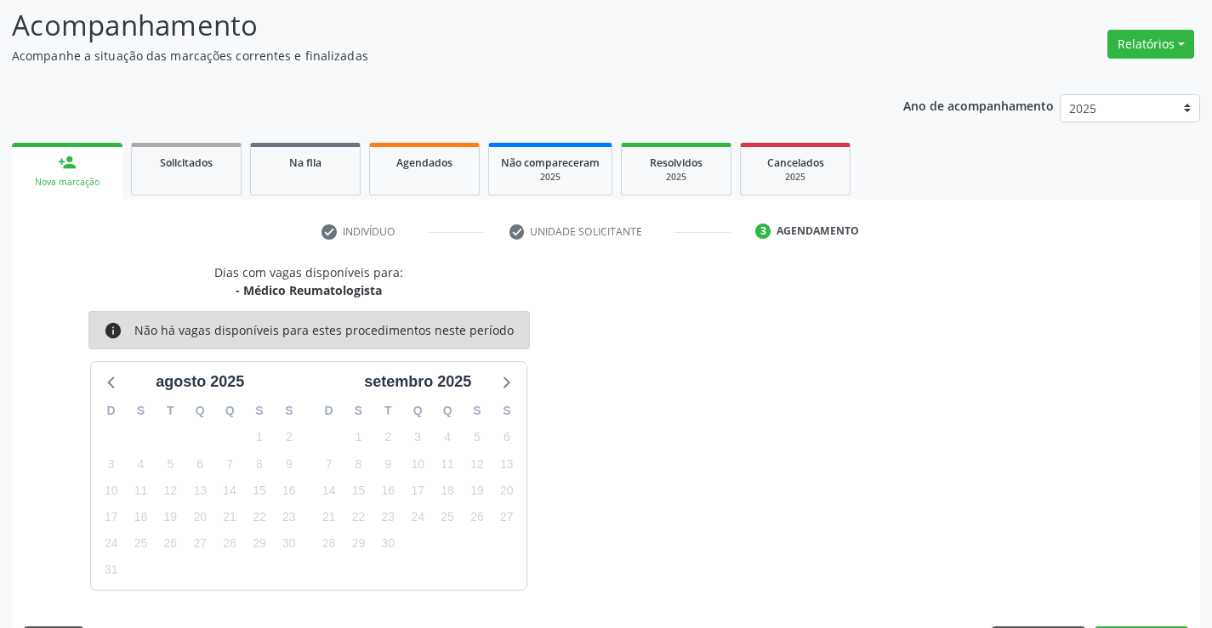
scroll to position [162, 0]
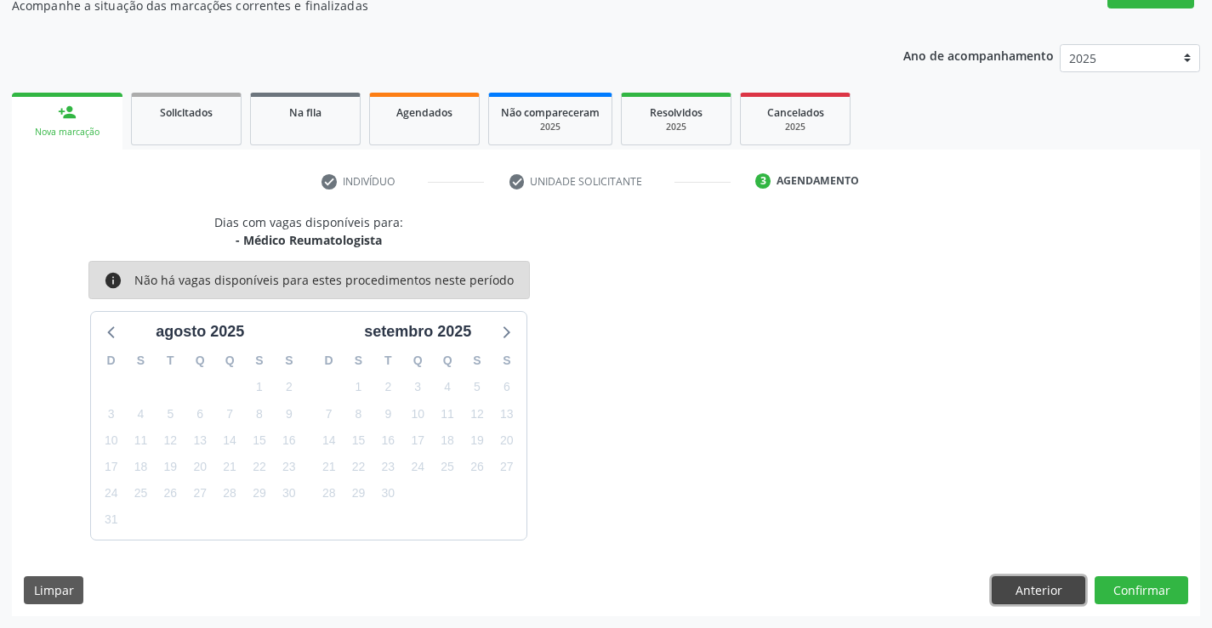
click at [1028, 590] on button "Anterior" at bounding box center [1038, 590] width 94 height 29
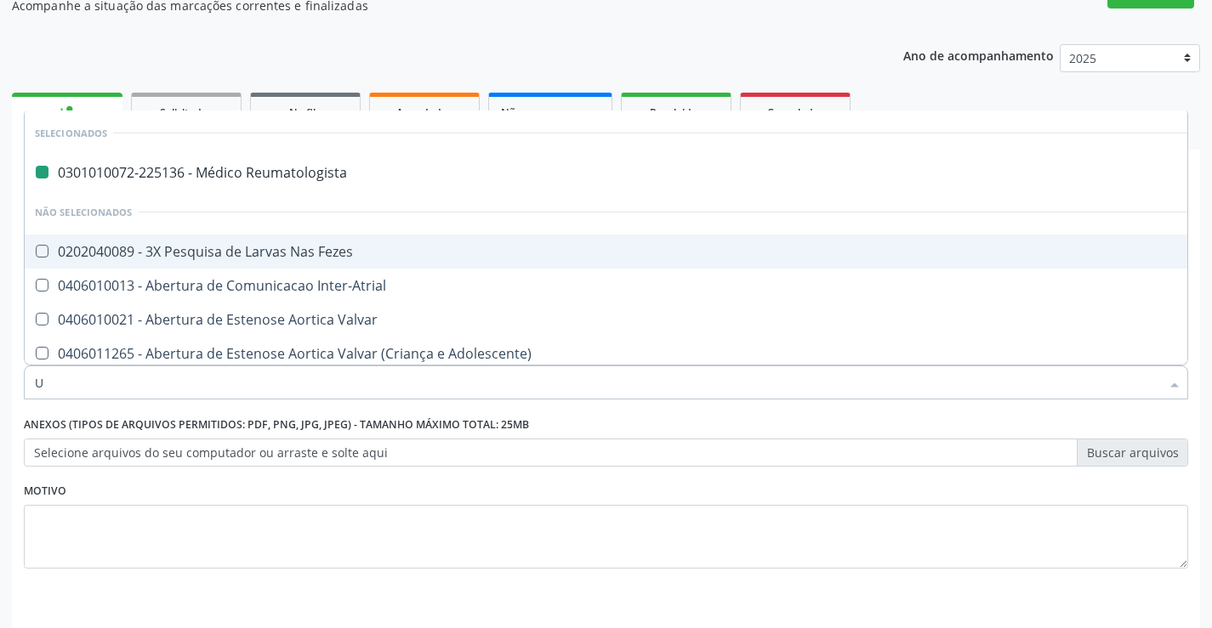
type input "US"
checkbox Reumatologista "false"
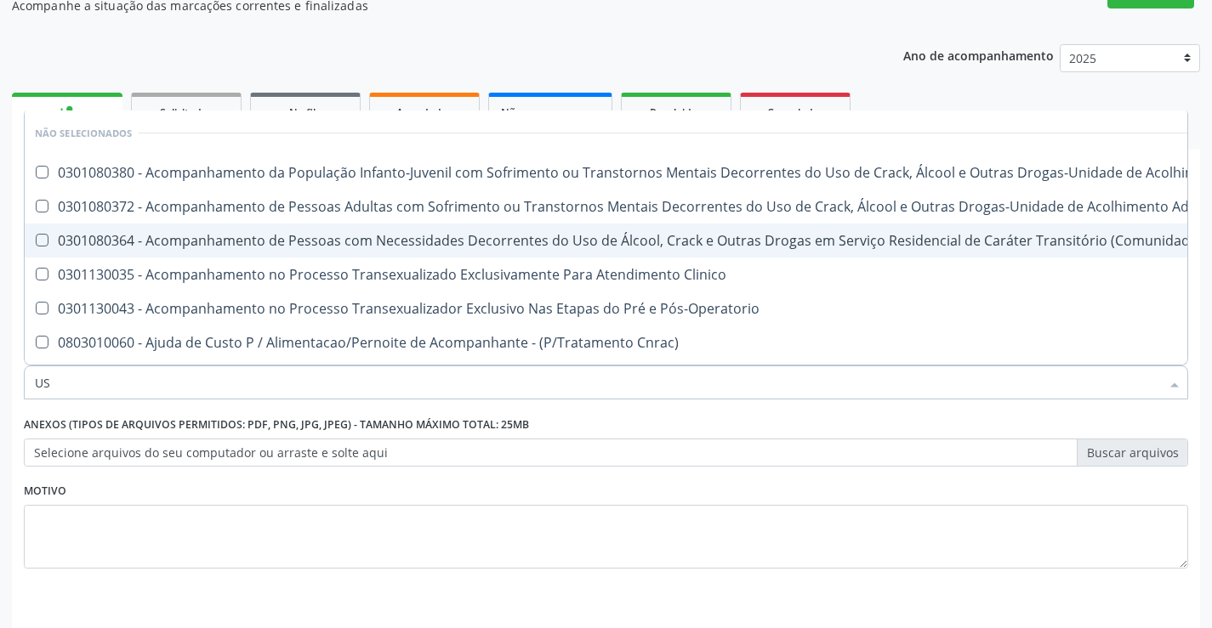
type input "USG"
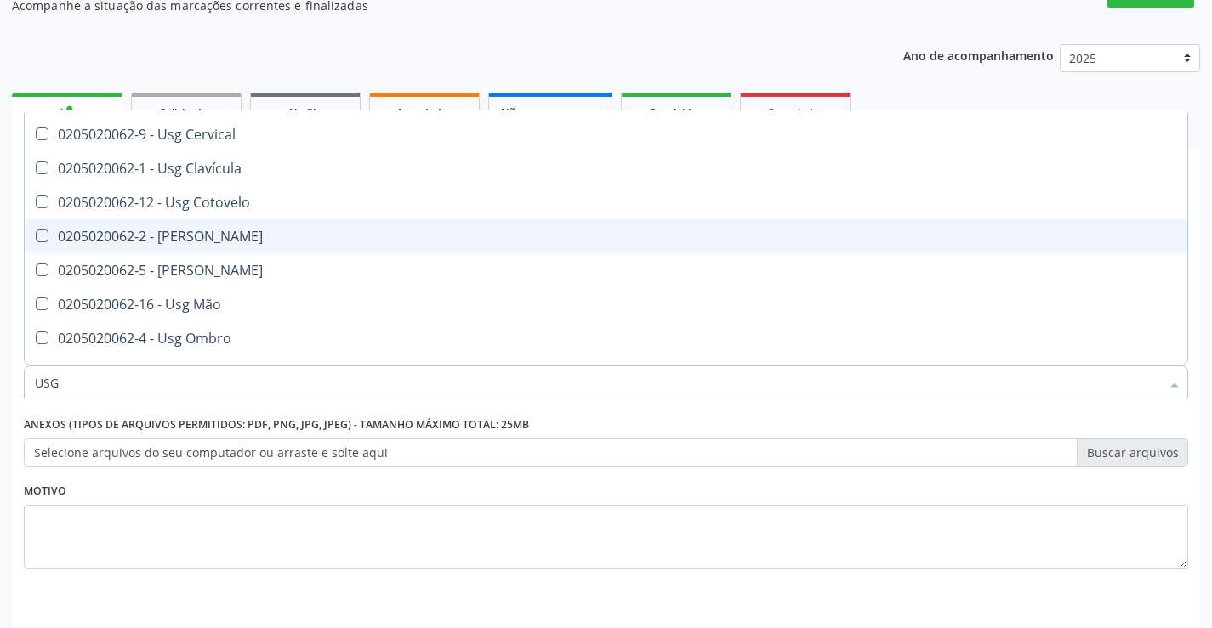
scroll to position [170, 0]
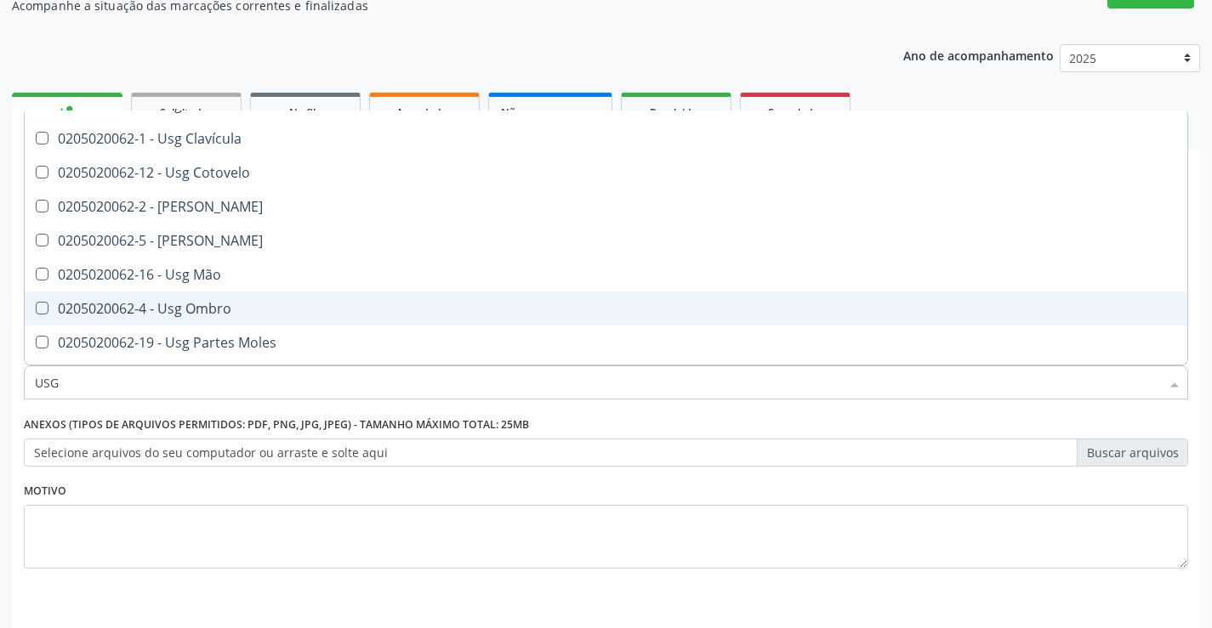
click at [262, 306] on div "0205020062-4 - Usg Ombro" at bounding box center [606, 309] width 1142 height 14
checkbox Ombro "true"
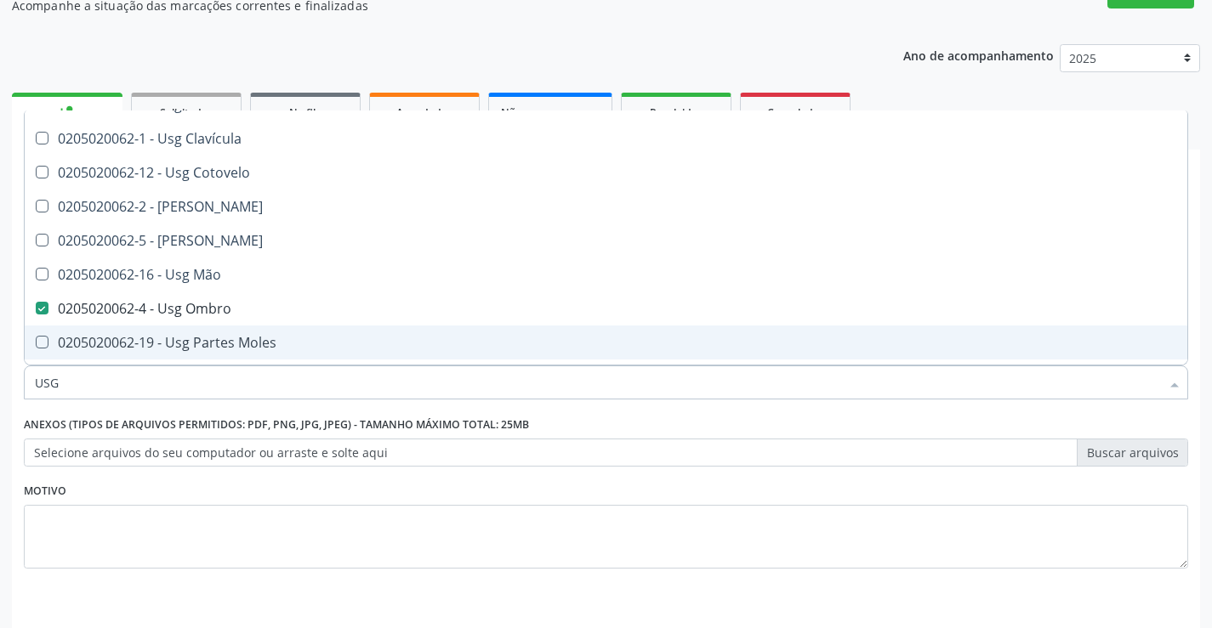
type input "USG"
click at [281, 496] on div "Motivo" at bounding box center [606, 524] width 1164 height 90
checkbox Axila "true"
checkbox Ombro "false"
checkbox Braço "true"
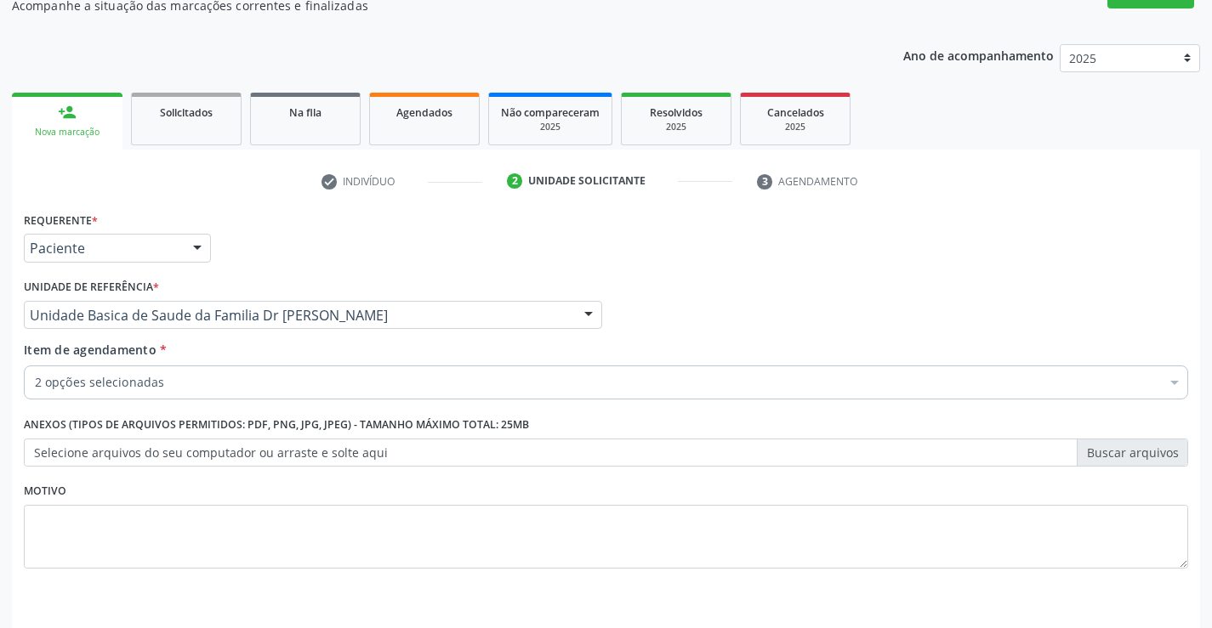
scroll to position [0, 0]
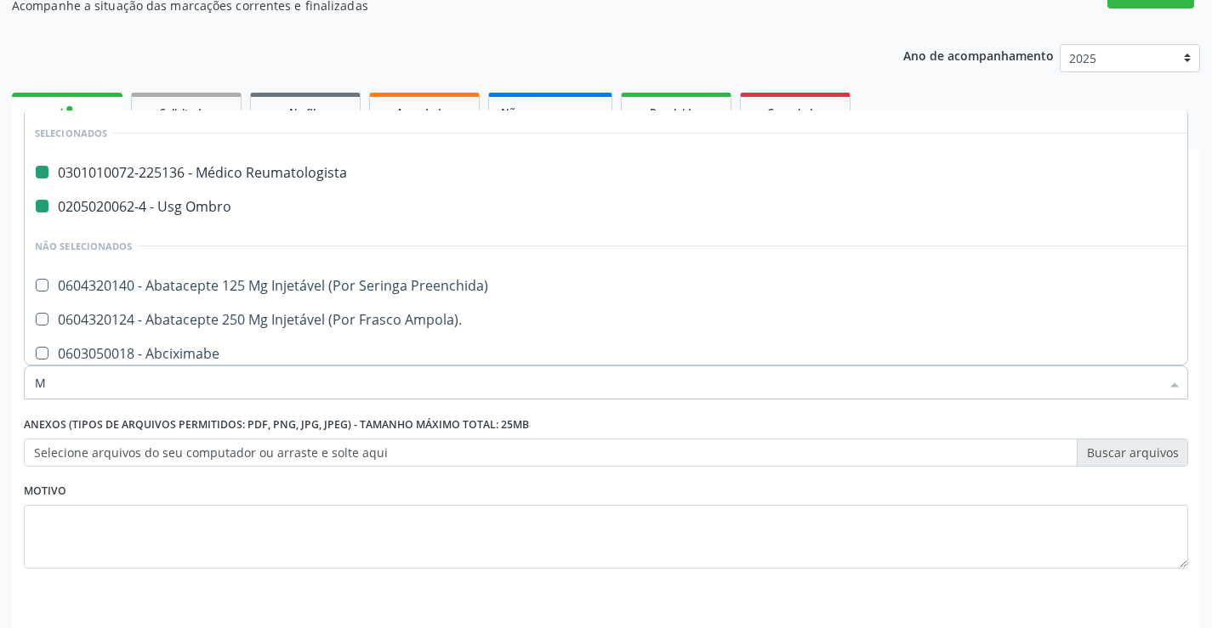
type input "MO"
checkbox Reumatologista "false"
checkbox Ombro "false"
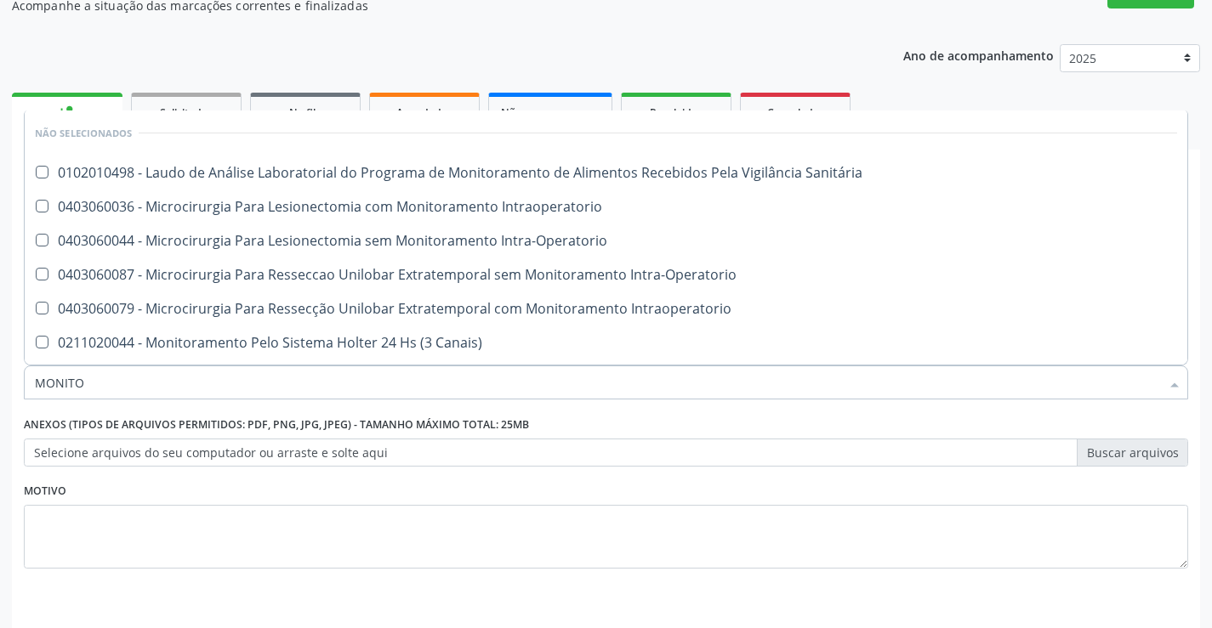
type input "MONITOR"
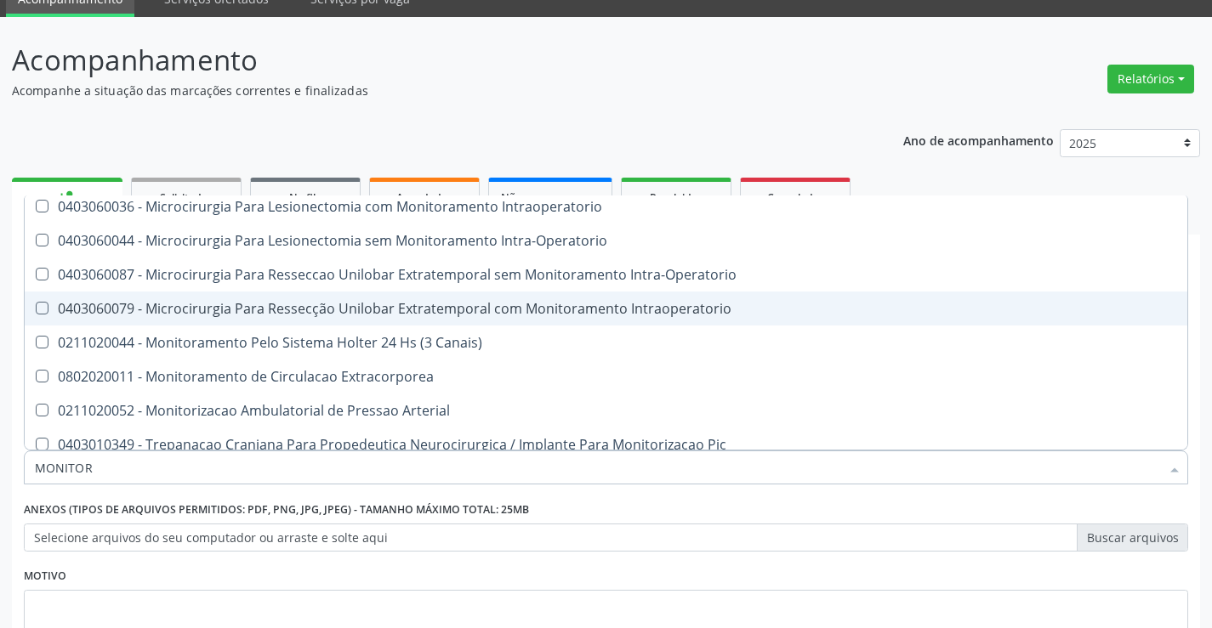
scroll to position [97, 0]
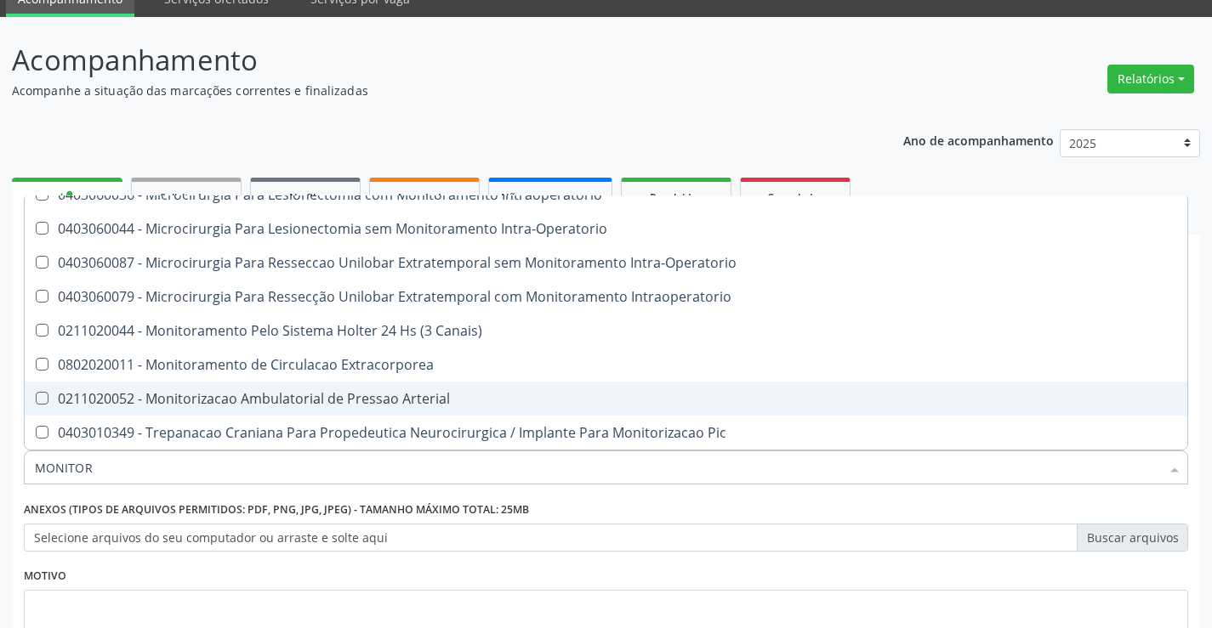
click at [356, 392] on div "0211020052 - Monitorizacao Ambulatorial de Pressao Arterial" at bounding box center [606, 399] width 1142 height 14
checkbox Arterial "true"
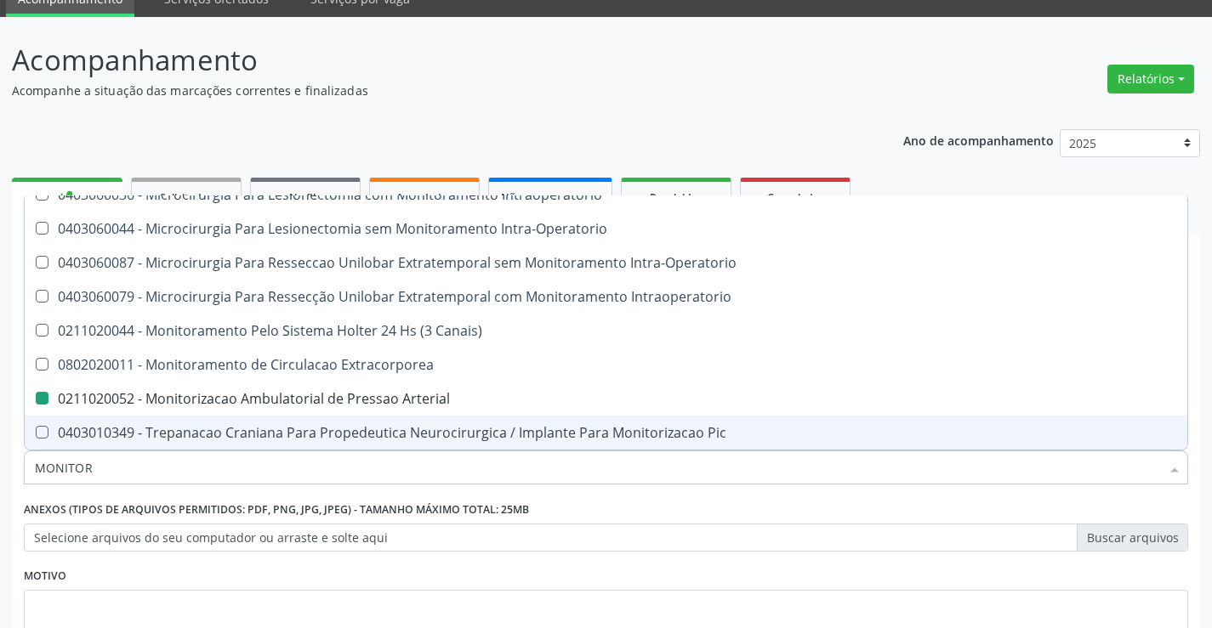
click at [341, 570] on div "Motivo" at bounding box center [606, 609] width 1164 height 90
checkbox Sanitária "true"
checkbox Arterial "false"
checkbox Intraoperatorio "true"
checkbox Intra-Operatorio "true"
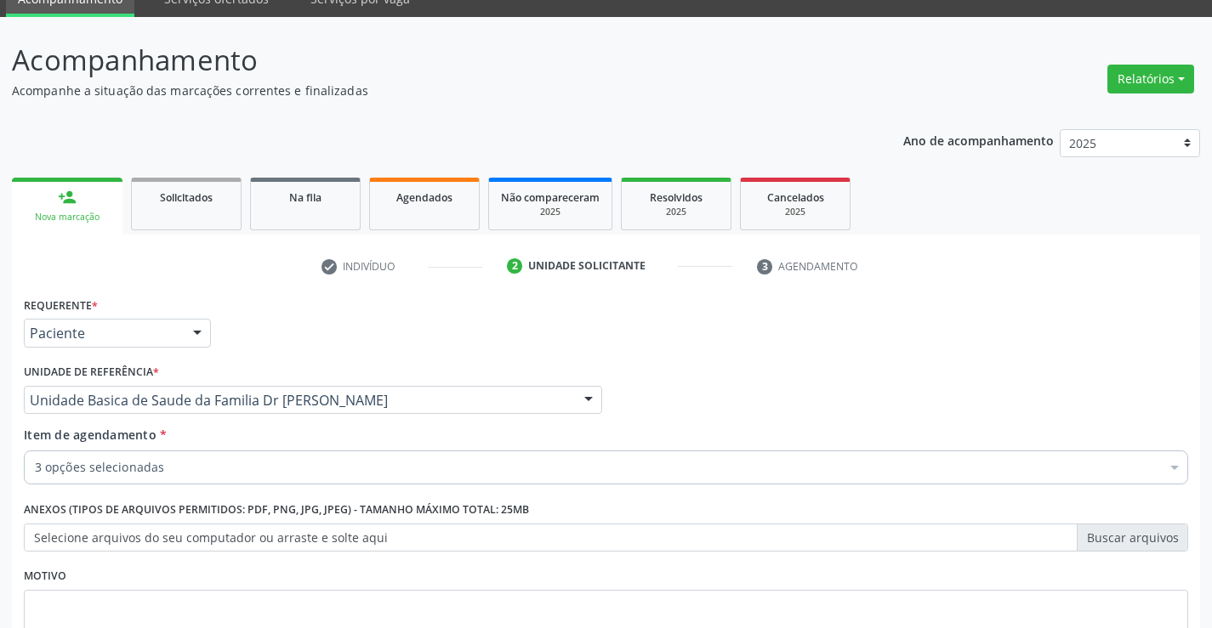
scroll to position [0, 0]
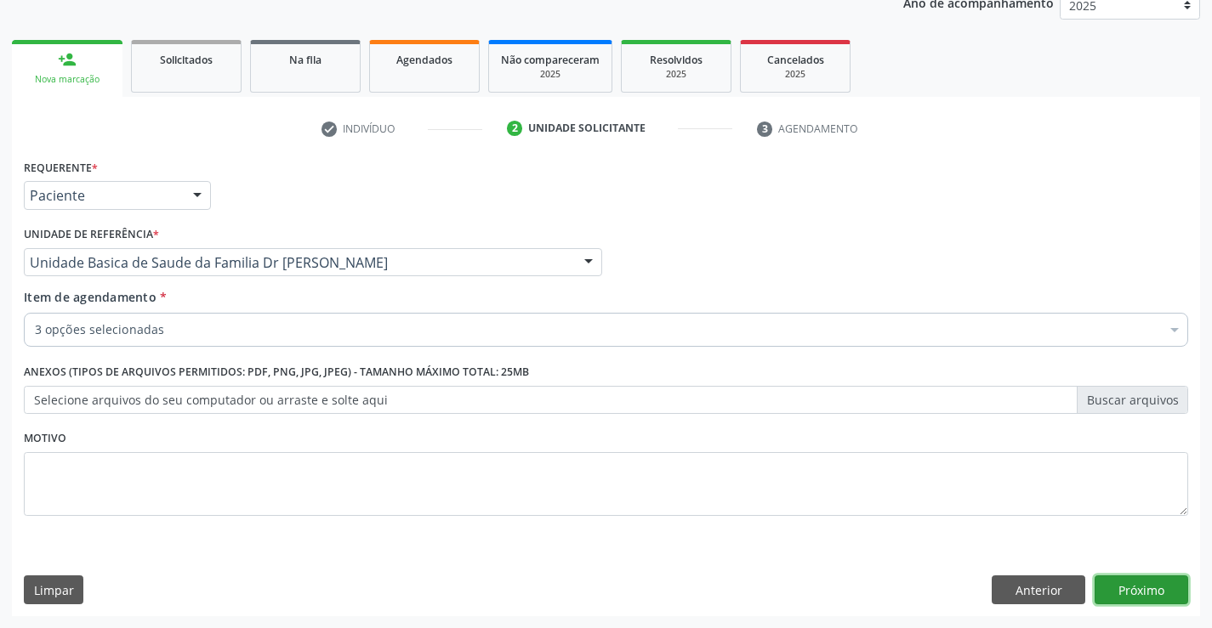
click at [1144, 587] on button "Próximo" at bounding box center [1141, 590] width 94 height 29
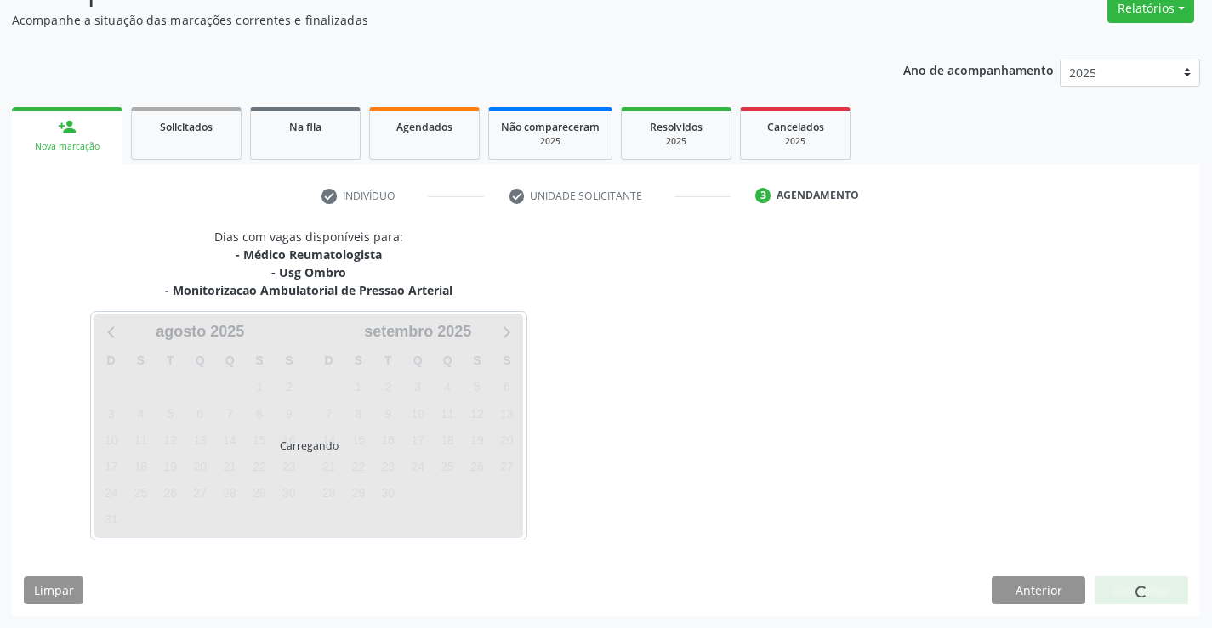
scroll to position [197, 0]
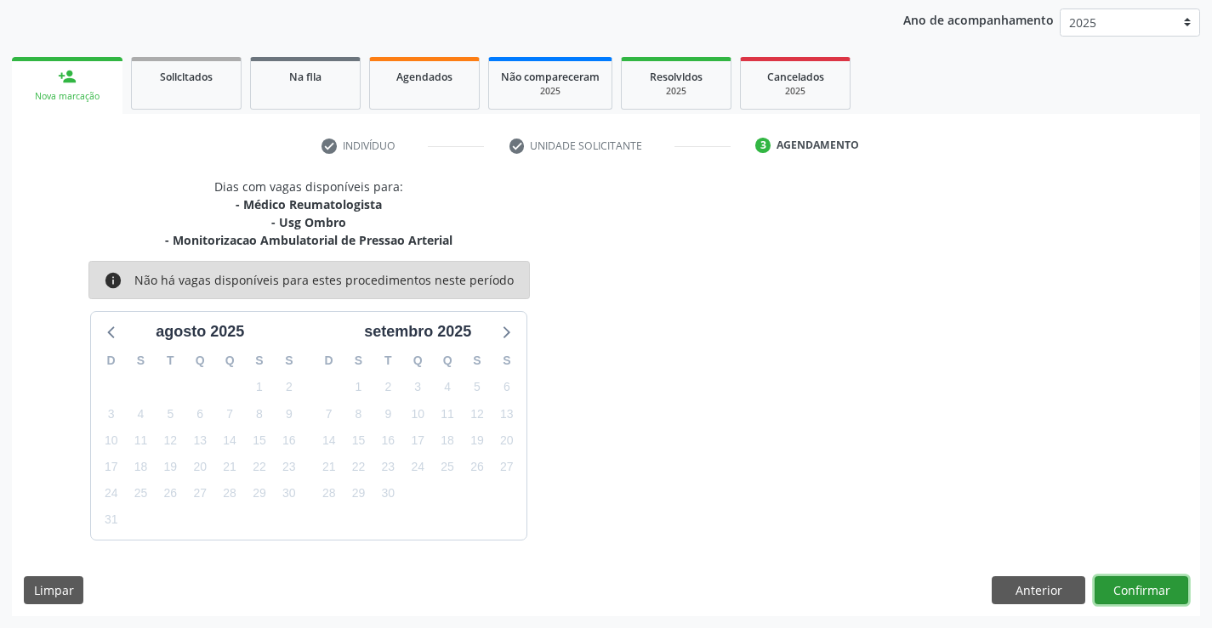
click at [1142, 590] on button "Confirmar" at bounding box center [1141, 590] width 94 height 29
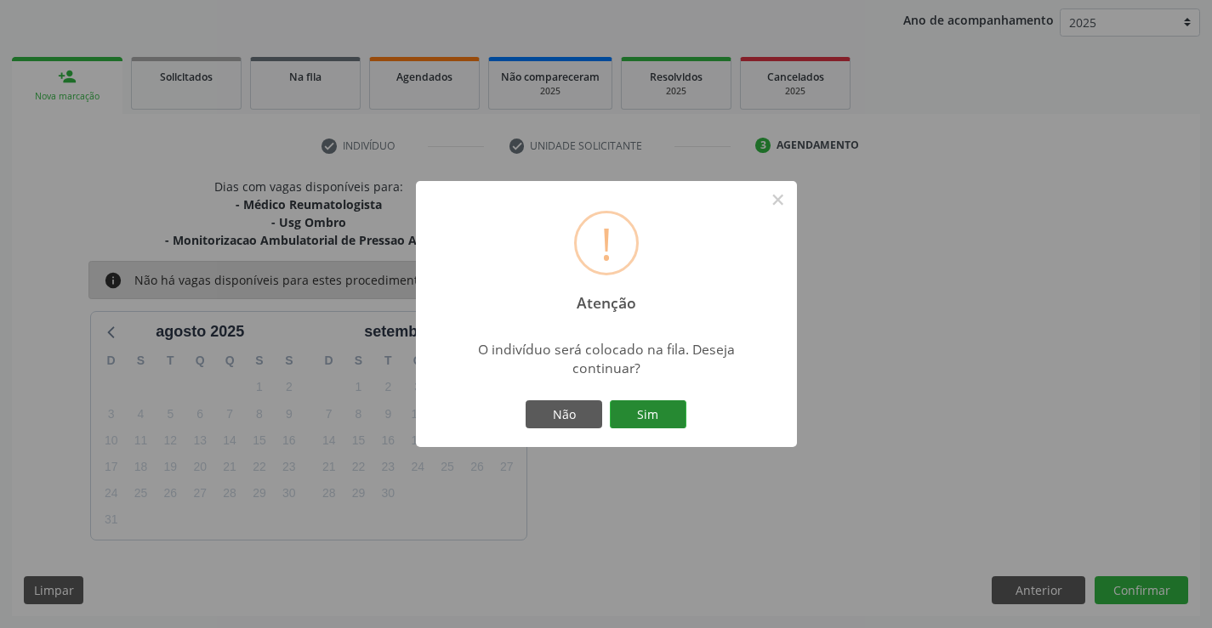
click at [651, 415] on button "Sim" at bounding box center [648, 414] width 77 height 29
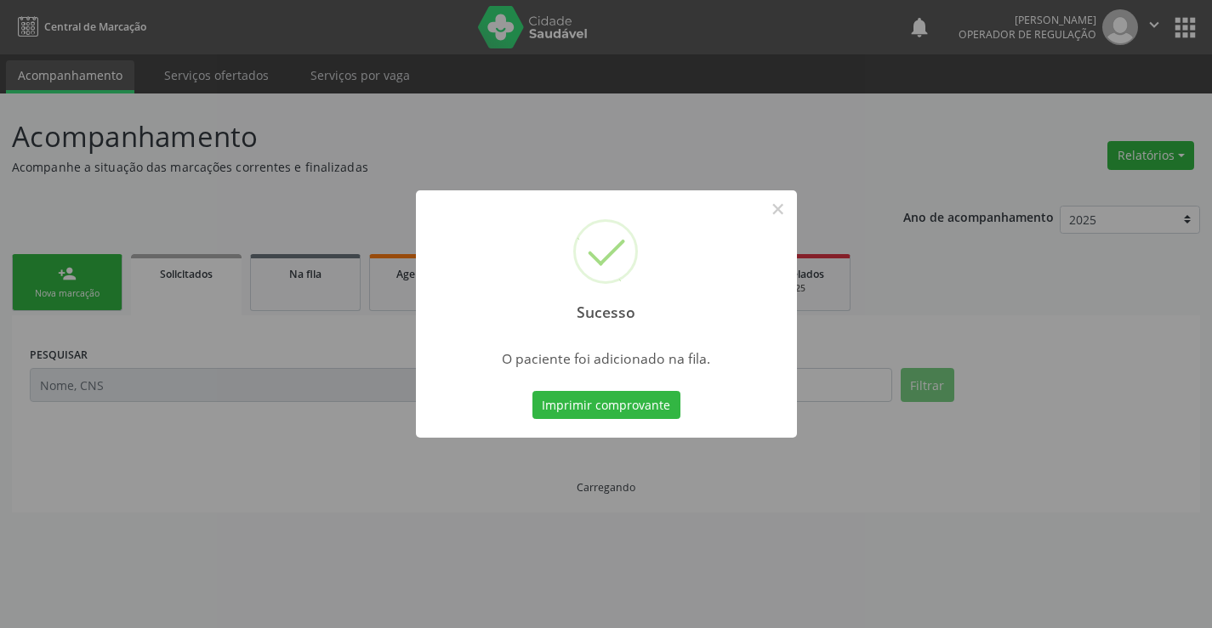
scroll to position [0, 0]
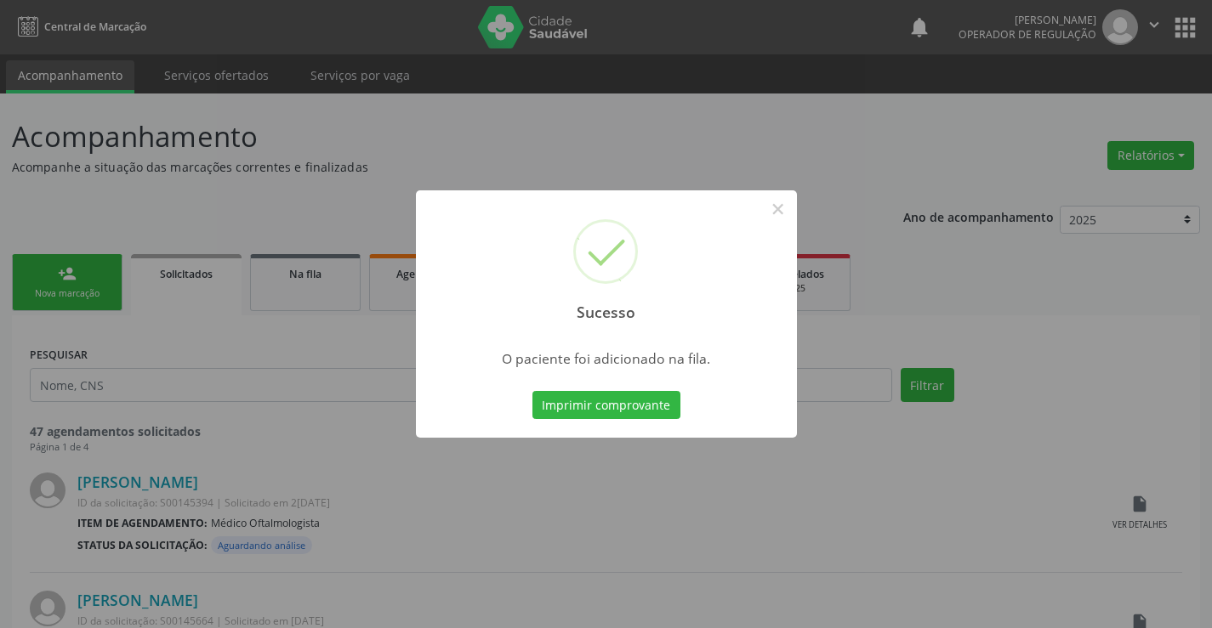
click at [532, 391] on button "Imprimir comprovante" at bounding box center [606, 405] width 148 height 29
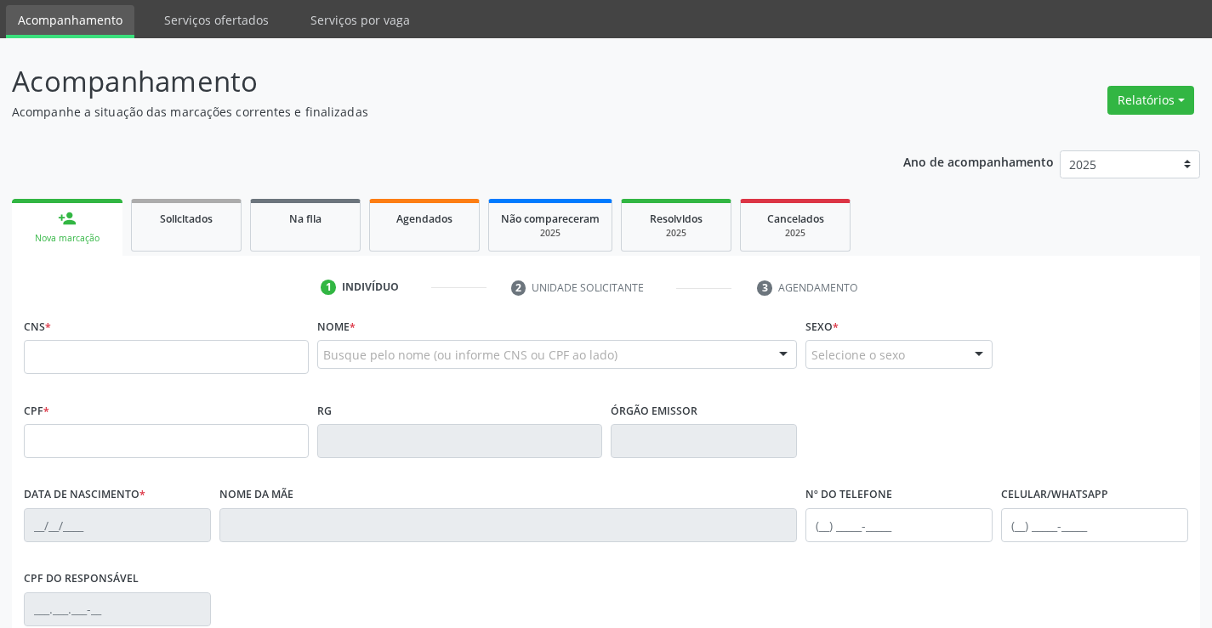
scroll to position [85, 0]
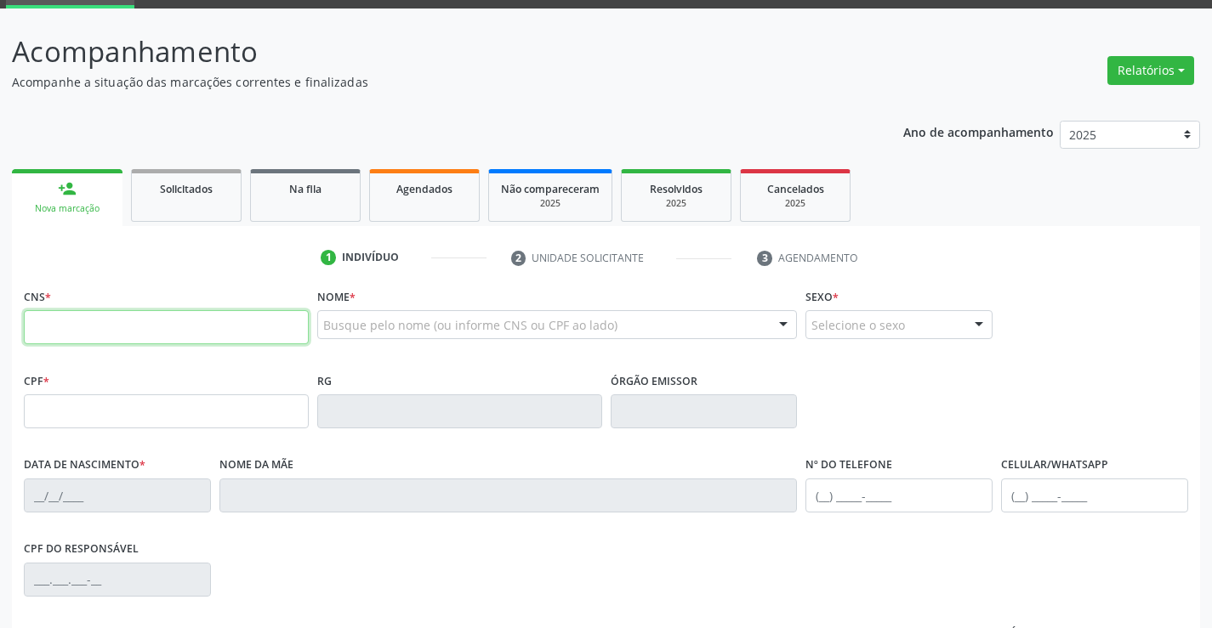
click at [88, 323] on input "text" at bounding box center [166, 327] width 285 height 34
type input "700 8034 9840 0387"
type input "5247228"
type input "0[DATE]"
type input "S/N"
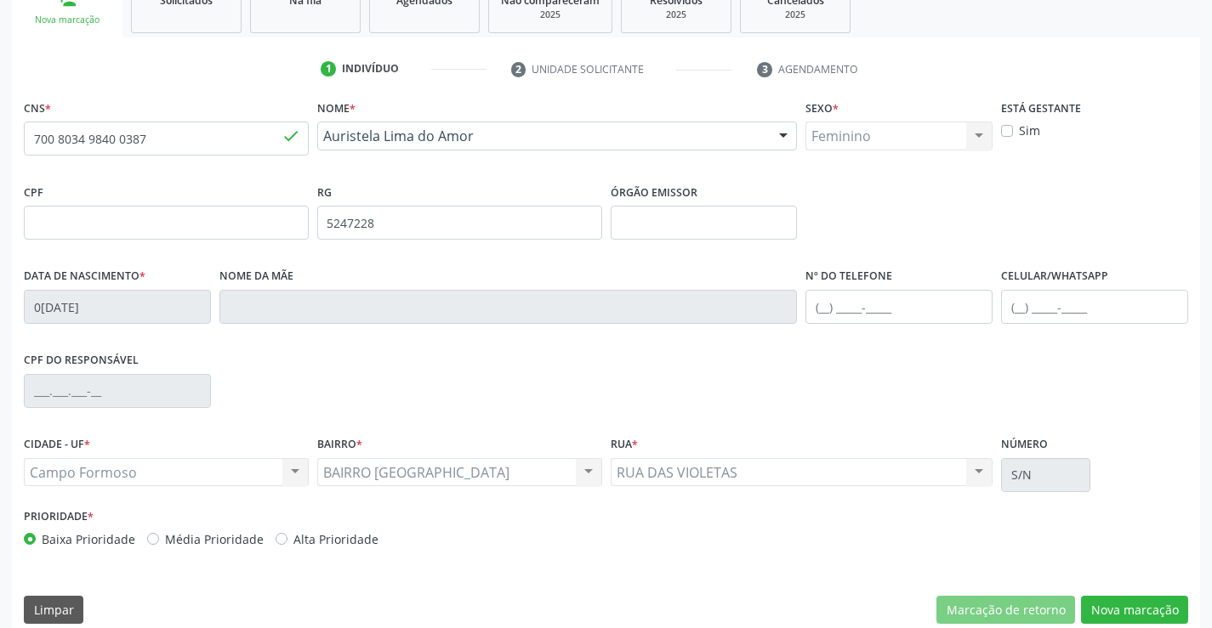
scroll to position [293, 0]
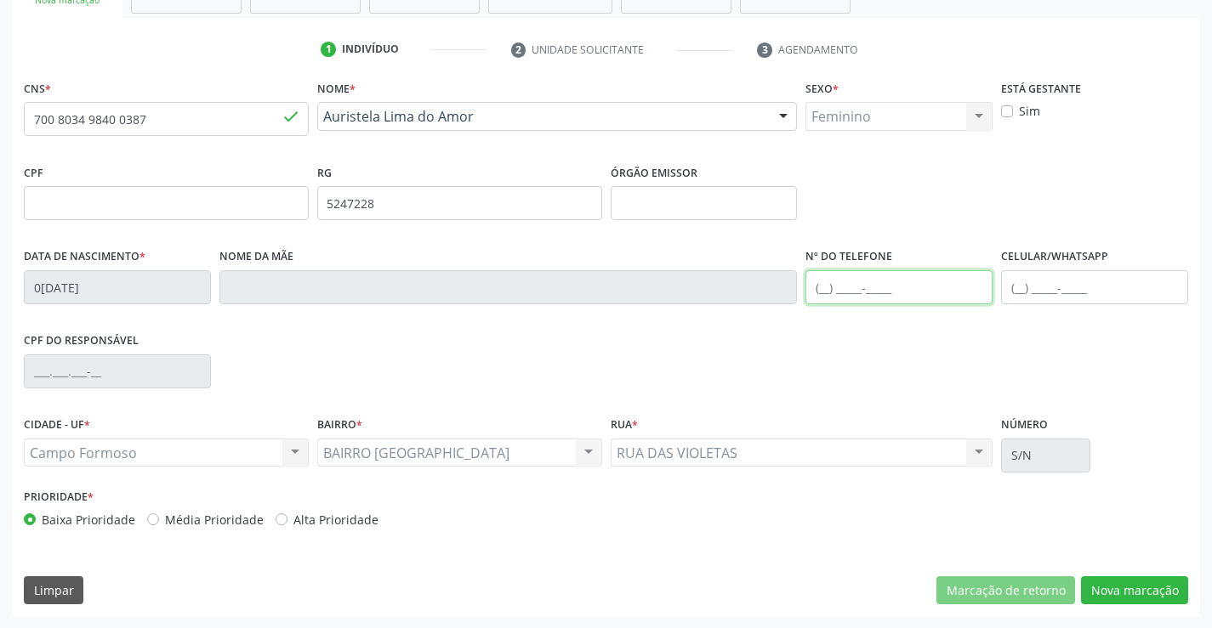
click at [826, 294] on input "text" at bounding box center [898, 287] width 187 height 34
type input "[PHONE_NUMBER]"
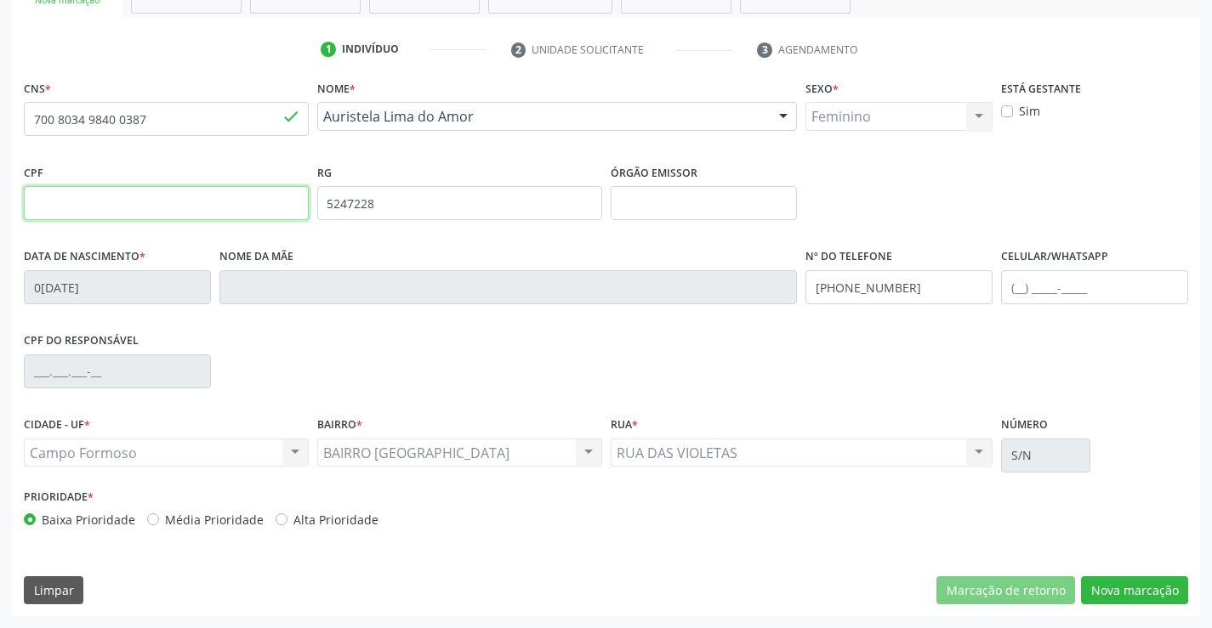
click at [145, 202] on input "text" at bounding box center [166, 203] width 285 height 34
type input "617.802.435-53"
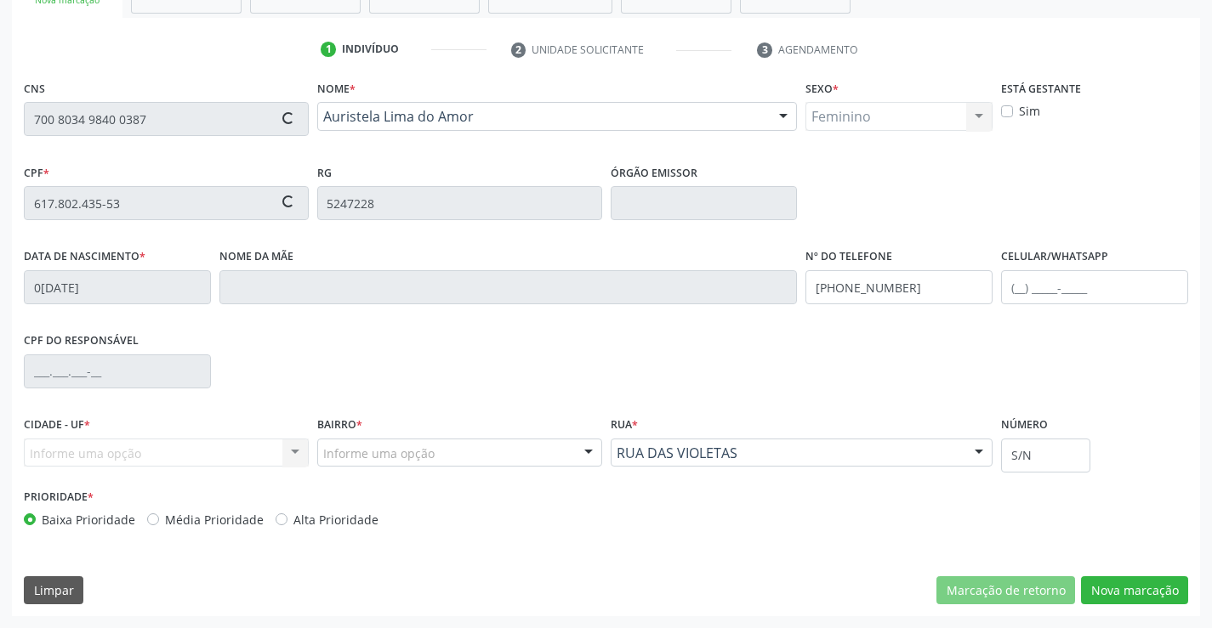
type input "[PERSON_NAME] do Amor"
type input "[PHONE_NUMBER]"
type input "153"
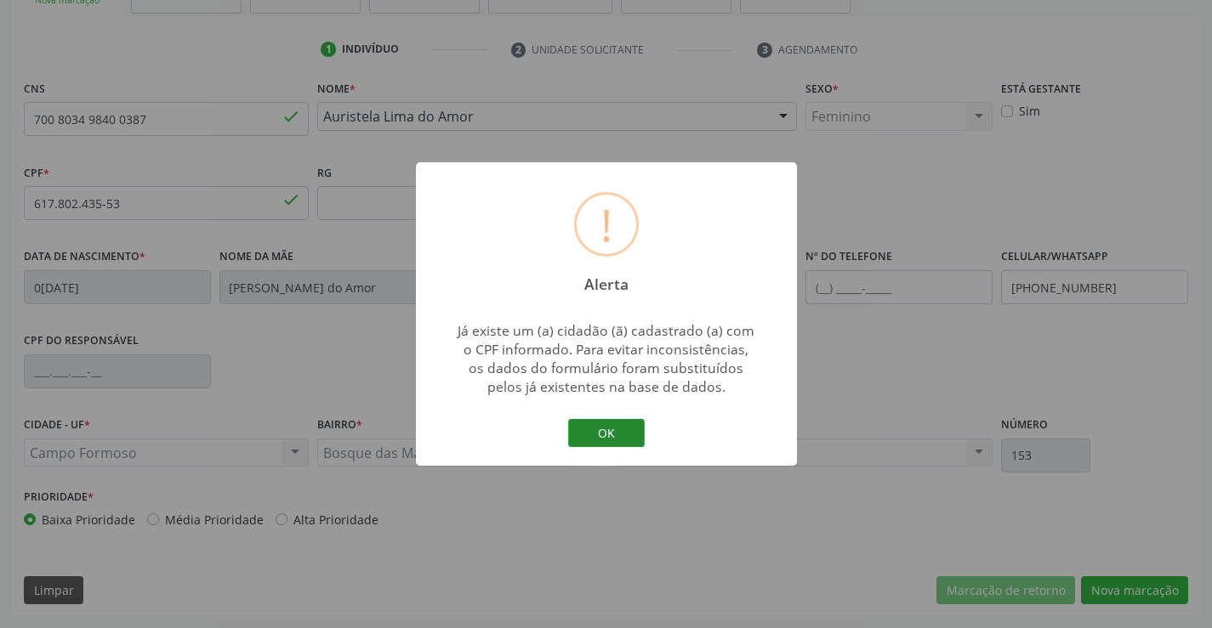
click at [608, 426] on button "OK" at bounding box center [606, 433] width 77 height 29
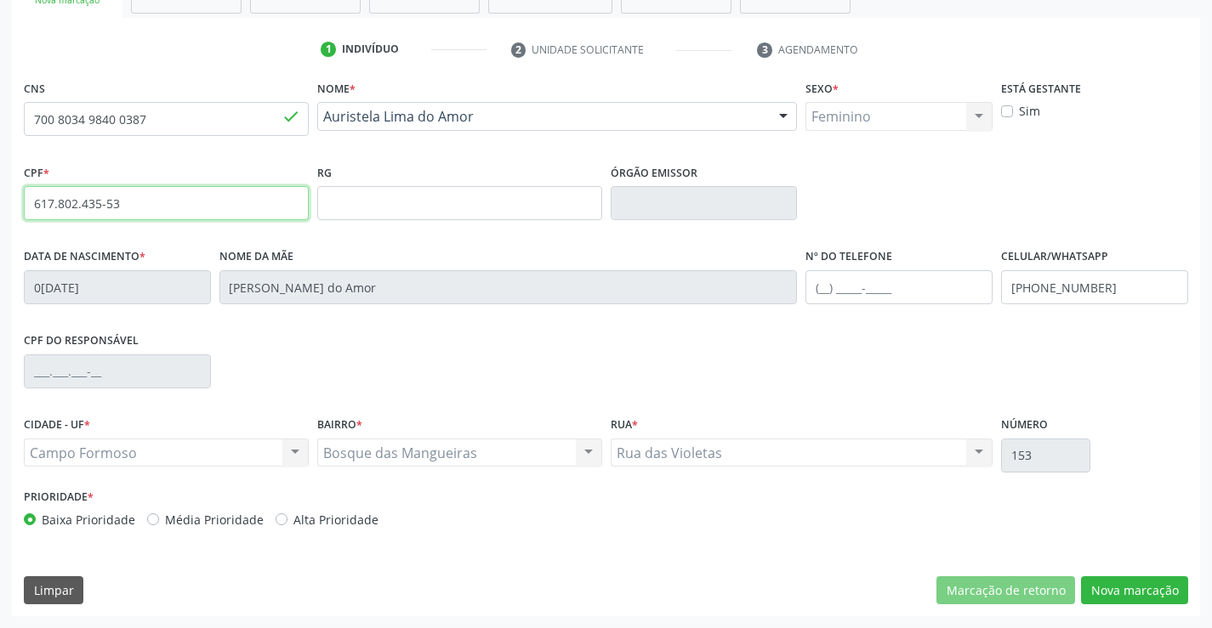
click at [293, 214] on input "617.802.435-53" at bounding box center [166, 203] width 285 height 34
type input "6"
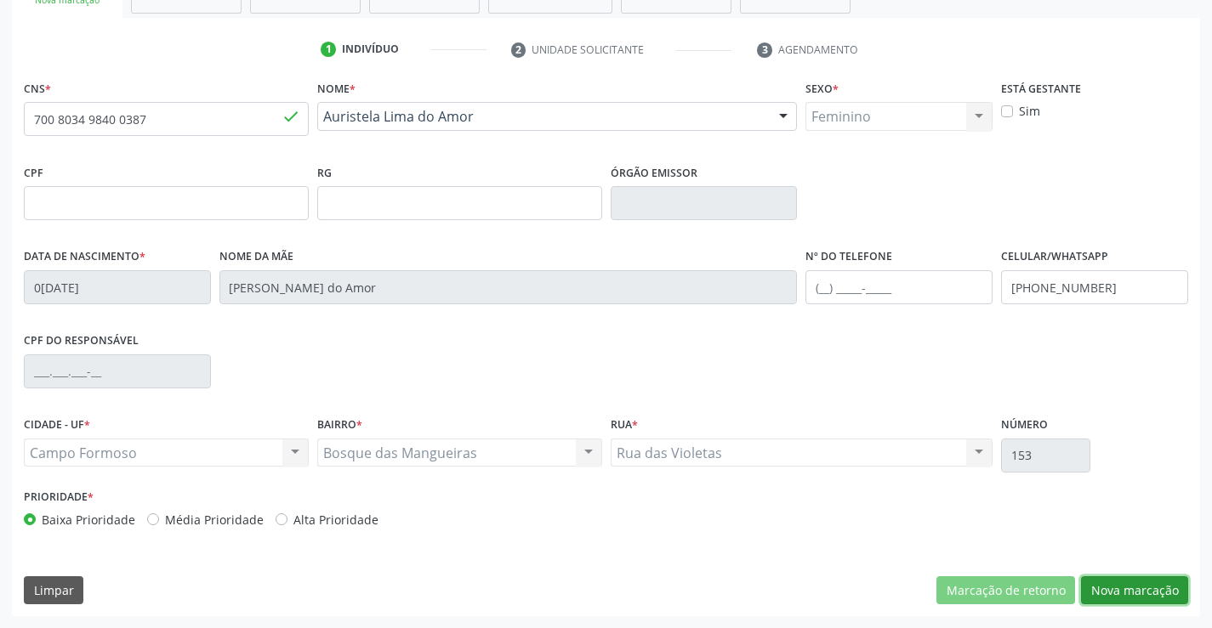
click at [1164, 590] on button "Nova marcação" at bounding box center [1134, 590] width 107 height 29
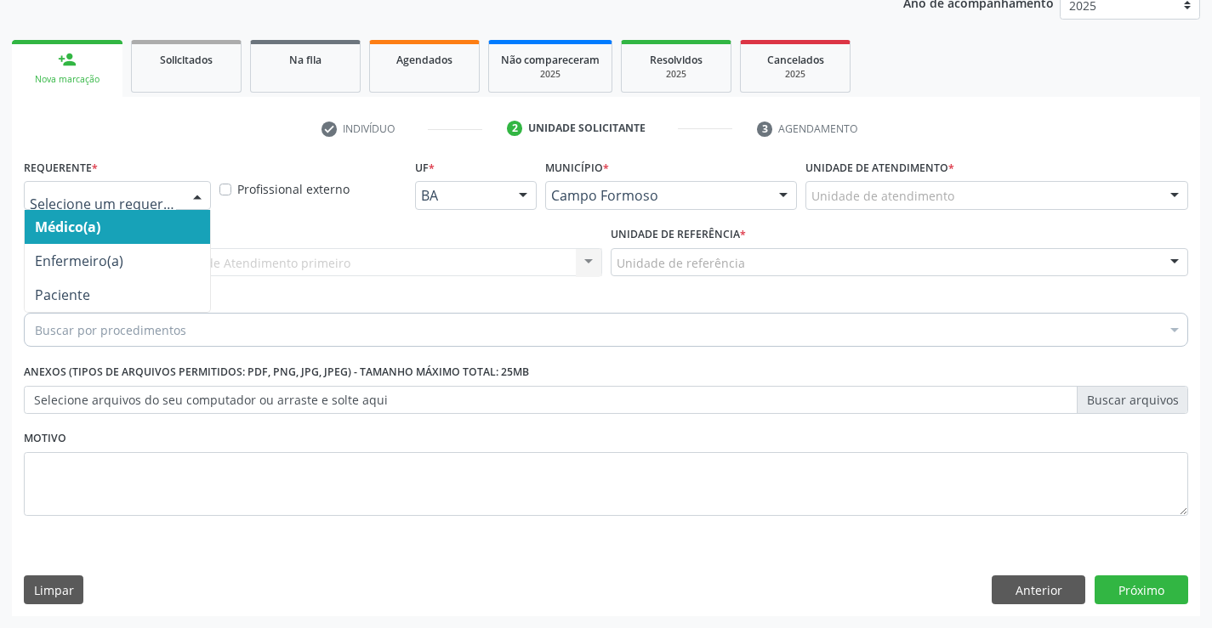
click at [199, 189] on div at bounding box center [197, 196] width 26 height 29
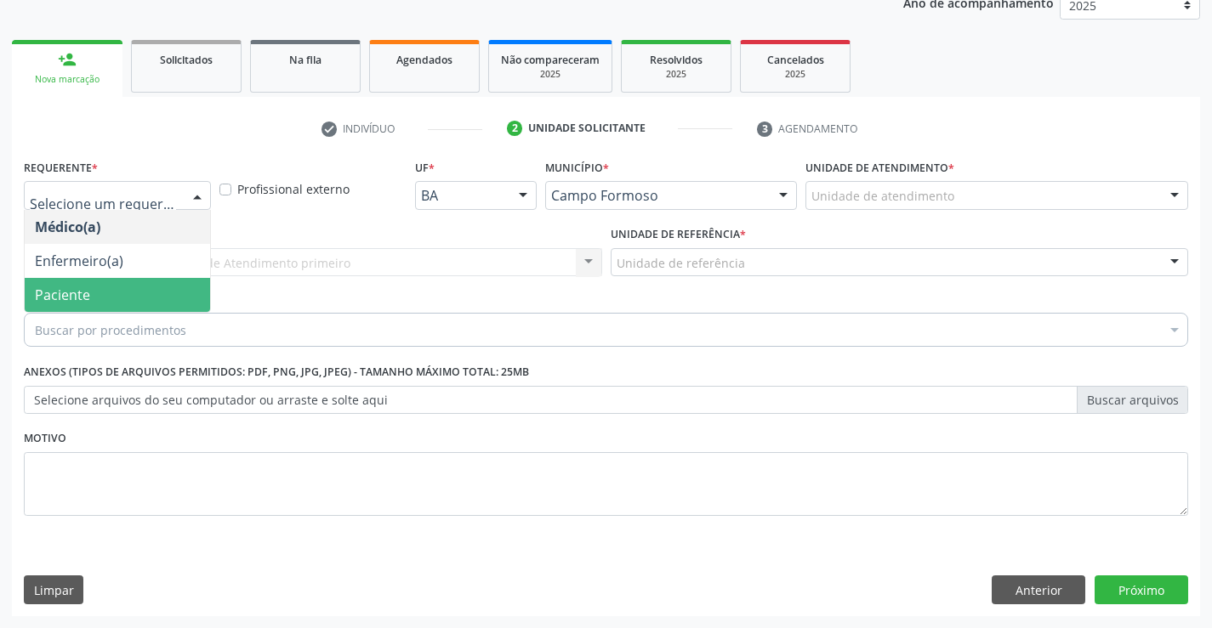
click at [156, 284] on span "Paciente" at bounding box center [117, 295] width 185 height 34
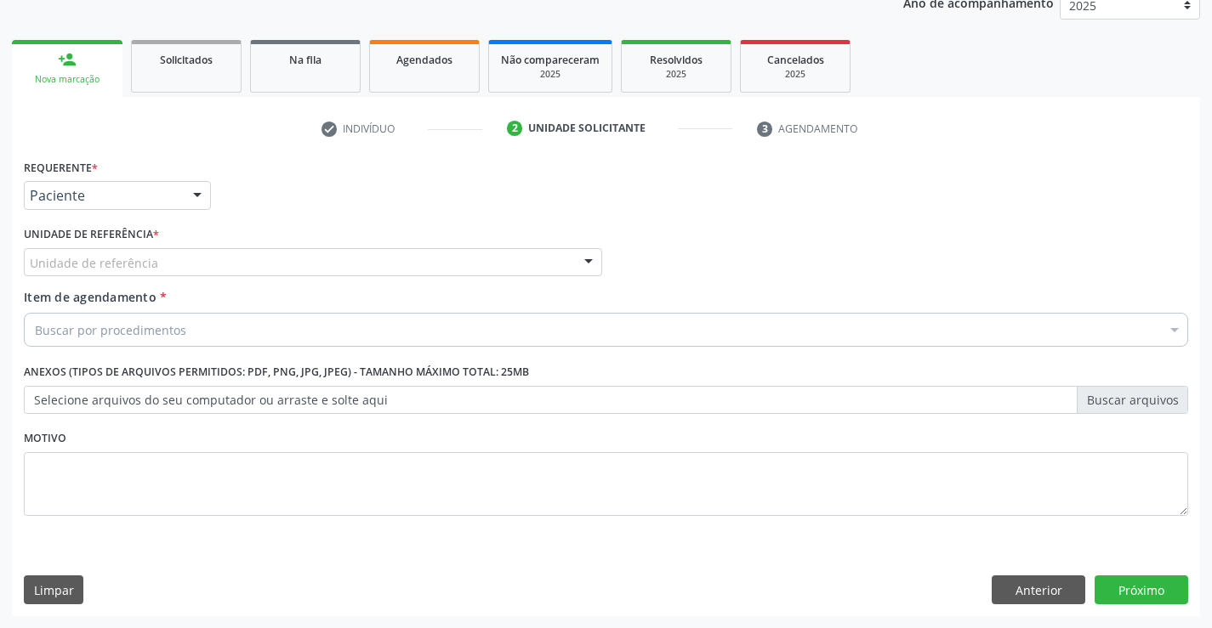
click at [207, 258] on div "Unidade de referência" at bounding box center [313, 262] width 578 height 29
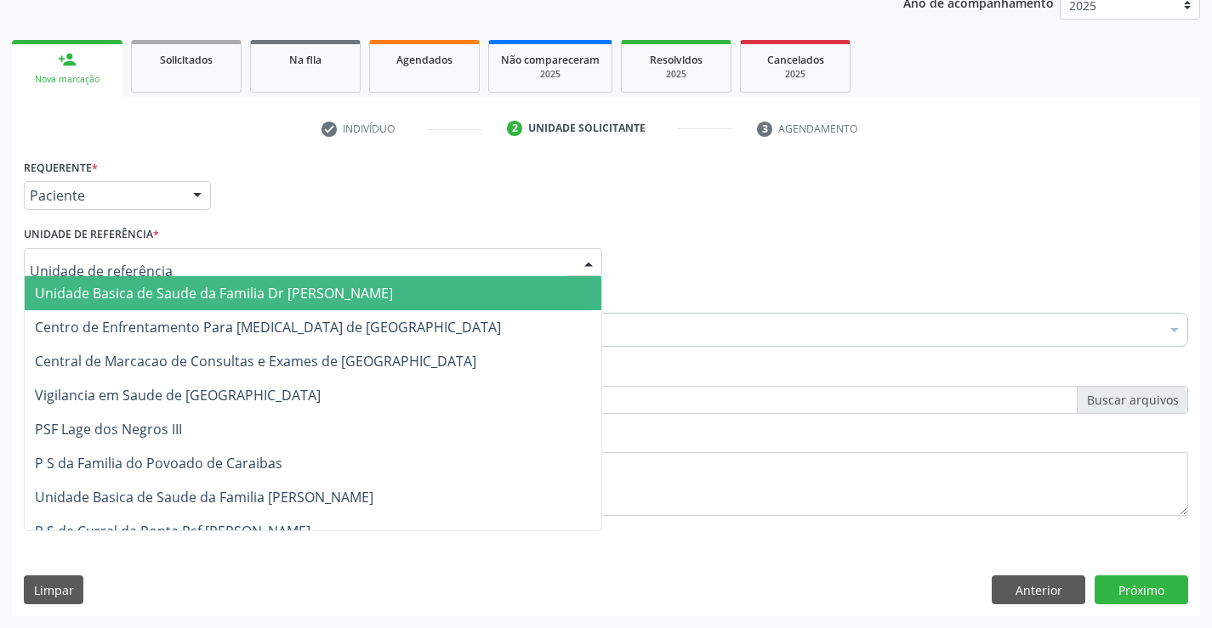
click at [252, 293] on span "Unidade Basica de Saude da Familia Dr [PERSON_NAME]" at bounding box center [214, 293] width 358 height 19
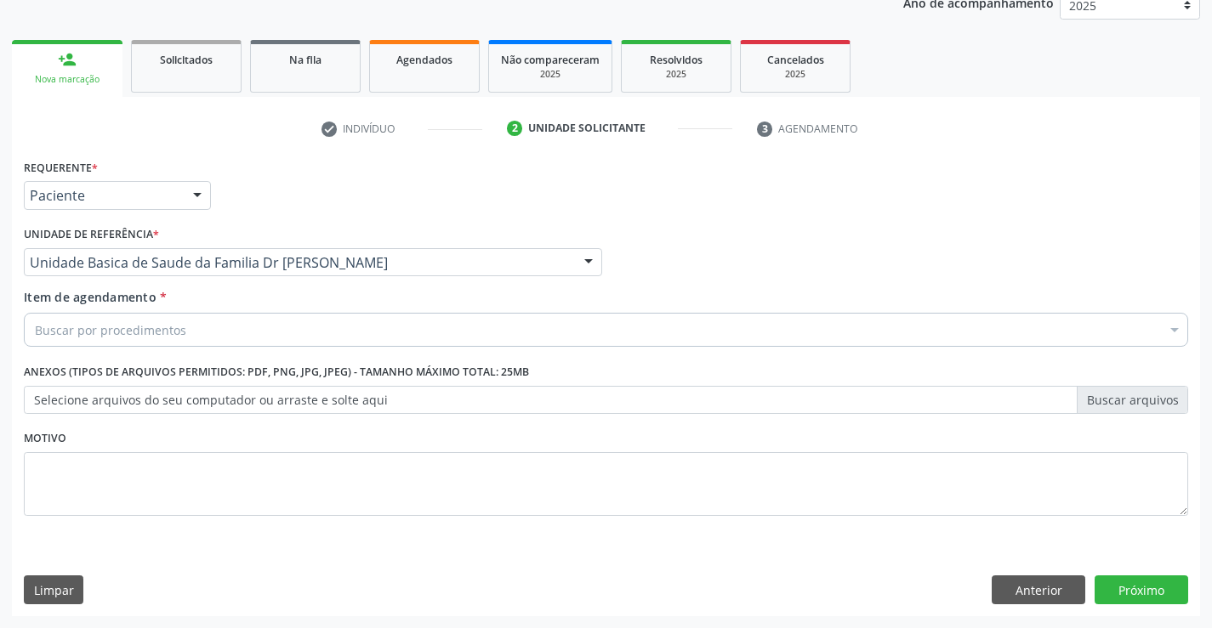
click at [225, 336] on div "Buscar por procedimentos" at bounding box center [606, 330] width 1164 height 34
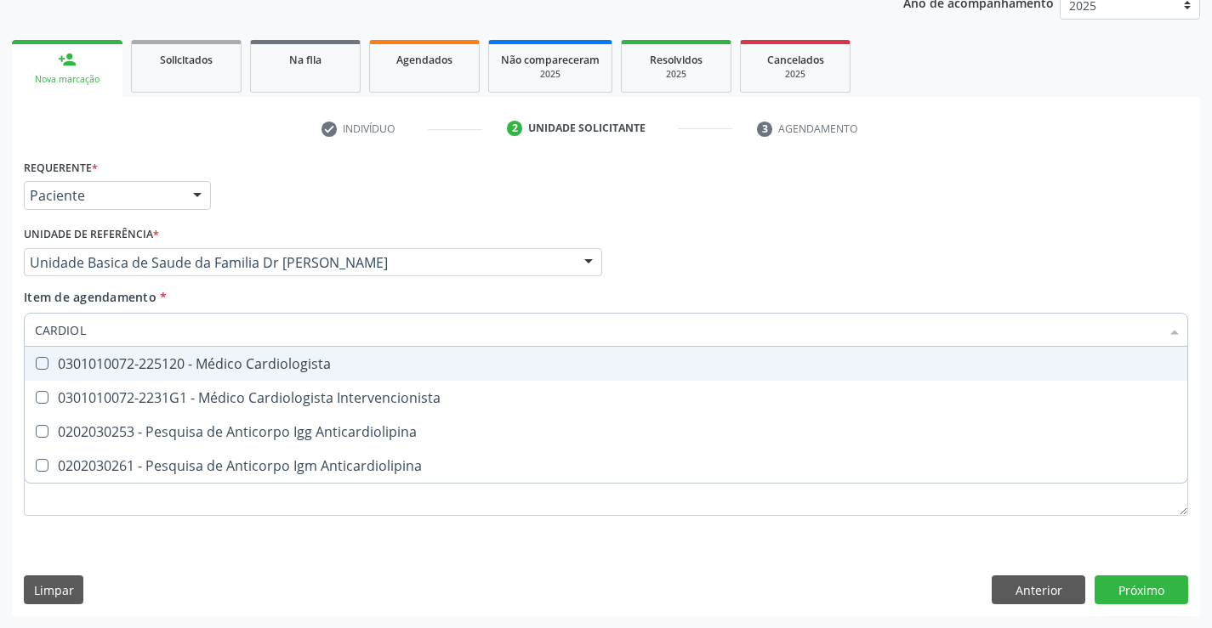
type input "CARDIOLO"
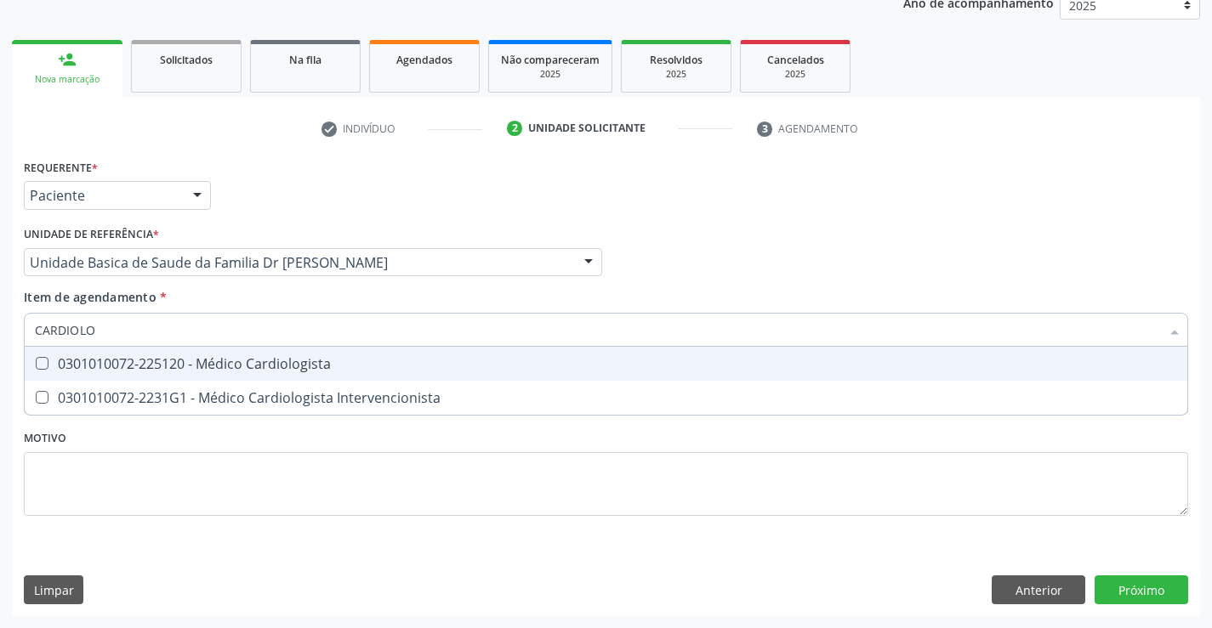
click at [224, 359] on div "0301010072-225120 - Médico Cardiologista" at bounding box center [606, 364] width 1142 height 14
checkbox Cardiologista "true"
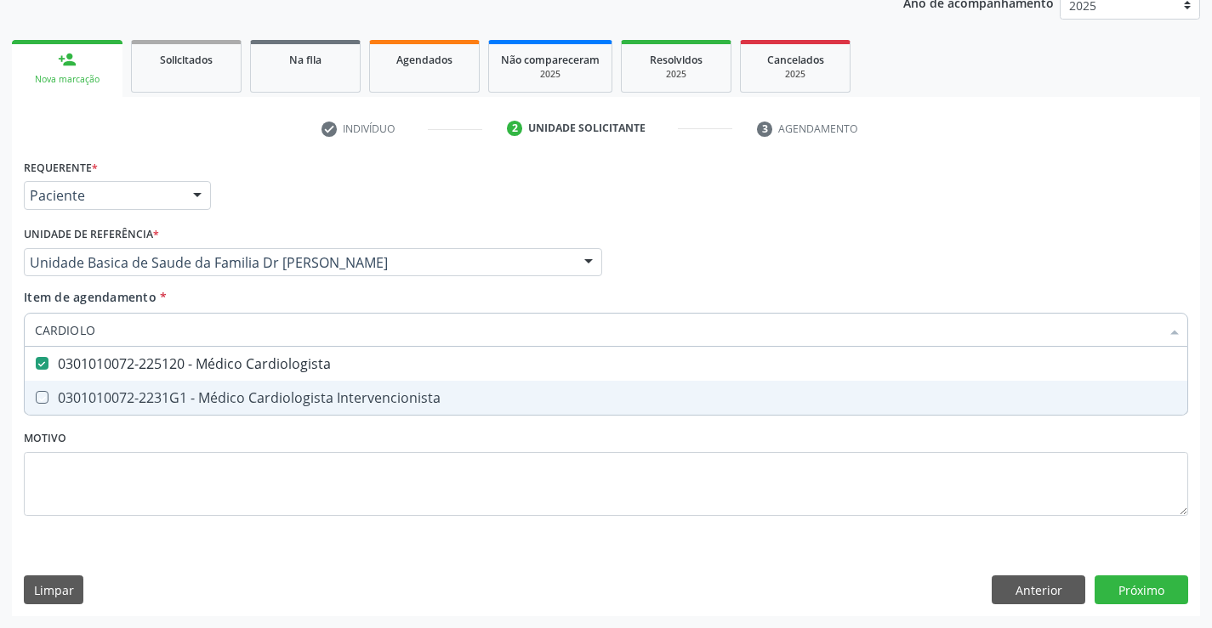
click at [128, 434] on div "Requerente * Paciente Médico(a) Enfermeiro(a) Paciente Nenhum resultado encontr…" at bounding box center [606, 347] width 1164 height 385
checkbox Intervencionista "true"
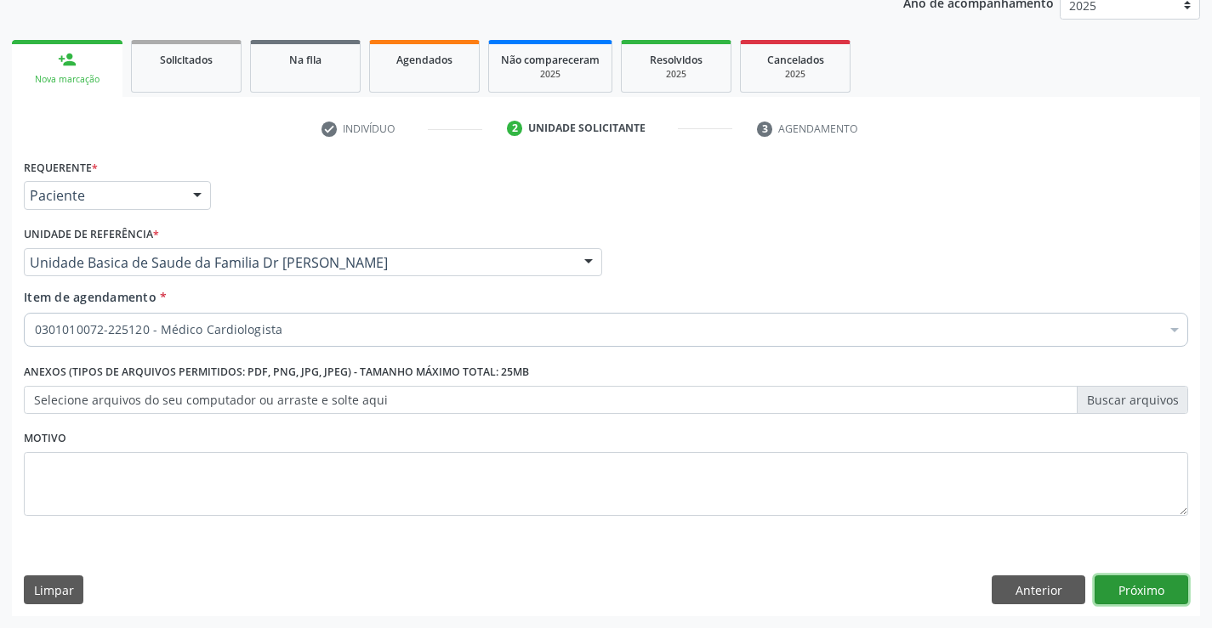
click at [1132, 589] on button "Próximo" at bounding box center [1141, 590] width 94 height 29
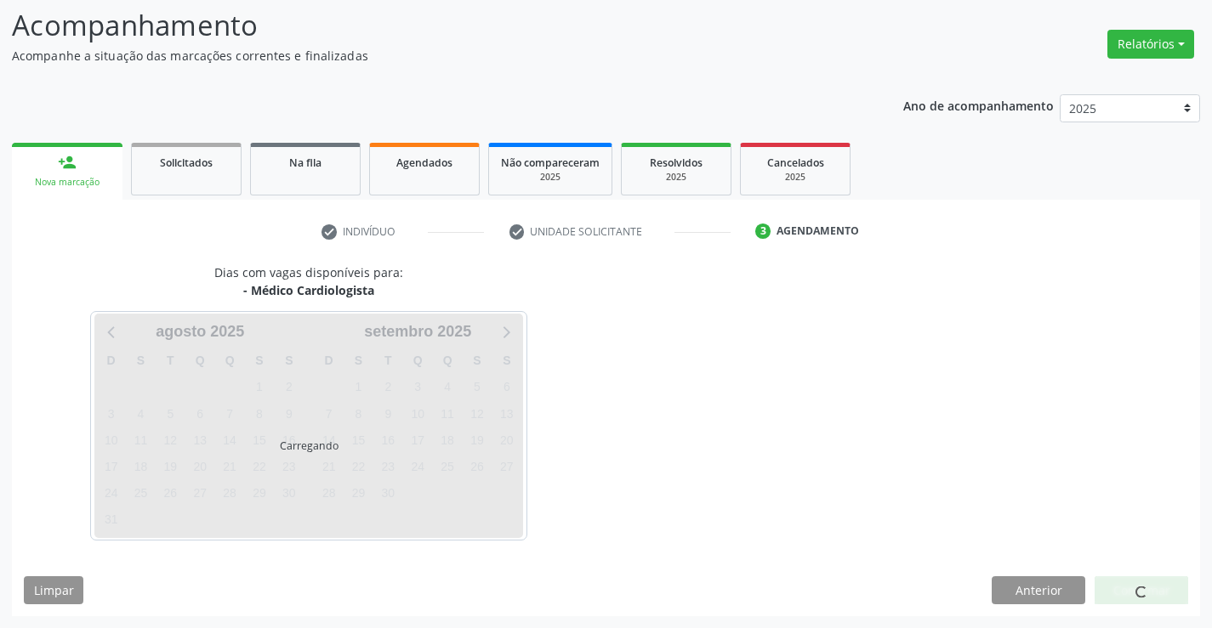
scroll to position [111, 0]
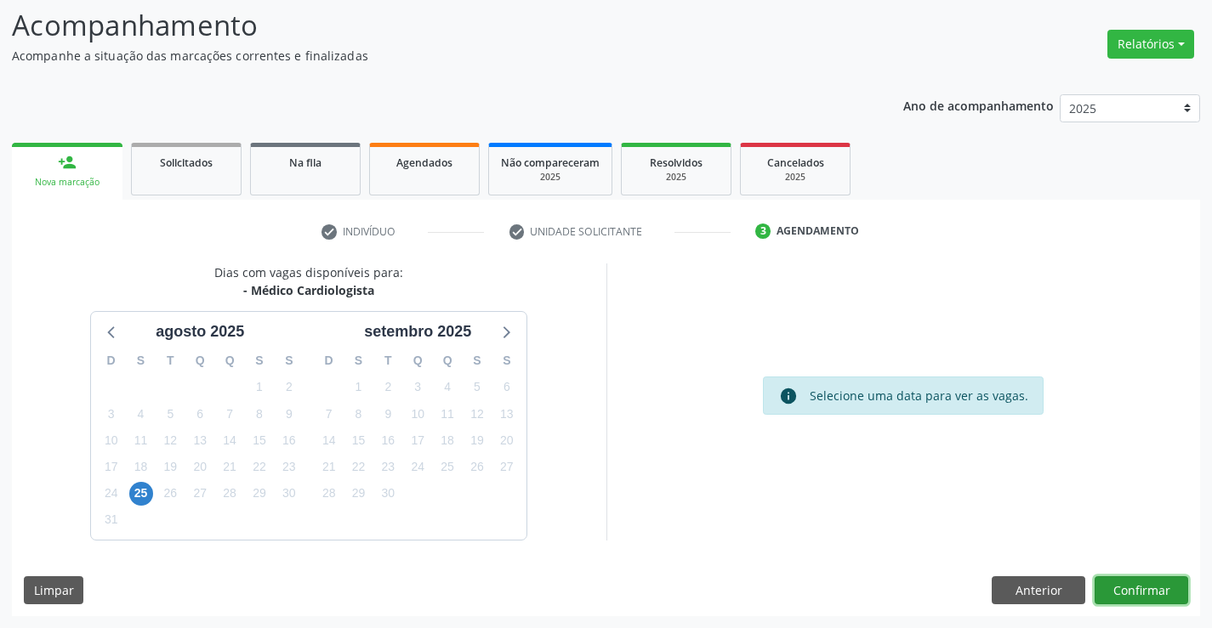
click at [1132, 589] on button "Confirmar" at bounding box center [1141, 590] width 94 height 29
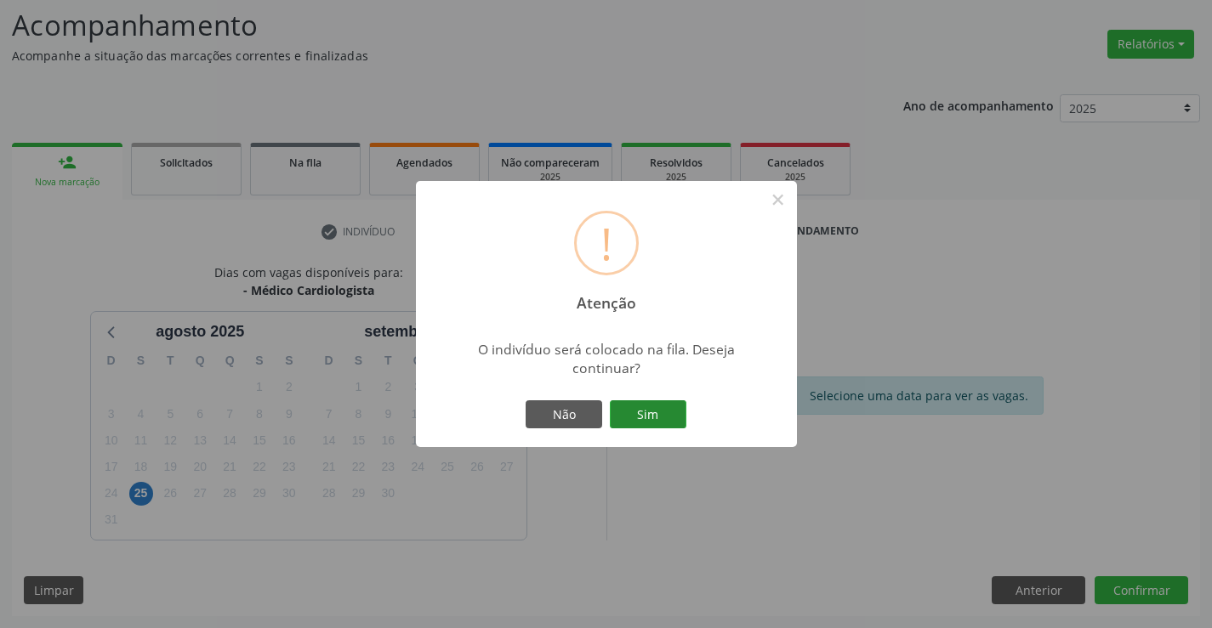
click at [655, 406] on button "Sim" at bounding box center [648, 414] width 77 height 29
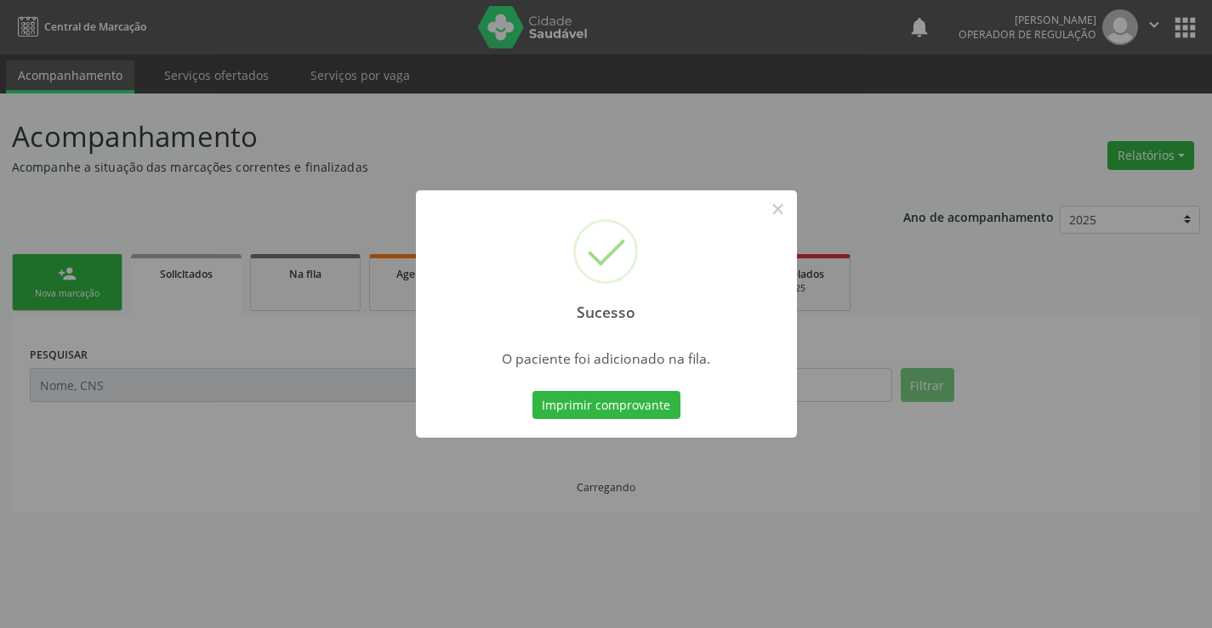
scroll to position [0, 0]
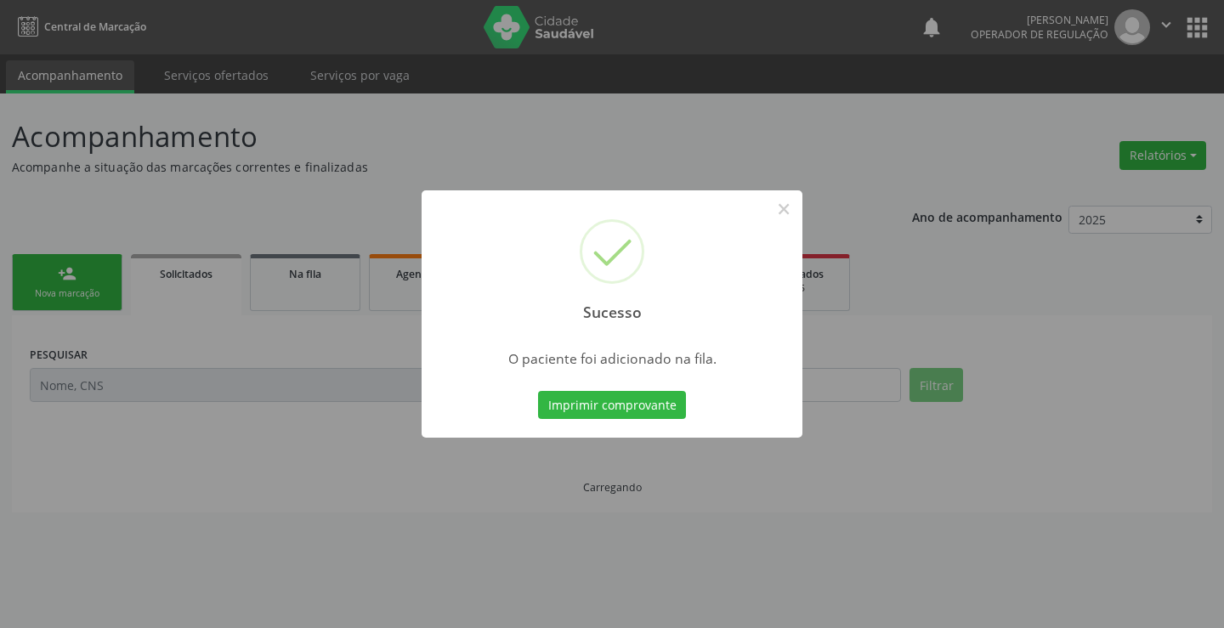
click at [655, 406] on button "Imprimir comprovante" at bounding box center [612, 405] width 148 height 29
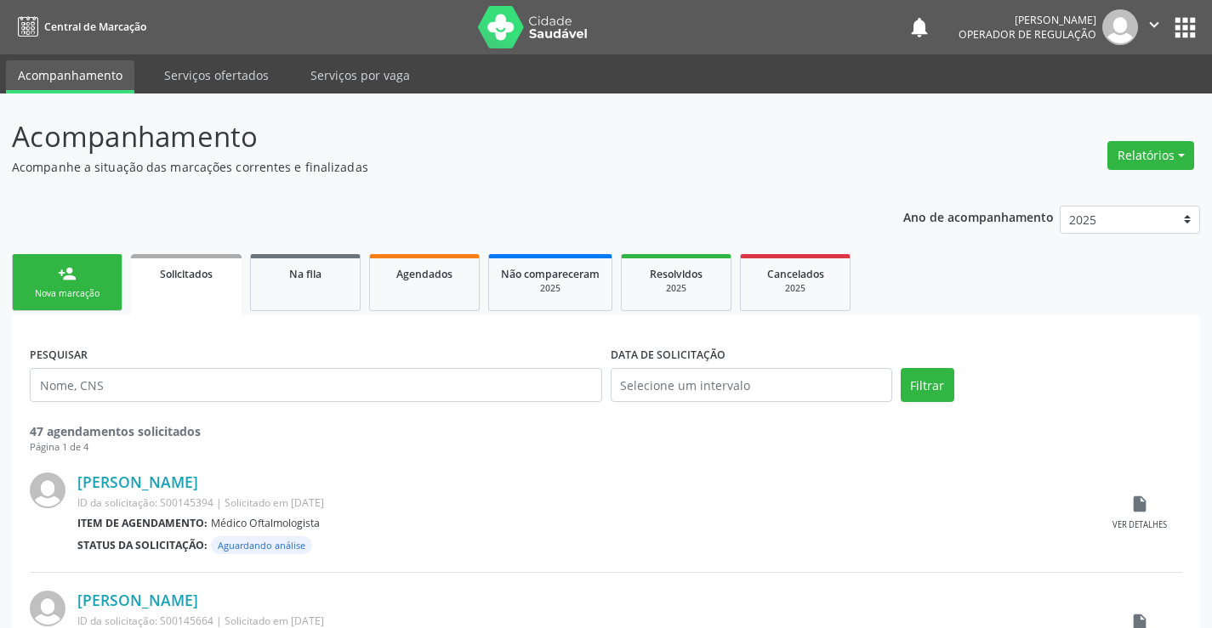
click at [94, 292] on div "Nova marcação" at bounding box center [67, 293] width 85 height 13
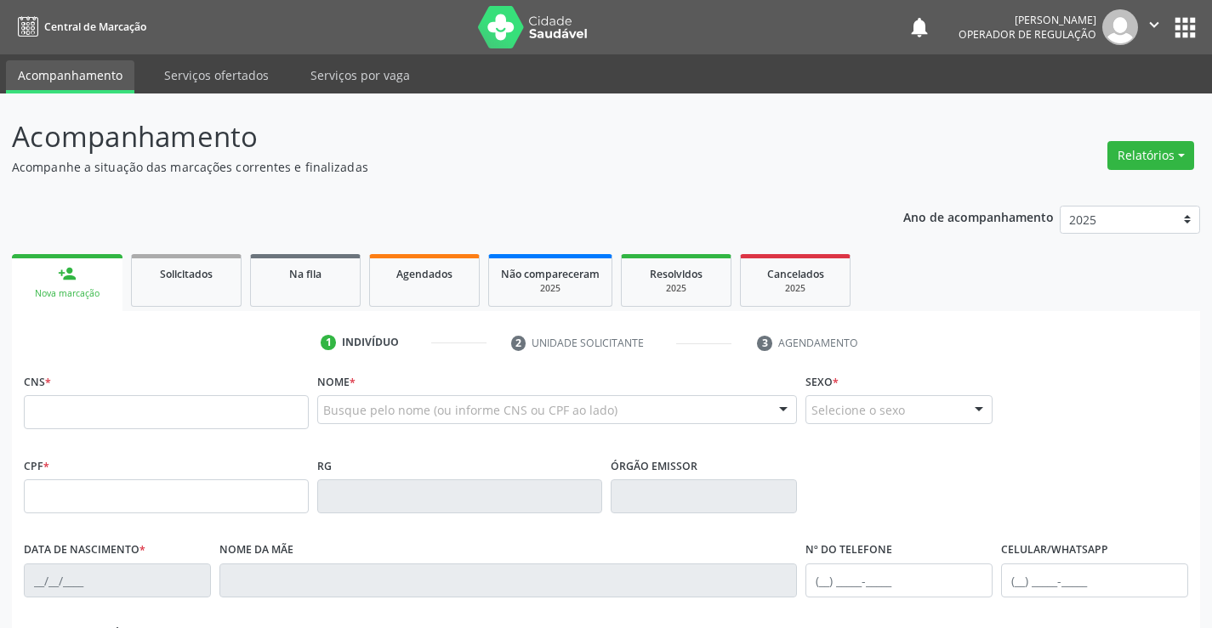
scroll to position [255, 0]
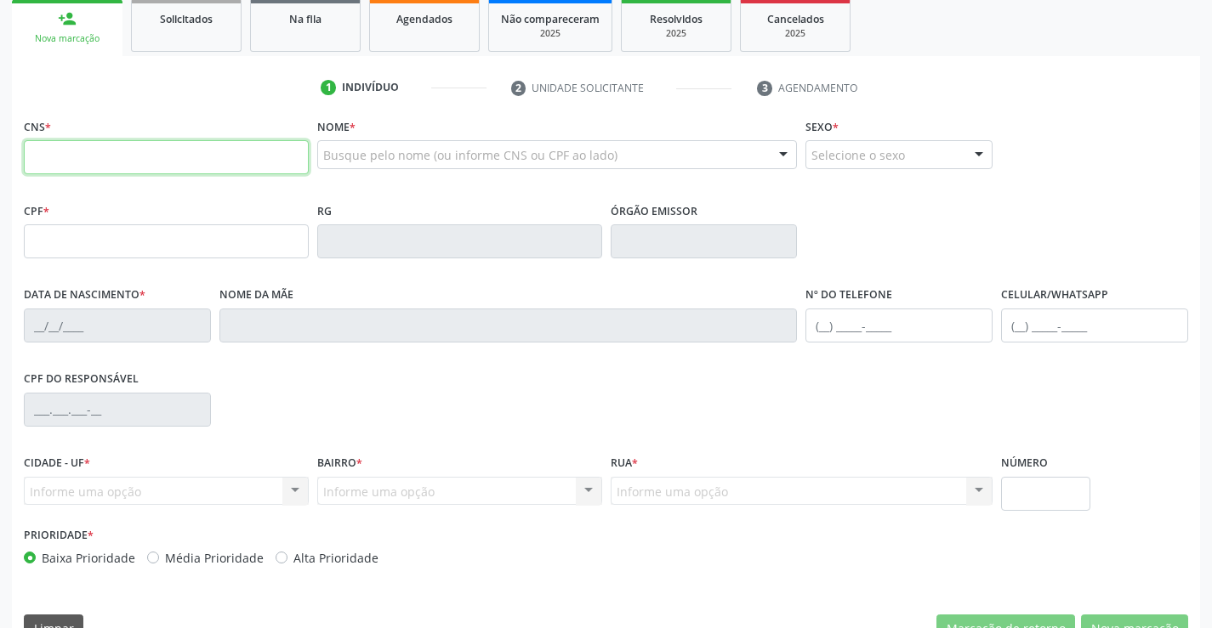
click at [94, 162] on input "text" at bounding box center [166, 157] width 285 height 34
type input "702 0023 6936 6886"
type input "1[DATE]"
type input "[PHONE_NUMBER]"
type input "S/N"
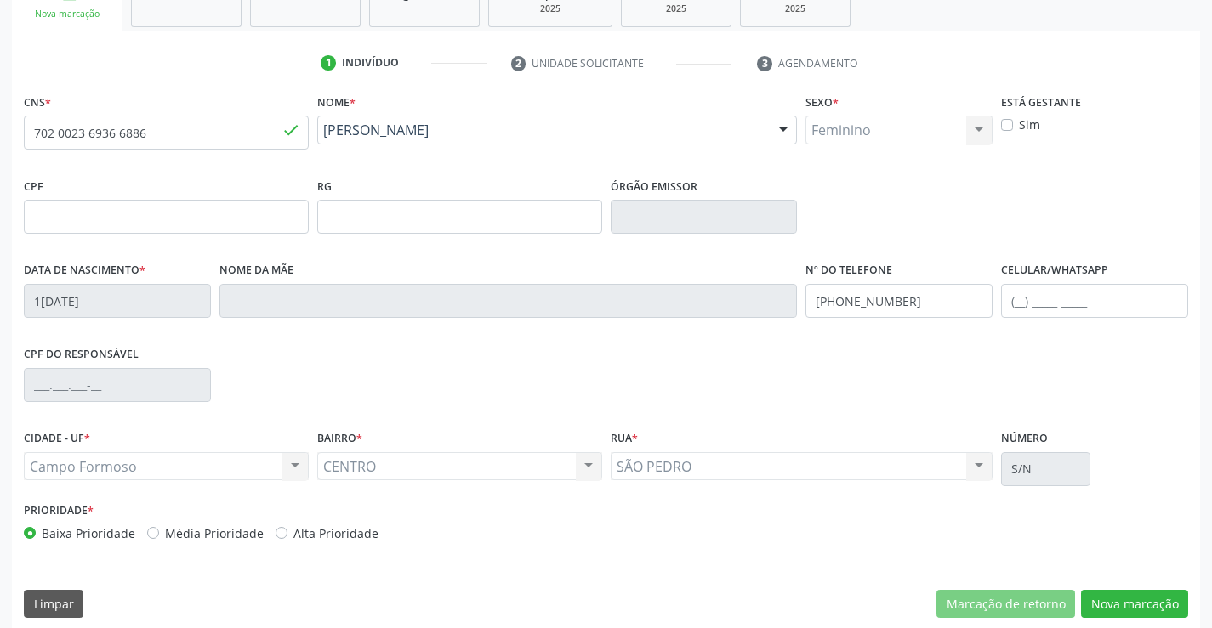
scroll to position [293, 0]
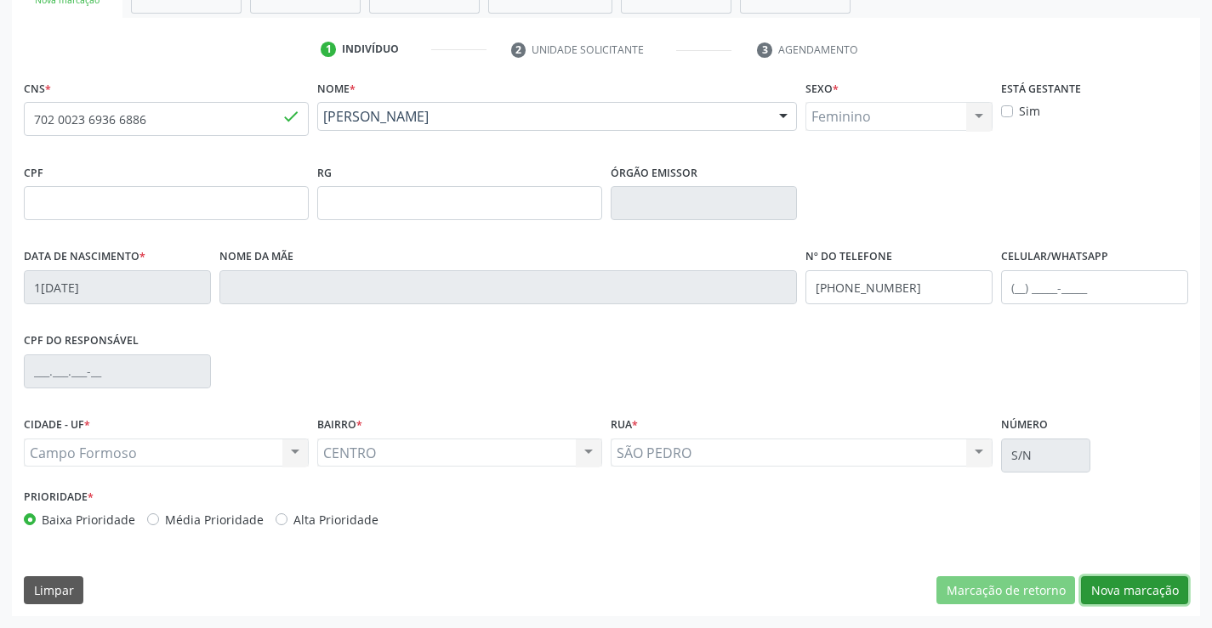
click at [1131, 592] on button "Nova marcação" at bounding box center [1134, 590] width 107 height 29
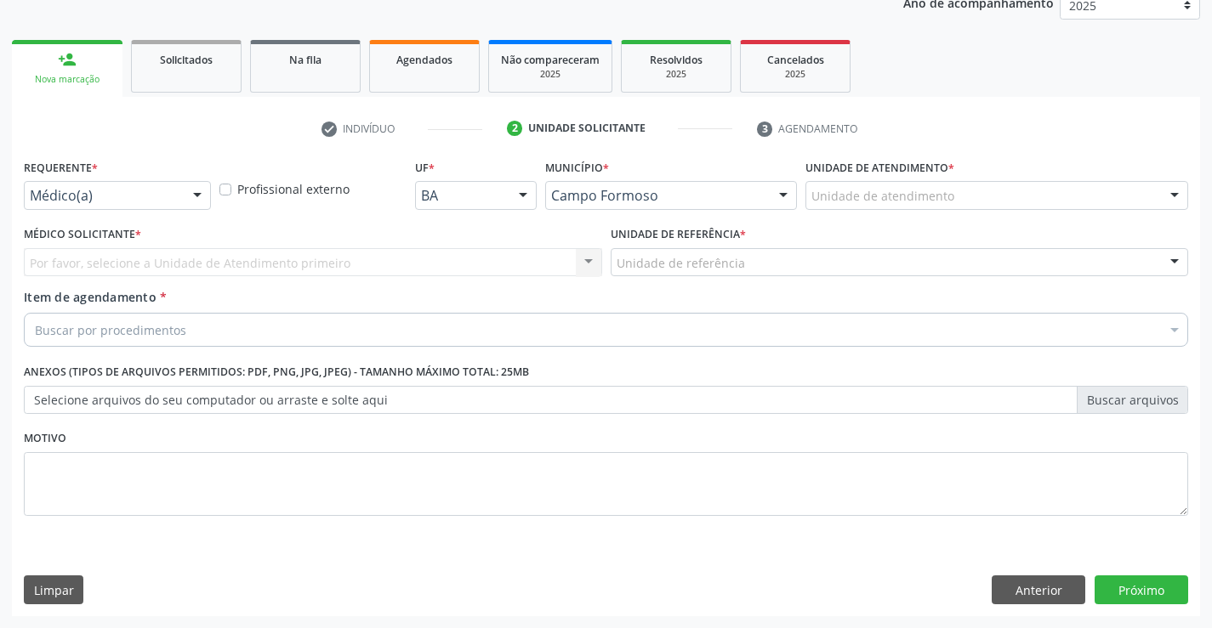
scroll to position [214, 0]
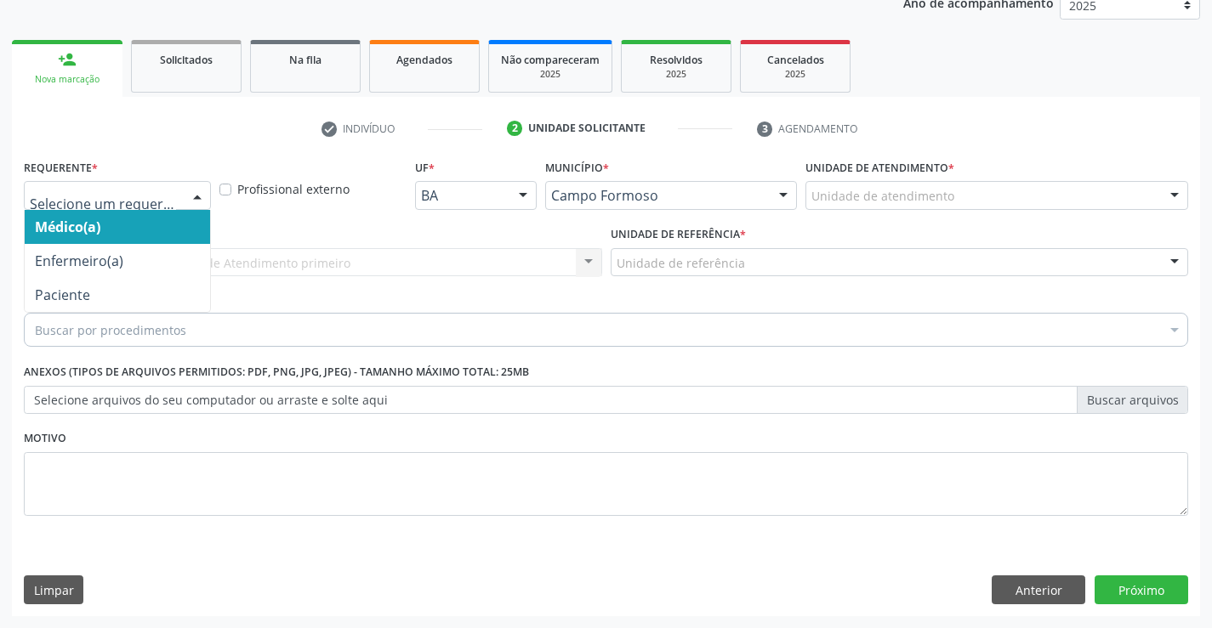
click at [196, 193] on div at bounding box center [197, 196] width 26 height 29
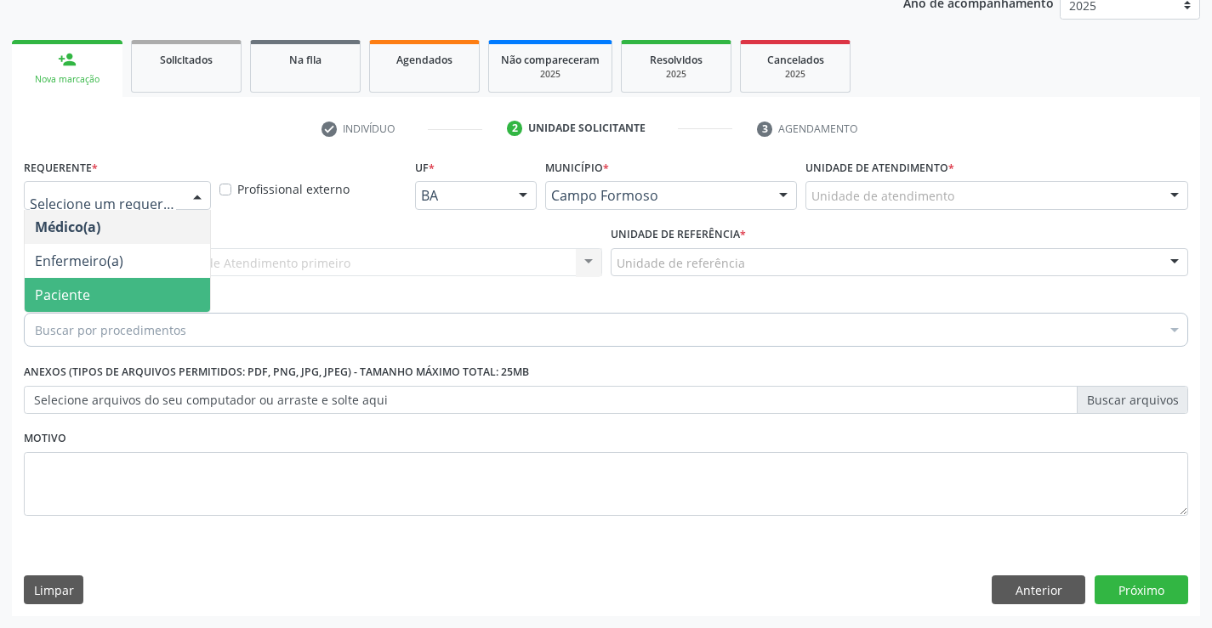
click at [147, 293] on span "Paciente" at bounding box center [117, 295] width 185 height 34
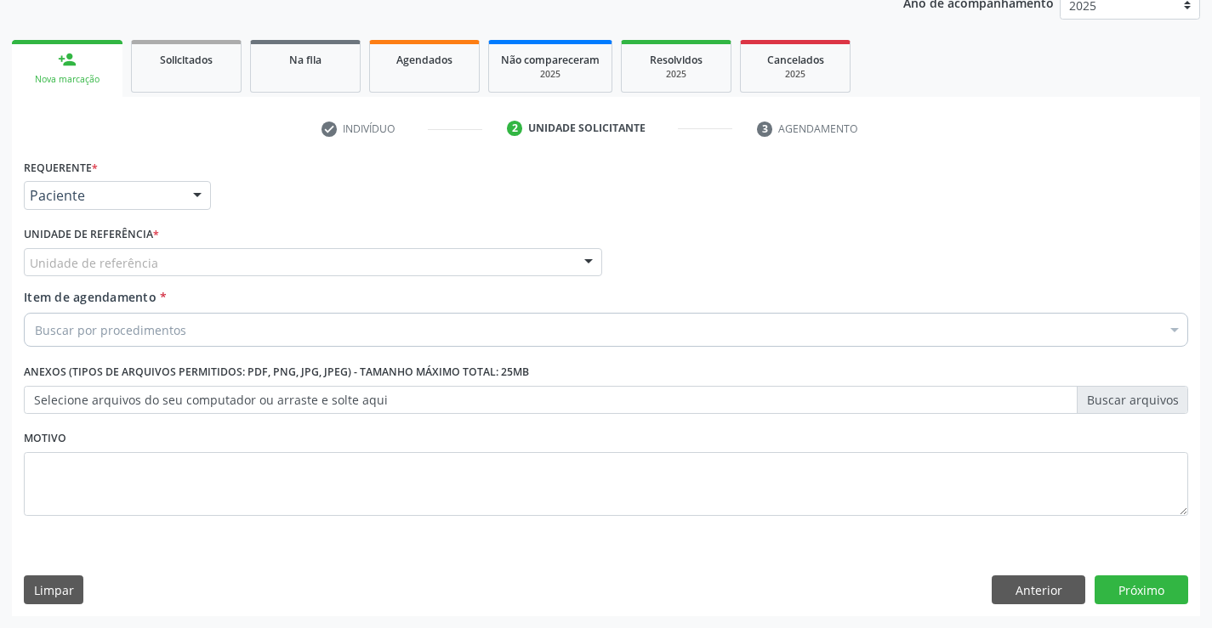
click at [155, 264] on div "Unidade de referência" at bounding box center [313, 262] width 578 height 29
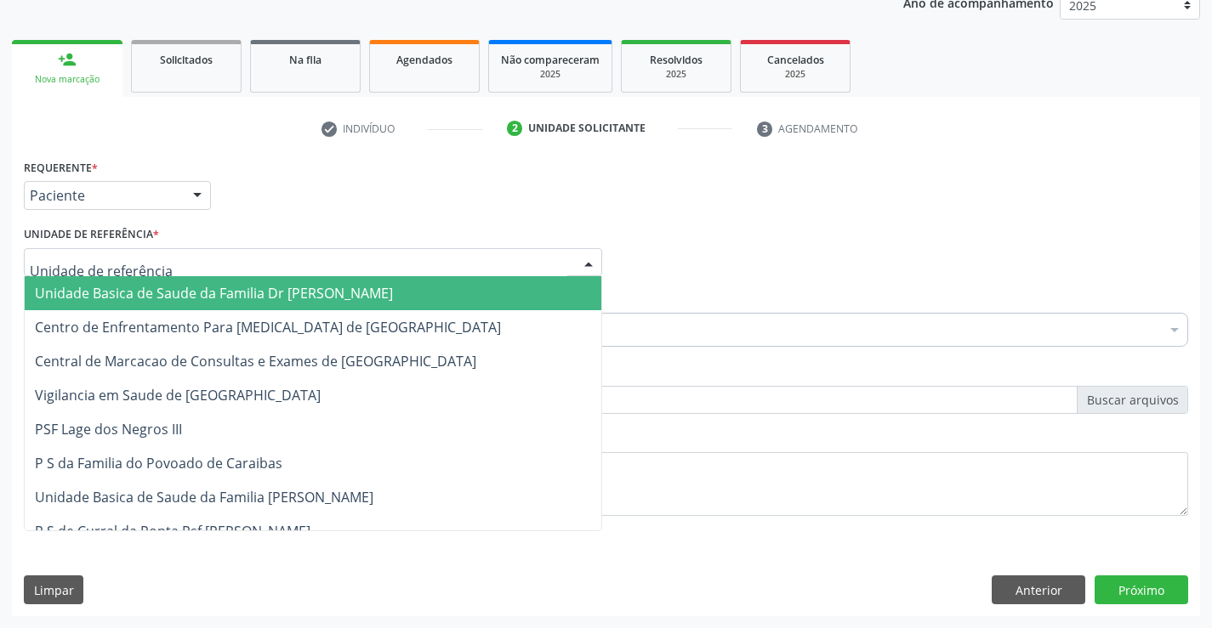
click at [200, 285] on span "Unidade Basica de Saude da Familia Dr [PERSON_NAME]" at bounding box center [214, 293] width 358 height 19
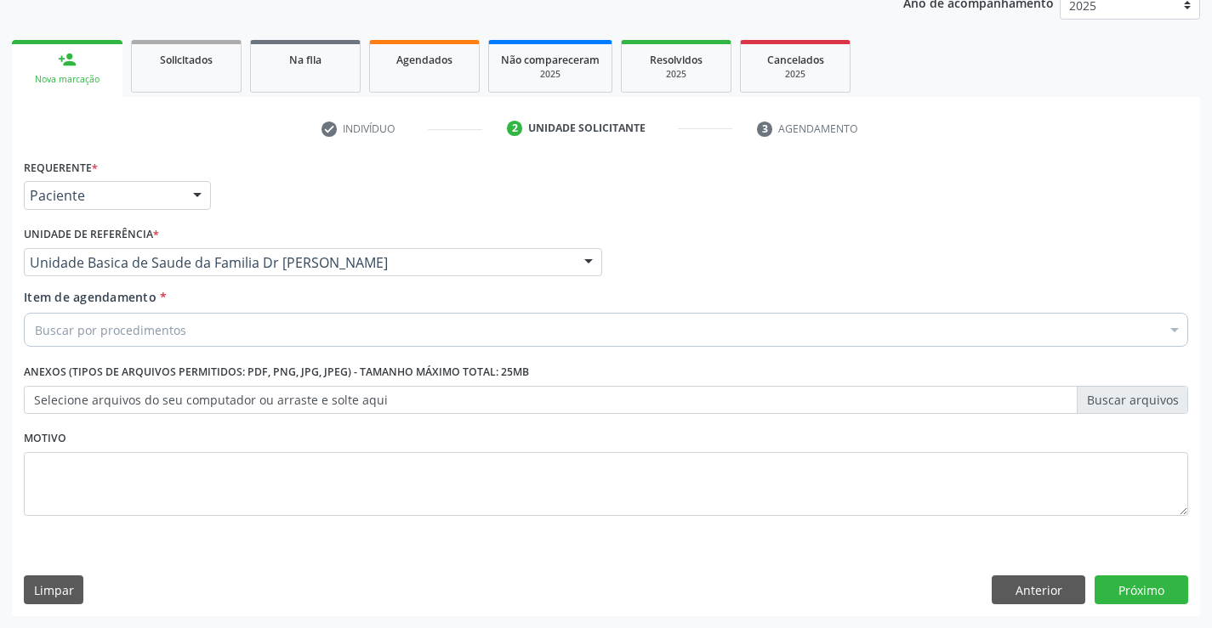
click at [207, 338] on div "Buscar por procedimentos" at bounding box center [606, 330] width 1164 height 34
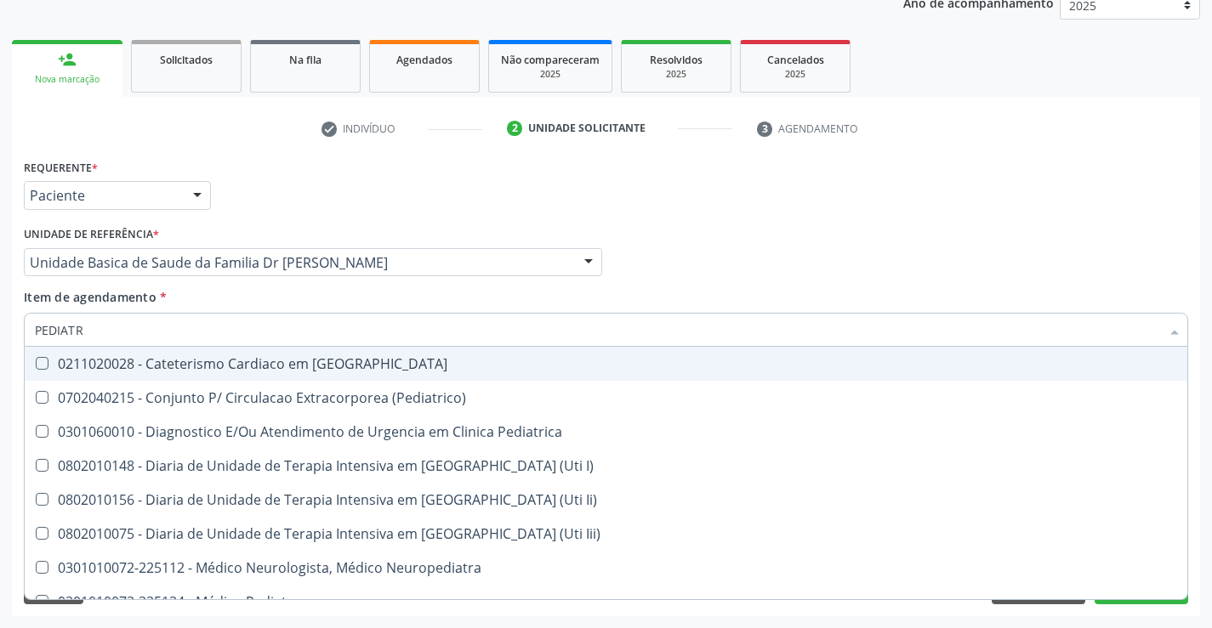
type input "PEDIATRA"
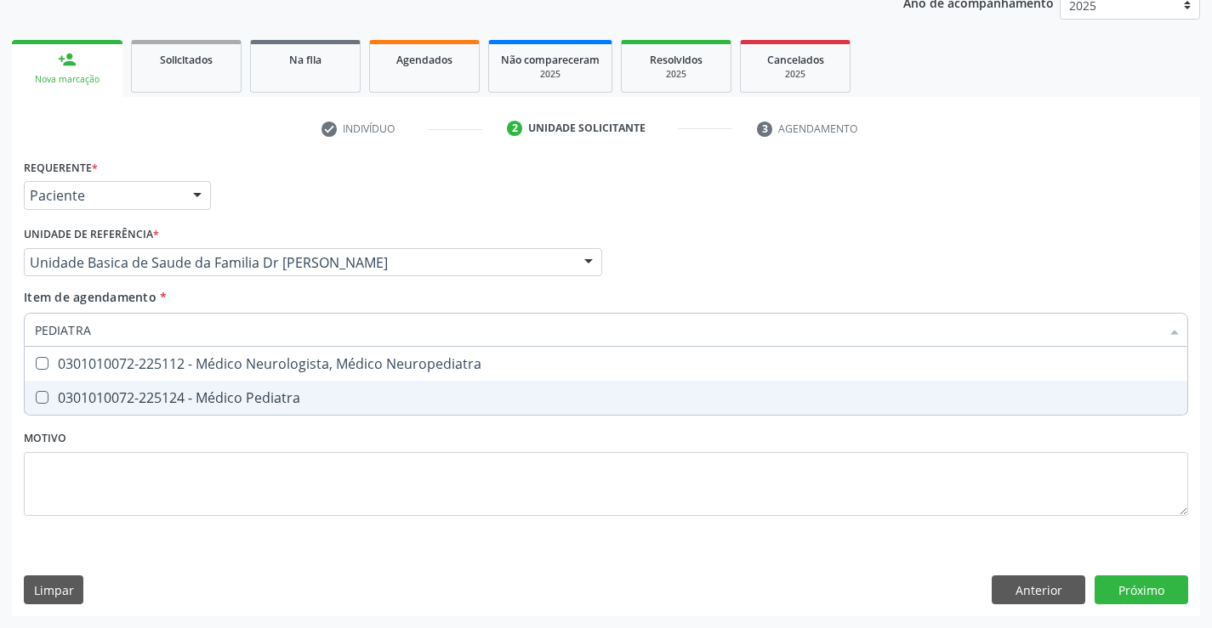
click at [254, 404] on div "0301010072-225124 - Médico Pediatra" at bounding box center [606, 398] width 1142 height 14
checkbox Pediatra "true"
click at [240, 478] on div "Requerente * Paciente Médico(a) Enfermeiro(a) Paciente Nenhum resultado encontr…" at bounding box center [606, 347] width 1164 height 385
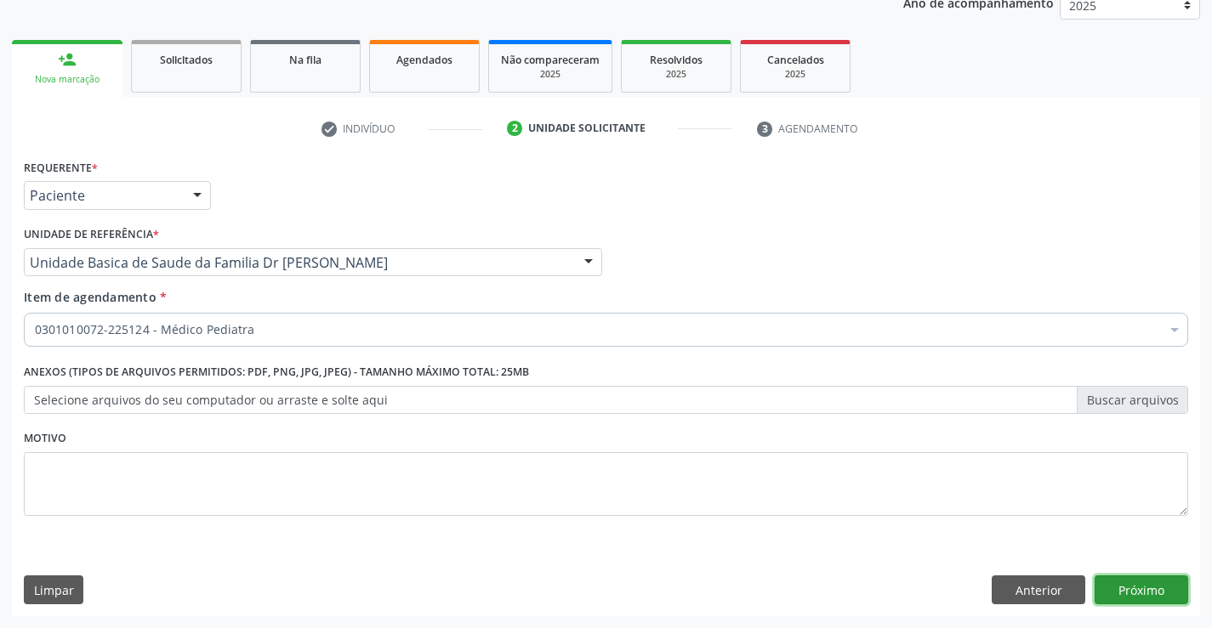
click at [1129, 589] on button "Próximo" at bounding box center [1141, 590] width 94 height 29
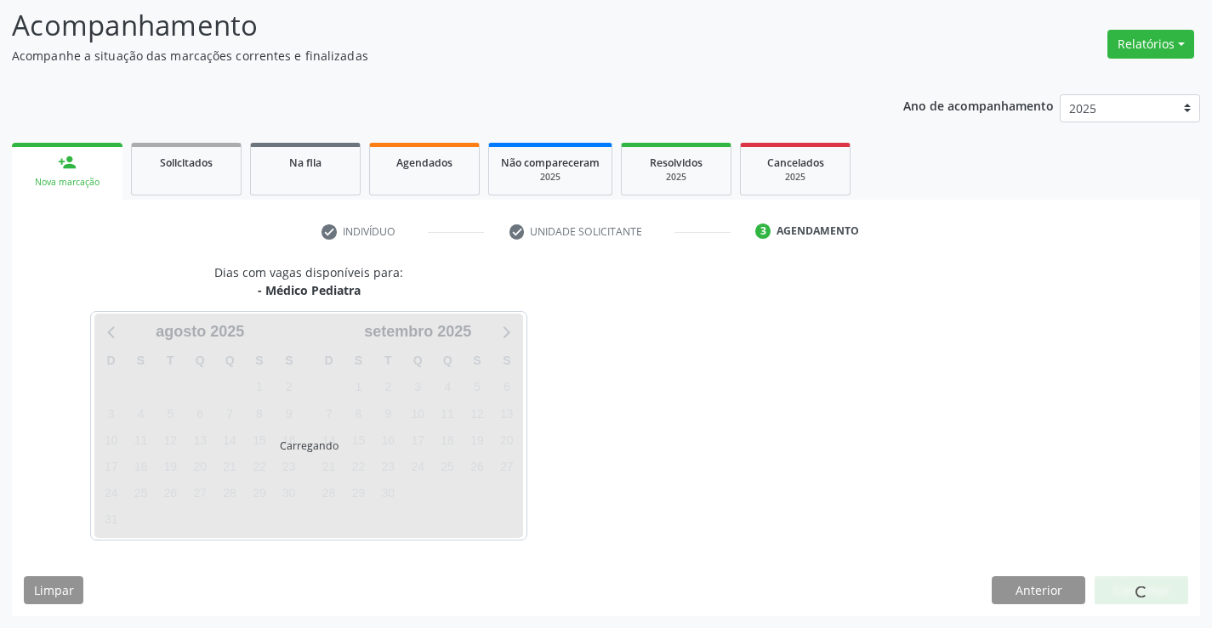
scroll to position [111, 0]
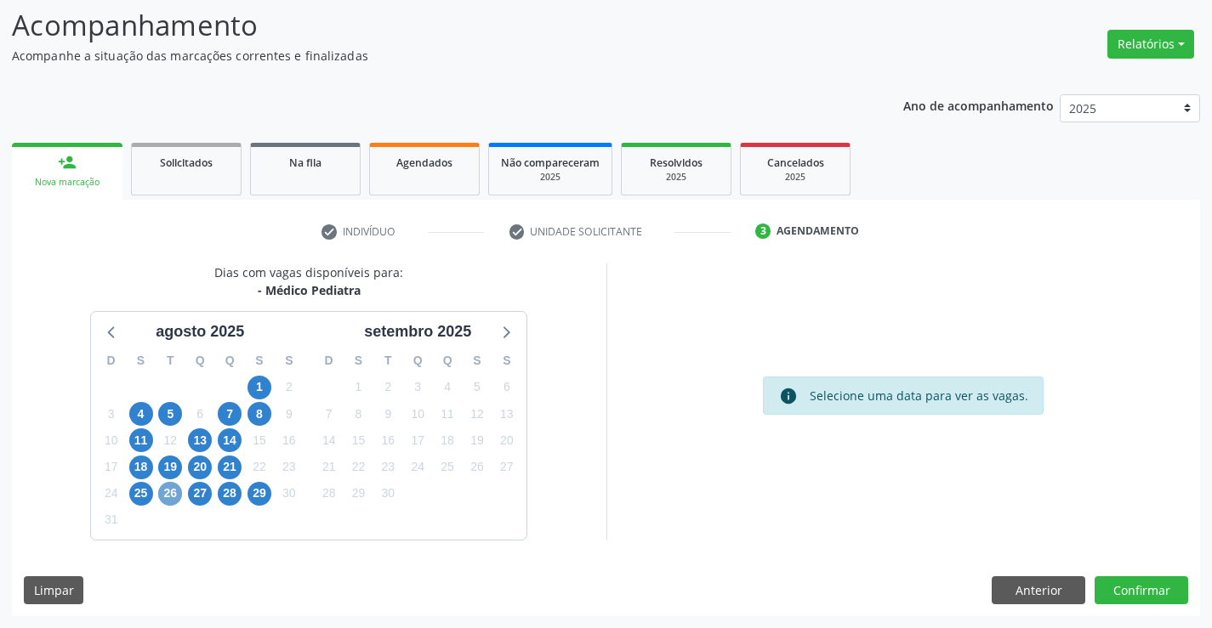
click at [170, 495] on span "26" at bounding box center [170, 494] width 24 height 24
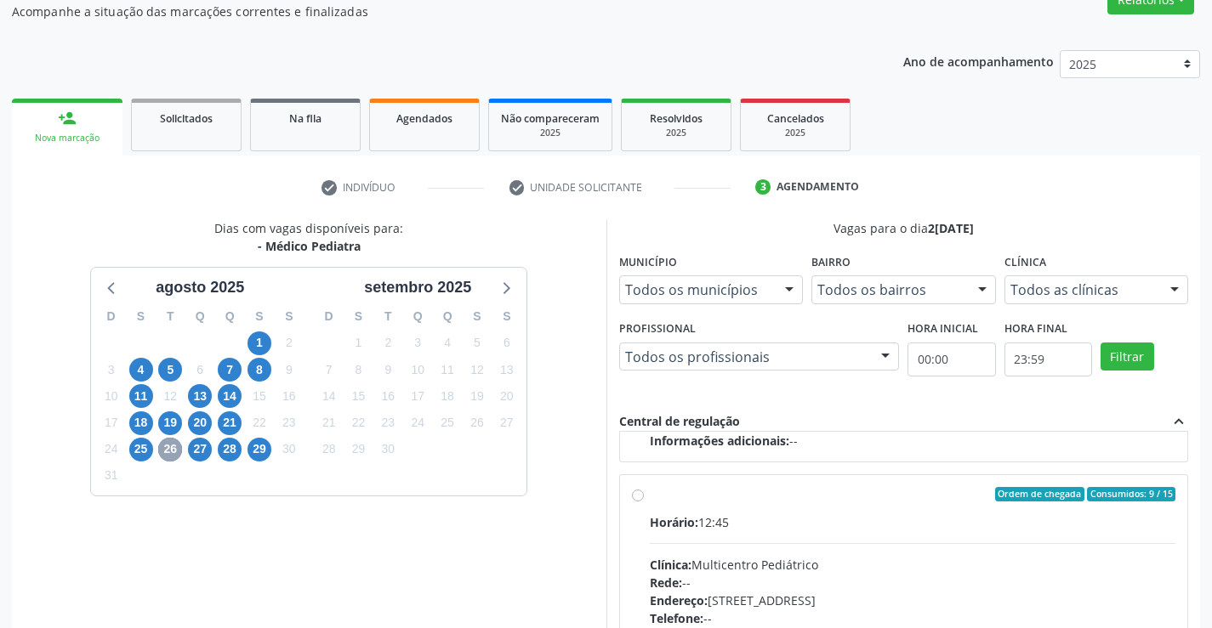
scroll to position [196, 0]
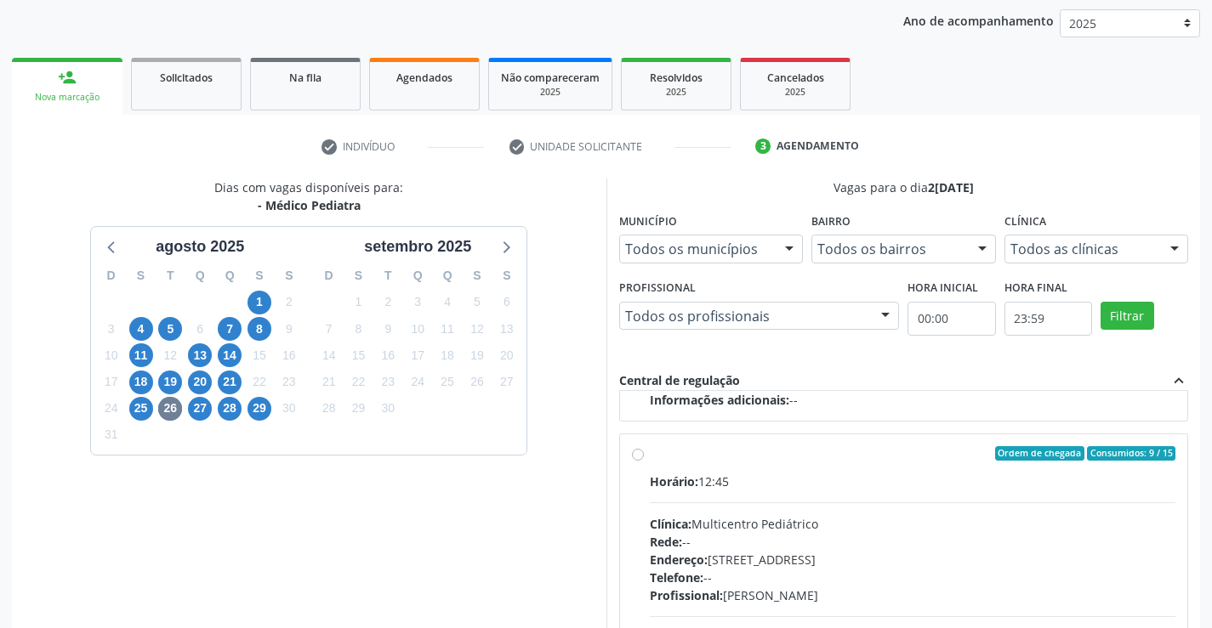
click at [650, 457] on label "Ordem de chegada Consumidos: 9 / 15 Horário: 12:45 Clínica: Multicentro Pediátr…" at bounding box center [913, 576] width 526 height 261
click at [638, 457] on input "Ordem de chegada Consumidos: 9 / 15 Horário: 12:45 Clínica: Multicentro Pediátr…" at bounding box center [638, 453] width 12 height 15
radio input "true"
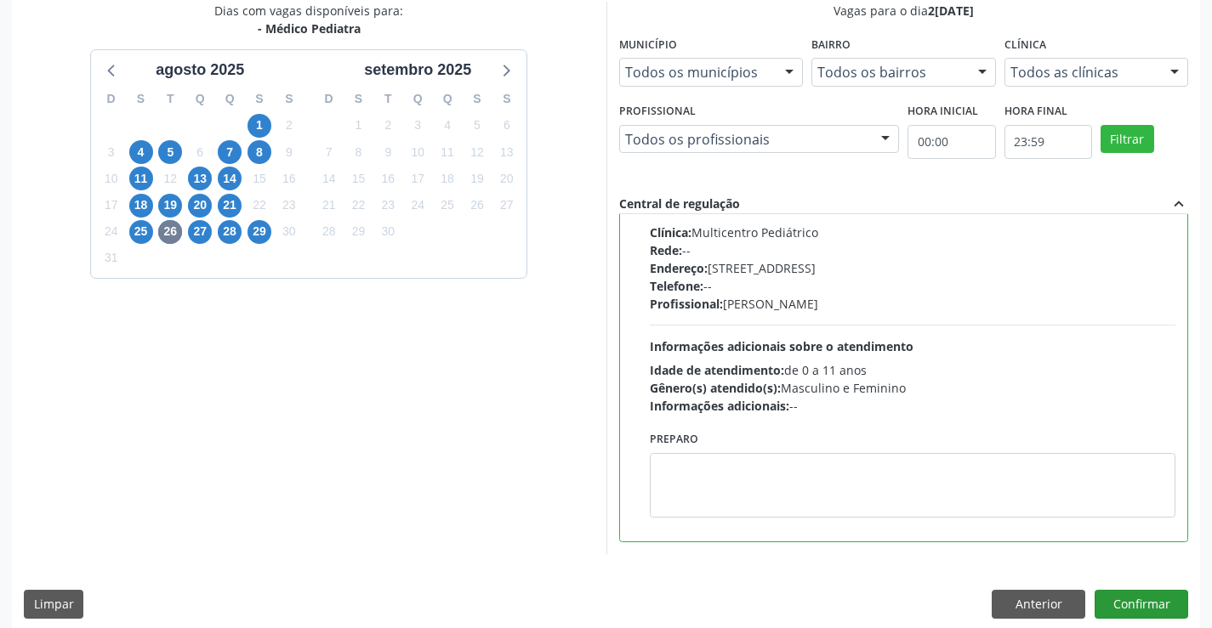
scroll to position [388, 0]
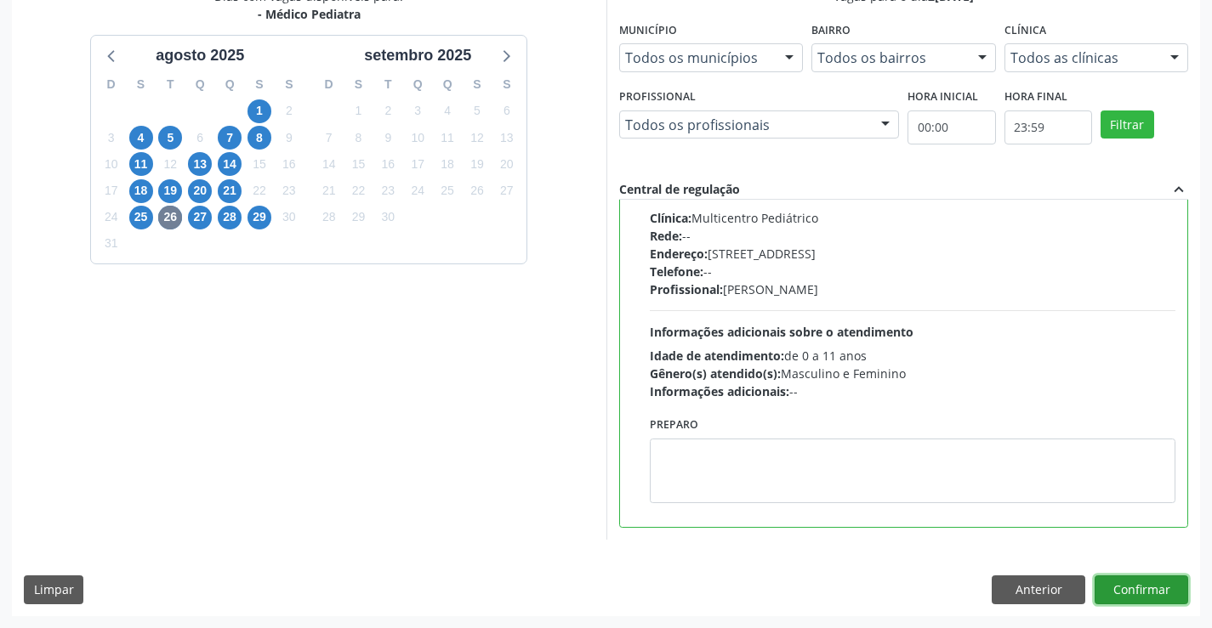
click at [1138, 591] on button "Confirmar" at bounding box center [1141, 590] width 94 height 29
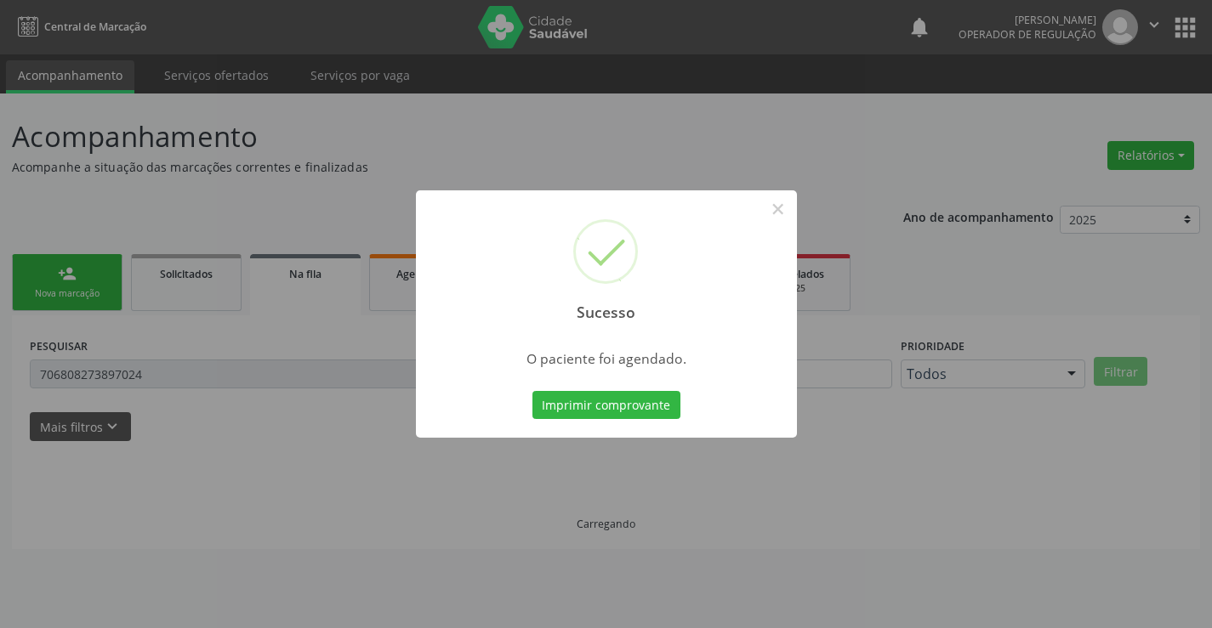
scroll to position [0, 0]
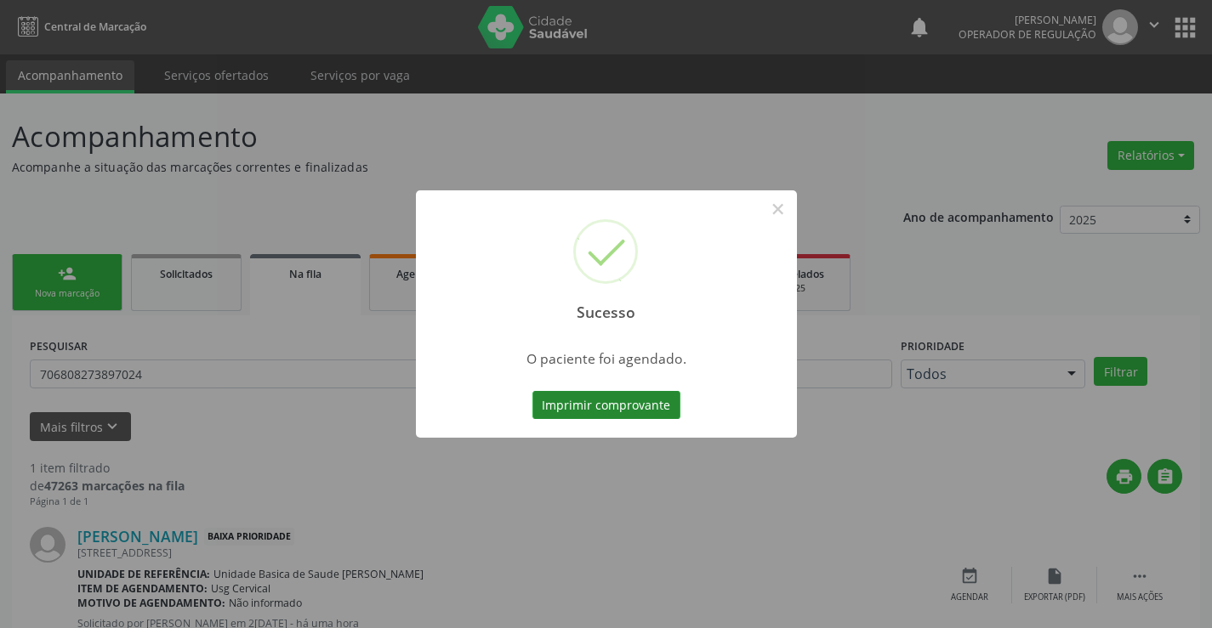
click at [657, 406] on button "Imprimir comprovante" at bounding box center [606, 405] width 148 height 29
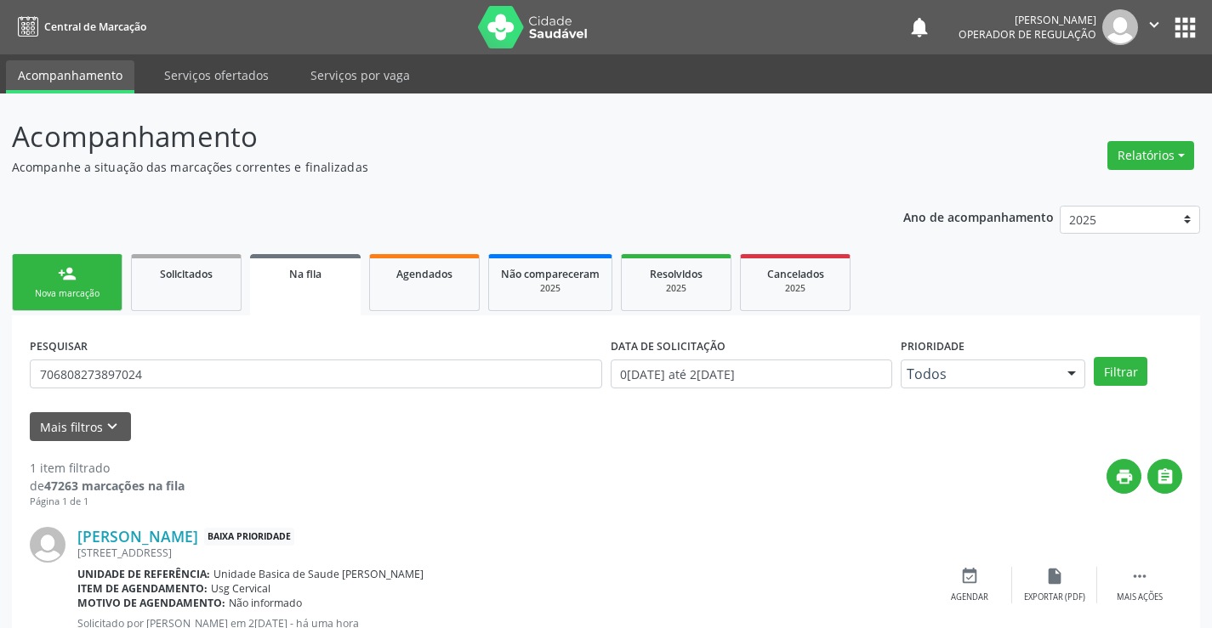
click at [83, 295] on div "Nova marcação" at bounding box center [67, 293] width 85 height 13
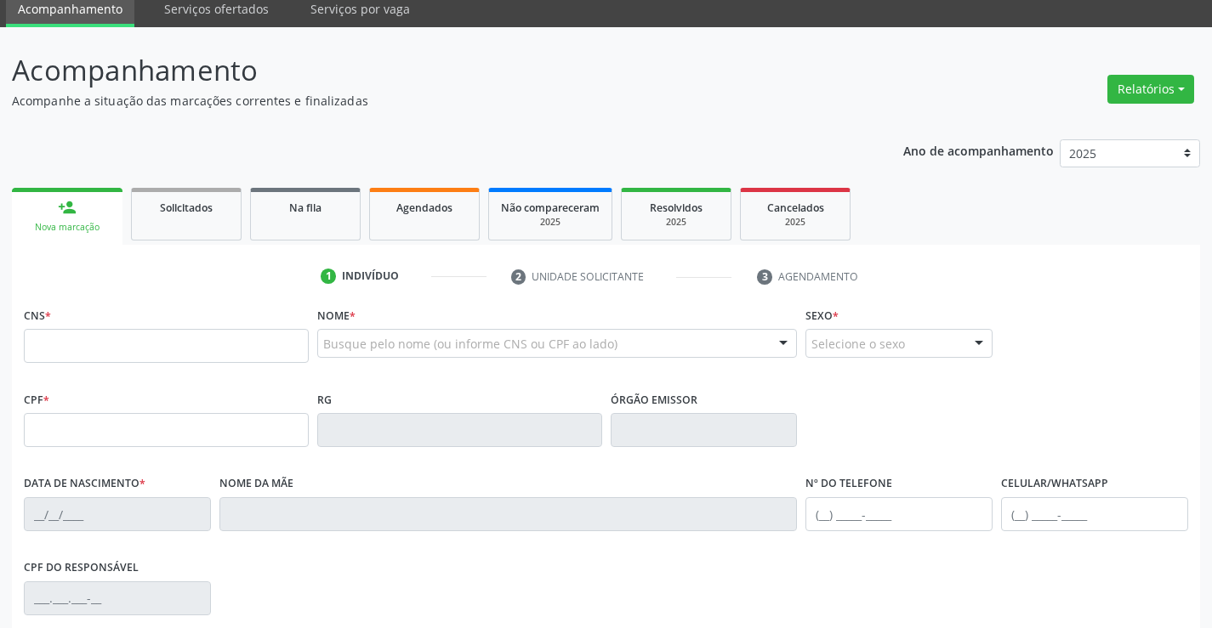
scroll to position [170, 0]
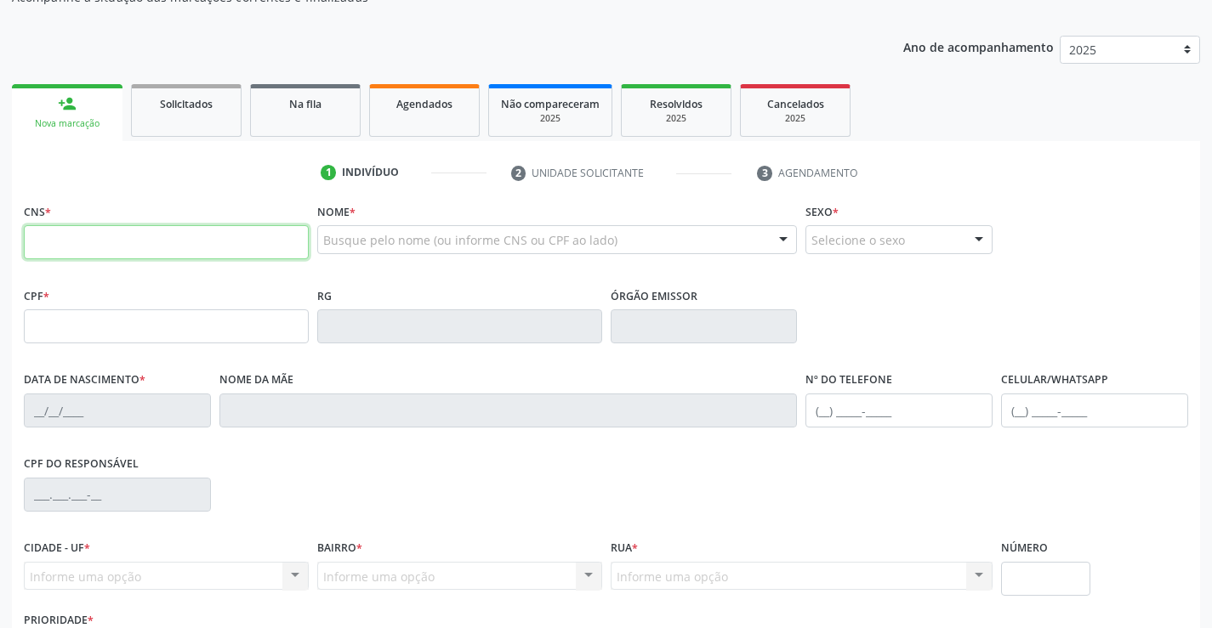
click at [58, 240] on input "text" at bounding box center [166, 242] width 285 height 34
click at [41, 252] on input "text" at bounding box center [166, 242] width 285 height 34
type input "701 0028 7739 4193"
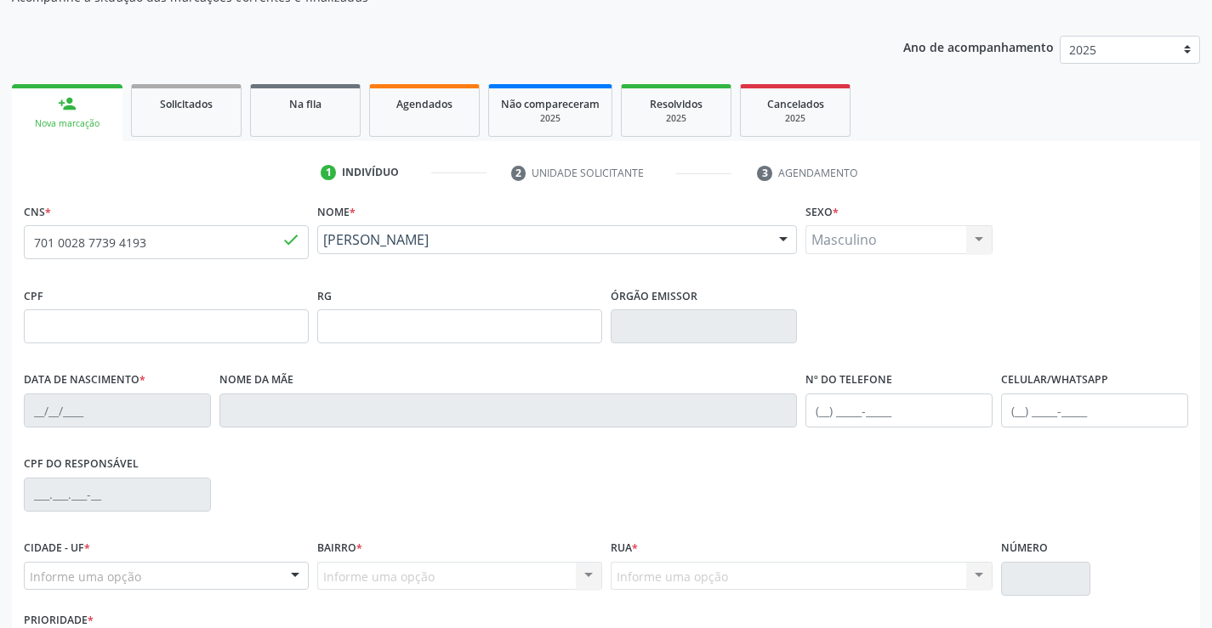
type input "18[DATE]"
type input "SN"
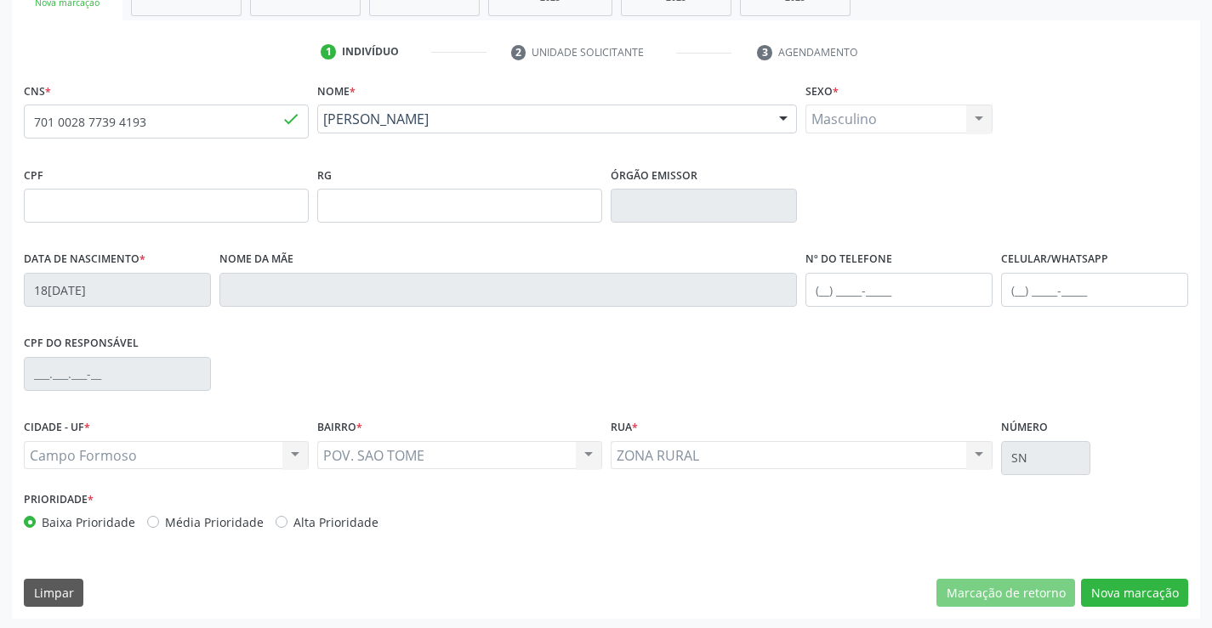
scroll to position [293, 0]
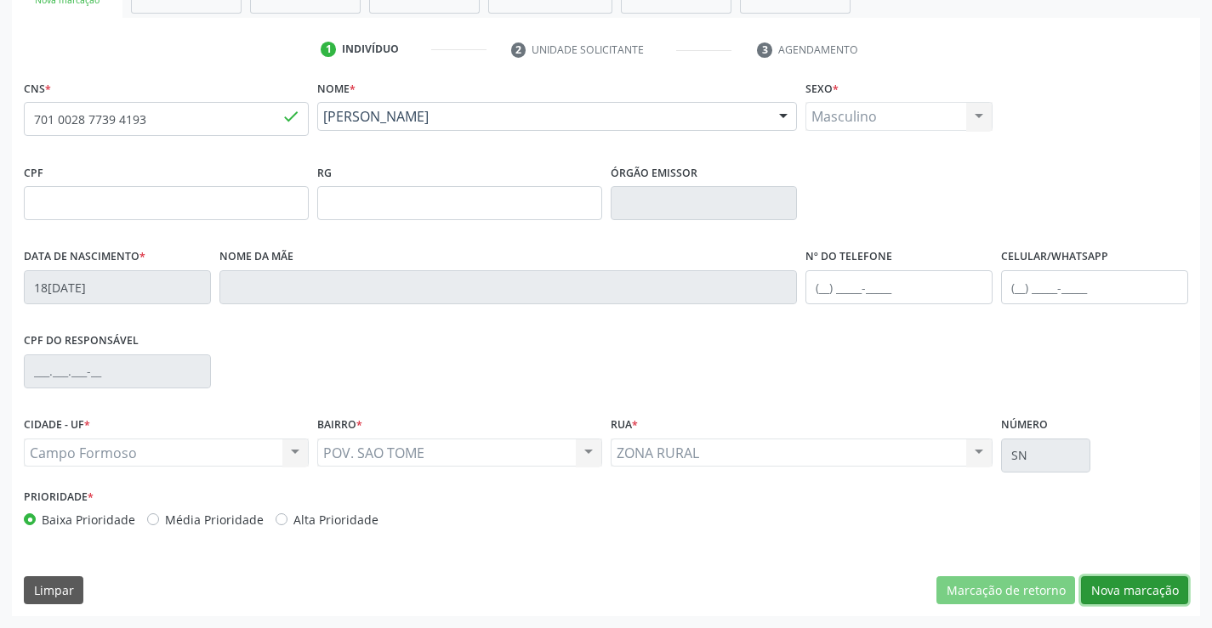
click at [1147, 587] on button "Nova marcação" at bounding box center [1134, 590] width 107 height 29
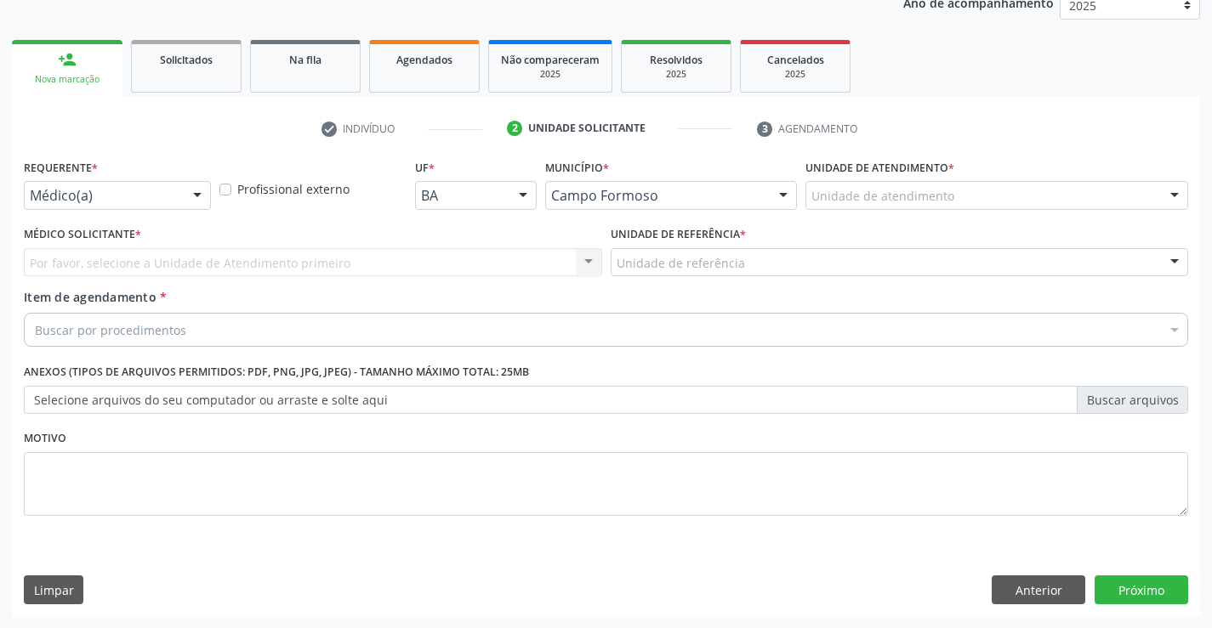
click at [201, 196] on div at bounding box center [197, 196] width 26 height 29
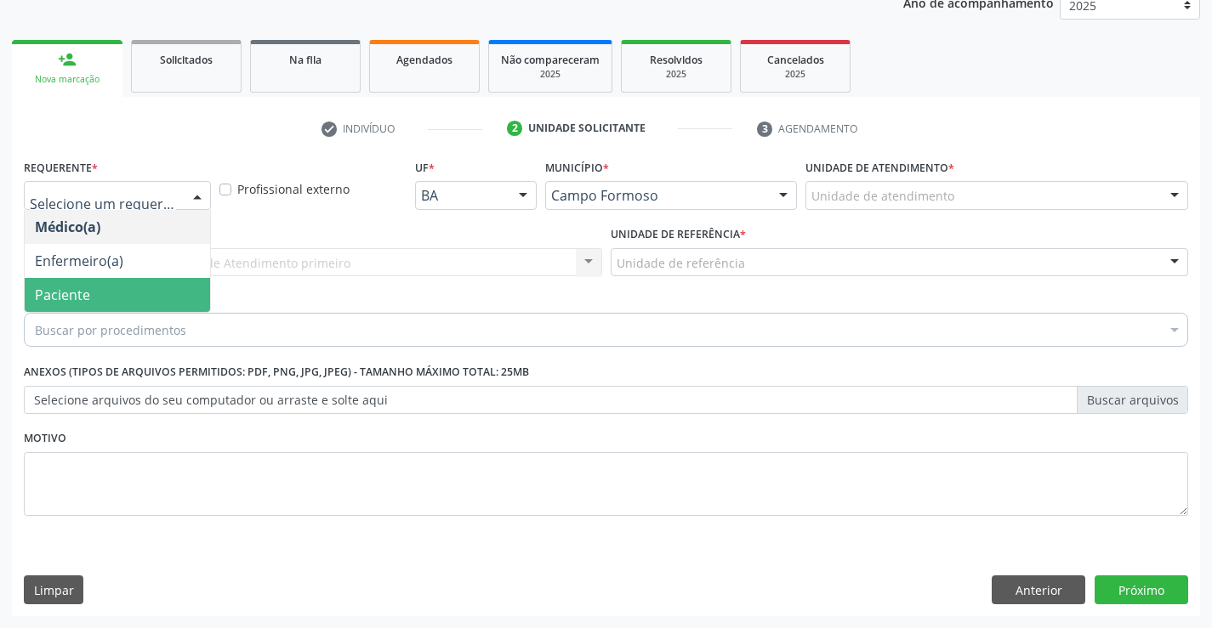
click at [111, 291] on span "Paciente" at bounding box center [117, 295] width 185 height 34
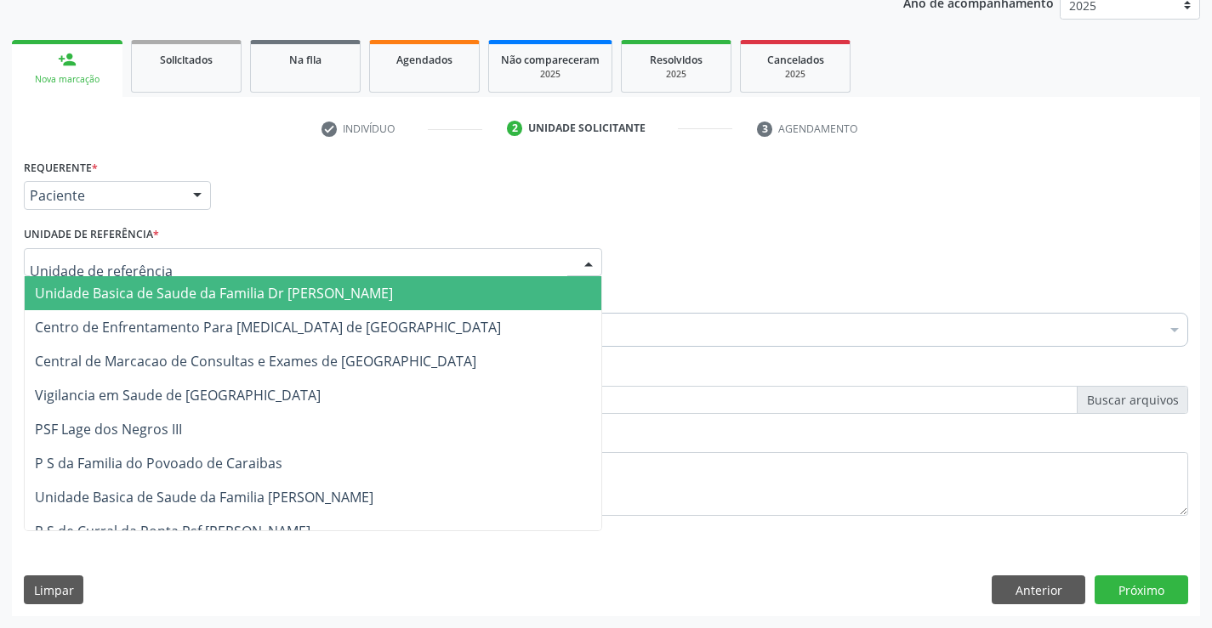
click at [156, 289] on span "Unidade Basica de Saude da Familia Dr [PERSON_NAME]" at bounding box center [214, 293] width 358 height 19
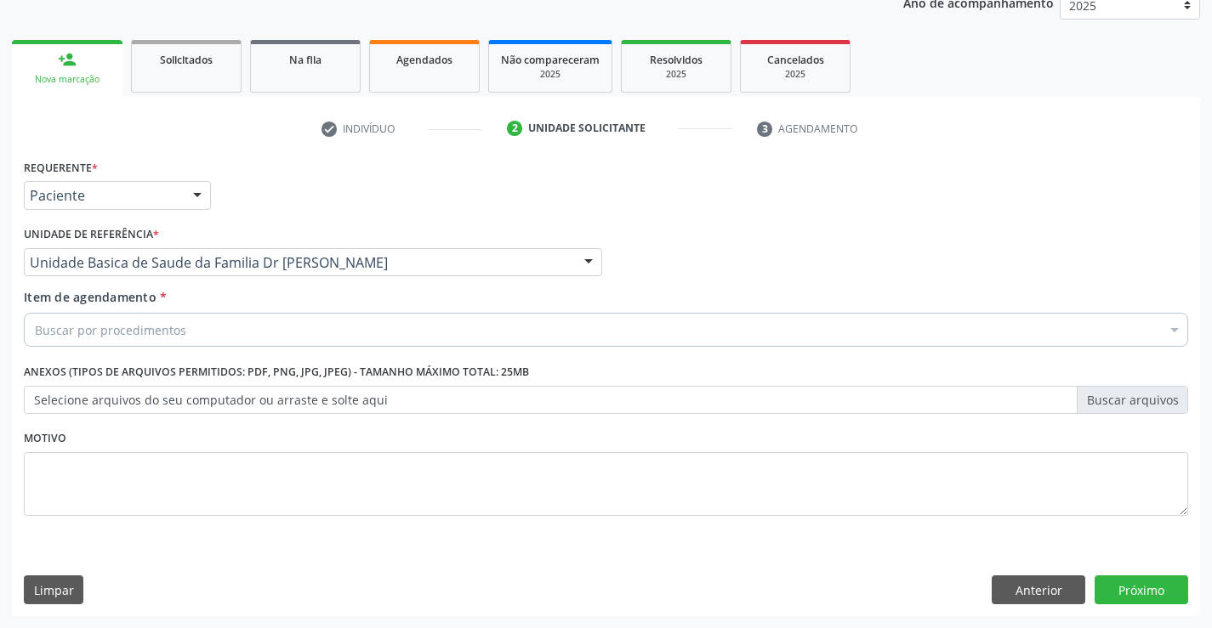
click at [147, 339] on div "Buscar por procedimentos" at bounding box center [606, 330] width 1164 height 34
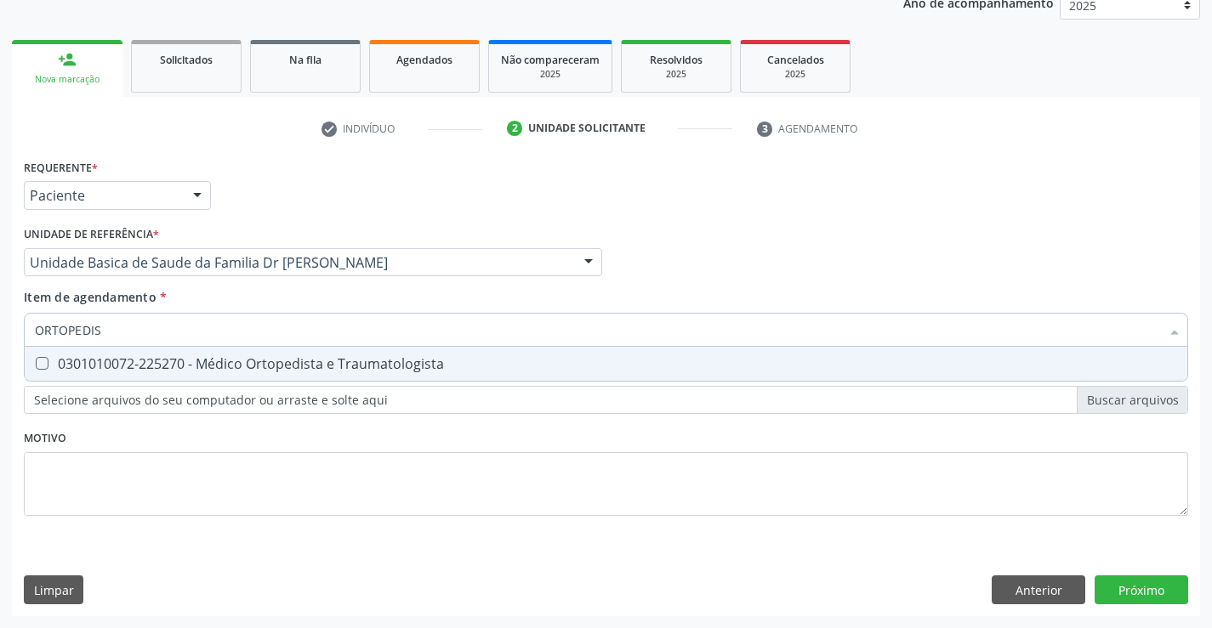
type input "ORTOPEDIST"
click at [215, 364] on div "0301010072-225270 - Médico Ortopedista e Traumatologista" at bounding box center [606, 364] width 1142 height 14
checkbox Traumatologista "true"
click at [176, 457] on div "Requerente * Paciente Médico(a) Enfermeiro(a) Paciente Nenhum resultado encontr…" at bounding box center [606, 347] width 1164 height 385
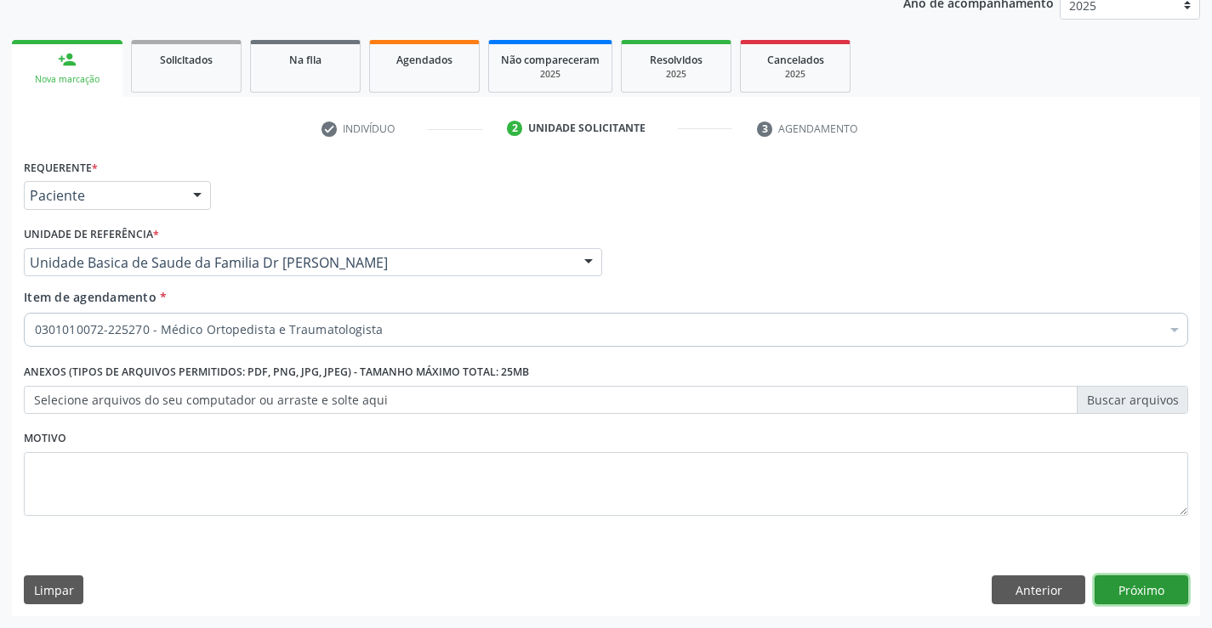
click at [1132, 588] on button "Próximo" at bounding box center [1141, 590] width 94 height 29
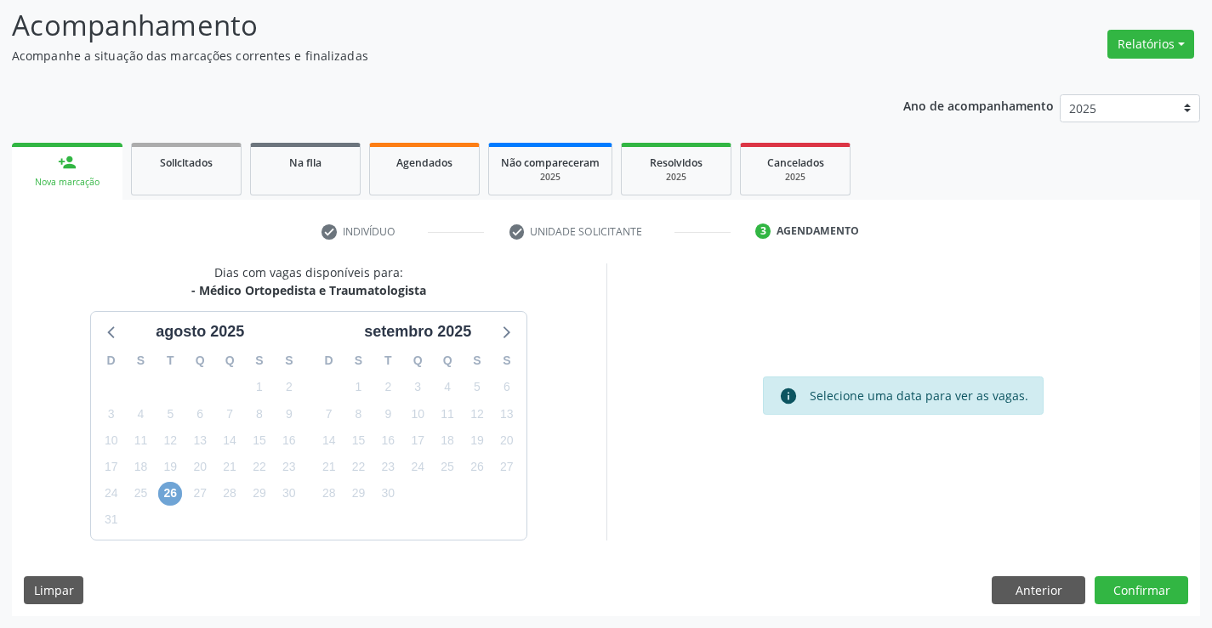
click at [171, 490] on span "26" at bounding box center [170, 494] width 24 height 24
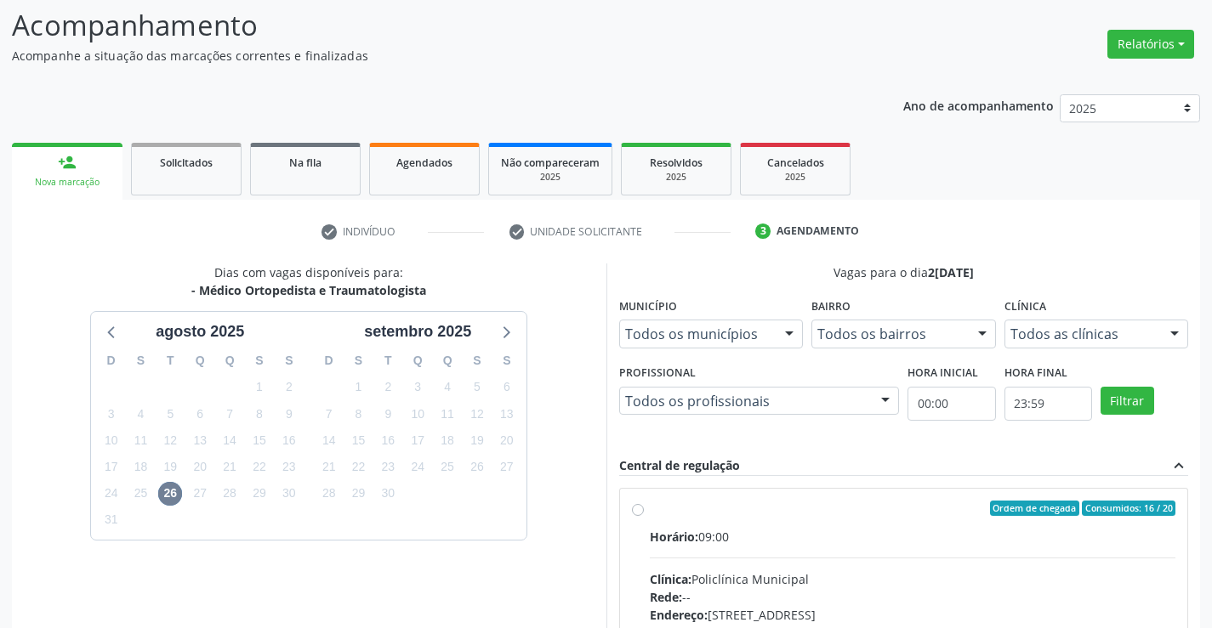
click at [644, 509] on div "Ordem de chegada Consumidos: 16 / 20 Horário: 09:00 Clínica: Policlínica Munici…" at bounding box center [904, 631] width 544 height 261
radio input "true"
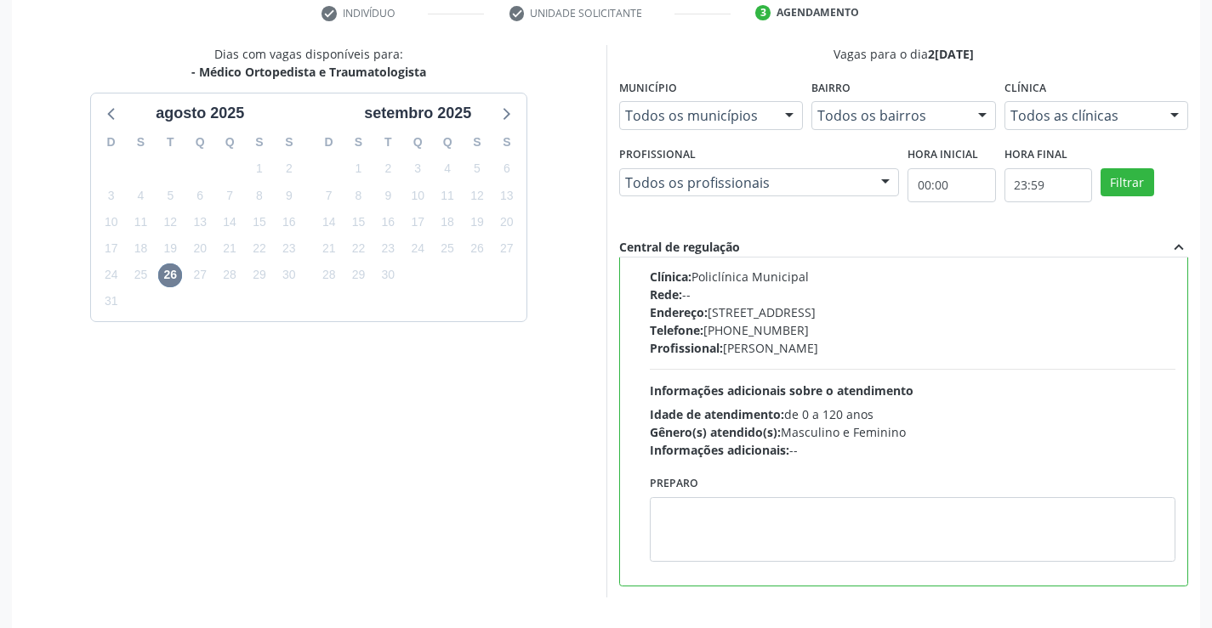
scroll to position [388, 0]
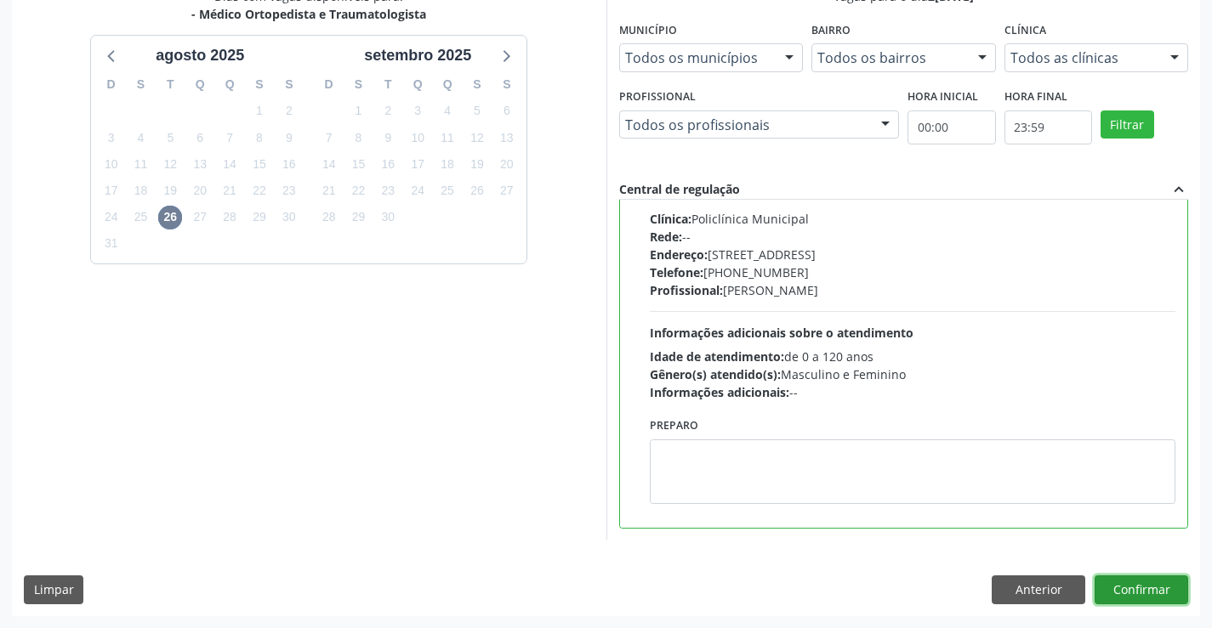
click at [1110, 589] on button "Confirmar" at bounding box center [1141, 590] width 94 height 29
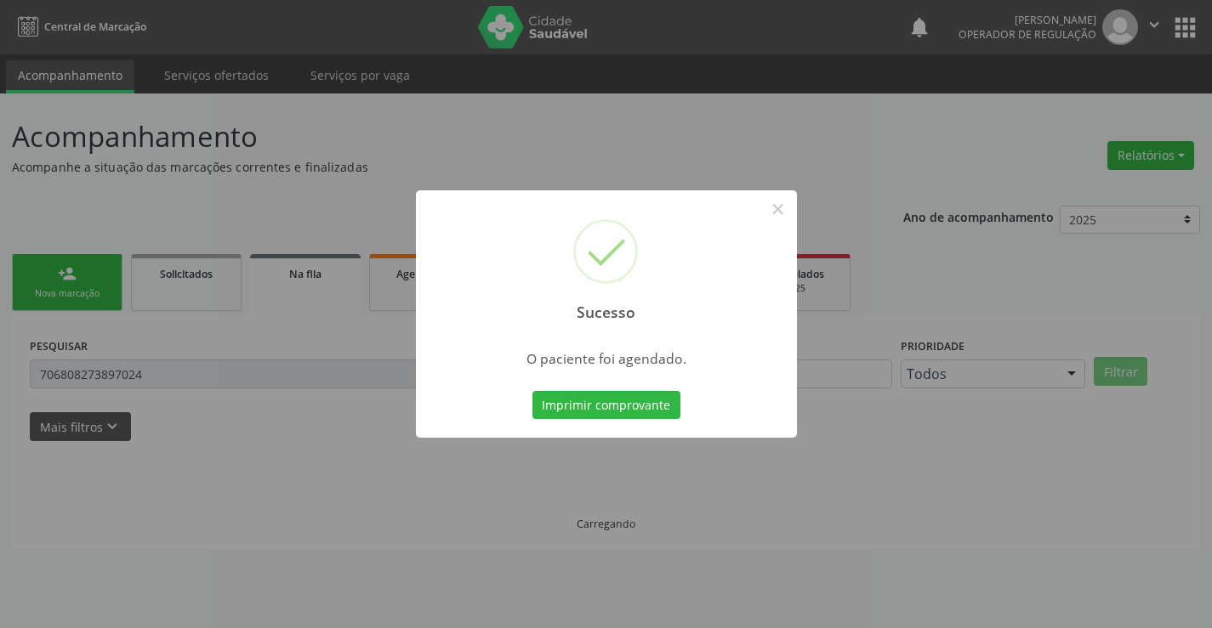
scroll to position [0, 0]
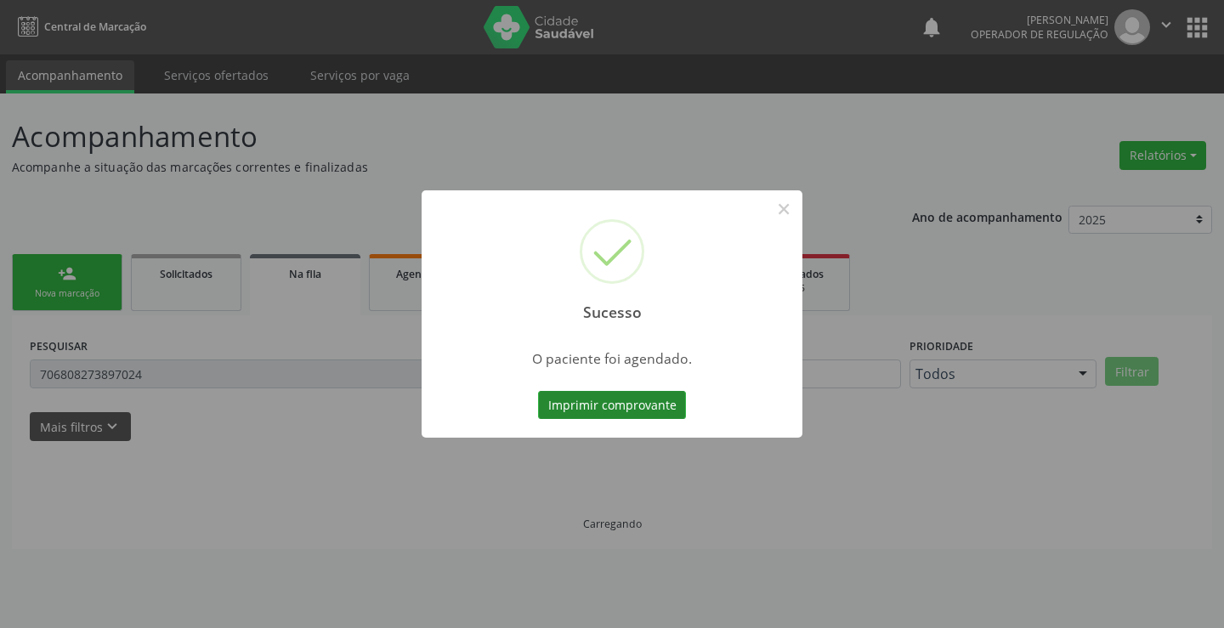
click at [654, 400] on button "Imprimir comprovante" at bounding box center [612, 405] width 148 height 29
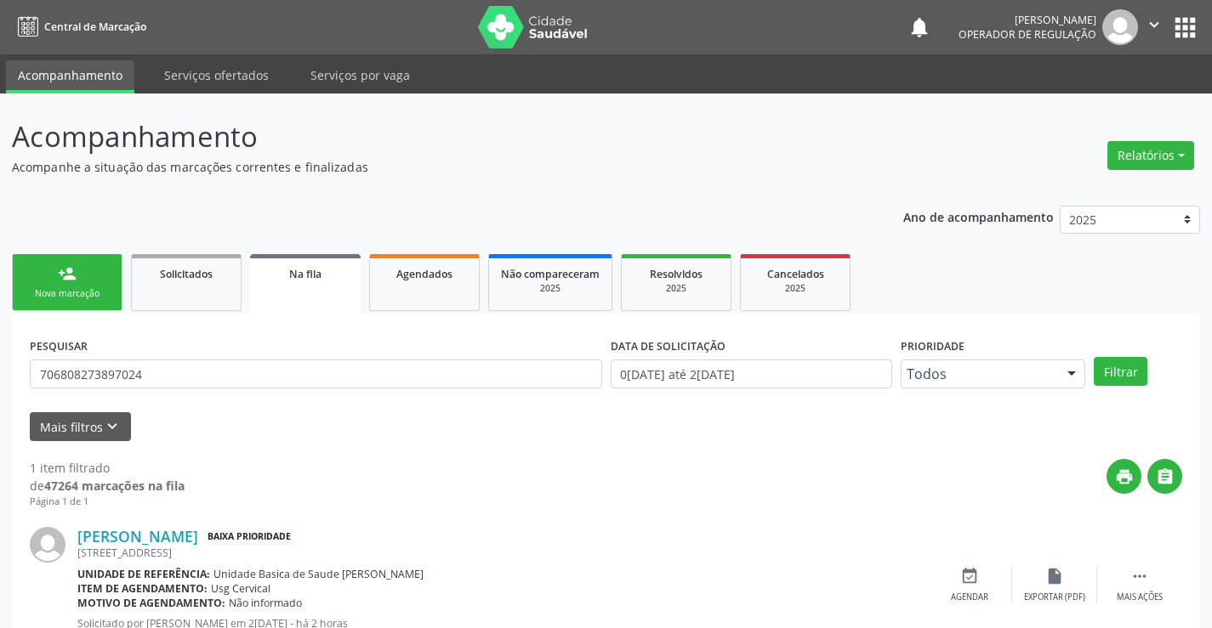
click at [99, 292] on div "Nova marcação" at bounding box center [67, 293] width 85 height 13
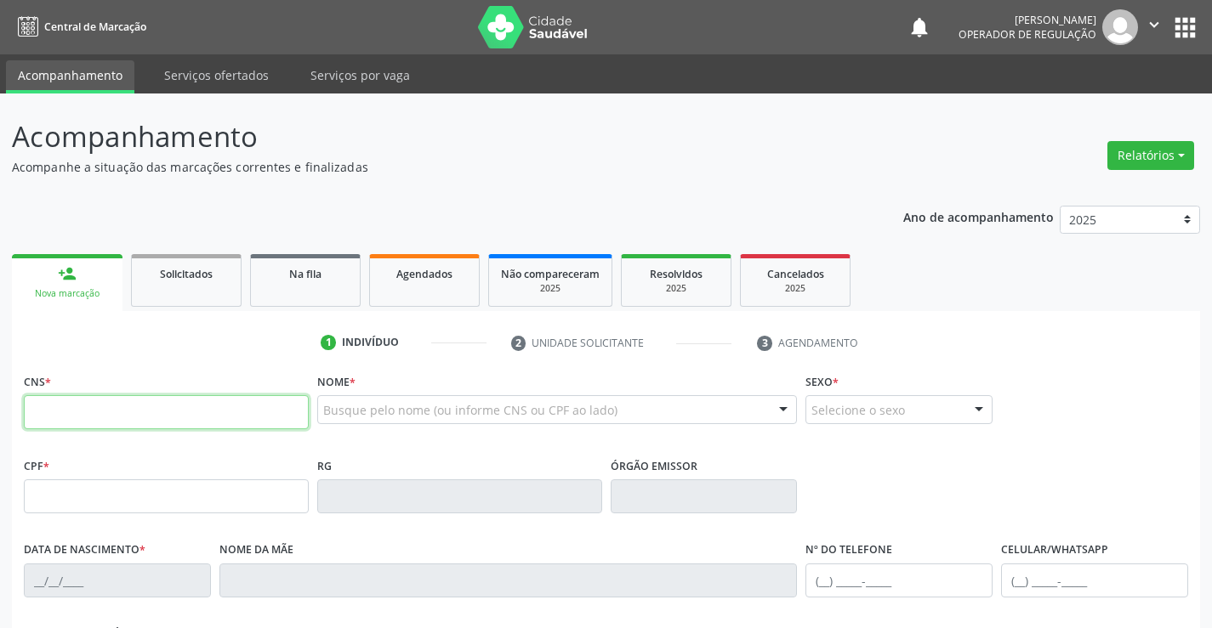
click at [89, 411] on input "text" at bounding box center [166, 412] width 285 height 34
type input "706 5063 5037 2491"
type input "1287386342"
type input "[DATE]"
type input "008.126.915-39"
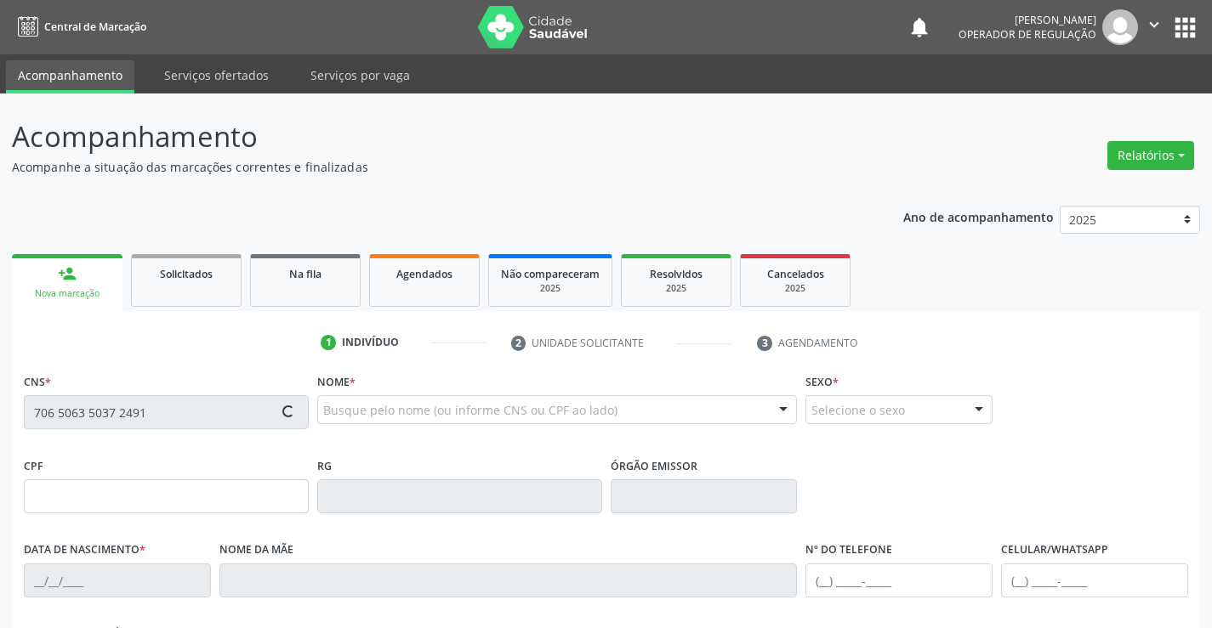
type input "S/N"
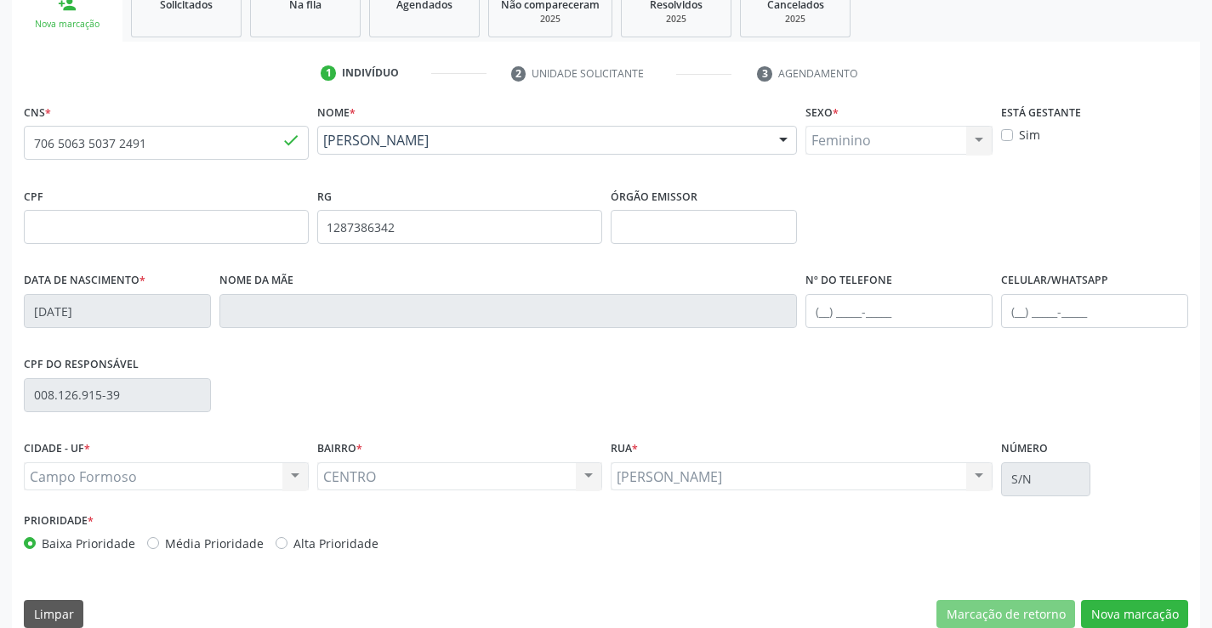
scroll to position [293, 0]
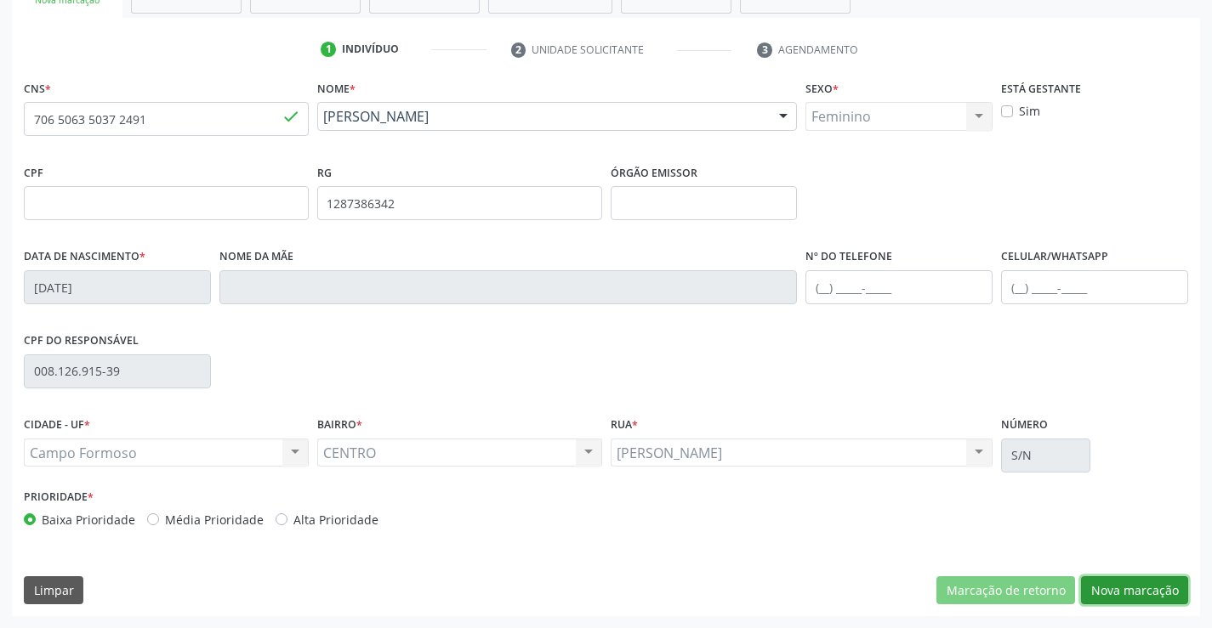
click at [1127, 586] on button "Nova marcação" at bounding box center [1134, 590] width 107 height 29
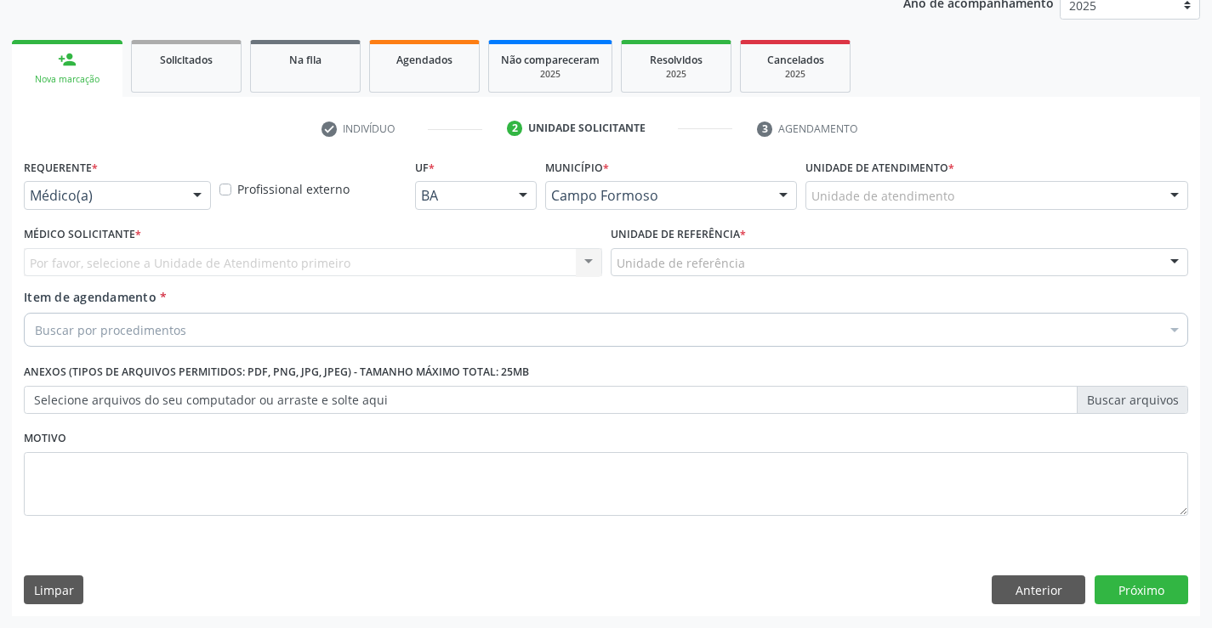
scroll to position [214, 0]
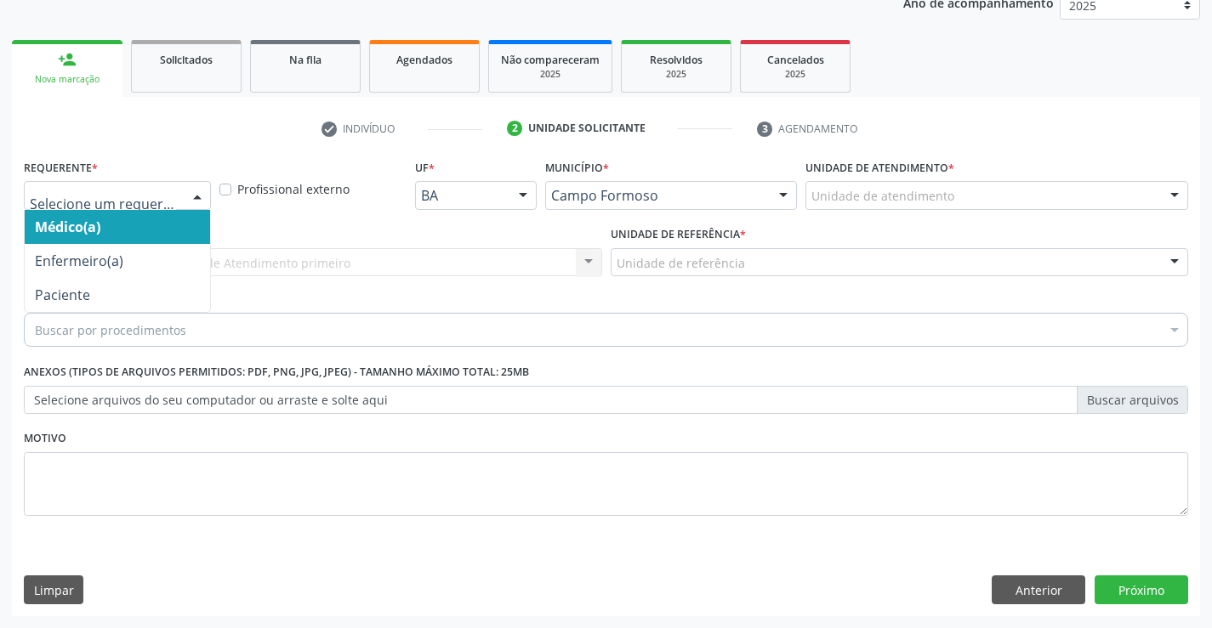
click at [195, 191] on div at bounding box center [197, 196] width 26 height 29
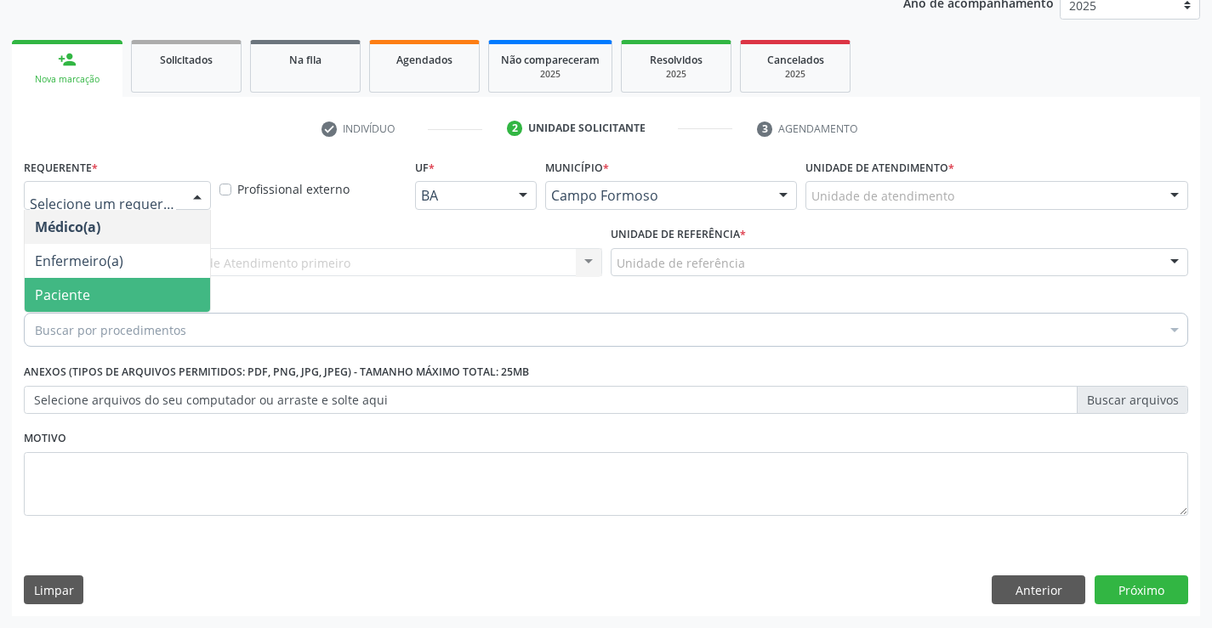
click at [158, 282] on span "Paciente" at bounding box center [117, 295] width 185 height 34
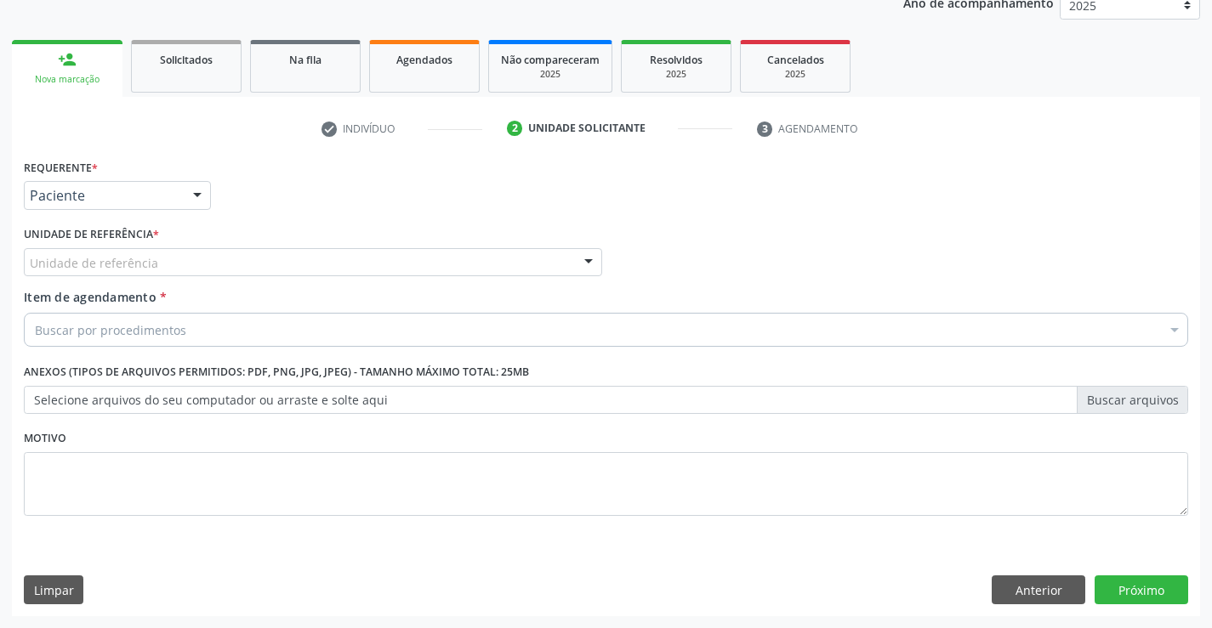
click at [176, 263] on div "Unidade de referência" at bounding box center [313, 262] width 578 height 29
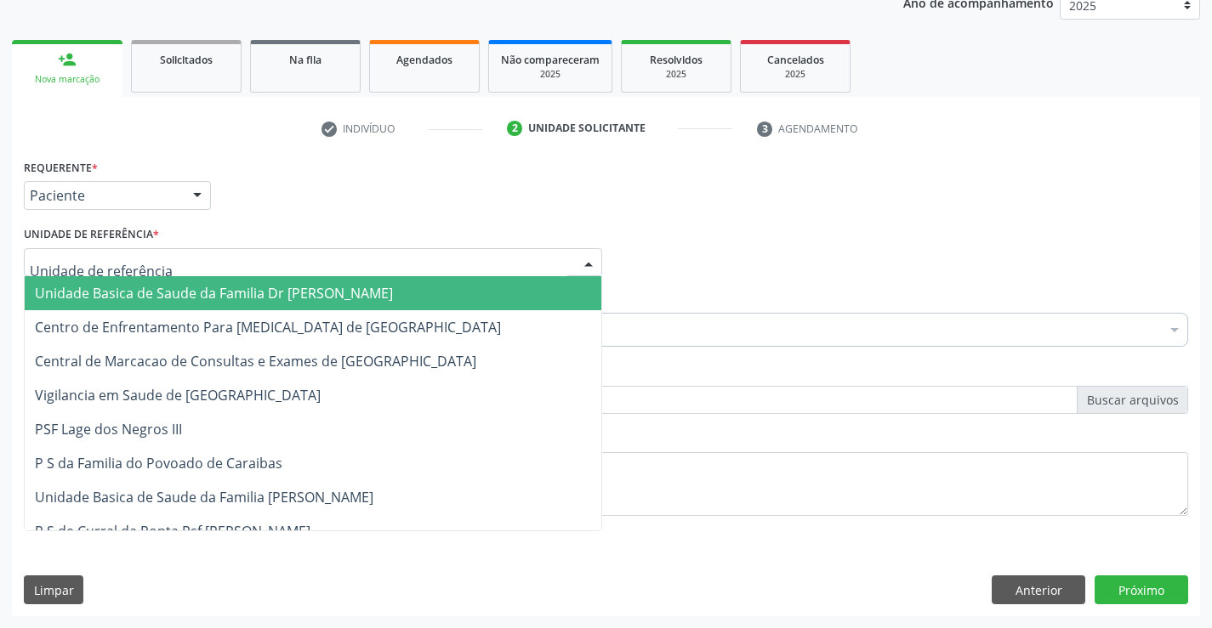
drag, startPoint x: 191, startPoint y: 285, endPoint x: 188, endPoint y: 342, distance: 57.1
click at [191, 294] on span "Unidade Basica de Saude da Familia Dr [PERSON_NAME]" at bounding box center [214, 293] width 358 height 19
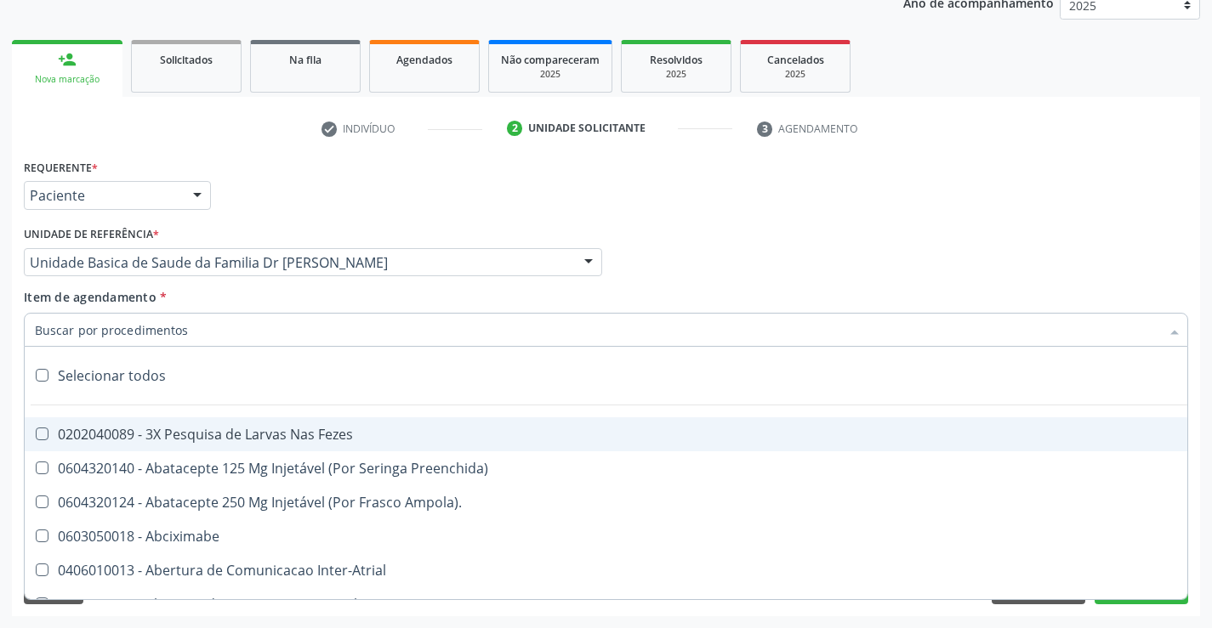
click at [187, 331] on div at bounding box center [606, 330] width 1164 height 34
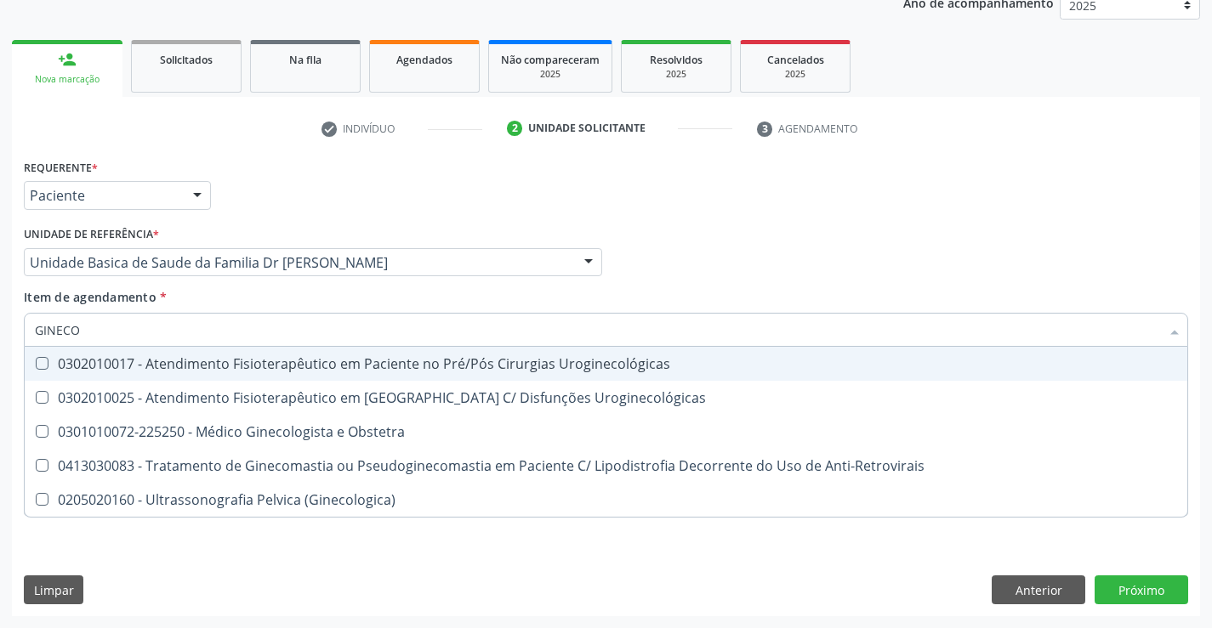
type input "GINECOL"
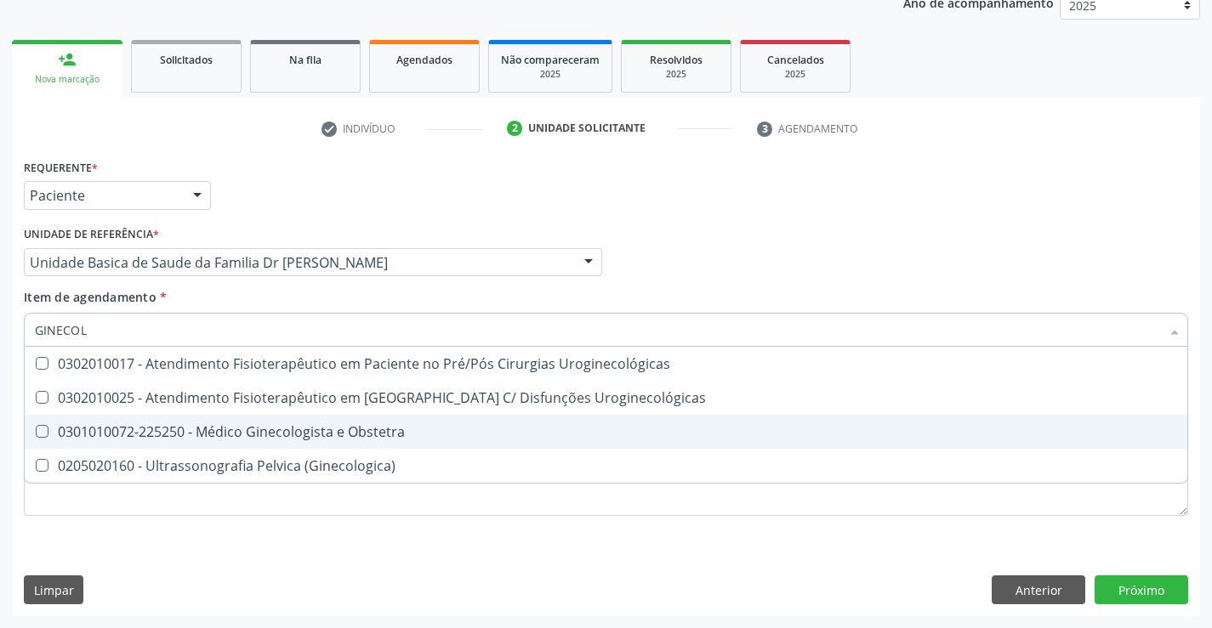
click at [326, 429] on div "0301010072-225250 - Médico Ginecologista e Obstetra" at bounding box center [606, 432] width 1142 height 14
checkbox Obstetra "true"
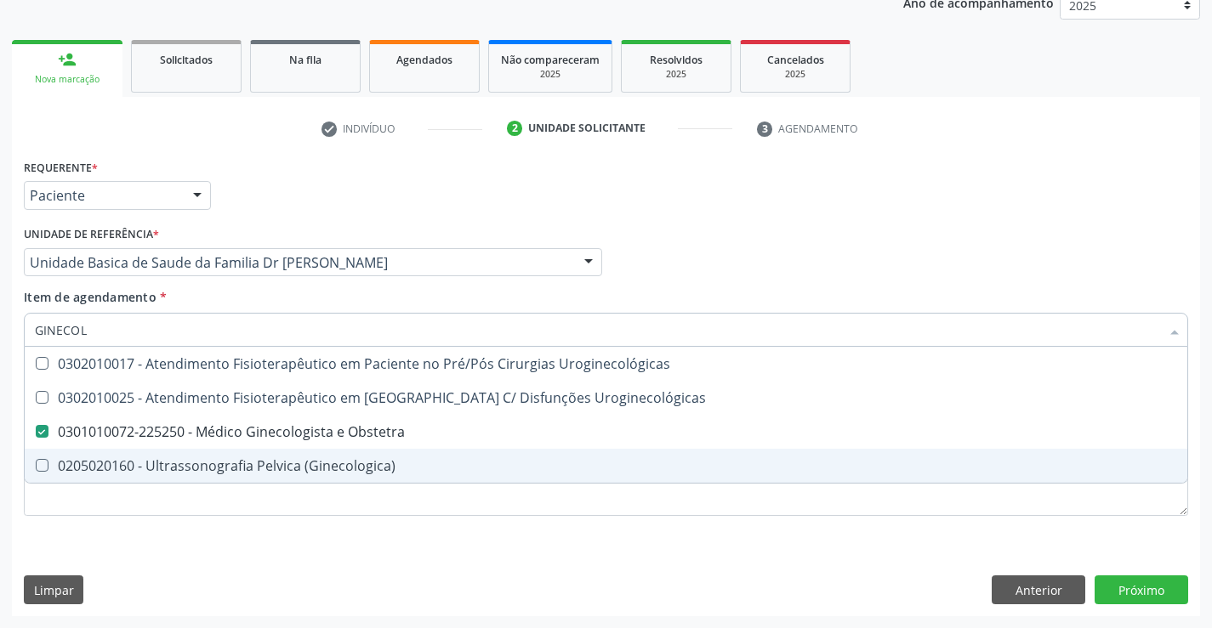
click at [309, 553] on div "Requerente * Paciente Médico(a) Enfermeiro(a) Paciente Nenhum resultado encontr…" at bounding box center [606, 386] width 1188 height 462
checkbox Uroginecológicas "true"
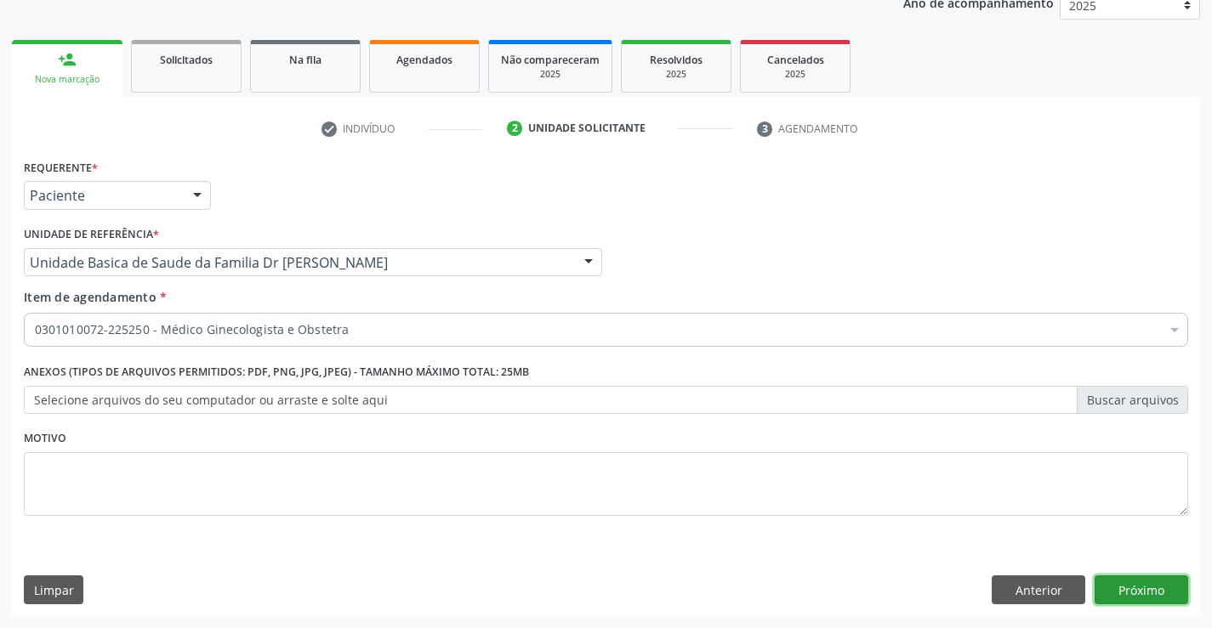
click at [1137, 587] on button "Próximo" at bounding box center [1141, 590] width 94 height 29
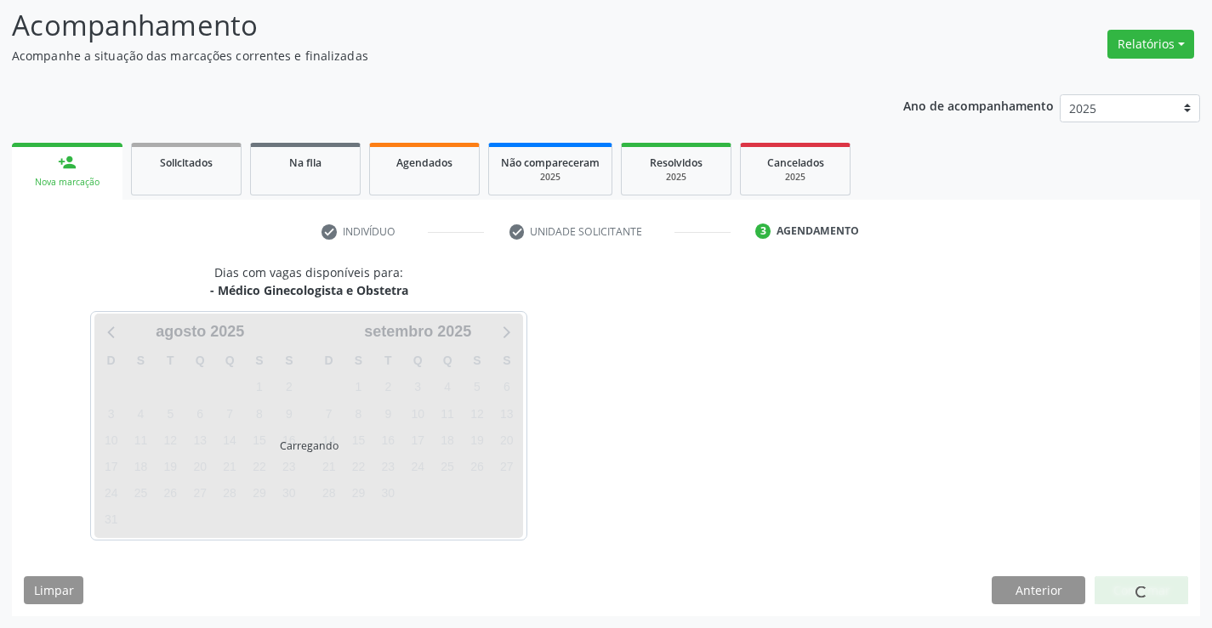
scroll to position [111, 0]
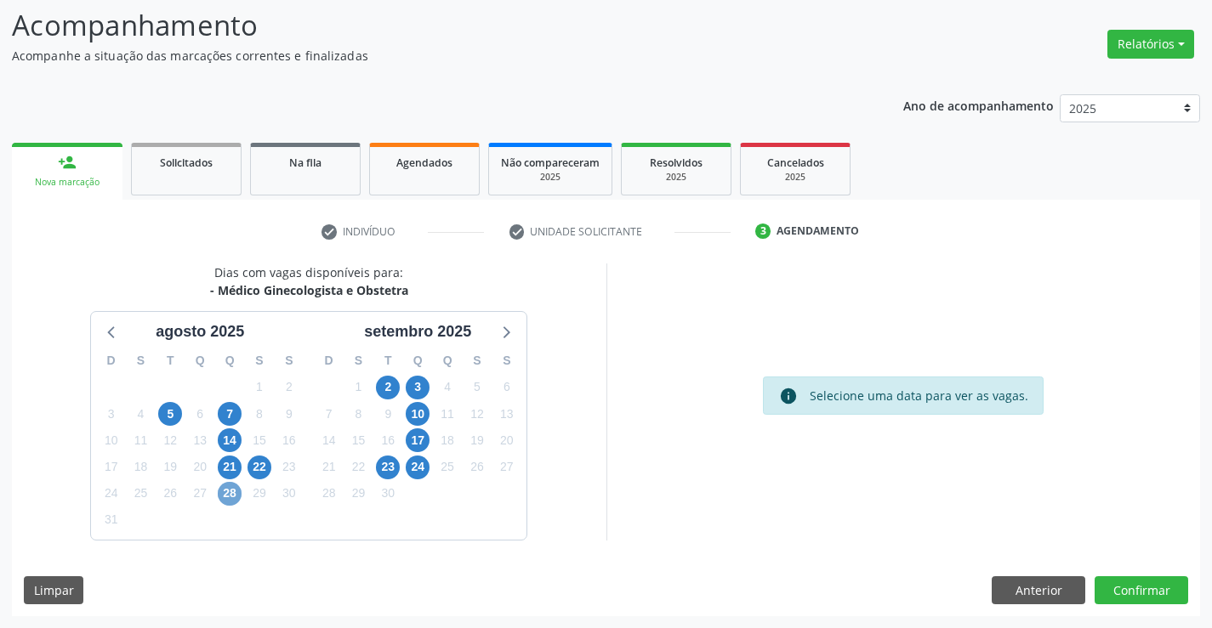
click at [227, 495] on span "28" at bounding box center [230, 494] width 24 height 24
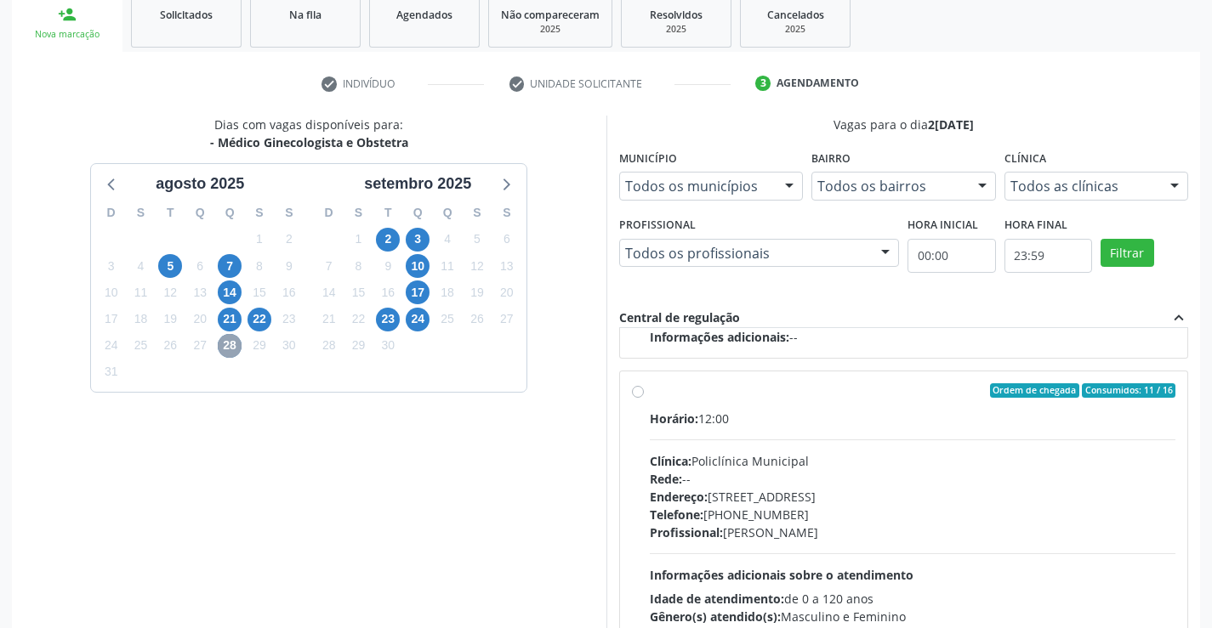
scroll to position [281, 0]
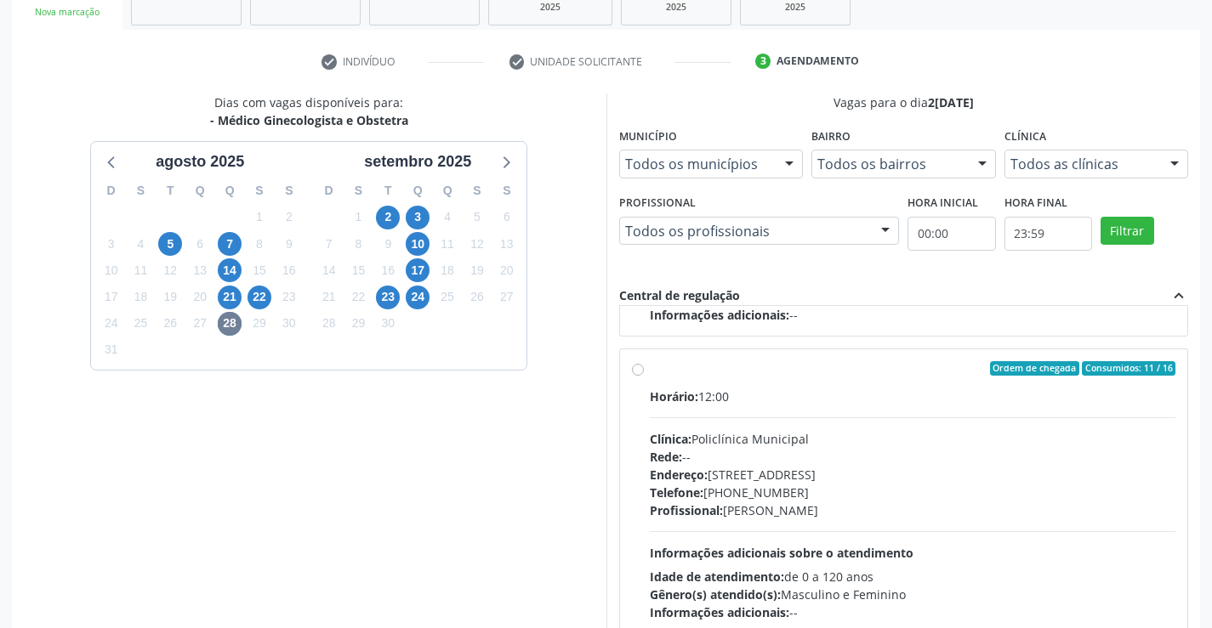
click at [650, 369] on label "Ordem de chegada Consumidos: 11 / 16 Horário: 12:00 Clínica: Policlínica Munici…" at bounding box center [913, 491] width 526 height 261
click at [638, 369] on input "Ordem de chegada Consumidos: 11 / 16 Horário: 12:00 Clínica: Policlínica Munici…" at bounding box center [638, 368] width 12 height 15
radio input "true"
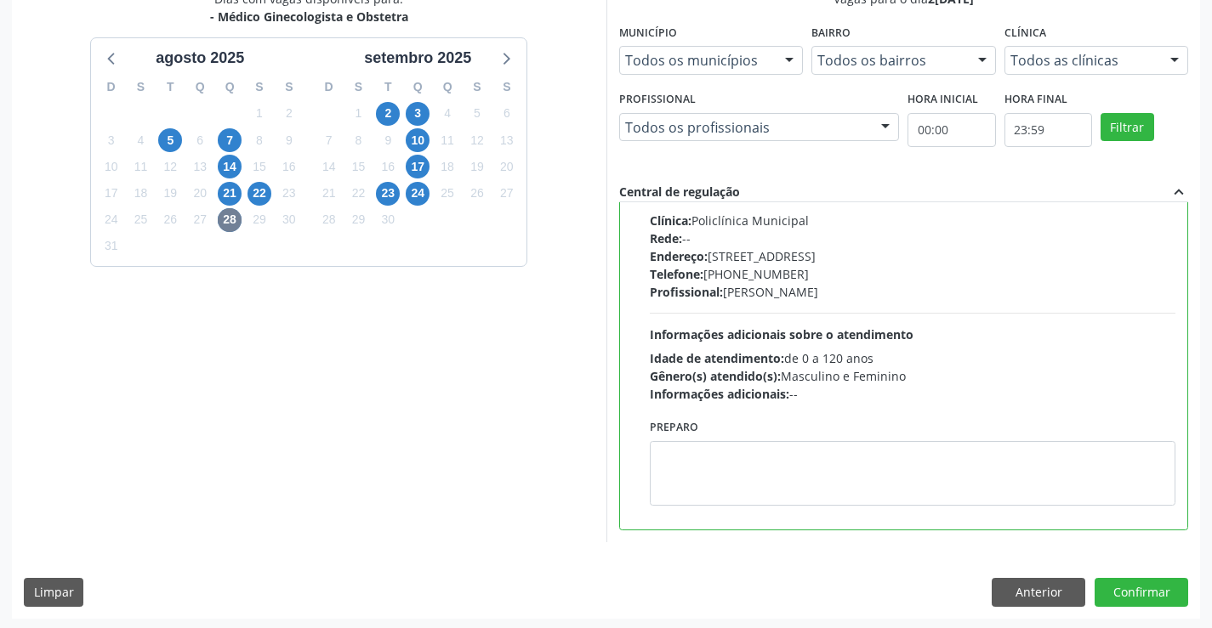
scroll to position [388, 0]
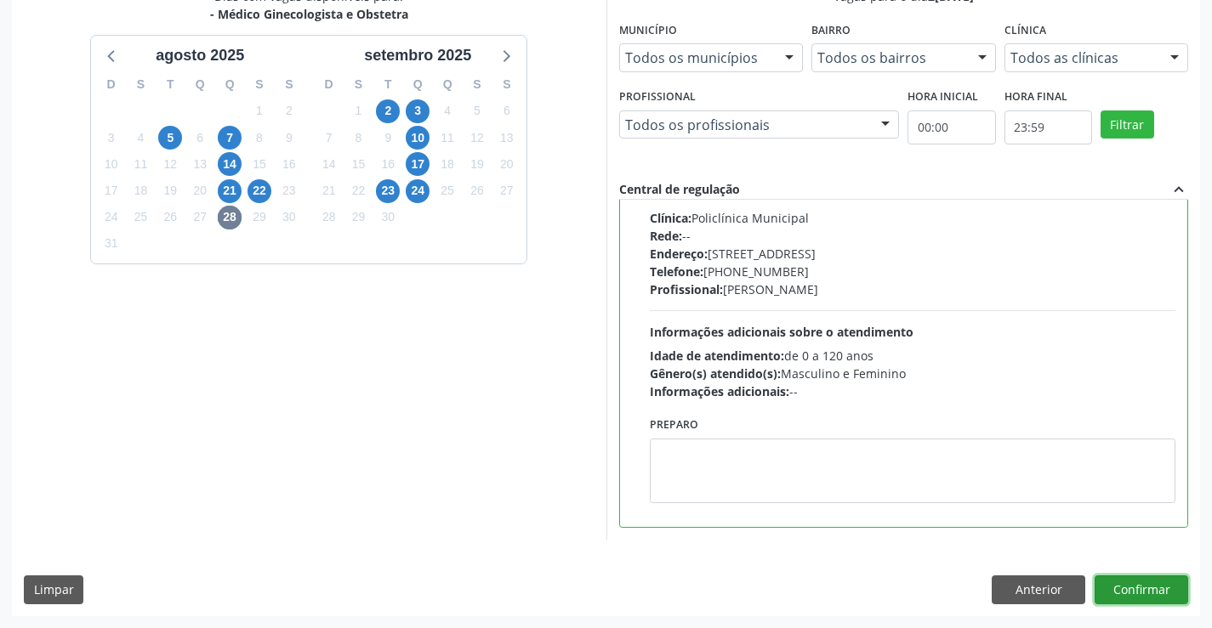
click at [1139, 588] on button "Confirmar" at bounding box center [1141, 590] width 94 height 29
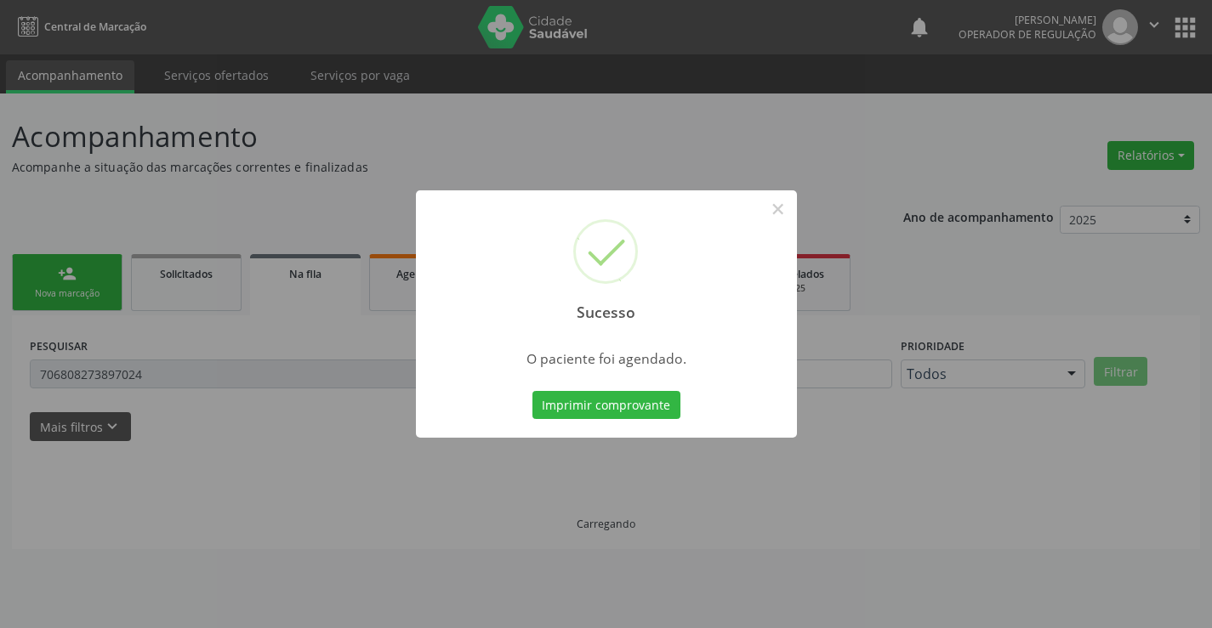
scroll to position [0, 0]
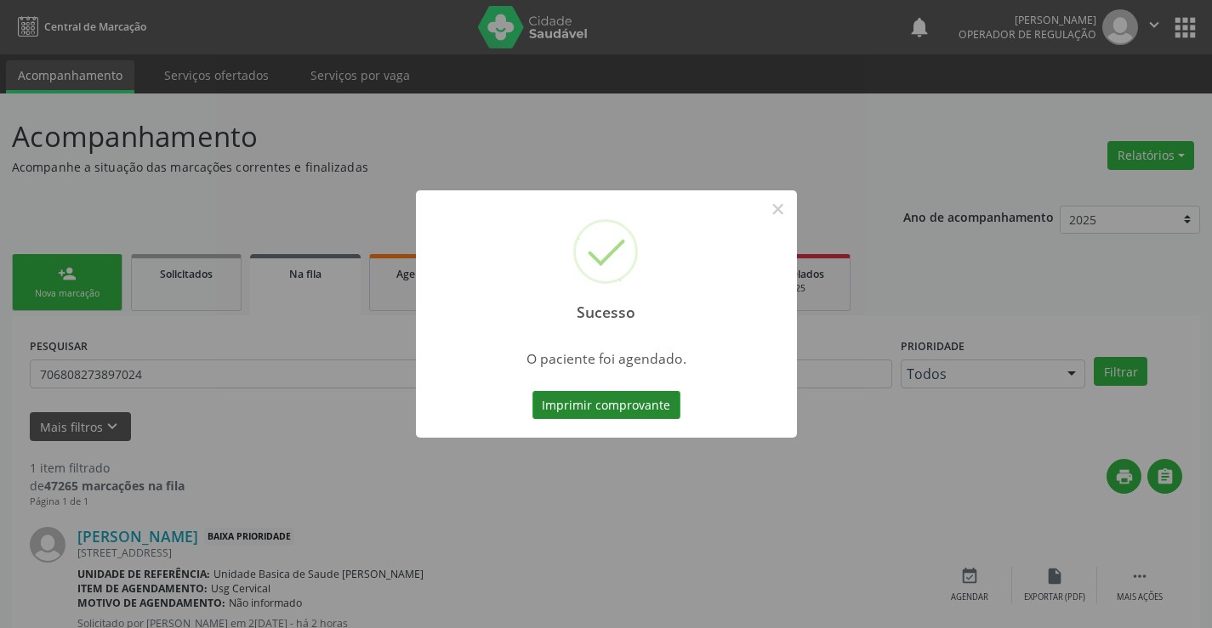
click at [662, 407] on button "Imprimir comprovante" at bounding box center [606, 405] width 148 height 29
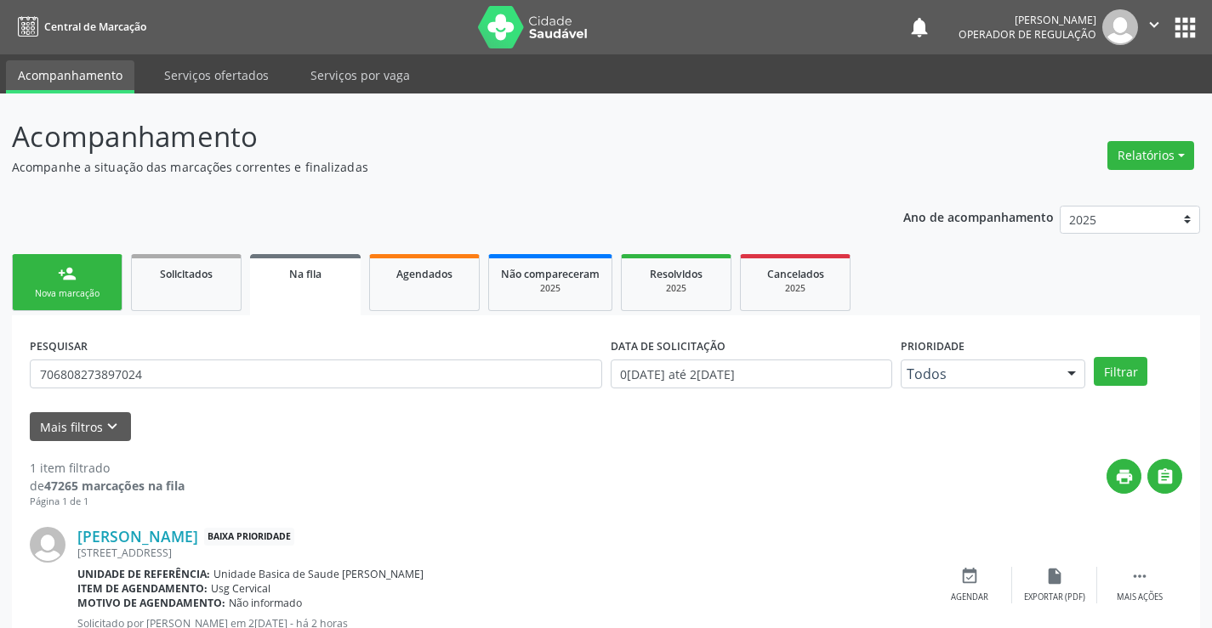
click at [108, 297] on div "Nova marcação" at bounding box center [67, 293] width 85 height 13
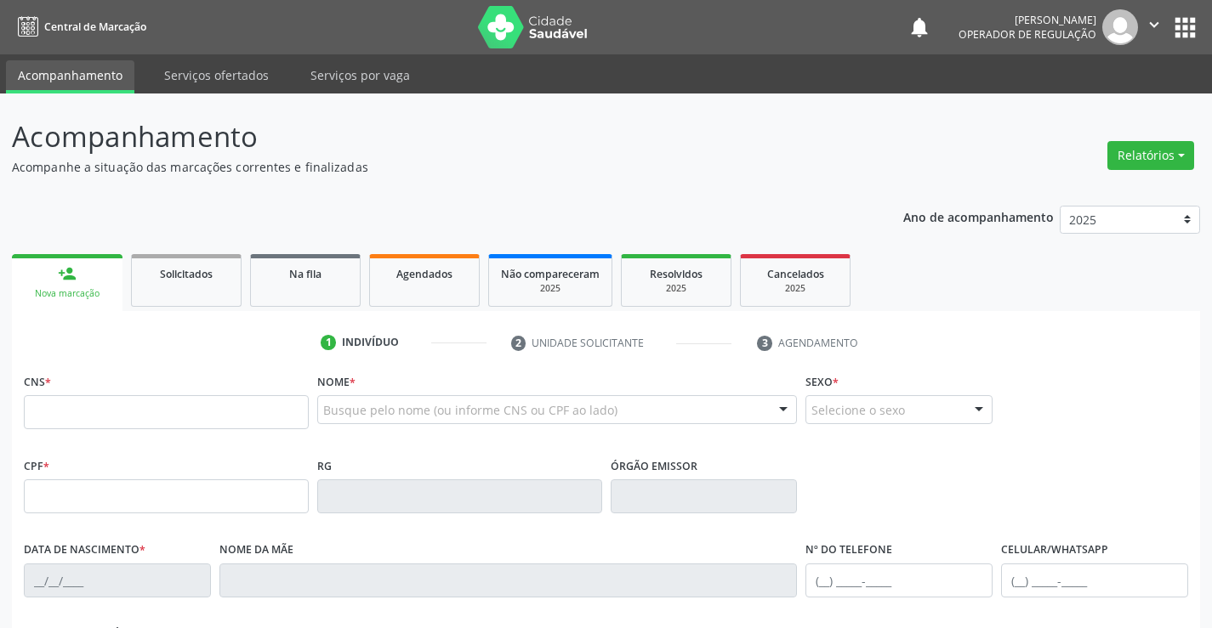
scroll to position [85, 0]
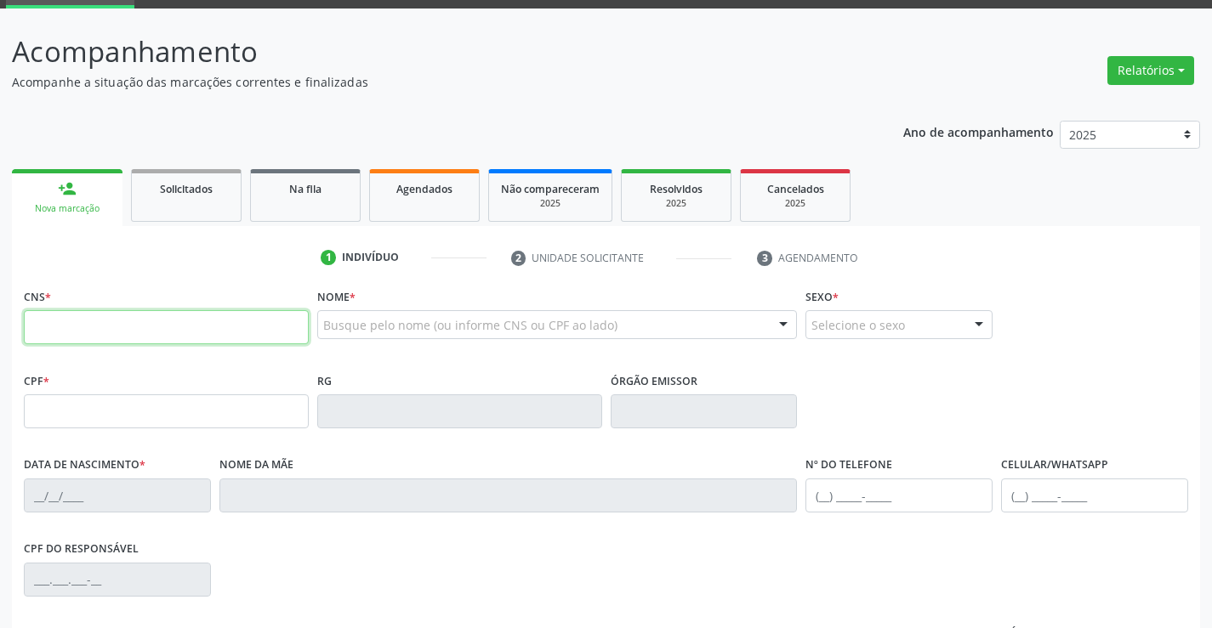
click at [97, 336] on input "text" at bounding box center [166, 327] width 285 height 34
type input "702 0028 7087 2780"
type input "0540903426"
type input "03/09/1968"
type input "(74) 99137-3068"
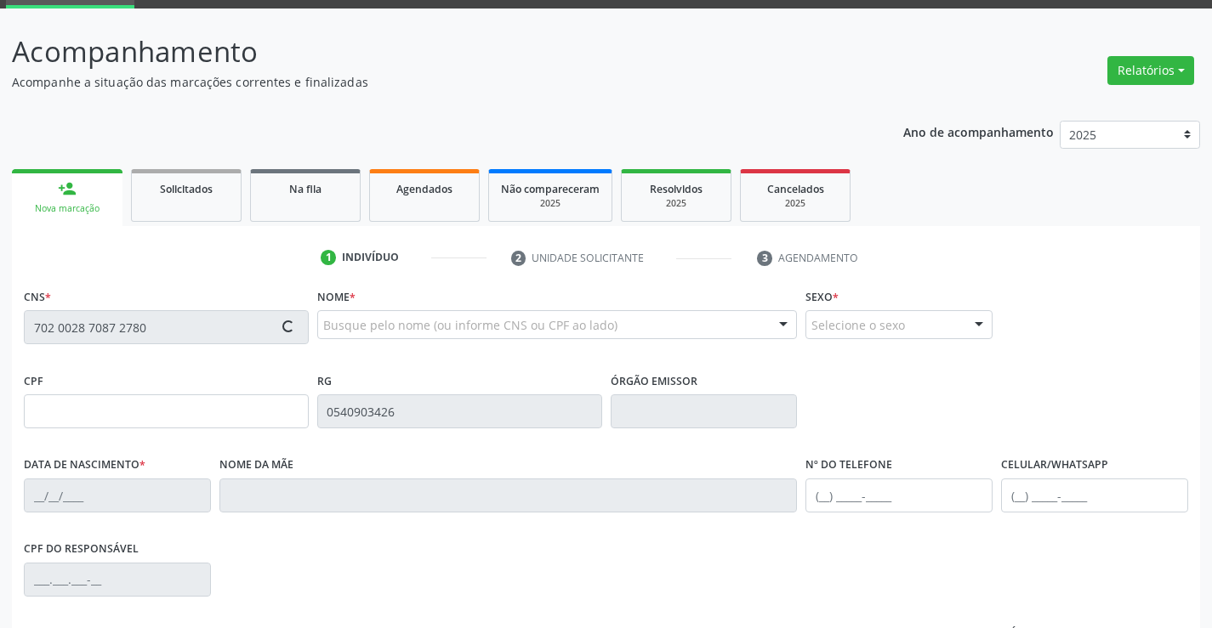
type input "(74) 99137-3068"
type input "S/N"
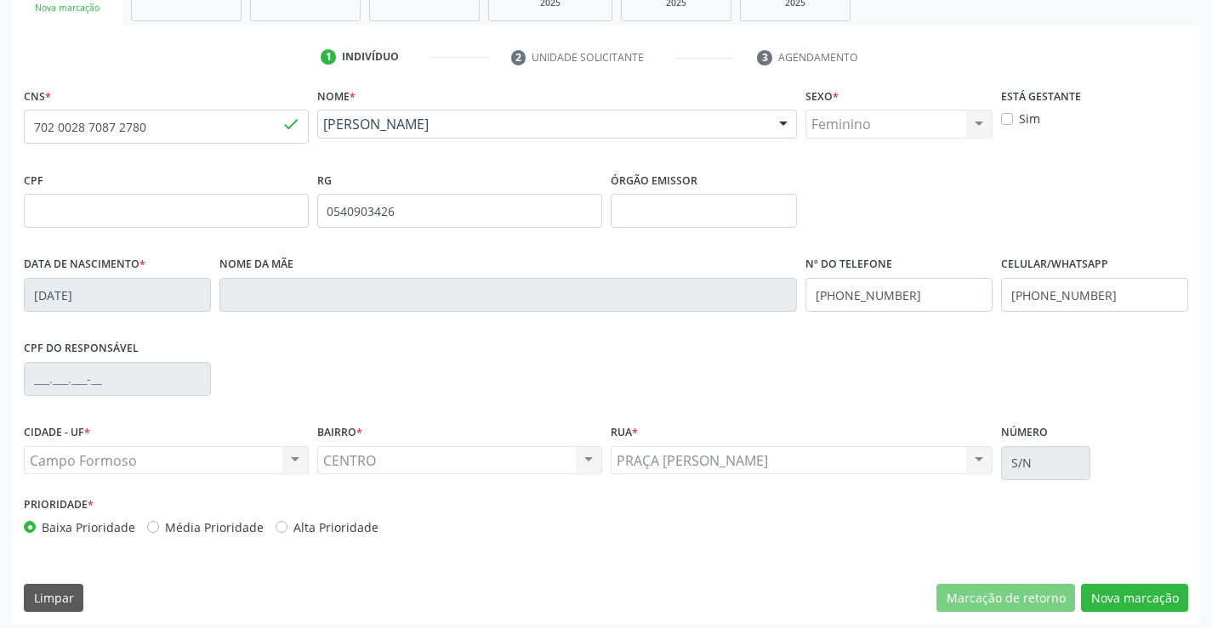
scroll to position [293, 0]
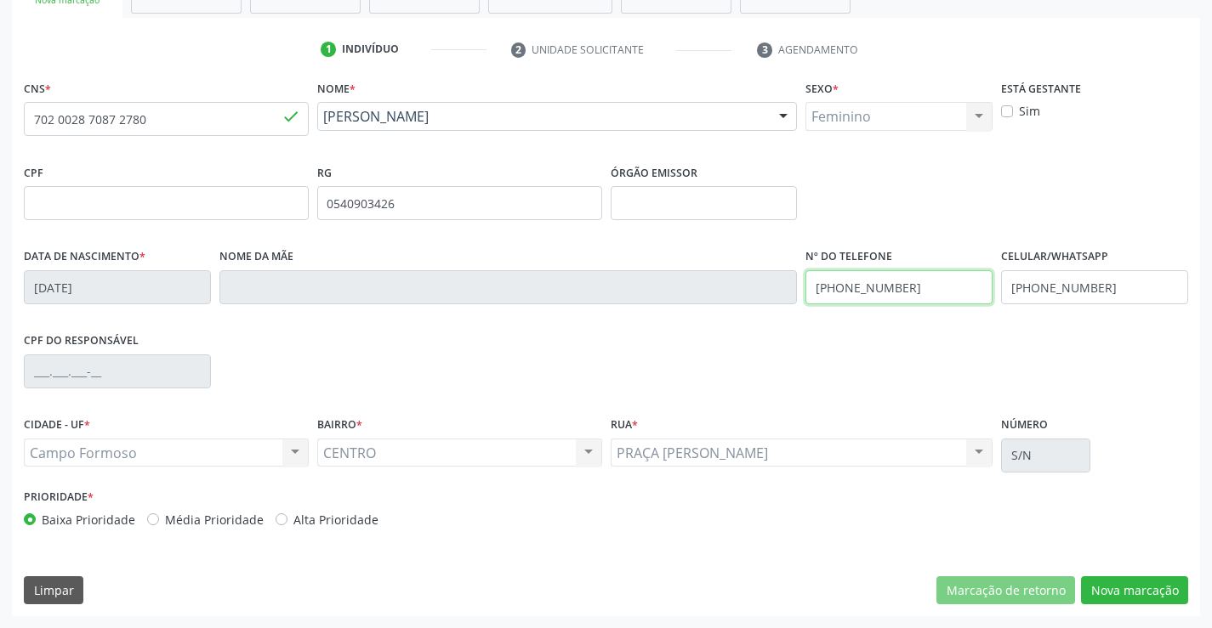
click at [909, 288] on input "(74) 99137-3068" at bounding box center [898, 287] width 187 height 34
type input "(74) 99154-0557"
click at [1116, 284] on input "(74) 99137-3068" at bounding box center [1094, 287] width 187 height 34
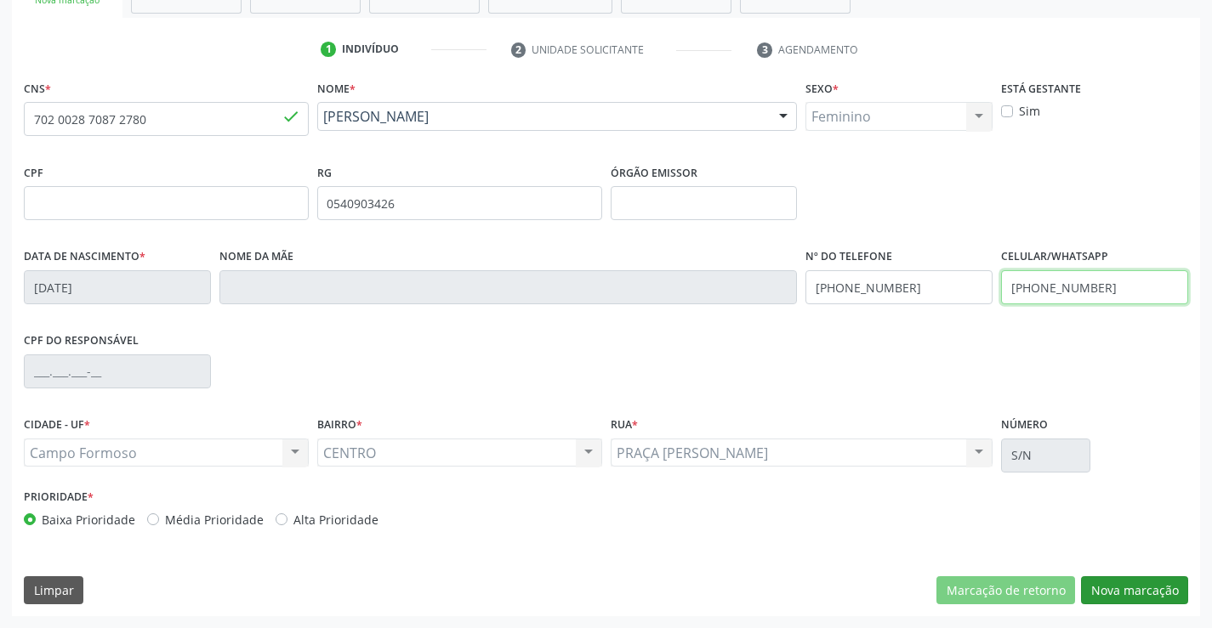
type input "(74) 99154-0557"
click at [1094, 588] on button "Nova marcação" at bounding box center [1134, 590] width 107 height 29
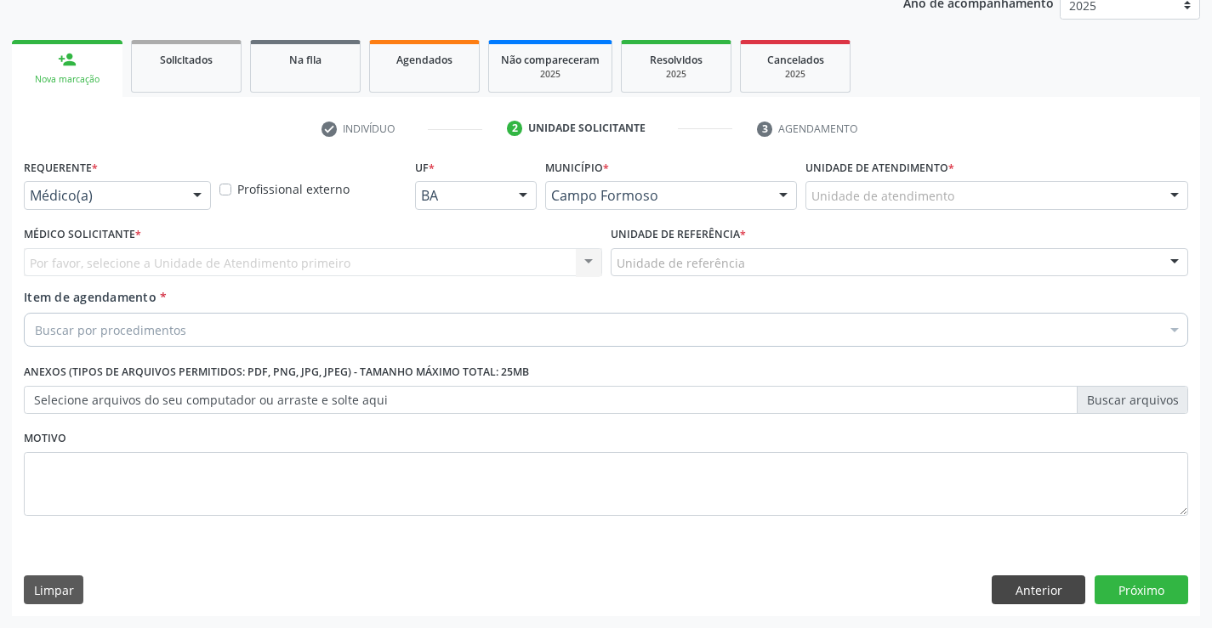
scroll to position [214, 0]
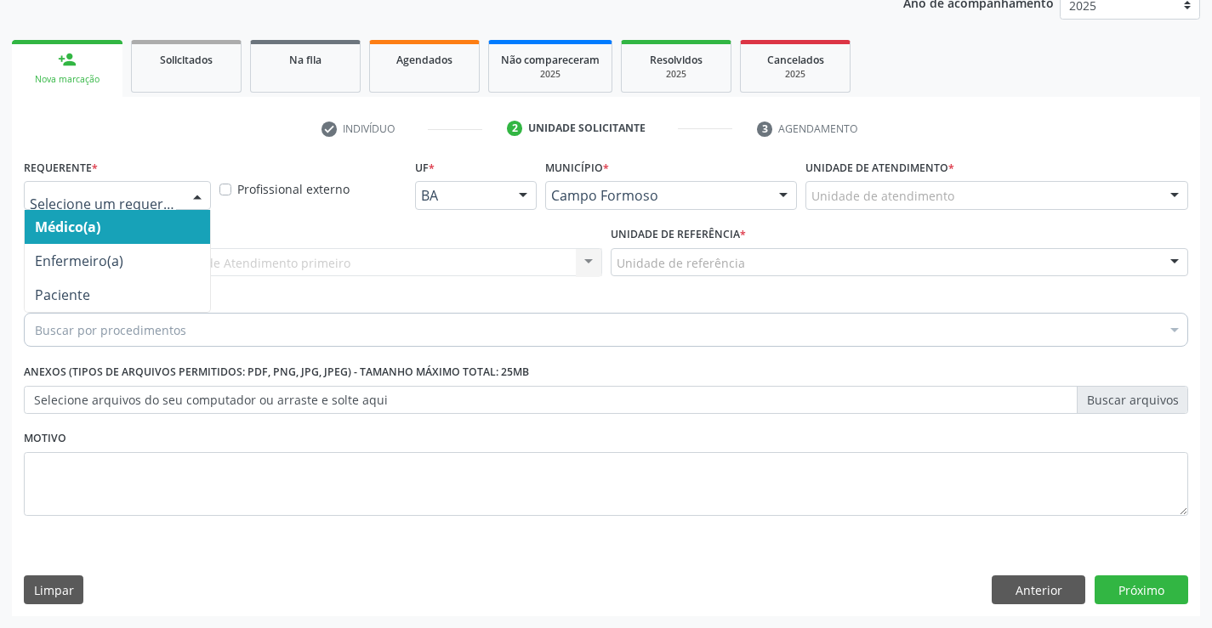
click at [198, 196] on div at bounding box center [197, 196] width 26 height 29
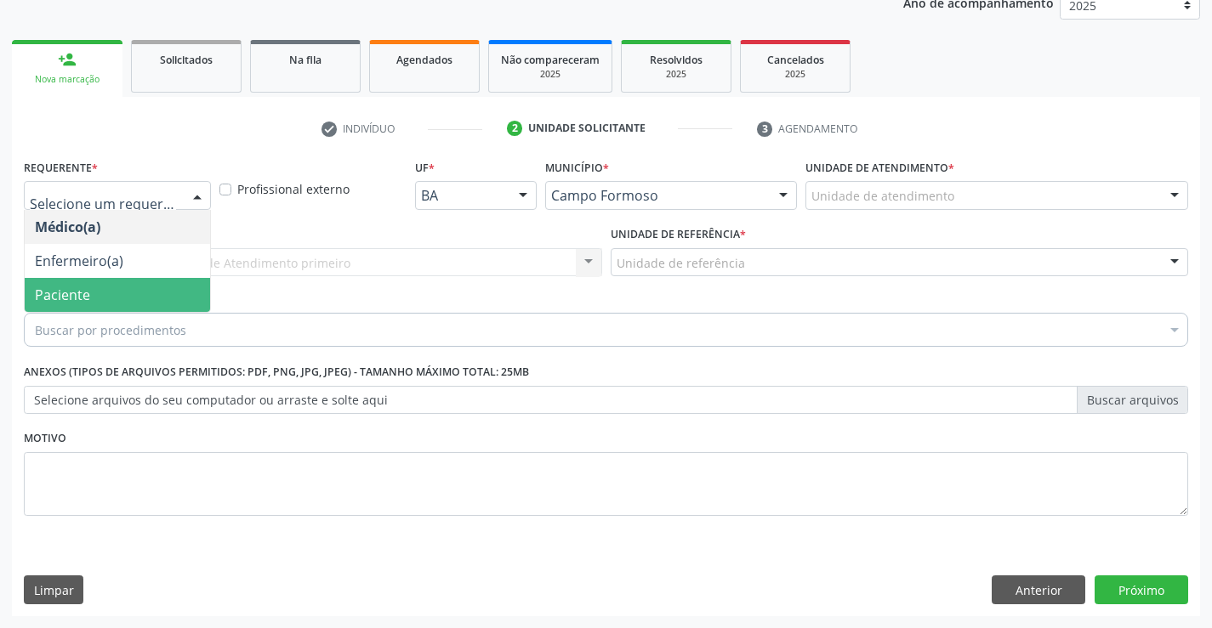
click at [151, 296] on span "Paciente" at bounding box center [117, 295] width 185 height 34
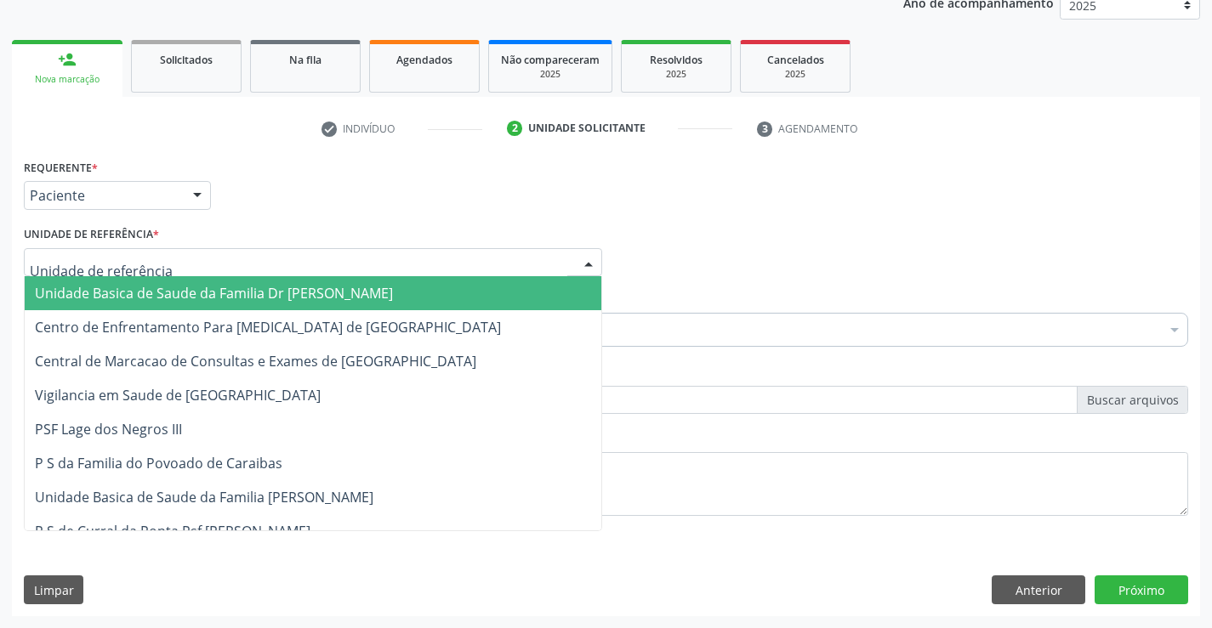
click at [203, 262] on div at bounding box center [313, 262] width 578 height 29
click at [222, 295] on span "Unidade Basica de Saude da Familia Dr [PERSON_NAME]" at bounding box center [214, 293] width 358 height 19
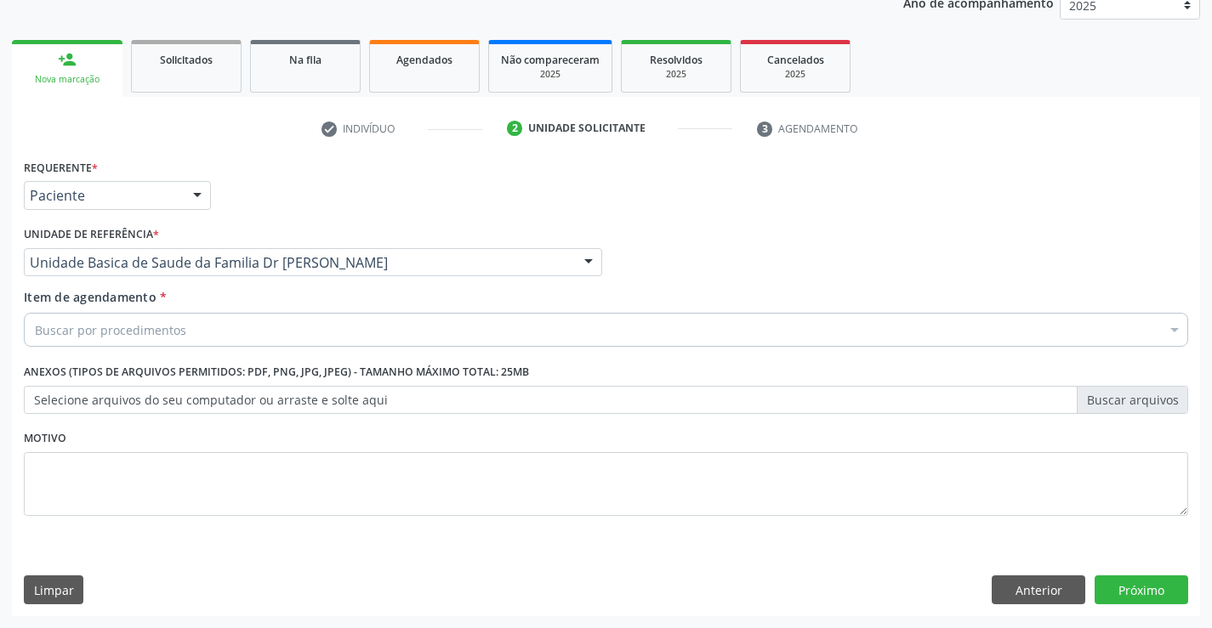
click at [228, 337] on div "Buscar por procedimentos" at bounding box center [606, 330] width 1164 height 34
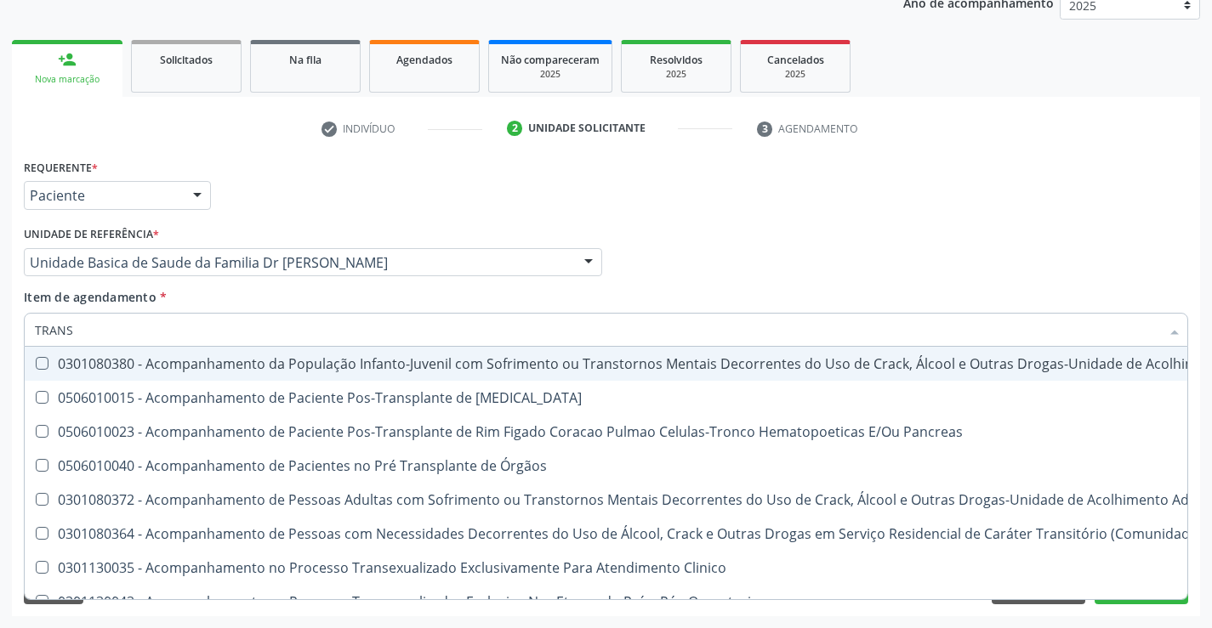
type input "TRANSV"
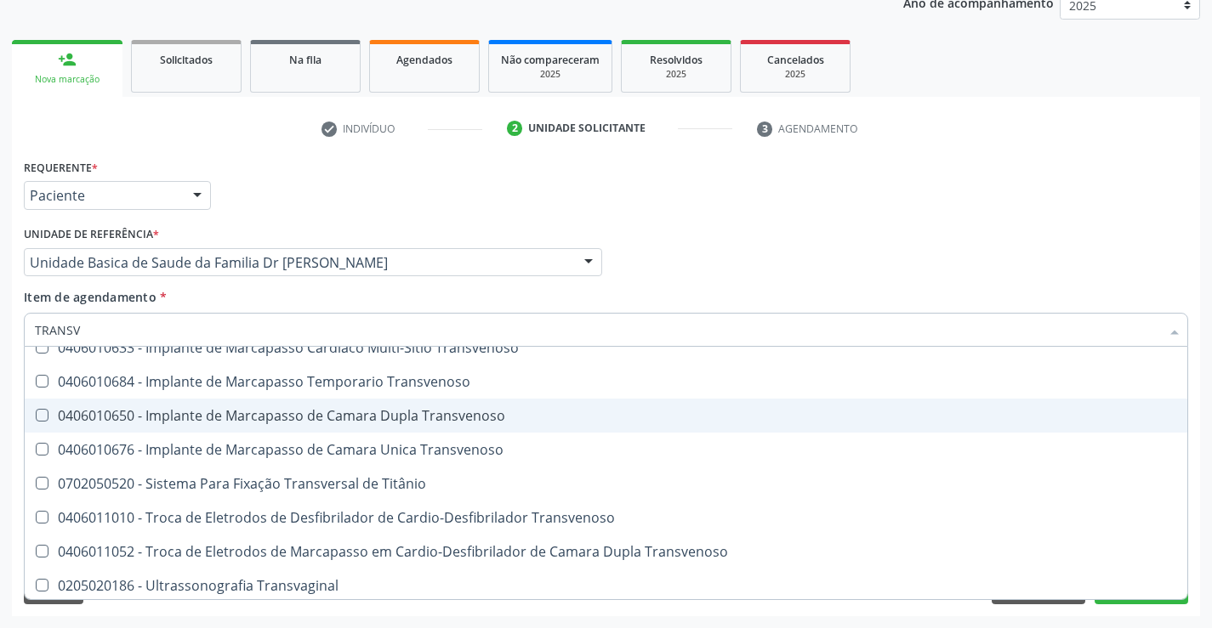
scroll to position [190, 0]
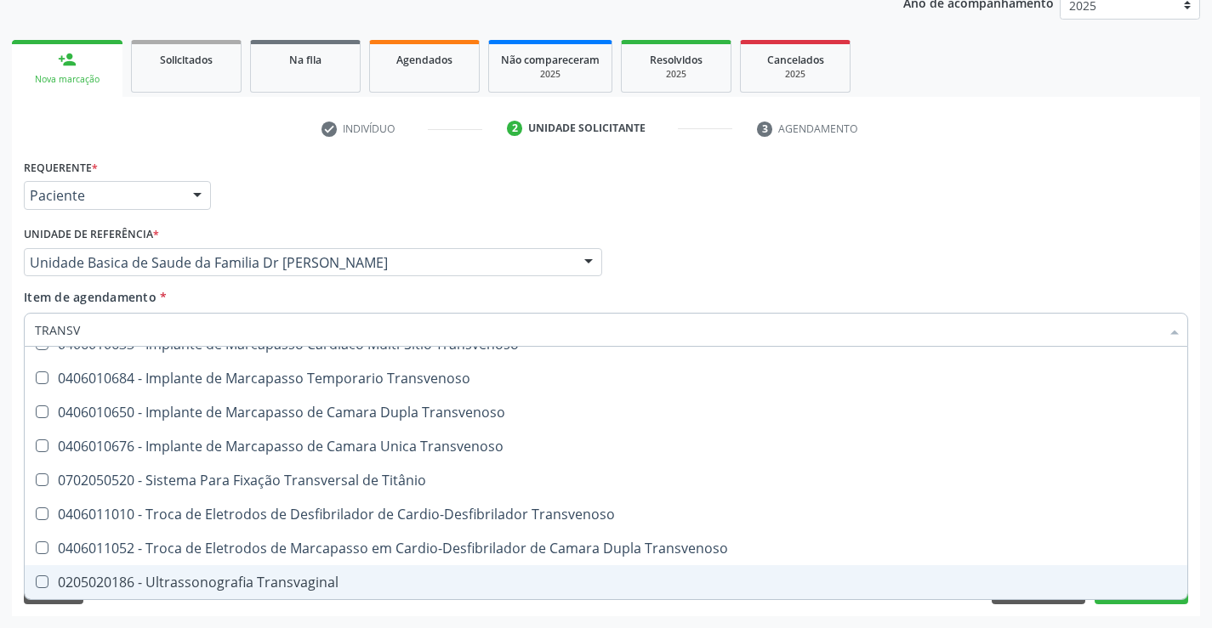
click at [240, 582] on div "0205020186 - Ultrassonografia Transvaginal" at bounding box center [606, 583] width 1142 height 14
checkbox Transvaginal "true"
click at [327, 614] on div "Requerente * Paciente Médico(a) Enfermeiro(a) Paciente Nenhum resultado encontr…" at bounding box center [606, 386] width 1188 height 462
checkbox Transvenoso "true"
checkbox Transvaginal "false"
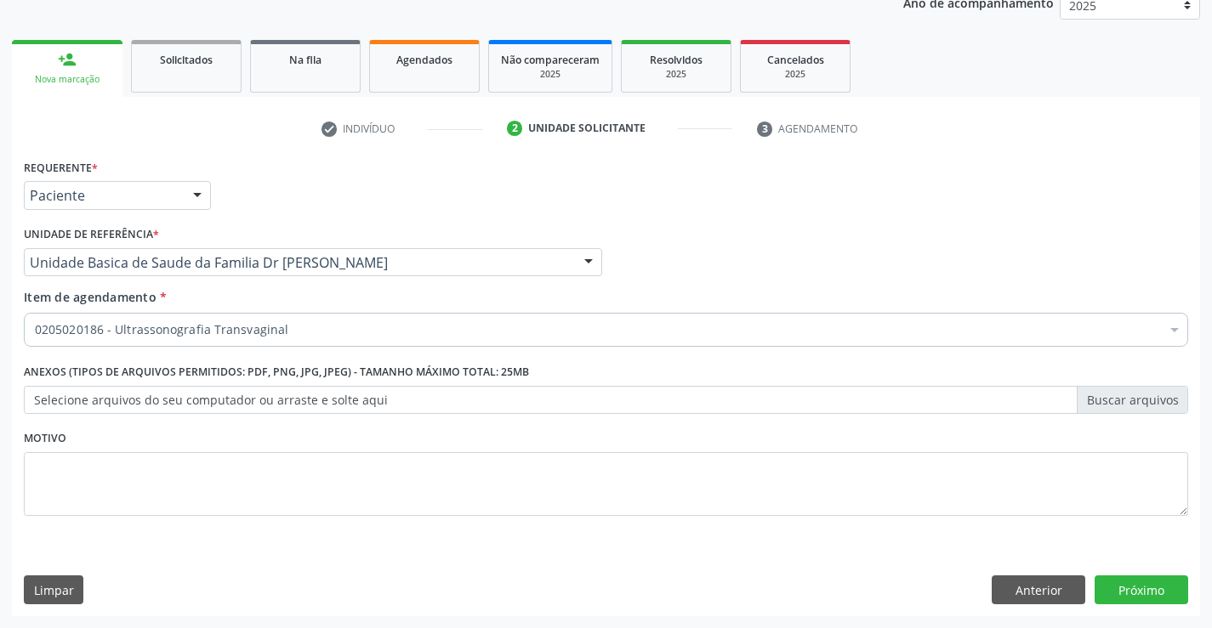
scroll to position [0, 0]
click at [1144, 587] on button "Próximo" at bounding box center [1141, 590] width 94 height 29
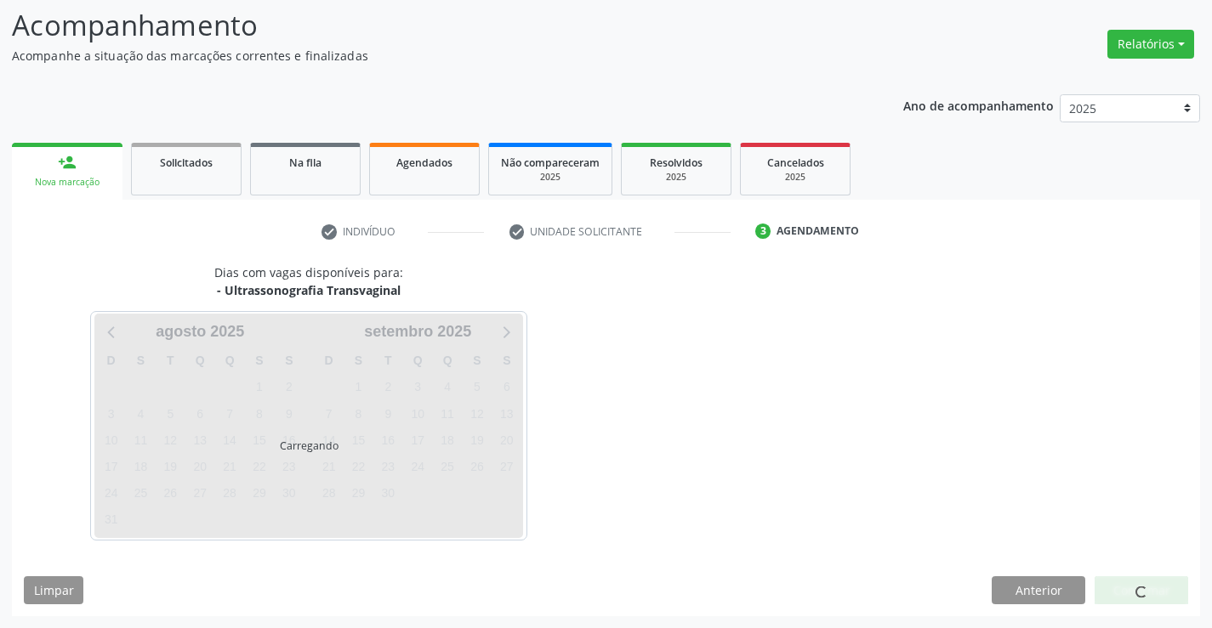
scroll to position [111, 0]
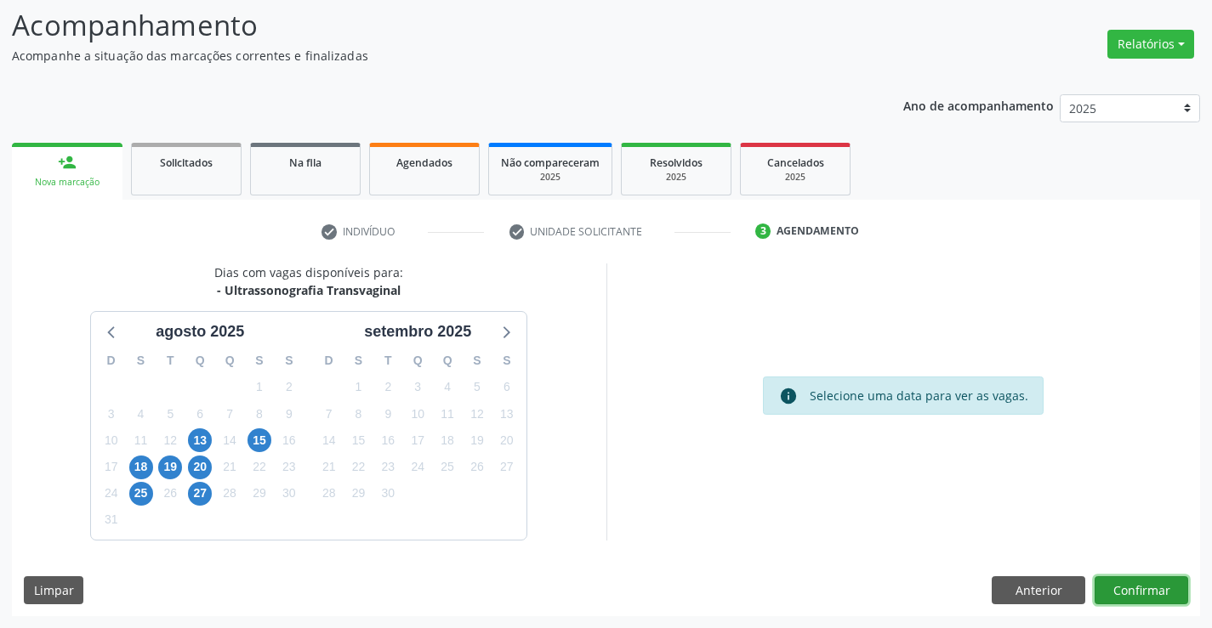
click at [1144, 587] on button "Confirmar" at bounding box center [1141, 590] width 94 height 29
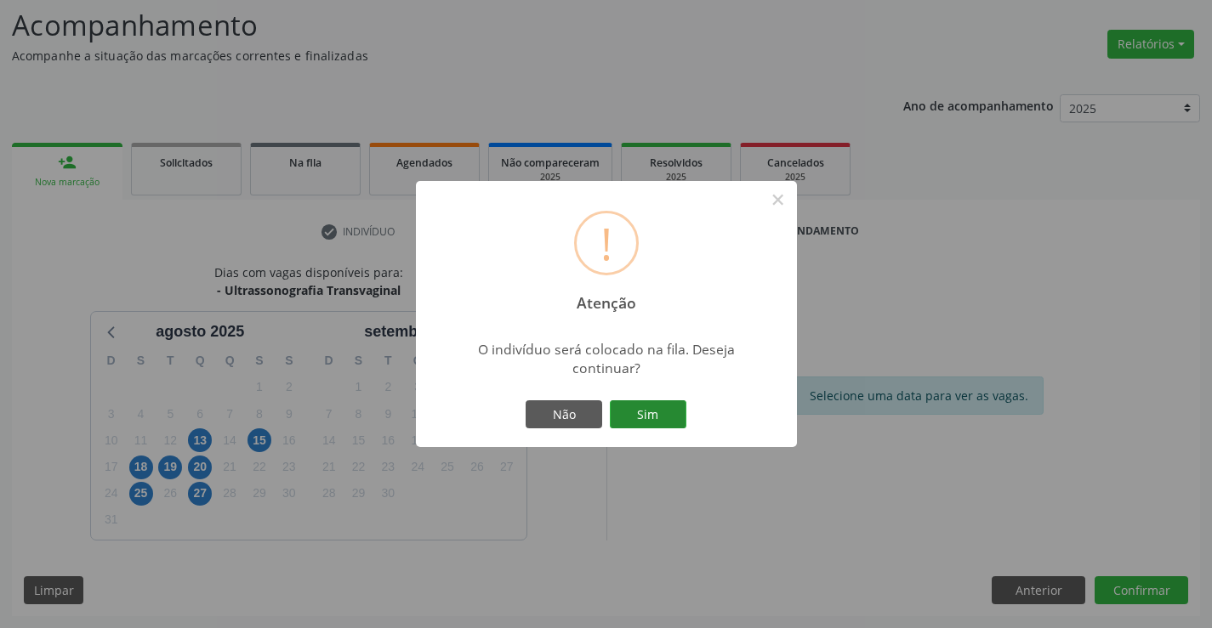
click at [656, 408] on button "Sim" at bounding box center [648, 414] width 77 height 29
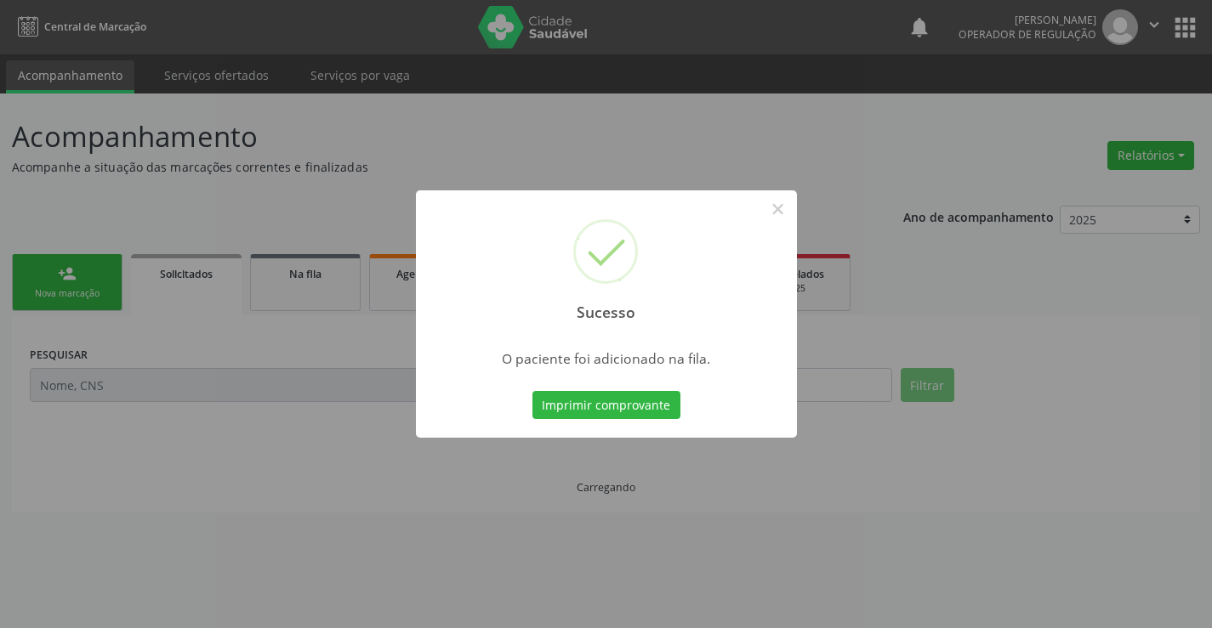
scroll to position [0, 0]
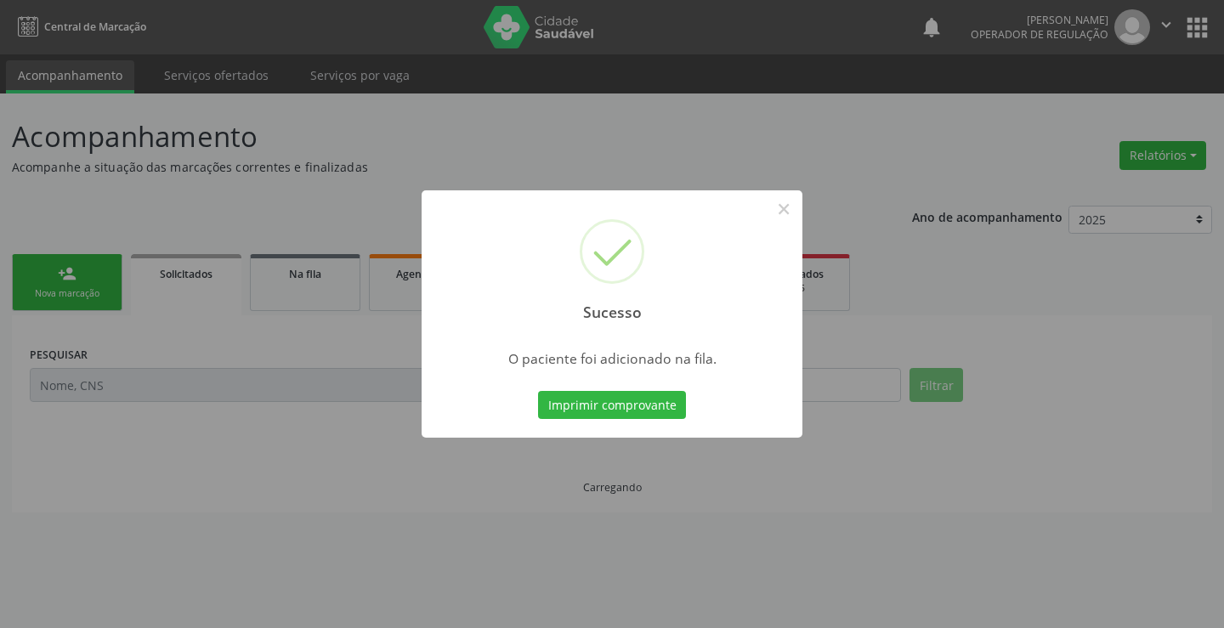
click at [656, 408] on button "Imprimir comprovante" at bounding box center [612, 405] width 148 height 29
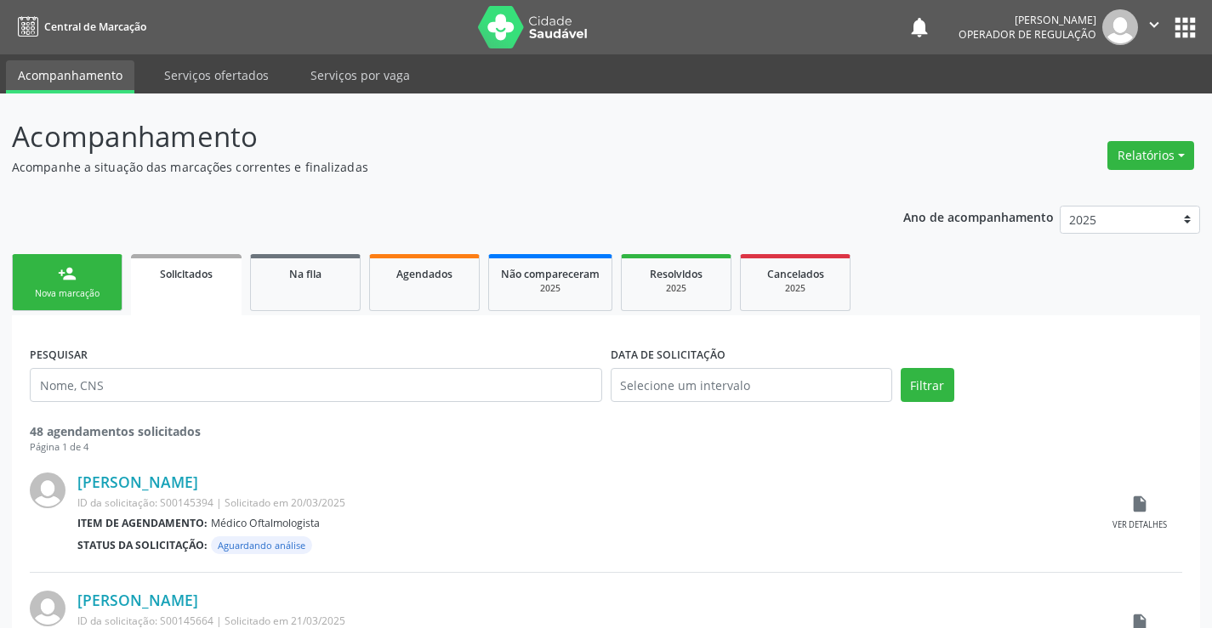
click at [99, 297] on div "Nova marcação" at bounding box center [67, 293] width 85 height 13
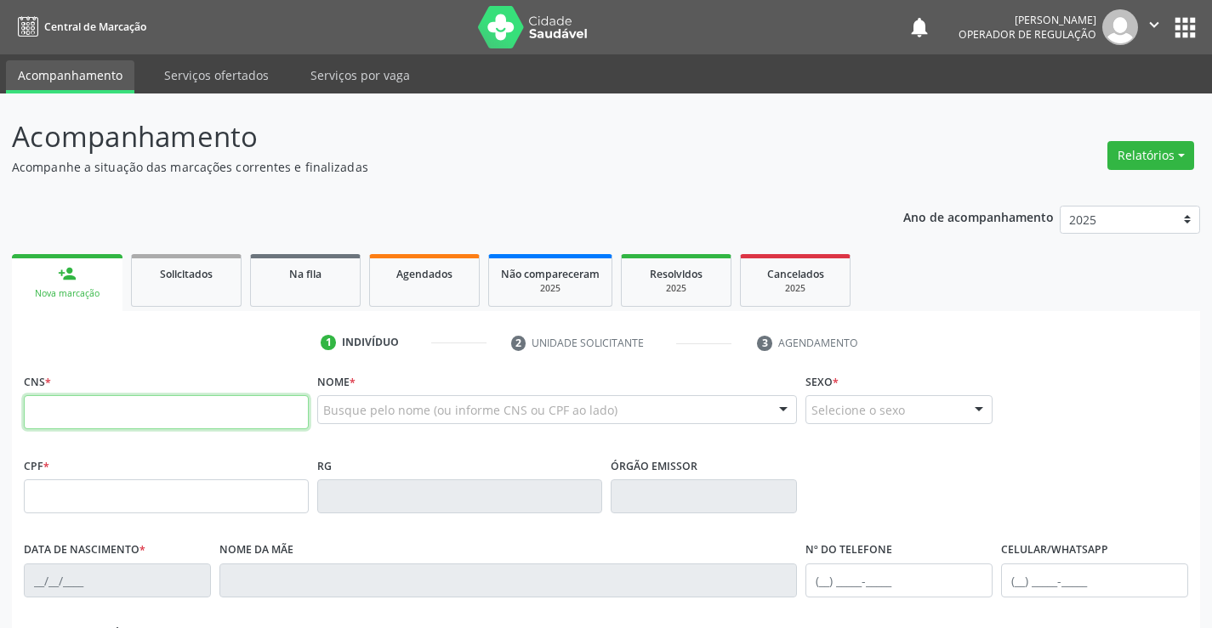
click at [92, 419] on input "text" at bounding box center [166, 412] width 285 height 34
type input "705 0038 3495 1752"
type input "2236797044"
type input "1[DATE]"
type input "[PHONE_NUMBER]"
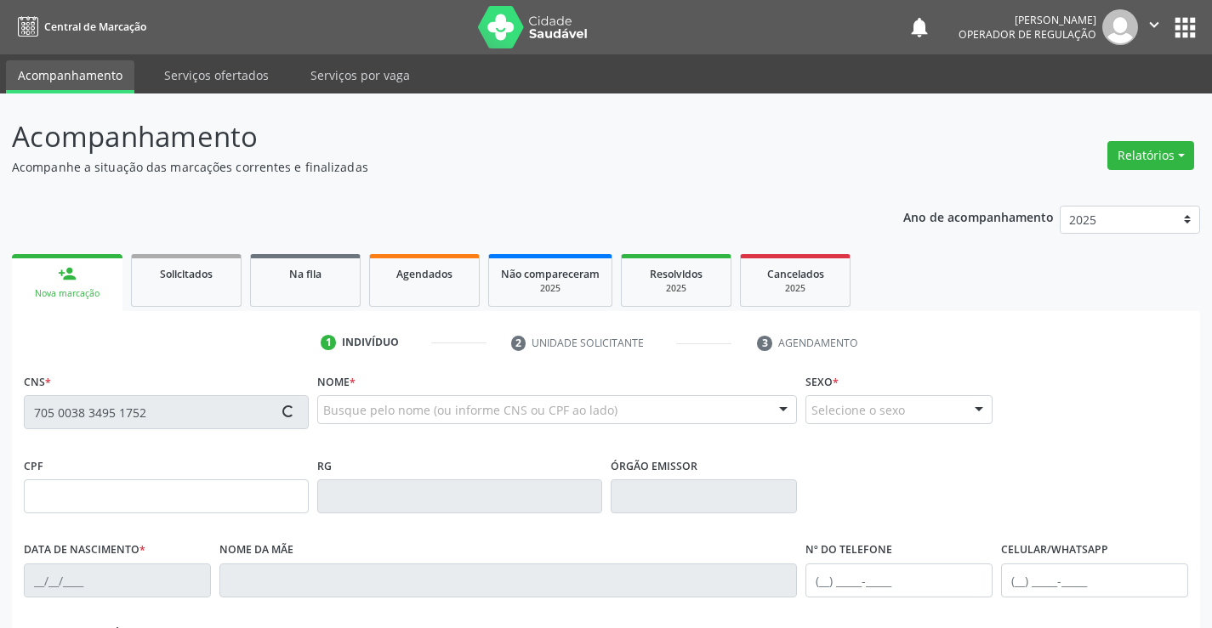
type input "[PHONE_NUMBER]"
type input "S/N"
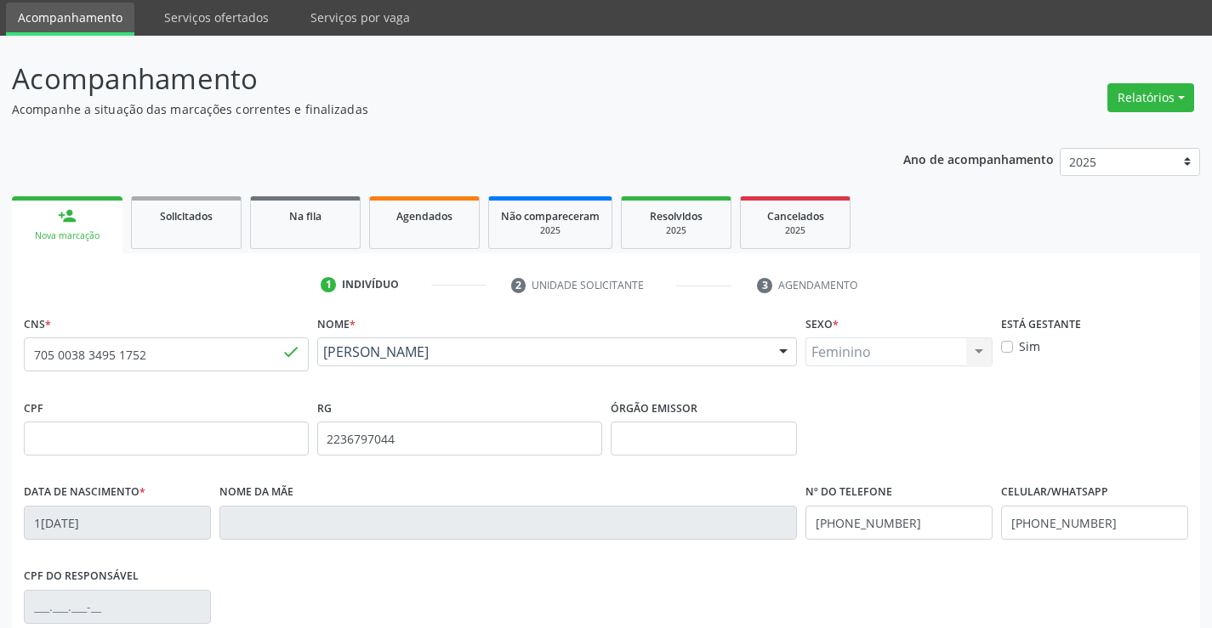
scroll to position [170, 0]
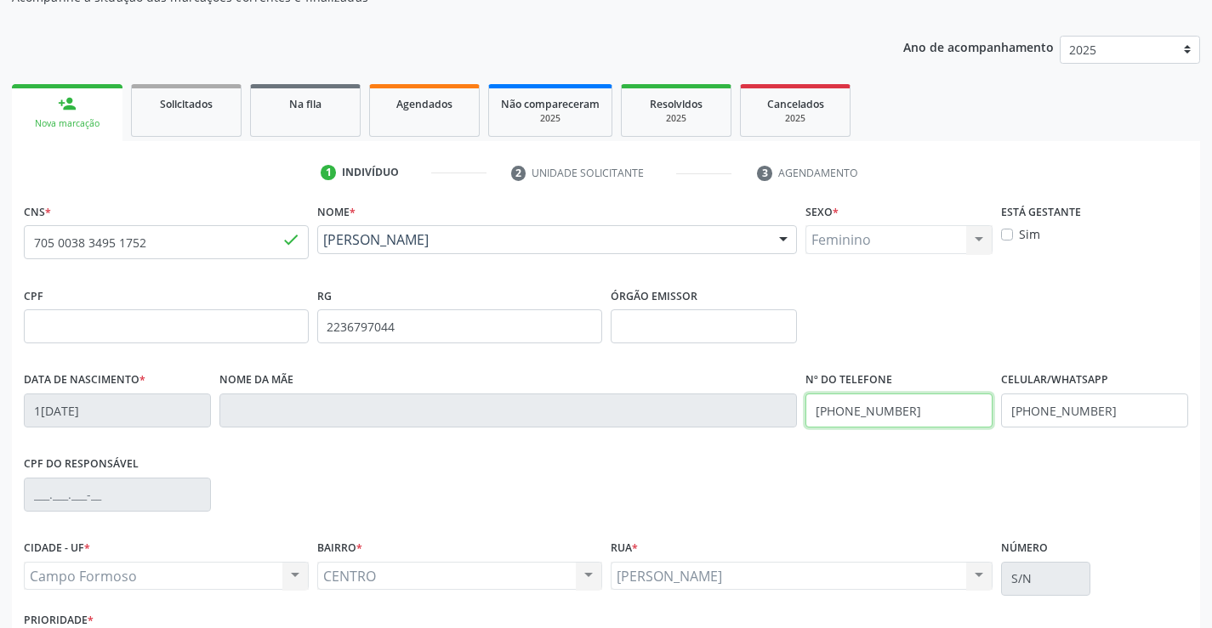
click at [910, 412] on input "[PHONE_NUMBER]" at bounding box center [898, 411] width 187 height 34
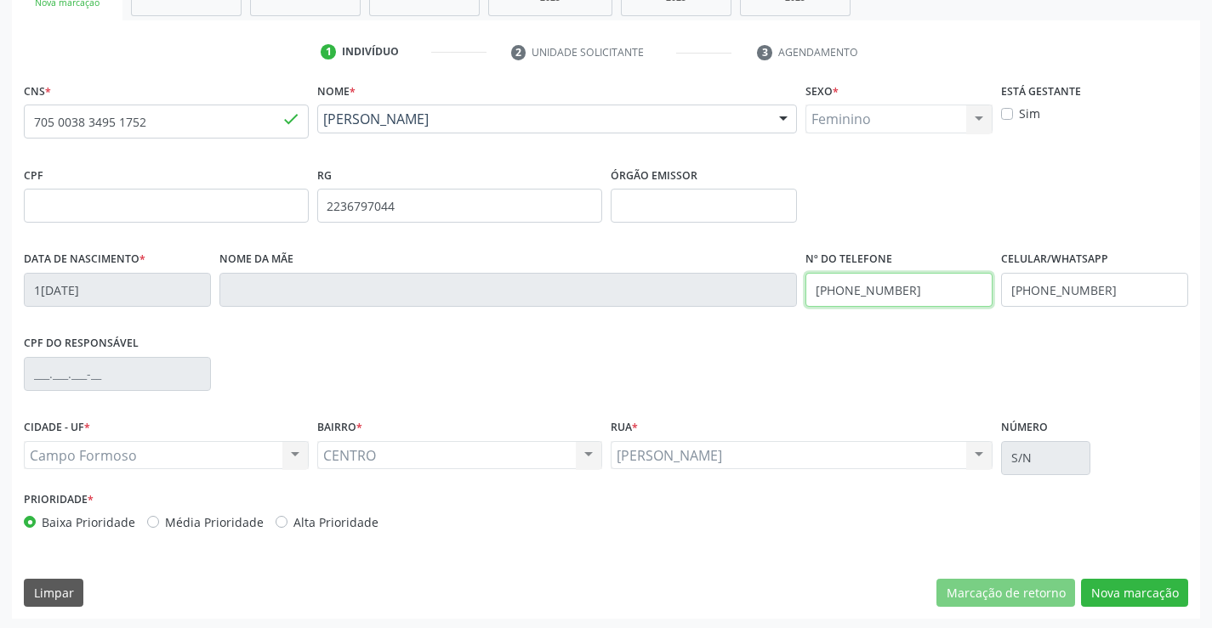
scroll to position [293, 0]
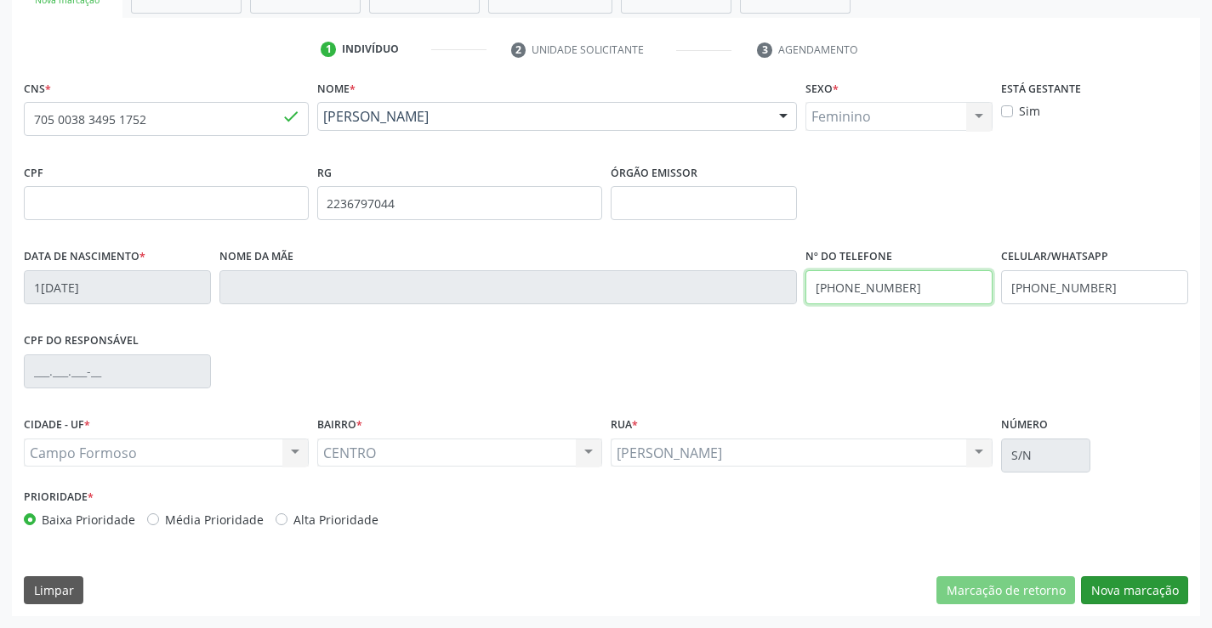
type input "[PHONE_NUMBER]"
click at [1123, 587] on button "Nova marcação" at bounding box center [1134, 590] width 107 height 29
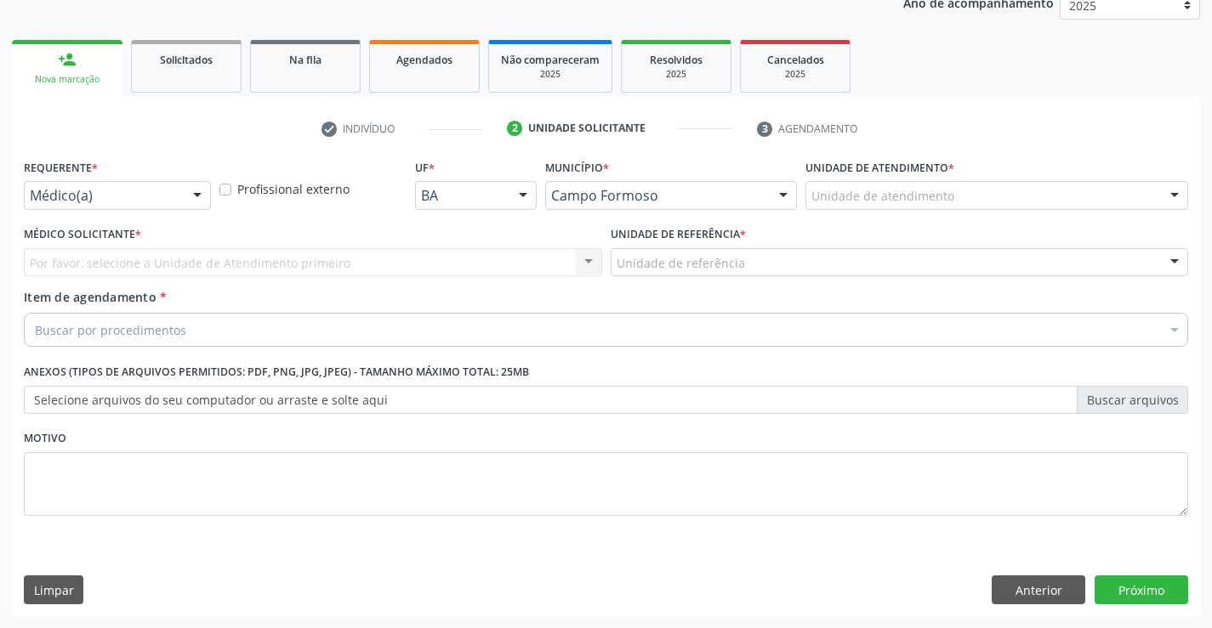
scroll to position [214, 0]
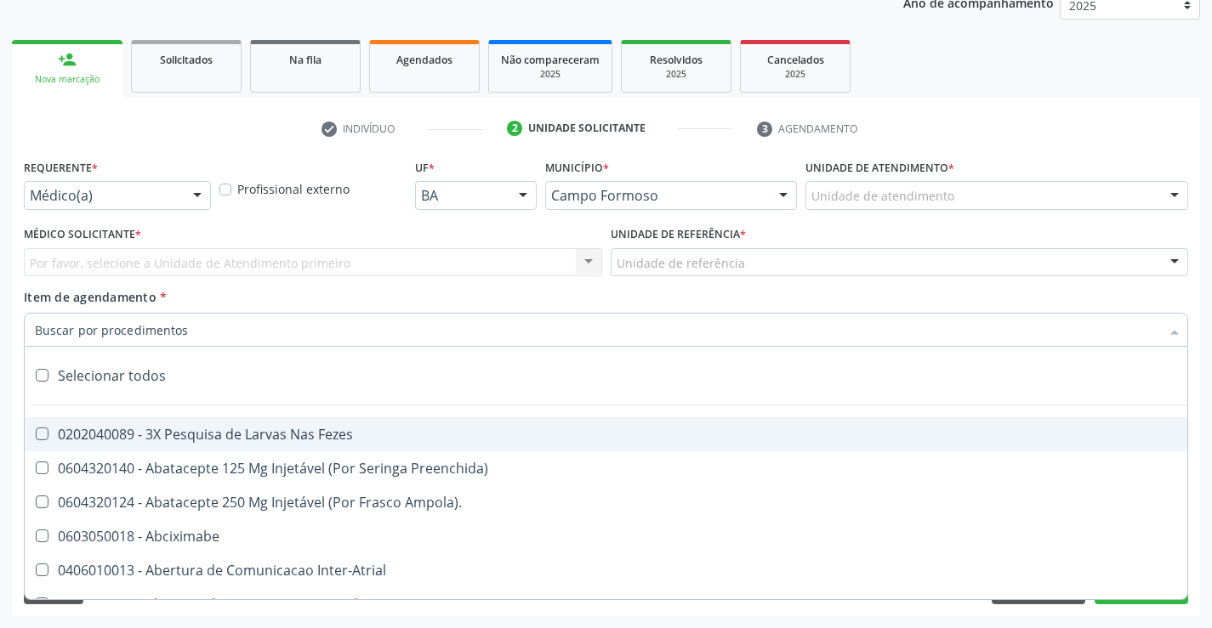
click at [230, 338] on div at bounding box center [606, 330] width 1164 height 34
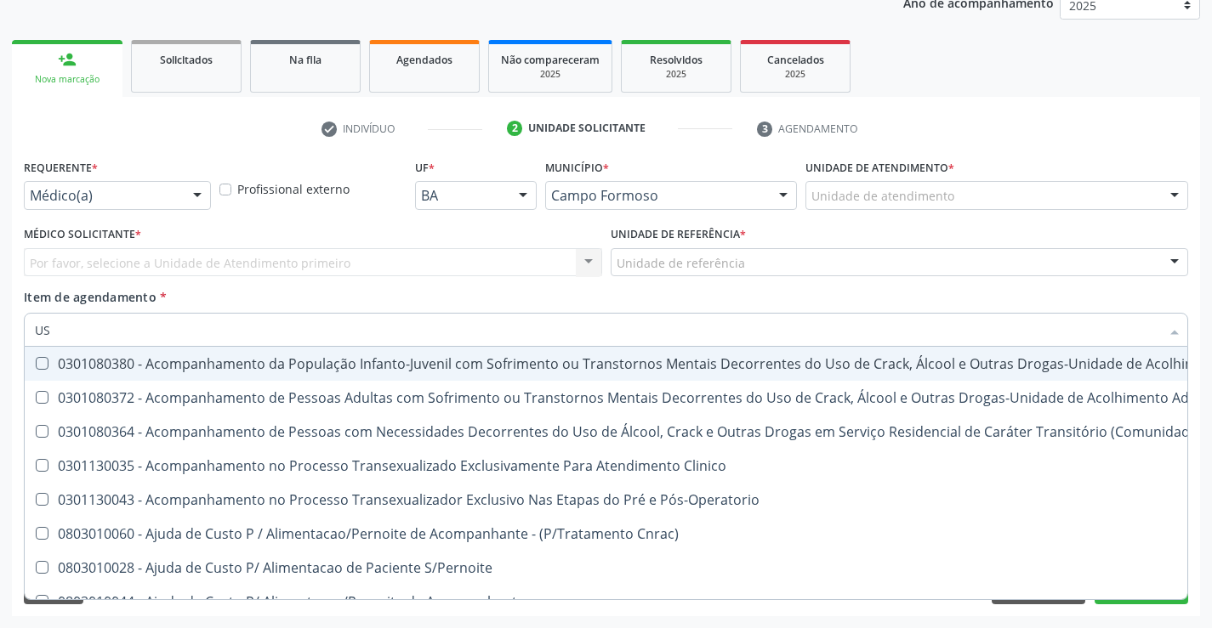
type input "USG"
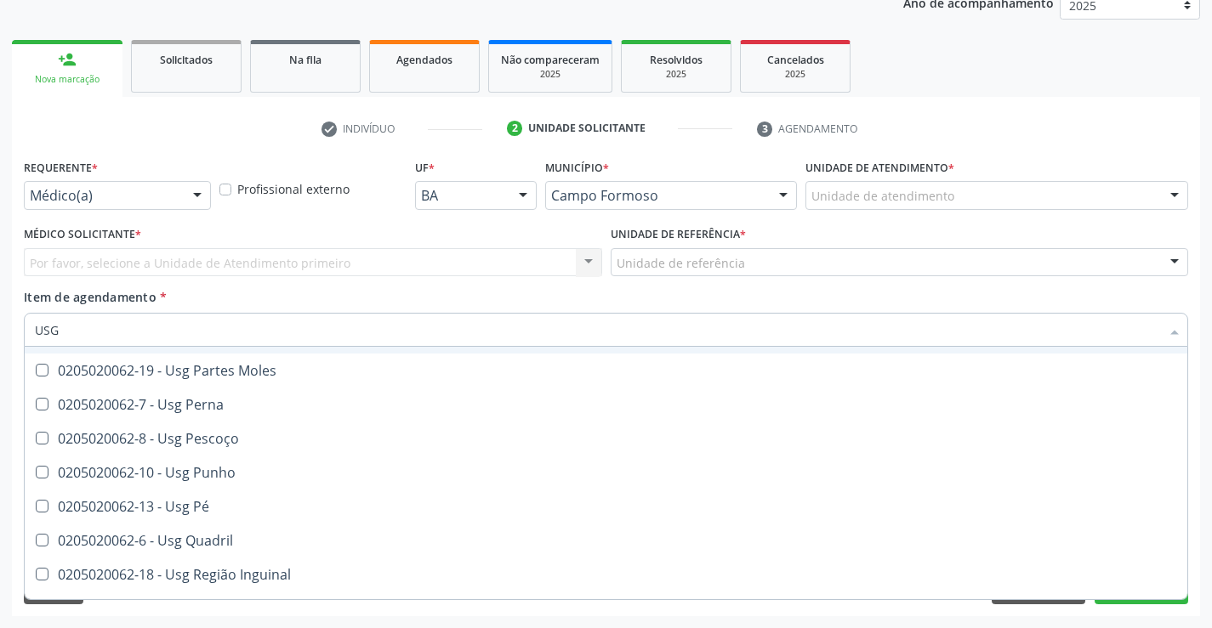
scroll to position [340, 0]
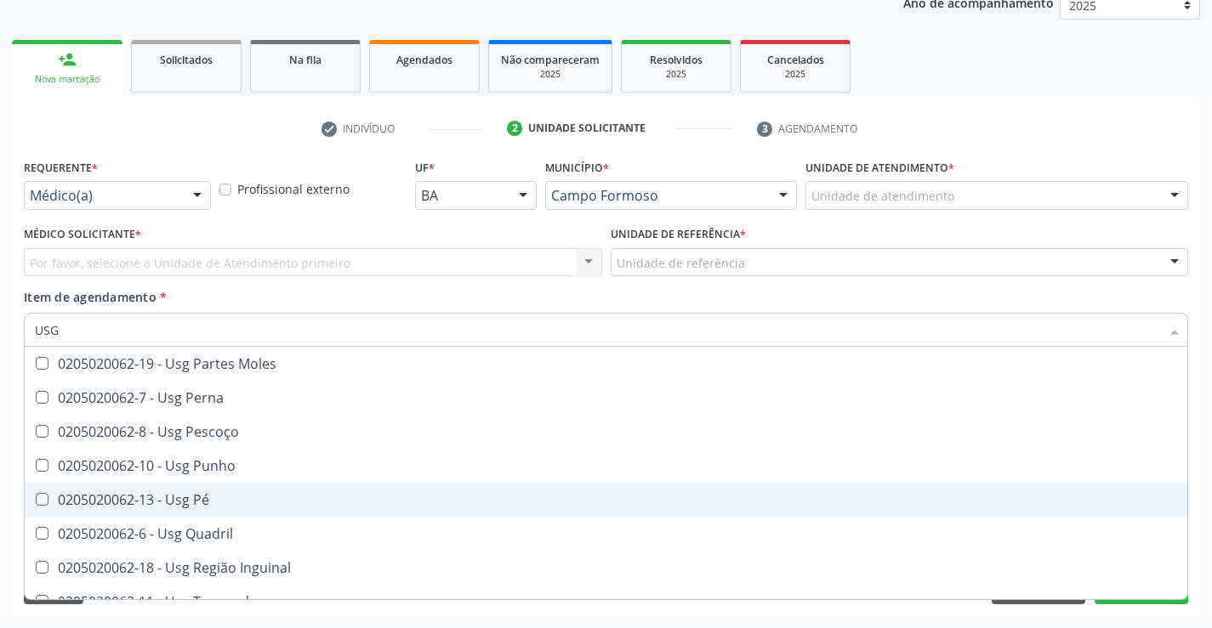
click at [194, 499] on div "0205020062-13 - Usg Pé" at bounding box center [606, 500] width 1142 height 14
checkbox Pé "true"
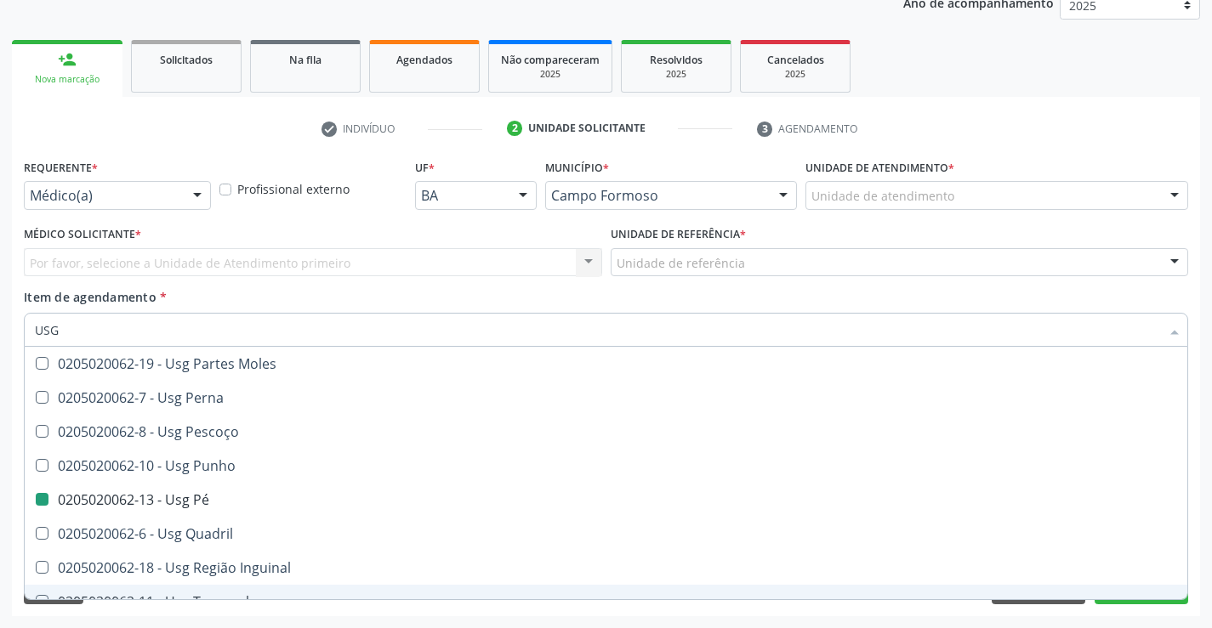
click at [298, 606] on div "Requerente * Médico(a) Médico(a) Enfermeiro(a) Paciente Nenhum resultado encont…" at bounding box center [606, 386] width 1188 height 462
checkbox Braço "true"
checkbox Pé "false"
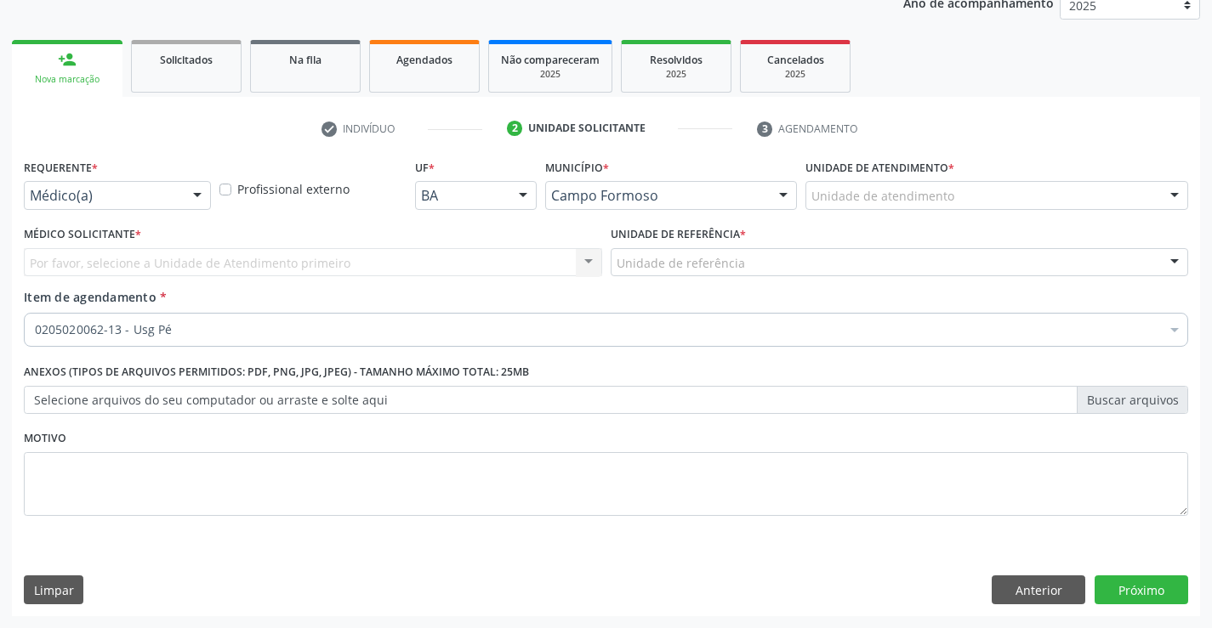
scroll to position [0, 0]
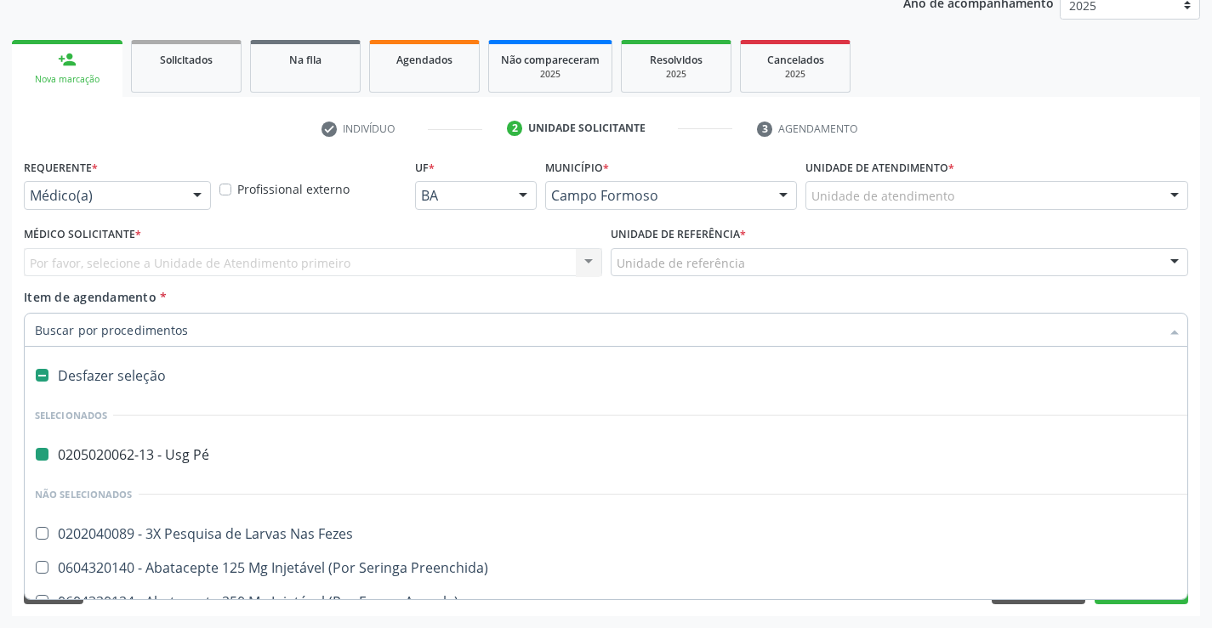
type input "O"
checkbox Pé "false"
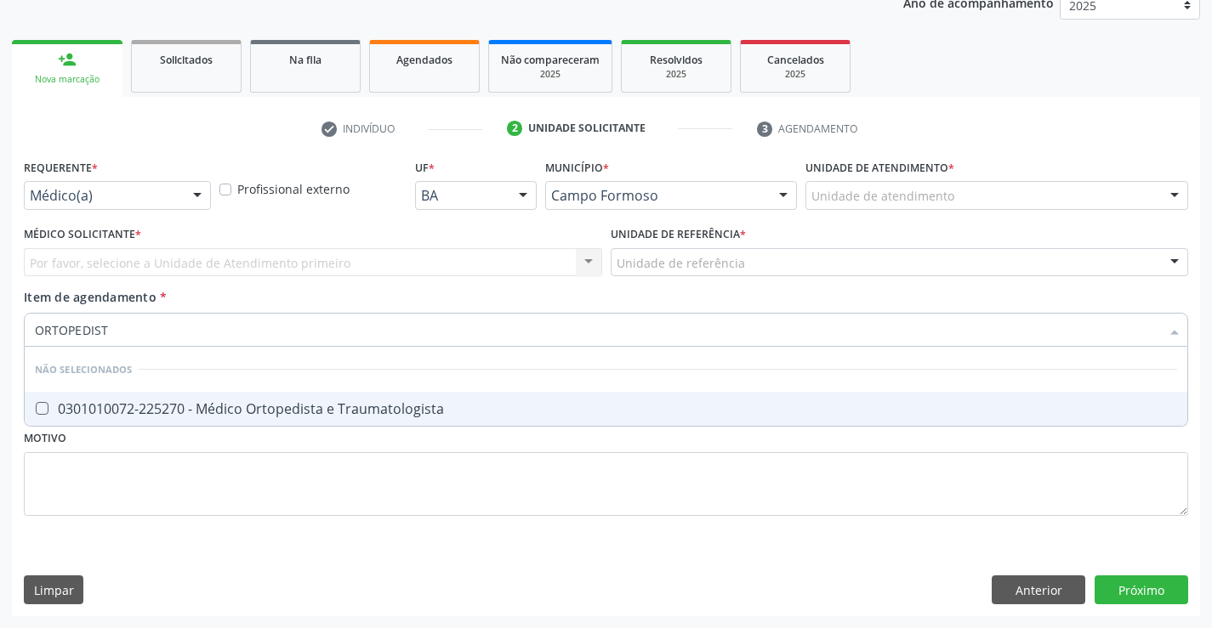
type input "ORTOPEDISTA"
click at [301, 404] on div "0301010072-225270 - Médico Ortopedista e Traumatologista" at bounding box center [606, 409] width 1142 height 14
checkbox Traumatologista "true"
click at [399, 473] on div "Requerente * Médico(a) Médico(a) Enfermeiro(a) Paciente Nenhum resultado encont…" at bounding box center [606, 347] width 1164 height 385
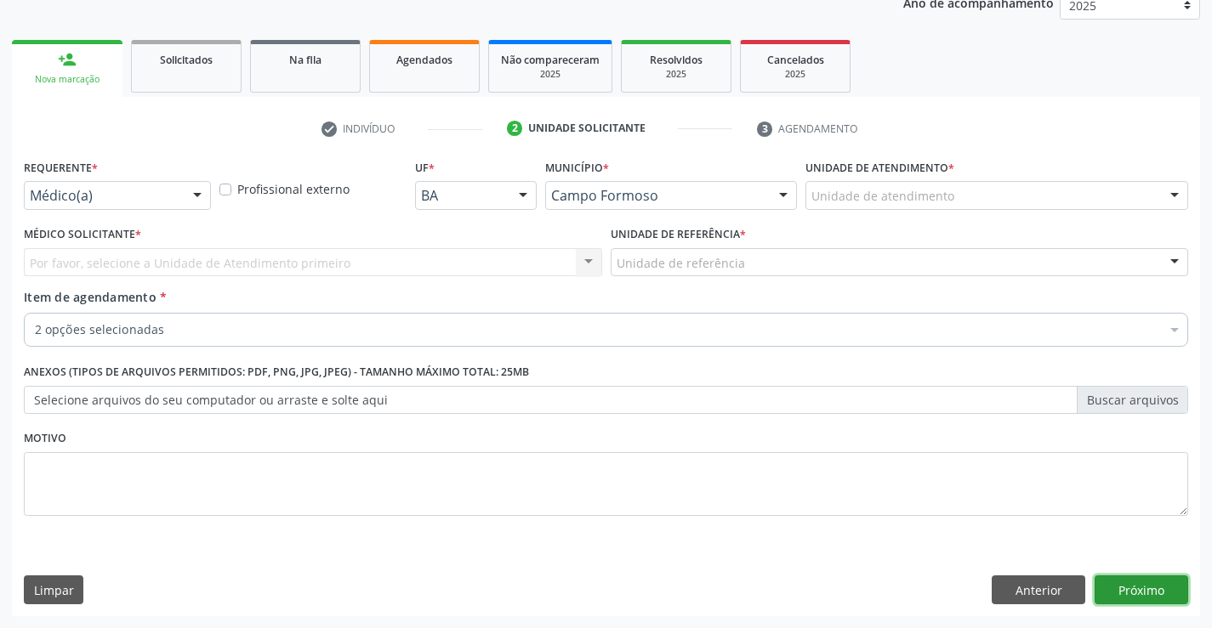
click at [1138, 589] on button "Próximo" at bounding box center [1141, 590] width 94 height 29
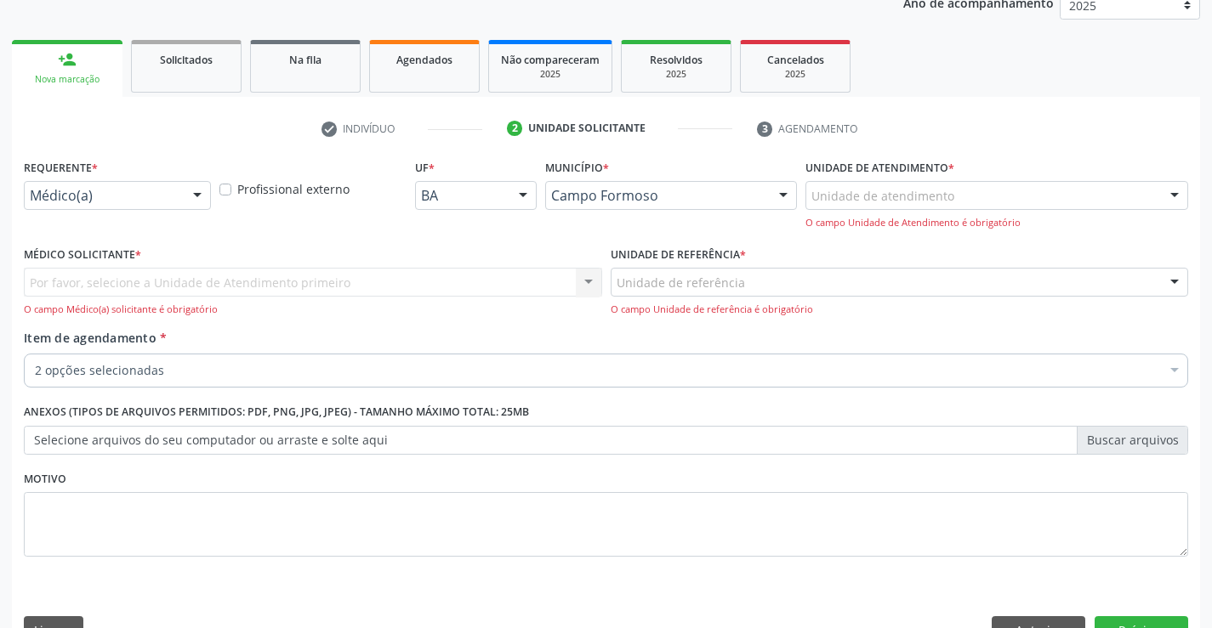
click at [253, 282] on div "Por favor, selecione a Unidade de Atendimento primeiro Nenhum resultado encontr…" at bounding box center [313, 292] width 578 height 48
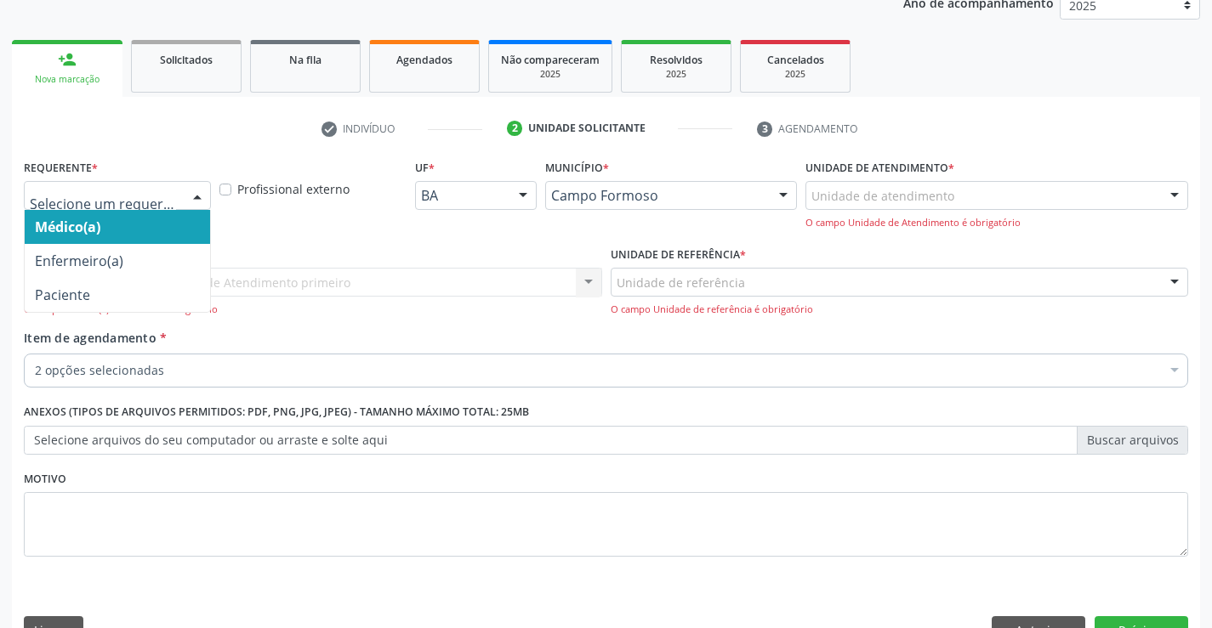
click at [197, 188] on div at bounding box center [197, 196] width 26 height 29
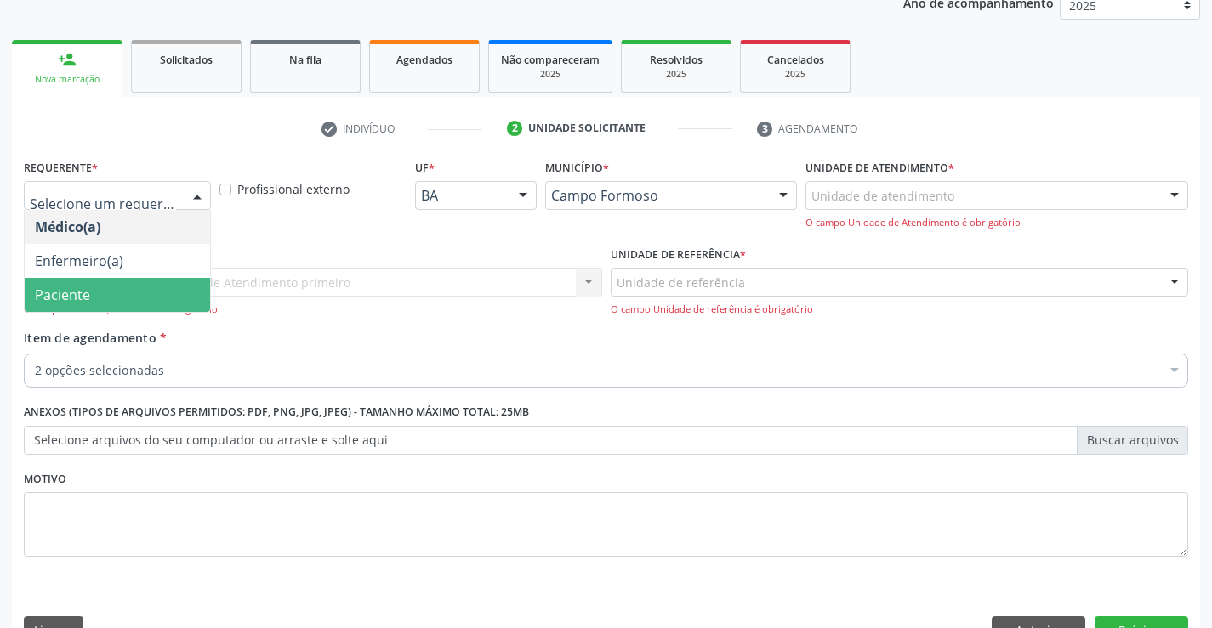
click at [104, 292] on span "Paciente" at bounding box center [117, 295] width 185 height 34
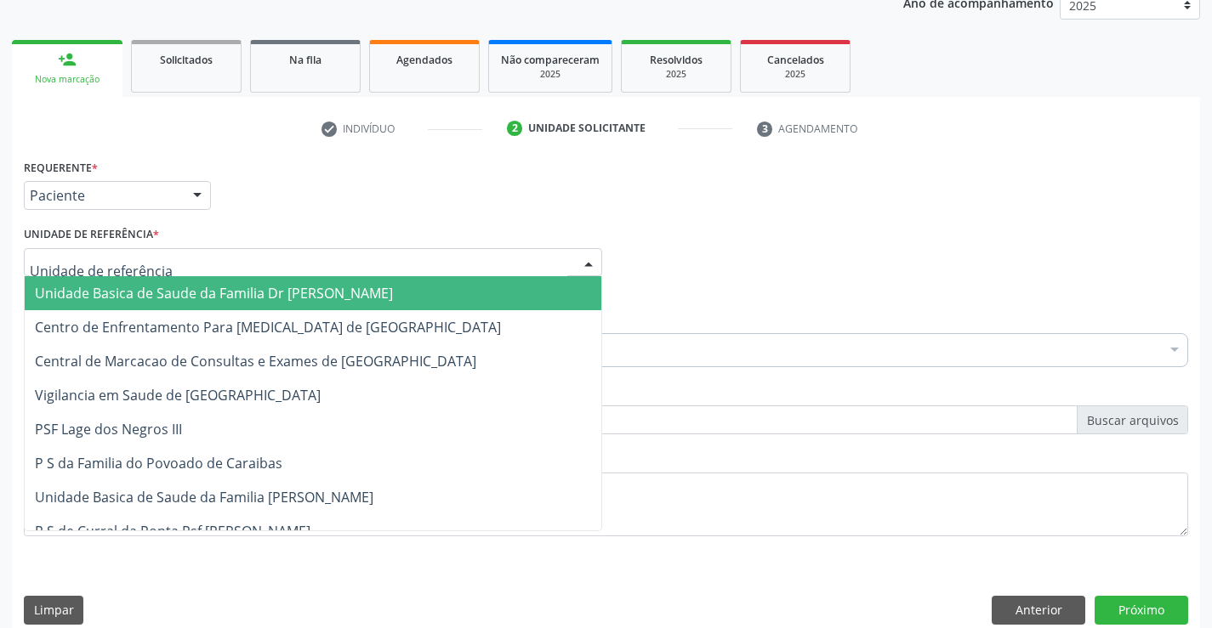
click at [186, 265] on div at bounding box center [313, 262] width 578 height 29
click at [218, 291] on span "Unidade Basica de Saude da Familia Dr [PERSON_NAME]" at bounding box center [214, 293] width 358 height 19
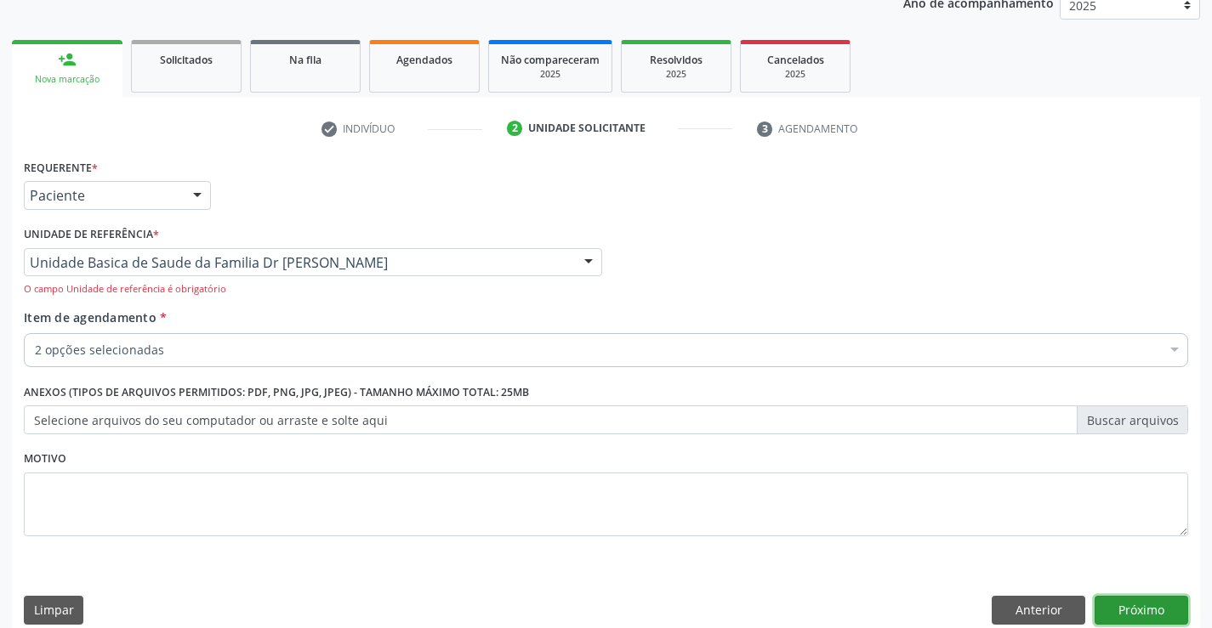
click at [1117, 611] on button "Próximo" at bounding box center [1141, 610] width 94 height 29
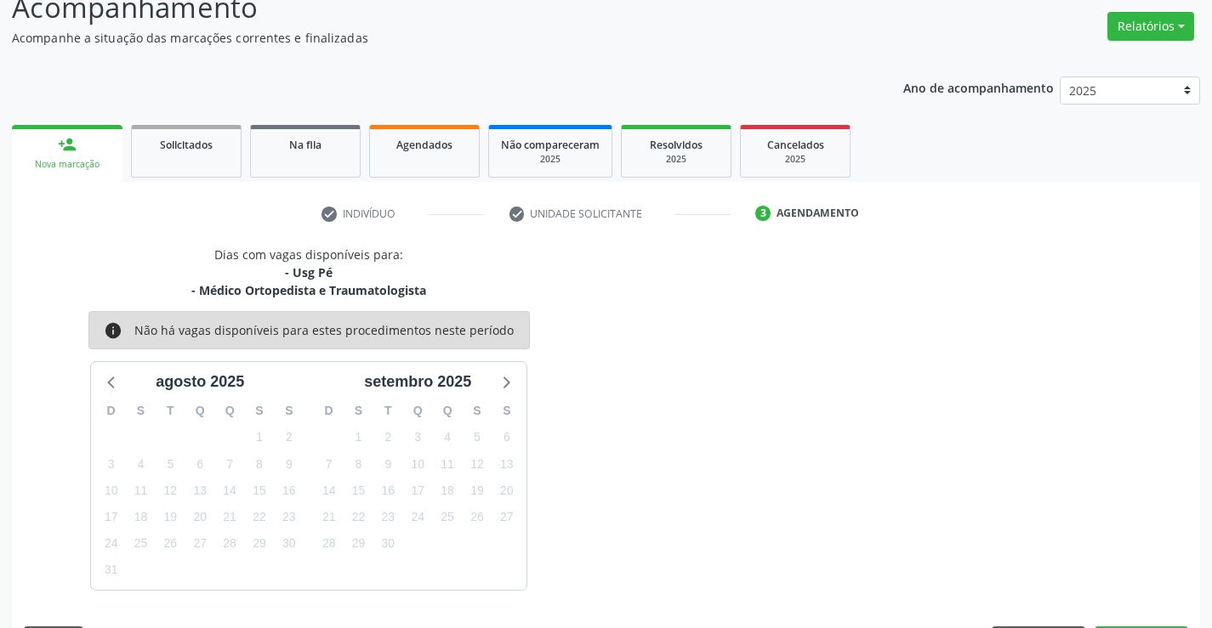
scroll to position [179, 0]
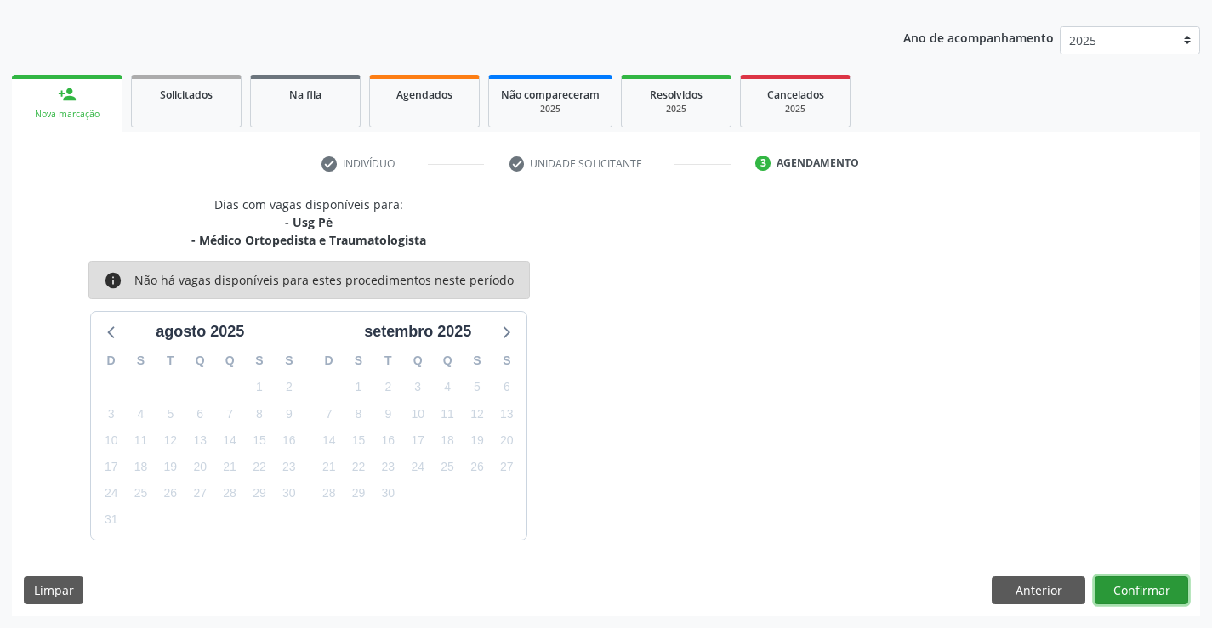
click at [1132, 583] on button "Confirmar" at bounding box center [1141, 590] width 94 height 29
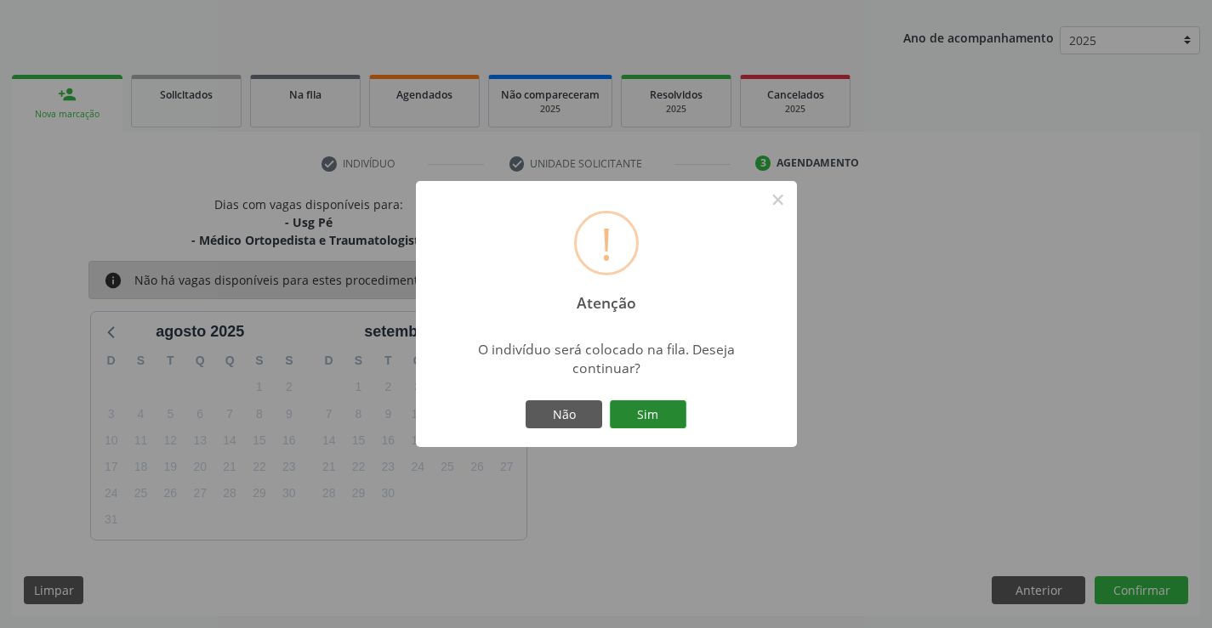
click at [645, 411] on button "Sim" at bounding box center [648, 414] width 77 height 29
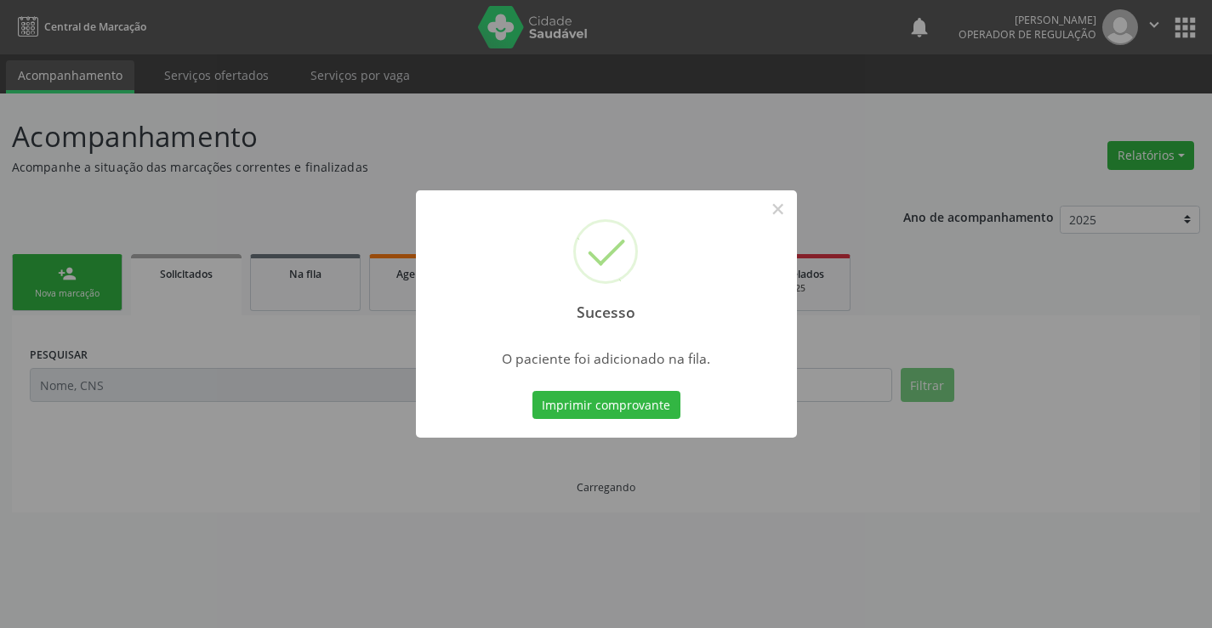
scroll to position [0, 0]
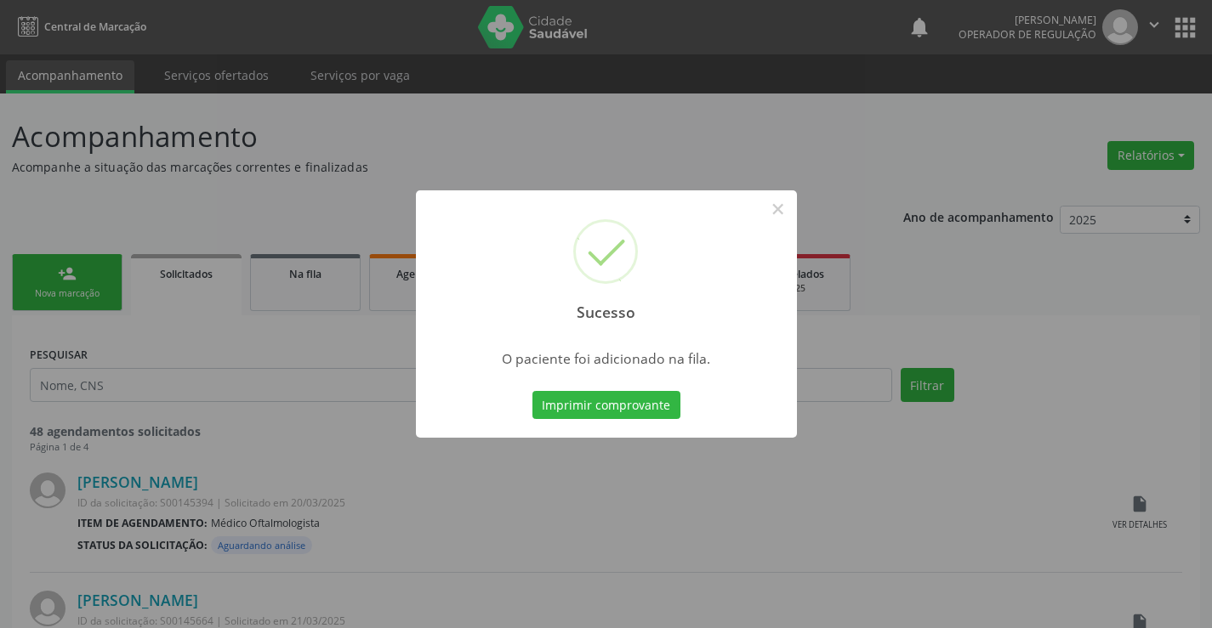
click at [645, 411] on button "Imprimir comprovante" at bounding box center [606, 405] width 148 height 29
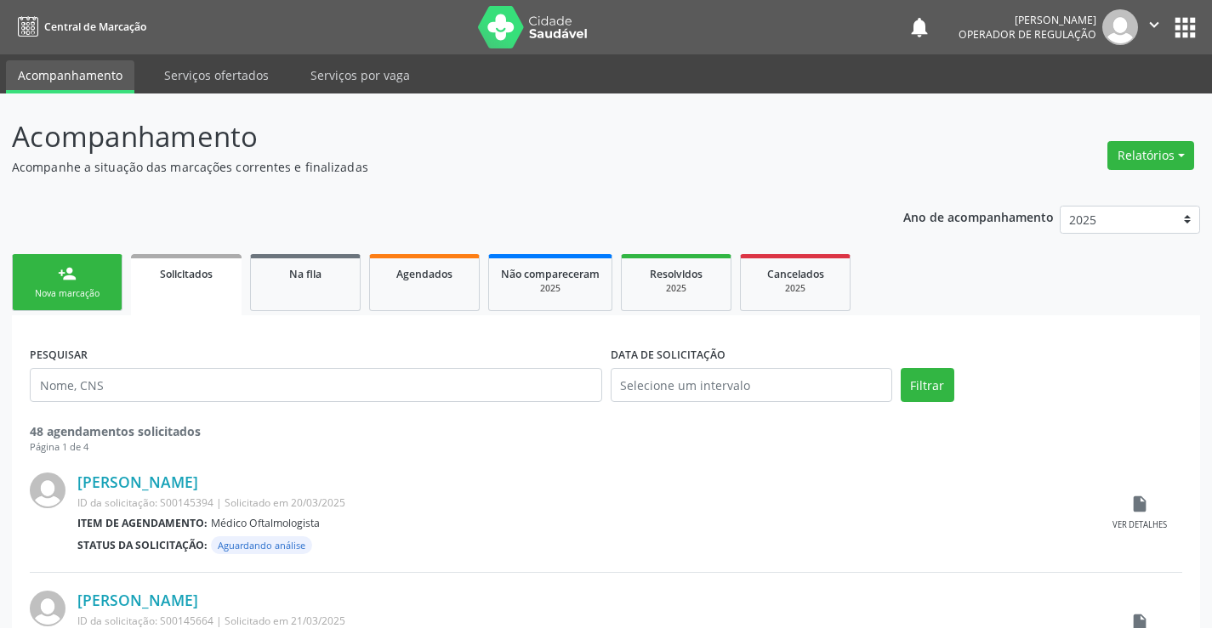
click at [1155, 30] on icon "" at bounding box center [1153, 24] width 19 height 19
click at [1081, 104] on link "Sair" at bounding box center [1110, 104] width 117 height 24
